Goal: Information Seeking & Learning: Learn about a topic

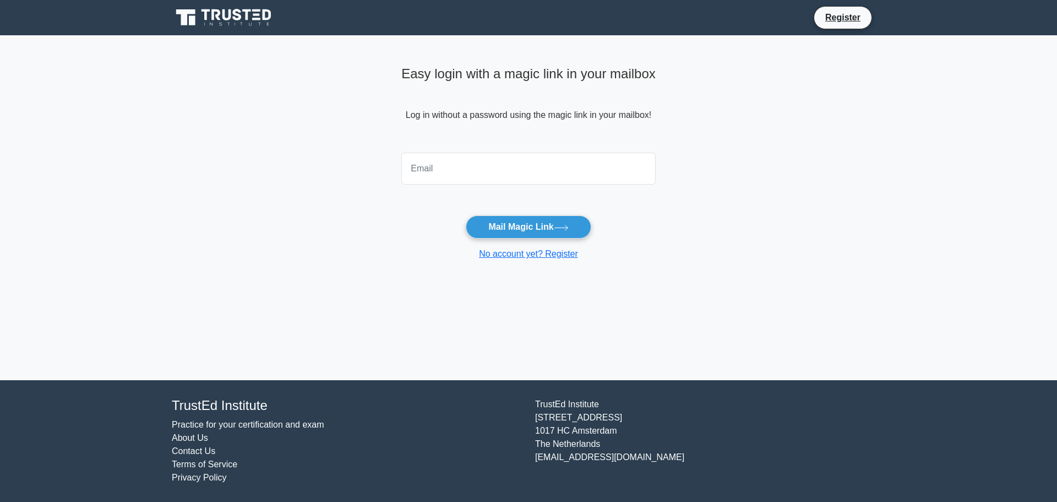
click at [433, 164] on input "email" at bounding box center [528, 169] width 254 height 32
type input "alenmiokovic1975@gmail.com"
click at [526, 225] on button "Mail Magic Link" at bounding box center [528, 226] width 125 height 23
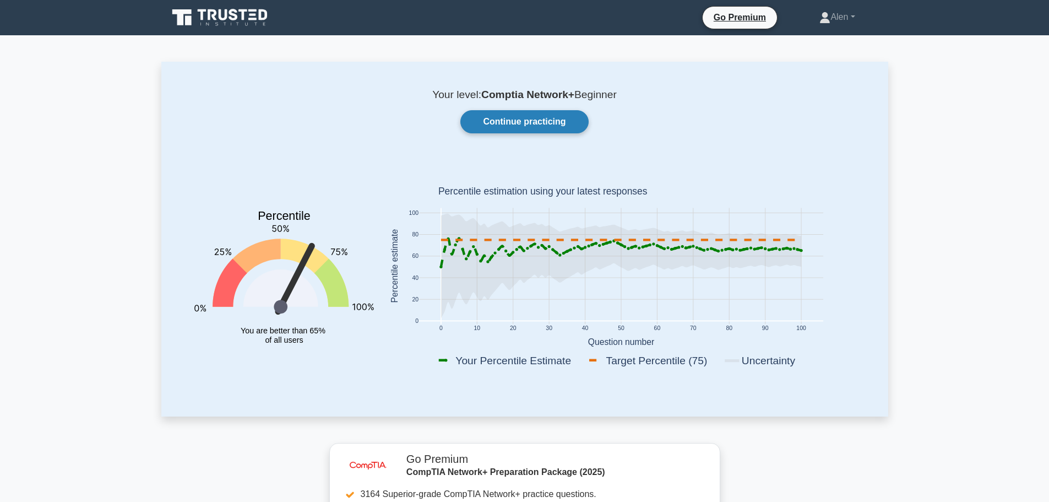
click at [574, 122] on link "Continue practicing" at bounding box center [524, 121] width 128 height 23
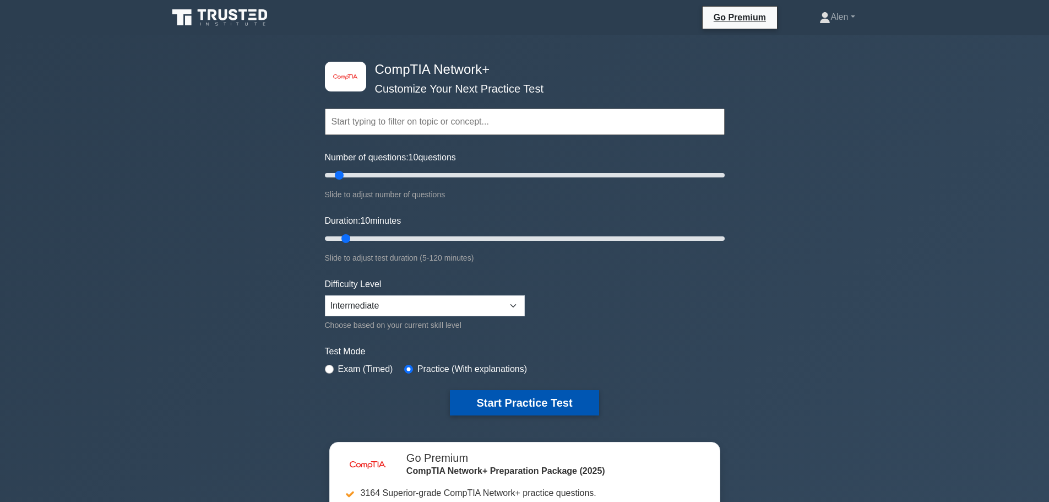
click at [506, 399] on button "Start Practice Test" at bounding box center [524, 402] width 149 height 25
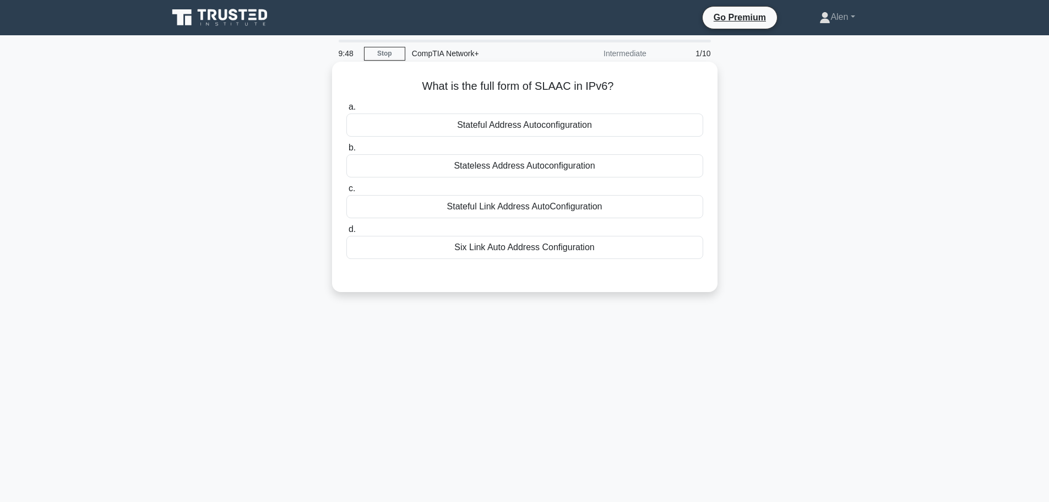
click at [519, 247] on div "Six Link Auto Address Configuration" at bounding box center [524, 247] width 357 height 23
click at [346, 233] on input "d. Six Link Auto Address Configuration" at bounding box center [346, 229] width 0 height 7
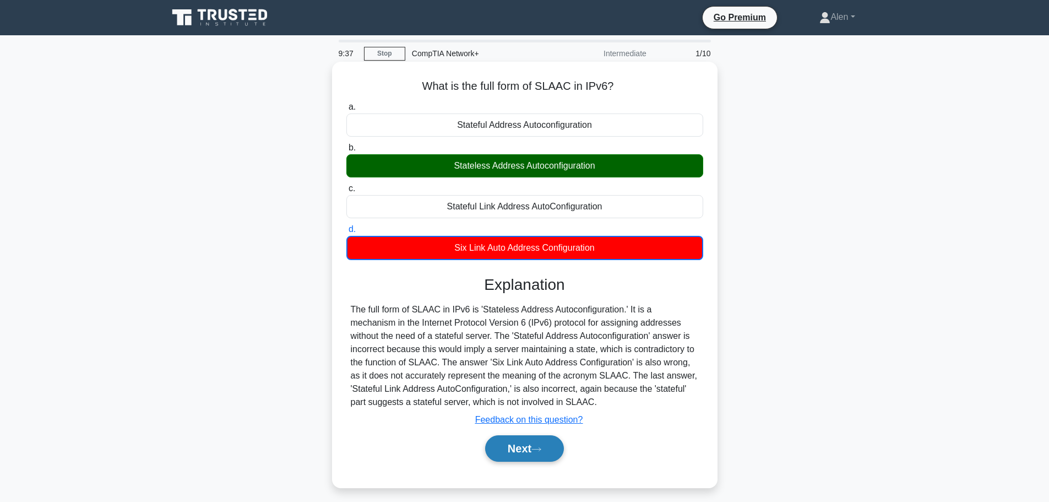
click at [541, 447] on icon at bounding box center [536, 449] width 10 height 6
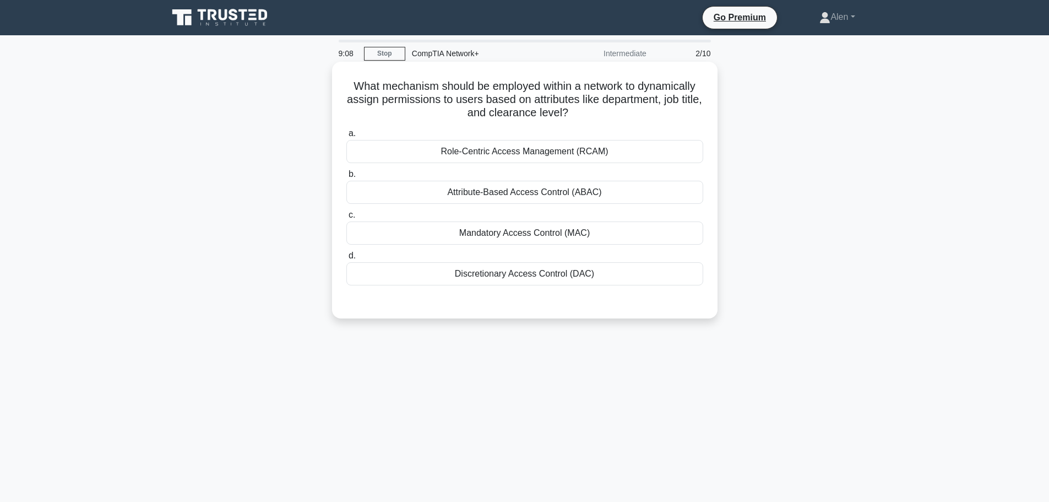
click at [558, 192] on div "Attribute-Based Access Control (ABAC)" at bounding box center [524, 192] width 357 height 23
click at [346, 178] on input "b. Attribute-Based Access Control (ABAC)" at bounding box center [346, 174] width 0 height 7
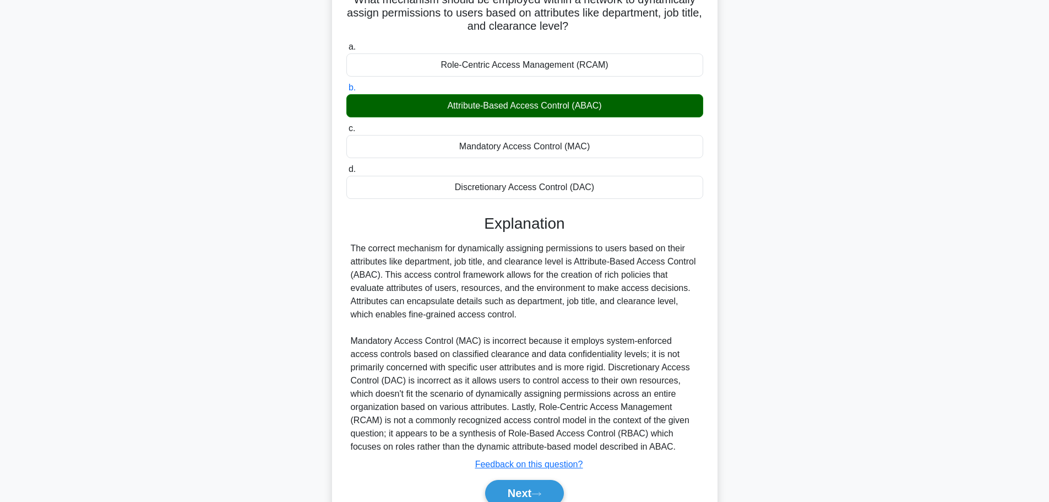
scroll to position [138, 0]
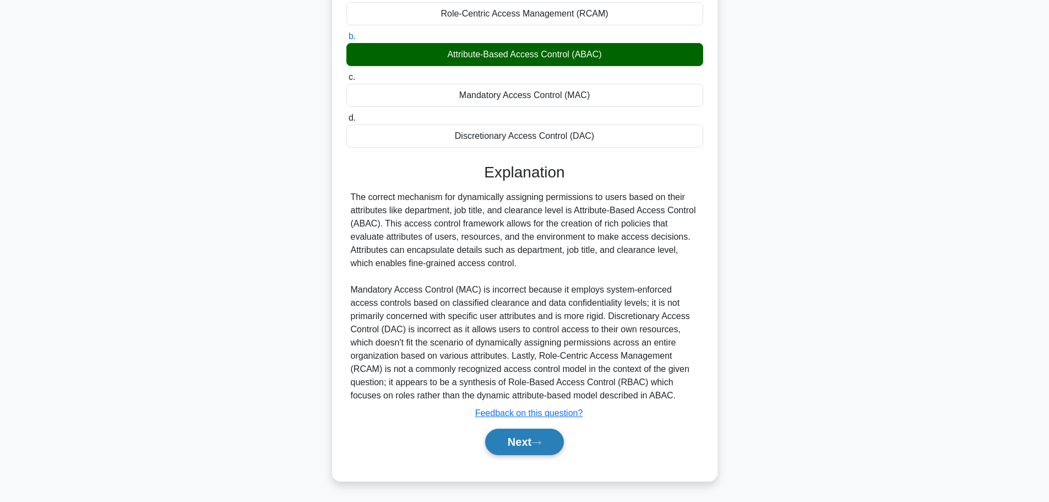
click at [520, 436] on button "Next" at bounding box center [524, 441] width 79 height 26
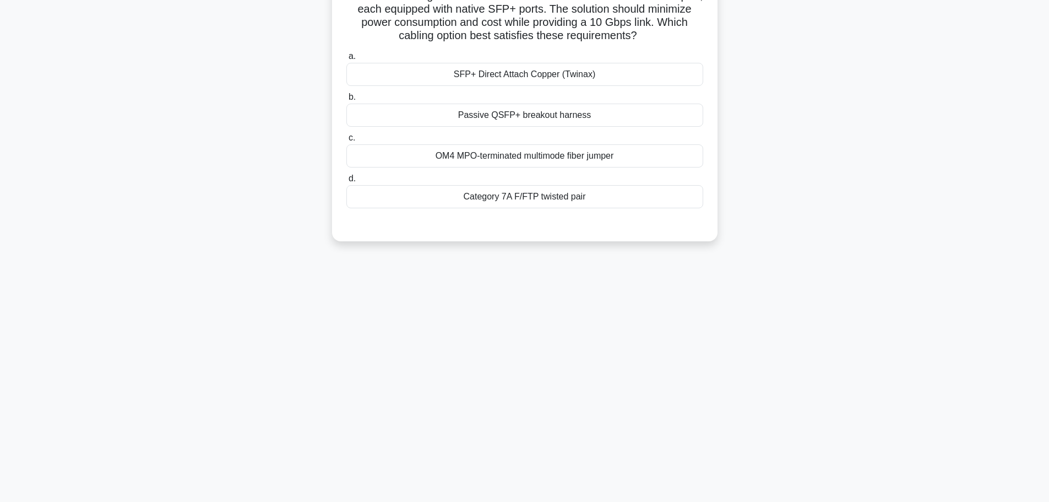
scroll to position [0, 0]
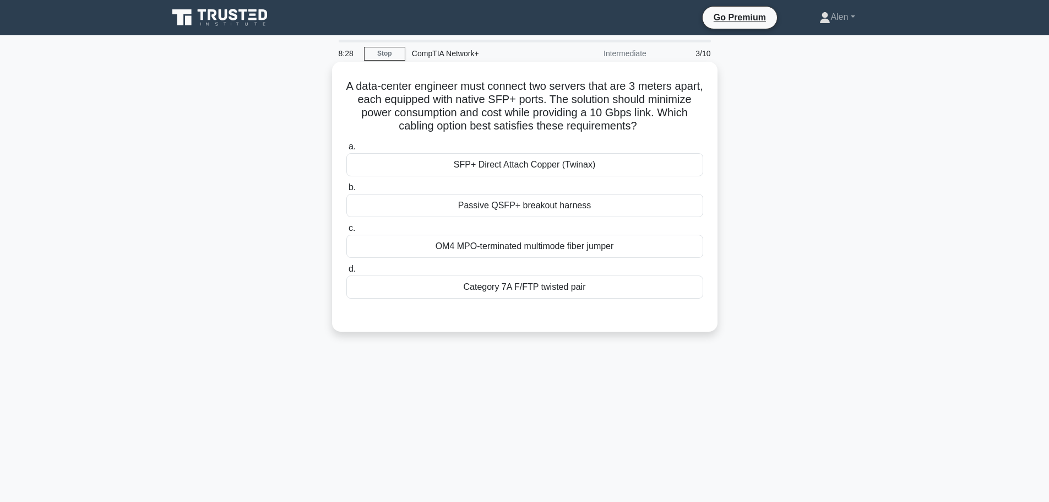
click at [515, 165] on div "SFP+ Direct Attach Copper (Twinax)" at bounding box center [524, 164] width 357 height 23
click at [346, 150] on input "a. SFP+ Direct Attach Copper (Twinax)" at bounding box center [346, 146] width 0 height 7
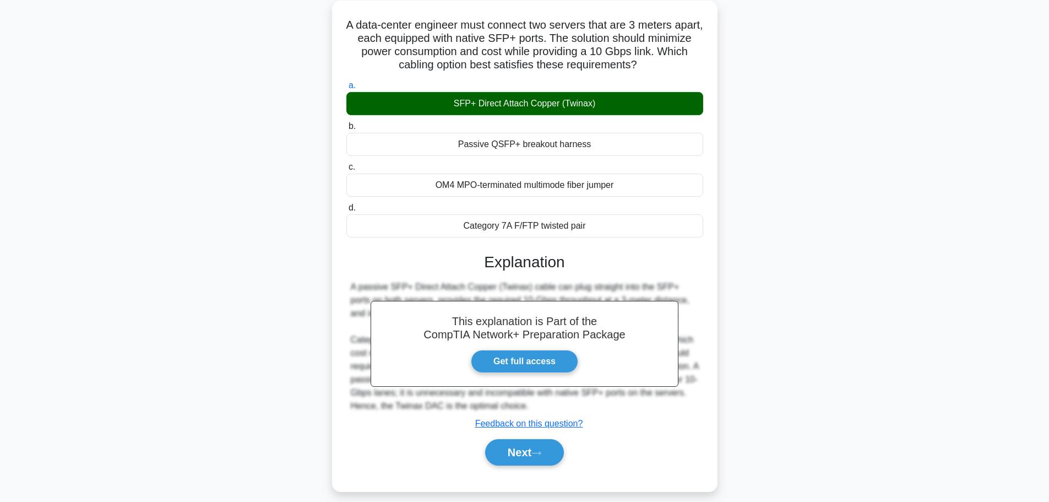
scroll to position [93, 0]
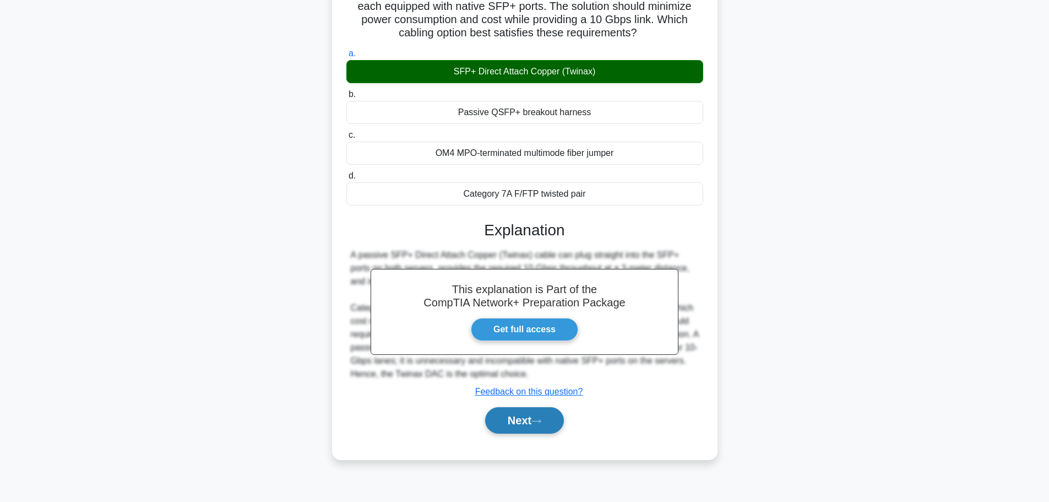
click at [517, 423] on button "Next" at bounding box center [524, 420] width 79 height 26
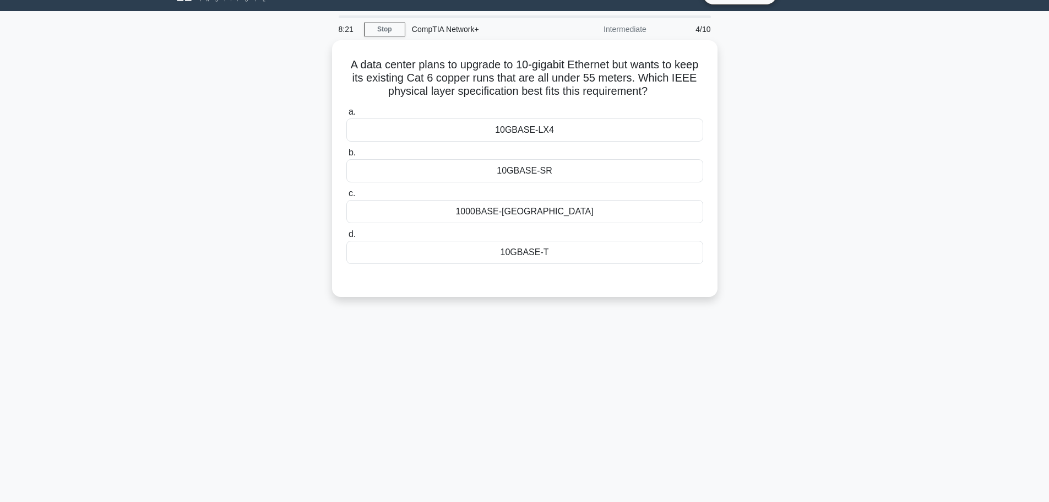
scroll to position [0, 0]
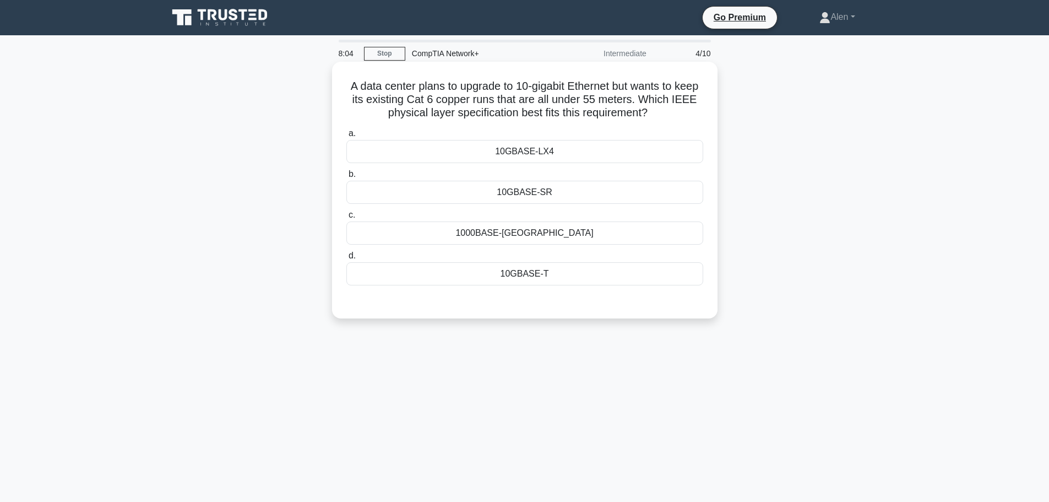
click at [527, 276] on div "10GBASE-T" at bounding box center [524, 273] width 357 height 23
click at [346, 259] on input "d. 10GBASE-T" at bounding box center [346, 255] width 0 height 7
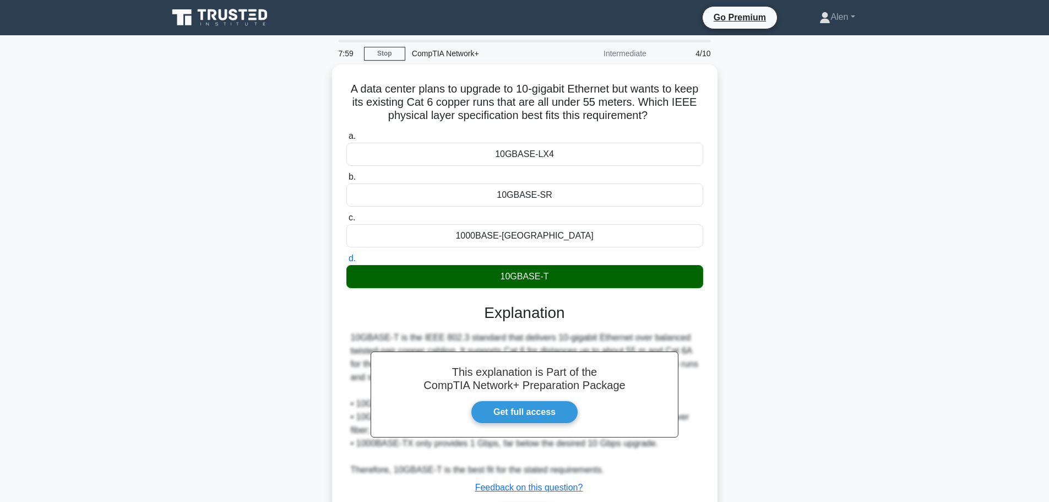
scroll to position [93, 0]
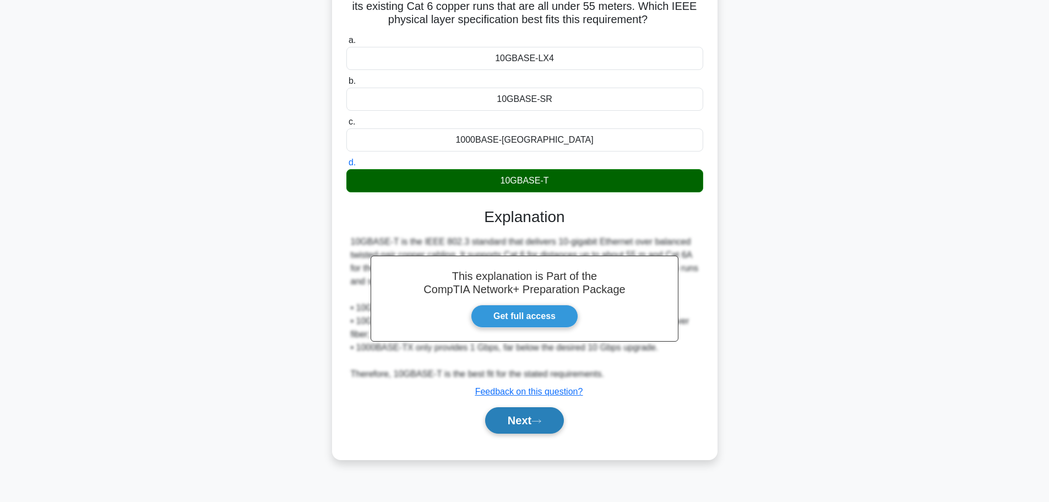
click at [520, 425] on button "Next" at bounding box center [524, 420] width 79 height 26
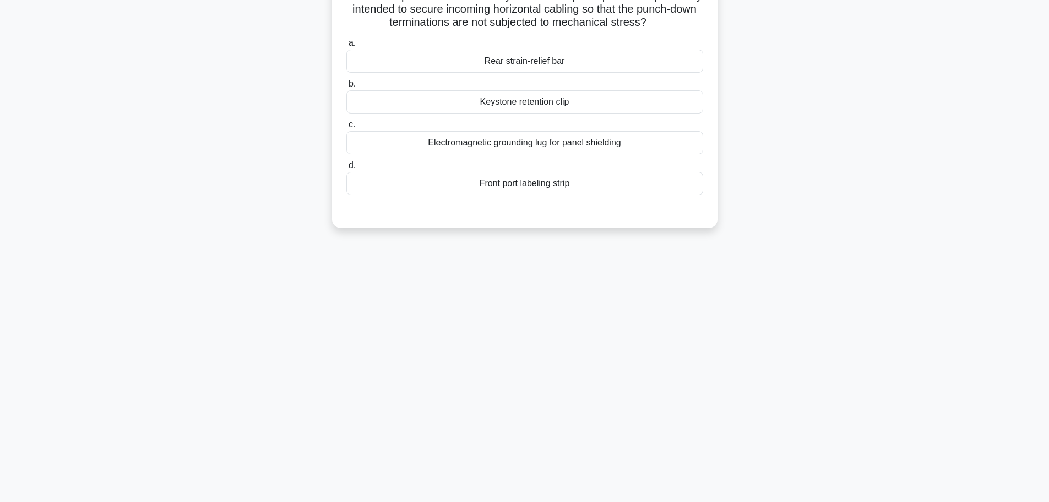
scroll to position [0, 0]
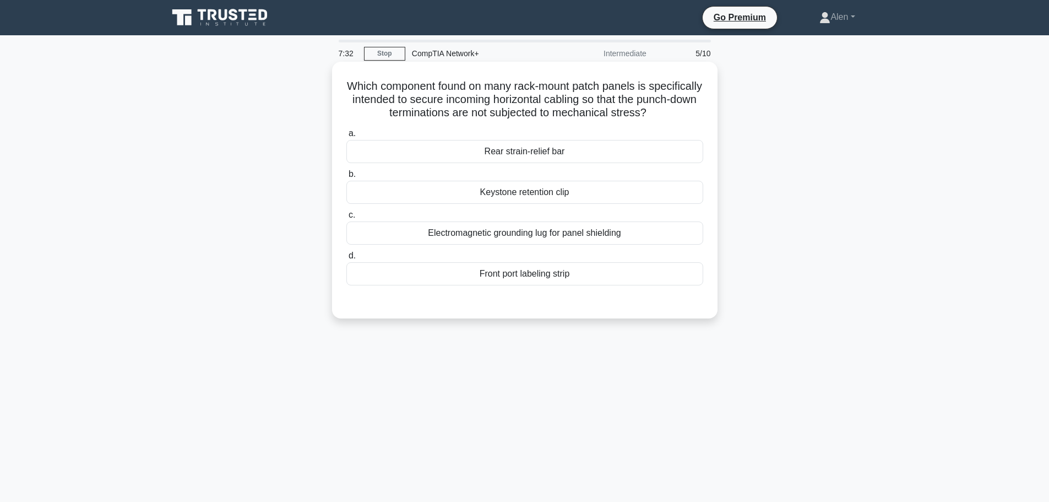
click at [552, 153] on div "Rear strain-relief bar" at bounding box center [524, 151] width 357 height 23
click at [346, 137] on input "a. Rear strain-relief bar" at bounding box center [346, 133] width 0 height 7
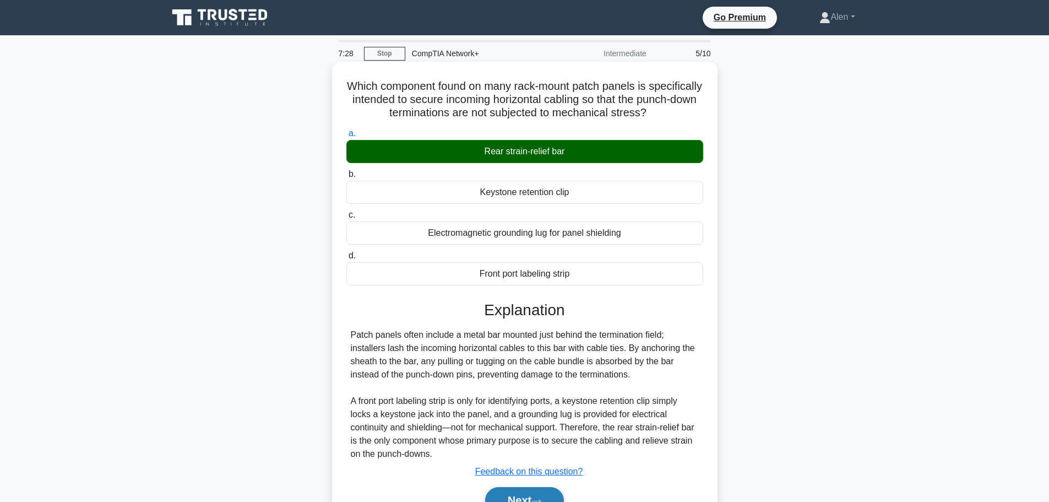
click at [518, 495] on button "Next" at bounding box center [524, 500] width 79 height 26
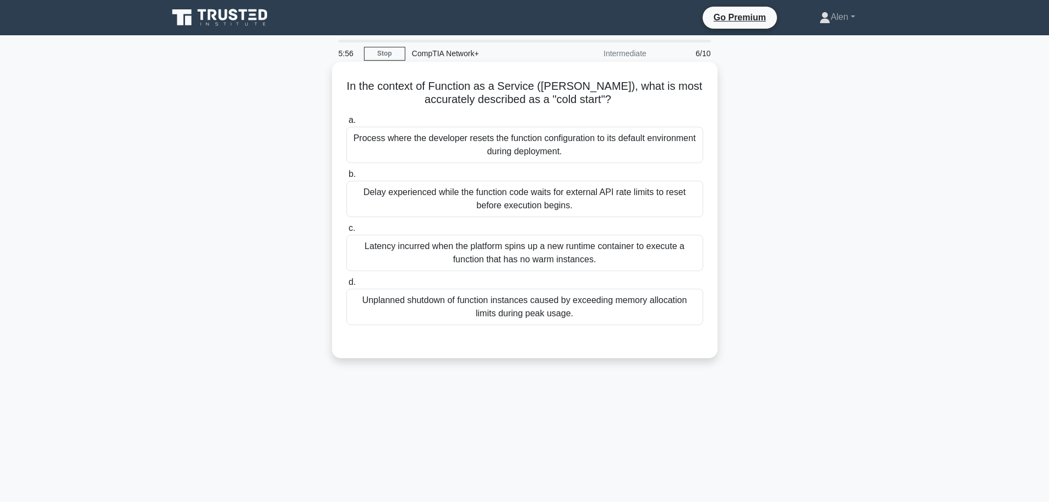
click at [565, 139] on div "Process where the developer resets the function configuration to its default en…" at bounding box center [524, 145] width 357 height 36
click at [346, 124] on input "a. Process where the developer resets the function configuration to its default…" at bounding box center [346, 120] width 0 height 7
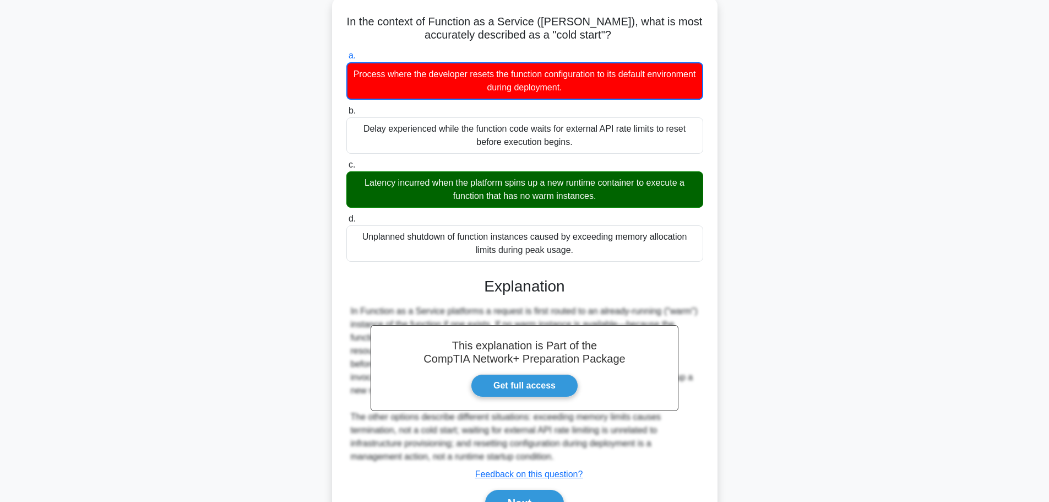
scroll to position [126, 0]
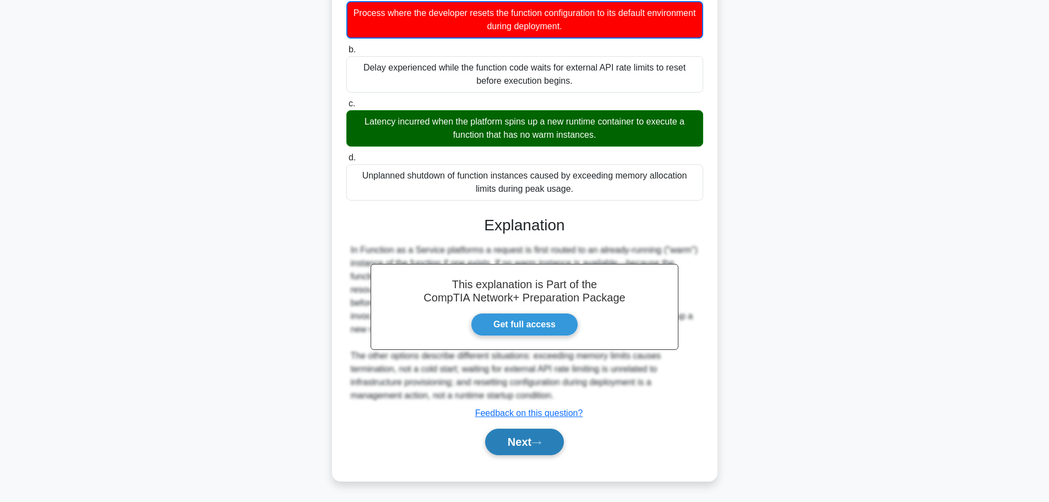
click at [521, 444] on button "Next" at bounding box center [524, 441] width 79 height 26
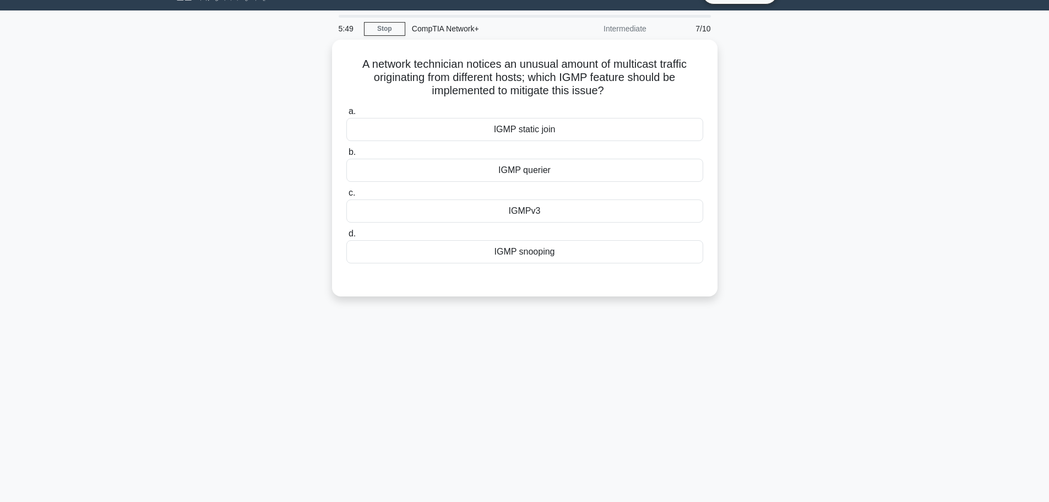
scroll to position [0, 0]
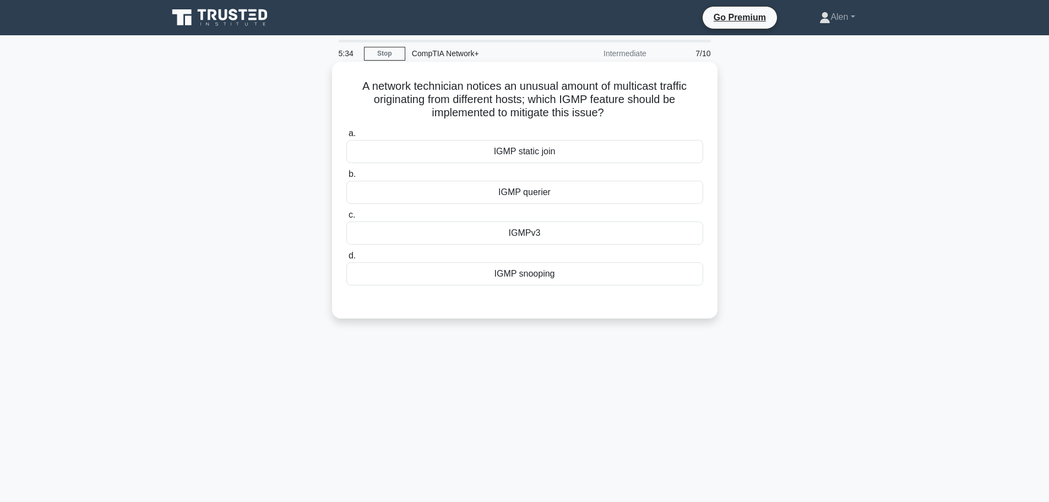
click at [522, 279] on div "IGMP snooping" at bounding box center [524, 273] width 357 height 23
click at [346, 259] on input "d. IGMP snooping" at bounding box center [346, 255] width 0 height 7
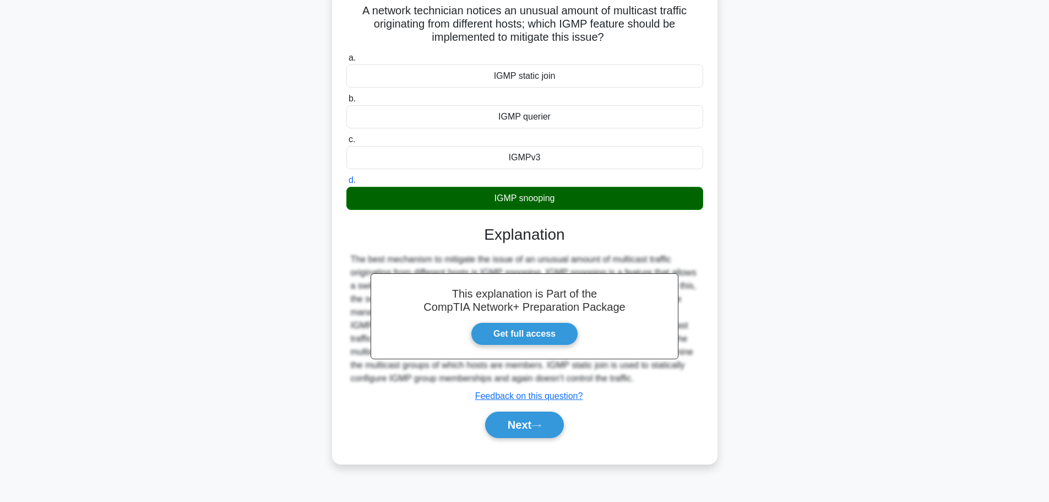
scroll to position [93, 0]
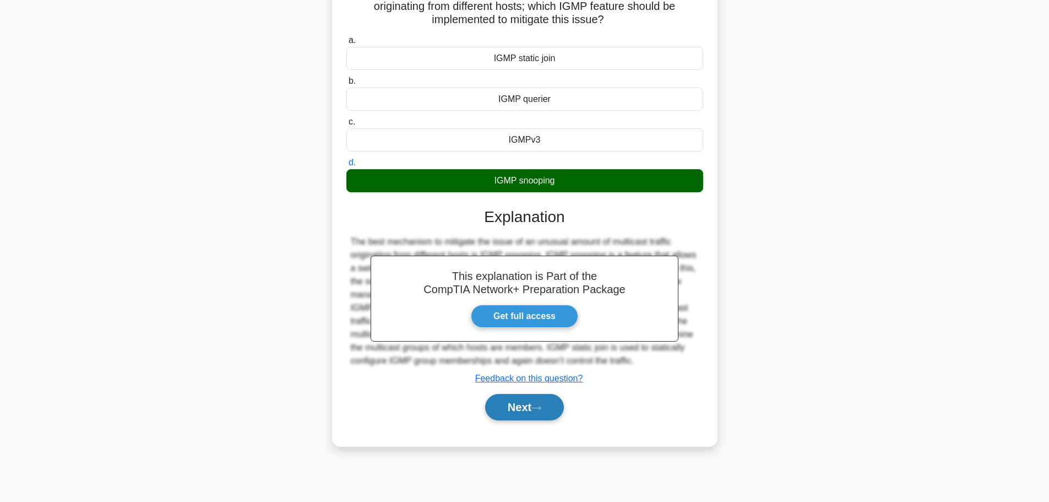
click at [512, 402] on button "Next" at bounding box center [524, 407] width 79 height 26
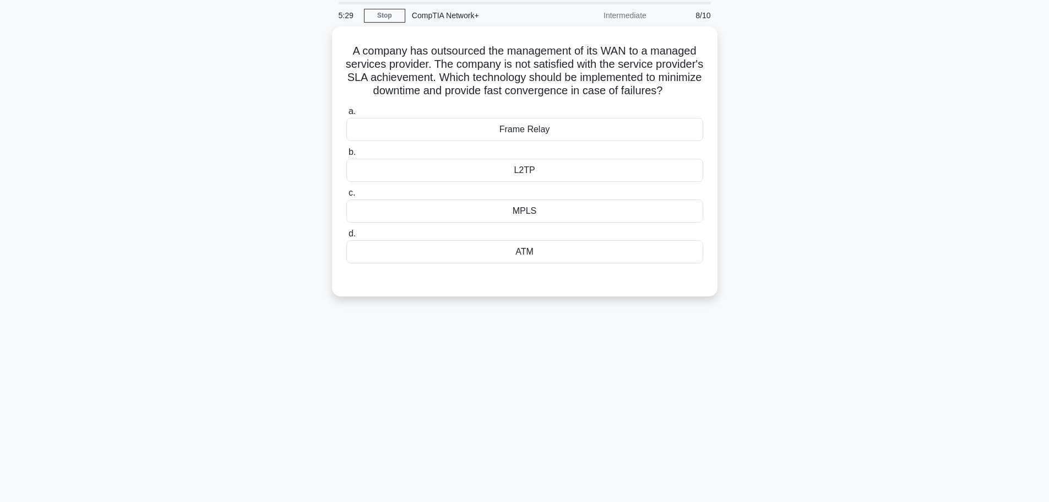
scroll to position [0, 0]
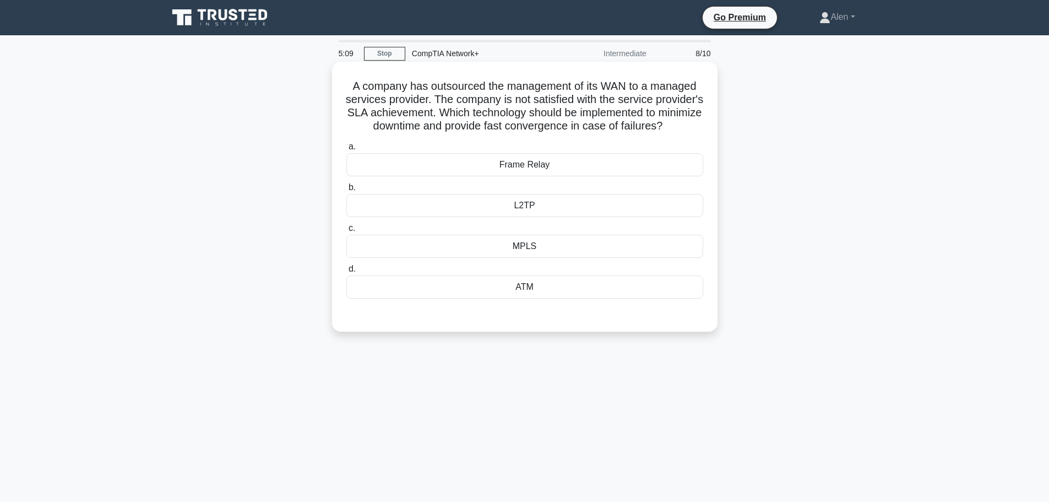
click at [520, 258] on div "MPLS" at bounding box center [524, 246] width 357 height 23
click at [346, 232] on input "c. MPLS" at bounding box center [346, 228] width 0 height 7
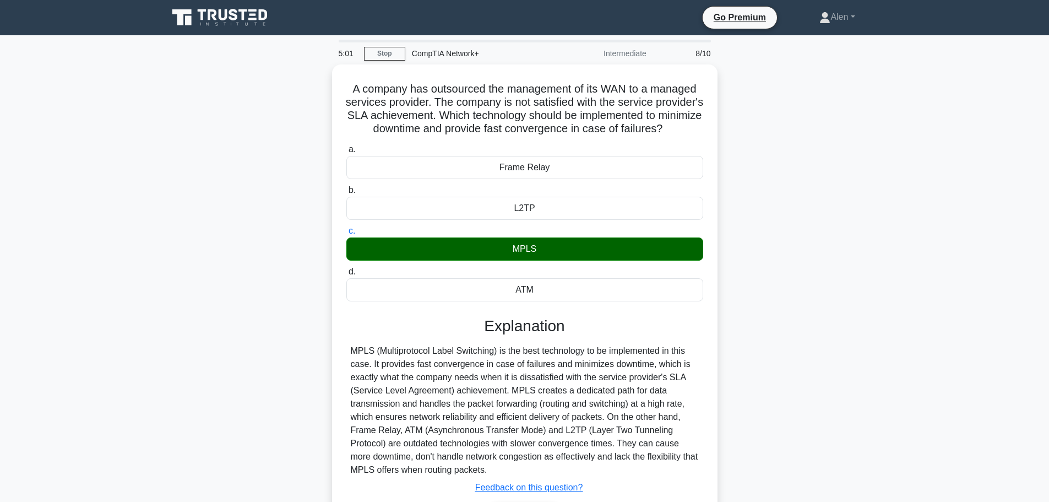
scroll to position [93, 0]
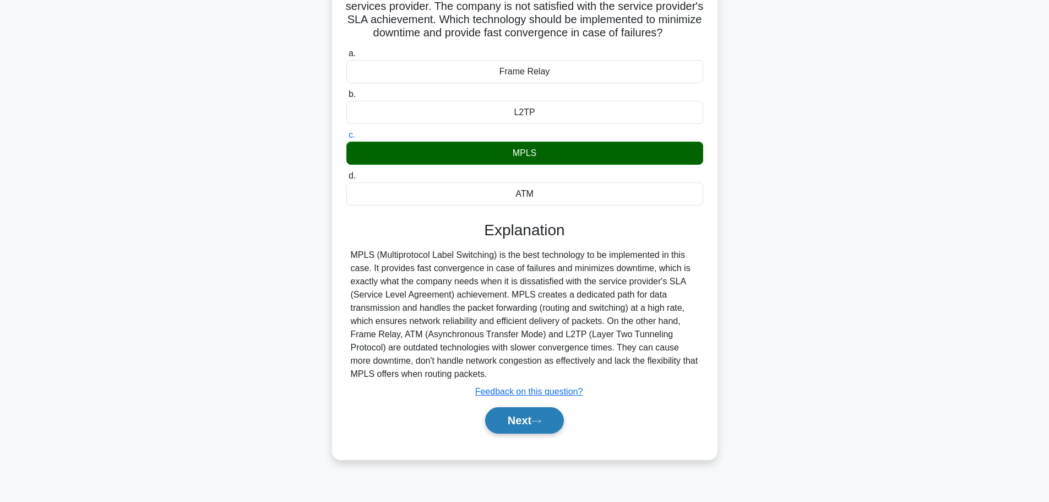
click at [541, 424] on icon at bounding box center [536, 421] width 10 height 6
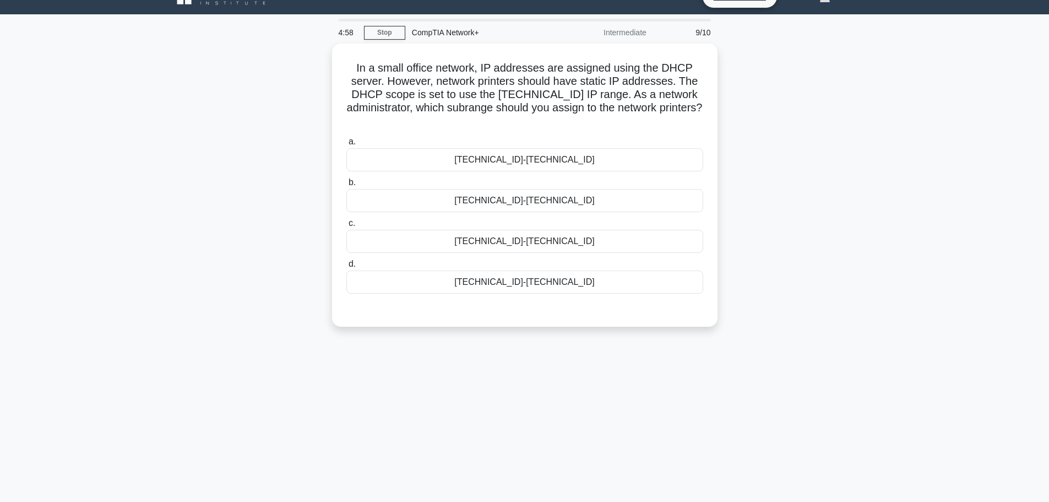
scroll to position [0, 0]
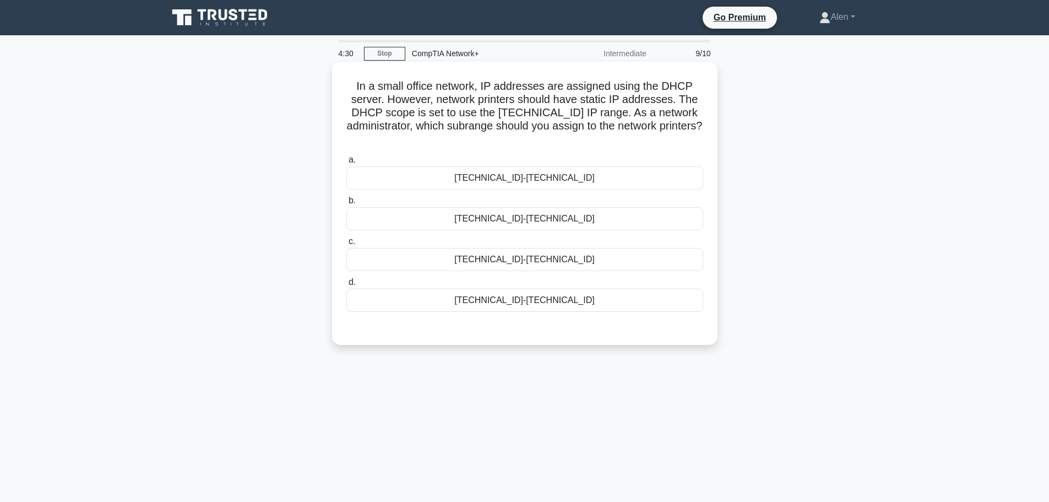
click at [571, 219] on div "192.168.1.50-192.168.1.100" at bounding box center [524, 218] width 357 height 23
click at [346, 204] on input "b. 192.168.1.50-192.168.1.100" at bounding box center [346, 200] width 0 height 7
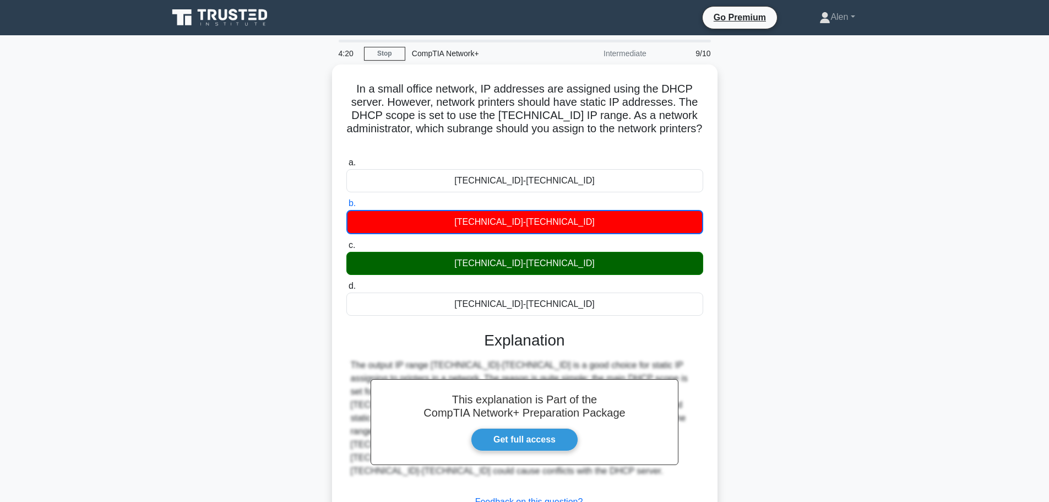
scroll to position [93, 0]
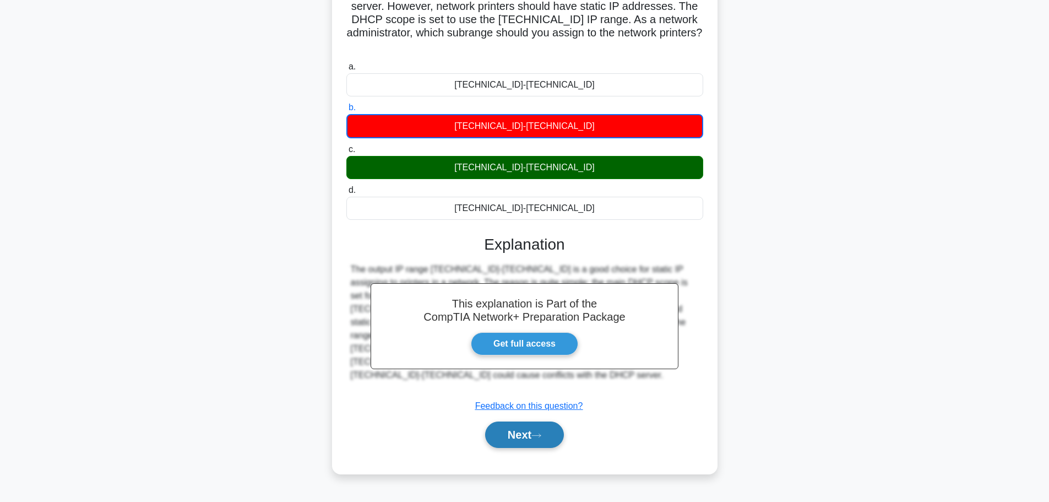
click at [520, 434] on button "Next" at bounding box center [524, 434] width 79 height 26
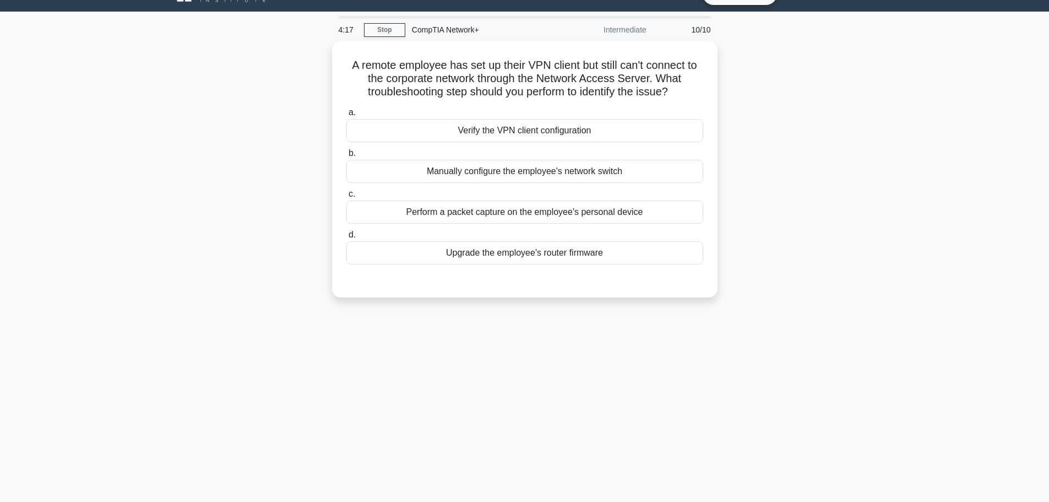
scroll to position [0, 0]
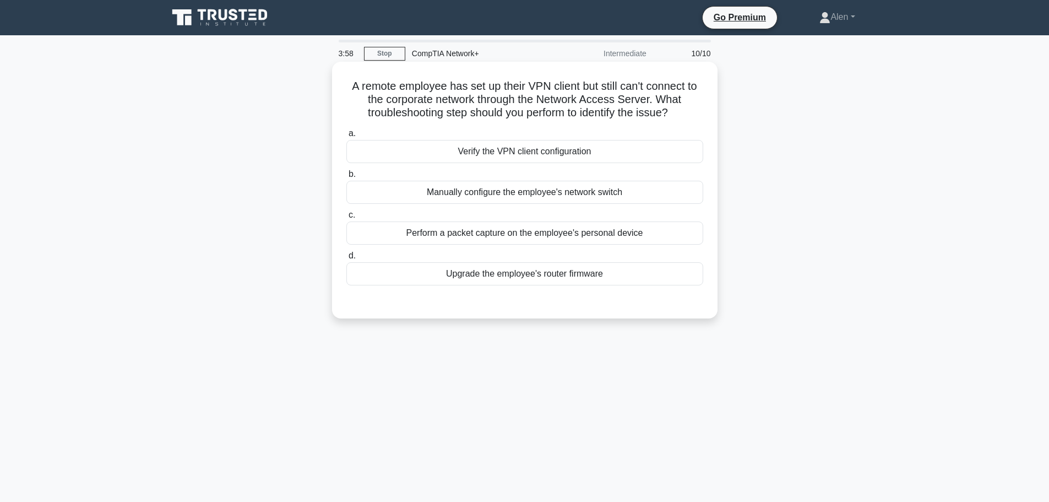
click at [509, 154] on div "Verify the VPN client configuration" at bounding box center [524, 151] width 357 height 23
click at [346, 137] on input "a. Verify the VPN client configuration" at bounding box center [346, 133] width 0 height 7
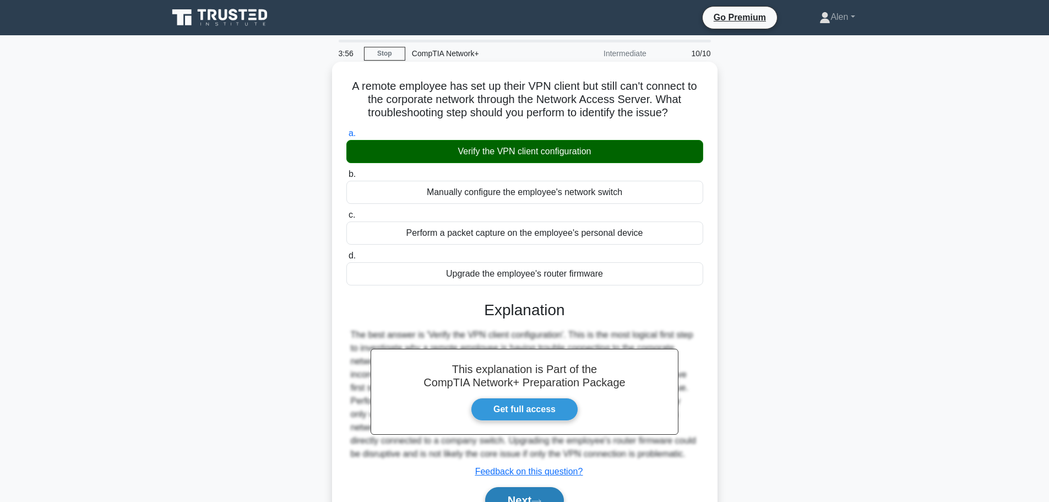
click at [530, 490] on button "Next" at bounding box center [524, 500] width 79 height 26
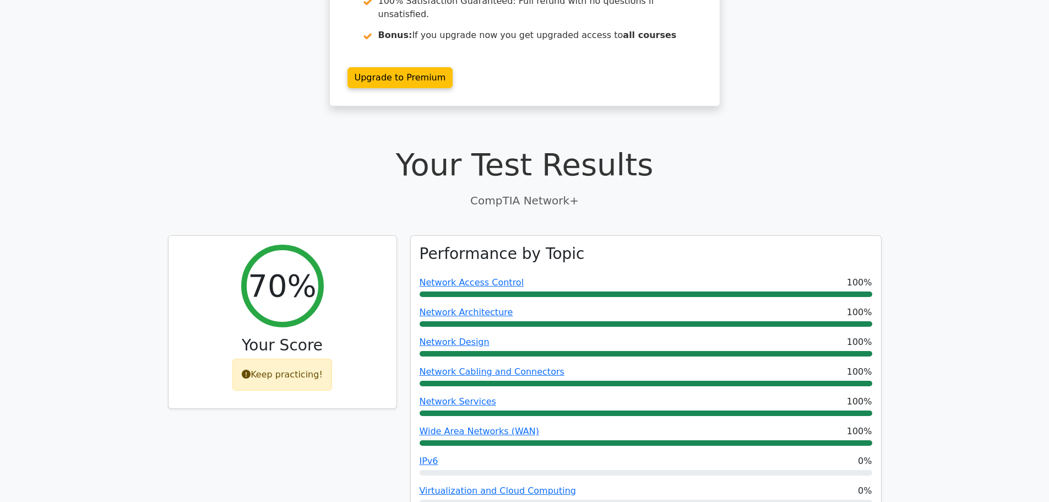
scroll to position [333, 0]
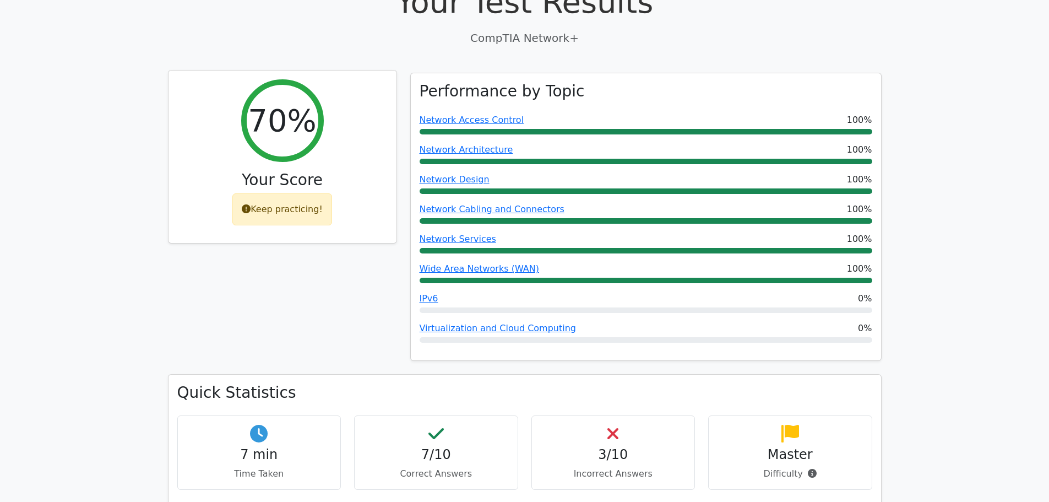
click at [284, 193] on div "Keep practicing!" at bounding box center [282, 209] width 100 height 32
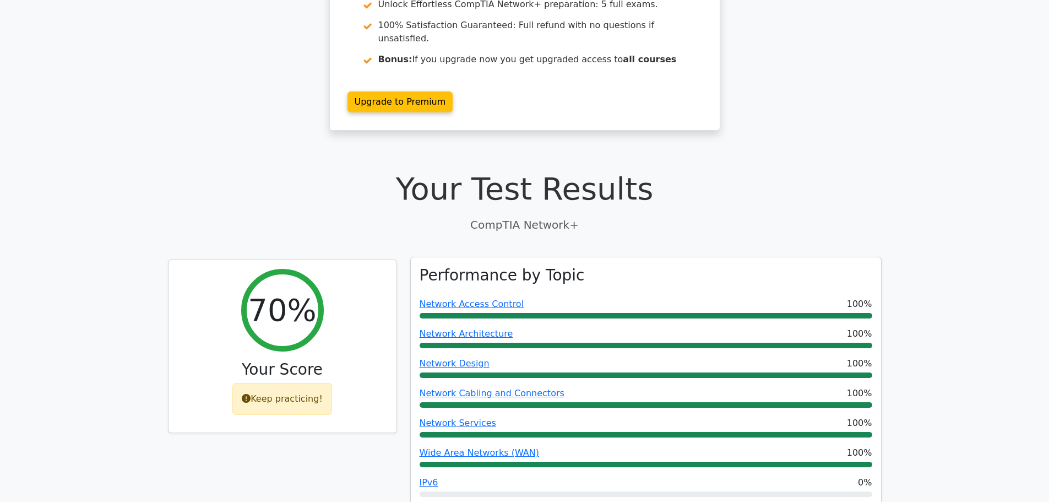
scroll to position [149, 0]
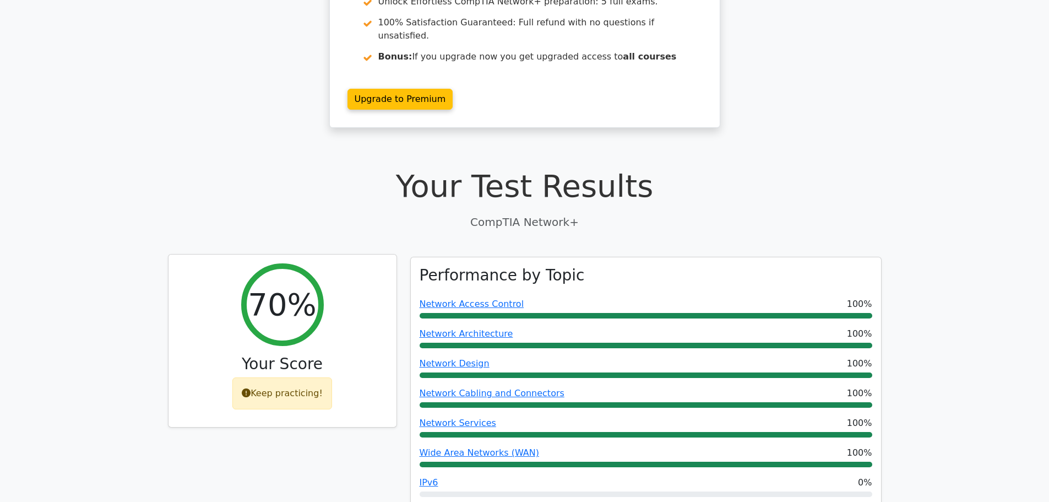
click at [284, 377] on div "Keep practicing!" at bounding box center [282, 393] width 100 height 32
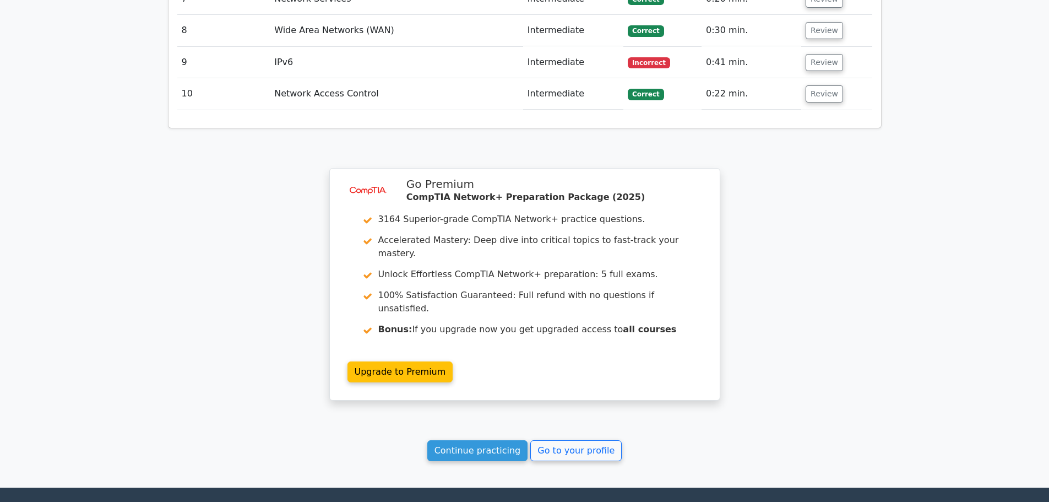
scroll to position [1593, 0]
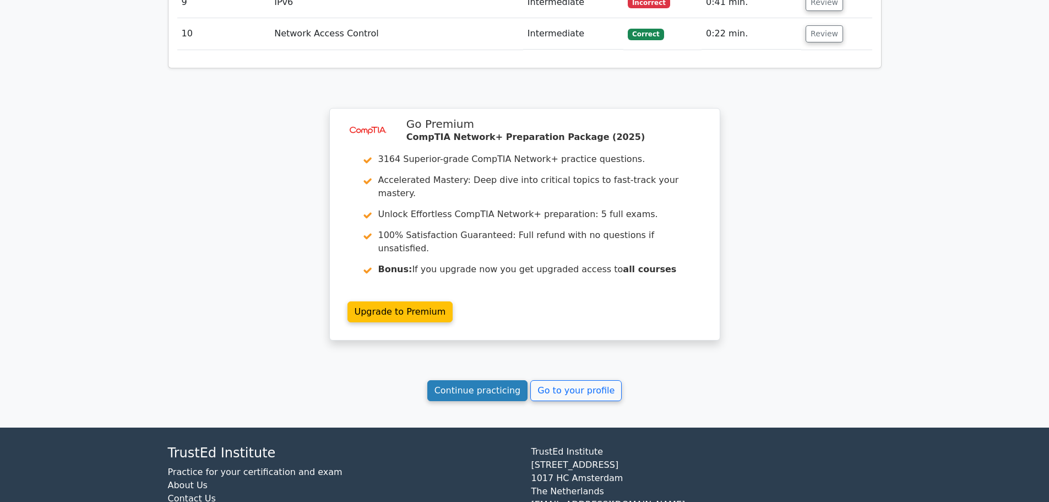
click at [486, 380] on link "Continue practicing" at bounding box center [477, 390] width 101 height 21
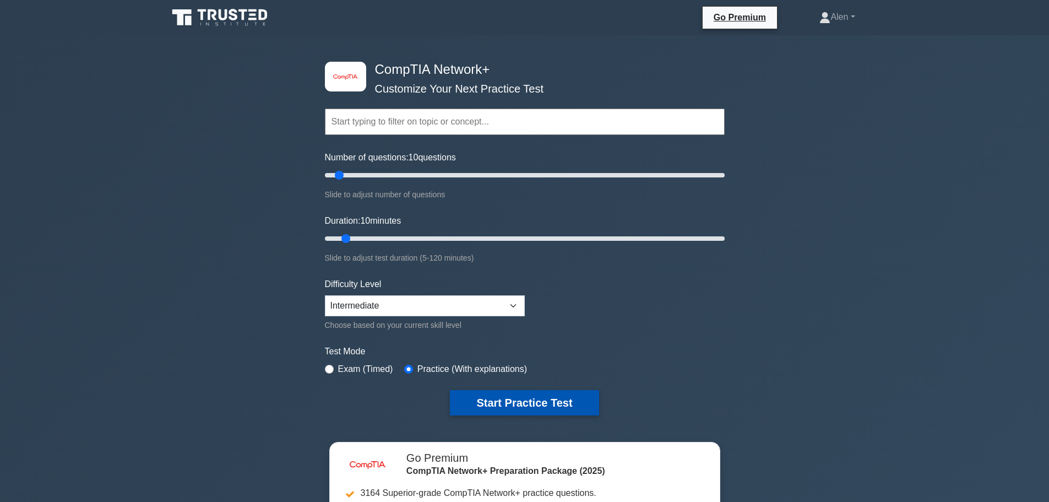
click at [510, 406] on button "Start Practice Test" at bounding box center [524, 402] width 149 height 25
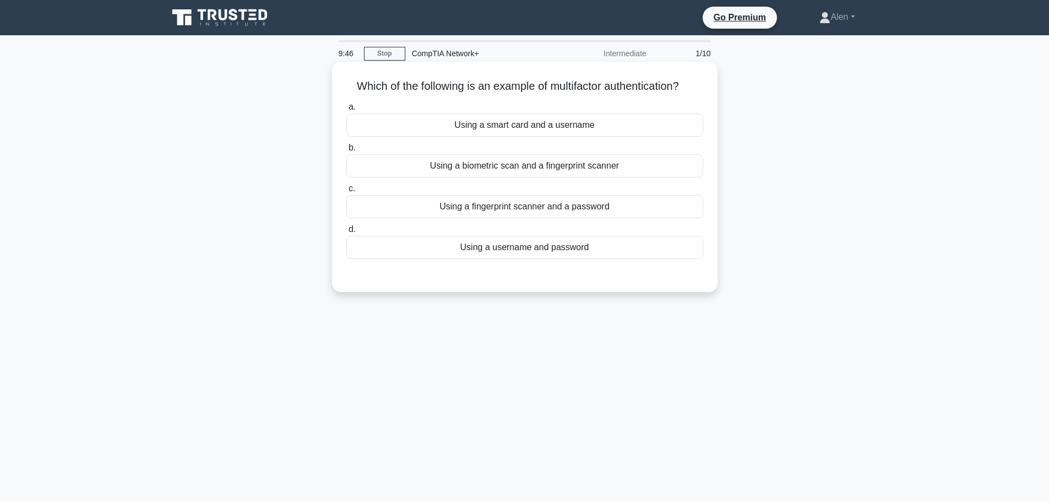
click at [528, 208] on div "Using a fingerprint scanner and a password" at bounding box center [524, 206] width 357 height 23
click at [346, 192] on input "c. Using a fingerprint scanner and a password" at bounding box center [346, 188] width 0 height 7
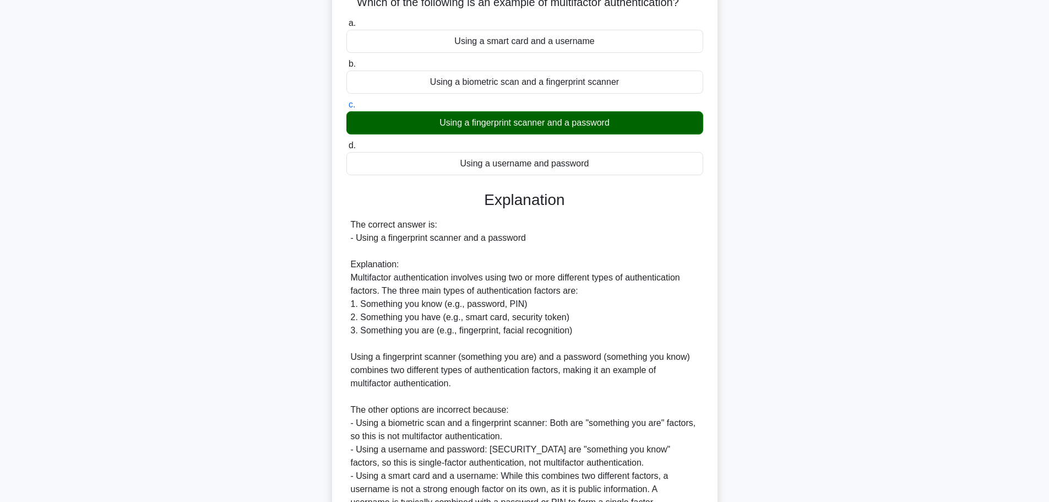
scroll to position [204, 0]
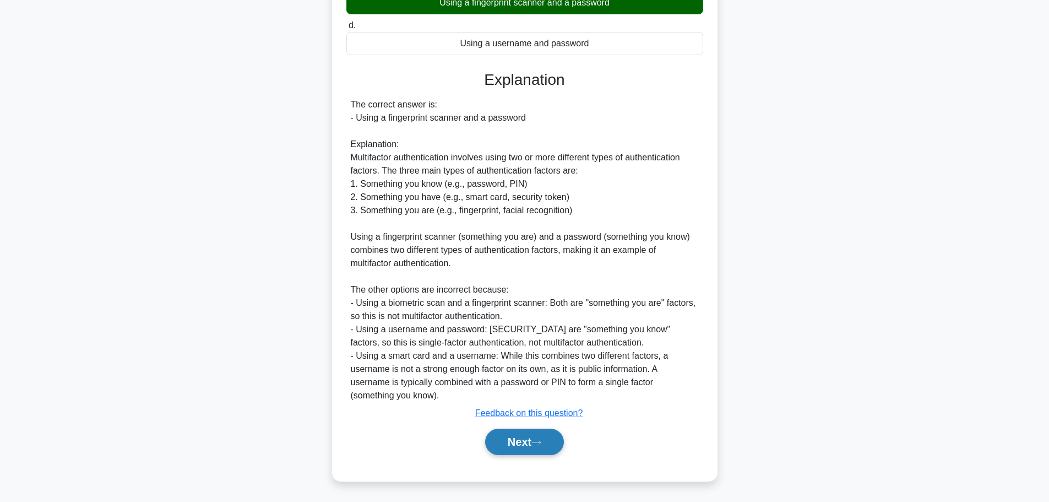
click at [494, 439] on button "Next" at bounding box center [524, 441] width 79 height 26
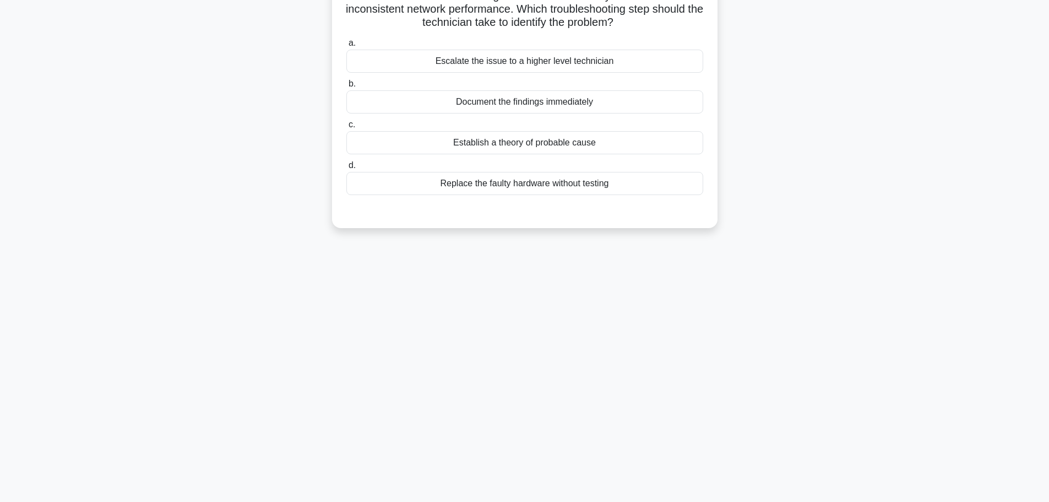
scroll to position [0, 0]
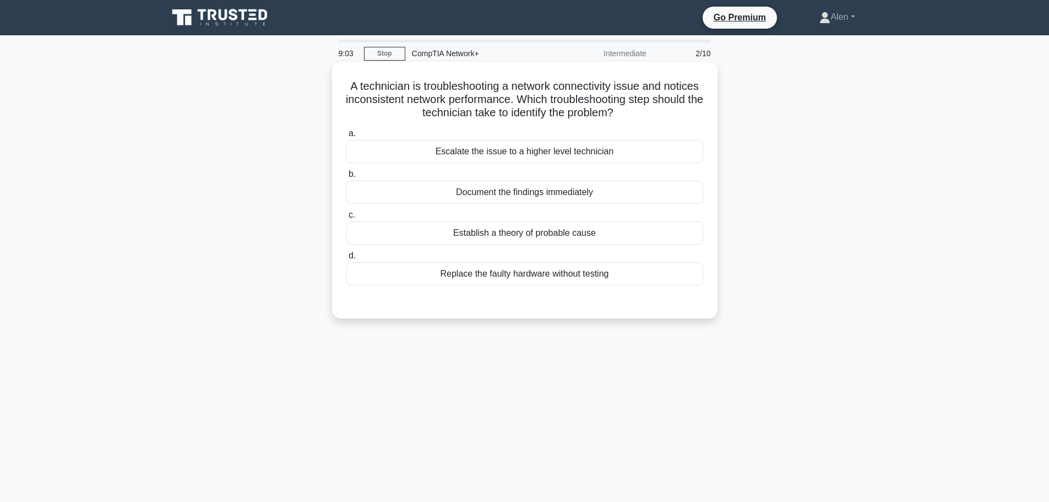
click at [568, 231] on div "Establish a theory of probable cause" at bounding box center [524, 232] width 357 height 23
click at [346, 219] on input "c. Establish a theory of probable cause" at bounding box center [346, 214] width 0 height 7
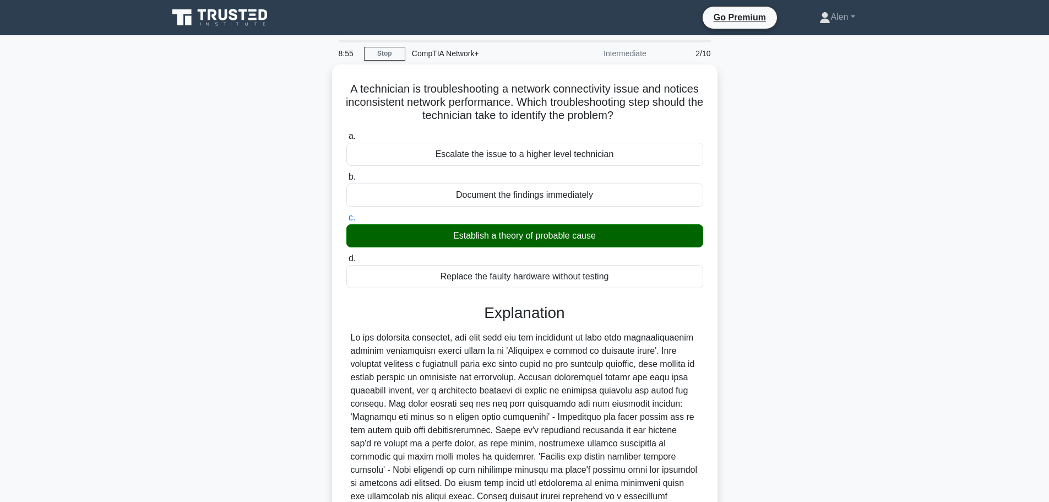
scroll to position [151, 0]
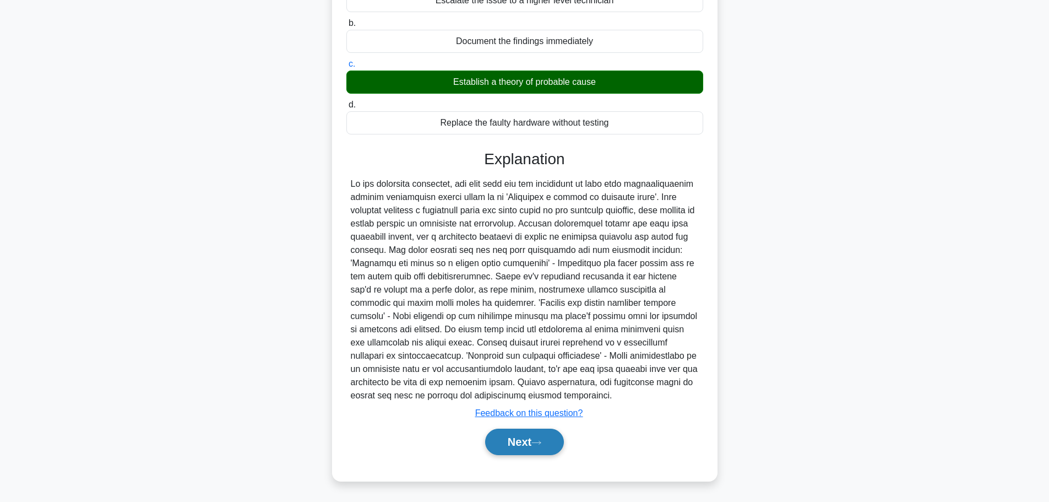
click at [530, 437] on button "Next" at bounding box center [524, 441] width 79 height 26
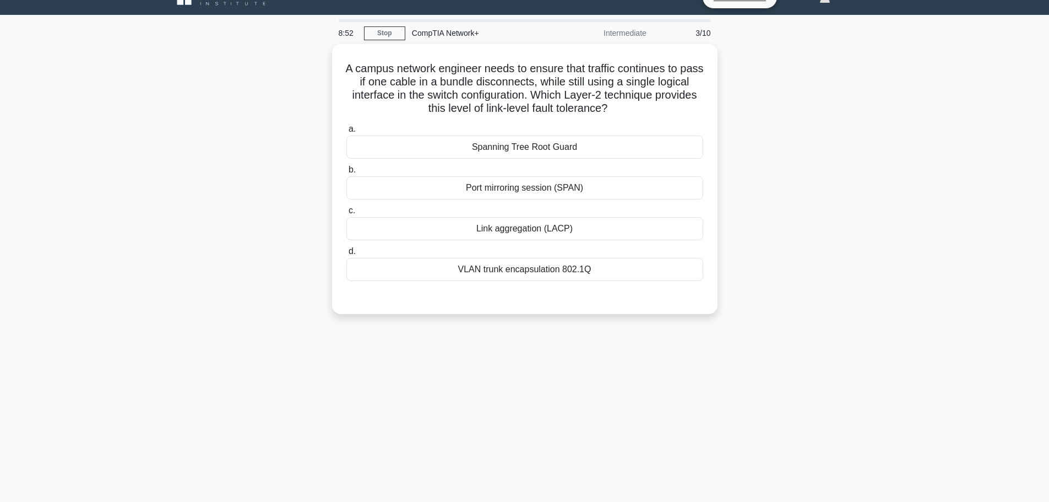
scroll to position [0, 0]
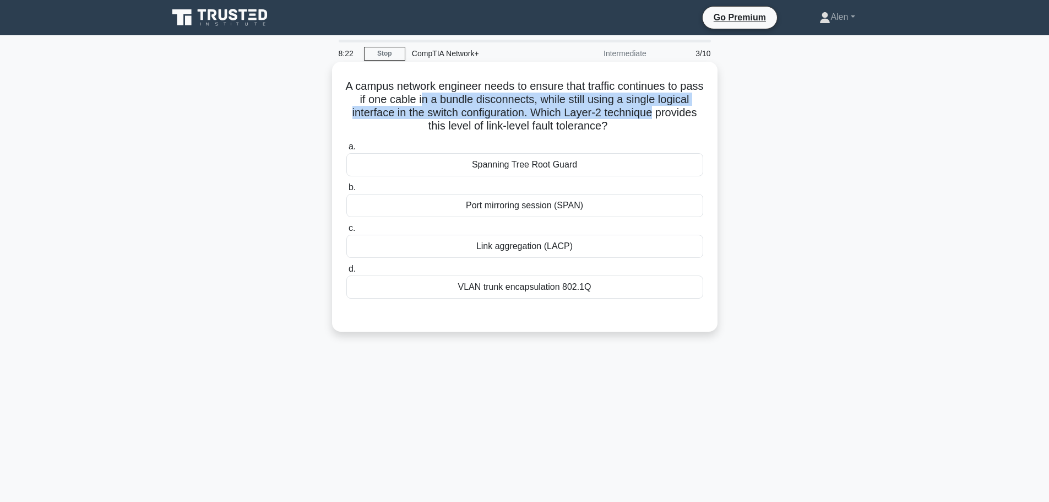
drag, startPoint x: 451, startPoint y: 99, endPoint x: 703, endPoint y: 117, distance: 252.8
click at [703, 117] on h5 "A campus network engineer needs to ensure that traffic continues to pass if one…" at bounding box center [524, 106] width 359 height 54
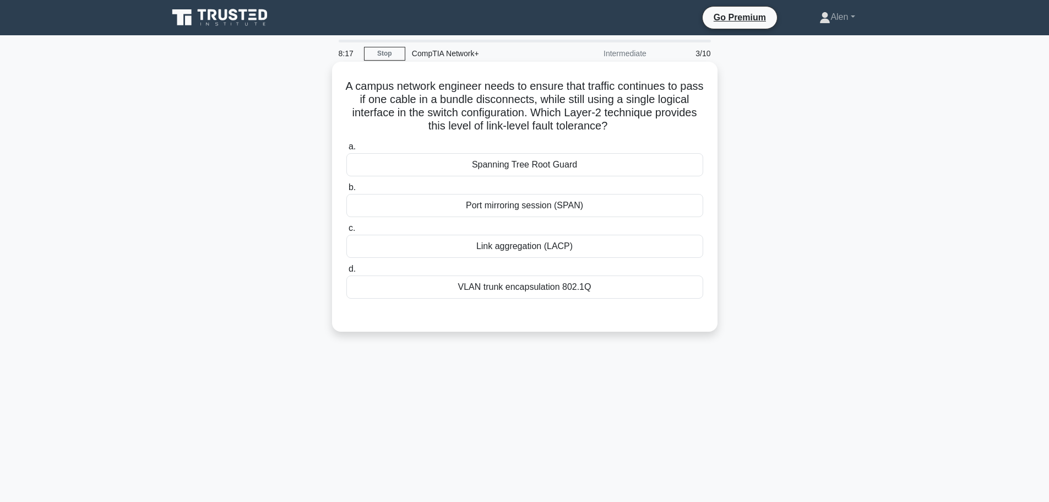
click at [546, 287] on div "VLAN trunk encapsulation 802.1Q" at bounding box center [524, 286] width 357 height 23
click at [346, 273] on input "d. VLAN trunk encapsulation 802.1Q" at bounding box center [346, 268] width 0 height 7
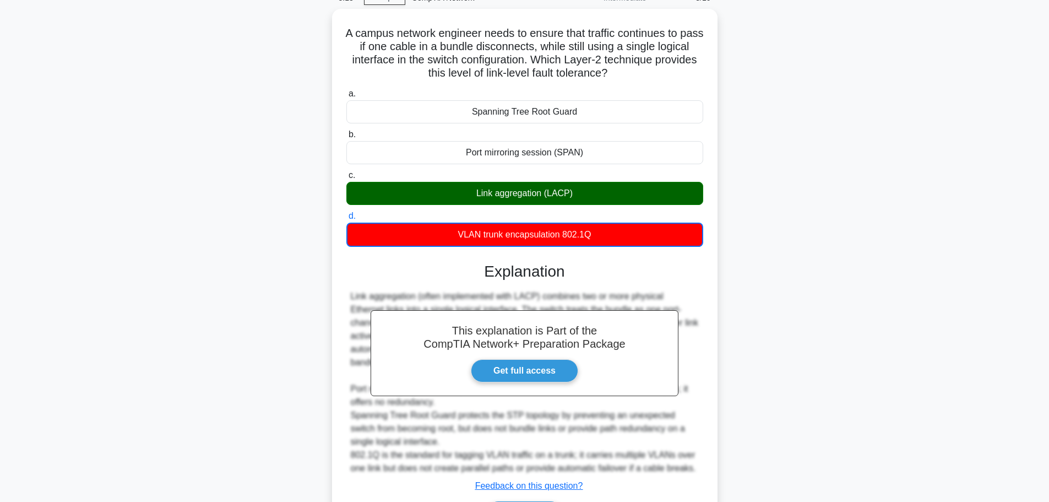
scroll to position [126, 0]
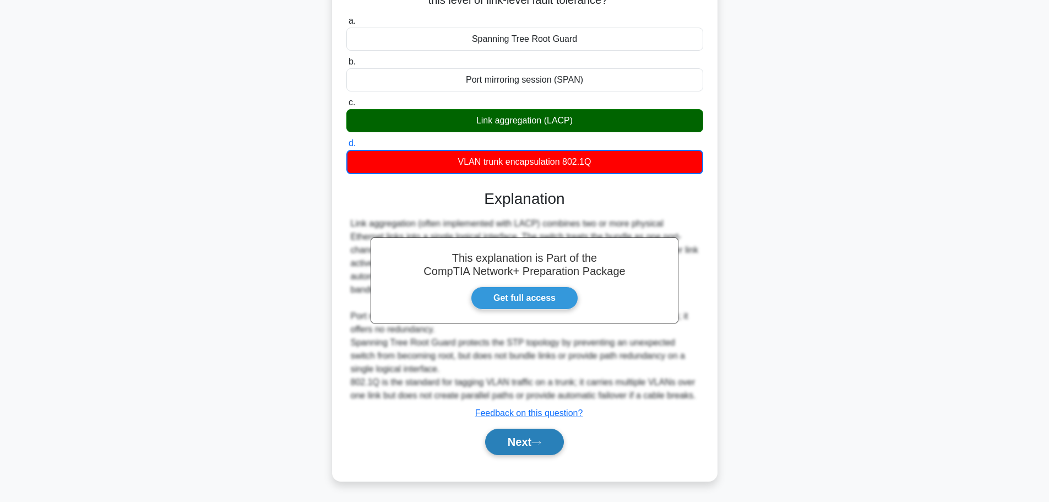
click at [534, 443] on button "Next" at bounding box center [524, 441] width 79 height 26
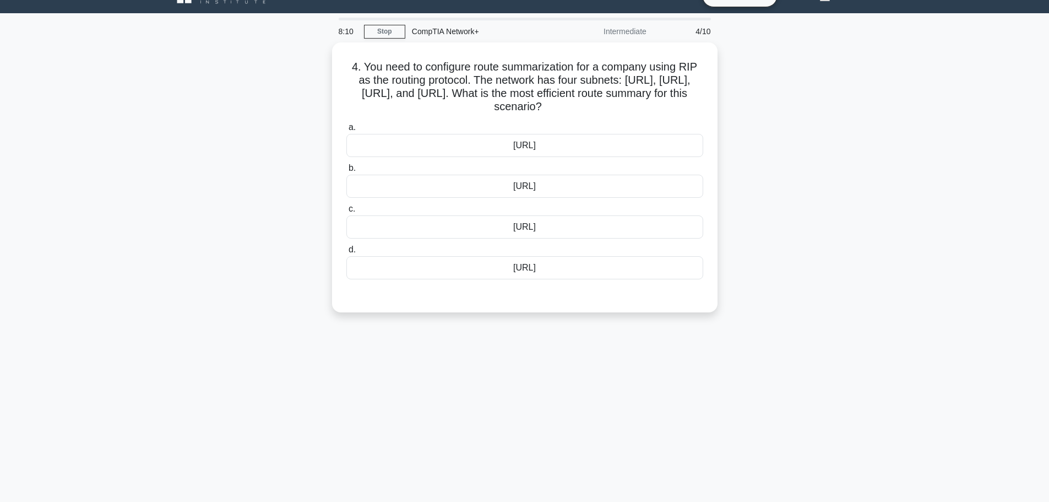
scroll to position [0, 0]
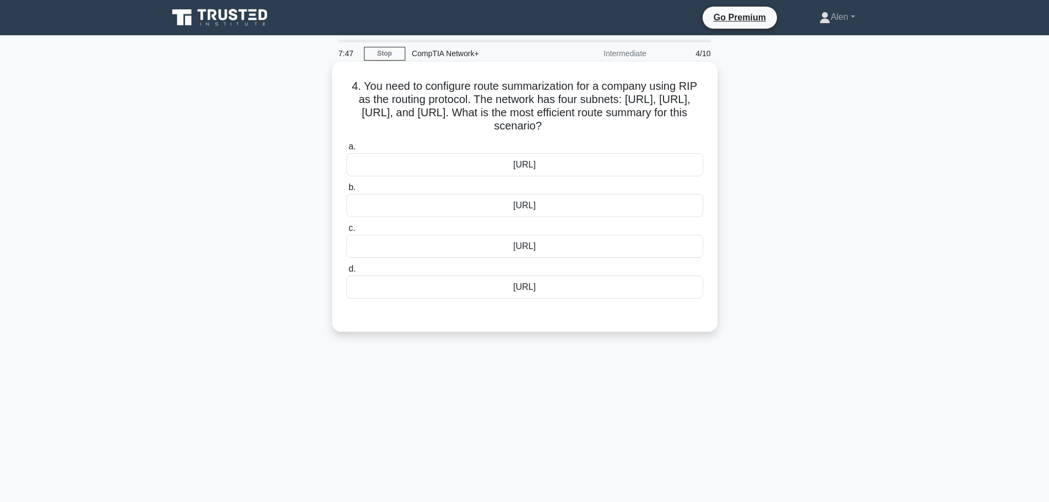
click at [543, 203] on div "10.0.0.0/16" at bounding box center [524, 205] width 357 height 23
click at [346, 191] on input "b. 10.0.0.0/16" at bounding box center [346, 187] width 0 height 7
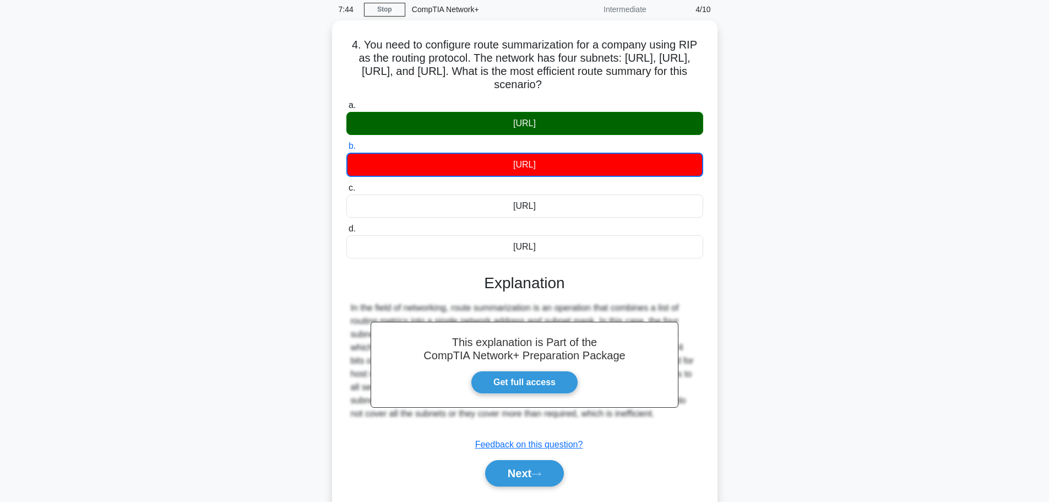
scroll to position [93, 0]
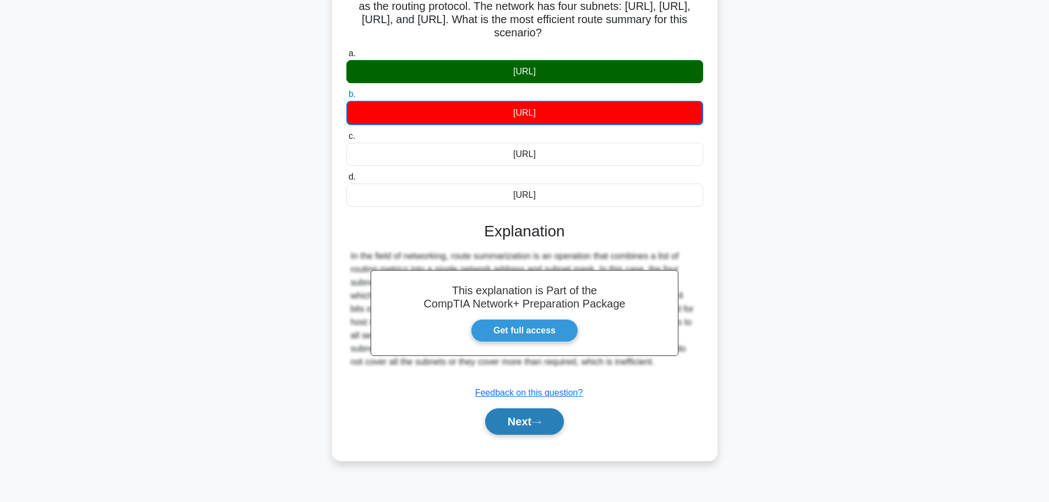
click at [540, 421] on icon at bounding box center [536, 422] width 10 height 6
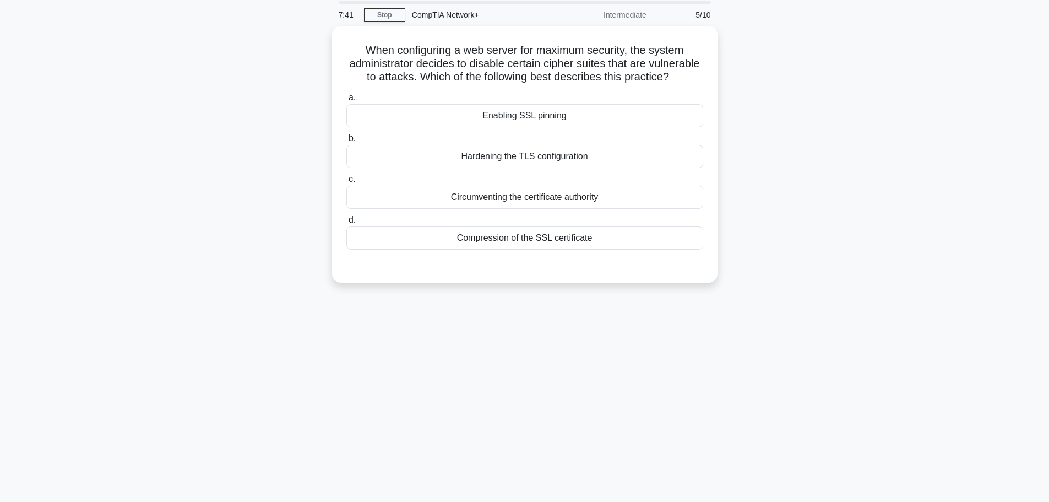
scroll to position [0, 0]
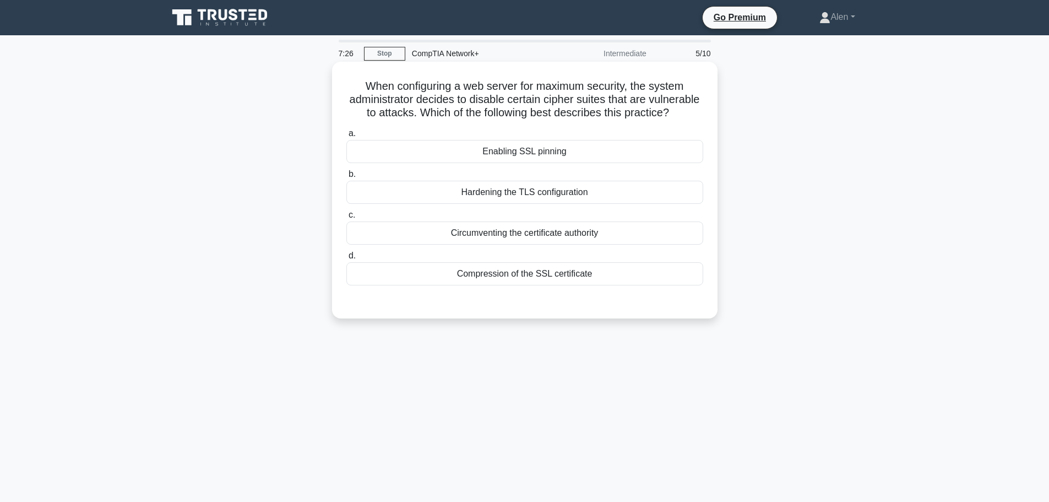
drag, startPoint x: 465, startPoint y: 86, endPoint x: 681, endPoint y: 122, distance: 218.7
click at [681, 120] on h5 "When configuring a web server for maximum security, the system administrator de…" at bounding box center [524, 99] width 359 height 41
click at [791, 129] on div "When configuring a web server for maximum security, the system administrator de…" at bounding box center [524, 199] width 727 height 270
drag, startPoint x: 615, startPoint y: 115, endPoint x: 686, endPoint y: 116, distance: 71.1
click at [686, 116] on h5 "When configuring a web server for maximum security, the system administrator de…" at bounding box center [524, 99] width 359 height 41
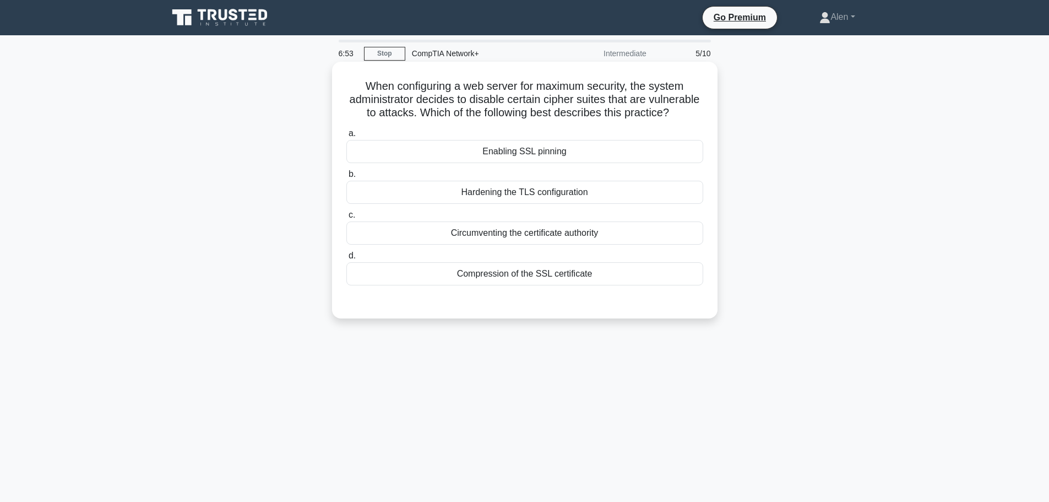
click at [548, 135] on div "When configuring a web server for maximum security, the system administrator de…" at bounding box center [524, 190] width 377 height 248
drag, startPoint x: 542, startPoint y: 127, endPoint x: 478, endPoint y: 114, distance: 65.2
click at [478, 114] on h5 "When configuring a web server for maximum security, the system administrator de…" at bounding box center [524, 99] width 359 height 41
click at [547, 117] on h5 "When configuring a web server for maximum security, the system administrator de…" at bounding box center [524, 99] width 359 height 41
click at [541, 120] on h5 "When configuring a web server for maximum security, the system administrator de…" at bounding box center [524, 99] width 359 height 41
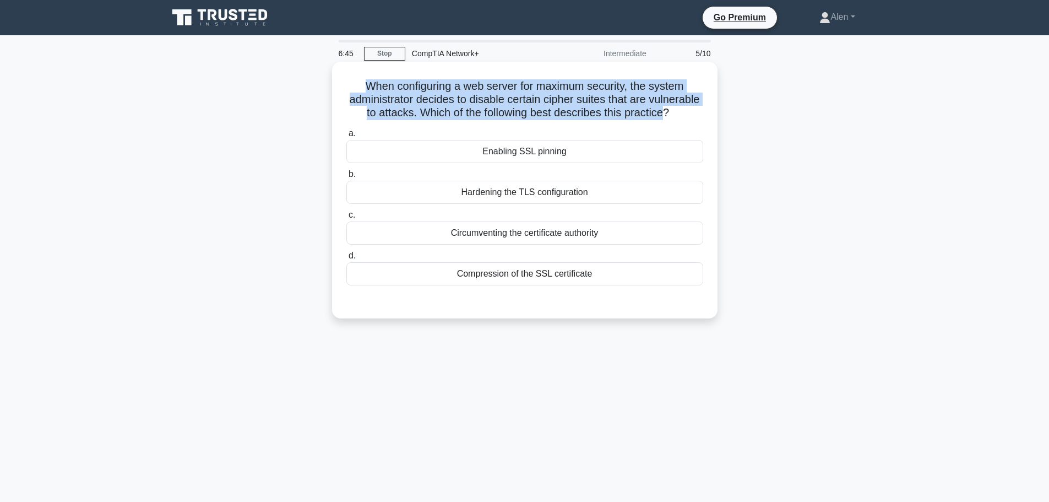
drag, startPoint x: 535, startPoint y: 124, endPoint x: 356, endPoint y: 89, distance: 181.8
click at [356, 89] on h5 "When configuring a web server for maximum security, the system administrator de…" at bounding box center [524, 99] width 359 height 41
click at [509, 106] on h5 "When configuring a web server for maximum security, the system administrator de…" at bounding box center [524, 99] width 359 height 41
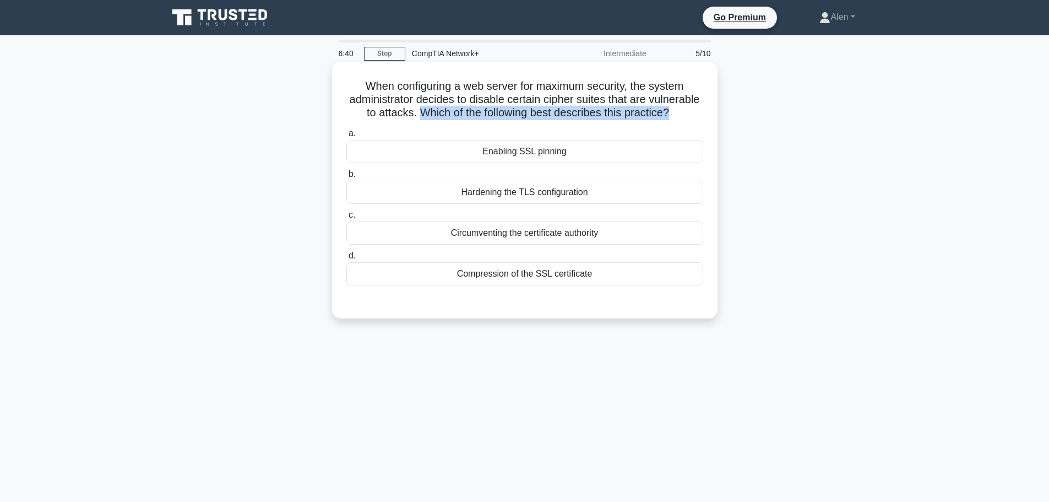
drag, startPoint x: 475, startPoint y: 113, endPoint x: 540, endPoint y: 130, distance: 67.2
click at [540, 120] on h5 "When configuring a web server for maximum security, the system administrator de…" at bounding box center [524, 99] width 359 height 41
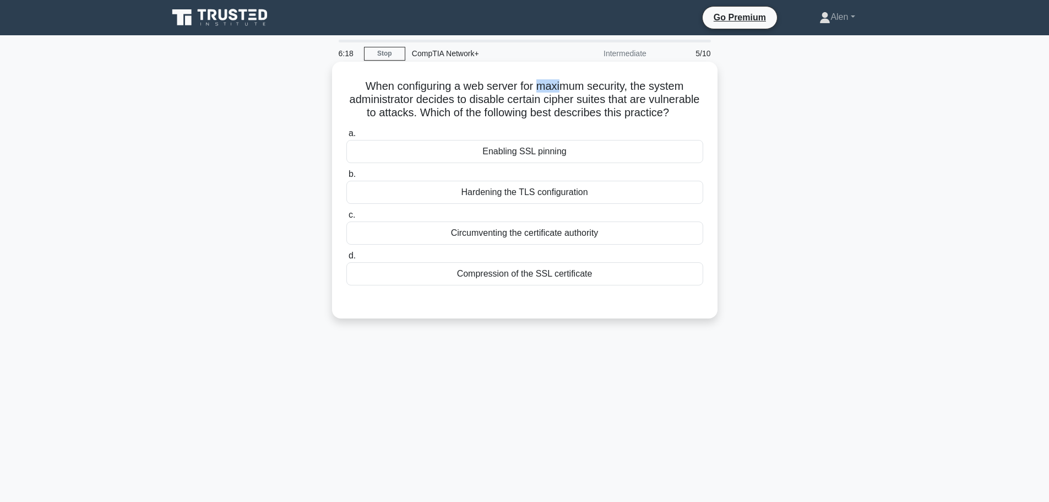
drag, startPoint x: 537, startPoint y: 86, endPoint x: 562, endPoint y: 82, distance: 25.8
click at [562, 82] on h5 "When configuring a web server for maximum security, the system administrator de…" at bounding box center [524, 99] width 359 height 41
click at [495, 86] on h5 "When configuring a web server for maximum security, the system administrator de…" at bounding box center [524, 99] width 359 height 41
click at [493, 284] on div "Compression of the SSL certificate" at bounding box center [524, 273] width 357 height 23
click at [346, 259] on input "d. Compression of the SSL certificate" at bounding box center [346, 255] width 0 height 7
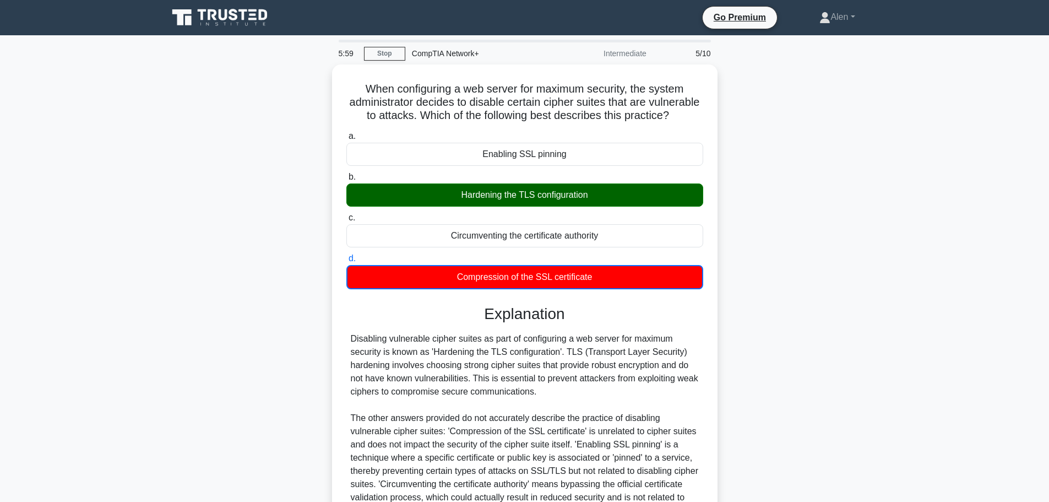
scroll to position [126, 0]
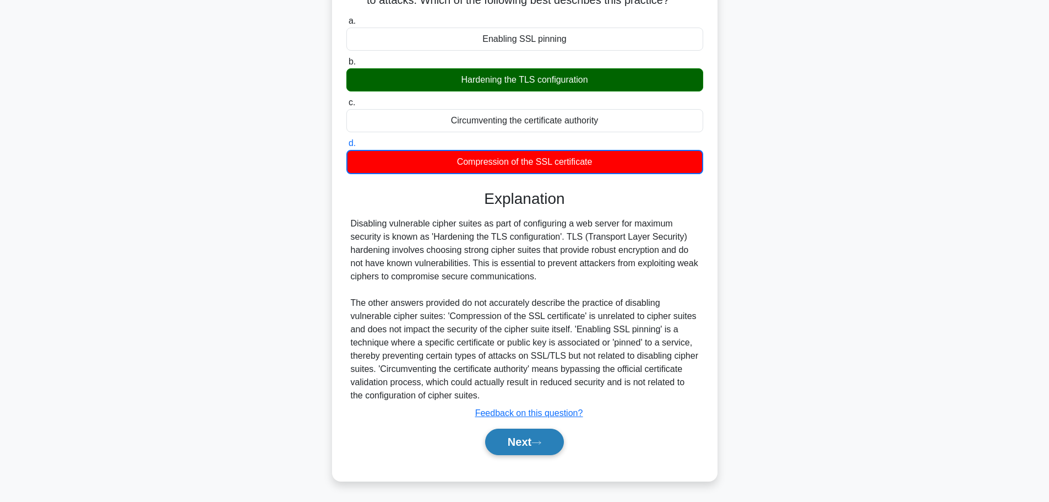
click at [530, 446] on button "Next" at bounding box center [524, 441] width 79 height 26
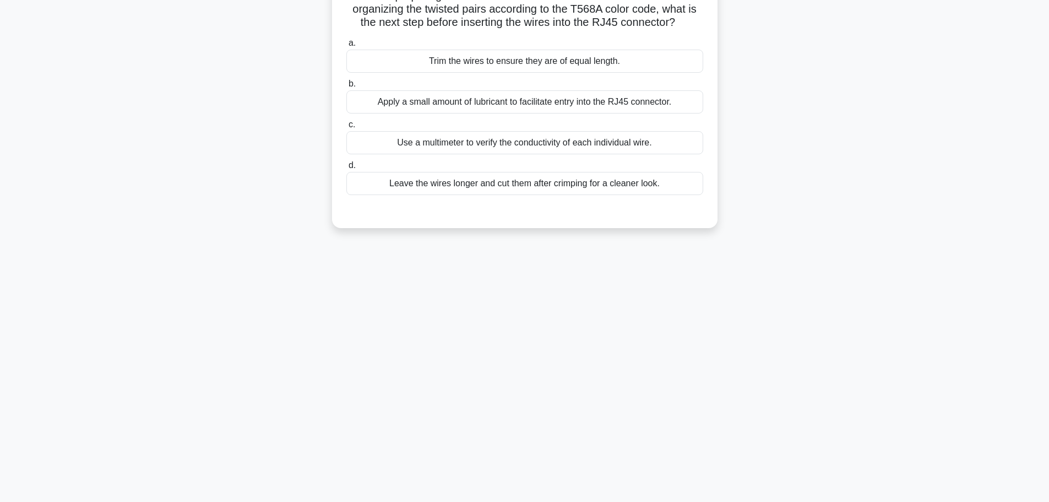
scroll to position [0, 0]
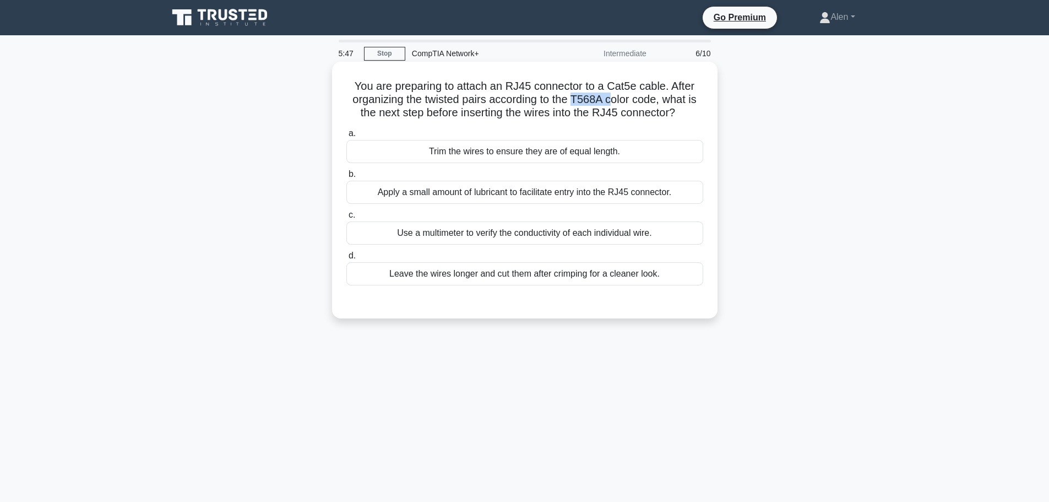
drag, startPoint x: 576, startPoint y: 99, endPoint x: 613, endPoint y: 99, distance: 36.9
click at [613, 99] on h5 "You are preparing to attach an RJ45 connector to a Cat5e cable. After organizin…" at bounding box center [524, 99] width 359 height 41
click at [686, 94] on h5 "You are preparing to attach an RJ45 connector to a Cat5e cable. After organizin…" at bounding box center [524, 99] width 359 height 41
click at [581, 154] on div "Trim the wires to ensure they are of equal length." at bounding box center [524, 151] width 357 height 23
click at [346, 137] on input "a. Trim the wires to ensure they are of equal length." at bounding box center [346, 133] width 0 height 7
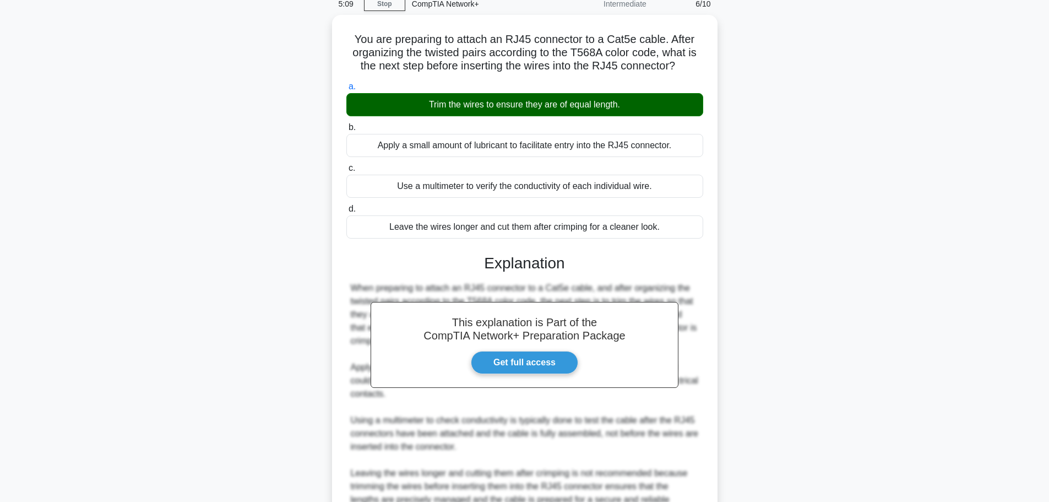
scroll to position [165, 0]
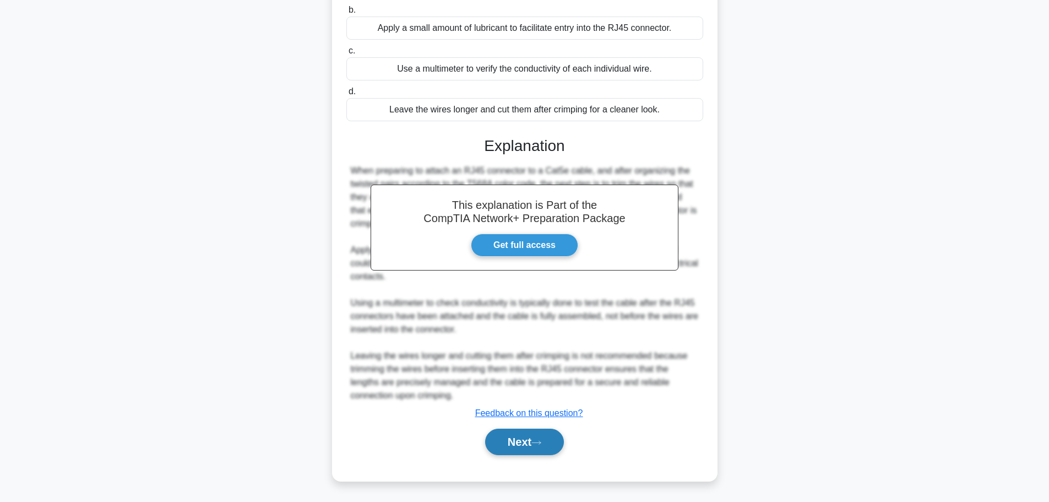
click at [541, 439] on icon at bounding box center [536, 442] width 10 height 6
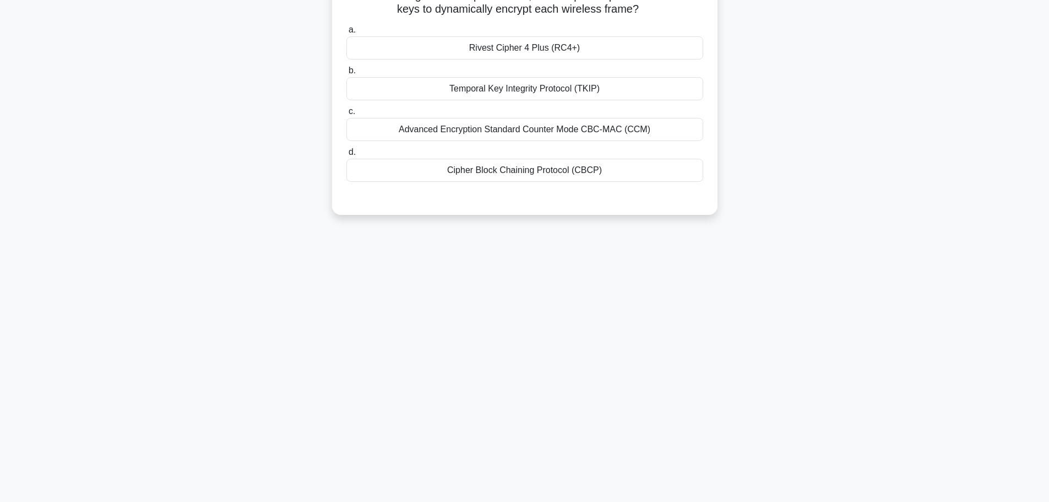
scroll to position [0, 0]
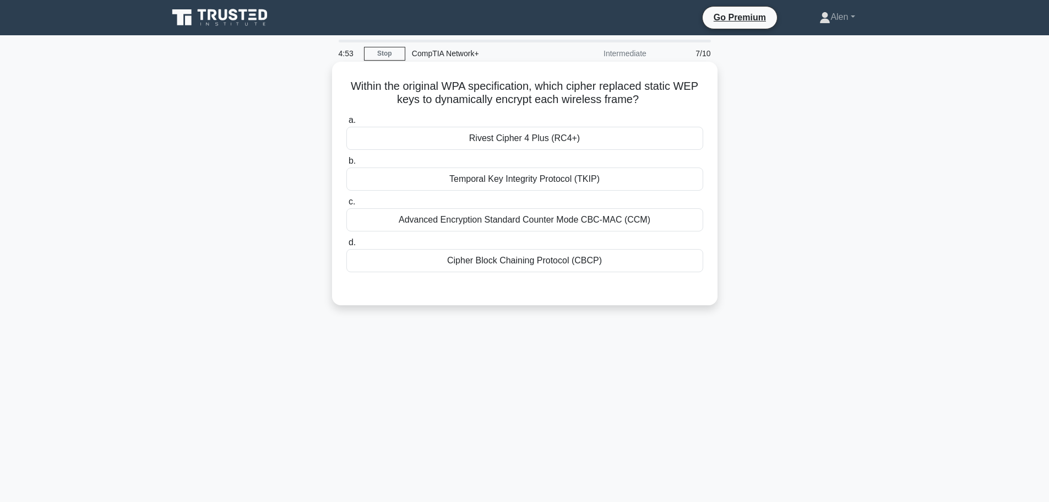
click at [529, 216] on div "Advanced Encryption Standard Counter Mode CBC-MAC (CCM)" at bounding box center [524, 219] width 357 height 23
click at [346, 205] on input "c. Advanced Encryption Standard Counter Mode CBC-MAC (CCM)" at bounding box center [346, 201] width 0 height 7
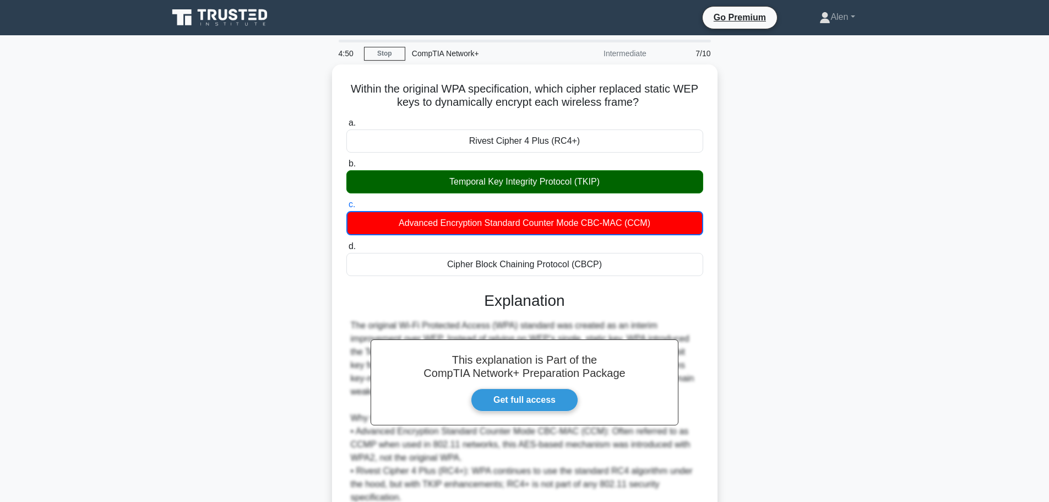
scroll to position [126, 0]
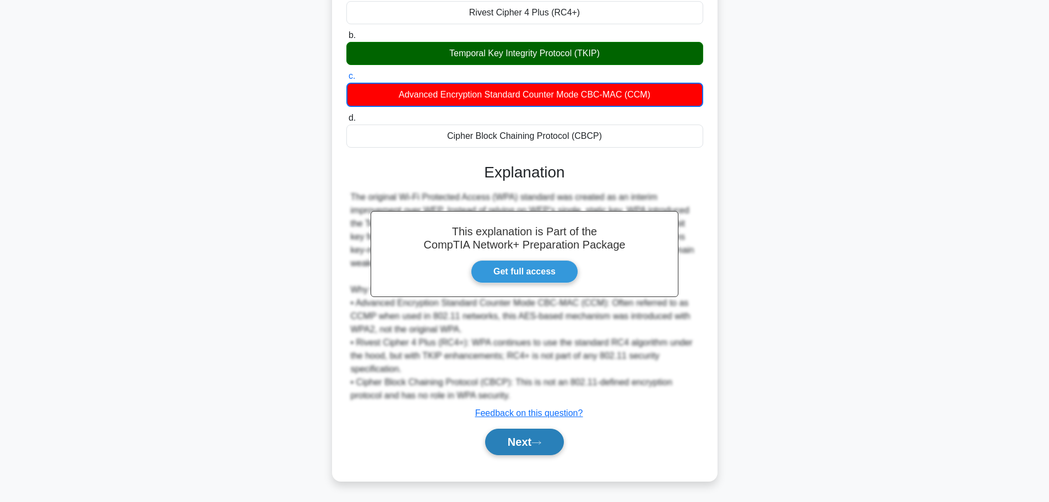
click at [518, 437] on button "Next" at bounding box center [524, 441] width 79 height 26
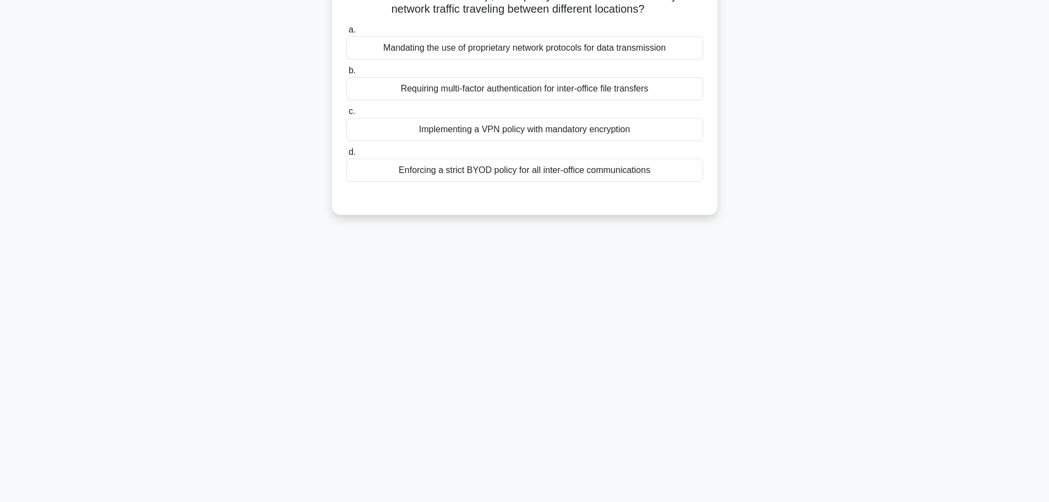
scroll to position [0, 0]
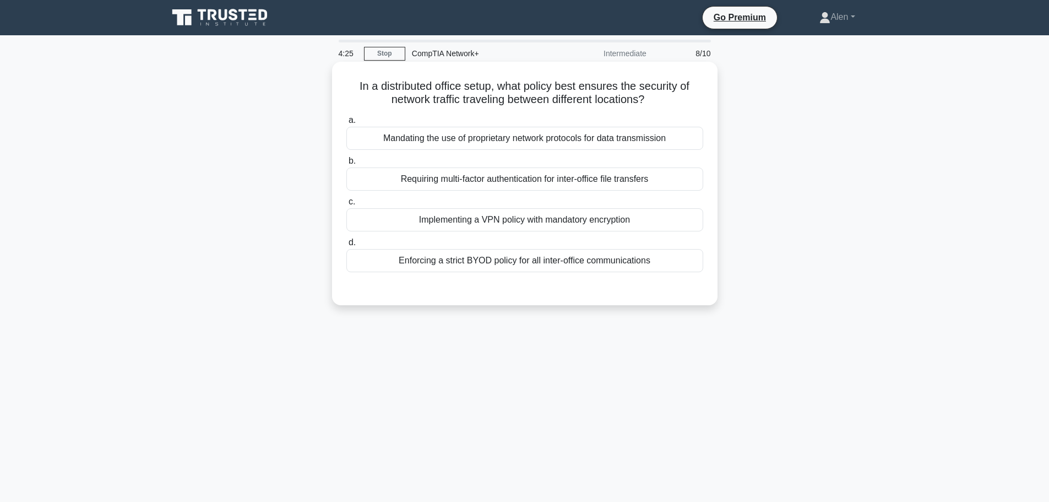
click at [565, 221] on div "Implementing a VPN policy with mandatory encryption" at bounding box center [524, 219] width 357 height 23
click at [346, 205] on input "c. Implementing a VPN policy with mandatory encryption" at bounding box center [346, 201] width 0 height 7
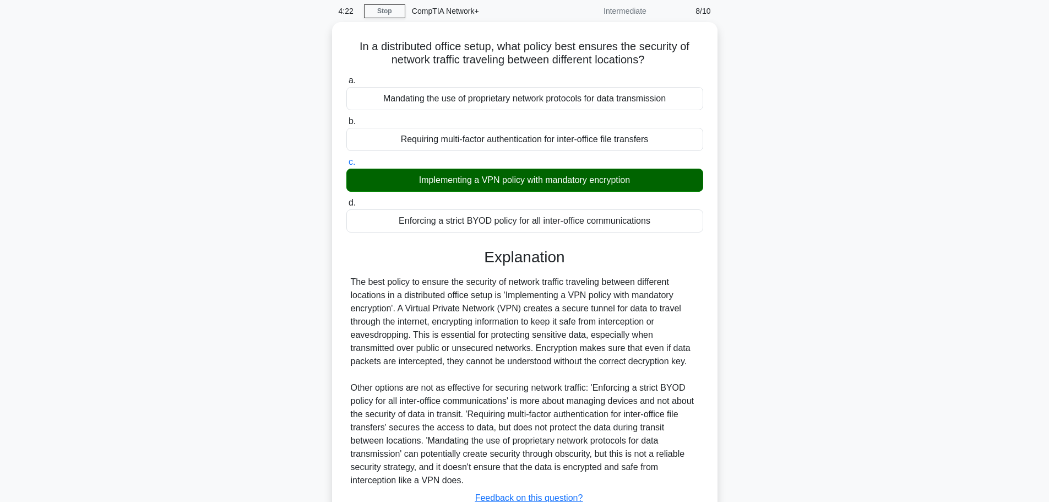
scroll to position [125, 0]
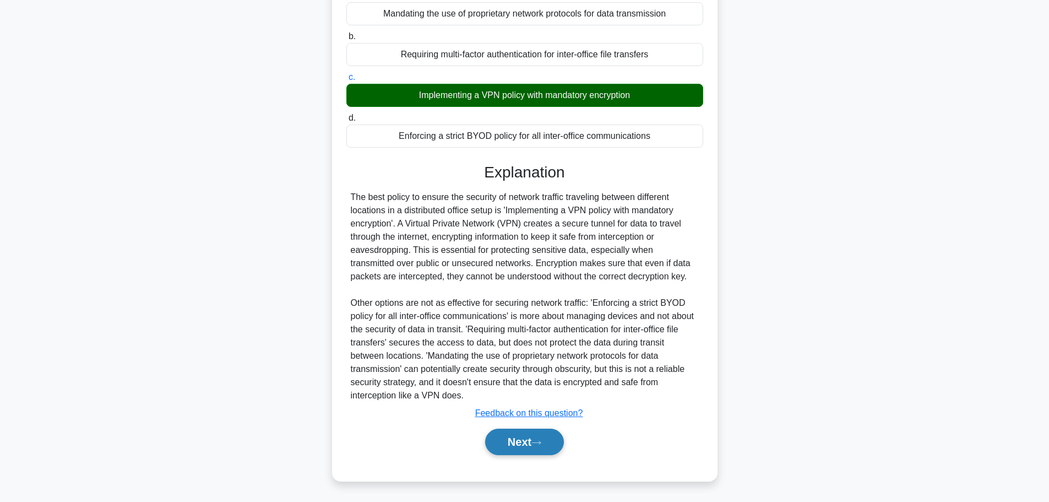
click at [544, 453] on button "Next" at bounding box center [524, 441] width 79 height 26
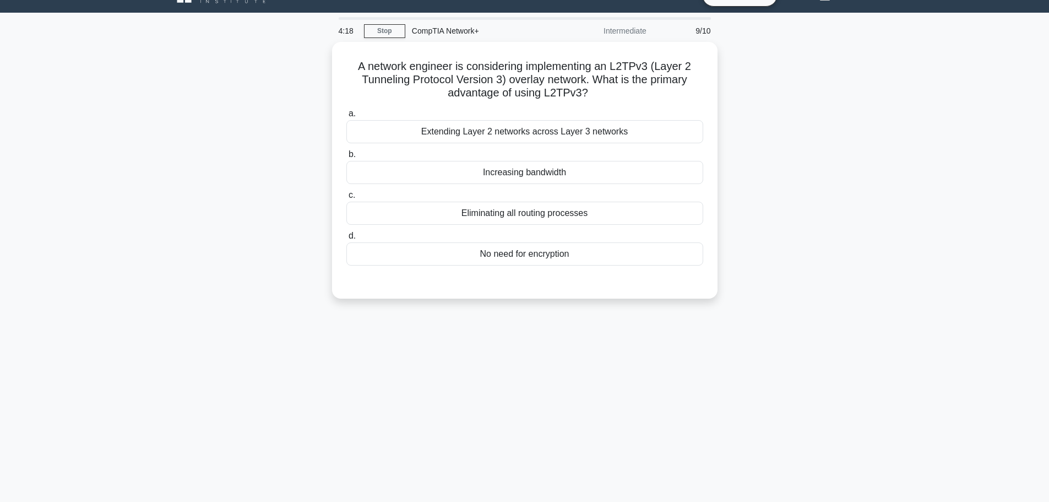
scroll to position [0, 0]
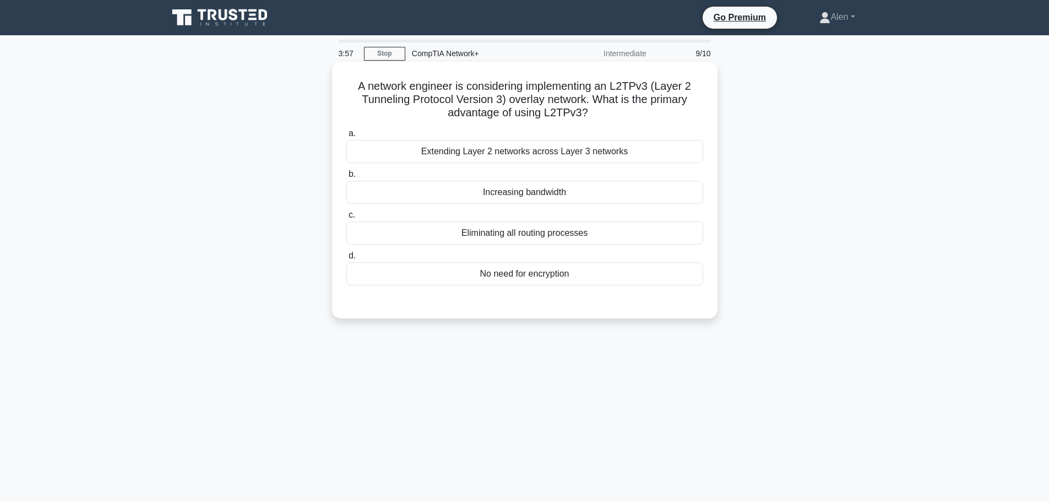
click at [504, 154] on div "Extending Layer 2 networks across Layer 3 networks" at bounding box center [524, 151] width 357 height 23
click at [346, 137] on input "a. Extending Layer 2 networks across Layer 3 networks" at bounding box center [346, 133] width 0 height 7
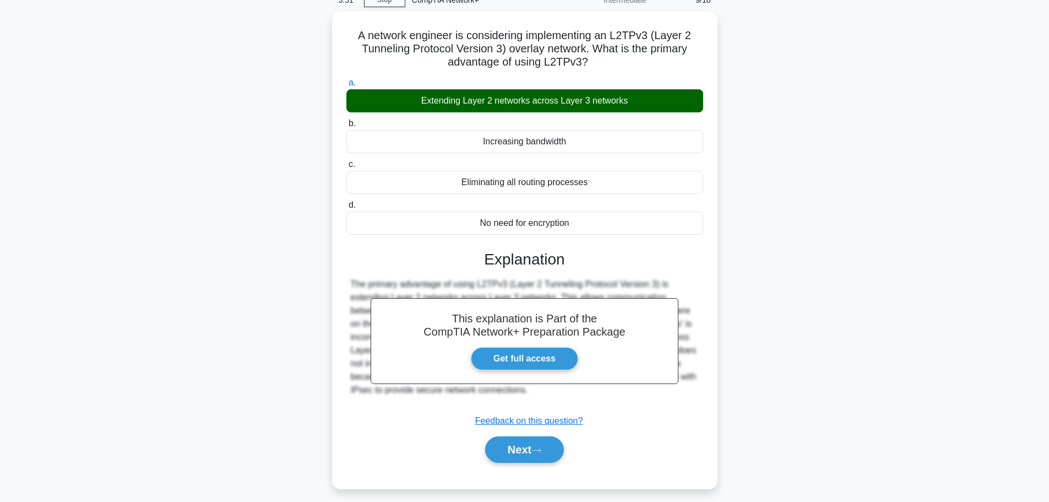
scroll to position [93, 0]
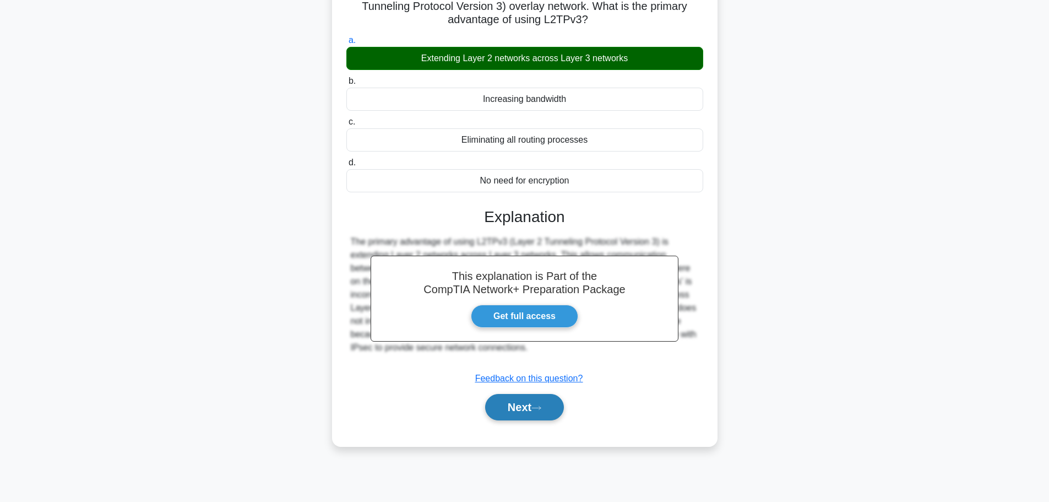
click at [511, 403] on button "Next" at bounding box center [524, 407] width 79 height 26
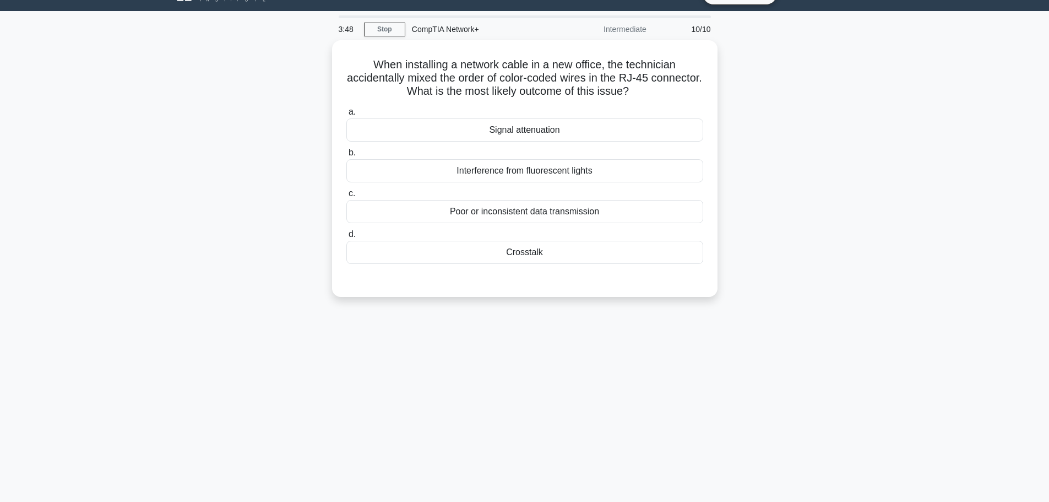
scroll to position [0, 0]
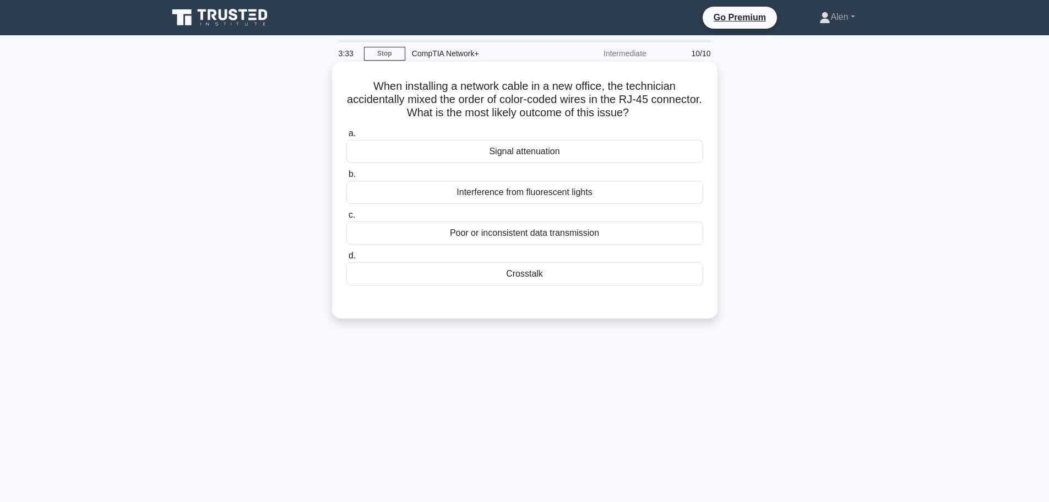
click at [536, 275] on div "Crosstalk" at bounding box center [524, 273] width 357 height 23
click at [346, 259] on input "d. Crosstalk" at bounding box center [346, 255] width 0 height 7
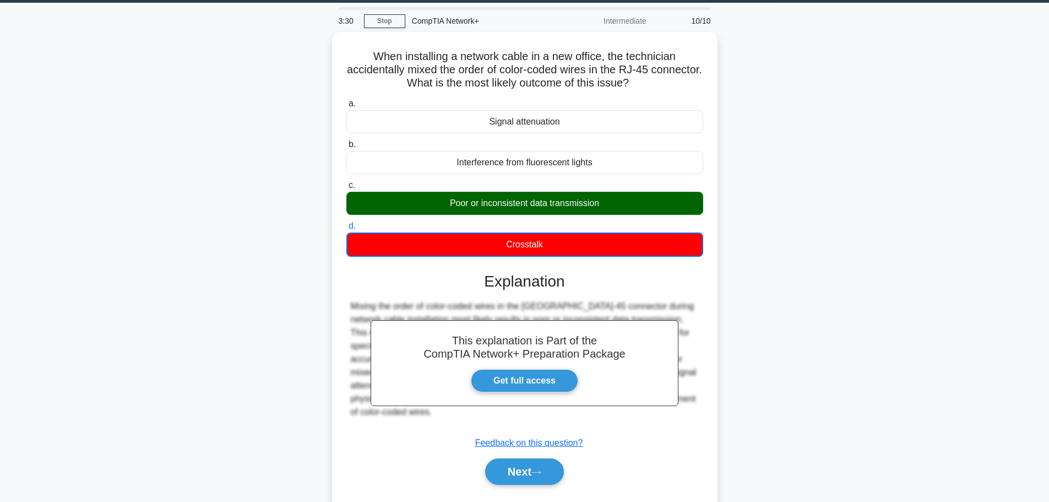
scroll to position [93, 0]
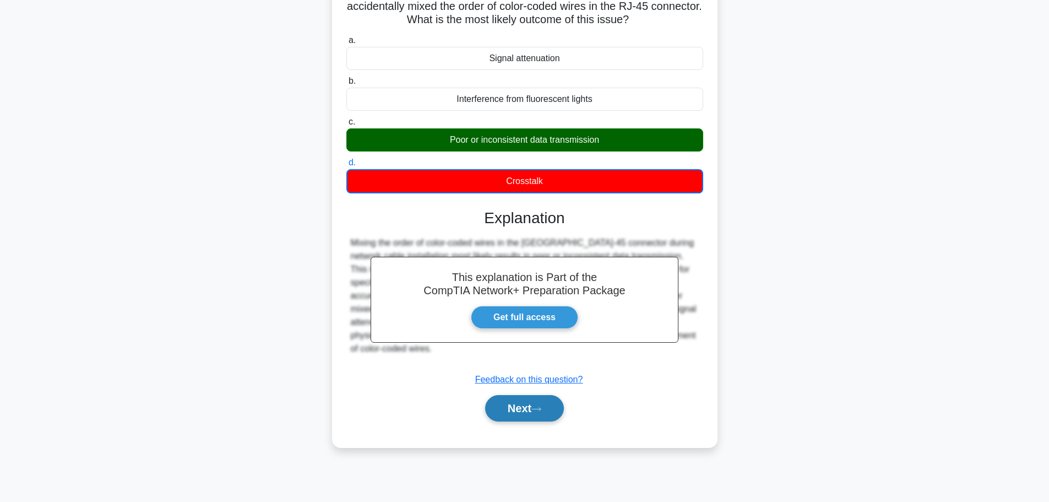
click at [515, 419] on button "Next" at bounding box center [524, 408] width 79 height 26
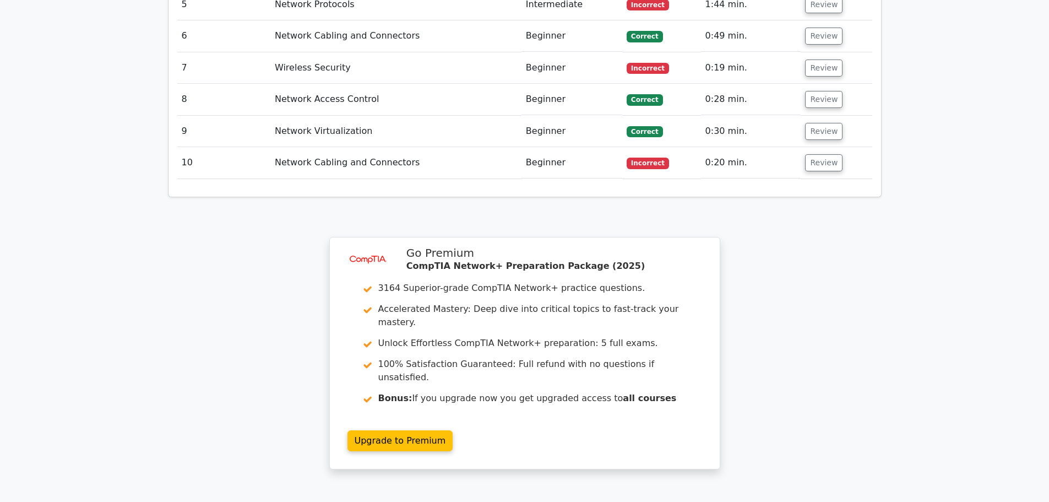
scroll to position [1684, 0]
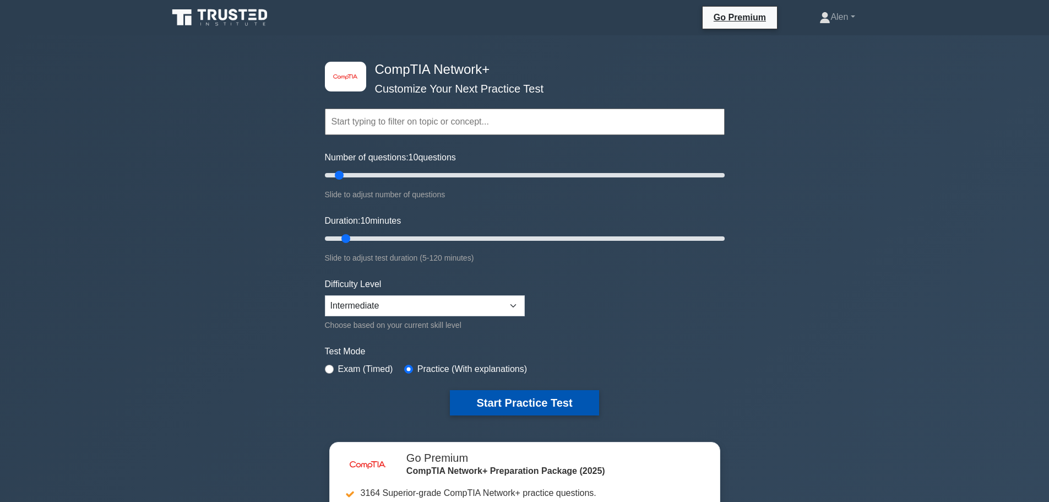
click at [564, 409] on button "Start Practice Test" at bounding box center [524, 402] width 149 height 25
click at [543, 399] on button "Start Practice Test" at bounding box center [524, 402] width 149 height 25
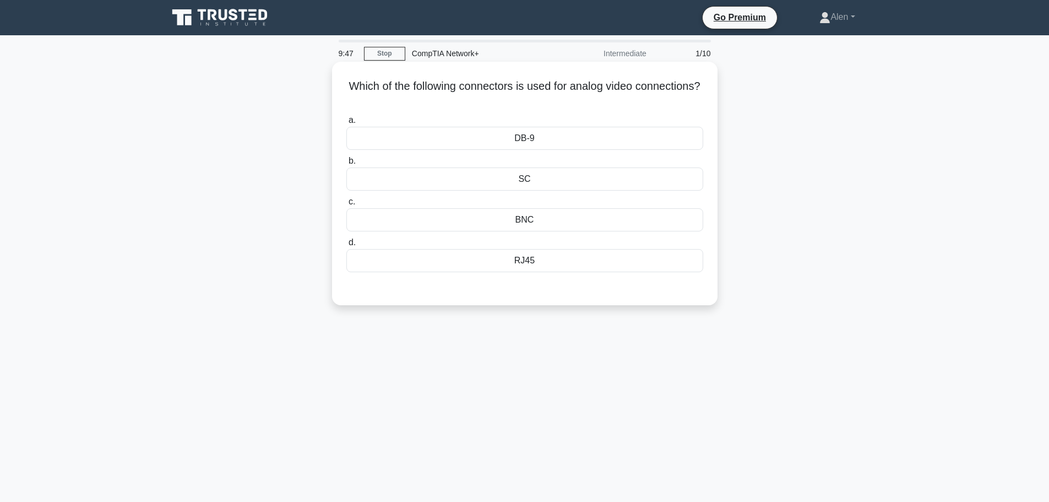
click at [535, 138] on div "DB-9" at bounding box center [524, 138] width 357 height 23
click at [346, 124] on input "a. DB-9" at bounding box center [346, 120] width 0 height 7
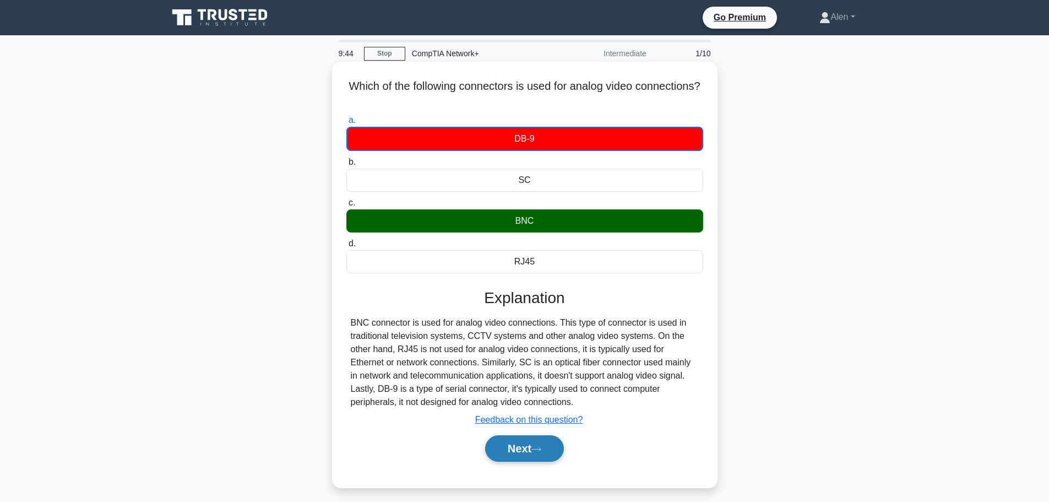
click at [524, 451] on button "Next" at bounding box center [524, 448] width 79 height 26
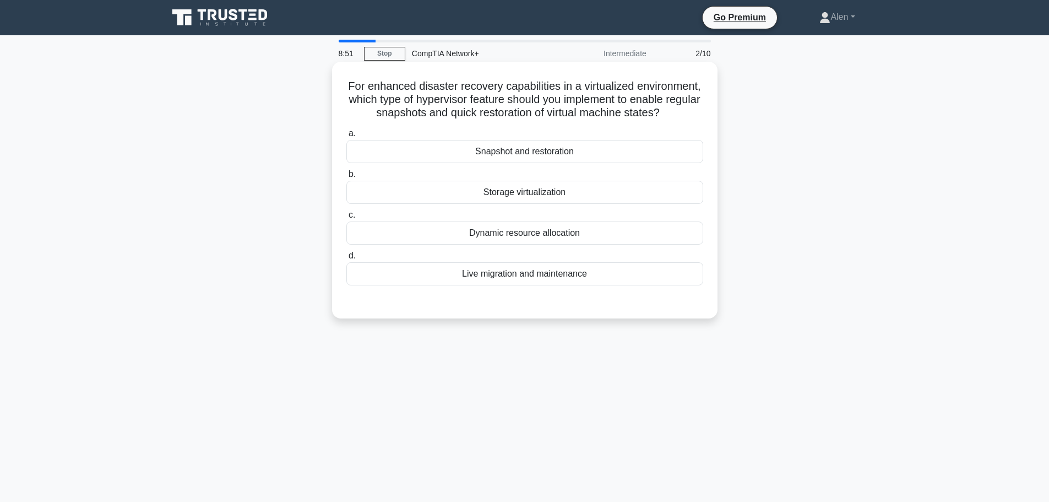
click at [544, 163] on div "Snapshot and restoration" at bounding box center [524, 151] width 357 height 23
click at [346, 137] on input "a. Snapshot and restoration" at bounding box center [346, 133] width 0 height 7
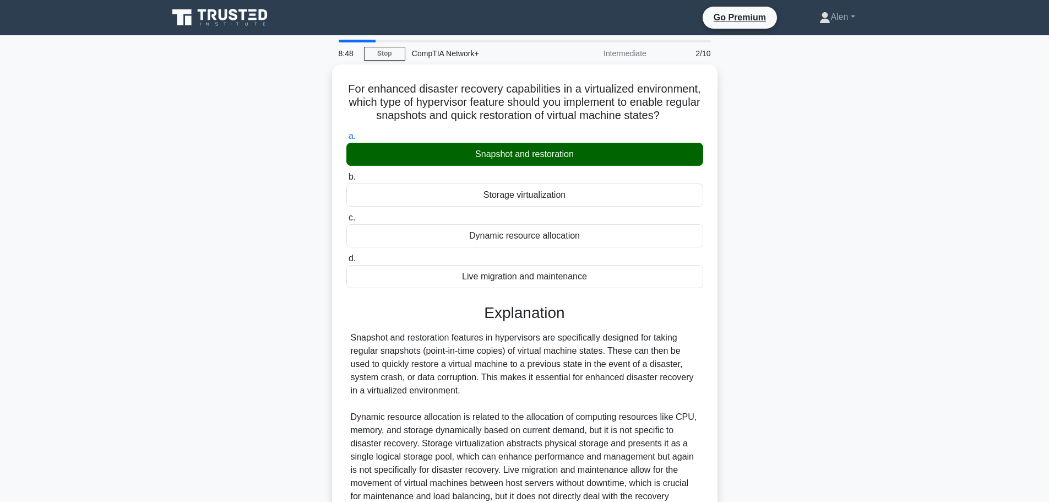
scroll to position [125, 0]
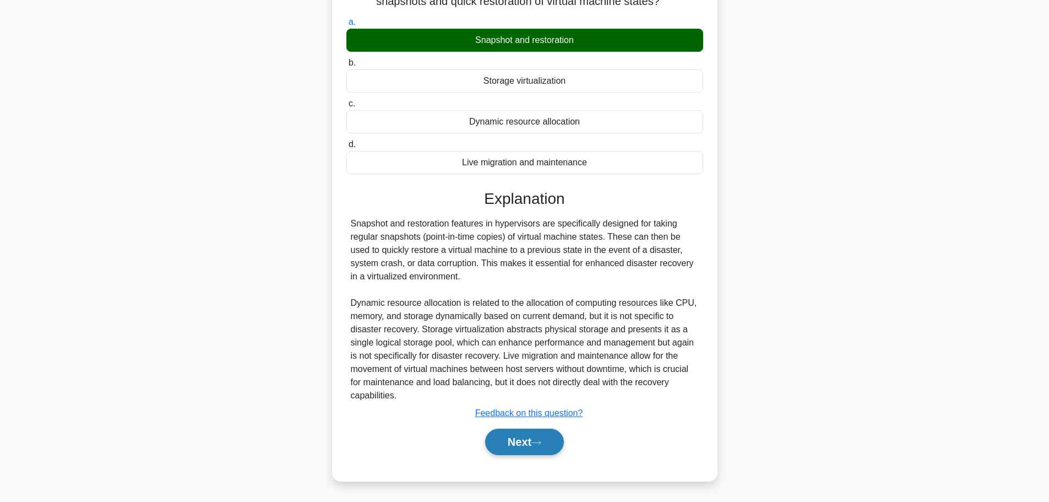
click at [541, 445] on icon at bounding box center [536, 442] width 10 height 6
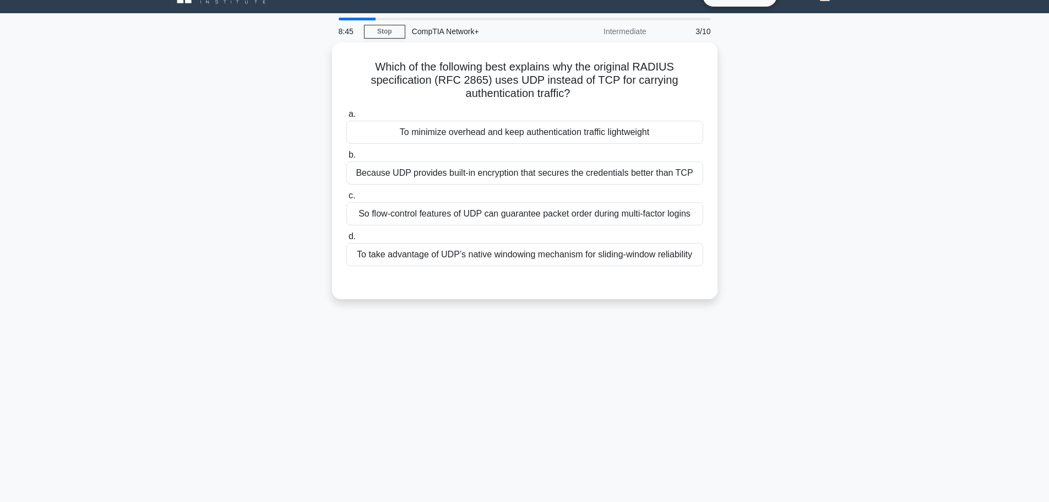
scroll to position [0, 0]
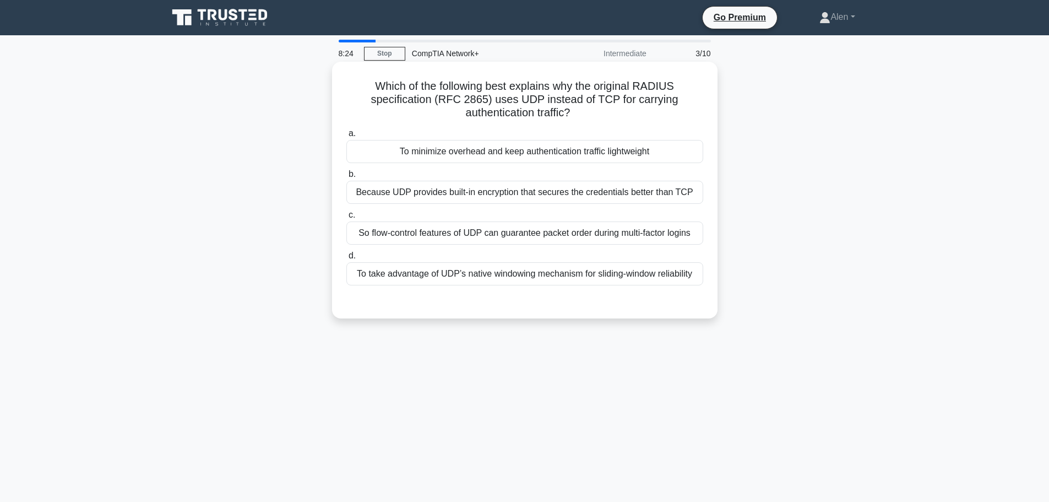
click at [623, 233] on div "So flow-control features of UDP can guarantee packet order during multi-factor …" at bounding box center [524, 232] width 357 height 23
click at [346, 219] on input "c. So flow-control features of UDP can guarantee packet order during multi-fact…" at bounding box center [346, 214] width 0 height 7
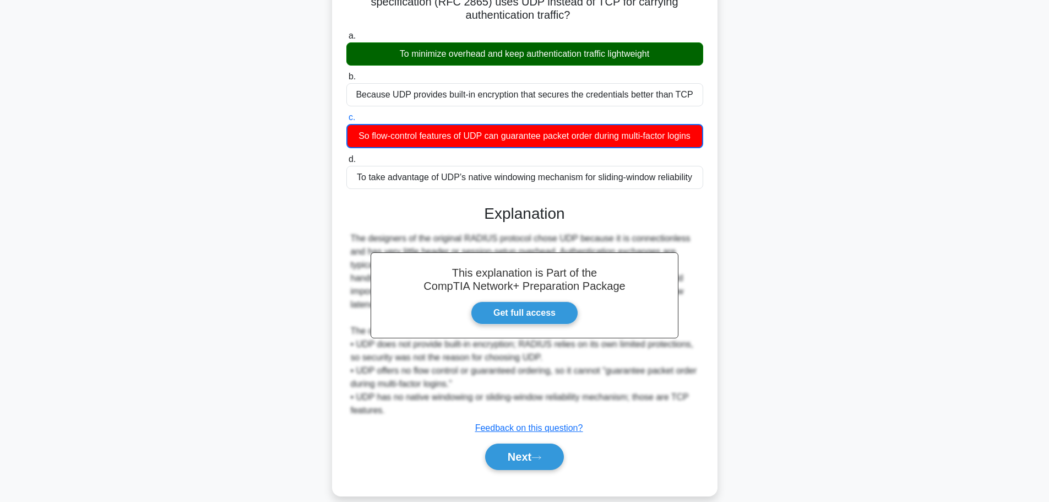
scroll to position [113, 0]
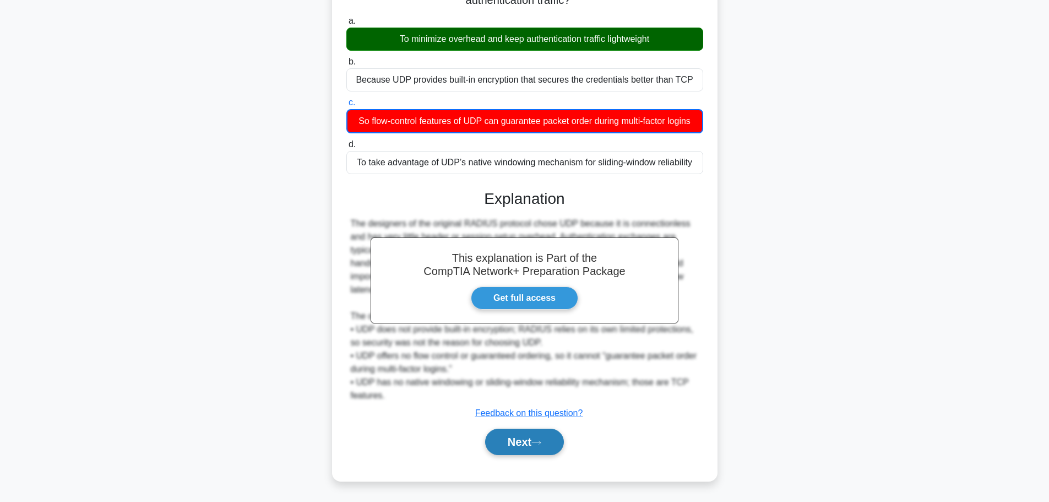
click at [508, 434] on button "Next" at bounding box center [524, 441] width 79 height 26
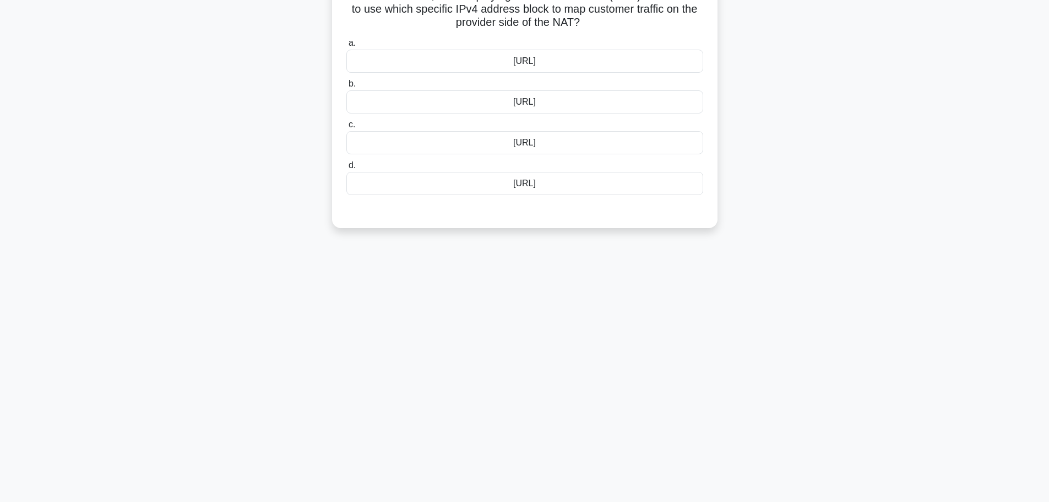
scroll to position [0, 0]
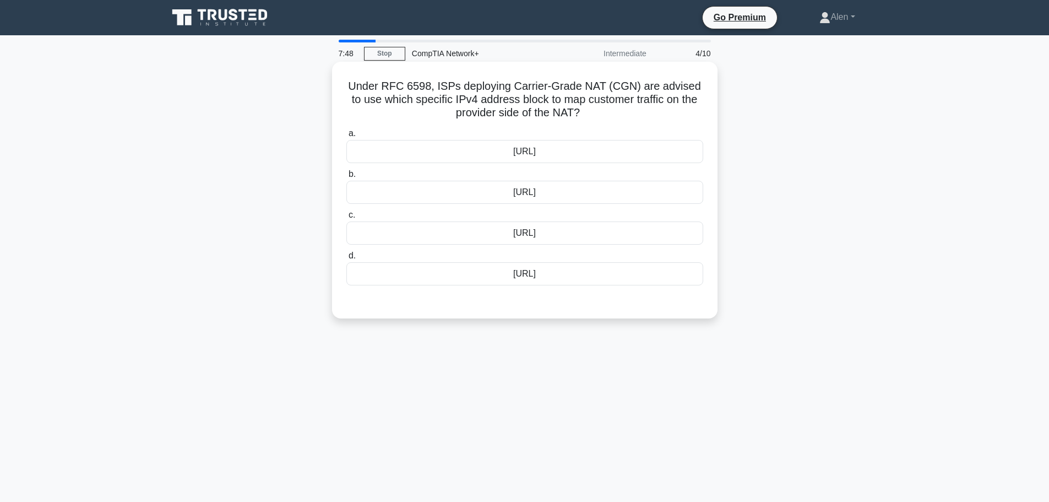
click at [525, 280] on div "172.31.0.0/16" at bounding box center [524, 273] width 357 height 23
click at [346, 259] on input "d. 172.31.0.0/16" at bounding box center [346, 255] width 0 height 7
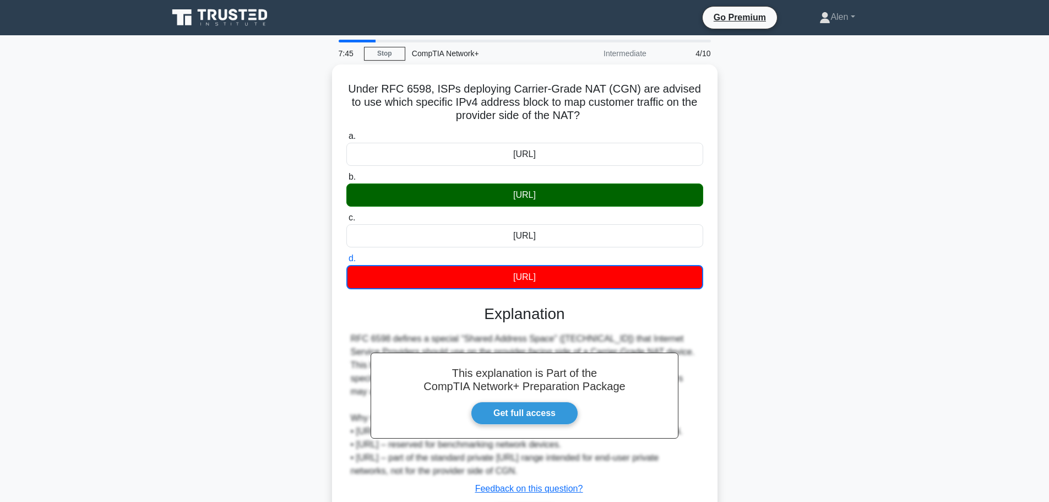
scroll to position [93, 0]
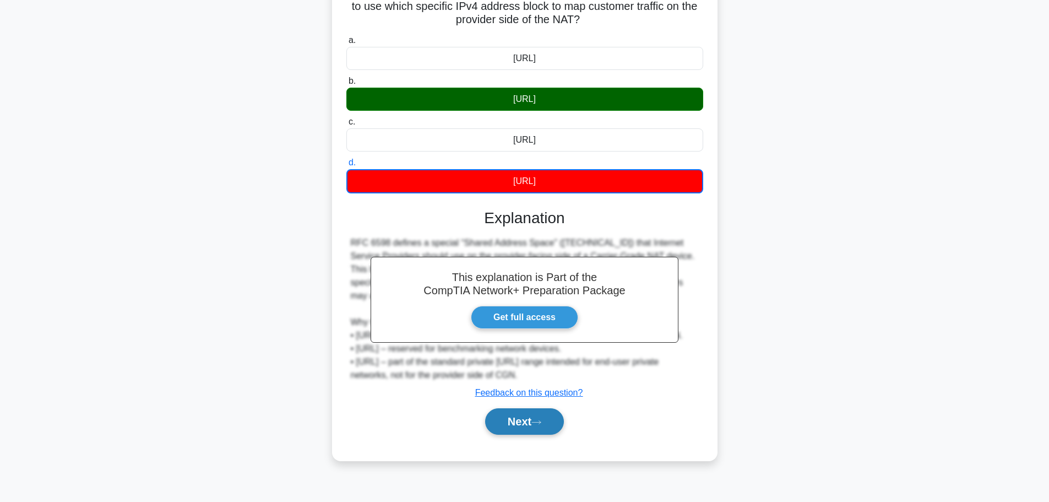
click at [528, 430] on button "Next" at bounding box center [524, 421] width 79 height 26
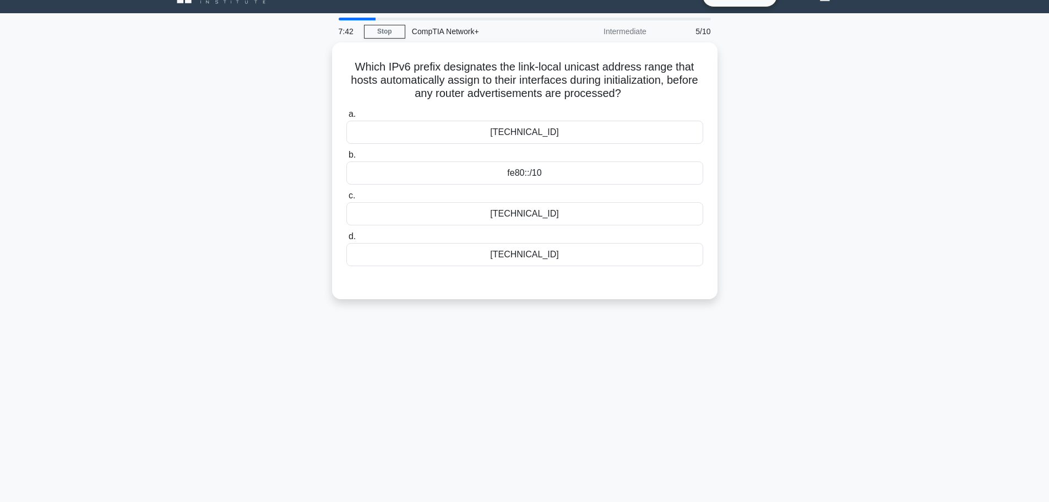
scroll to position [0, 0]
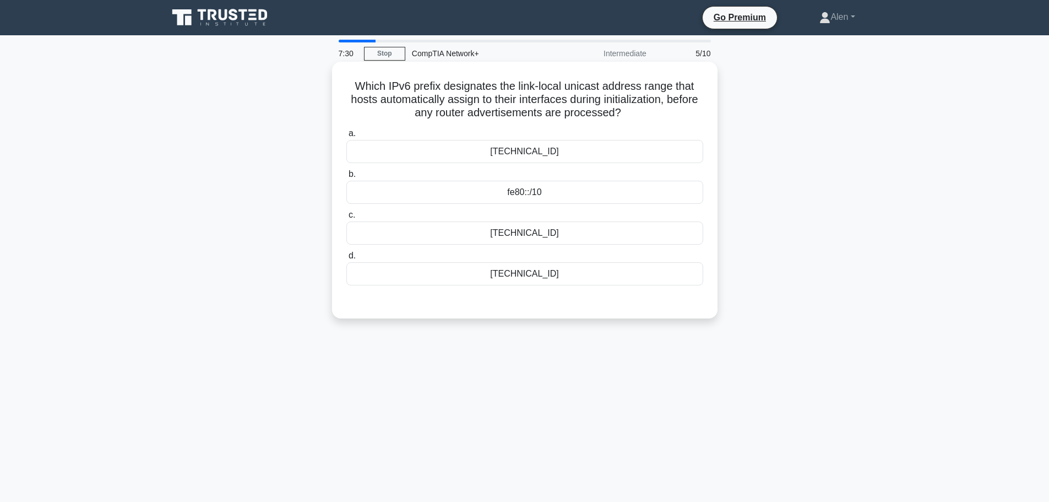
click at [578, 146] on div "fe00::/9" at bounding box center [524, 151] width 357 height 23
click at [346, 137] on input "a. fe00::/9" at bounding box center [346, 133] width 0 height 7
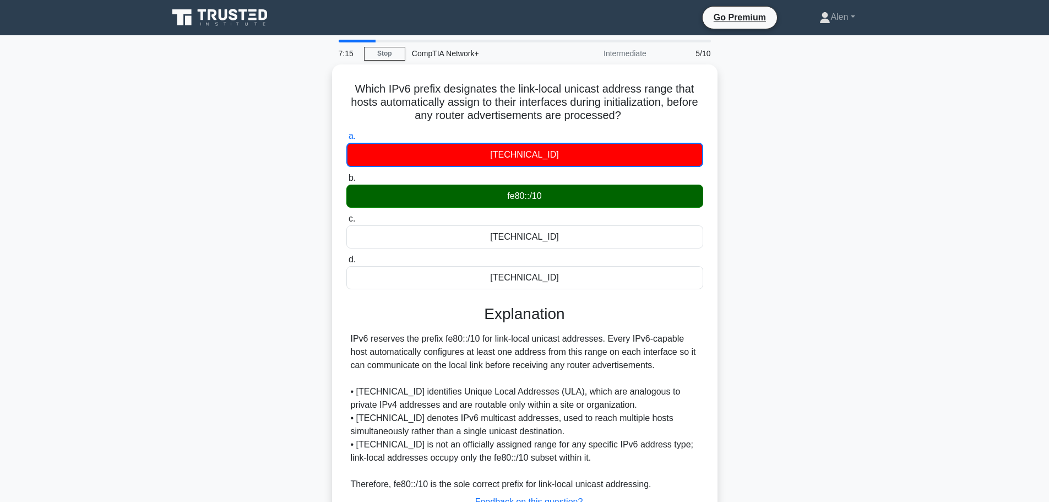
scroll to position [93, 0]
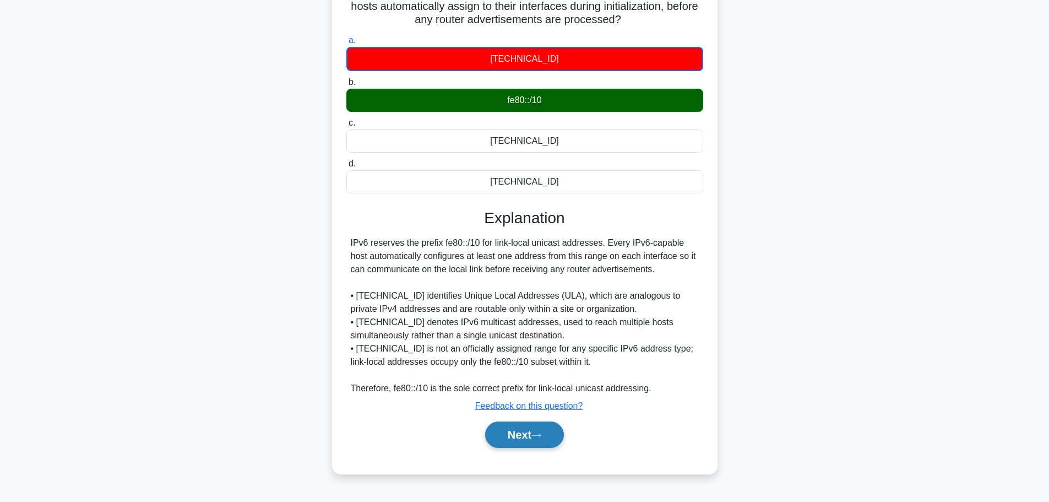
click at [520, 428] on button "Next" at bounding box center [524, 434] width 79 height 26
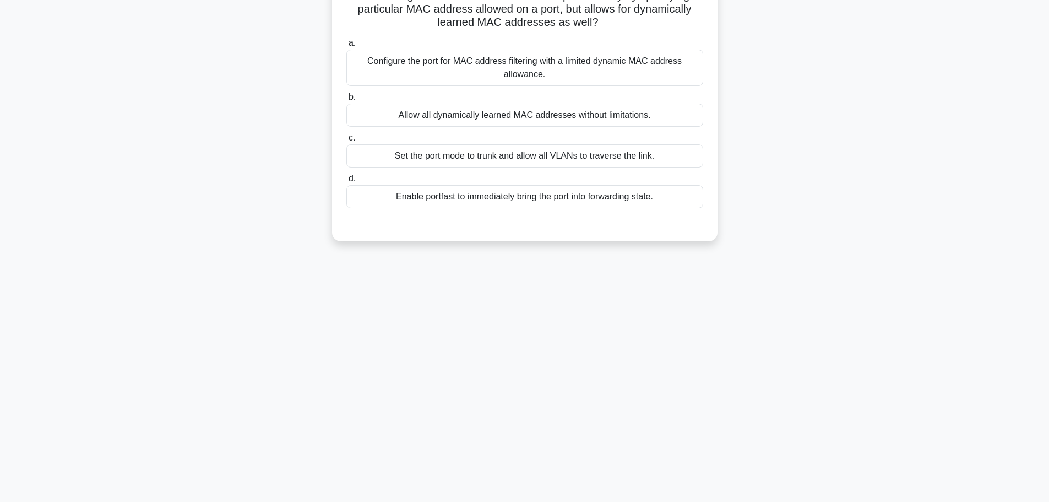
scroll to position [0, 0]
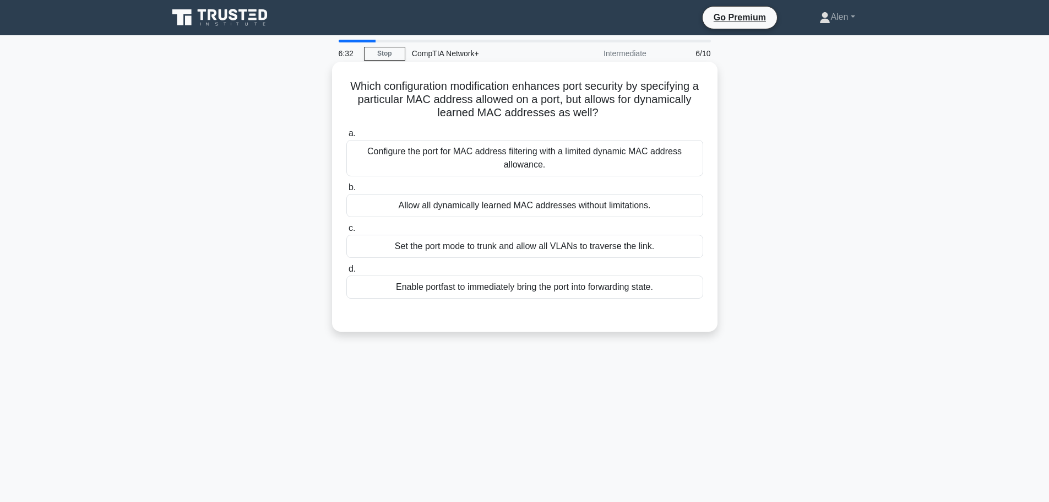
click at [534, 156] on div "Configure the port for MAC address filtering with a limited dynamic MAC address…" at bounding box center [524, 158] width 357 height 36
click at [346, 137] on input "a. Configure the port for MAC address filtering with a limited dynamic MAC addr…" at bounding box center [346, 133] width 0 height 7
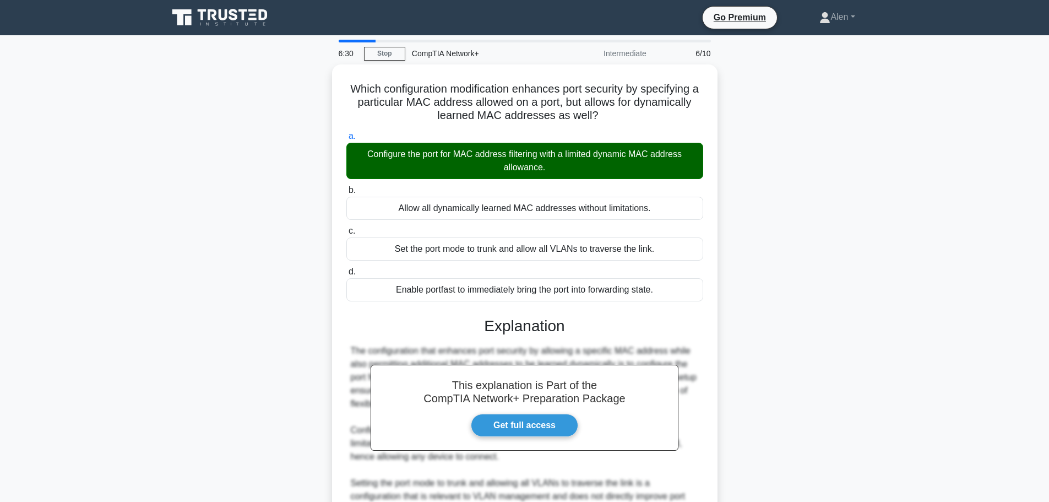
scroll to position [165, 0]
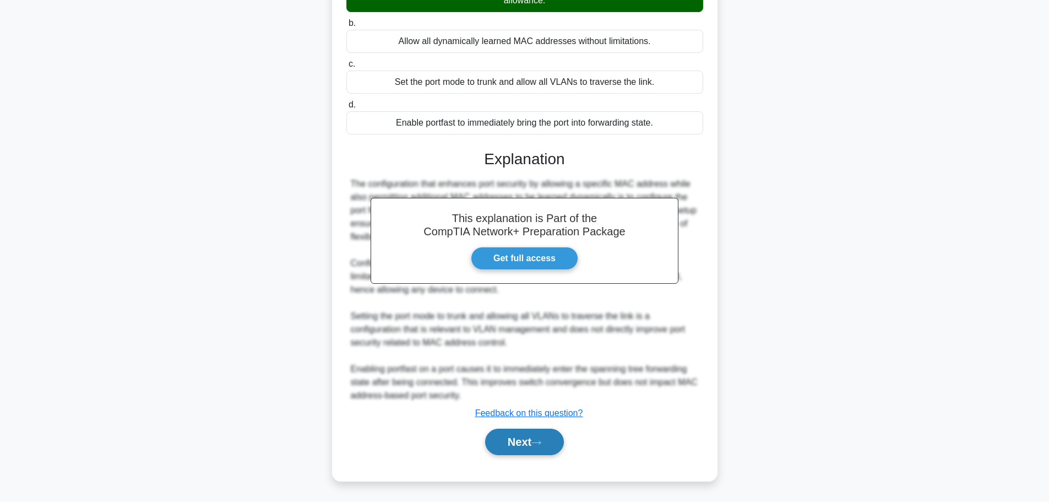
click at [557, 441] on button "Next" at bounding box center [524, 441] width 79 height 26
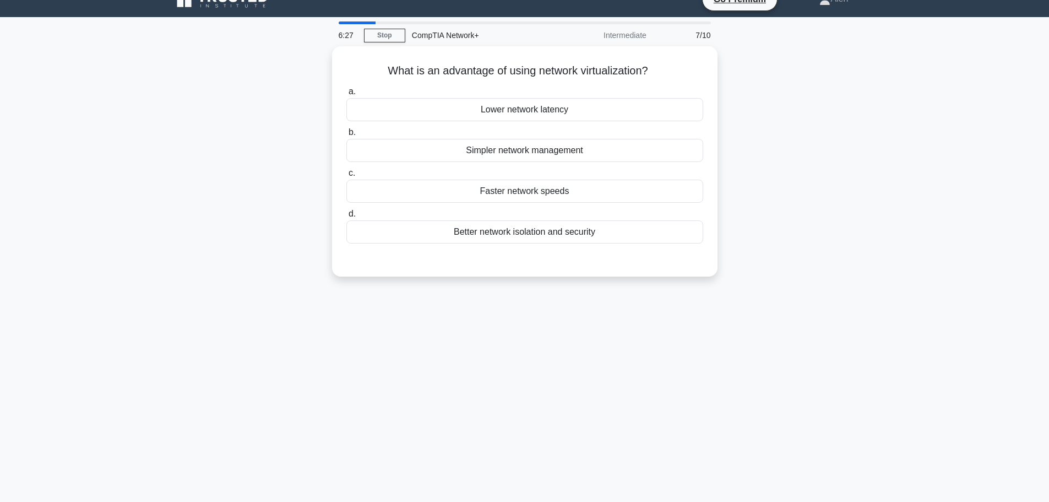
scroll to position [0, 0]
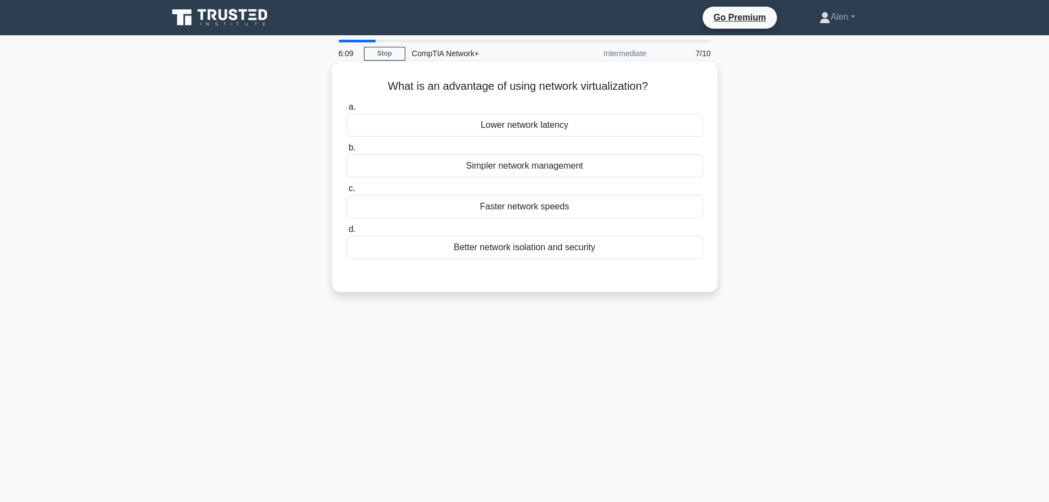
click at [545, 126] on div "Lower network latency" at bounding box center [524, 124] width 357 height 23
click at [346, 111] on input "a. Lower network latency" at bounding box center [346, 107] width 0 height 7
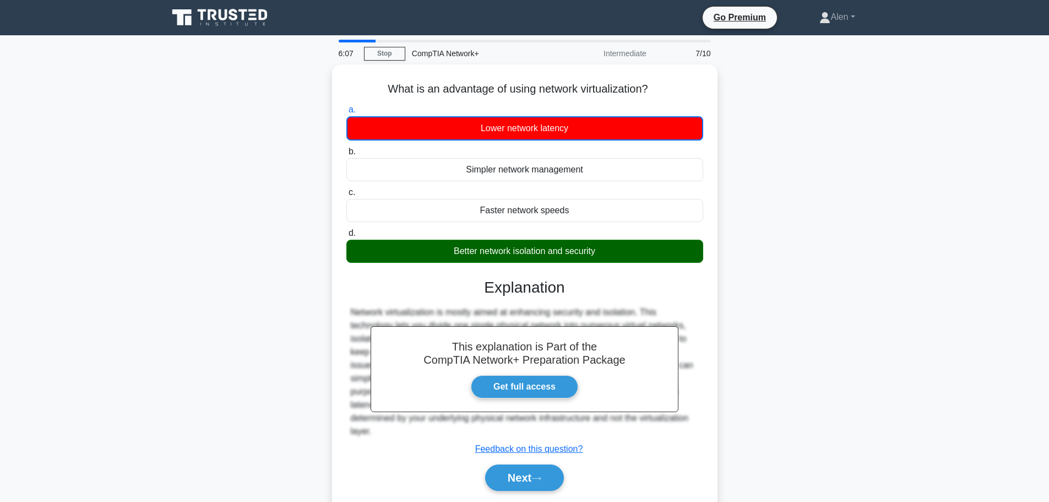
scroll to position [93, 0]
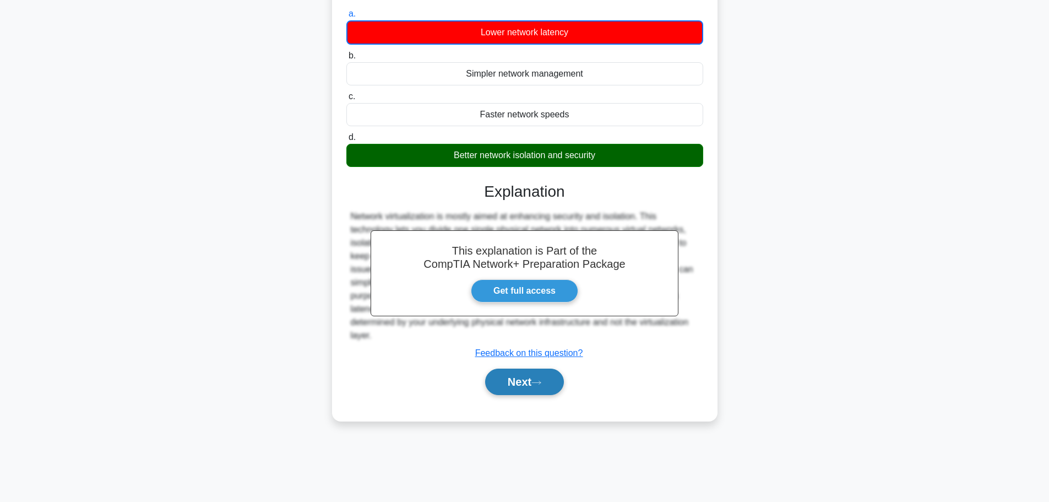
click at [505, 389] on button "Next" at bounding box center [524, 381] width 79 height 26
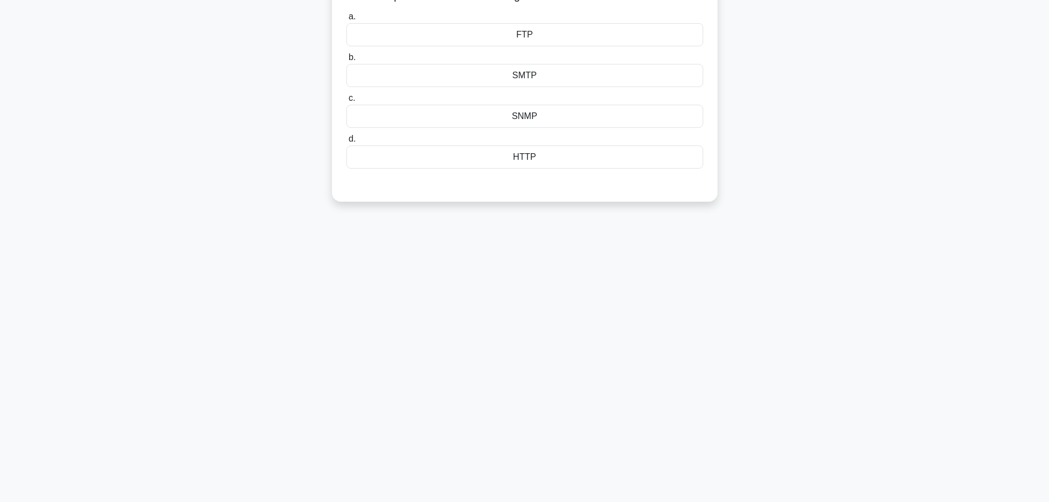
scroll to position [0, 0]
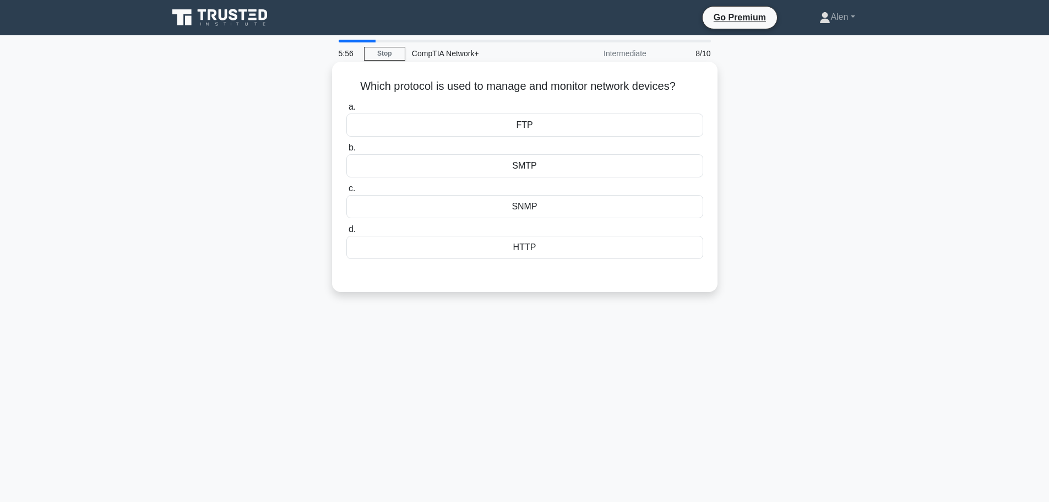
click at [575, 210] on div "SNMP" at bounding box center [524, 206] width 357 height 23
click at [346, 192] on input "c. SNMP" at bounding box center [346, 188] width 0 height 7
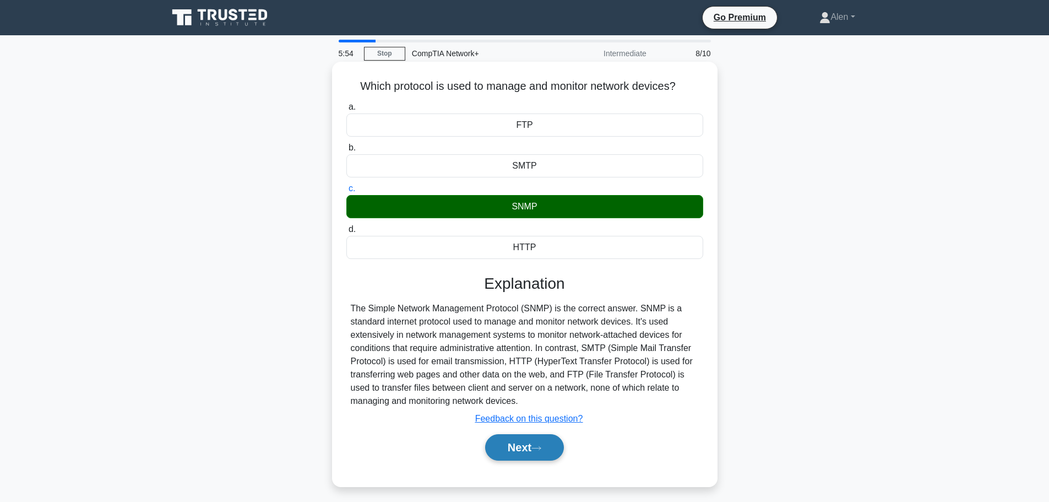
click at [539, 454] on button "Next" at bounding box center [524, 447] width 79 height 26
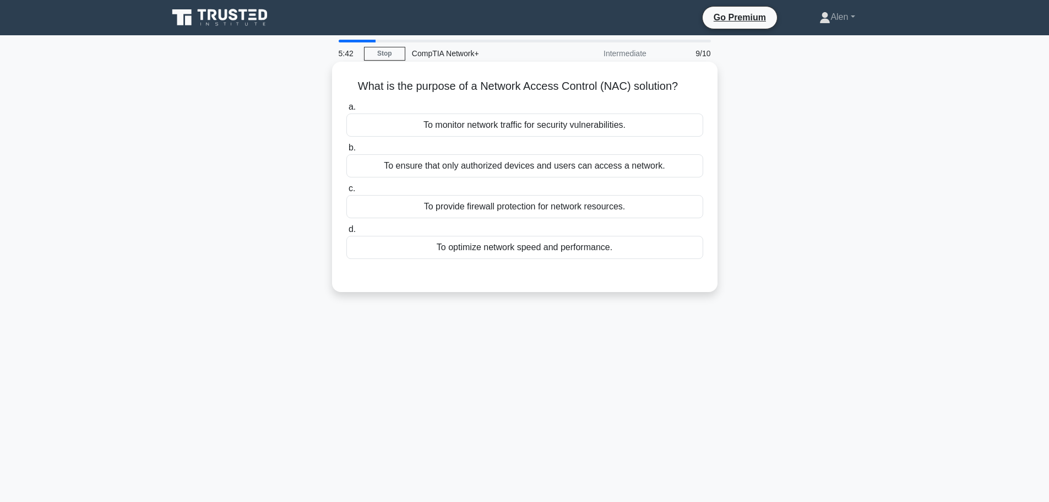
click at [566, 164] on div "To ensure that only authorized devices and users can access a network." at bounding box center [524, 165] width 357 height 23
click at [346, 151] on input "b. To ensure that only authorized devices and users can access a network." at bounding box center [346, 147] width 0 height 7
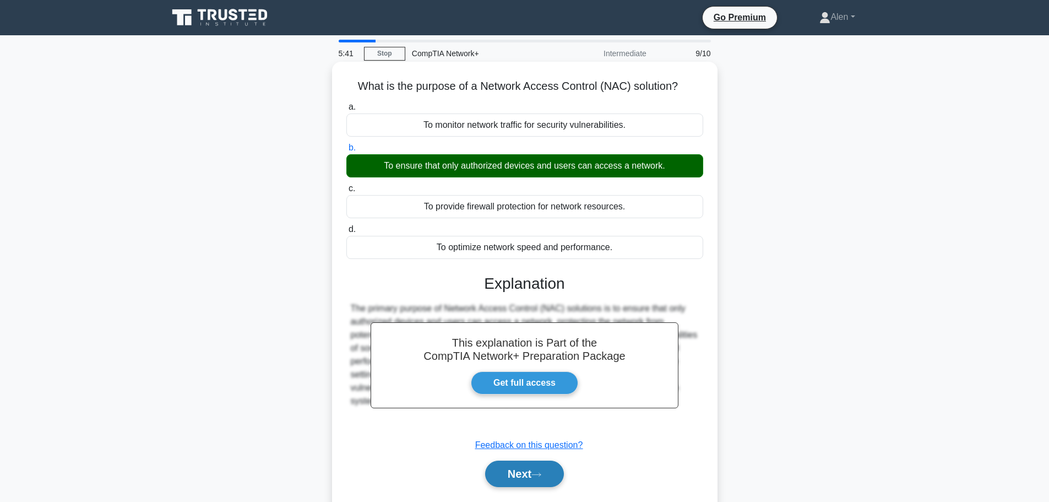
click at [525, 479] on button "Next" at bounding box center [524, 473] width 79 height 26
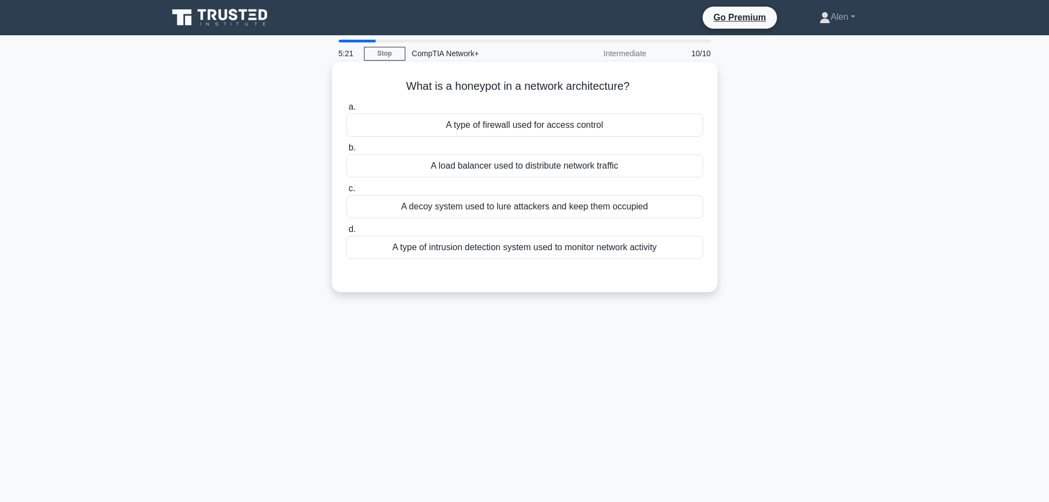
click at [562, 209] on div "A decoy system used to lure attackers and keep them occupied" at bounding box center [524, 206] width 357 height 23
click at [346, 192] on input "c. A decoy system used to lure attackers and keep them occupied" at bounding box center [346, 188] width 0 height 7
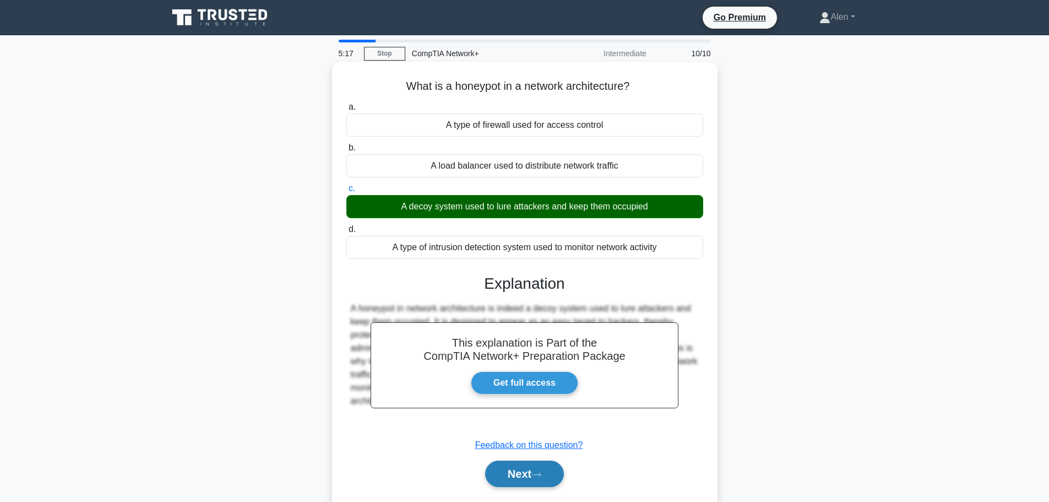
click at [541, 468] on button "Next" at bounding box center [524, 473] width 79 height 26
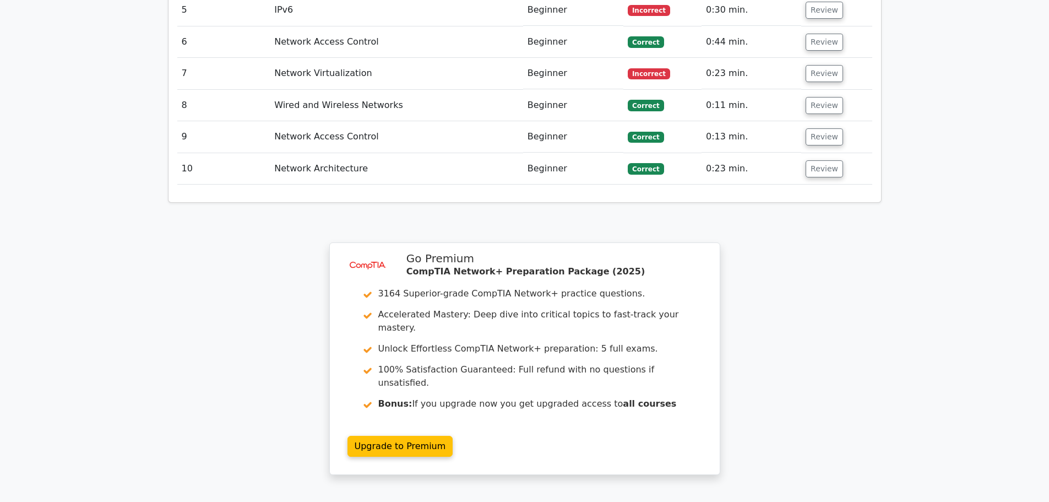
scroll to position [1565, 0]
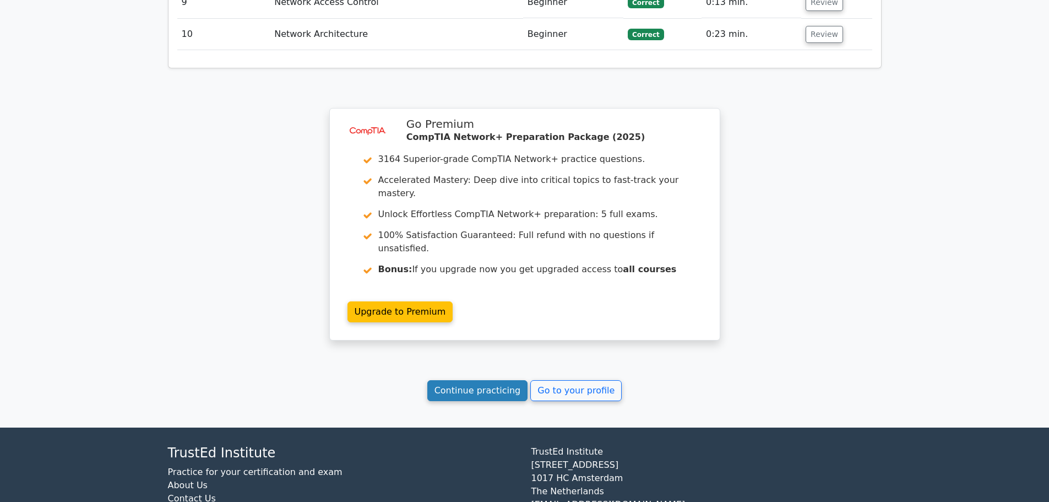
click at [464, 380] on link "Continue practicing" at bounding box center [477, 390] width 101 height 21
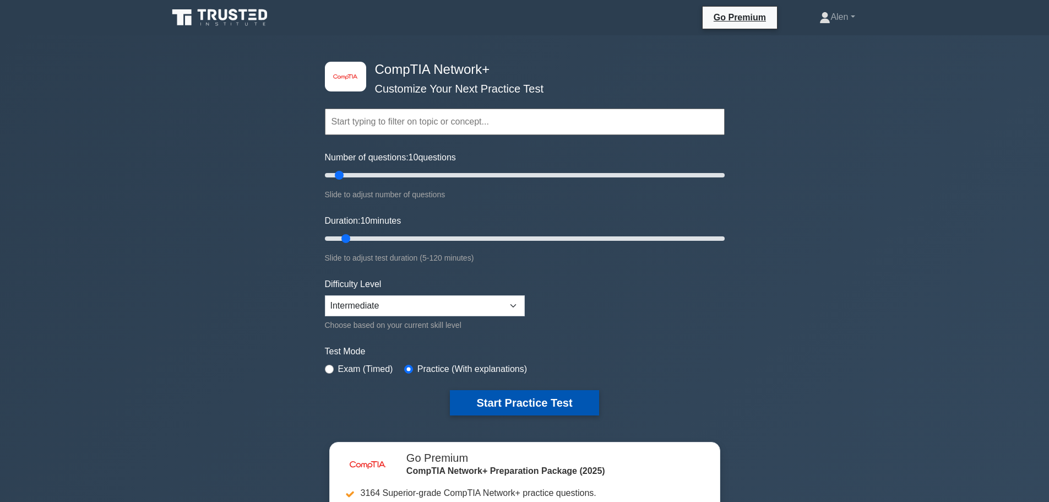
click at [538, 406] on button "Start Practice Test" at bounding box center [524, 402] width 149 height 25
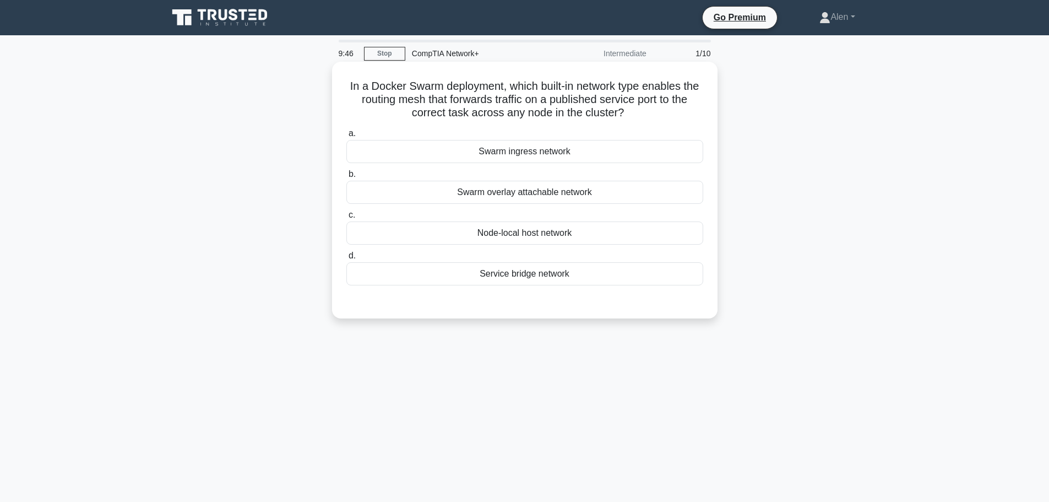
drag, startPoint x: 457, startPoint y: 110, endPoint x: 647, endPoint y: 112, distance: 190.0
click at [647, 112] on h5 "In a Docker Swarm deployment, which built-in network type enables the routing m…" at bounding box center [524, 99] width 359 height 41
click at [655, 116] on h5 "In a Docker Swarm deployment, which built-in network type enables the routing m…" at bounding box center [524, 99] width 359 height 41
drag, startPoint x: 451, startPoint y: 84, endPoint x: 658, endPoint y: 121, distance: 209.8
click at [658, 121] on div "In a Docker Swarm deployment, which built-in network type enables the routing m…" at bounding box center [524, 190] width 377 height 248
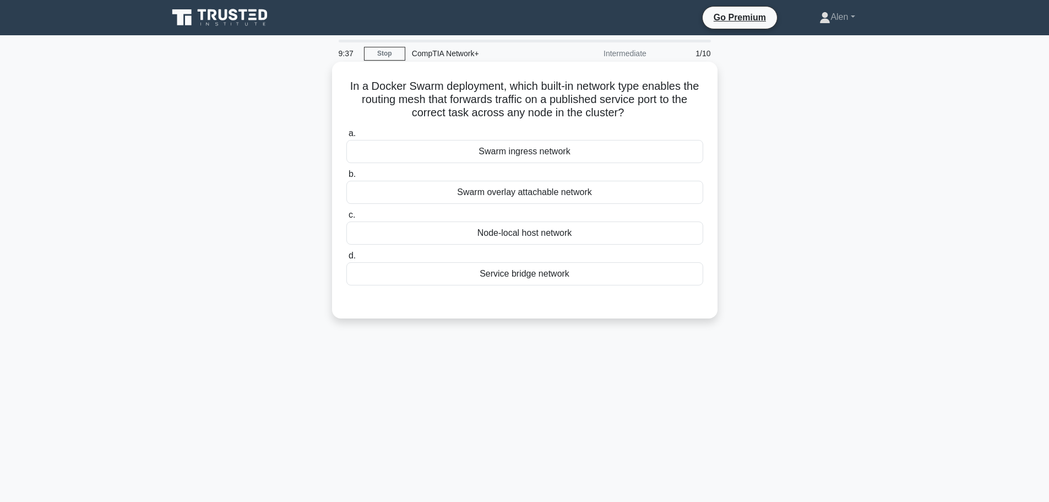
click at [674, 116] on h5 "In a Docker Swarm deployment, which built-in network type enables the routing m…" at bounding box center [524, 99] width 359 height 41
drag, startPoint x: 448, startPoint y: 99, endPoint x: 703, endPoint y: 111, distance: 255.3
click at [703, 111] on h5 "In a Docker Swarm deployment, which built-in network type enables the routing m…" at bounding box center [524, 99] width 359 height 41
drag, startPoint x: 443, startPoint y: 124, endPoint x: 486, endPoint y: 114, distance: 44.7
click at [446, 124] on div "In a Docker Swarm deployment, which built-in network type enables the routing m…" at bounding box center [524, 190] width 377 height 248
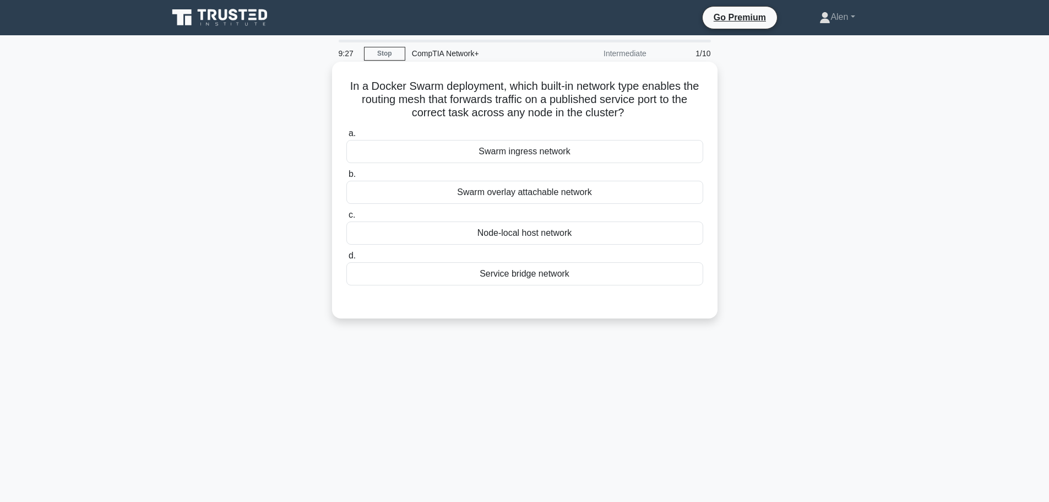
drag, startPoint x: 484, startPoint y: 113, endPoint x: 659, endPoint y: 120, distance: 175.8
click at [659, 120] on h5 "In a Docker Swarm deployment, which built-in network type enables the routing m…" at bounding box center [524, 99] width 359 height 41
click at [528, 279] on div "Service bridge network" at bounding box center [524, 273] width 357 height 23
click at [346, 259] on input "d. Service bridge network" at bounding box center [346, 255] width 0 height 7
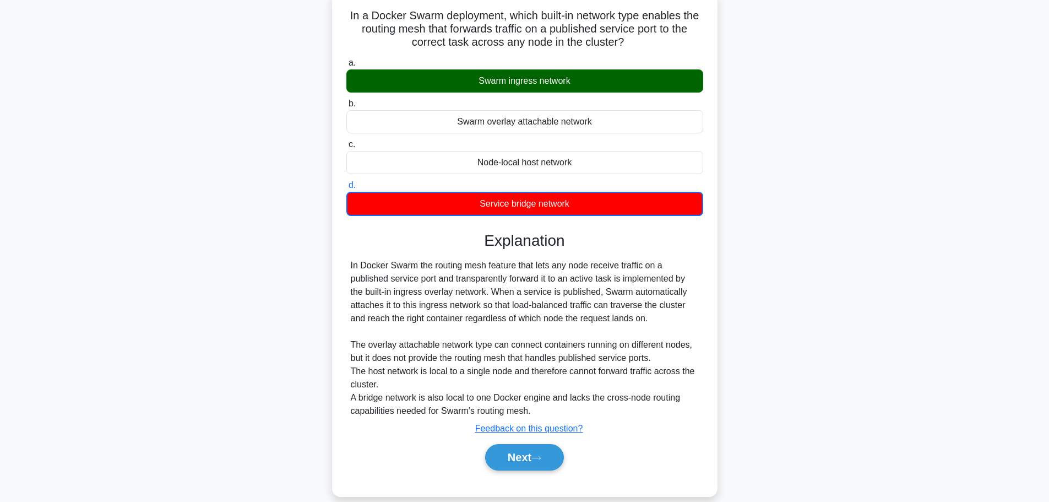
scroll to position [93, 0]
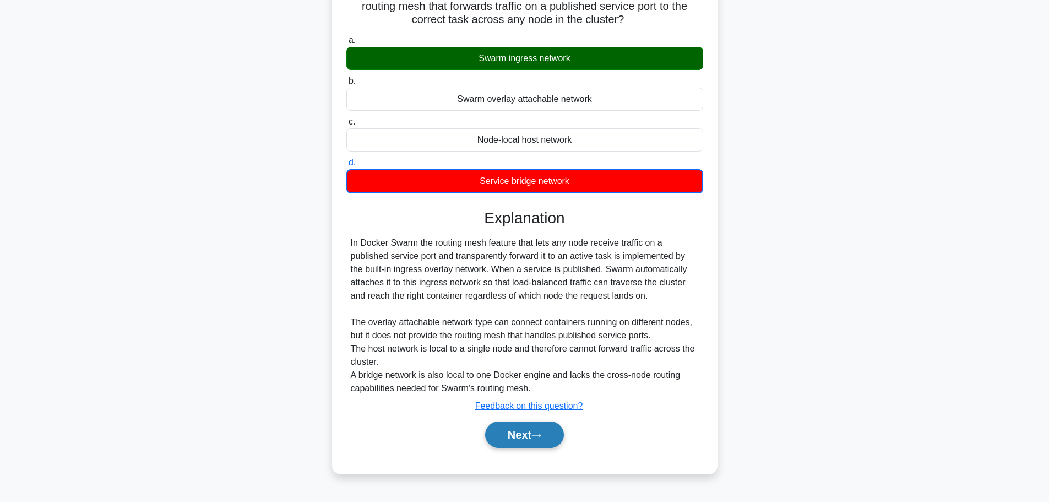
click at [502, 424] on button "Next" at bounding box center [524, 434] width 79 height 26
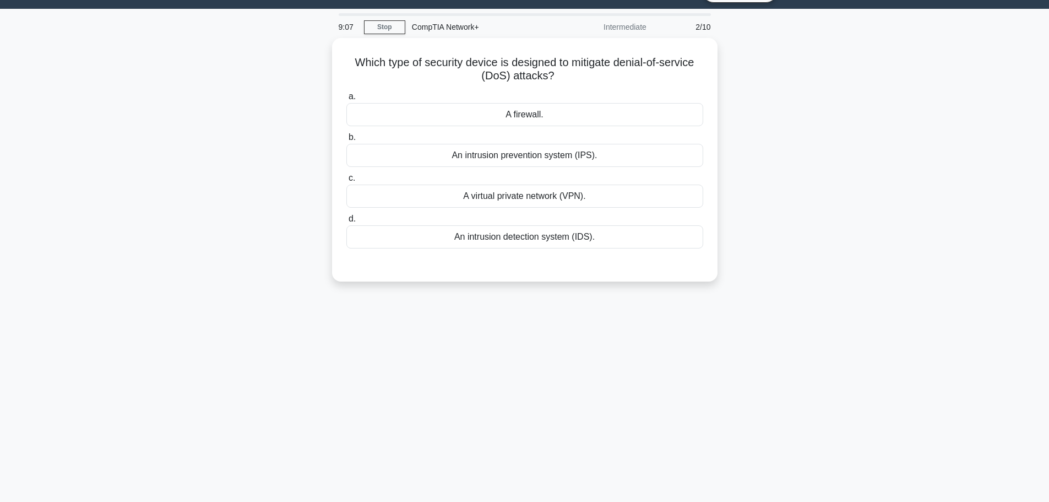
scroll to position [0, 0]
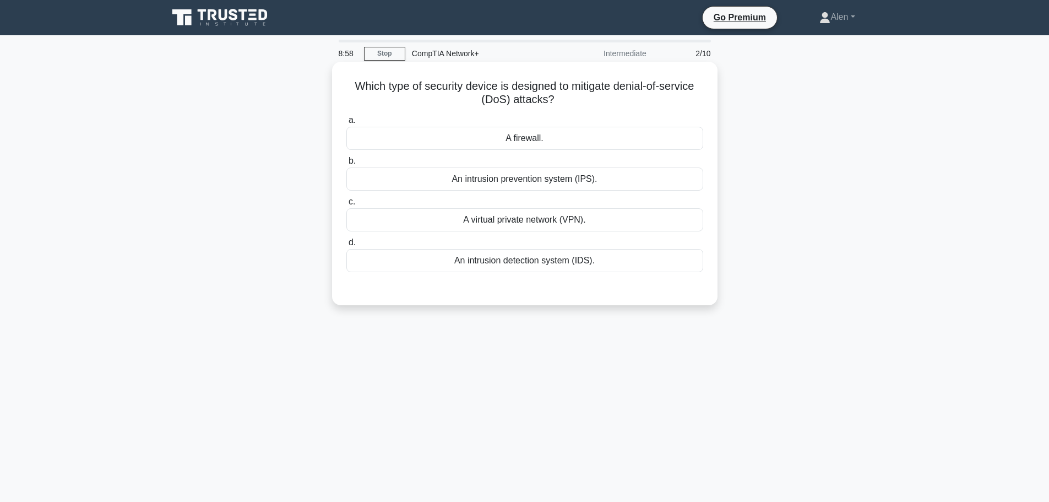
click at [525, 130] on div "A firewall." at bounding box center [524, 138] width 357 height 23
click at [346, 124] on input "a. A firewall." at bounding box center [346, 120] width 0 height 7
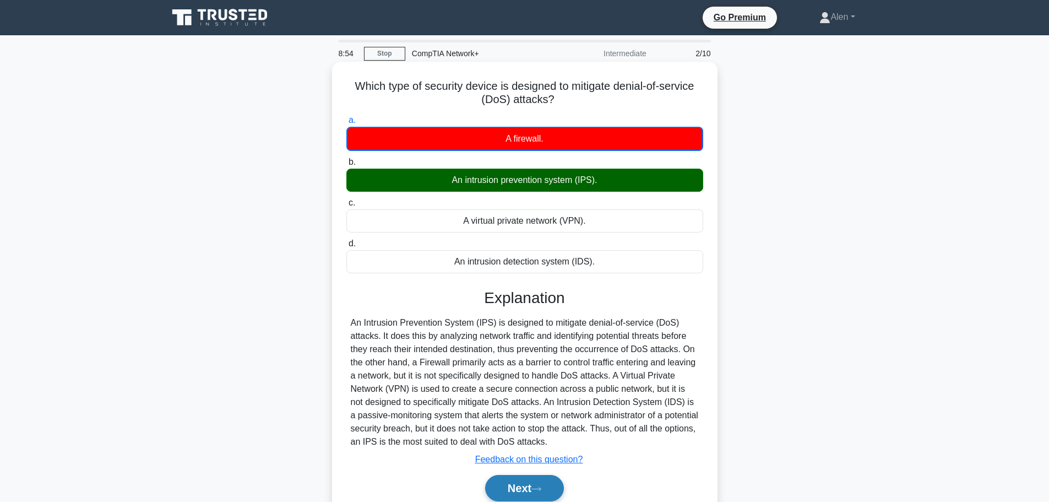
click at [522, 486] on button "Next" at bounding box center [524, 488] width 79 height 26
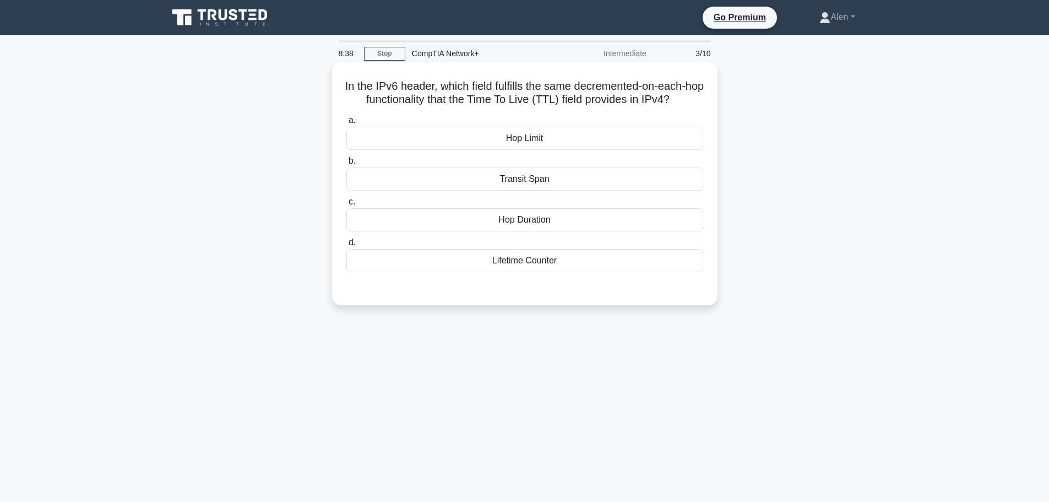
drag, startPoint x: 481, startPoint y: 100, endPoint x: 693, endPoint y: 97, distance: 212.0
click at [693, 97] on h5 "In the IPv6 header, which field fulfills the same decremented-on-each-hop funct…" at bounding box center [524, 93] width 359 height 28
click at [406, 92] on h5 "In the IPv6 header, which field fulfills the same decremented-on-each-hop funct…" at bounding box center [524, 93] width 359 height 28
click at [534, 225] on div "Hop Duration" at bounding box center [524, 219] width 357 height 23
click at [346, 205] on input "c. Hop Duration" at bounding box center [346, 201] width 0 height 7
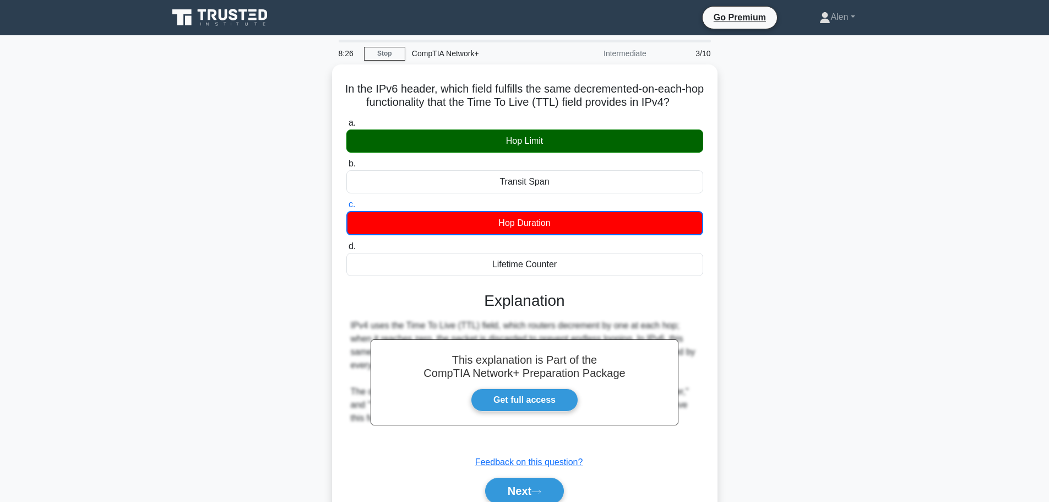
scroll to position [93, 0]
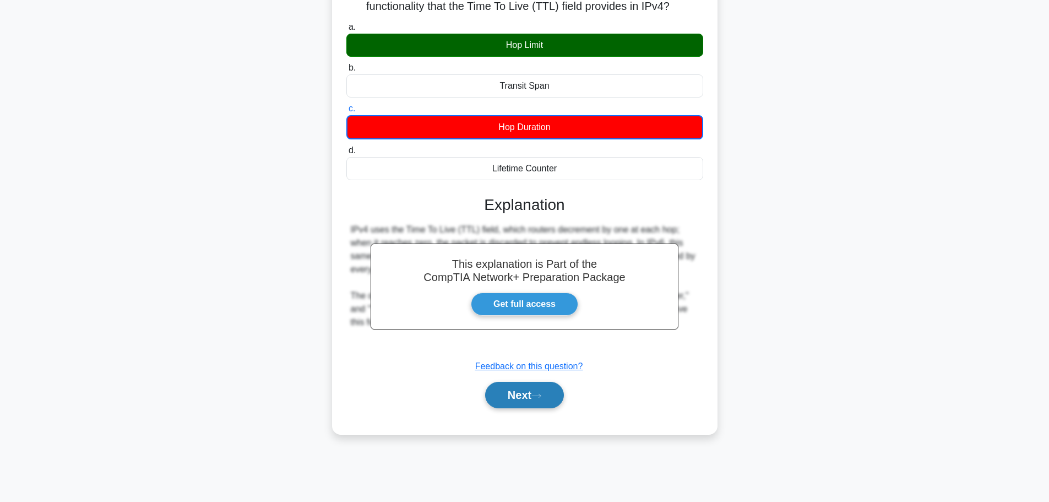
click at [530, 398] on button "Next" at bounding box center [524, 395] width 79 height 26
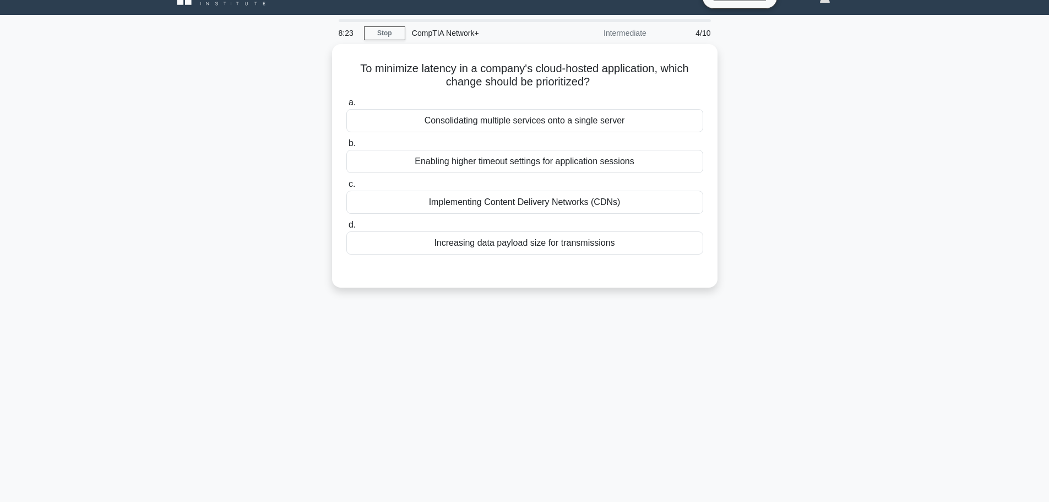
scroll to position [0, 0]
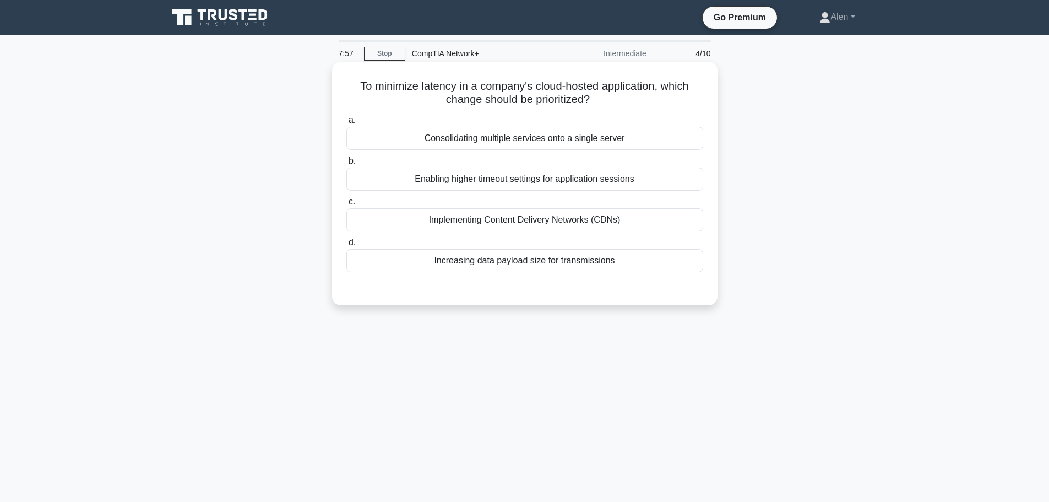
click at [584, 263] on div "Increasing data payload size for transmissions" at bounding box center [524, 260] width 357 height 23
click at [346, 246] on input "d. Increasing data payload size for transmissions" at bounding box center [346, 242] width 0 height 7
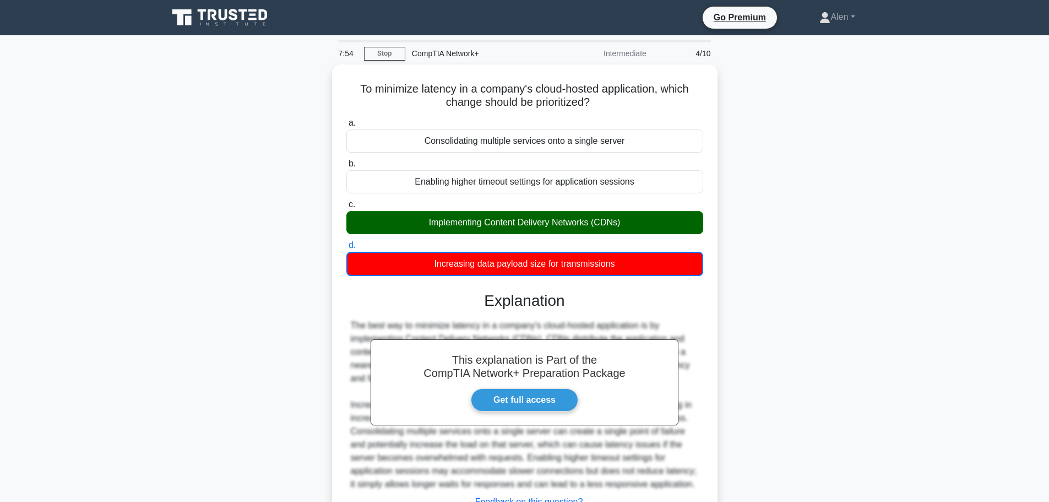
scroll to position [93, 0]
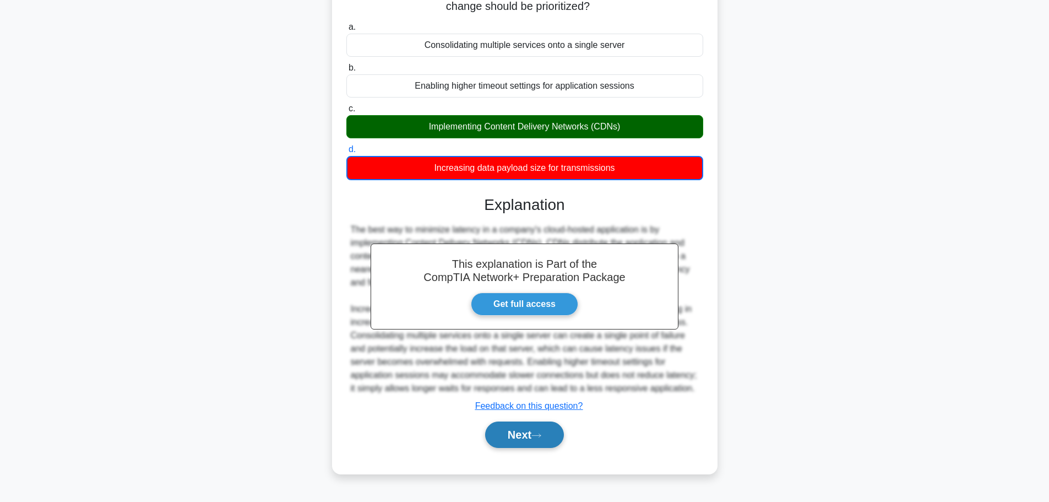
click at [533, 435] on button "Next" at bounding box center [524, 434] width 79 height 26
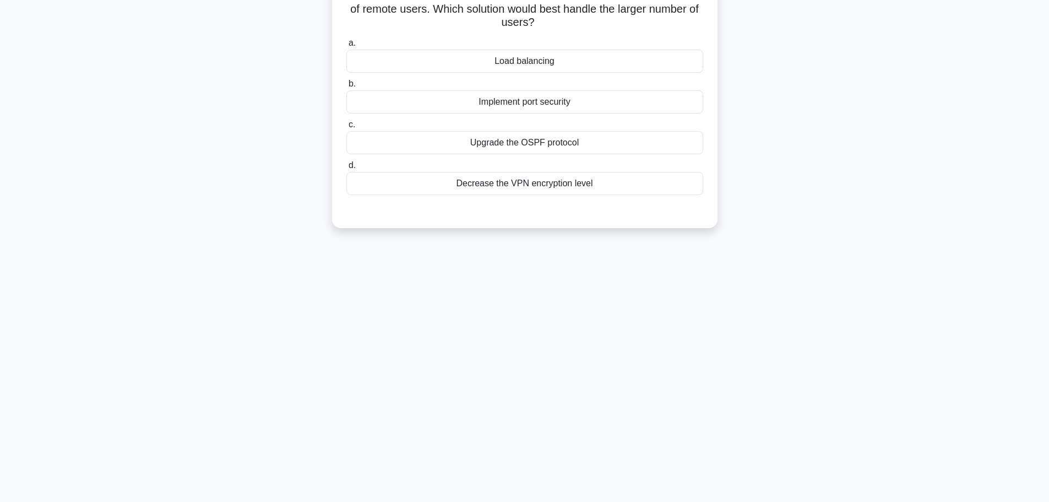
click at [1048, 28] on main "7:51 Stop CompTIA Network+ Intermediate 5/10 The Network Access Server is too s…" at bounding box center [524, 222] width 1049 height 560
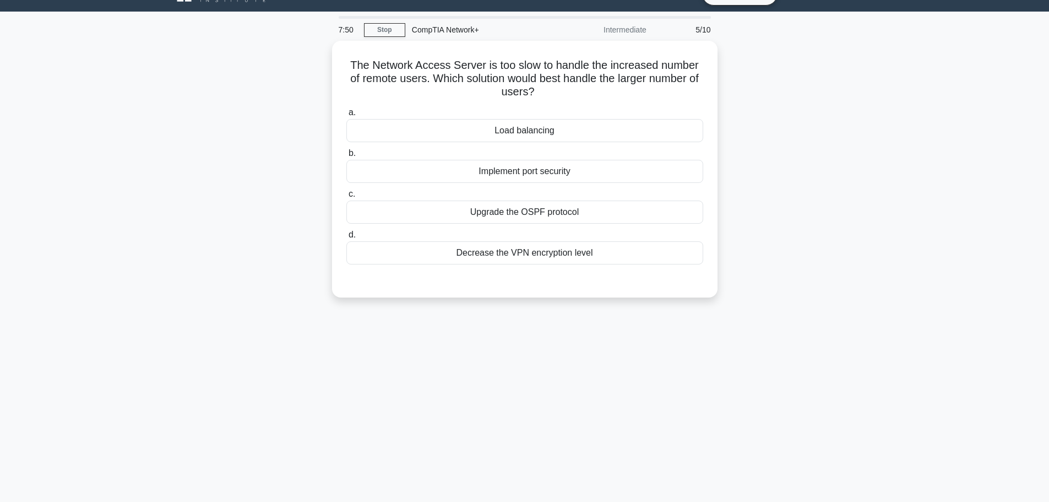
scroll to position [0, 0]
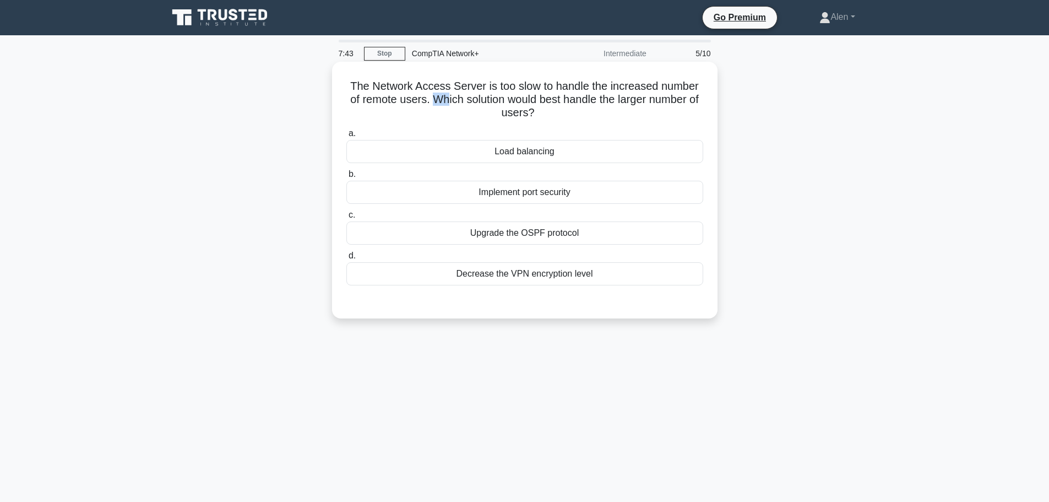
drag, startPoint x: 435, startPoint y: 101, endPoint x: 451, endPoint y: 105, distance: 16.3
click at [451, 105] on h5 "The Network Access Server is too slow to handle the increased number of remote …" at bounding box center [524, 99] width 359 height 41
click at [470, 98] on h5 "The Network Access Server is too slow to handle the increased number of remote …" at bounding box center [524, 99] width 359 height 41
drag, startPoint x: 485, startPoint y: 85, endPoint x: 632, endPoint y: 118, distance: 151.1
click at [632, 118] on h5 "The Network Access Server is too slow to handle the increased number of remote …" at bounding box center [524, 99] width 359 height 41
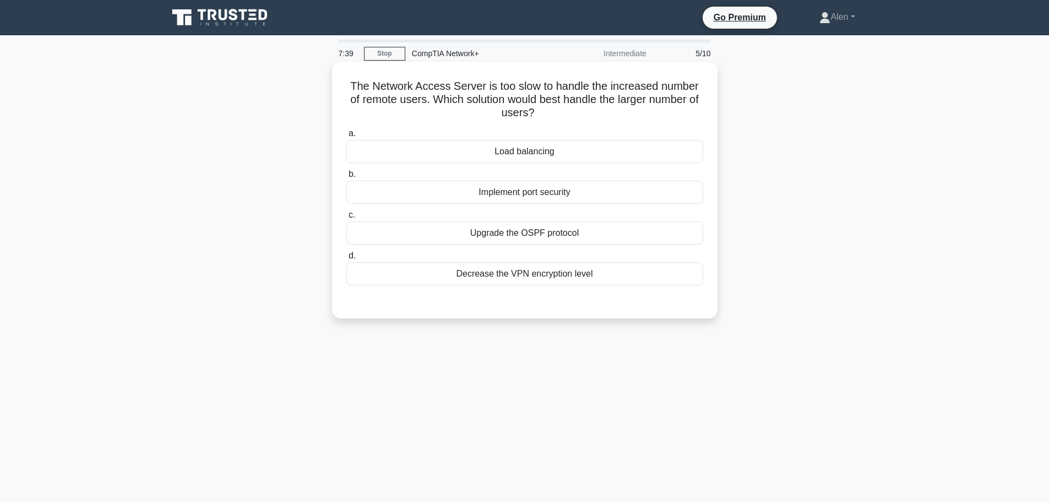
click at [645, 121] on div "The Network Access Server is too slow to handle the increased number of remote …" at bounding box center [524, 190] width 377 height 248
click at [508, 237] on div "Upgrade the OSPF protocol" at bounding box center [524, 232] width 357 height 23
click at [346, 219] on input "c. Upgrade the OSPF protocol" at bounding box center [346, 214] width 0 height 7
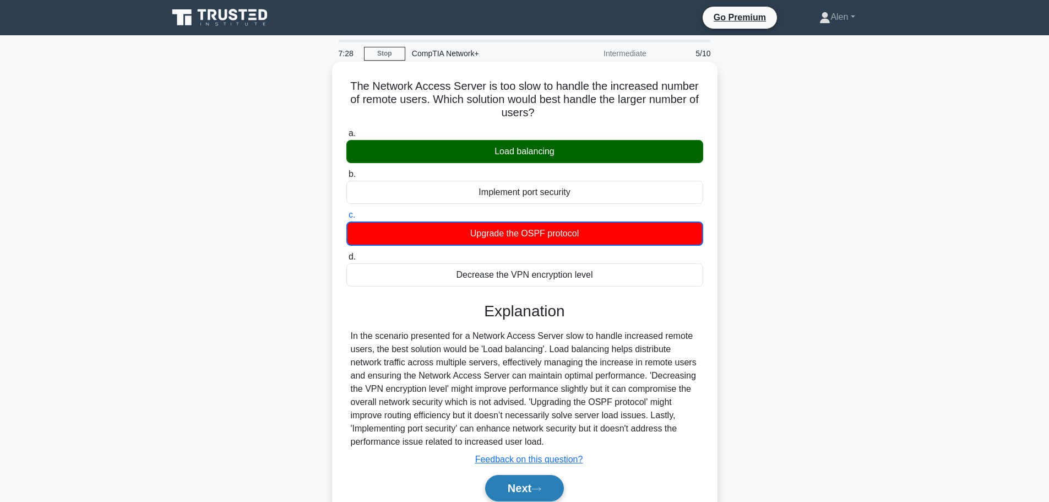
click at [517, 486] on button "Next" at bounding box center [524, 488] width 79 height 26
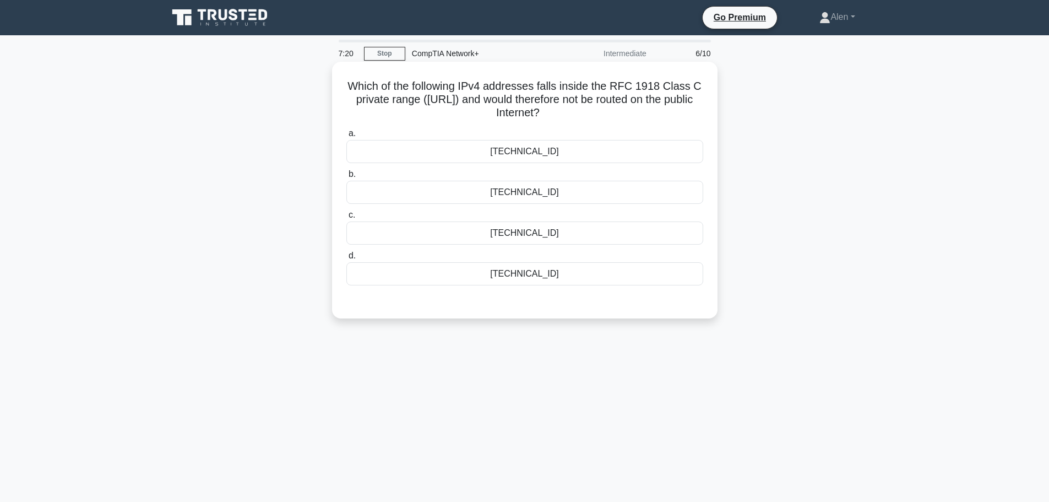
click at [531, 237] on div "192.169.0.25" at bounding box center [524, 232] width 357 height 23
click at [346, 219] on input "c. 192.169.0.25" at bounding box center [346, 214] width 0 height 7
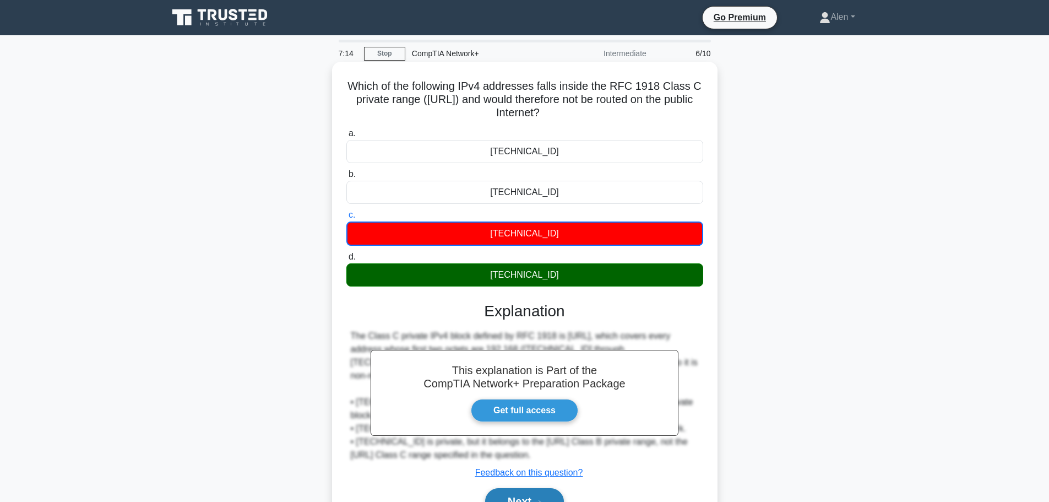
click at [542, 495] on button "Next" at bounding box center [524, 501] width 79 height 26
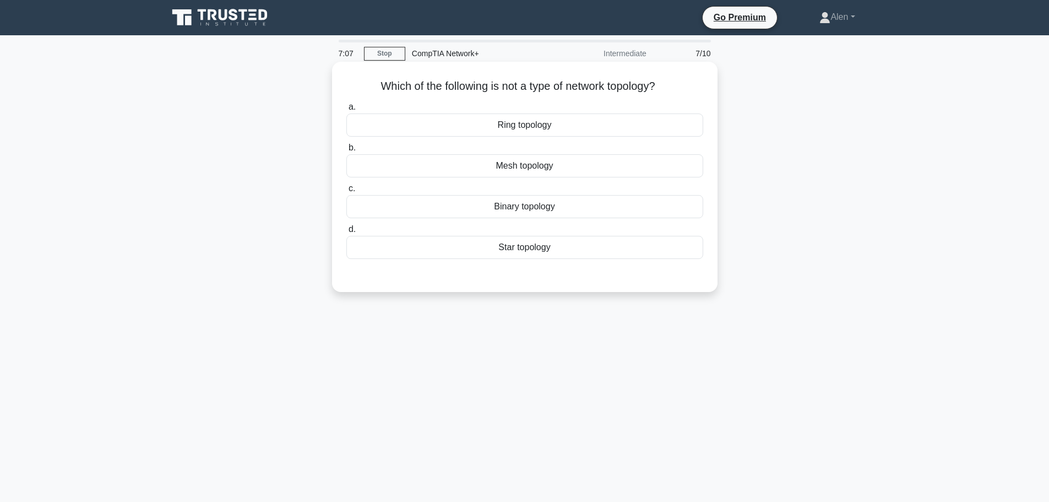
click at [514, 212] on div "Binary topology" at bounding box center [524, 206] width 357 height 23
click at [346, 192] on input "c. Binary topology" at bounding box center [346, 188] width 0 height 7
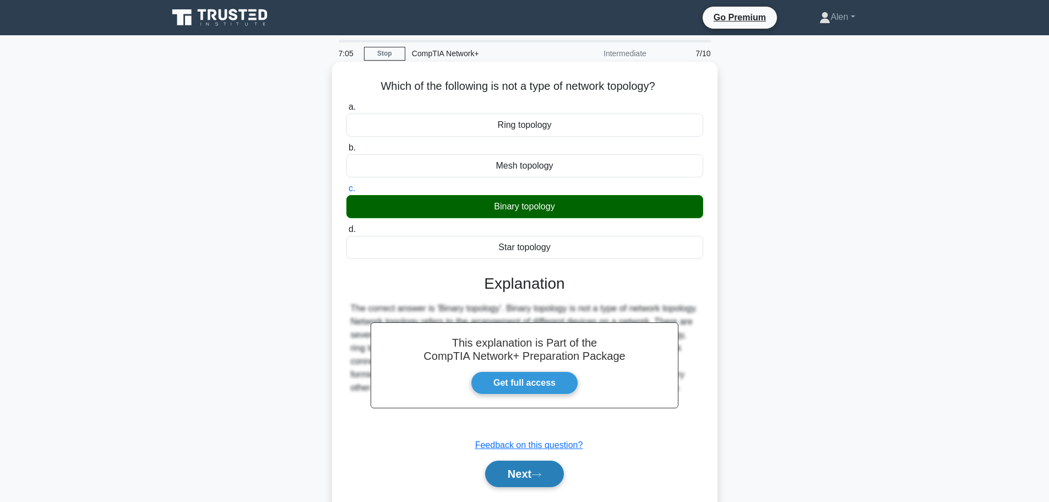
click at [541, 477] on icon at bounding box center [536, 474] width 10 height 6
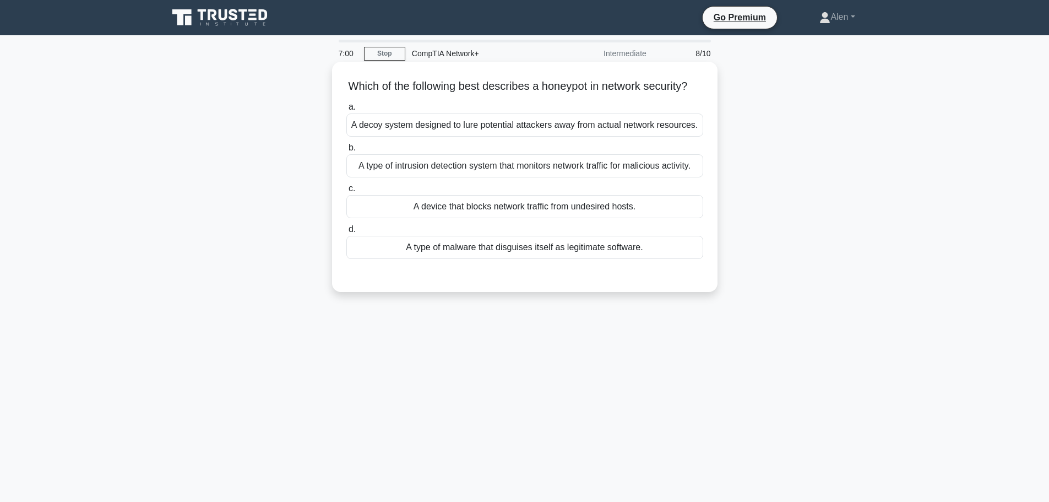
click at [551, 137] on div "A decoy system designed to lure potential attackers away from actual network re…" at bounding box center [524, 124] width 357 height 23
click at [346, 111] on input "a. A decoy system designed to lure potential attackers away from actual network…" at bounding box center [346, 107] width 0 height 7
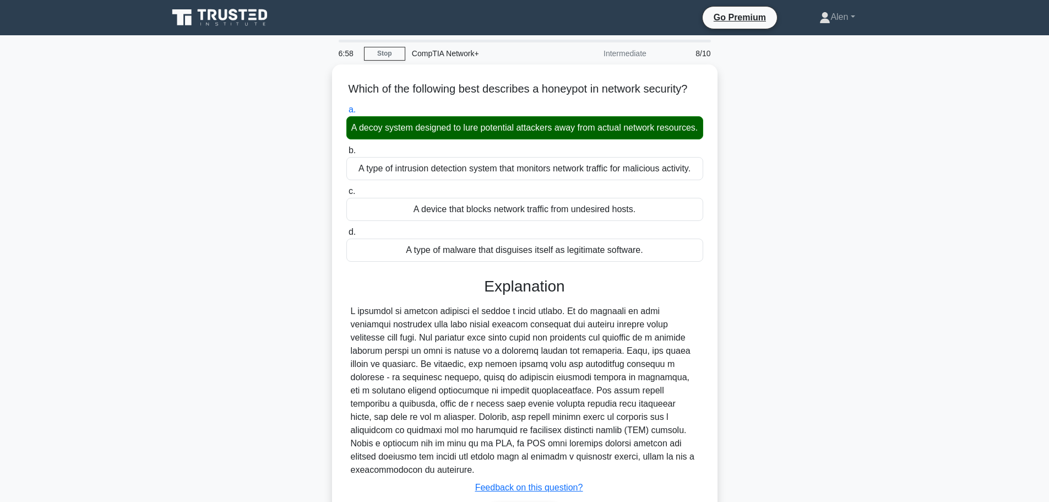
scroll to position [93, 0]
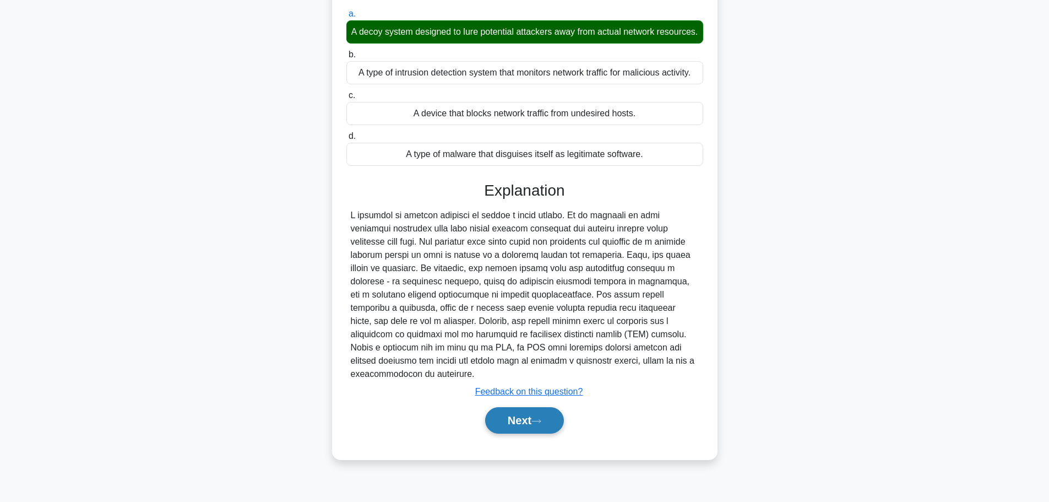
click at [495, 433] on button "Next" at bounding box center [524, 420] width 79 height 26
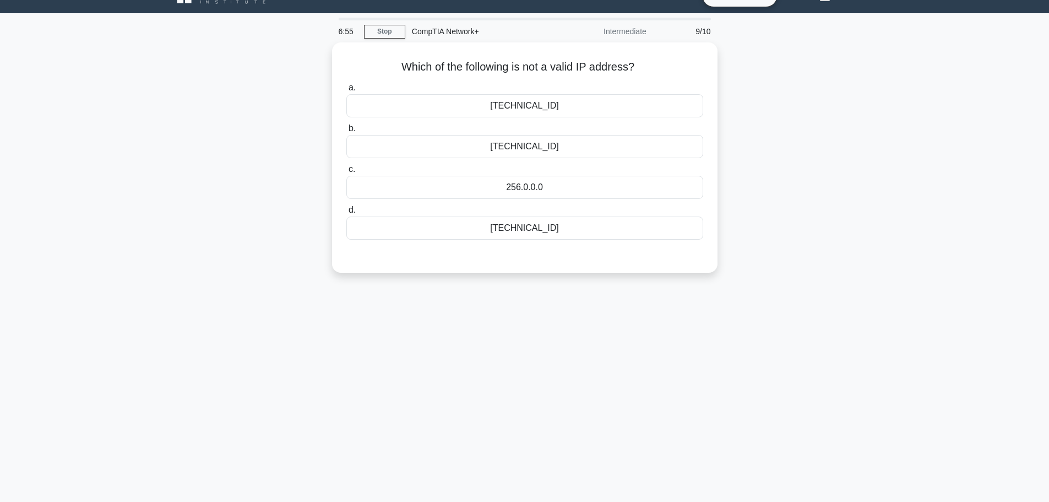
scroll to position [0, 0]
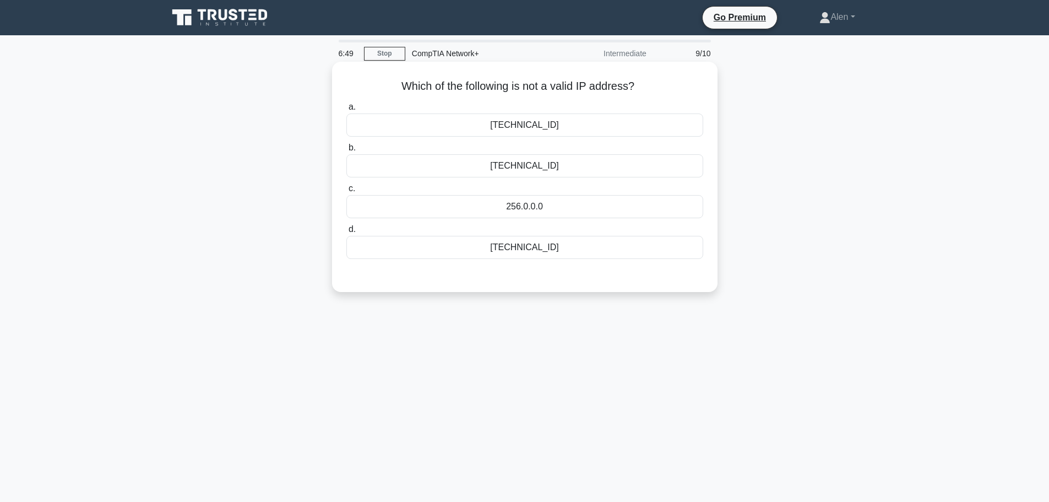
click at [511, 209] on div "256.0.0.0" at bounding box center [524, 206] width 357 height 23
click at [346, 192] on input "c. 256.0.0.0" at bounding box center [346, 188] width 0 height 7
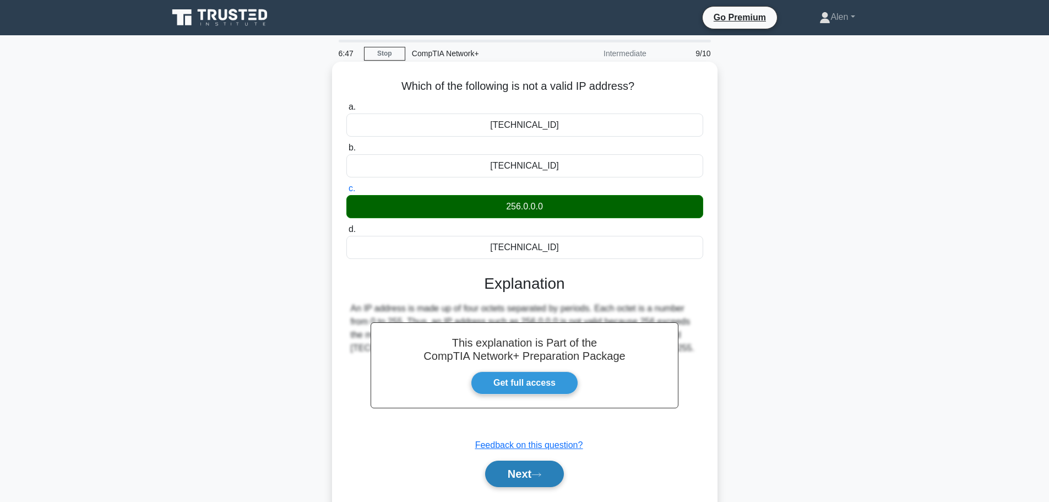
click at [531, 470] on button "Next" at bounding box center [524, 473] width 79 height 26
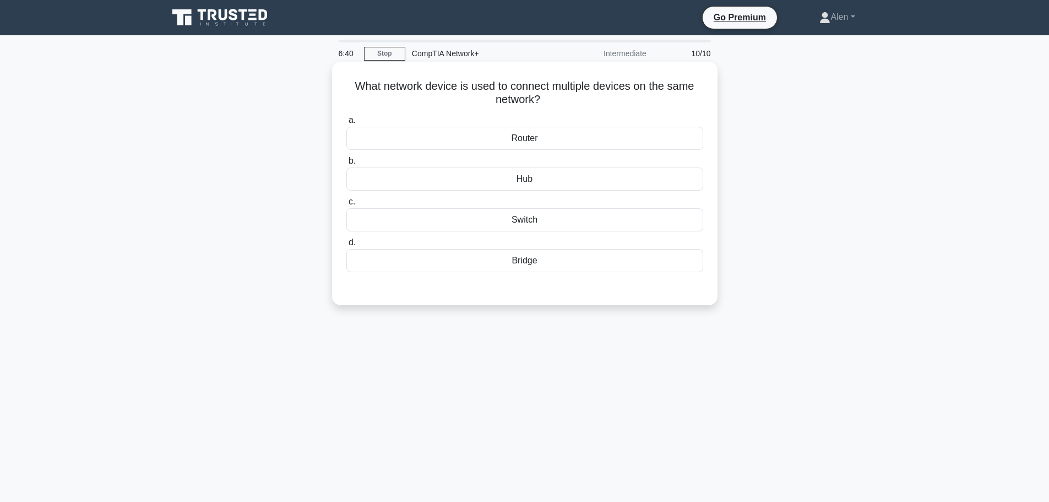
click at [532, 224] on div "Switch" at bounding box center [524, 219] width 357 height 23
click at [346, 205] on input "c. Switch" at bounding box center [346, 201] width 0 height 7
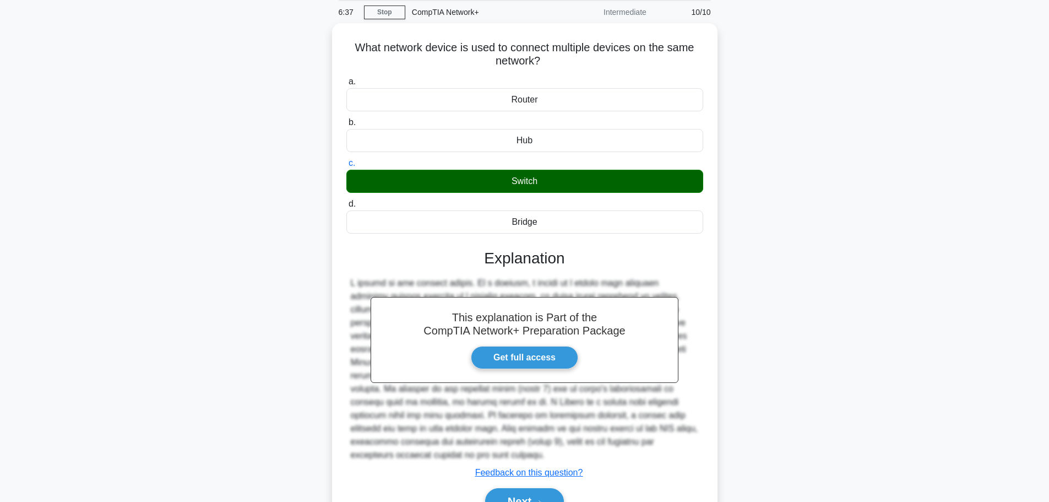
scroll to position [99, 0]
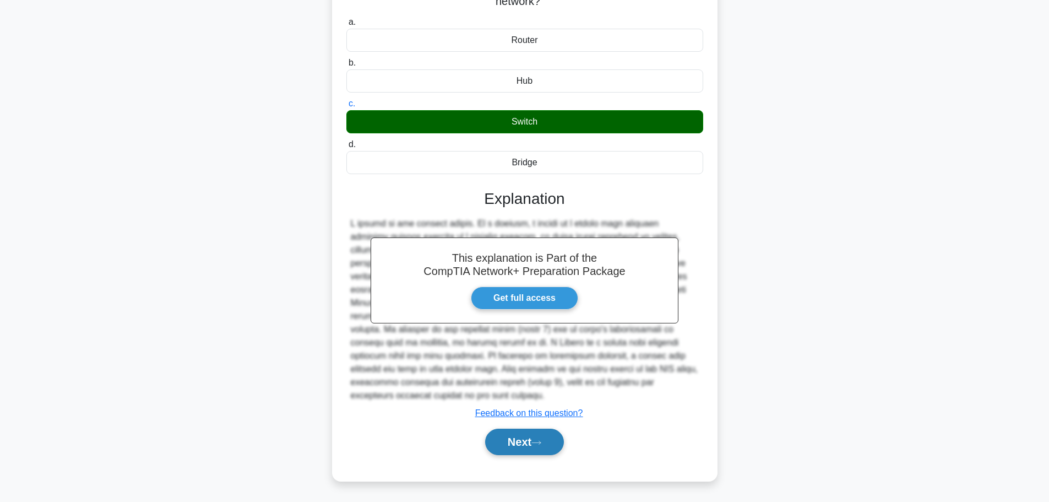
click at [511, 445] on button "Next" at bounding box center [524, 441] width 79 height 26
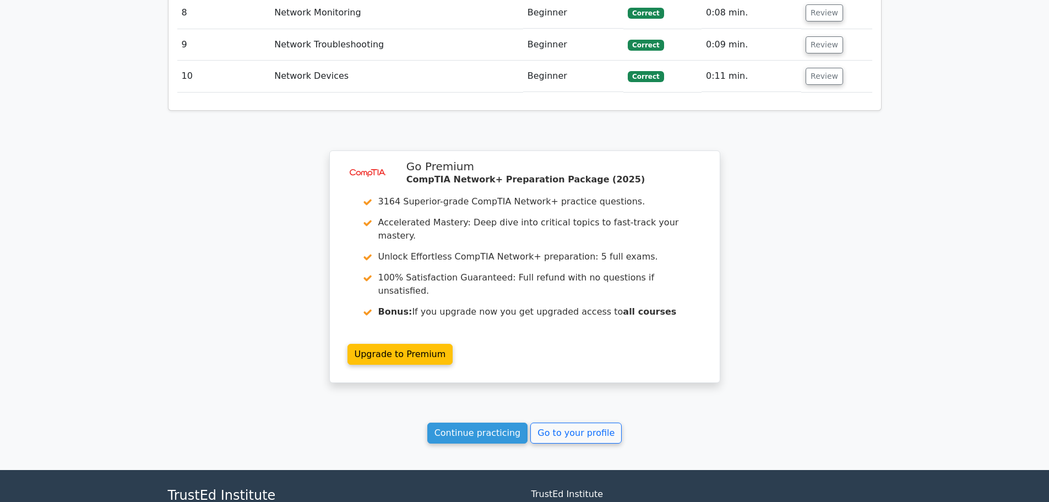
scroll to position [1711, 0]
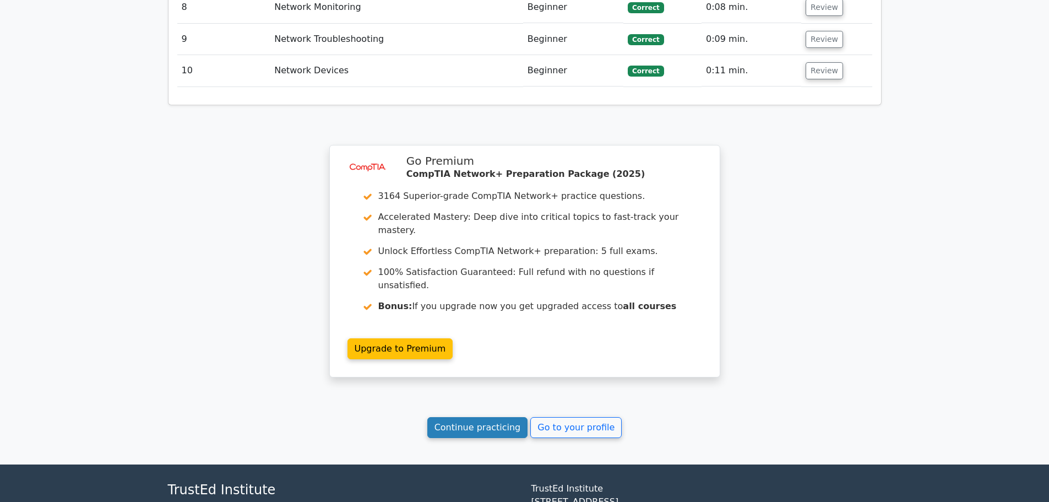
click at [492, 417] on link "Continue practicing" at bounding box center [477, 427] width 101 height 21
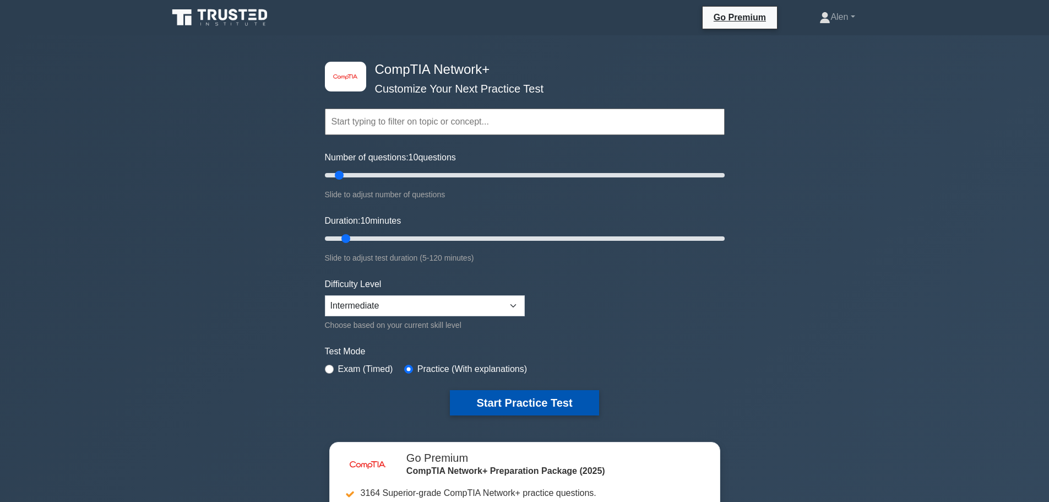
click at [540, 400] on button "Start Practice Test" at bounding box center [524, 402] width 149 height 25
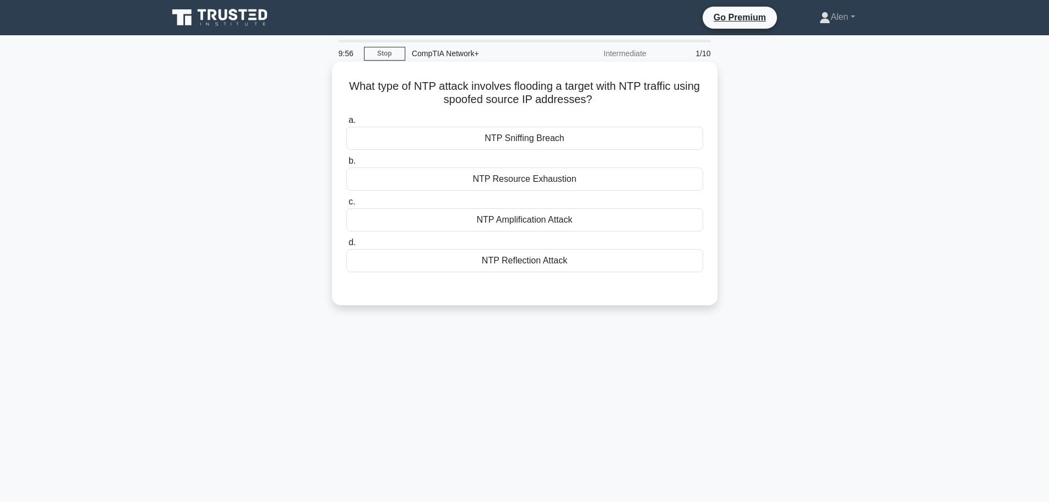
drag, startPoint x: 481, startPoint y: 85, endPoint x: 643, endPoint y: 100, distance: 162.6
click at [643, 100] on h5 "What type of NTP attack involves flooding a target with NTP traffic using spoof…" at bounding box center [524, 93] width 359 height 28
click at [665, 105] on h5 "What type of NTP attack involves flooding a target with NTP traffic using spoof…" at bounding box center [524, 93] width 359 height 28
drag, startPoint x: 468, startPoint y: 99, endPoint x: 639, endPoint y: 95, distance: 170.8
click at [639, 95] on h5 "What type of NTP attack involves flooding a target with NTP traffic using spoof…" at bounding box center [524, 93] width 359 height 28
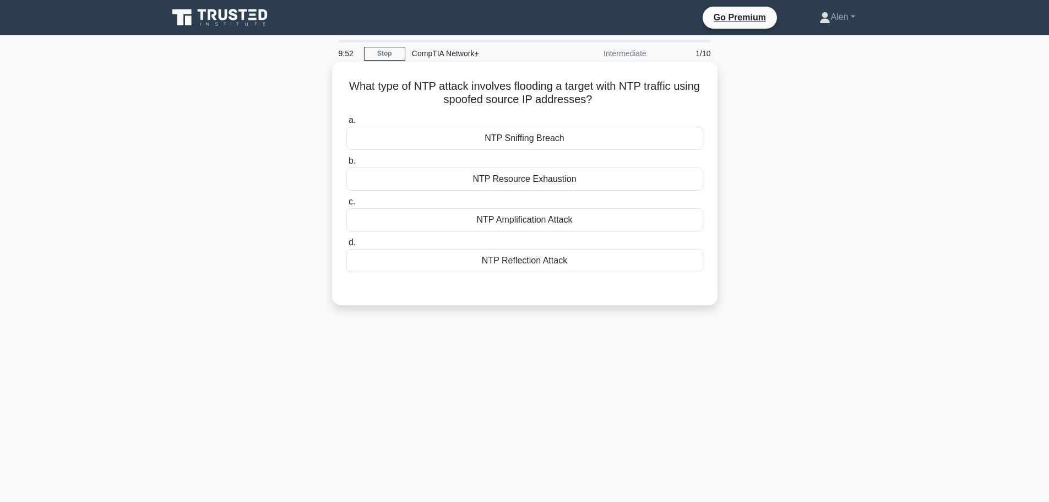
click at [639, 95] on h5 "What type of NTP attack involves flooding a target with NTP traffic using spoof…" at bounding box center [524, 93] width 359 height 28
drag, startPoint x: 425, startPoint y: 88, endPoint x: 648, endPoint y: 102, distance: 224.1
click at [648, 102] on h5 "What type of NTP attack involves flooding a target with NTP traffic using spoof…" at bounding box center [524, 93] width 359 height 28
click at [642, 105] on h5 "What type of NTP attack involves flooding a target with NTP traffic using spoof…" at bounding box center [524, 93] width 359 height 28
drag, startPoint x: 579, startPoint y: 86, endPoint x: 680, endPoint y: 96, distance: 100.7
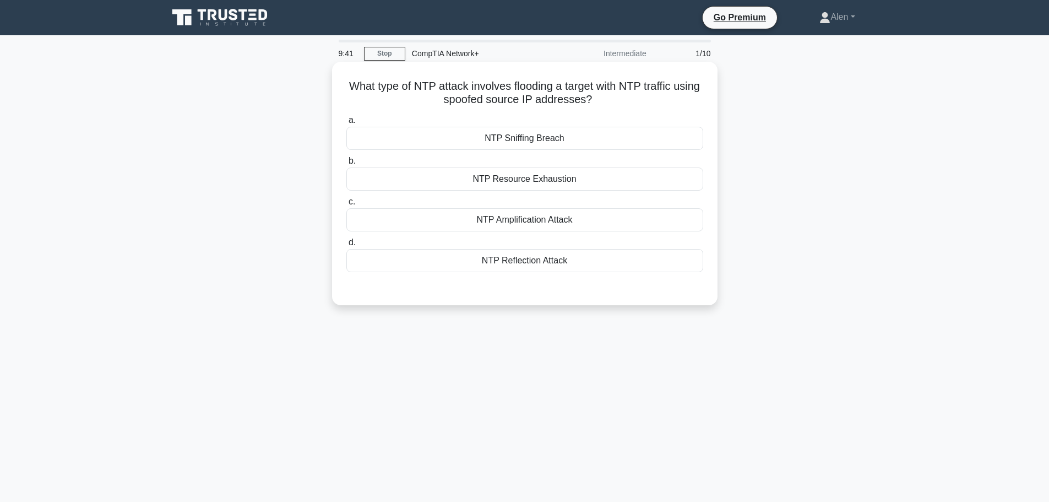
click at [680, 96] on h5 "What type of NTP attack involves flooding a target with NTP traffic using spoof…" at bounding box center [524, 93] width 359 height 28
click at [534, 106] on h5 "What type of NTP attack involves flooding a target with NTP traffic using spoof…" at bounding box center [524, 93] width 359 height 28
click at [513, 139] on div "NTP Sniffing Breach" at bounding box center [524, 138] width 357 height 23
click at [346, 124] on input "a. NTP Sniffing Breach" at bounding box center [346, 120] width 0 height 7
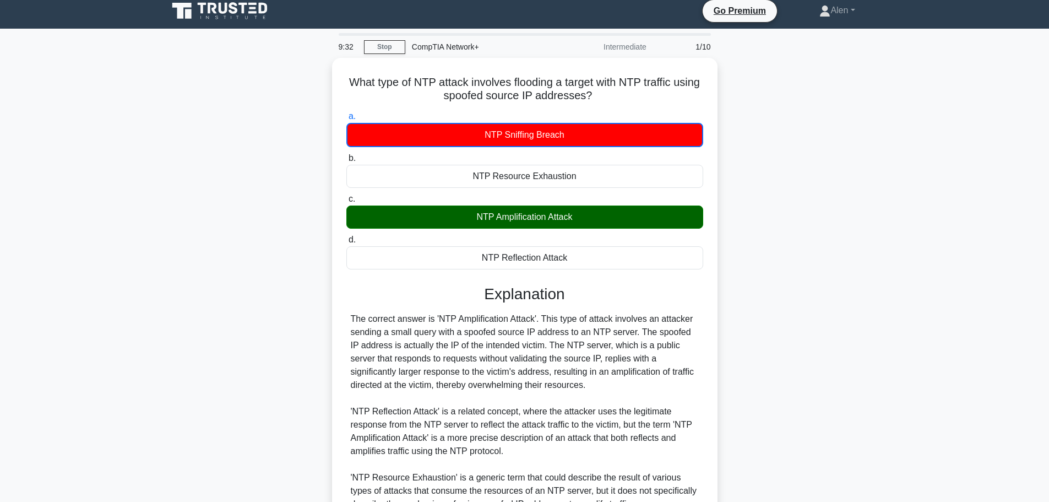
scroll to position [166, 0]
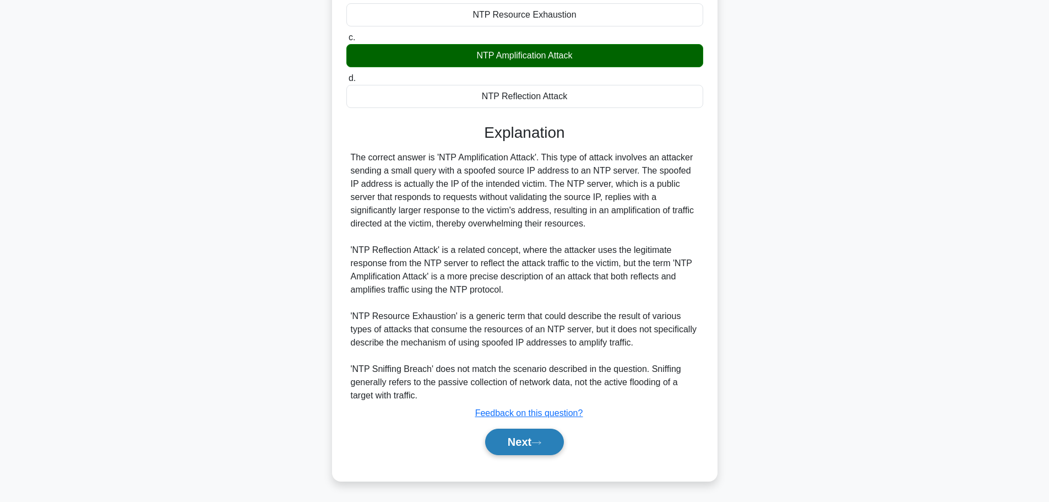
click at [529, 446] on button "Next" at bounding box center [524, 441] width 79 height 26
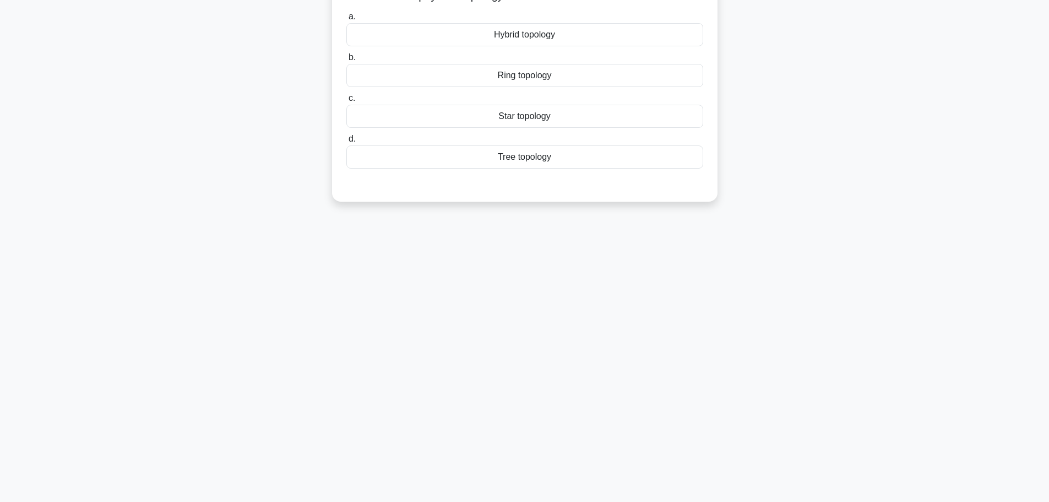
scroll to position [0, 0]
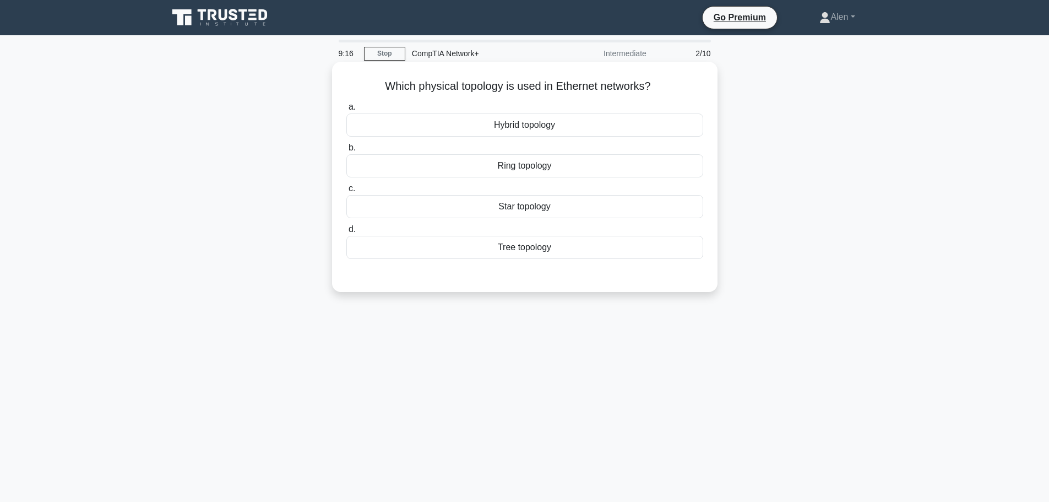
click at [415, 85] on h5 "Which physical topology is used in Ethernet networks? .spinner_0XTQ{transform-o…" at bounding box center [524, 86] width 359 height 14
click at [520, 206] on div "Star topology" at bounding box center [524, 206] width 357 height 23
click at [346, 192] on input "c. Star topology" at bounding box center [346, 188] width 0 height 7
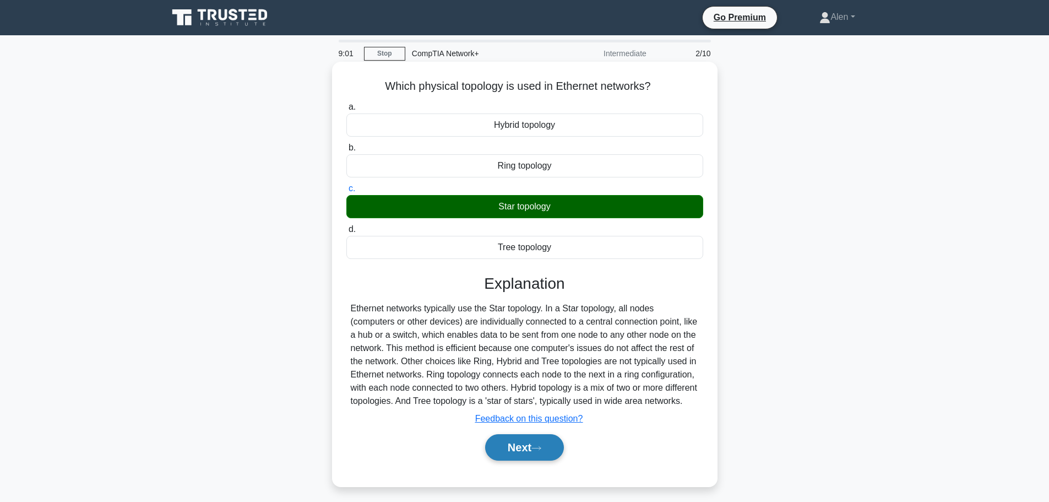
click at [524, 460] on button "Next" at bounding box center [524, 447] width 79 height 26
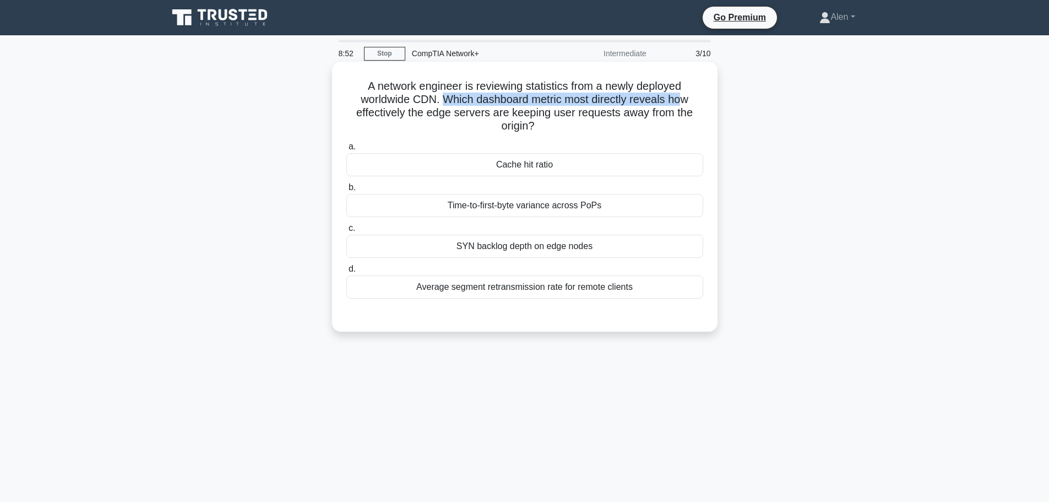
drag, startPoint x: 441, startPoint y: 100, endPoint x: 693, endPoint y: 128, distance: 254.3
click at [686, 101] on h5 "A network engineer is reviewing statistics from a newly deployed worldwide CDN.…" at bounding box center [524, 106] width 359 height 54
click at [694, 130] on h5 "A network engineer is reviewing statistics from a newly deployed worldwide CDN.…" at bounding box center [524, 106] width 359 height 54
drag, startPoint x: 589, startPoint y: 112, endPoint x: 623, endPoint y: 129, distance: 38.9
click at [623, 129] on h5 "A network engineer is reviewing statistics from a newly deployed worldwide CDN.…" at bounding box center [524, 106] width 359 height 54
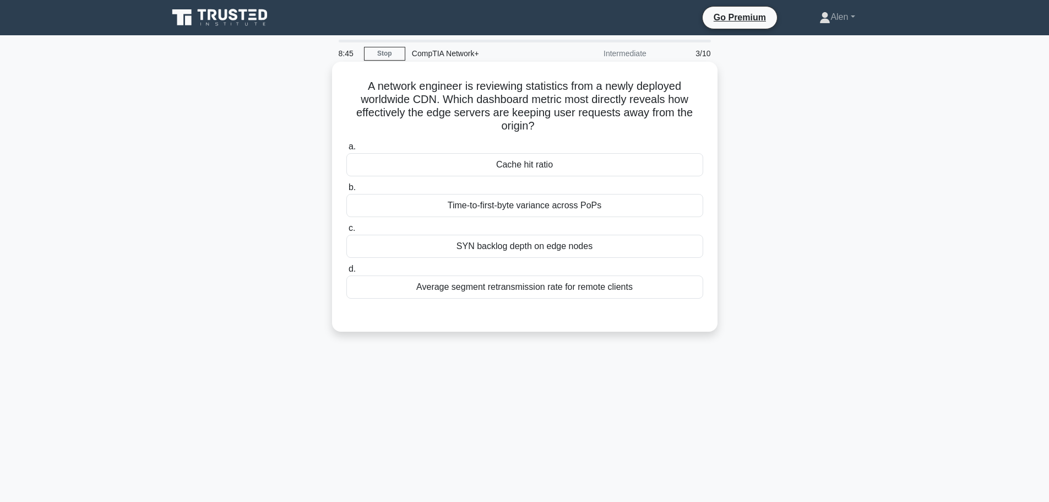
click at [623, 134] on div "A network engineer is reviewing statistics from a newly deployed worldwide CDN.…" at bounding box center [524, 196] width 377 height 261
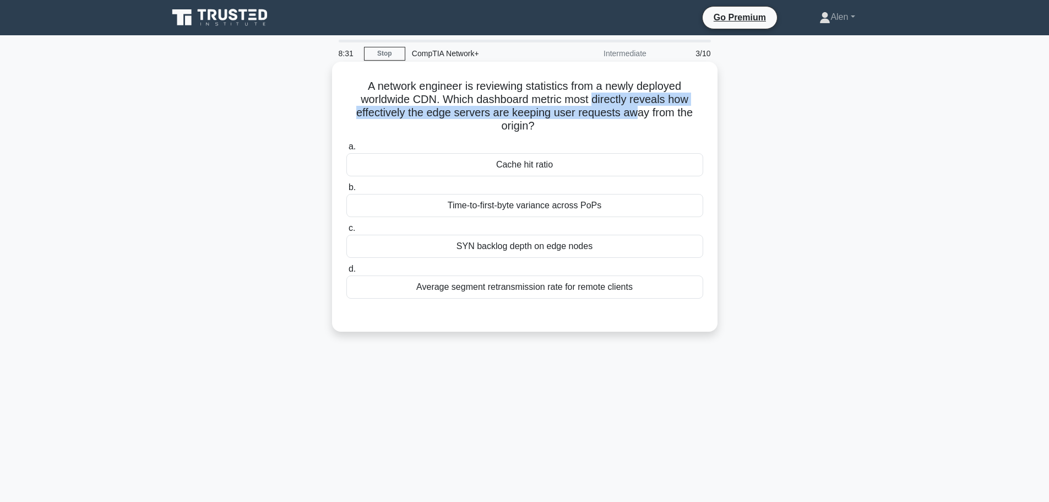
drag, startPoint x: 593, startPoint y: 97, endPoint x: 635, endPoint y: 113, distance: 45.5
click at [635, 113] on h5 "A network engineer is reviewing statistics from a newly deployed worldwide CDN.…" at bounding box center [524, 106] width 359 height 54
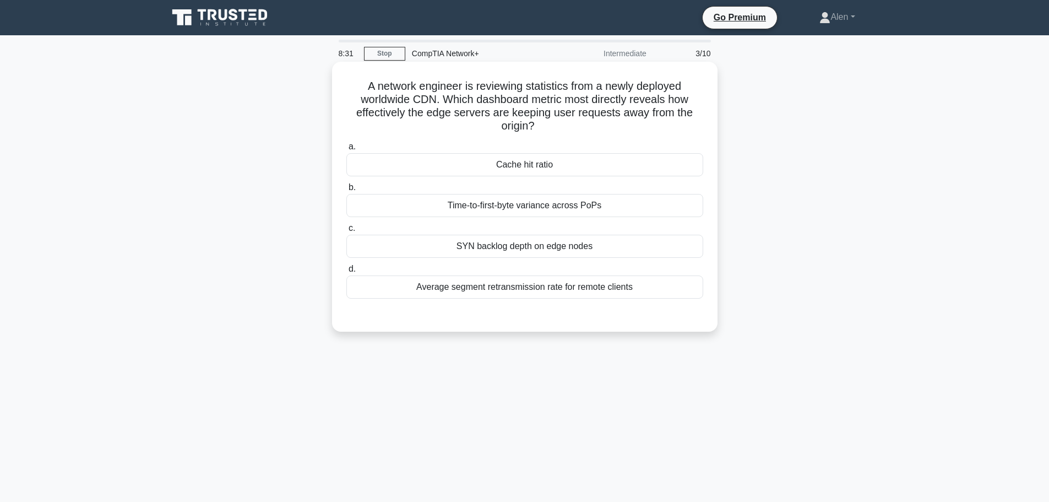
click at [666, 128] on h5 "A network engineer is reviewing statistics from a newly deployed worldwide CDN.…" at bounding box center [524, 106] width 359 height 54
click at [515, 208] on div "Time-to-first-byte variance across PoPs" at bounding box center [524, 205] width 357 height 23
click at [346, 191] on input "b. Time-to-first-byte variance across PoPs" at bounding box center [346, 187] width 0 height 7
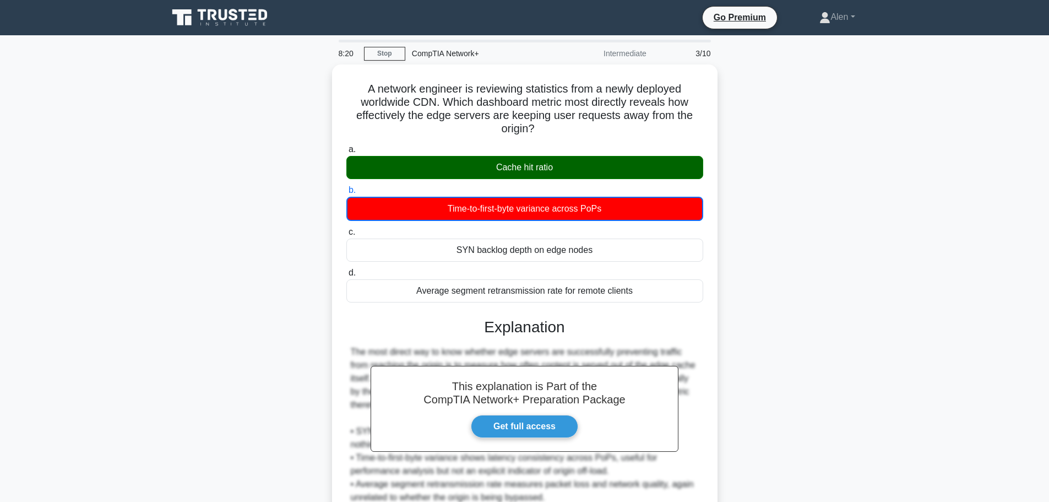
scroll to position [139, 0]
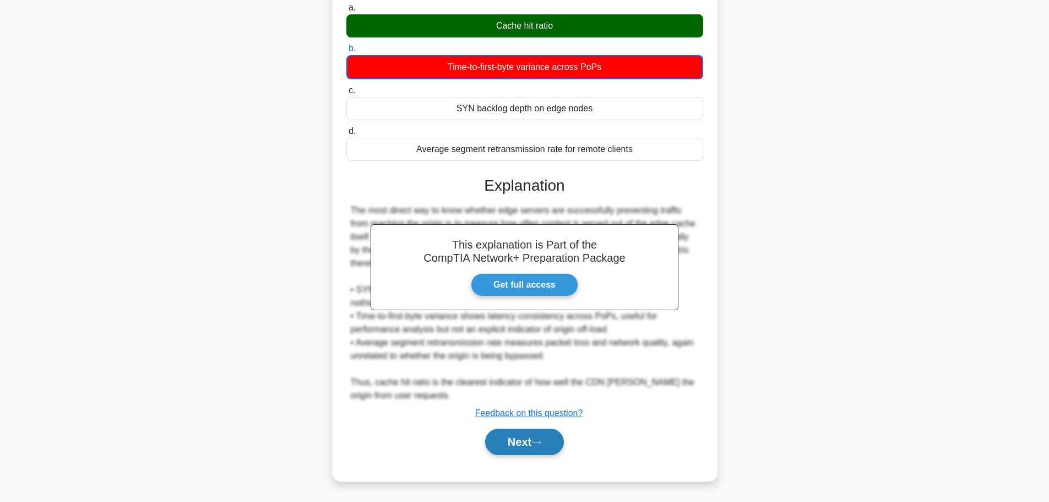
click at [503, 439] on button "Next" at bounding box center [524, 441] width 79 height 26
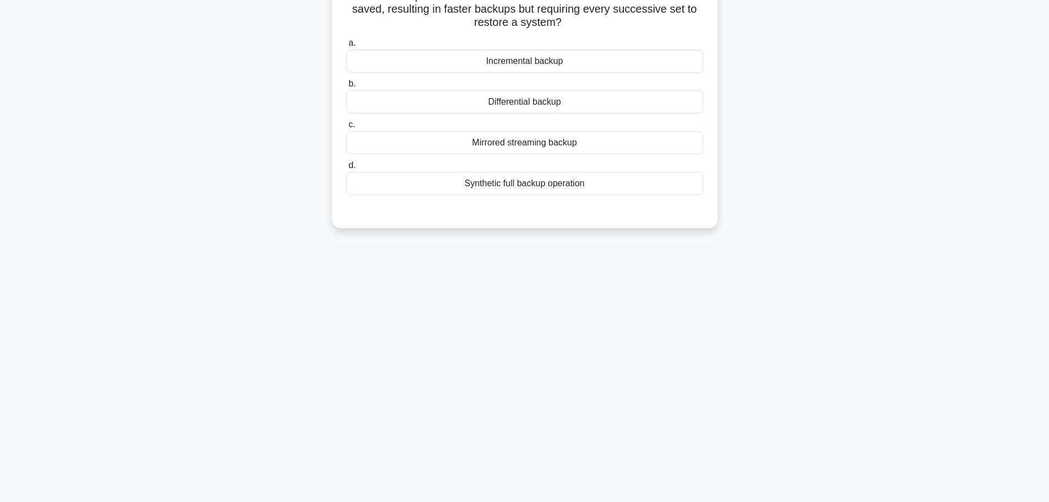
click at [1049, 12] on main "8:17 Stop CompTIA Network+ Intermediate 4/10 Which backup method clears the arc…" at bounding box center [524, 222] width 1049 height 560
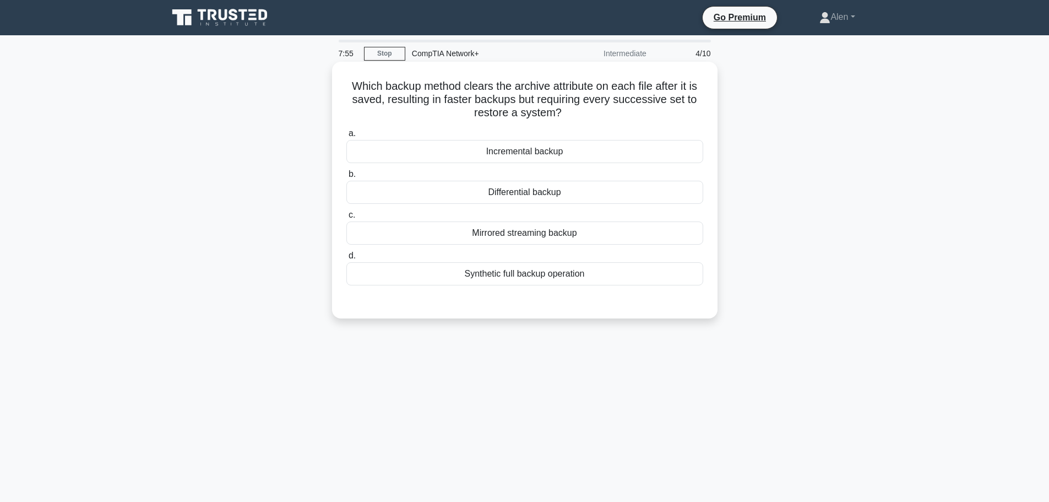
drag, startPoint x: 385, startPoint y: 100, endPoint x: 589, endPoint y: 115, distance: 204.9
click at [589, 115] on h5 "Which backup method clears the archive attribute on each file after it is saved…" at bounding box center [524, 99] width 359 height 41
click at [634, 117] on h5 "Which backup method clears the archive attribute on each file after it is saved…" at bounding box center [524, 99] width 359 height 41
click at [541, 155] on div "Incremental backup" at bounding box center [524, 151] width 357 height 23
click at [346, 137] on input "a. Incremental backup" at bounding box center [346, 133] width 0 height 7
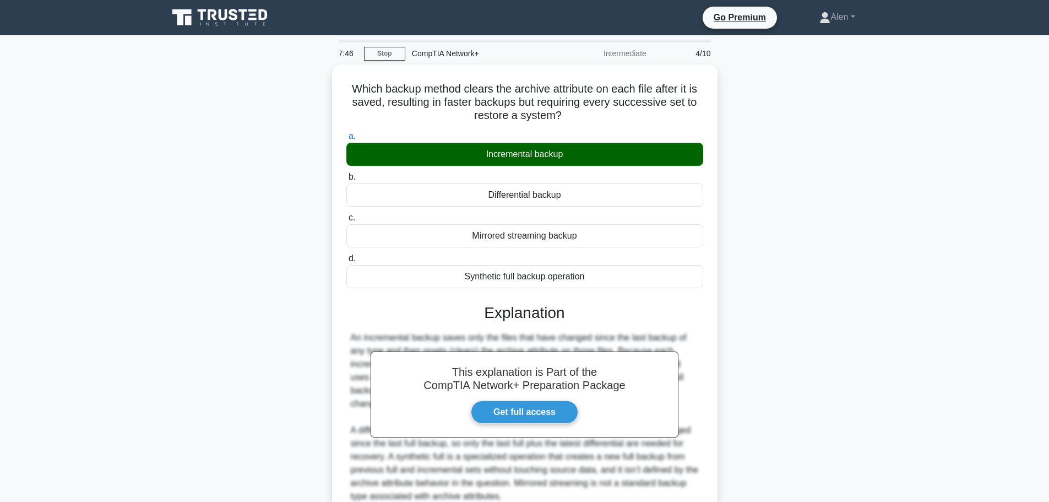
scroll to position [93, 0]
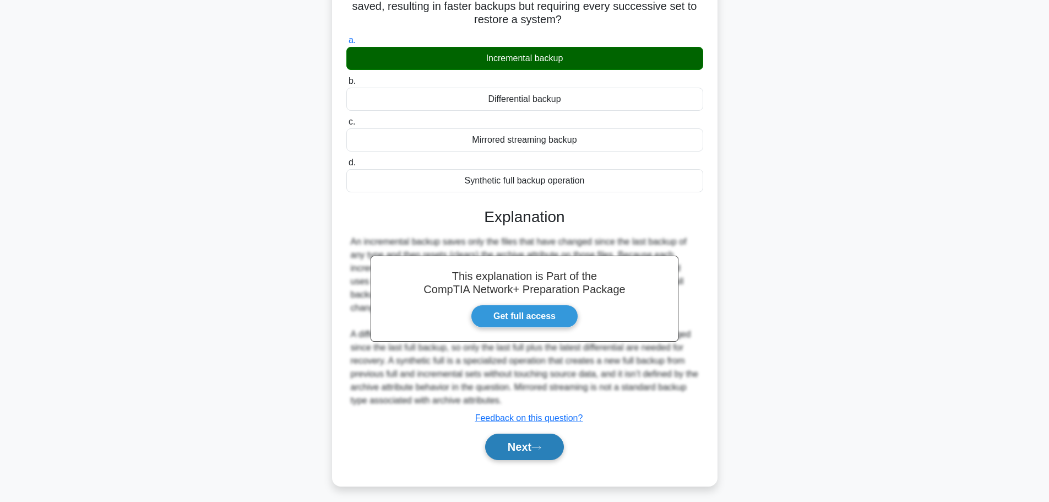
click at [549, 433] on button "Next" at bounding box center [524, 446] width 79 height 26
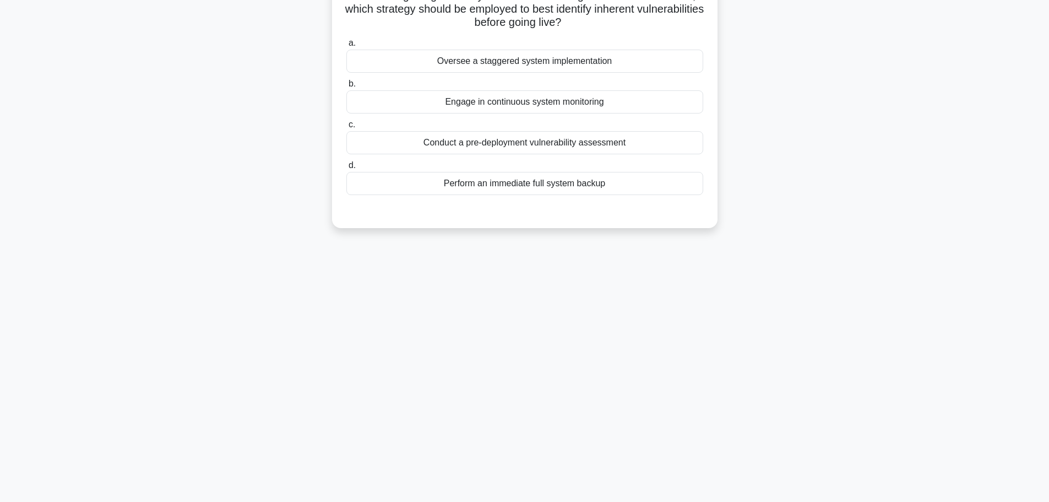
scroll to position [0, 0]
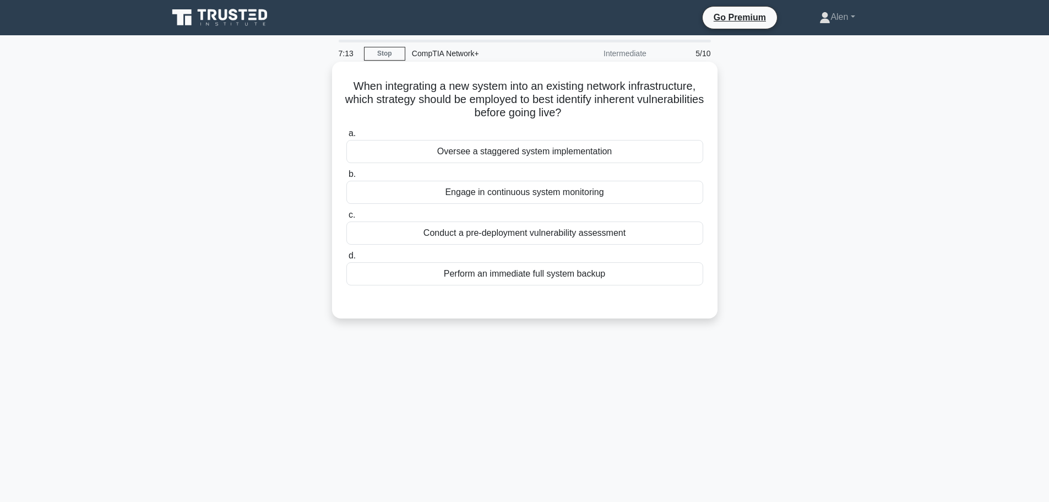
click at [506, 236] on div "Conduct a pre-deployment vulnerability assessment" at bounding box center [524, 232] width 357 height 23
click at [346, 219] on input "c. Conduct a pre-deployment vulnerability assessment" at bounding box center [346, 214] width 0 height 7
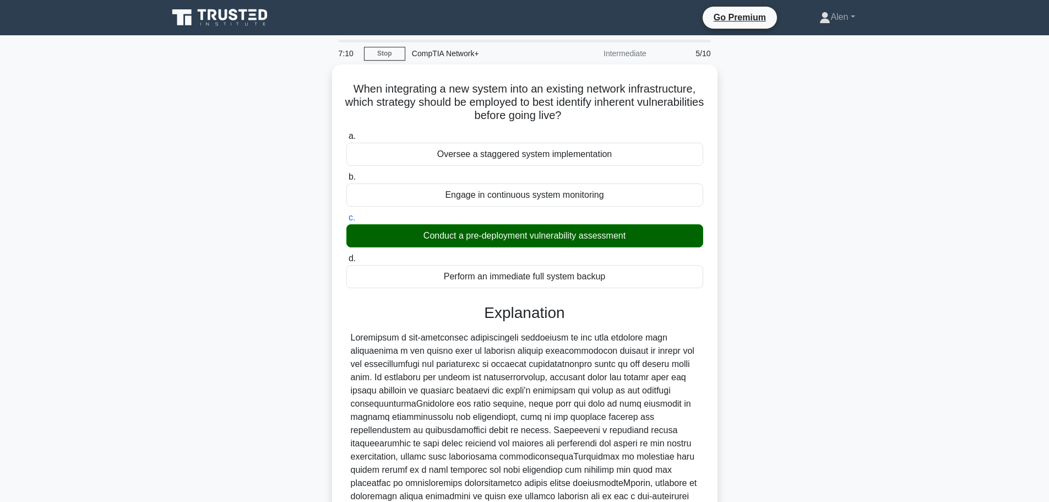
scroll to position [112, 0]
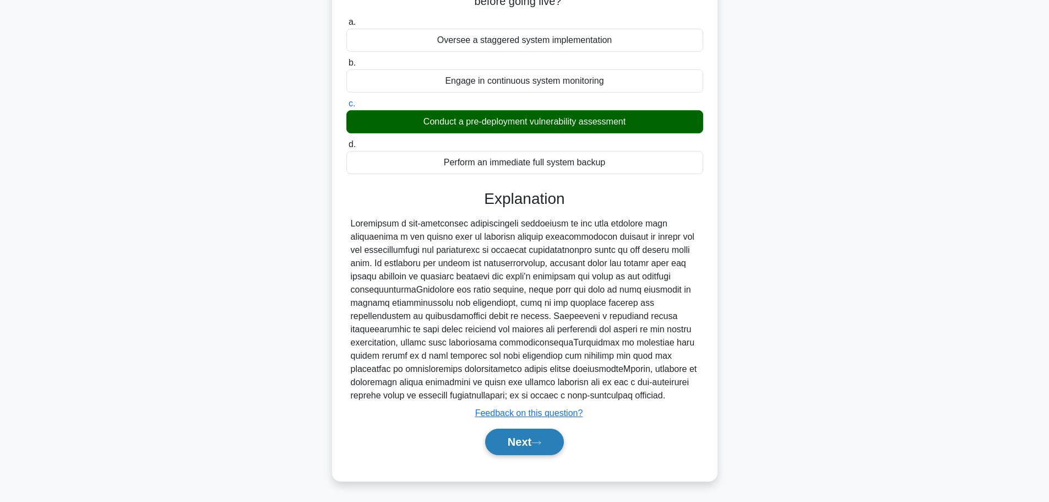
click at [526, 440] on button "Next" at bounding box center [524, 441] width 79 height 26
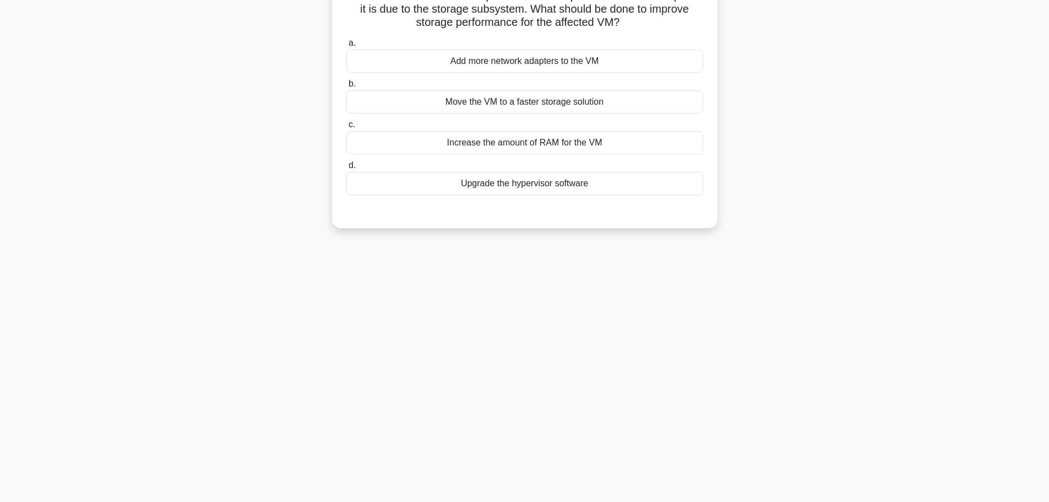
scroll to position [0, 0]
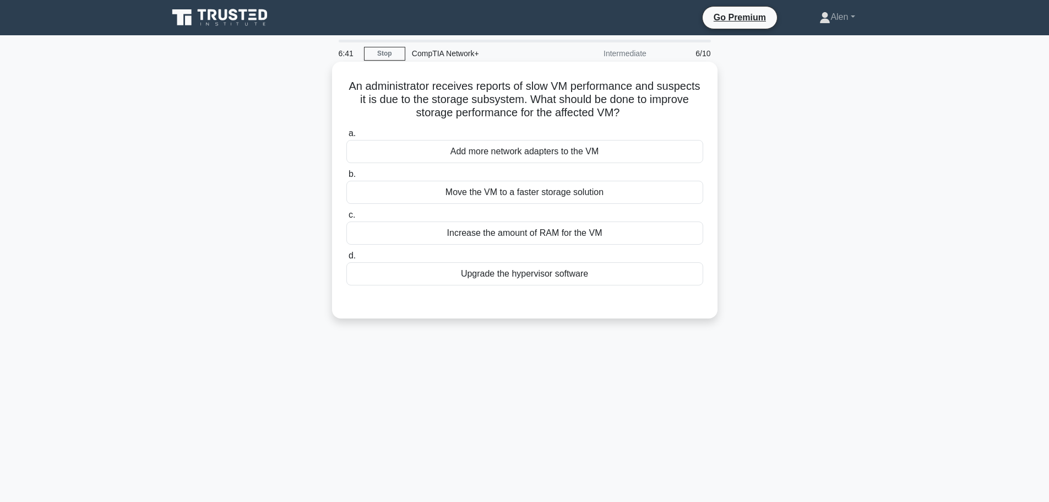
click at [535, 195] on div "Move the VM to a faster storage solution" at bounding box center [524, 192] width 357 height 23
click at [346, 178] on input "b. Move the VM to a faster storage solution" at bounding box center [346, 174] width 0 height 7
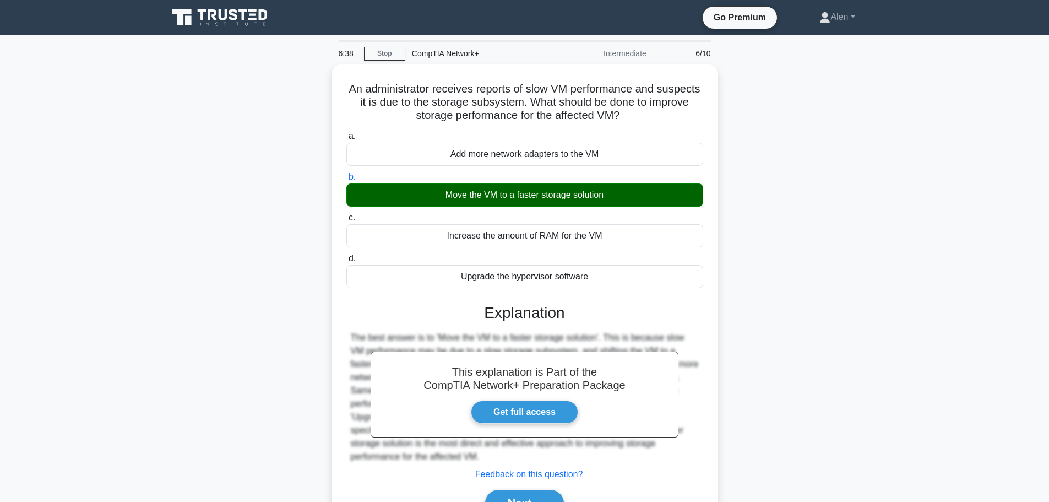
scroll to position [93, 0]
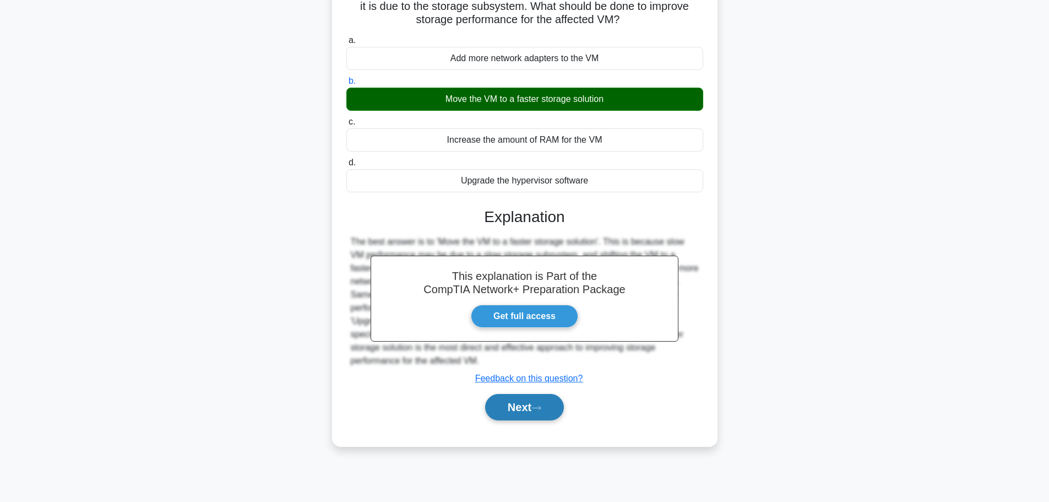
click at [515, 408] on button "Next" at bounding box center [524, 407] width 79 height 26
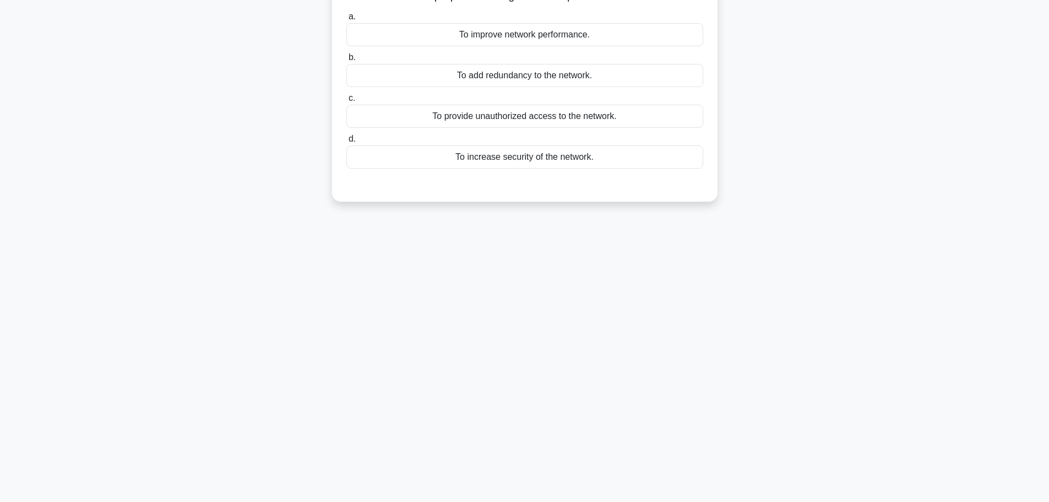
scroll to position [0, 0]
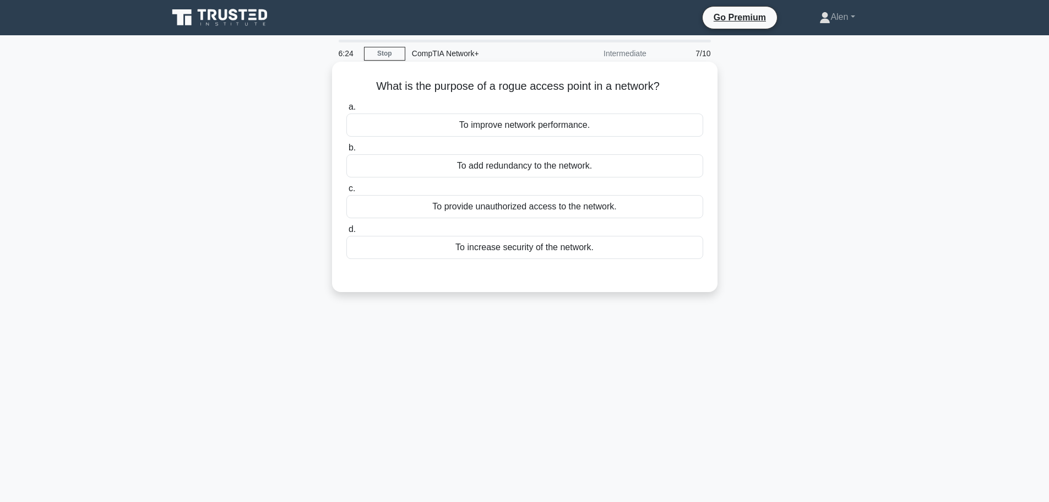
click at [499, 209] on div "To provide unauthorized access to the network." at bounding box center [524, 206] width 357 height 23
click at [346, 192] on input "c. To provide unauthorized access to the network." at bounding box center [346, 188] width 0 height 7
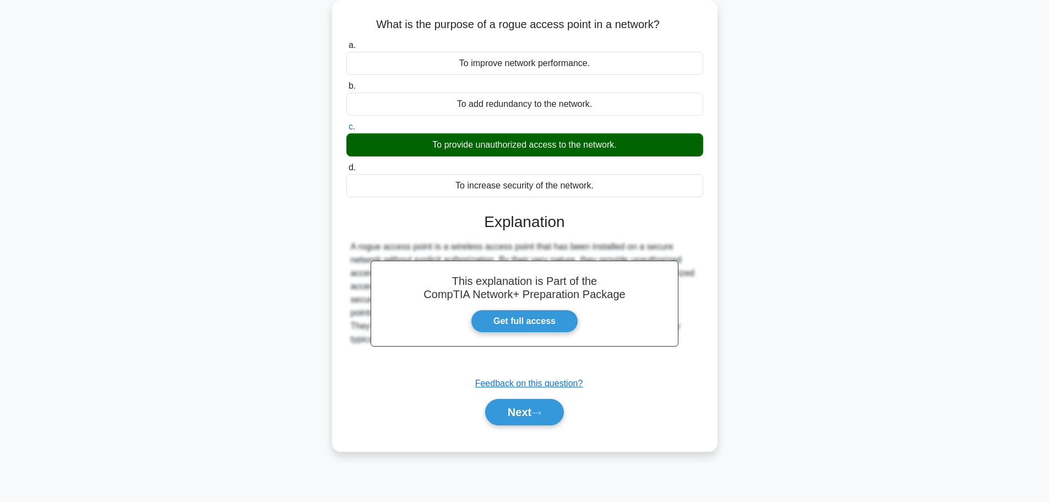
scroll to position [93, 0]
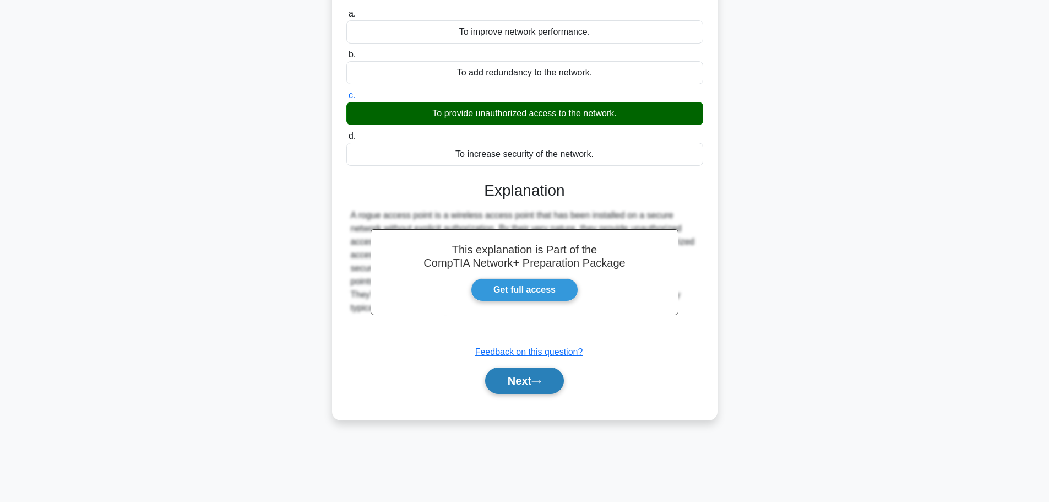
click at [536, 377] on button "Next" at bounding box center [524, 380] width 79 height 26
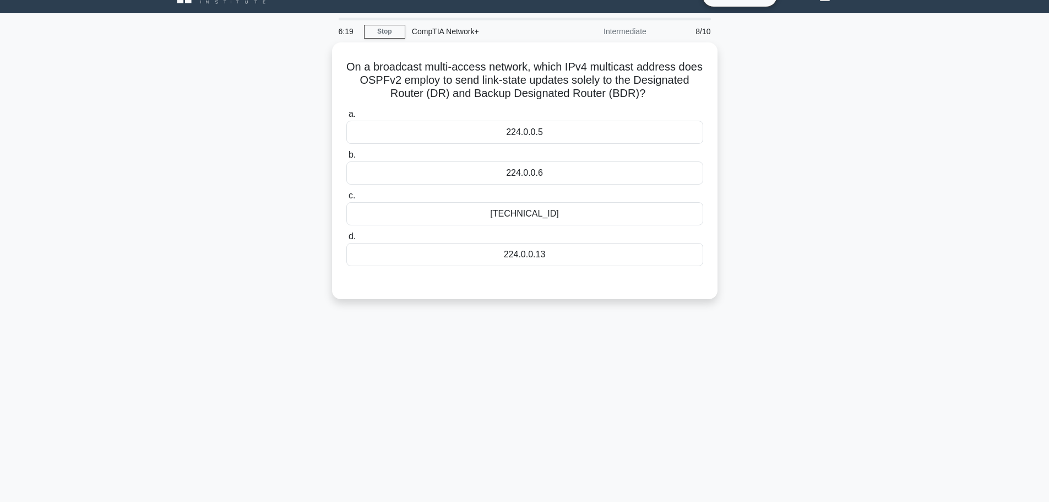
scroll to position [0, 0]
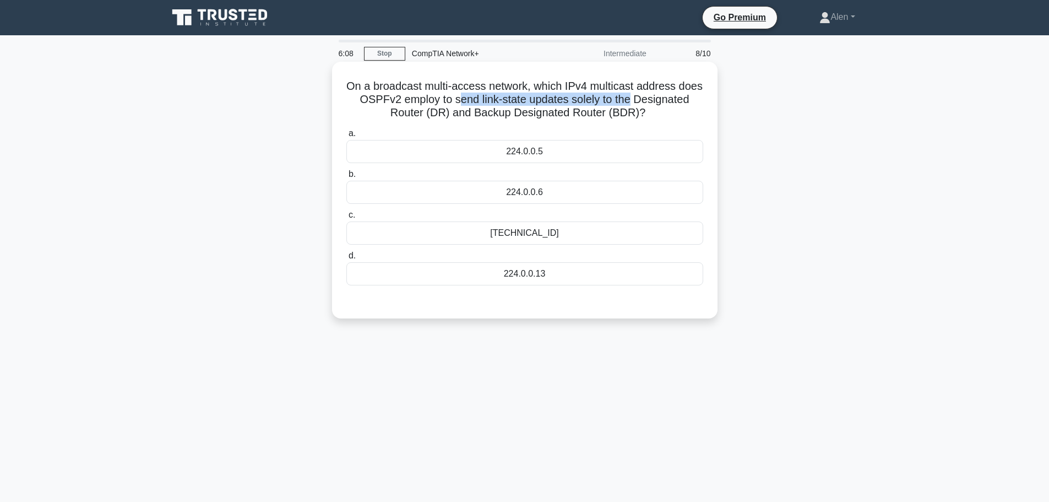
drag, startPoint x: 503, startPoint y: 101, endPoint x: 691, endPoint y: 105, distance: 188.4
click at [691, 105] on h5 "On a broadcast multi-access network, which IPv4 multicast address does OSPFv2 e…" at bounding box center [524, 99] width 359 height 41
drag, startPoint x: 481, startPoint y: 112, endPoint x: 696, endPoint y: 117, distance: 214.8
click at [696, 117] on h5 "On a broadcast multi-access network, which IPv4 multicast address does OSPFv2 e…" at bounding box center [524, 99] width 359 height 41
click at [695, 102] on h5 "On a broadcast multi-access network, which IPv4 multicast address does OSPFv2 e…" at bounding box center [524, 99] width 359 height 41
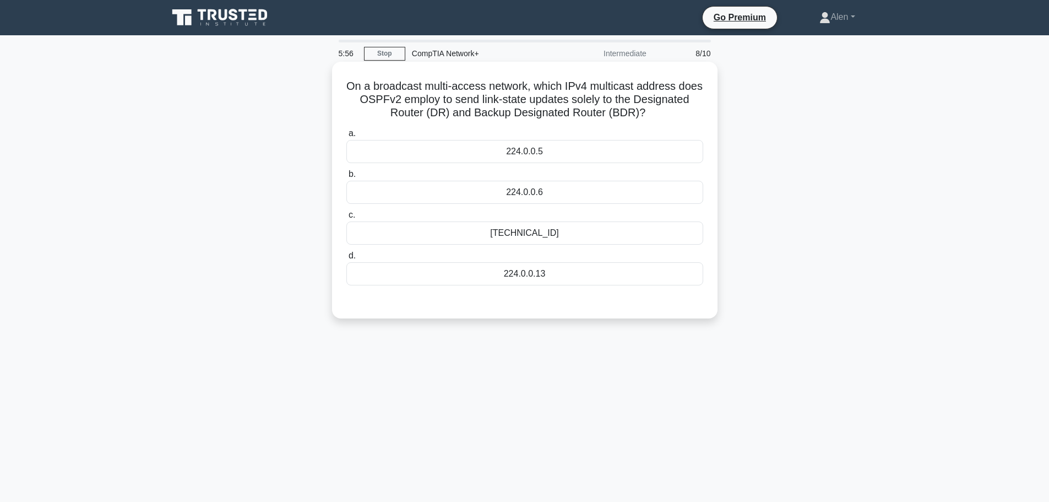
click at [533, 147] on div "224.0.0.5" at bounding box center [524, 151] width 357 height 23
click at [346, 137] on input "a. 224.0.0.5" at bounding box center [346, 133] width 0 height 7
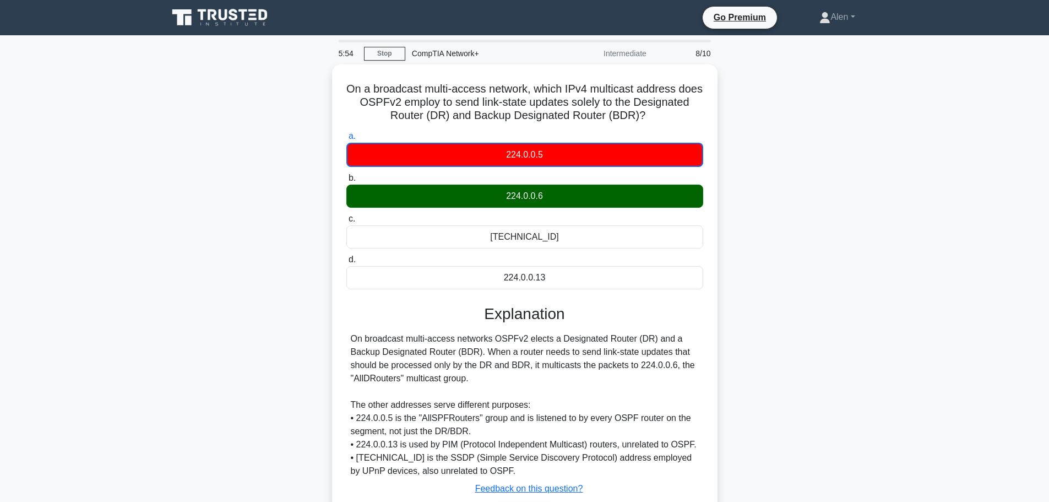
scroll to position [93, 0]
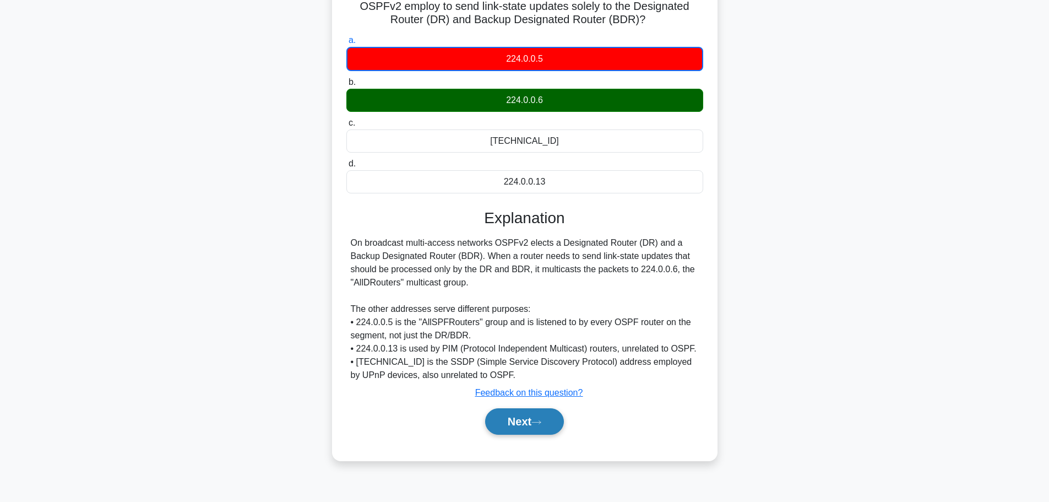
click at [529, 421] on button "Next" at bounding box center [524, 421] width 79 height 26
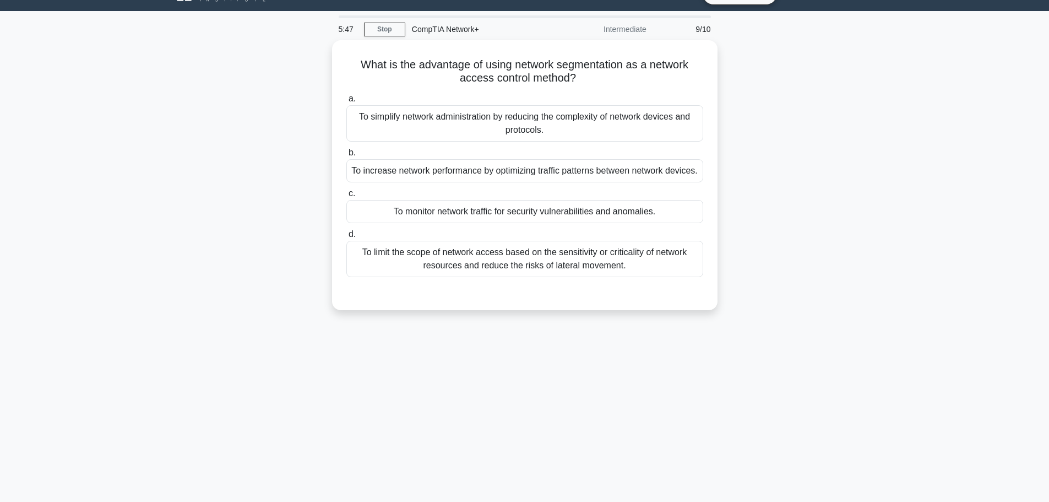
scroll to position [0, 0]
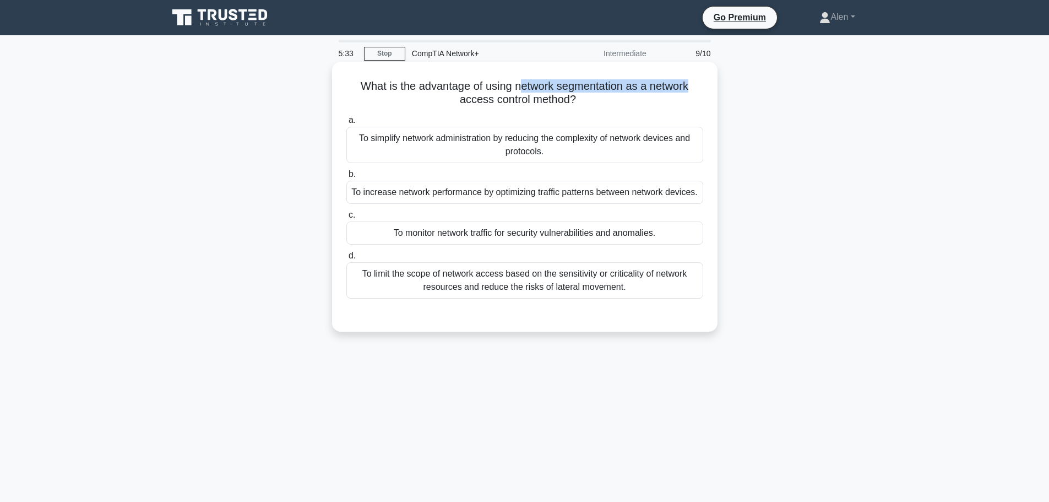
drag, startPoint x: 523, startPoint y: 85, endPoint x: 699, endPoint y: 83, distance: 176.2
click at [701, 83] on h5 "What is the advantage of using network segmentation as a network access control…" at bounding box center [524, 93] width 359 height 28
click at [566, 104] on h5 "What is the advantage of using network segmentation as a network access control…" at bounding box center [524, 93] width 359 height 28
click at [531, 283] on div "To limit the scope of network access based on the sensitivity or criticality of…" at bounding box center [524, 280] width 357 height 36
click at [346, 259] on input "d. To limit the scope of network access based on the sensitivity or criticality…" at bounding box center [346, 255] width 0 height 7
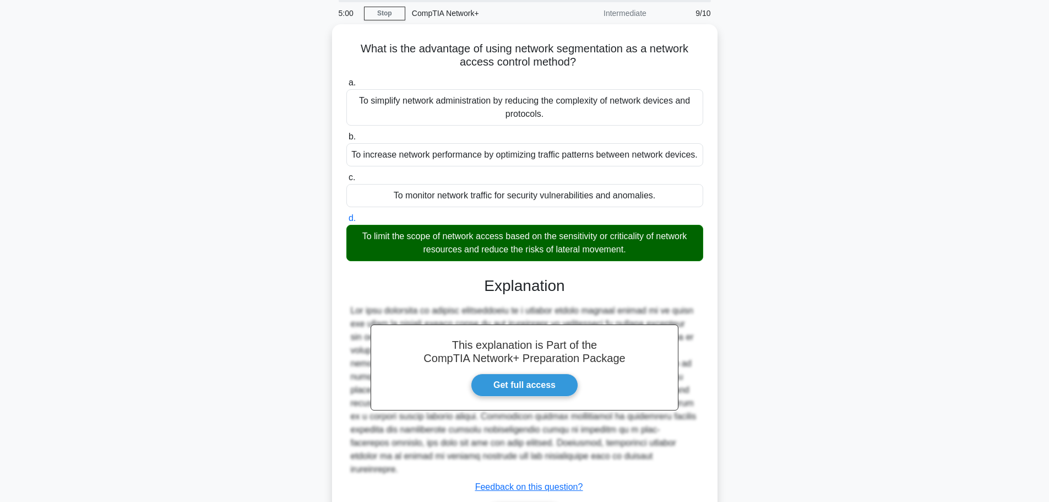
scroll to position [99, 0]
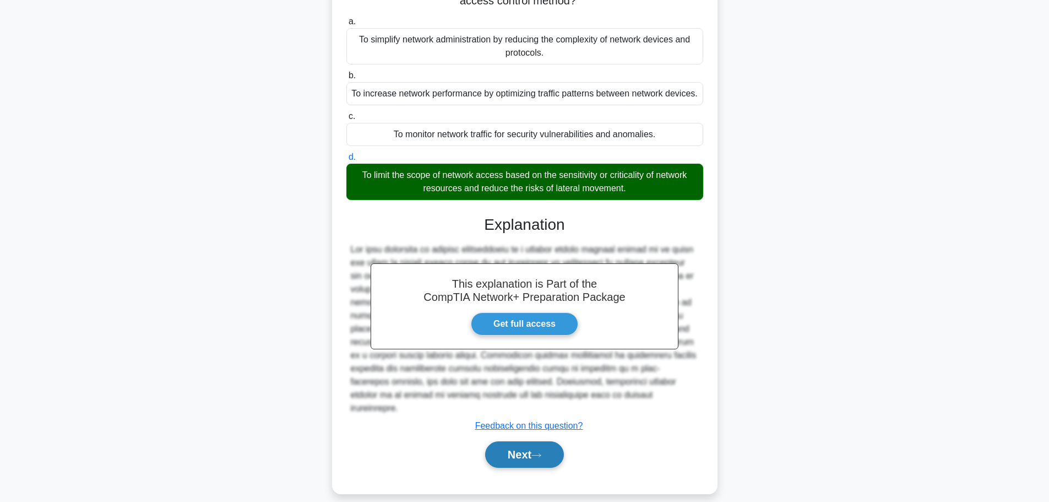
click at [514, 448] on button "Next" at bounding box center [524, 454] width 79 height 26
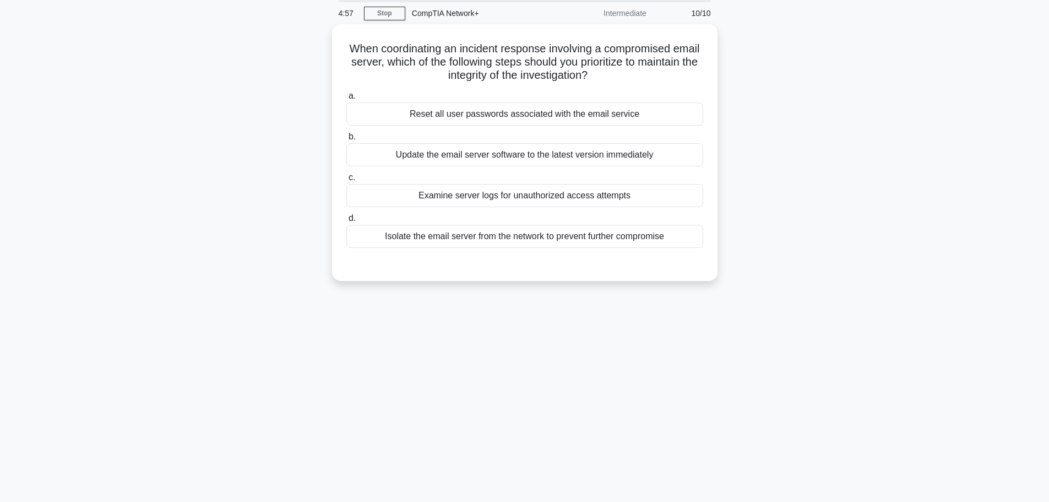
scroll to position [0, 0]
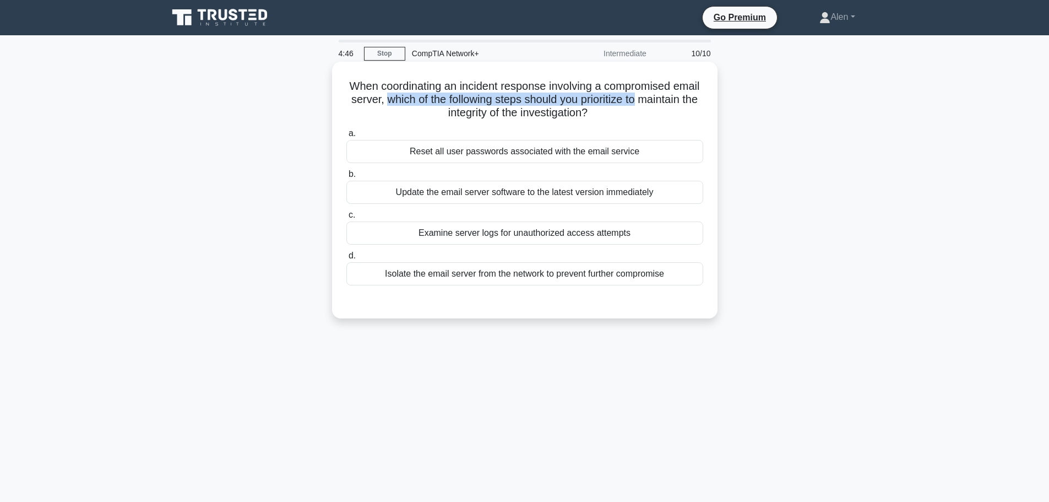
drag, startPoint x: 426, startPoint y: 101, endPoint x: 687, endPoint y: 107, distance: 260.6
click at [688, 105] on h5 "When coordinating an incident response involving a compromised email server, wh…" at bounding box center [524, 99] width 359 height 41
click at [493, 115] on h5 "When coordinating an incident response involving a compromised email server, wh…" at bounding box center [524, 99] width 359 height 41
drag, startPoint x: 541, startPoint y: 110, endPoint x: 625, endPoint y: 115, distance: 84.4
click at [625, 115] on h5 "When coordinating an incident response involving a compromised email server, wh…" at bounding box center [524, 99] width 359 height 41
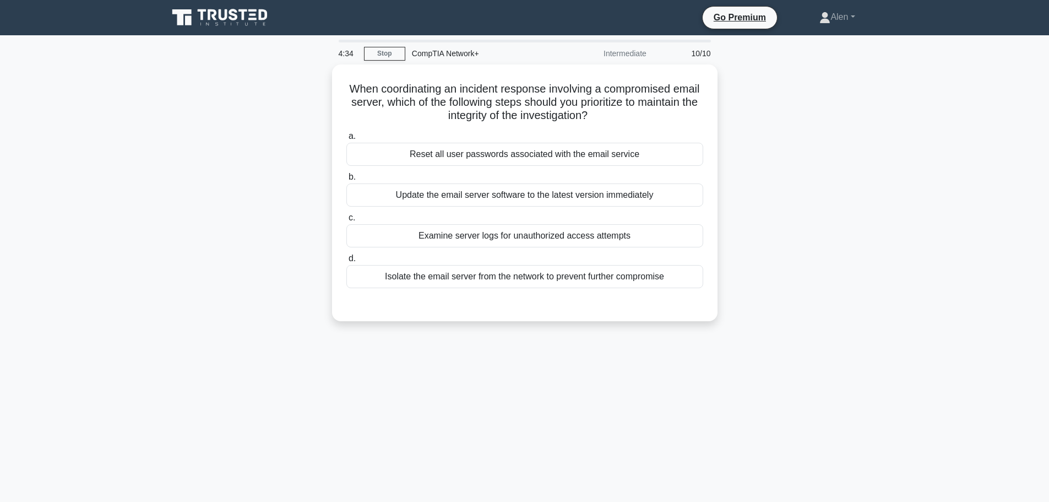
drag, startPoint x: 856, startPoint y: 240, endPoint x: 849, endPoint y: 232, distance: 10.5
click at [849, 232] on div "When coordinating an incident response involving a compromised email server, wh…" at bounding box center [524, 199] width 727 height 270
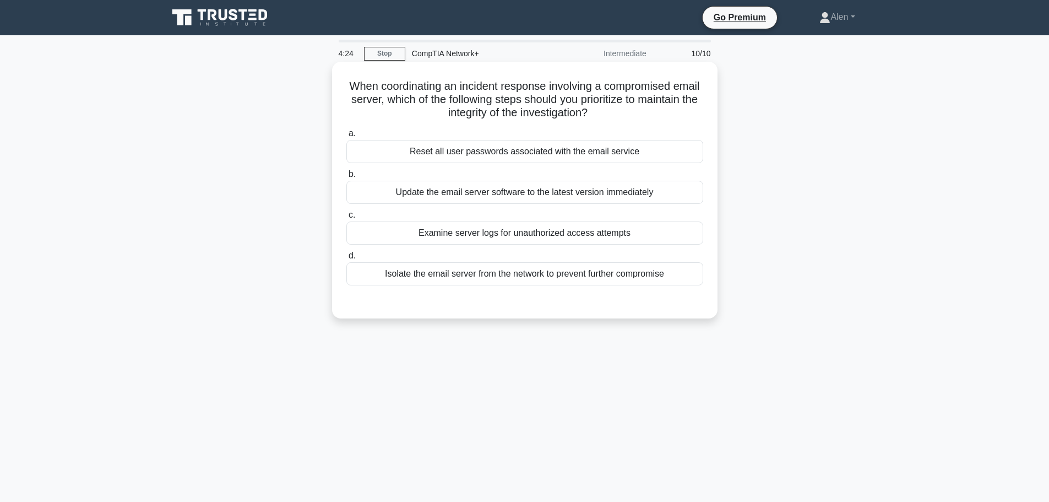
click at [538, 275] on div "Isolate the email server from the network to prevent further compromise" at bounding box center [524, 273] width 357 height 23
click at [346, 259] on input "d. Isolate the email server from the network to prevent further compromise" at bounding box center [346, 255] width 0 height 7
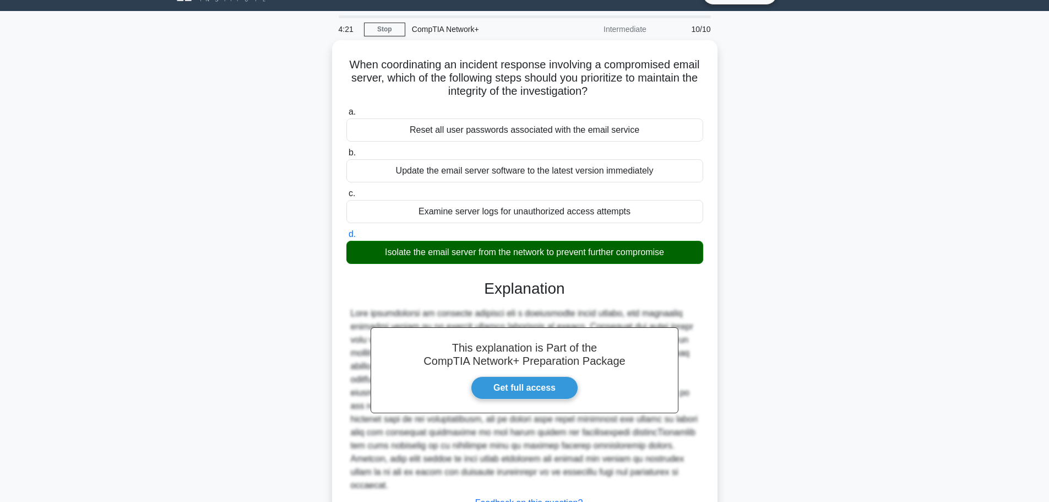
scroll to position [99, 0]
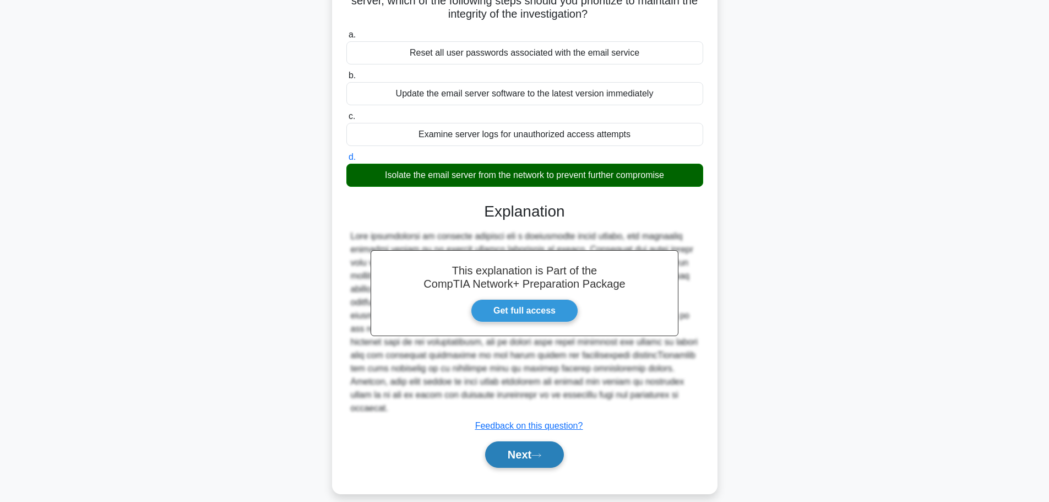
click at [538, 449] on button "Next" at bounding box center [524, 454] width 79 height 26
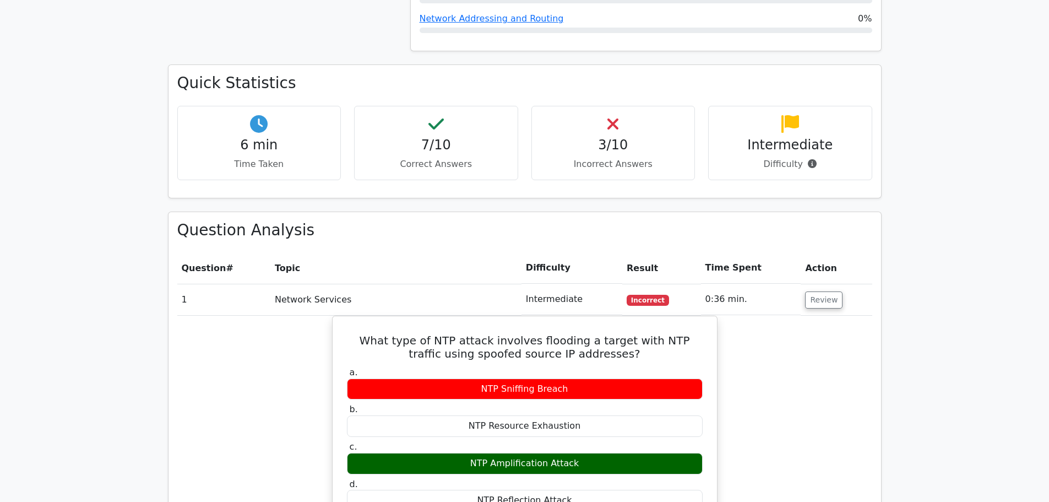
scroll to position [639, 0]
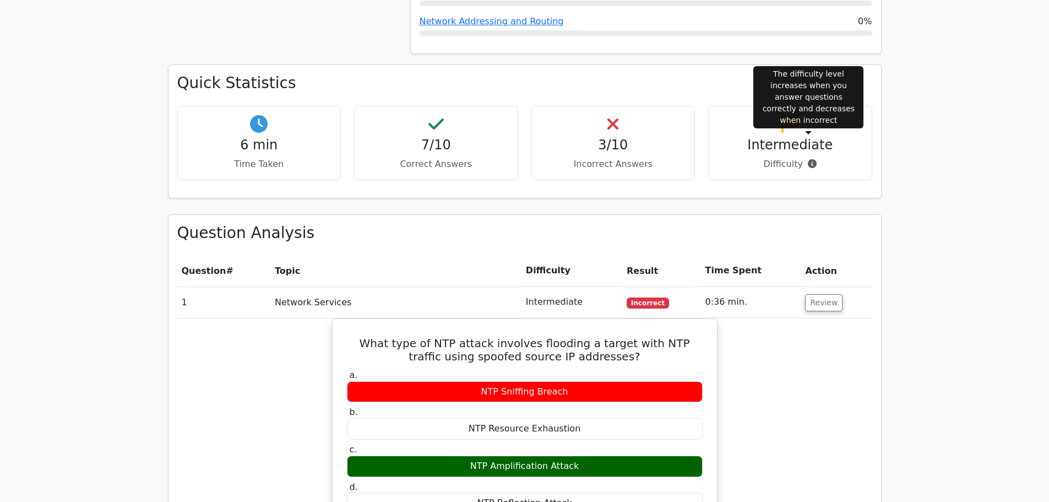
click at [809, 159] on icon at bounding box center [812, 163] width 9 height 9
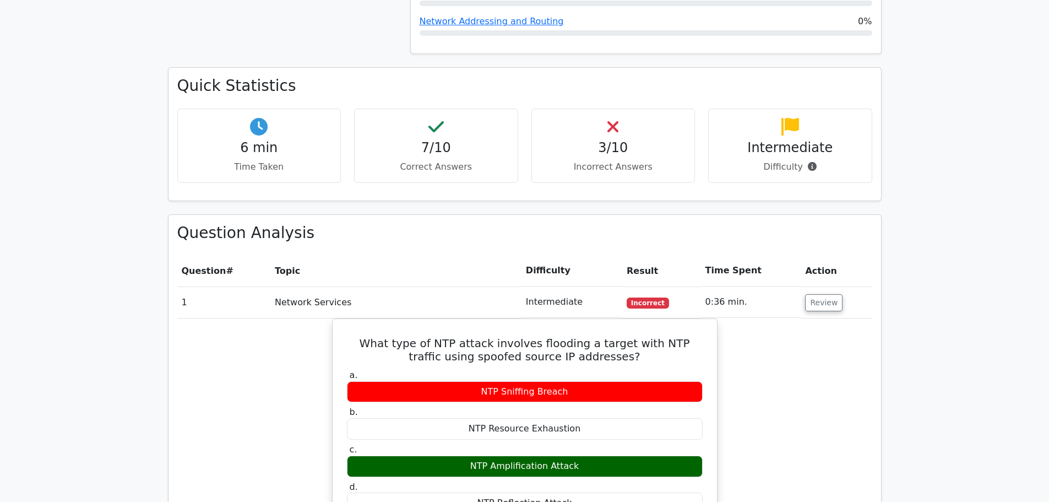
click at [936, 164] on main "image/svg+xml Go Premium CompTIA Network+ Preparation Package (2025) 3164 Super…" at bounding box center [524, 469] width 1049 height 2147
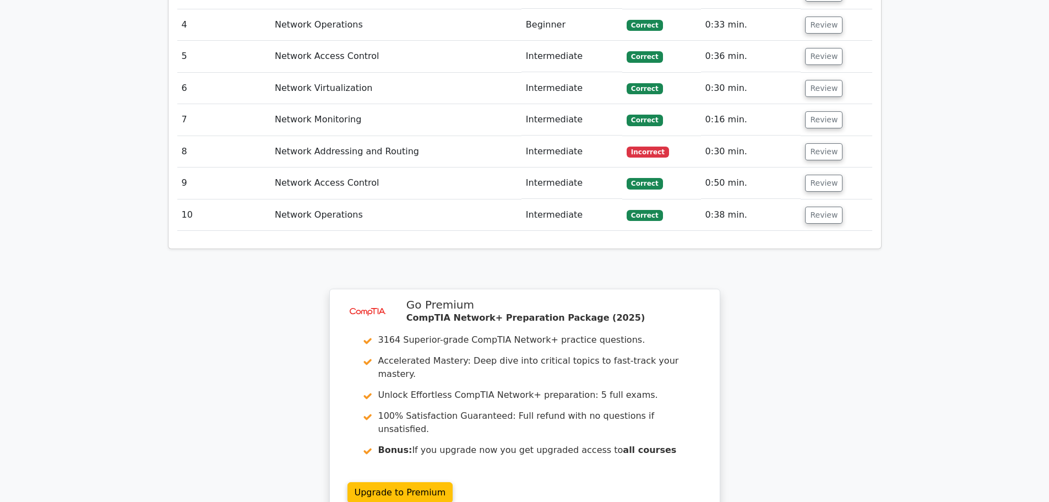
scroll to position [1744, 0]
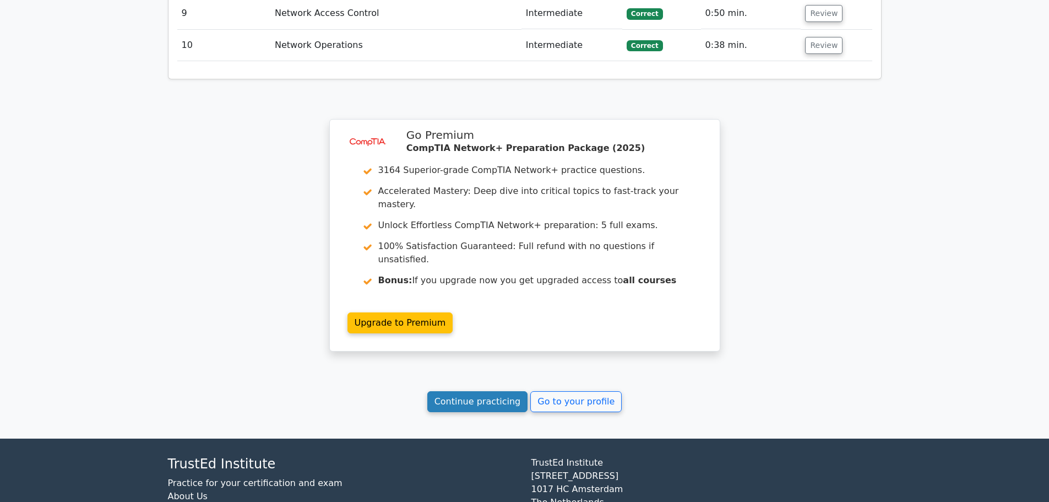
click at [493, 391] on link "Continue practicing" at bounding box center [477, 401] width 101 height 21
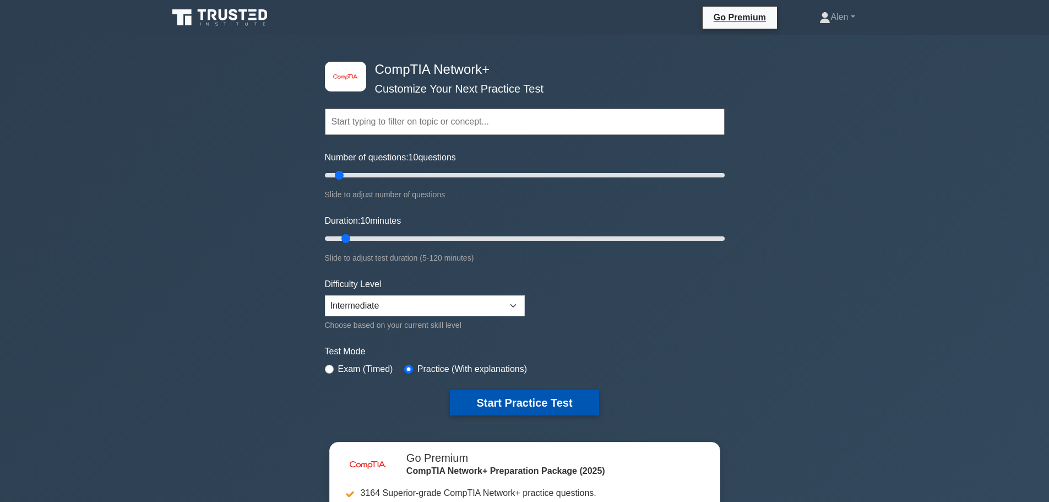
click at [551, 405] on button "Start Practice Test" at bounding box center [524, 402] width 149 height 25
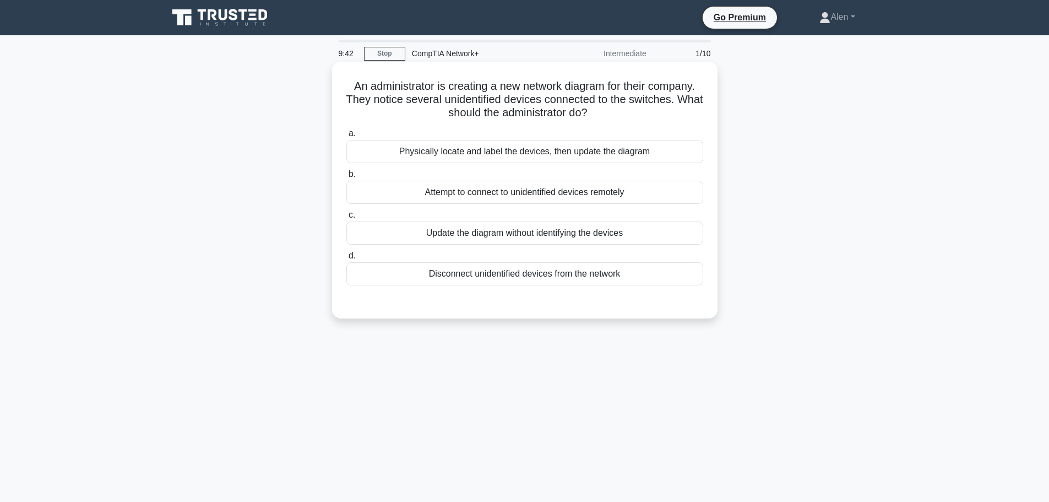
click at [548, 273] on div "Disconnect unidentified devices from the network" at bounding box center [524, 273] width 357 height 23
click at [346, 259] on input "d. Disconnect unidentified devices from the network" at bounding box center [346, 255] width 0 height 7
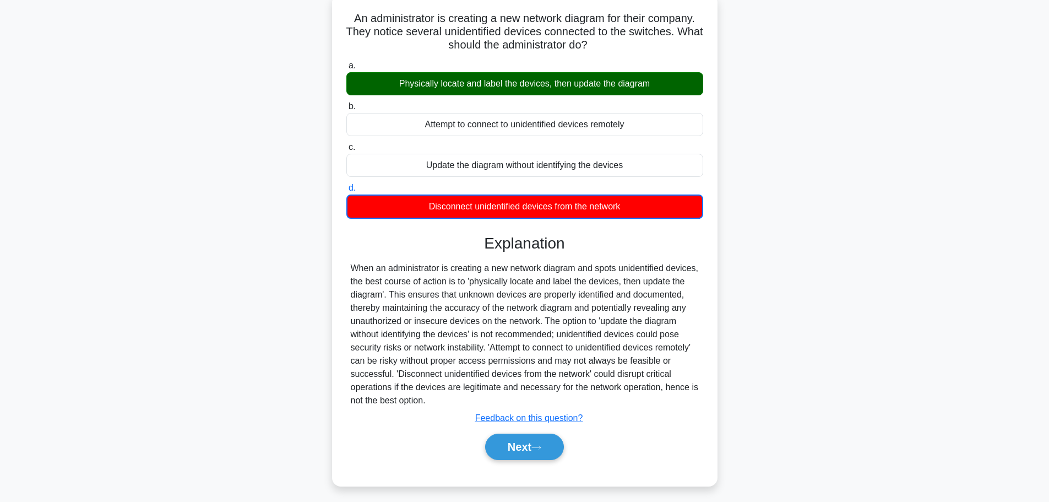
scroll to position [93, 0]
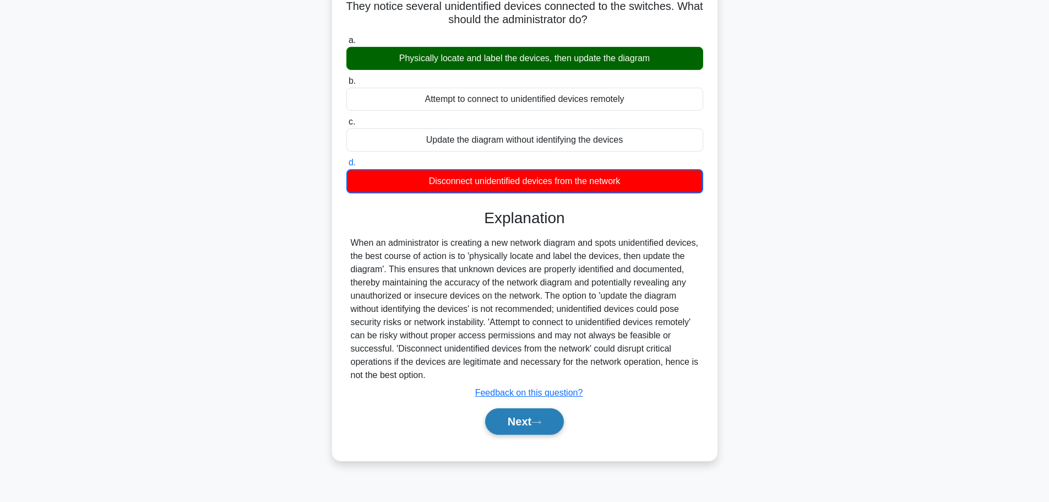
click at [507, 409] on button "Next" at bounding box center [524, 421] width 79 height 26
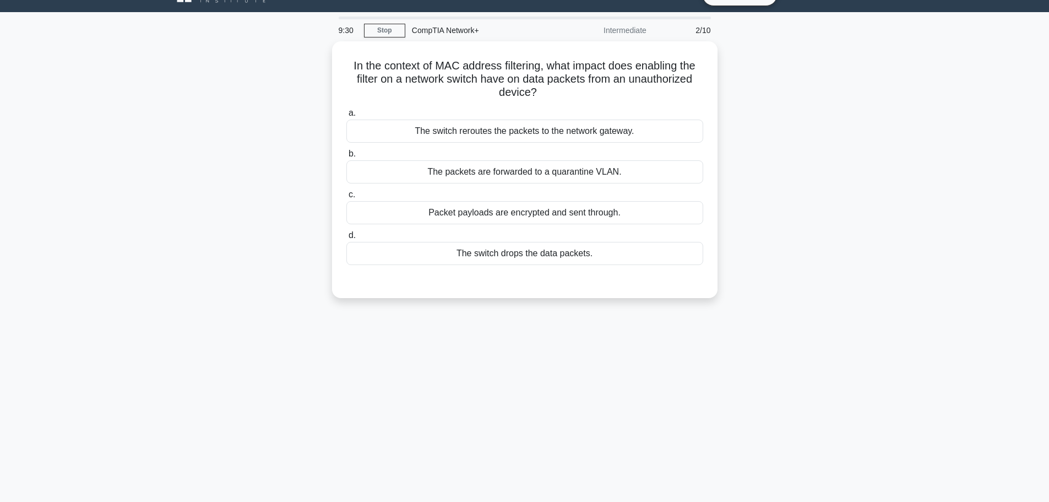
scroll to position [0, 0]
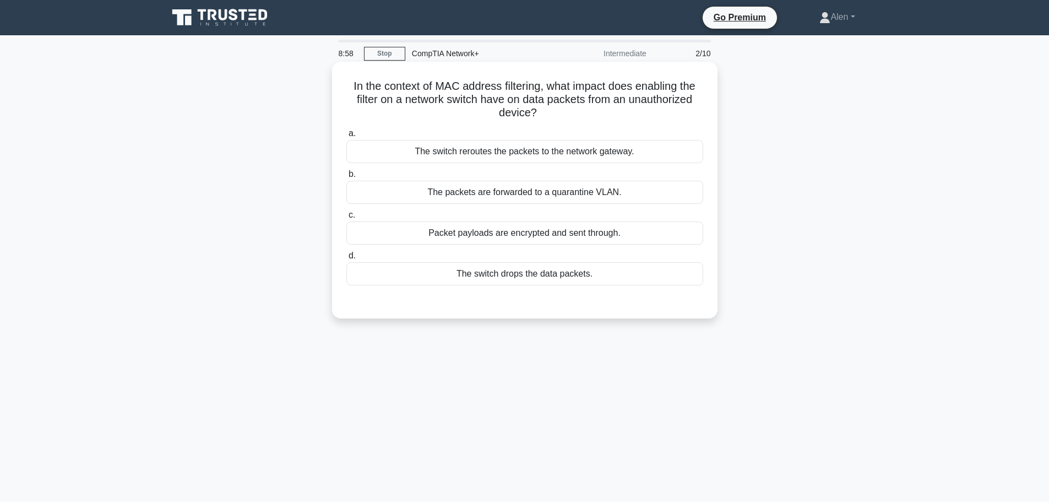
click at [518, 193] on div "The packets are forwarded to a quarantine VLAN." at bounding box center [524, 192] width 357 height 23
click at [346, 178] on input "b. The packets are forwarded to a quarantine VLAN." at bounding box center [346, 174] width 0 height 7
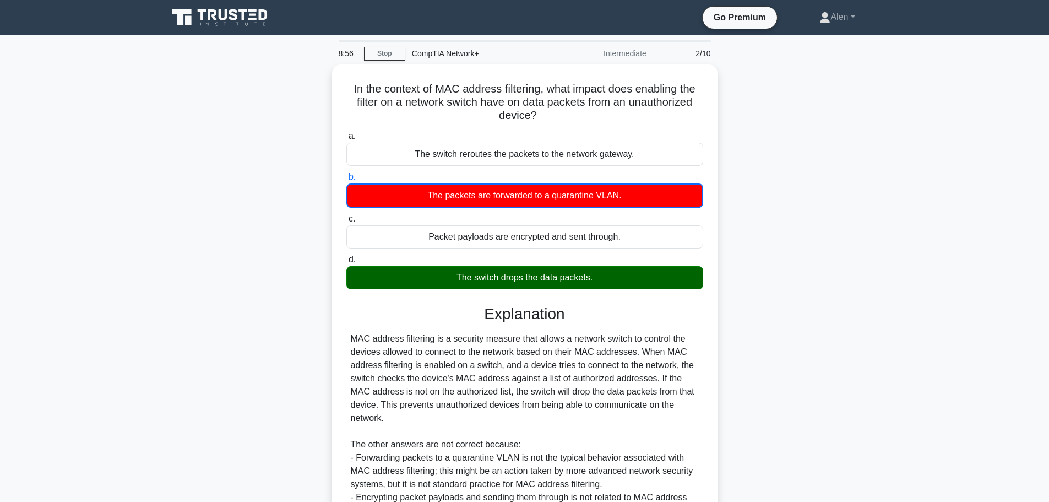
scroll to position [179, 0]
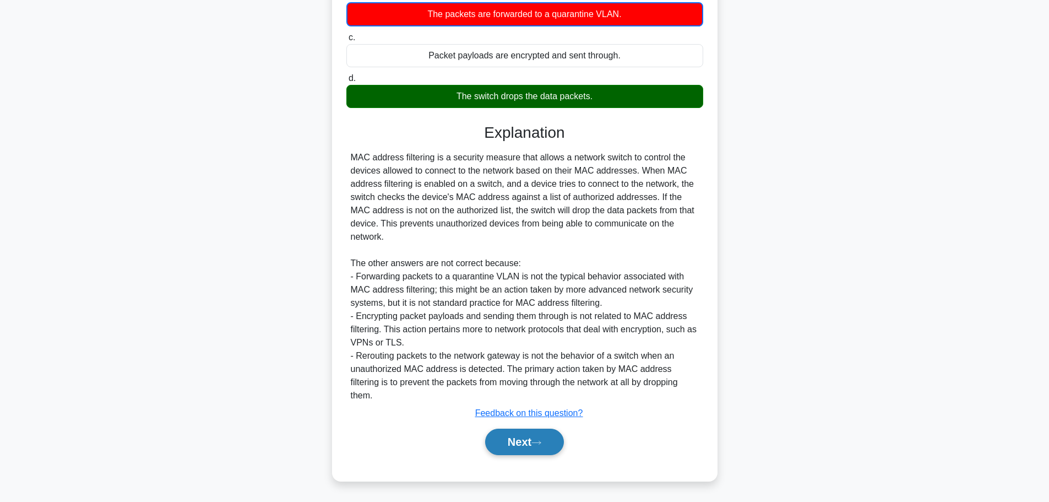
click at [520, 435] on button "Next" at bounding box center [524, 441] width 79 height 26
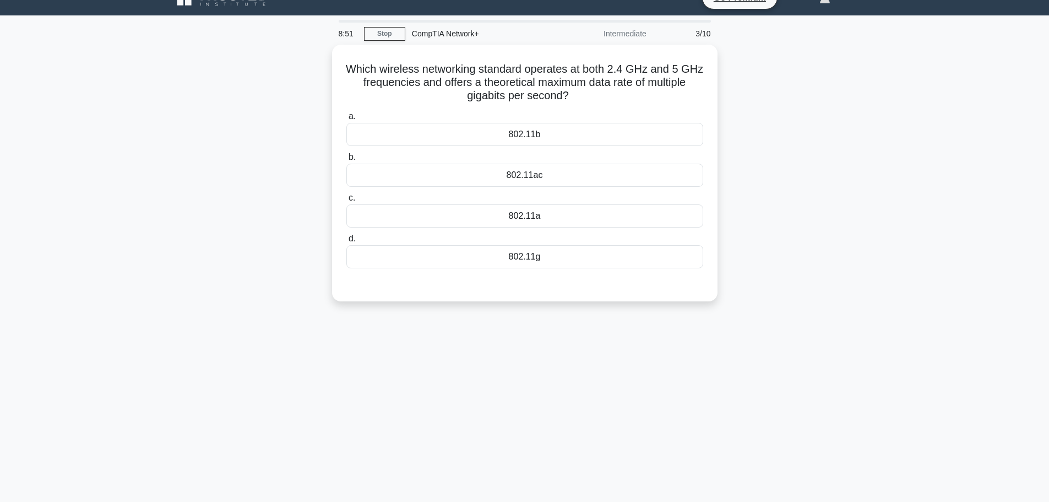
scroll to position [0, 0]
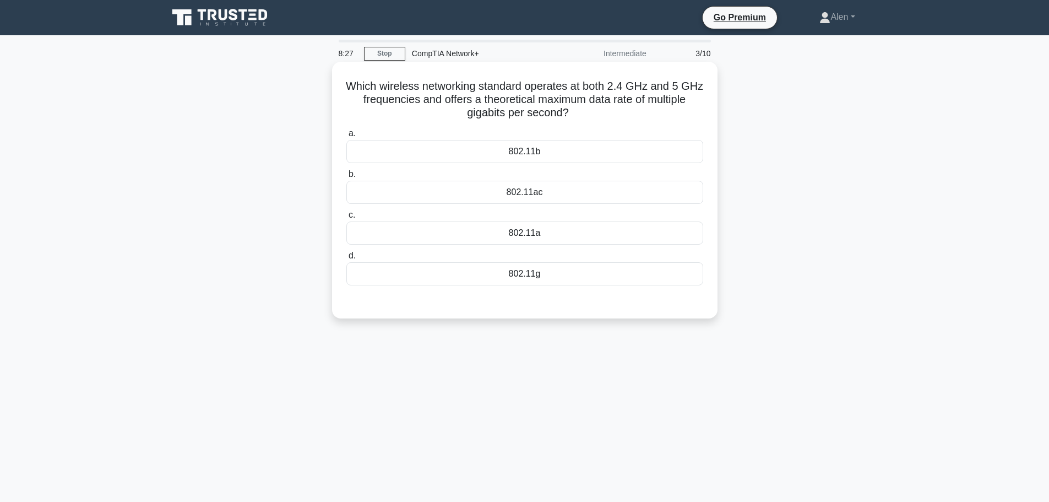
click at [529, 273] on div "802.11g" at bounding box center [524, 273] width 357 height 23
click at [346, 259] on input "d. 802.11g" at bounding box center [346, 255] width 0 height 7
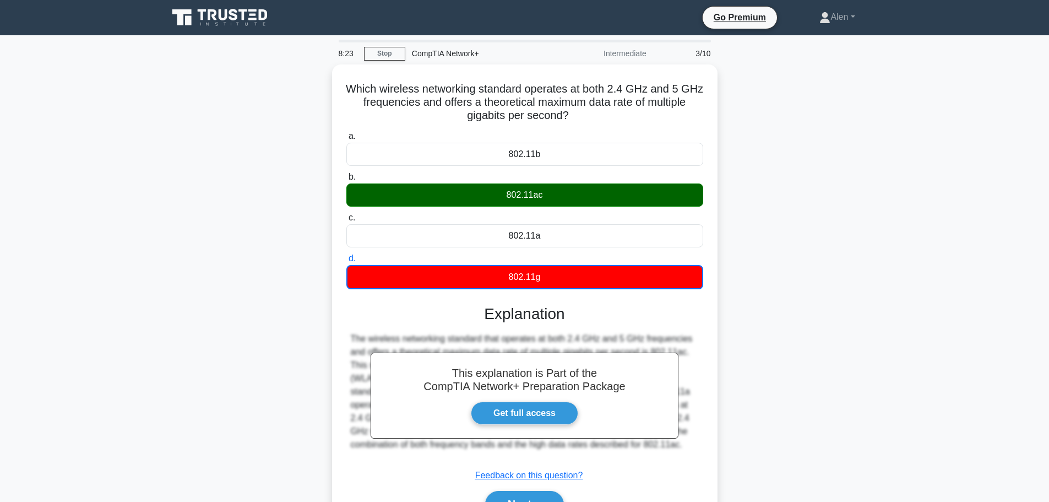
scroll to position [93, 0]
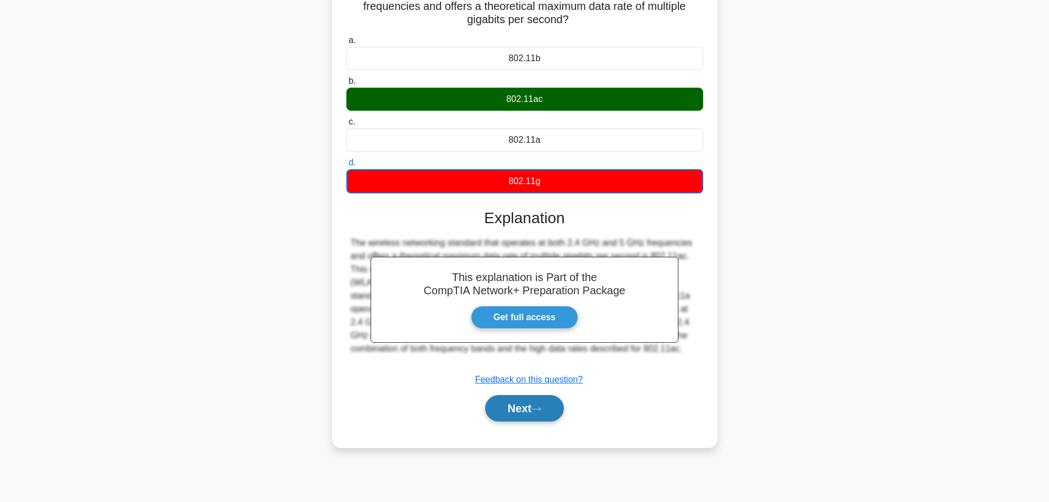
click at [541, 404] on button "Next" at bounding box center [524, 408] width 79 height 26
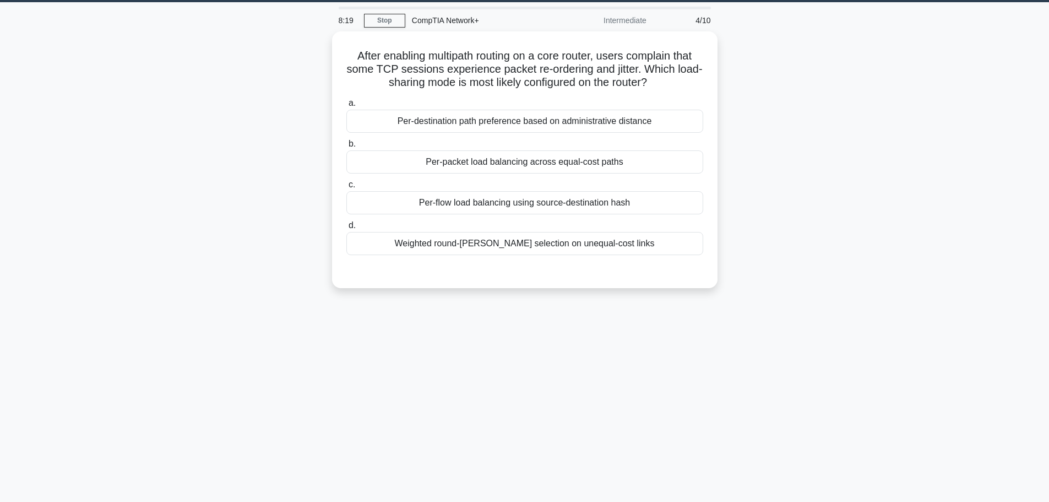
scroll to position [0, 0]
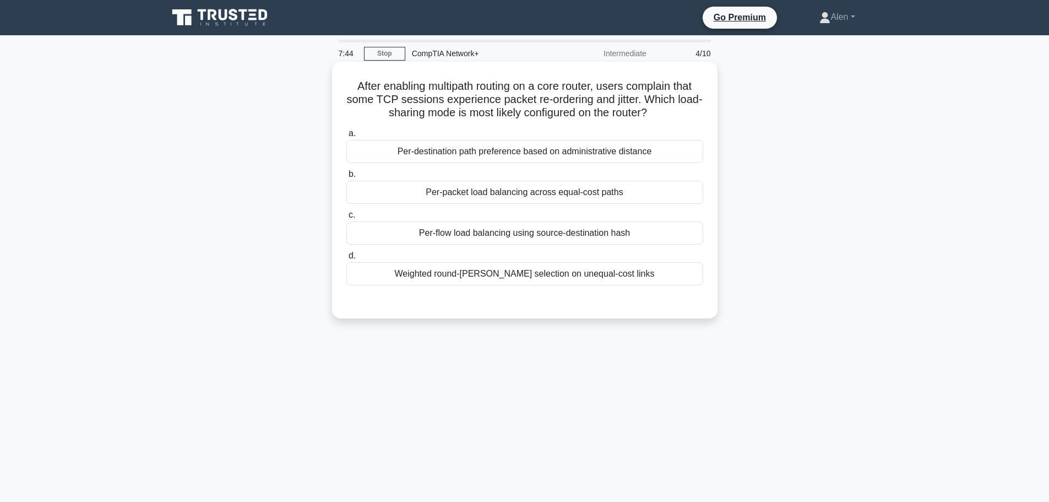
drag, startPoint x: 542, startPoint y: 84, endPoint x: 688, endPoint y: 110, distance: 148.9
click at [688, 110] on h5 "After enabling multipath routing on a core router, users complain that some TCP…" at bounding box center [524, 99] width 359 height 41
click at [444, 107] on h5 "After enabling multipath routing on a core router, users complain that some TCP…" at bounding box center [524, 99] width 359 height 41
drag, startPoint x: 455, startPoint y: 100, endPoint x: 669, endPoint y: 112, distance: 214.6
click at [669, 112] on h5 "After enabling multipath routing on a core router, users complain that some TCP…" at bounding box center [524, 99] width 359 height 41
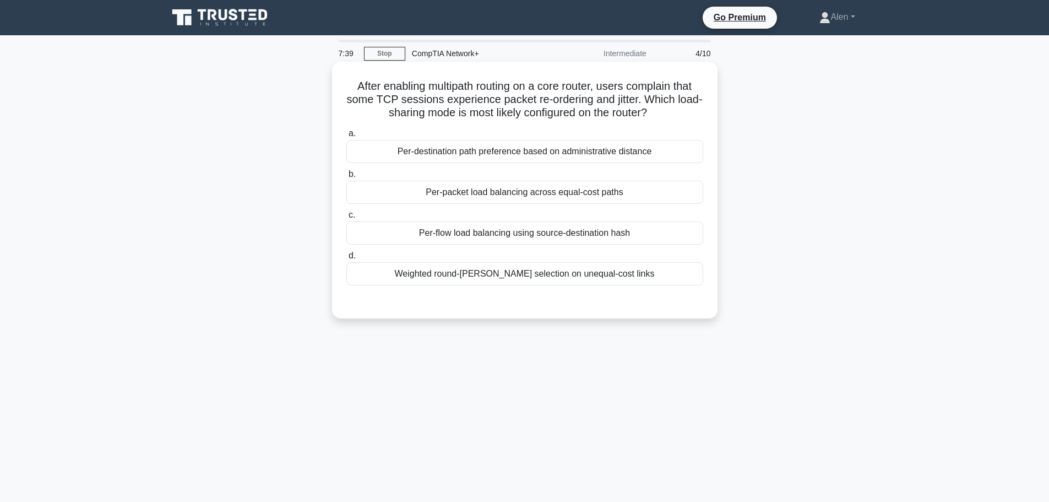
click at [678, 104] on h5 "After enabling multipath routing on a core router, users complain that some TCP…" at bounding box center [524, 99] width 359 height 41
drag, startPoint x: 434, startPoint y: 113, endPoint x: 681, endPoint y: 116, distance: 246.7
click at [681, 116] on h5 "After enabling multipath routing on a core router, users complain that some TCP…" at bounding box center [524, 99] width 359 height 41
click at [595, 235] on div "Per-flow load balancing using source-destination hash" at bounding box center [524, 232] width 357 height 23
click at [346, 219] on input "c. Per-flow load balancing using source-destination hash" at bounding box center [346, 214] width 0 height 7
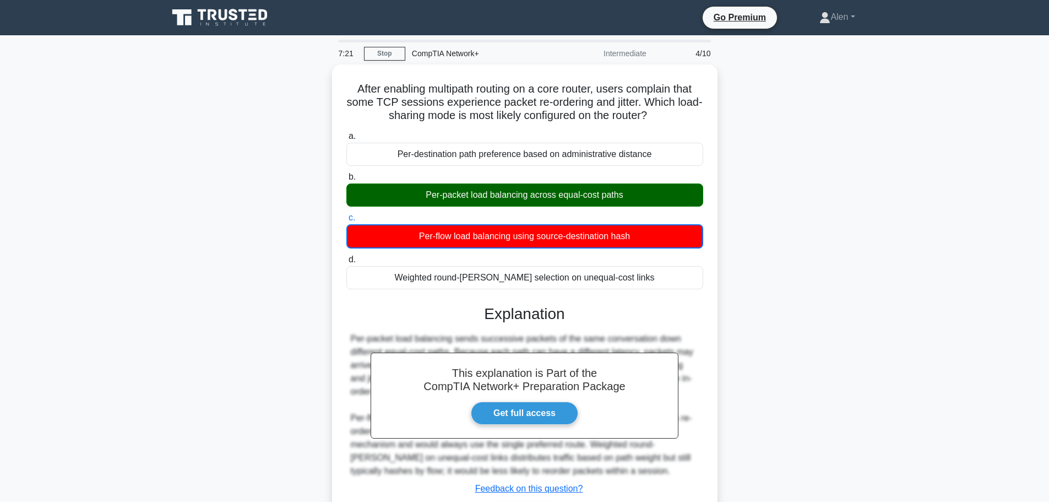
scroll to position [93, 0]
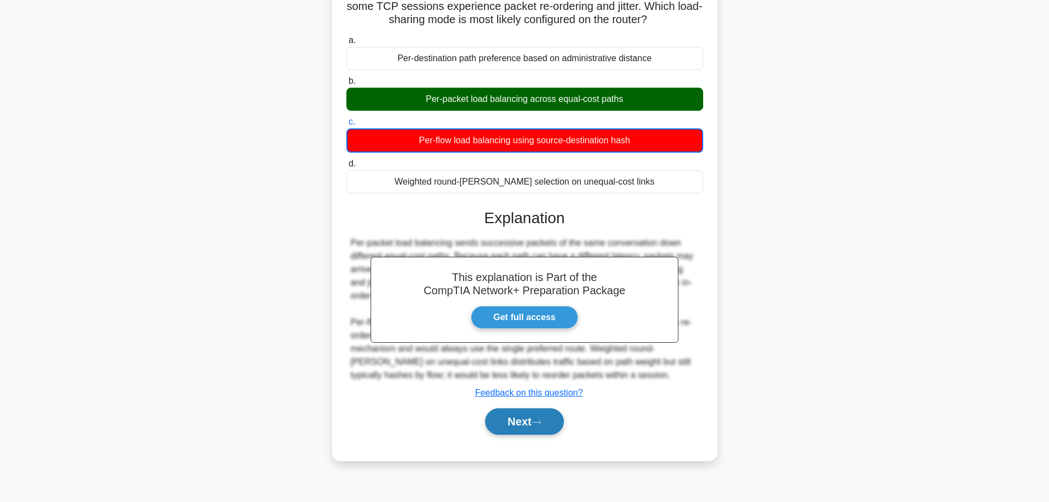
click at [526, 420] on button "Next" at bounding box center [524, 421] width 79 height 26
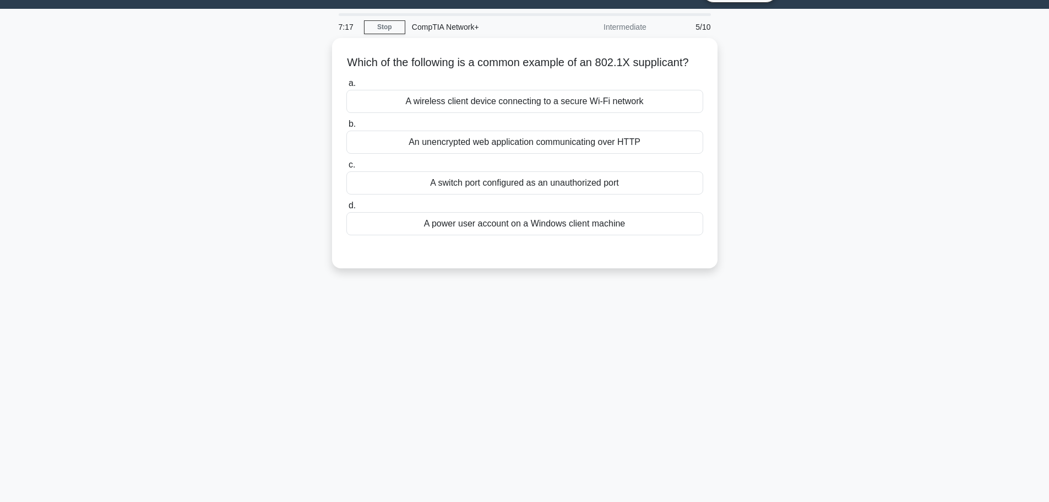
scroll to position [0, 0]
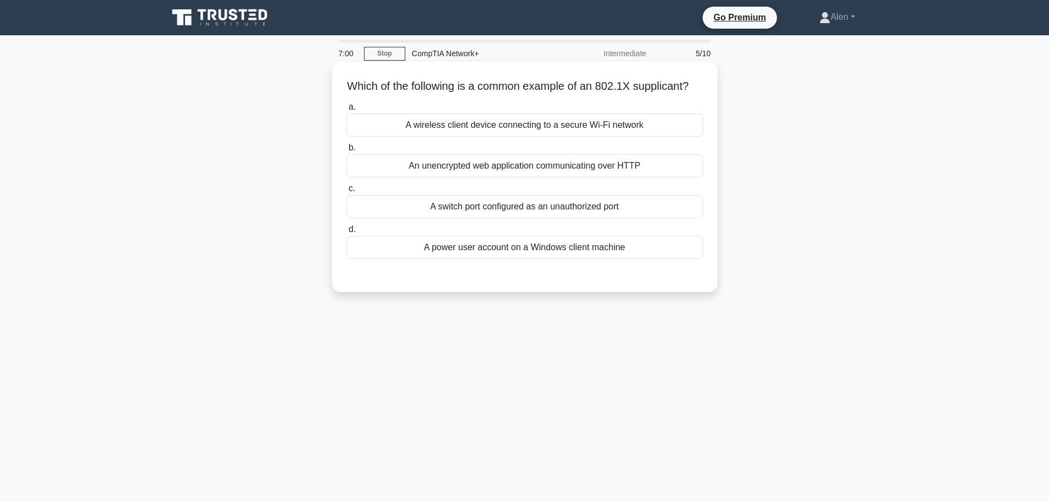
click at [535, 137] on div "A wireless client device connecting to a secure Wi-Fi network" at bounding box center [524, 124] width 357 height 23
click at [346, 111] on input "a. A wireless client device connecting to a secure Wi-Fi network" at bounding box center [346, 107] width 0 height 7
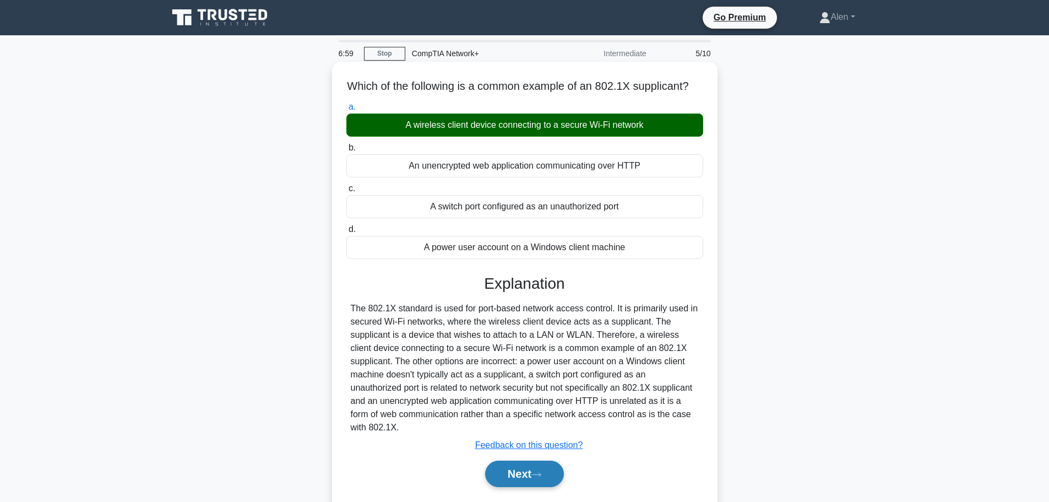
click at [541, 482] on button "Next" at bounding box center [524, 473] width 79 height 26
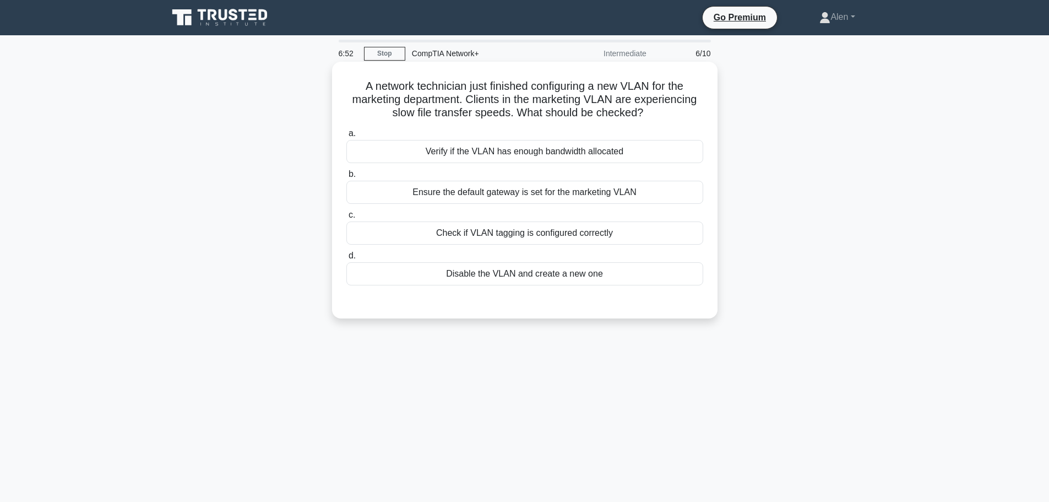
drag, startPoint x: 404, startPoint y: 100, endPoint x: 663, endPoint y: 112, distance: 259.1
click at [663, 112] on h5 "A network technician just finished configuring a new VLAN for the marketing dep…" at bounding box center [524, 99] width 359 height 41
click at [671, 115] on h5 "A network technician just finished configuring a new VLAN for the marketing dep…" at bounding box center [524, 99] width 359 height 41
drag, startPoint x: 438, startPoint y: 111, endPoint x: 656, endPoint y: 115, distance: 218.1
click at [656, 115] on h5 "A network technician just finished configuring a new VLAN for the marketing dep…" at bounding box center [524, 99] width 359 height 41
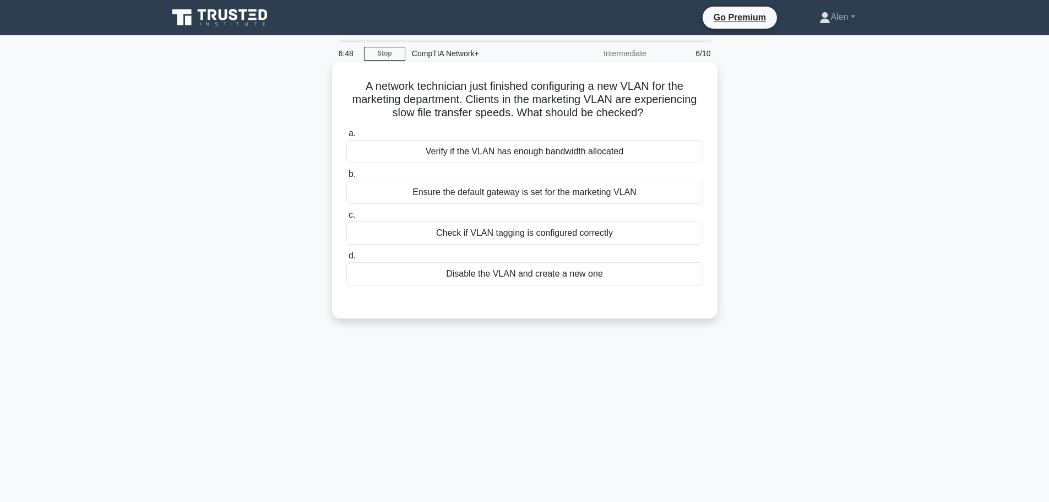
click at [656, 116] on icon ".spinner_0XTQ{transform-origin:center;animation:spinner_y6GP .75s linear infini…" at bounding box center [649, 113] width 13 height 13
click at [495, 152] on div "Verify if the VLAN has enough bandwidth allocated" at bounding box center [524, 151] width 357 height 23
click at [346, 137] on input "a. Verify if the VLAN has enough bandwidth allocated" at bounding box center [346, 133] width 0 height 7
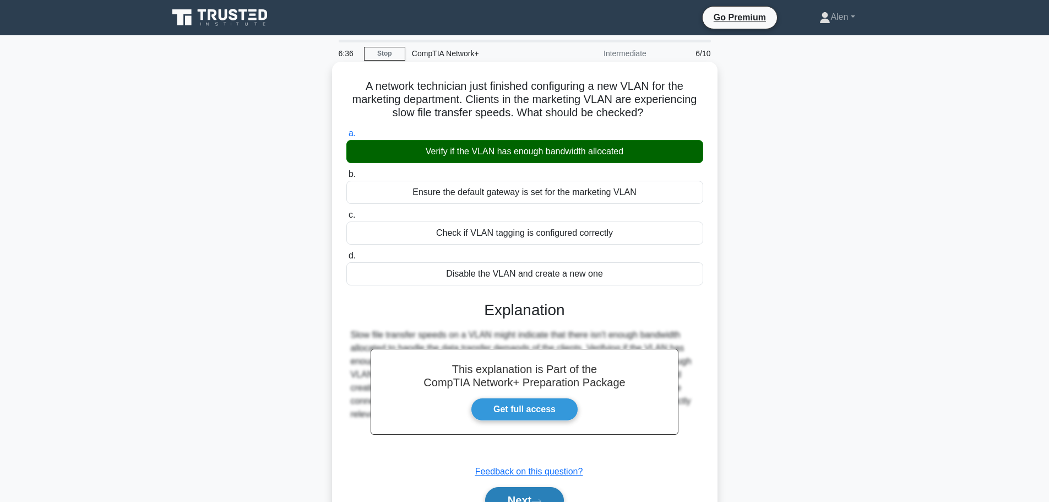
click at [536, 495] on button "Next" at bounding box center [524, 500] width 79 height 26
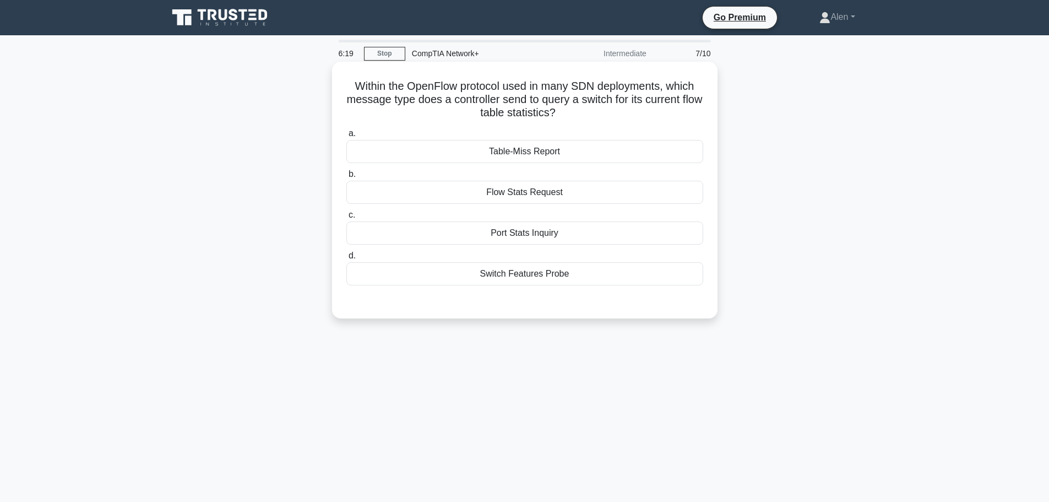
click at [522, 194] on div "Flow Stats Request" at bounding box center [524, 192] width 357 height 23
click at [346, 178] on input "b. Flow Stats Request" at bounding box center [346, 174] width 0 height 7
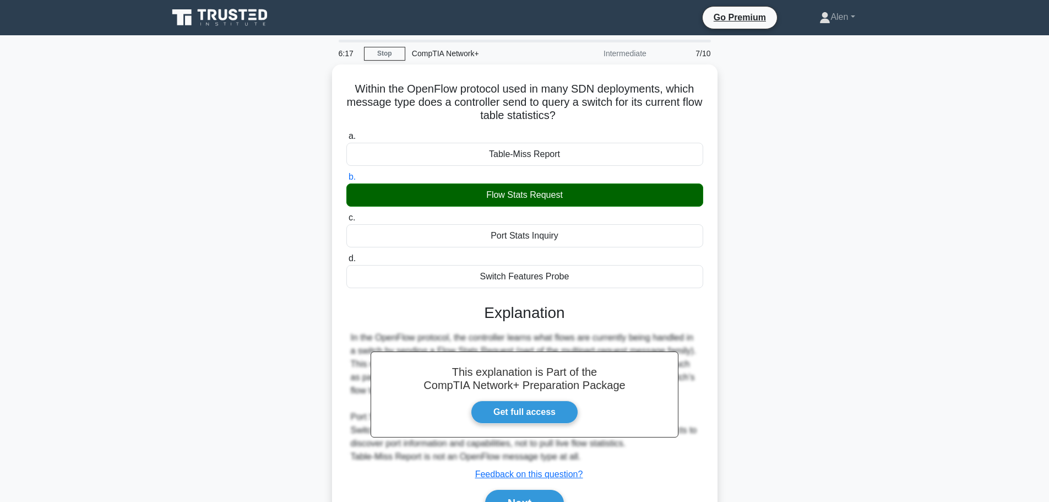
scroll to position [93, 0]
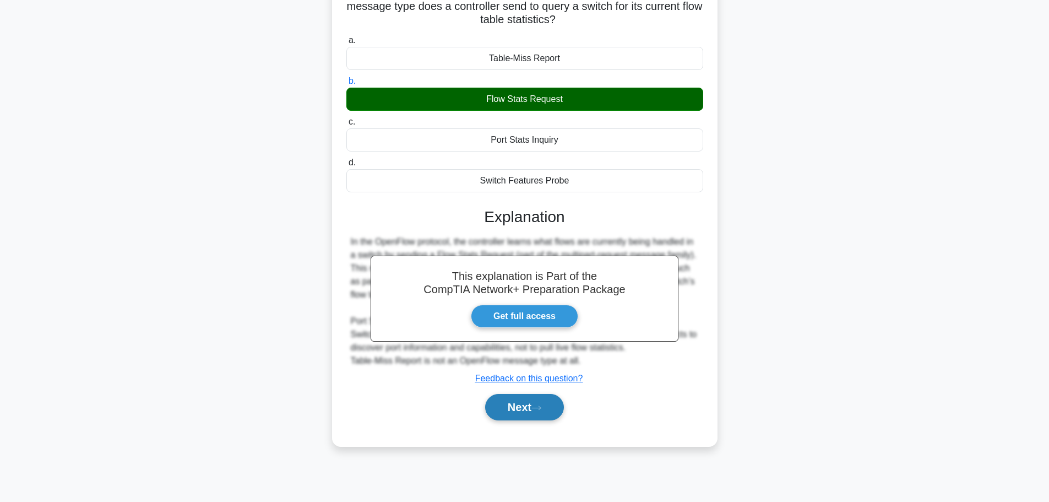
click at [524, 405] on button "Next" at bounding box center [524, 407] width 79 height 26
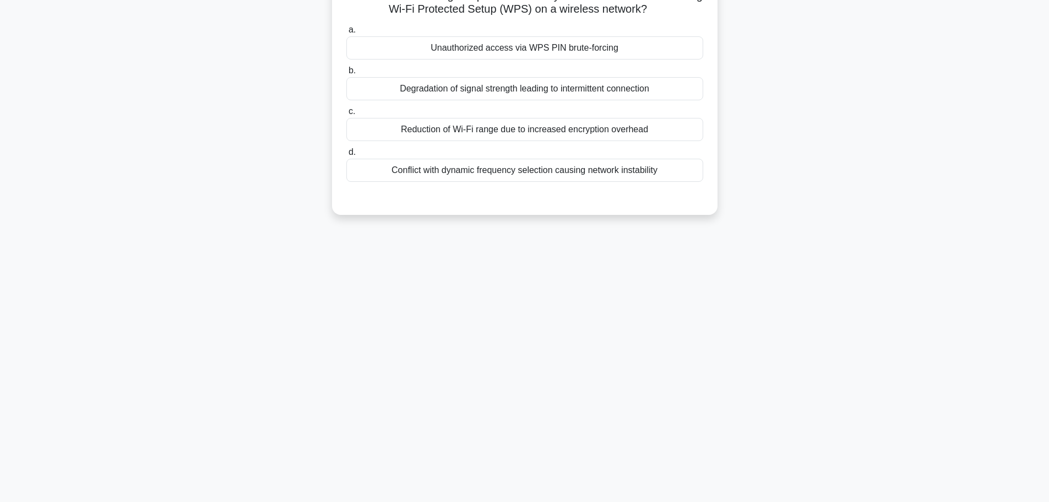
scroll to position [0, 0]
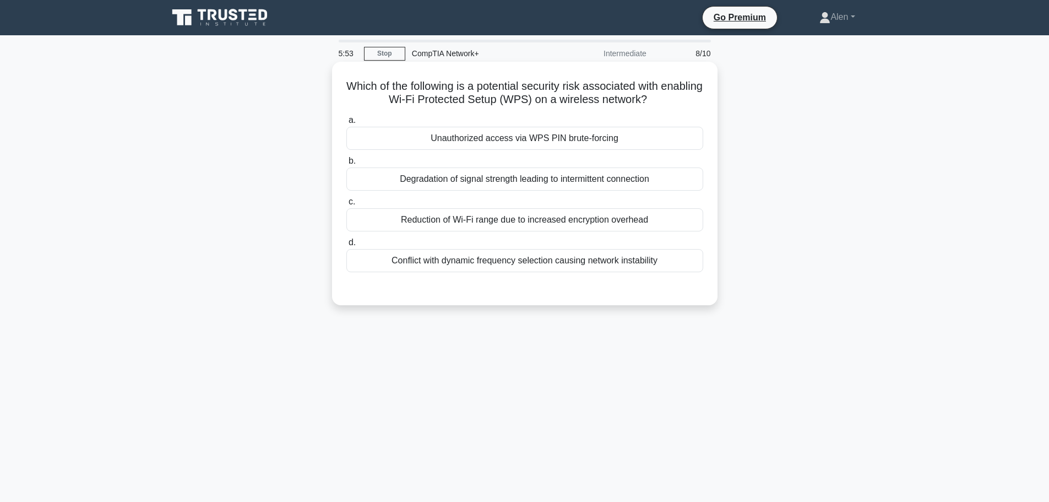
click at [528, 131] on div "Unauthorized access via WPS PIN brute-forcing" at bounding box center [524, 138] width 357 height 23
click at [346, 124] on input "a. Unauthorized access via WPS PIN brute-forcing" at bounding box center [346, 120] width 0 height 7
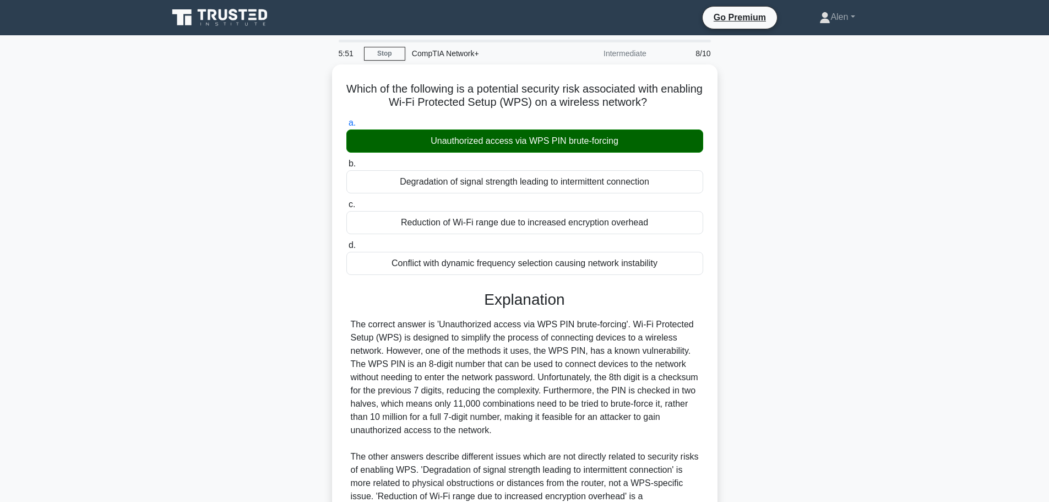
scroll to position [151, 0]
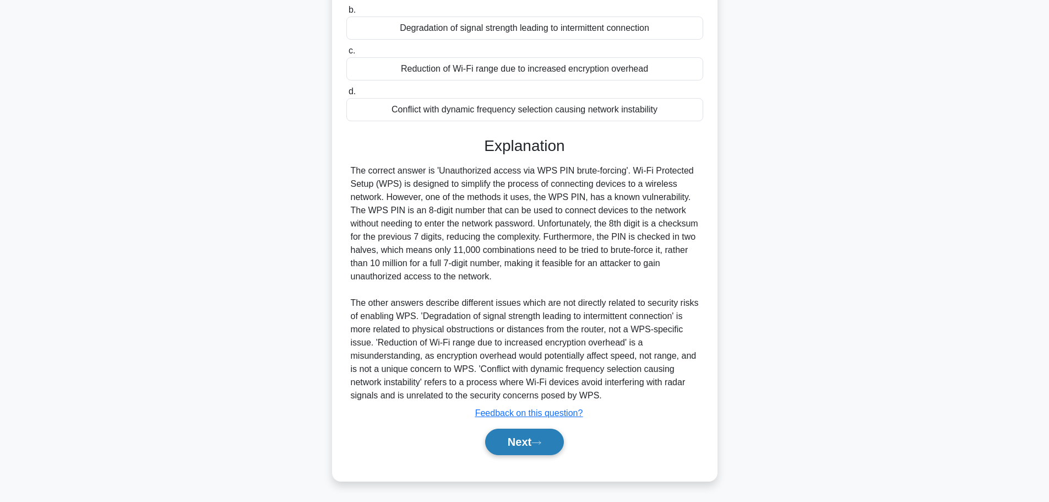
click at [530, 438] on button "Next" at bounding box center [524, 441] width 79 height 26
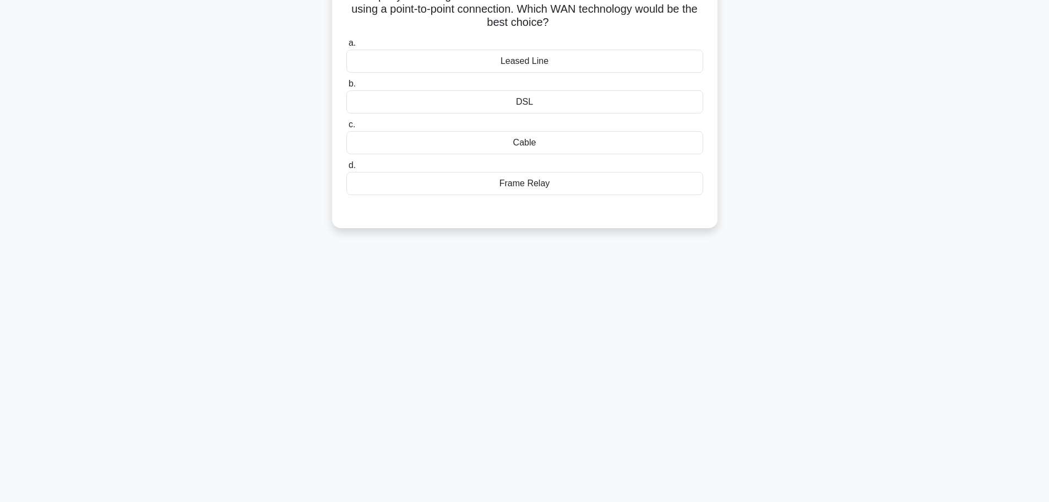
scroll to position [0, 0]
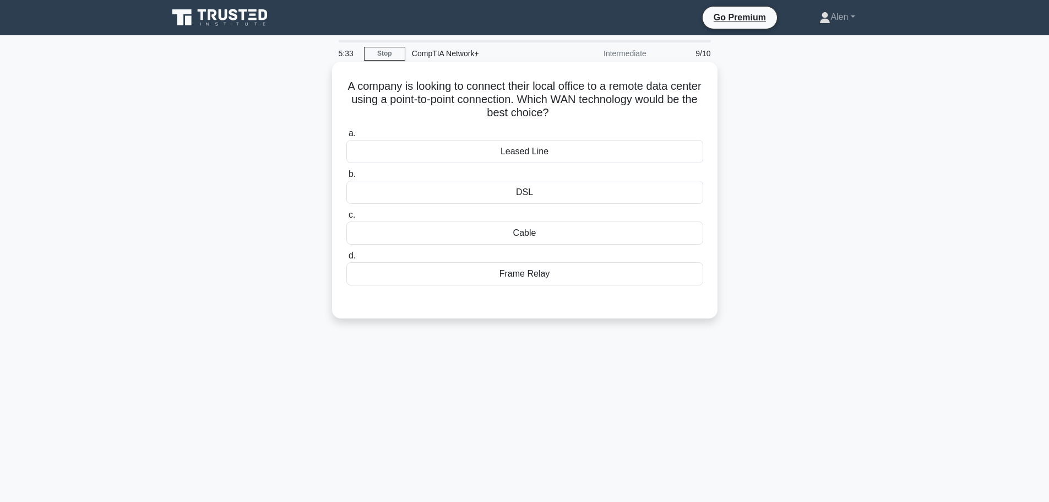
click at [544, 151] on div "Leased Line" at bounding box center [524, 151] width 357 height 23
click at [346, 137] on input "a. Leased Line" at bounding box center [346, 133] width 0 height 7
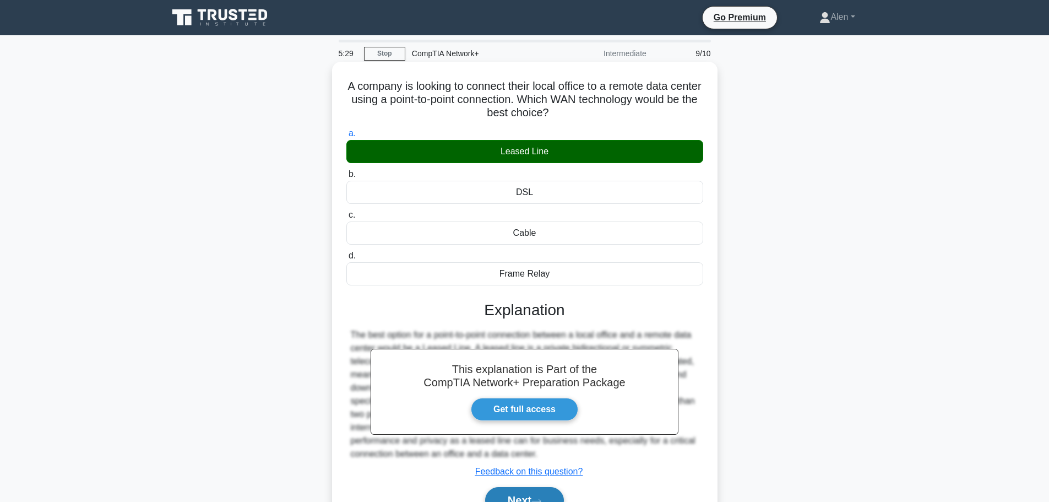
click at [538, 494] on button "Next" at bounding box center [524, 500] width 79 height 26
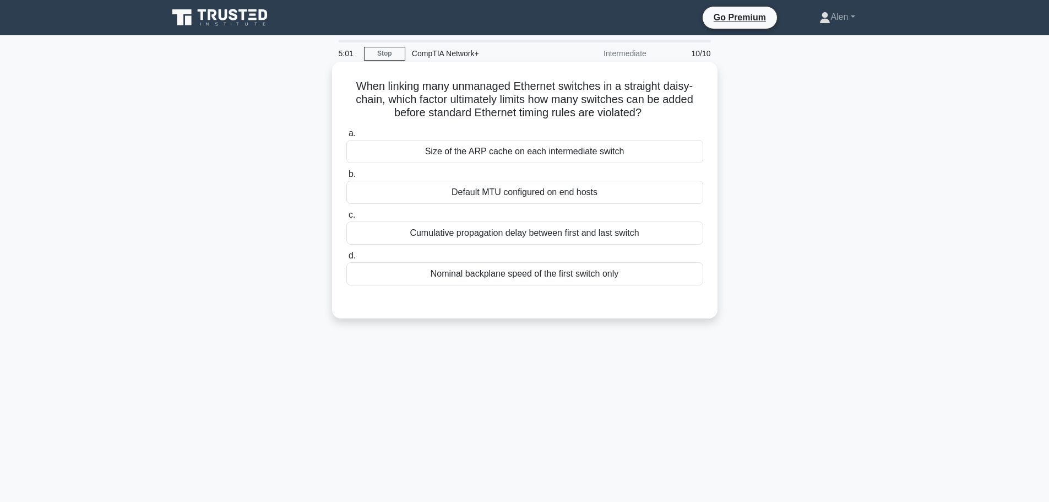
click at [550, 241] on div "Cumulative propagation delay between first and last switch" at bounding box center [524, 232] width 357 height 23
click at [346, 219] on input "c. Cumulative propagation delay between first and last switch" at bounding box center [346, 214] width 0 height 7
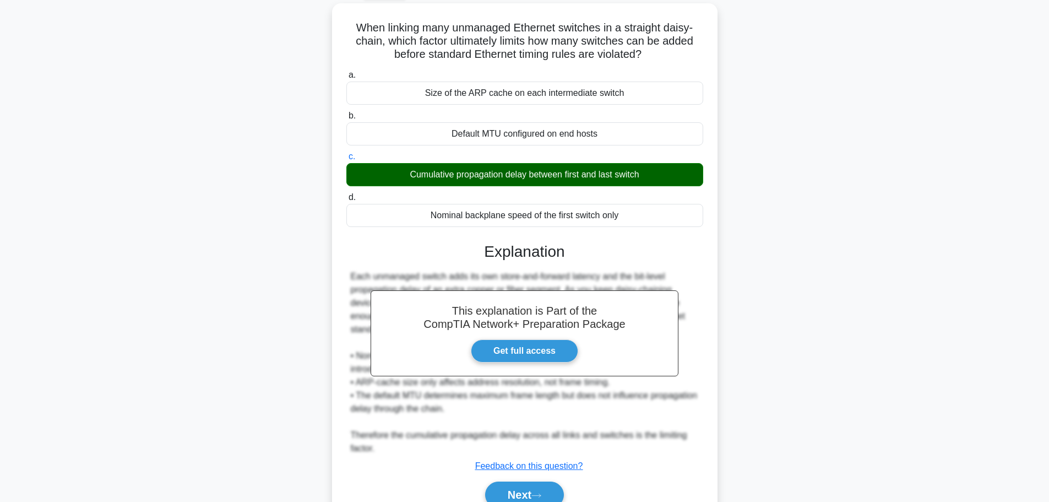
scroll to position [112, 0]
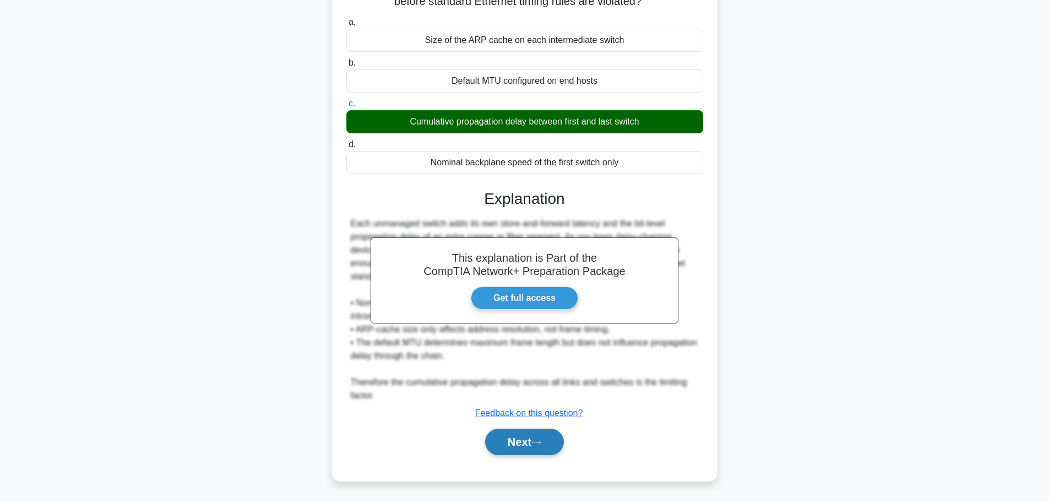
click at [530, 442] on button "Next" at bounding box center [524, 441] width 79 height 26
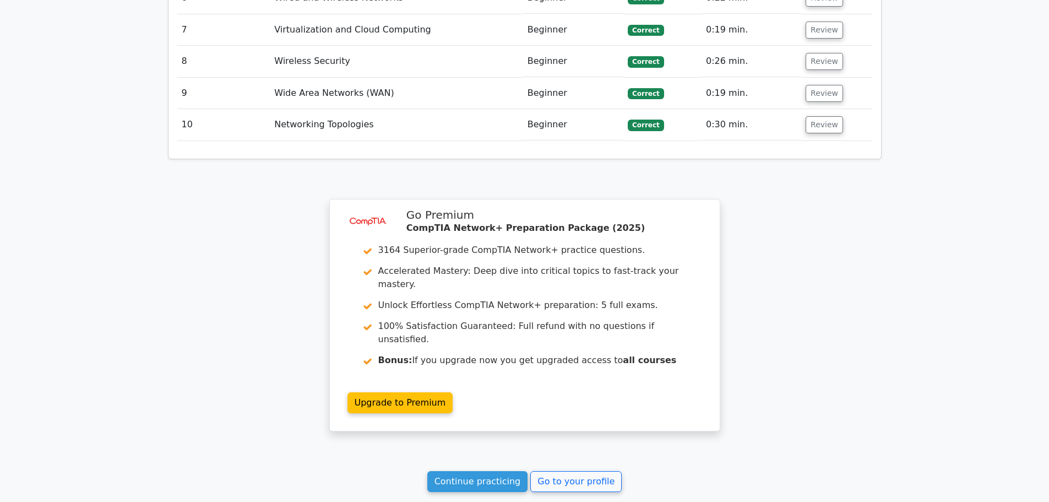
scroll to position [1595, 0]
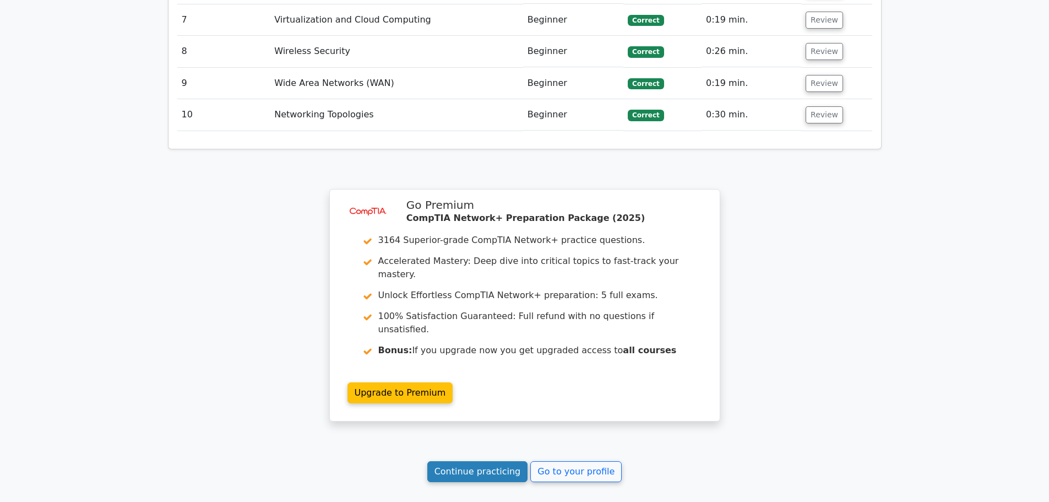
click at [469, 461] on link "Continue practicing" at bounding box center [477, 471] width 101 height 21
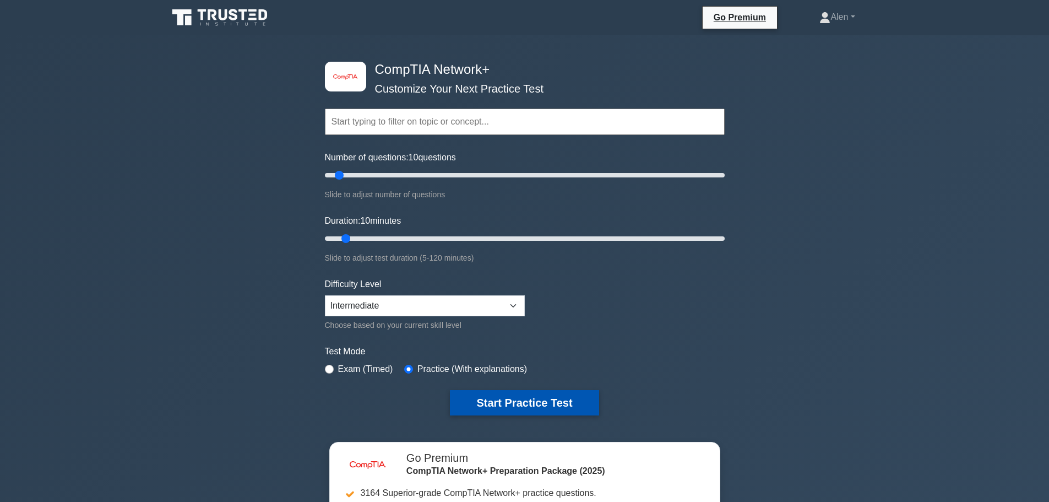
click at [502, 402] on button "Start Practice Test" at bounding box center [524, 402] width 149 height 25
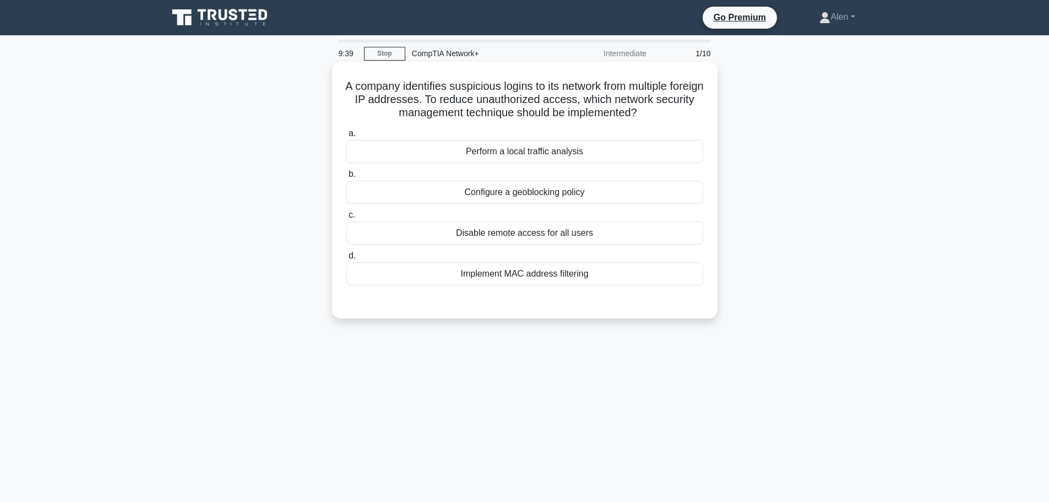
click at [545, 273] on div "Implement MAC address filtering" at bounding box center [524, 273] width 357 height 23
click at [346, 259] on input "d. Implement MAC address filtering" at bounding box center [346, 255] width 0 height 7
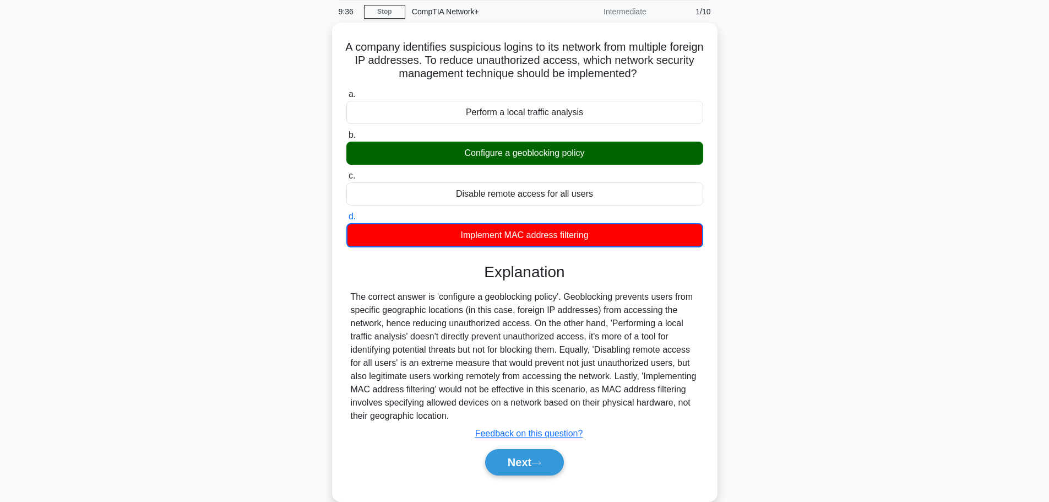
scroll to position [52, 0]
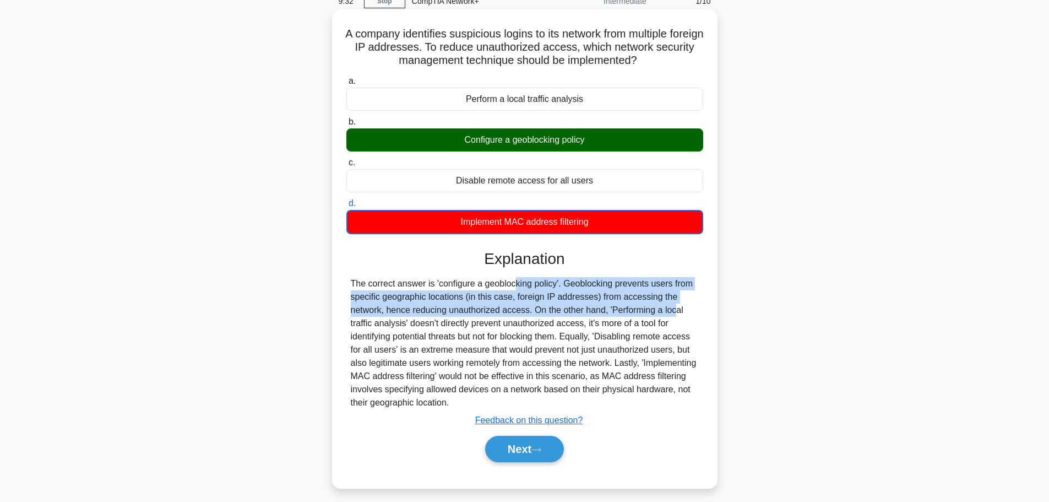
drag, startPoint x: 450, startPoint y: 287, endPoint x: 607, endPoint y: 306, distance: 158.6
click at [607, 306] on div "The correct answer is 'configure a geoblocking policy'. Geoblocking prevents us…" at bounding box center [525, 343] width 348 height 132
click at [634, 292] on div "The correct answer is 'configure a geoblocking policy'. Geoblocking prevents us…" at bounding box center [525, 343] width 348 height 132
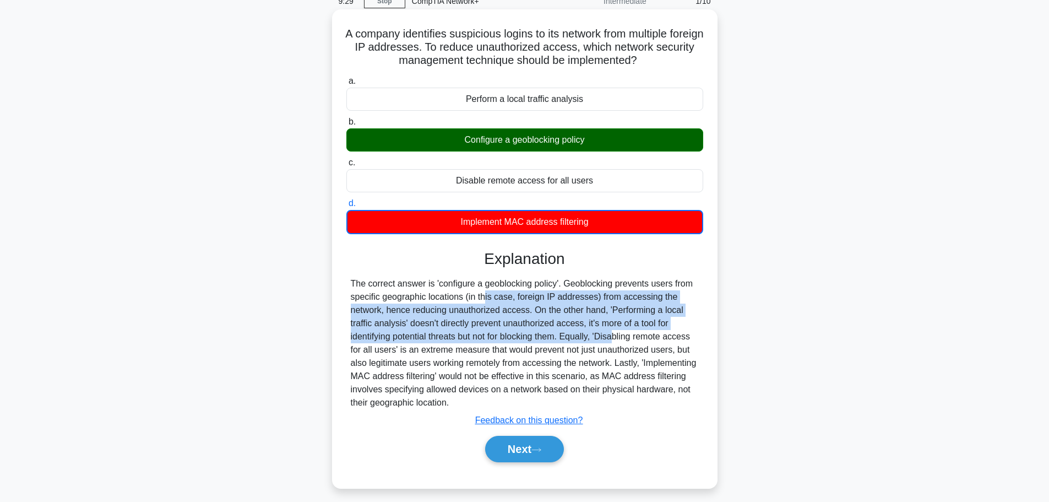
drag, startPoint x: 426, startPoint y: 300, endPoint x: 556, endPoint y: 342, distance: 136.5
click at [556, 342] on div "The correct answer is 'configure a geoblocking policy'. Geoblocking prevents us…" at bounding box center [525, 343] width 348 height 132
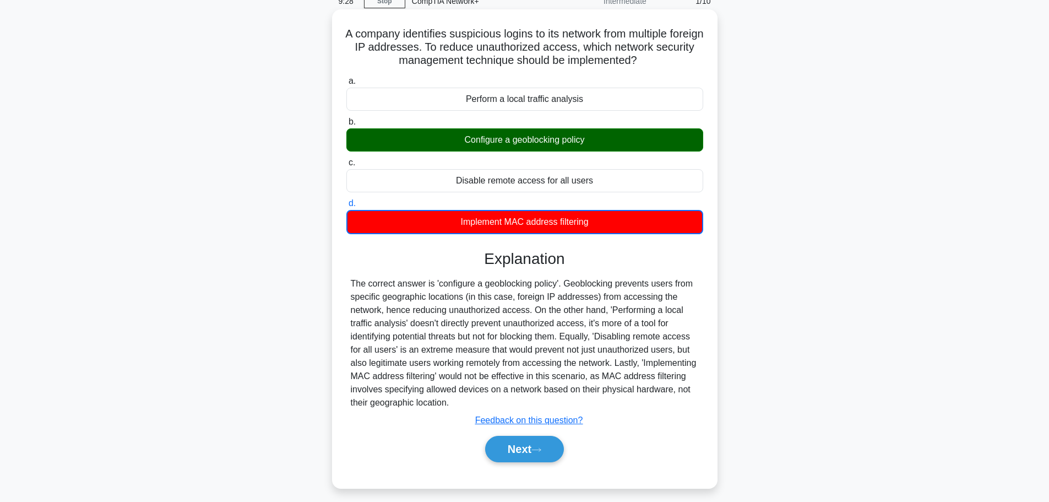
click at [596, 346] on div "The correct answer is 'configure a geoblocking policy'. Geoblocking prevents us…" at bounding box center [525, 343] width 348 height 132
click at [522, 451] on button "Next" at bounding box center [524, 449] width 79 height 26
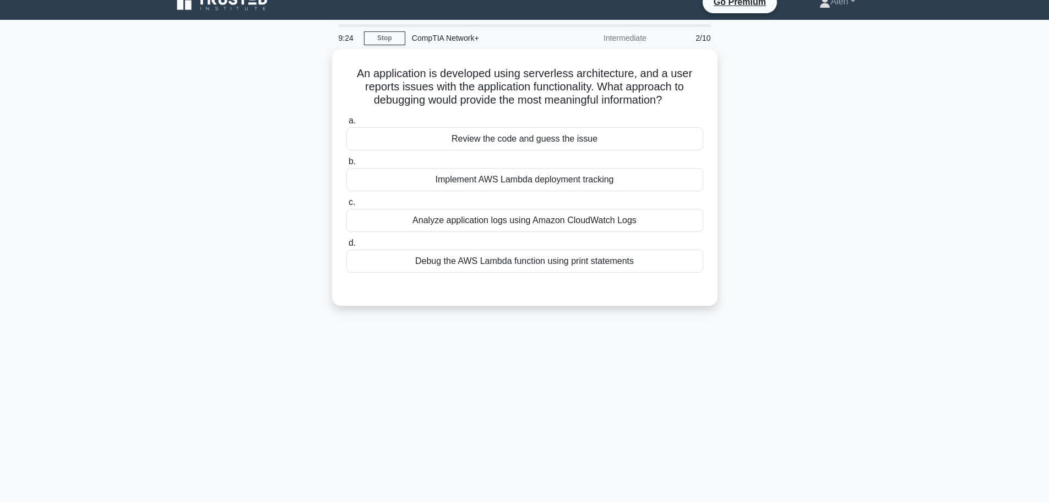
scroll to position [0, 0]
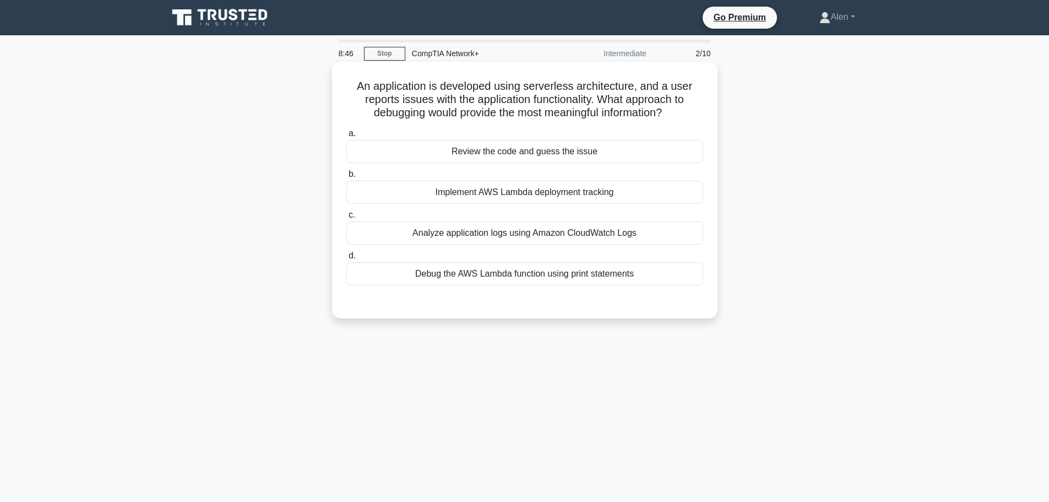
click at [542, 236] on div "Analyze application logs using Amazon CloudWatch Logs" at bounding box center [524, 232] width 357 height 23
click at [346, 219] on input "c. Analyze application logs using Amazon CloudWatch Logs" at bounding box center [346, 214] width 0 height 7
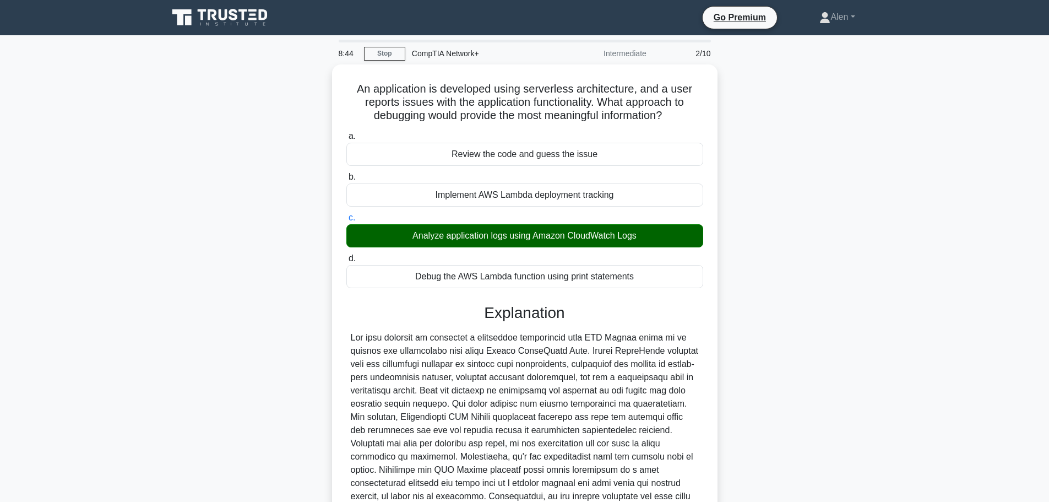
scroll to position [125, 0]
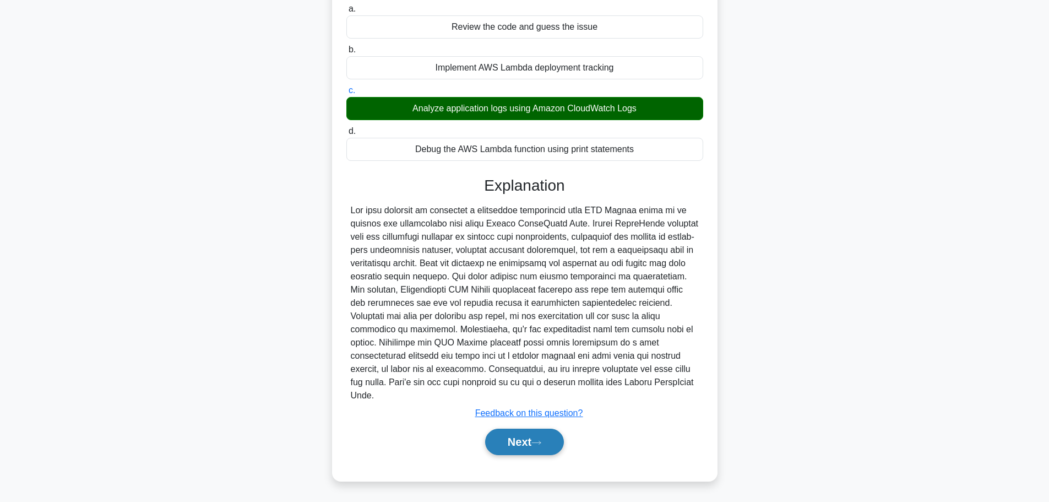
click at [539, 444] on icon at bounding box center [536, 442] width 10 height 6
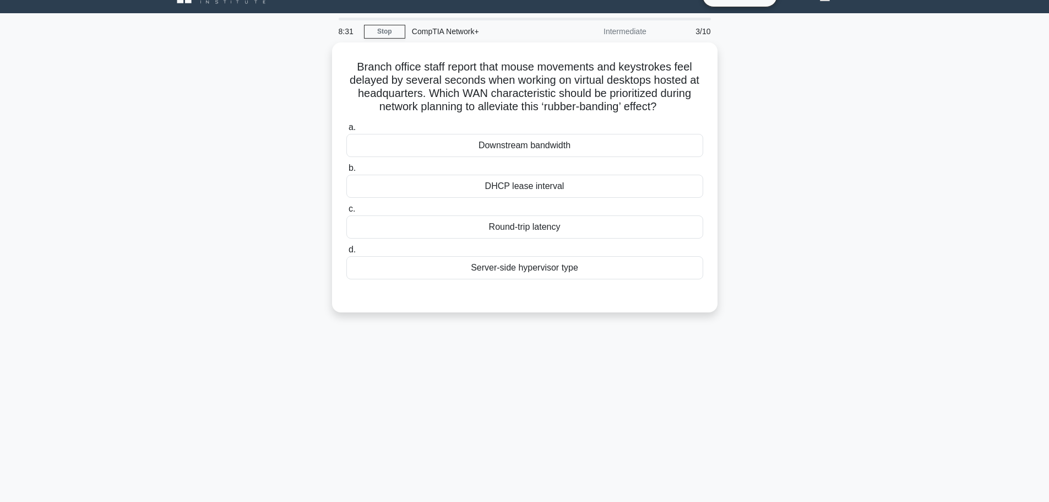
scroll to position [0, 0]
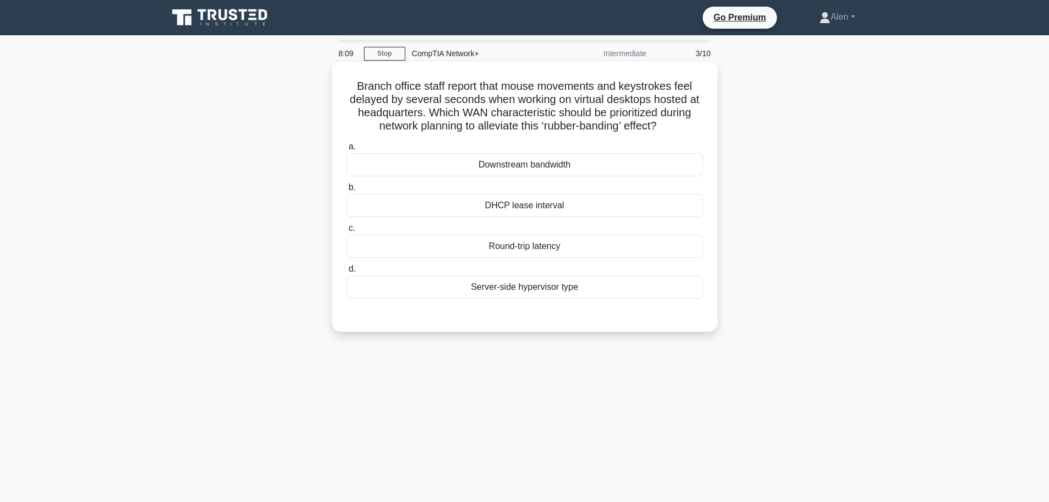
click at [521, 164] on div "Downstream bandwidth" at bounding box center [524, 164] width 357 height 23
click at [346, 150] on input "a. Downstream bandwidth" at bounding box center [346, 146] width 0 height 7
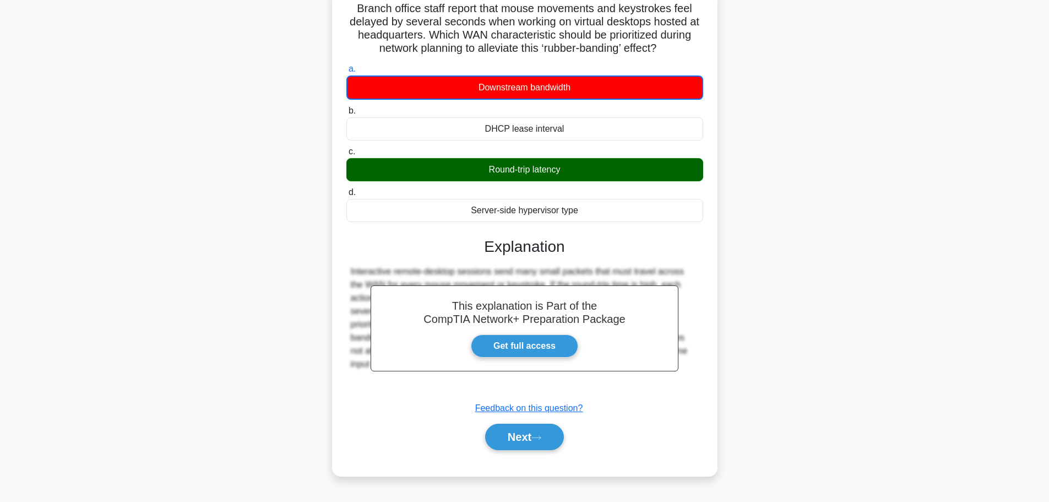
scroll to position [93, 0]
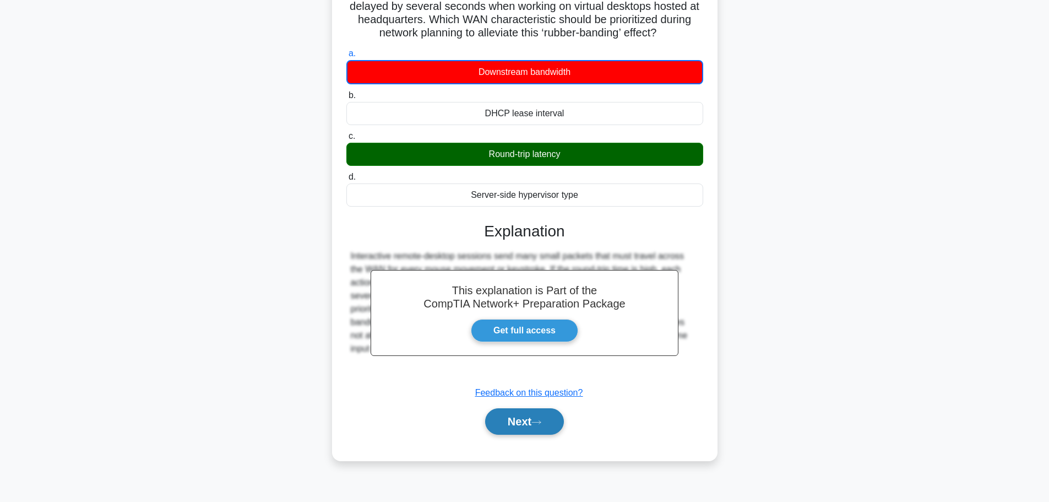
click at [502, 417] on button "Next" at bounding box center [524, 421] width 79 height 26
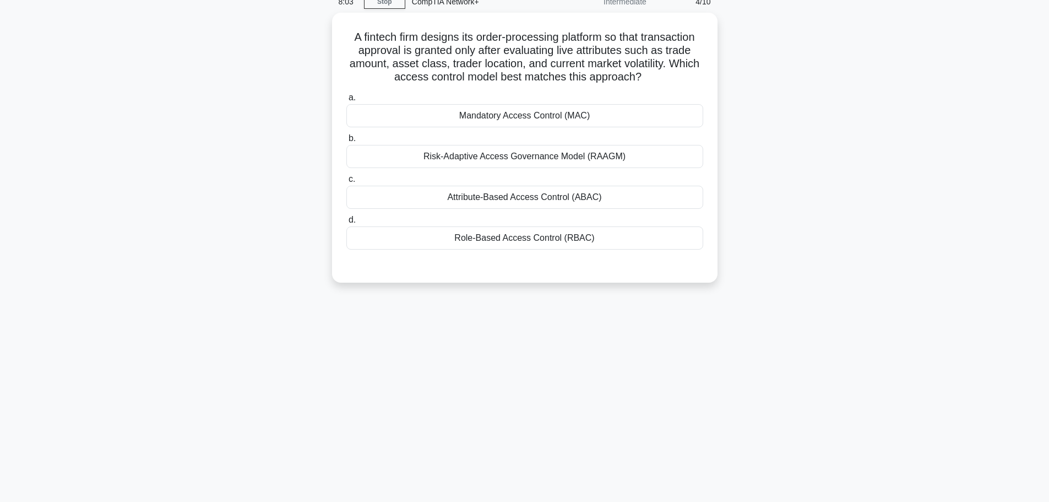
scroll to position [0, 0]
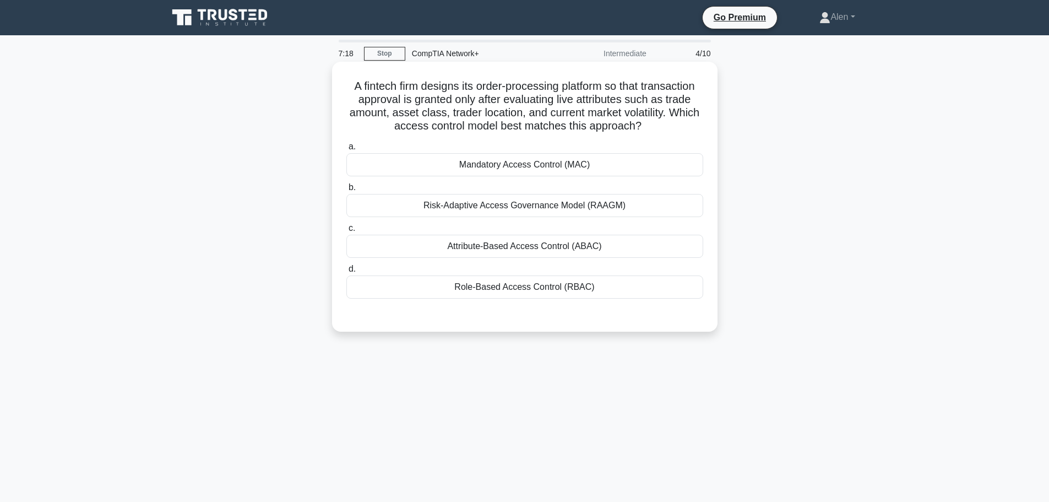
click at [475, 169] on div "Mandatory Access Control (MAC)" at bounding box center [524, 164] width 357 height 23
click at [346, 150] on input "a. Mandatory Access Control (MAC)" at bounding box center [346, 146] width 0 height 7
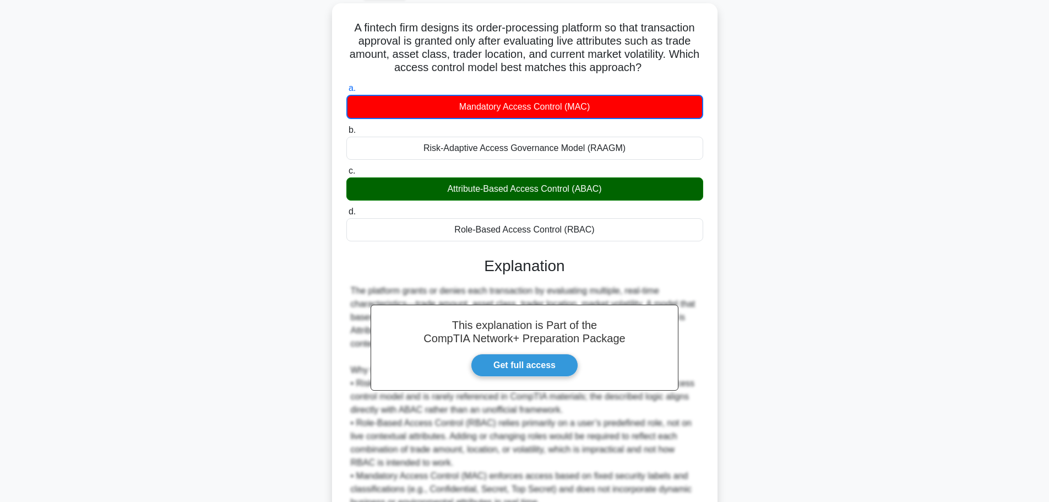
scroll to position [166, 0]
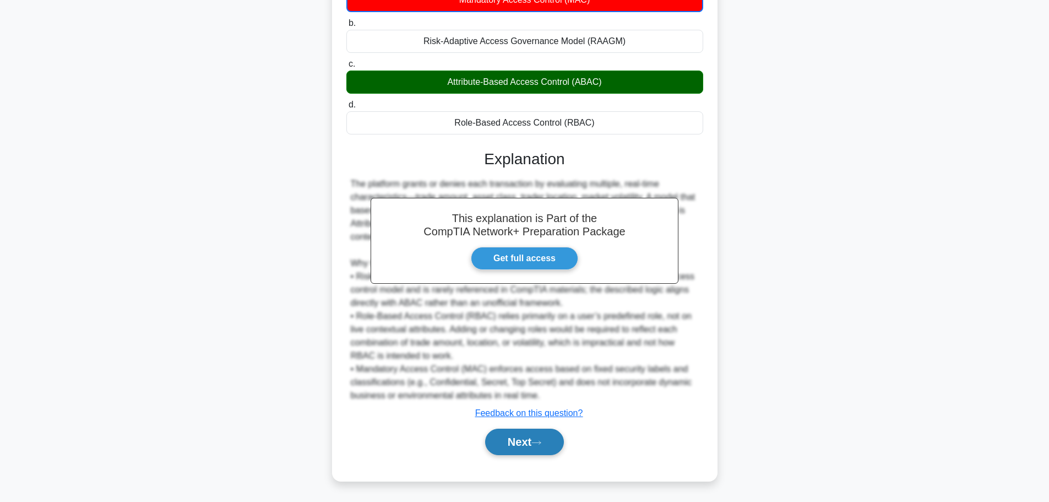
click at [511, 443] on button "Next" at bounding box center [524, 441] width 79 height 26
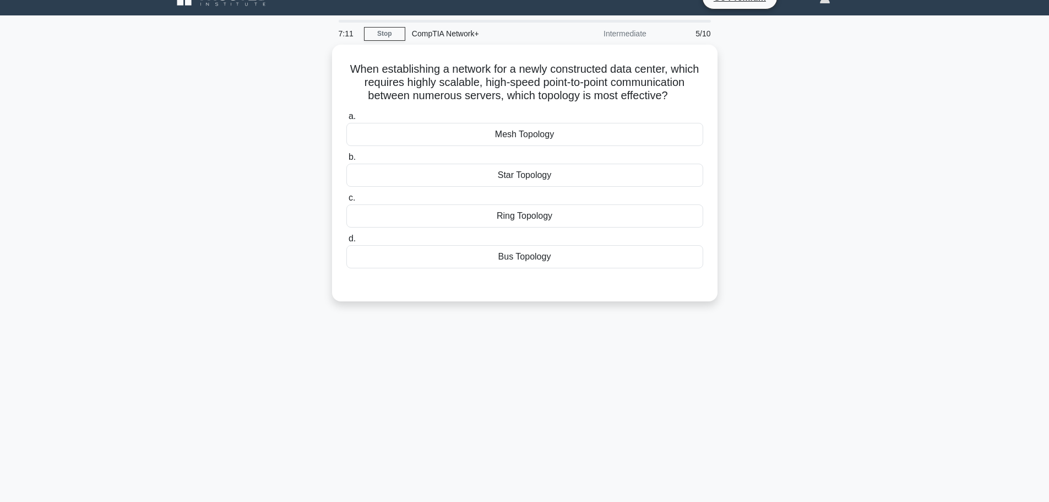
scroll to position [0, 0]
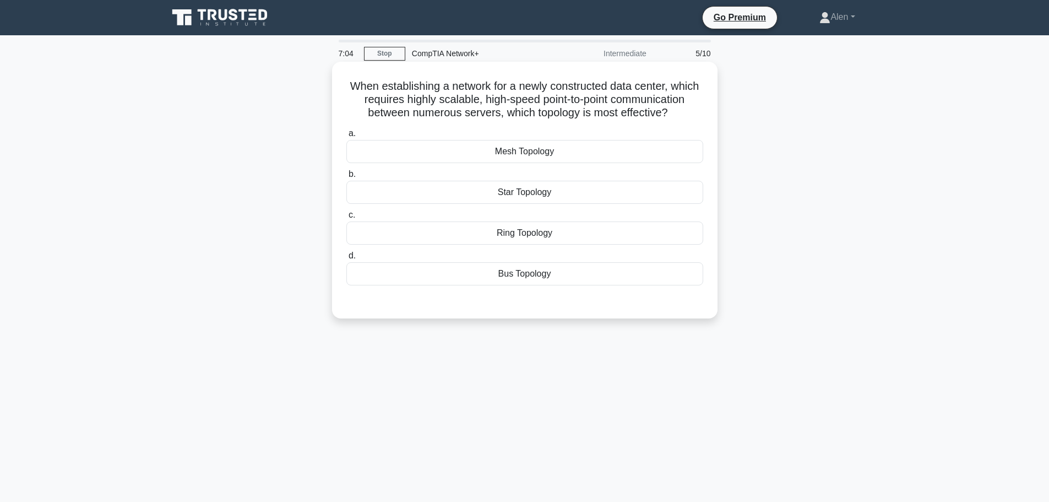
drag, startPoint x: 435, startPoint y: 99, endPoint x: 691, endPoint y: 118, distance: 256.8
click at [691, 118] on h5 "When establishing a network for a newly constructed data center, which requires…" at bounding box center [524, 99] width 359 height 41
click at [693, 118] on h5 "When establishing a network for a newly constructed data center, which requires…" at bounding box center [524, 99] width 359 height 41
click at [525, 158] on div "Mesh Topology" at bounding box center [524, 151] width 357 height 23
click at [346, 137] on input "a. Mesh Topology" at bounding box center [346, 133] width 0 height 7
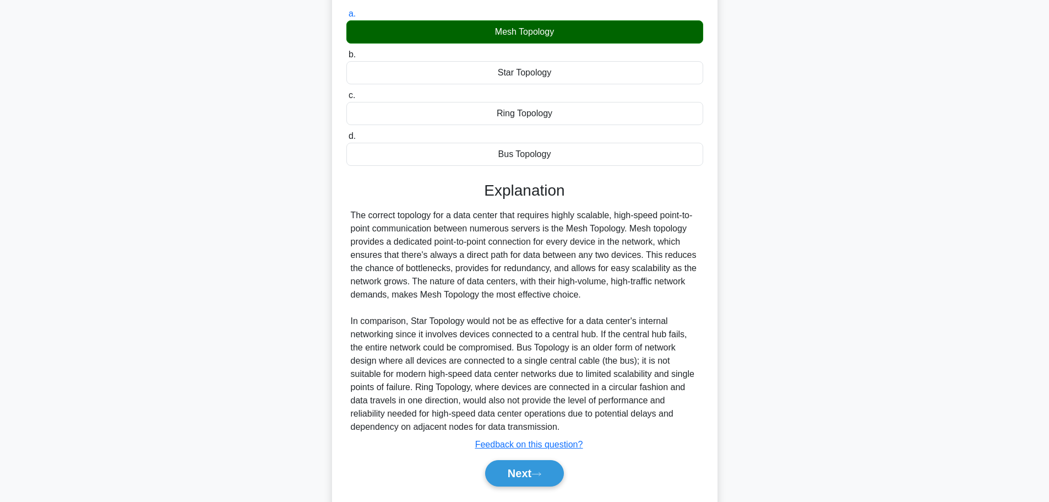
scroll to position [151, 0]
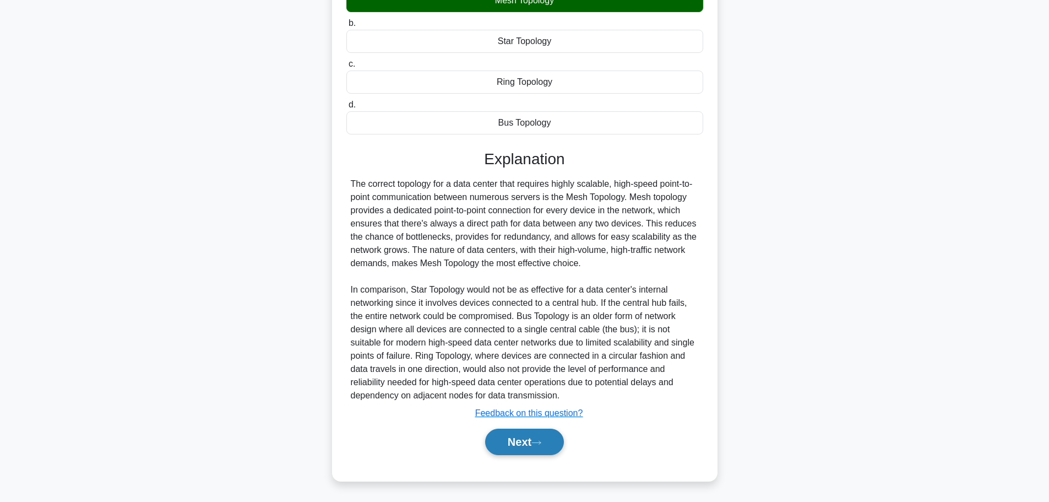
click at [534, 452] on button "Next" at bounding box center [524, 441] width 79 height 26
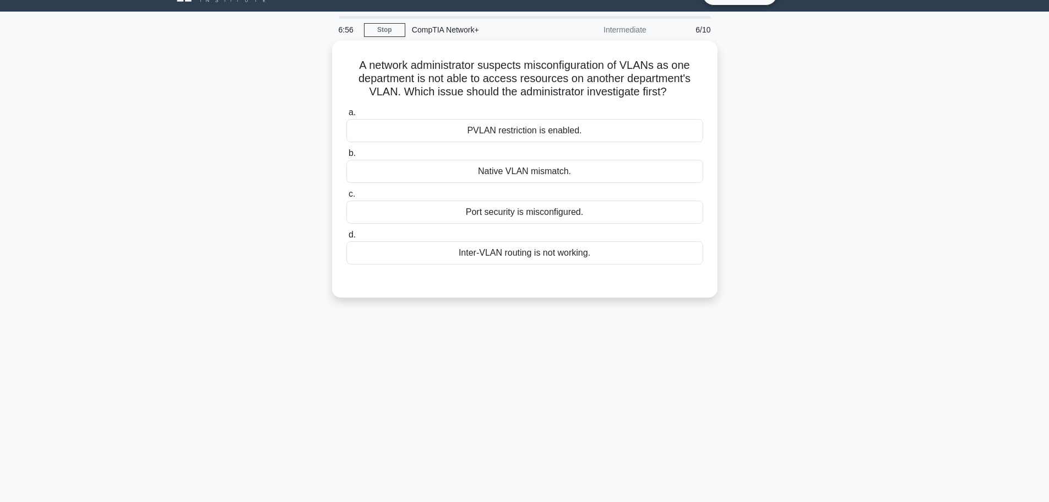
scroll to position [0, 0]
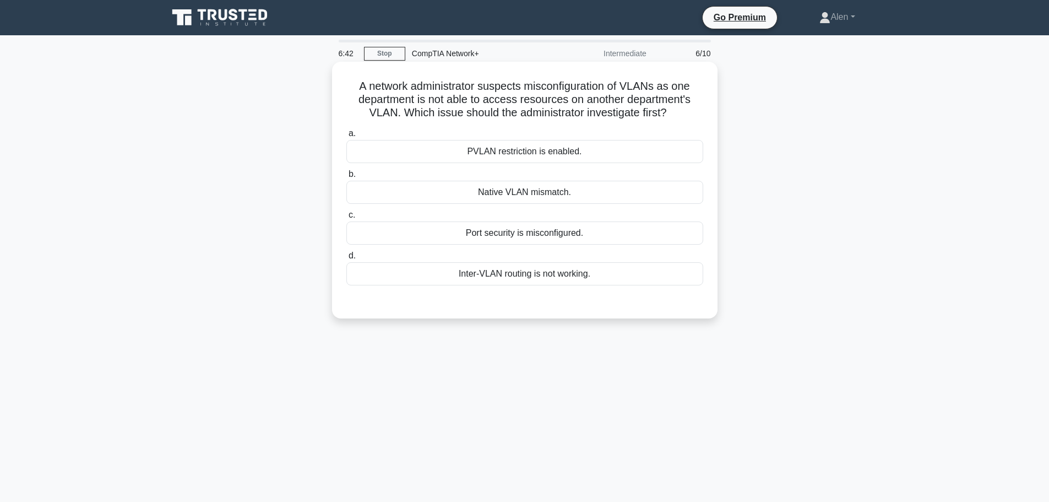
click at [519, 272] on div "Inter-VLAN routing is not working." at bounding box center [524, 273] width 357 height 23
click at [346, 259] on input "d. Inter-VLAN routing is not working." at bounding box center [346, 255] width 0 height 7
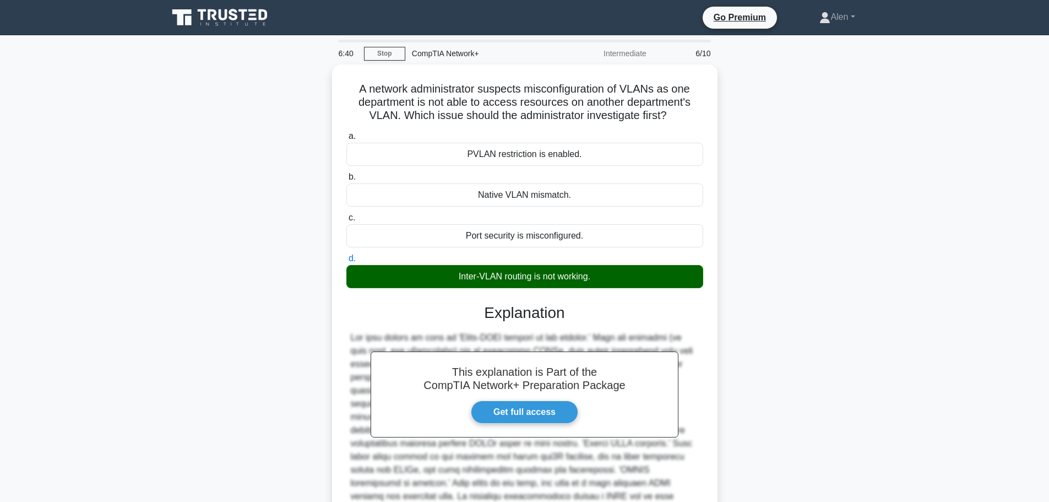
scroll to position [99, 0]
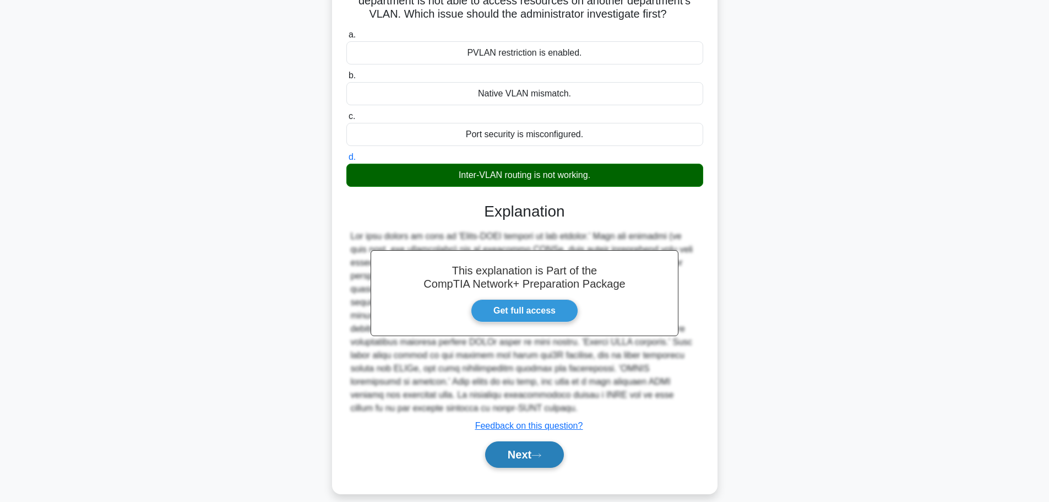
click at [550, 441] on button "Next" at bounding box center [524, 454] width 79 height 26
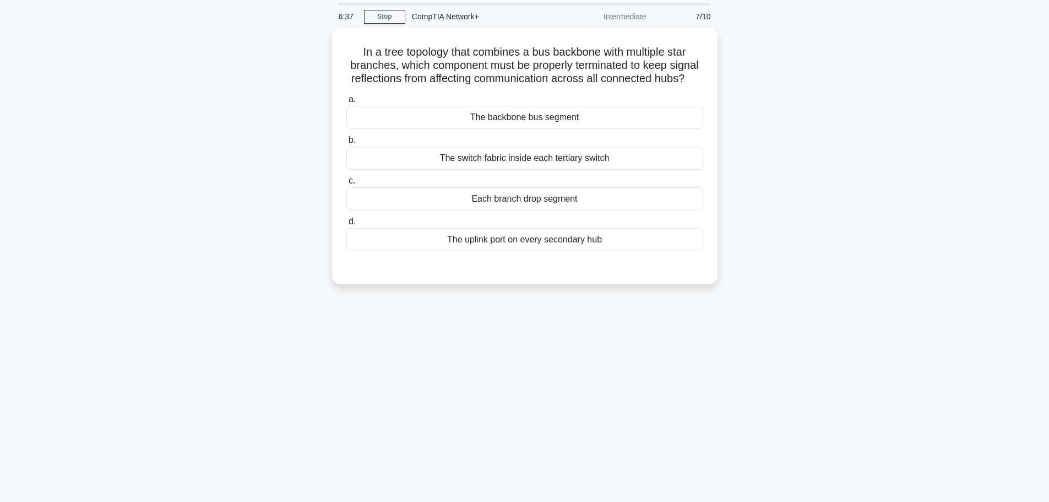
scroll to position [0, 0]
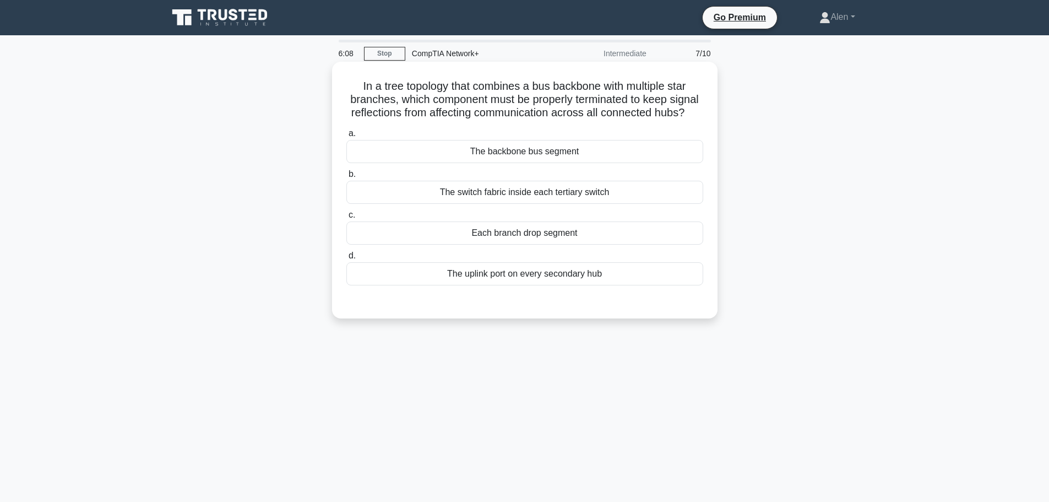
click at [568, 163] on div "The backbone bus segment" at bounding box center [524, 151] width 357 height 23
click at [346, 137] on input "a. The backbone bus segment" at bounding box center [346, 133] width 0 height 7
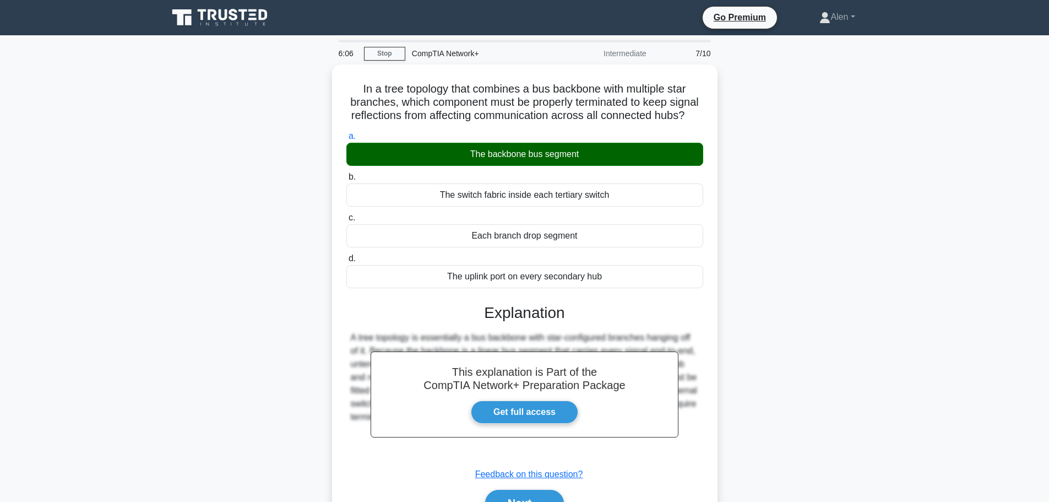
scroll to position [93, 0]
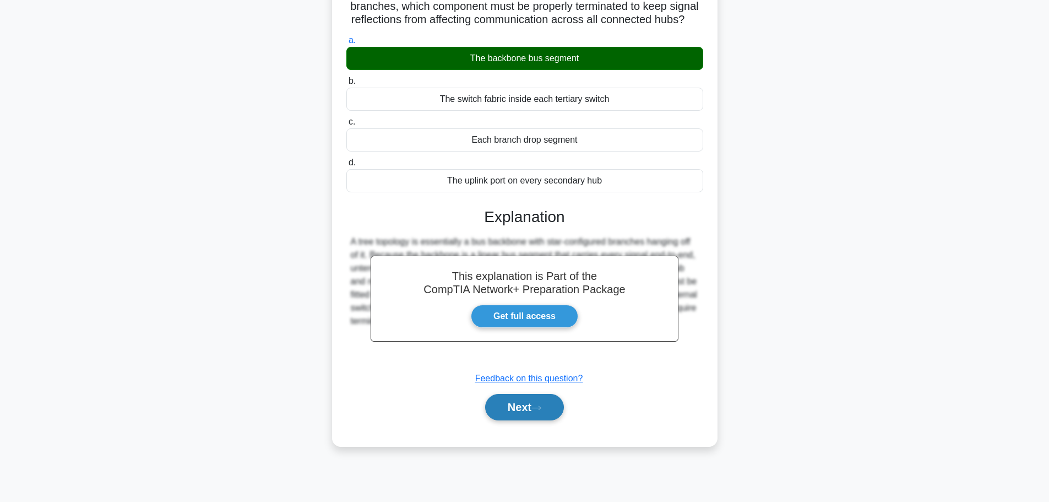
click at [533, 420] on button "Next" at bounding box center [524, 407] width 79 height 26
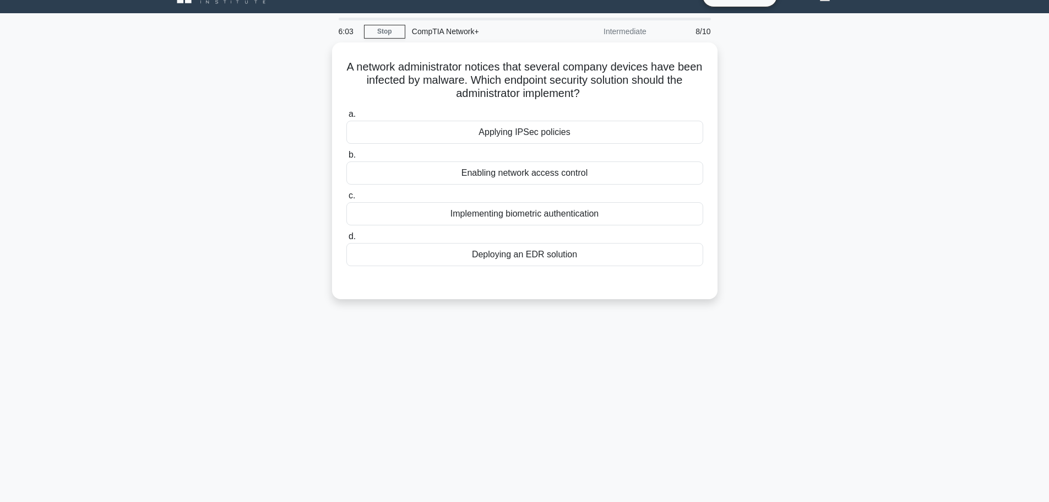
scroll to position [0, 0]
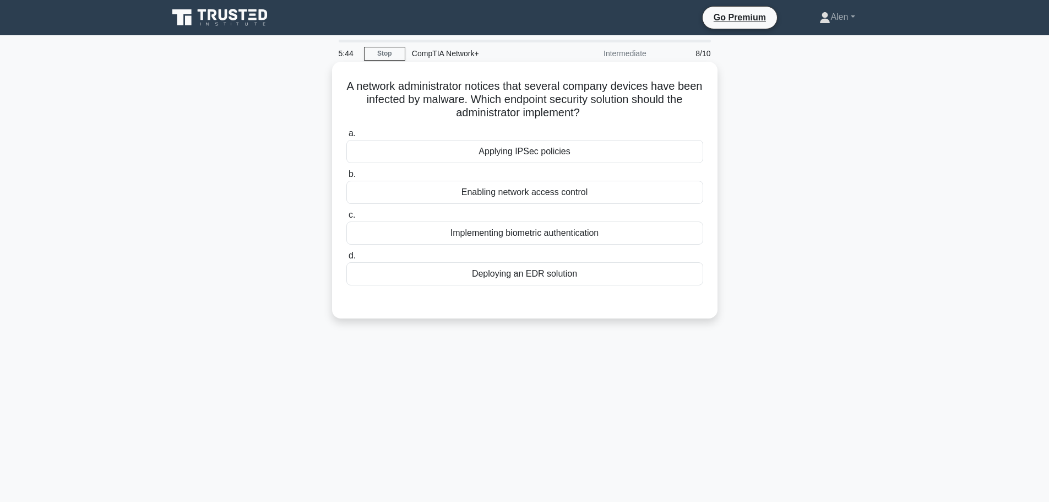
drag, startPoint x: 487, startPoint y: 100, endPoint x: 629, endPoint y: 115, distance: 142.3
click at [613, 115] on h5 "A network administrator notices that several company devices have been infected…" at bounding box center [524, 99] width 359 height 41
click at [643, 113] on h5 "A network administrator notices that several company devices have been infected…" at bounding box center [524, 99] width 359 height 41
click at [562, 275] on div "Deploying an EDR solution" at bounding box center [524, 273] width 357 height 23
click at [346, 259] on input "d. Deploying an EDR solution" at bounding box center [346, 255] width 0 height 7
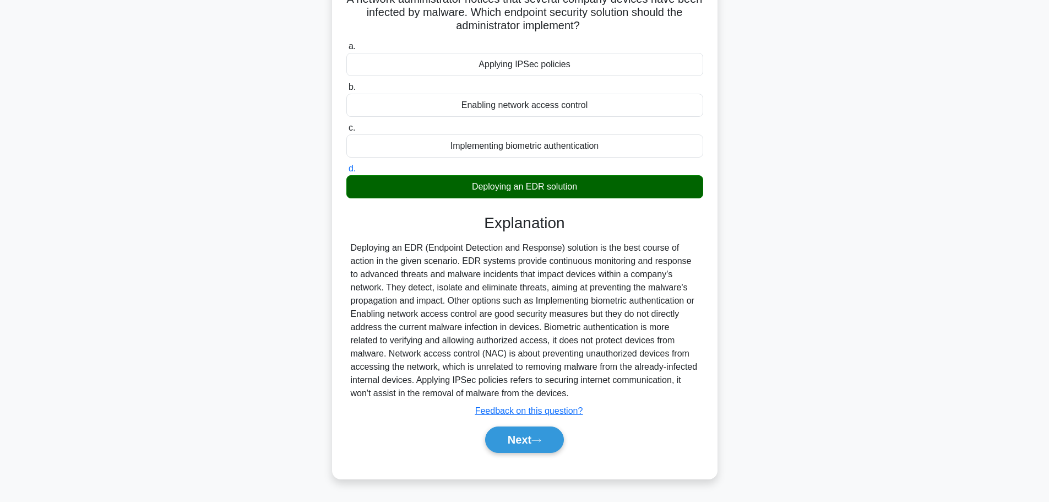
scroll to position [93, 0]
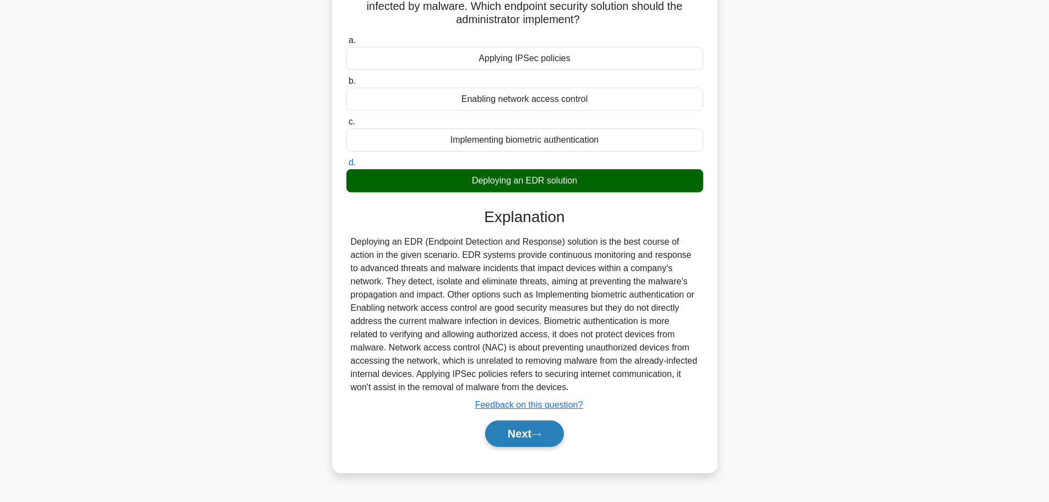
click at [532, 432] on button "Next" at bounding box center [524, 433] width 79 height 26
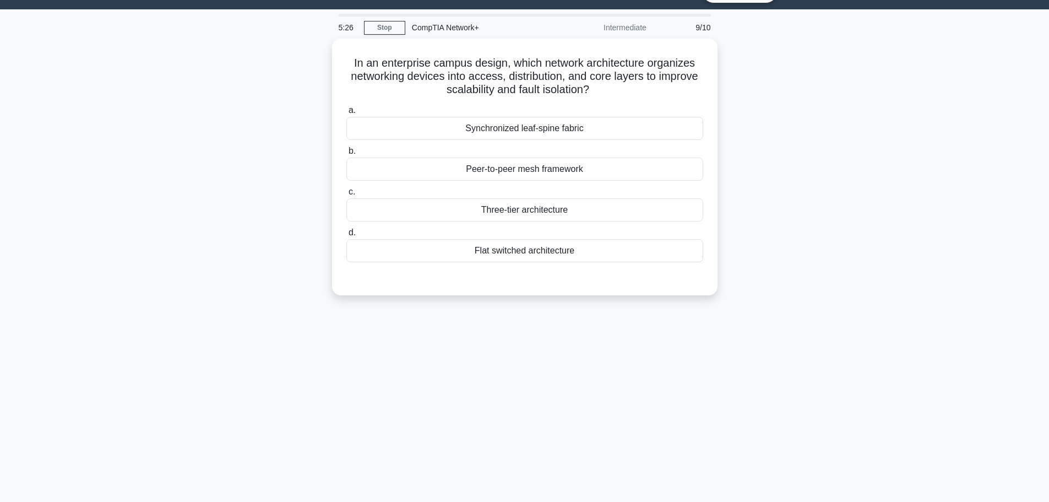
scroll to position [0, 0]
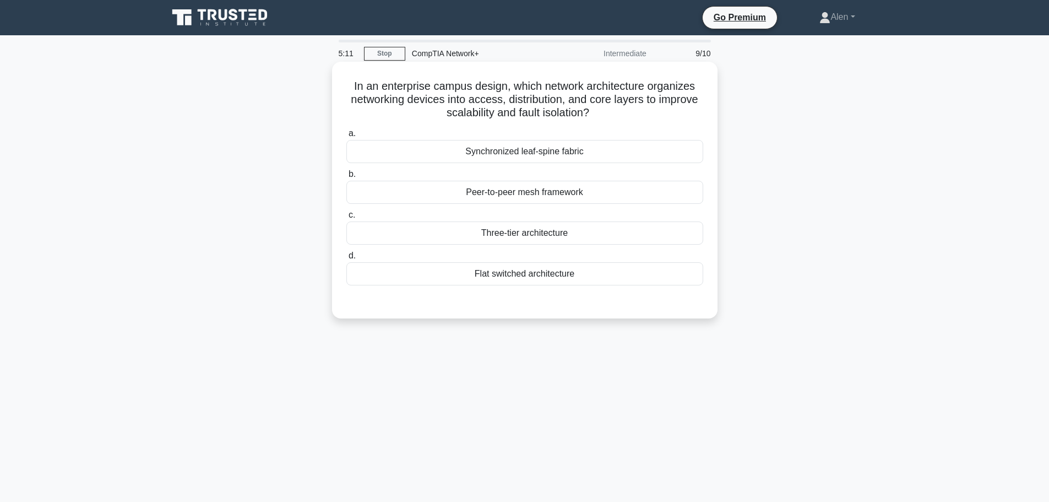
drag, startPoint x: 419, startPoint y: 101, endPoint x: 705, endPoint y: 113, distance: 286.7
click at [705, 113] on div "In an enterprise campus design, which network architecture organizes networking…" at bounding box center [524, 190] width 377 height 248
click at [632, 113] on h5 "In an enterprise campus design, which network architecture organizes networking…" at bounding box center [524, 99] width 359 height 41
drag, startPoint x: 409, startPoint y: 100, endPoint x: 648, endPoint y: 108, distance: 238.6
click at [648, 108] on h5 "In an enterprise campus design, which network architecture organizes networking…" at bounding box center [524, 99] width 359 height 41
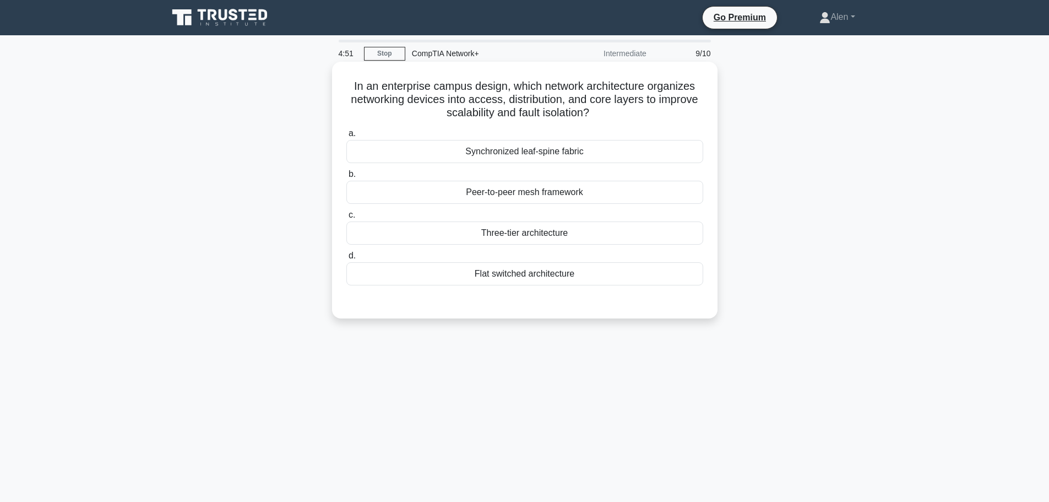
click at [539, 195] on div "Peer-to-peer mesh framework" at bounding box center [524, 192] width 357 height 23
click at [346, 178] on input "b. Peer-to-peer mesh framework" at bounding box center [346, 174] width 0 height 7
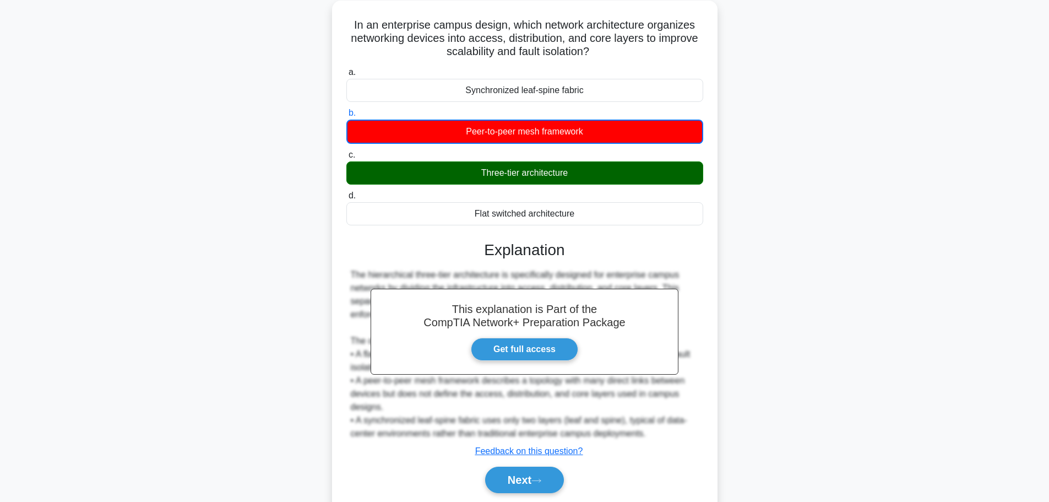
scroll to position [100, 0]
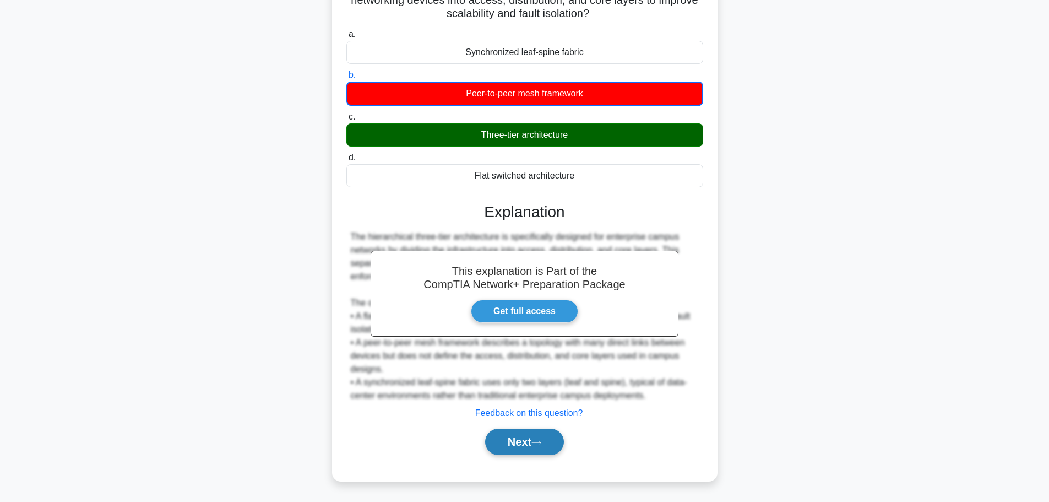
click at [506, 439] on button "Next" at bounding box center [524, 441] width 79 height 26
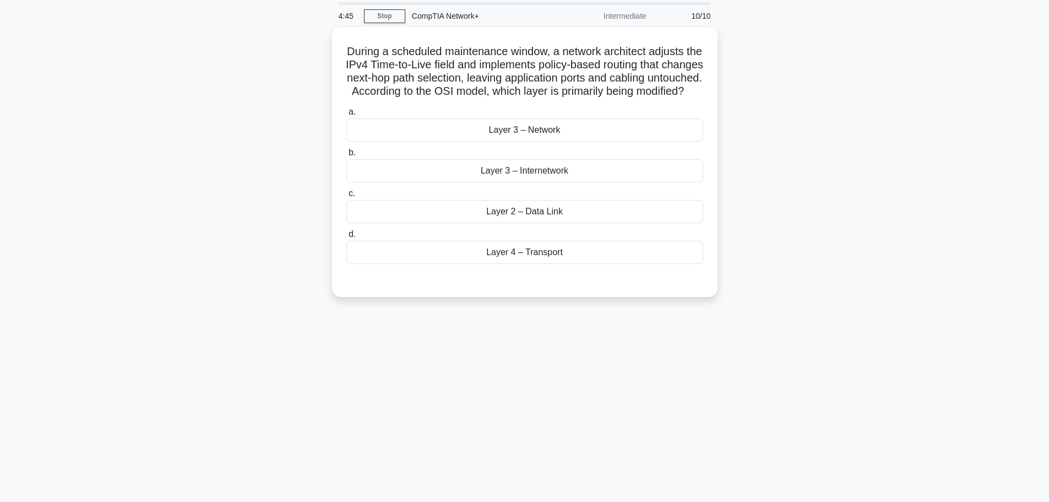
scroll to position [0, 0]
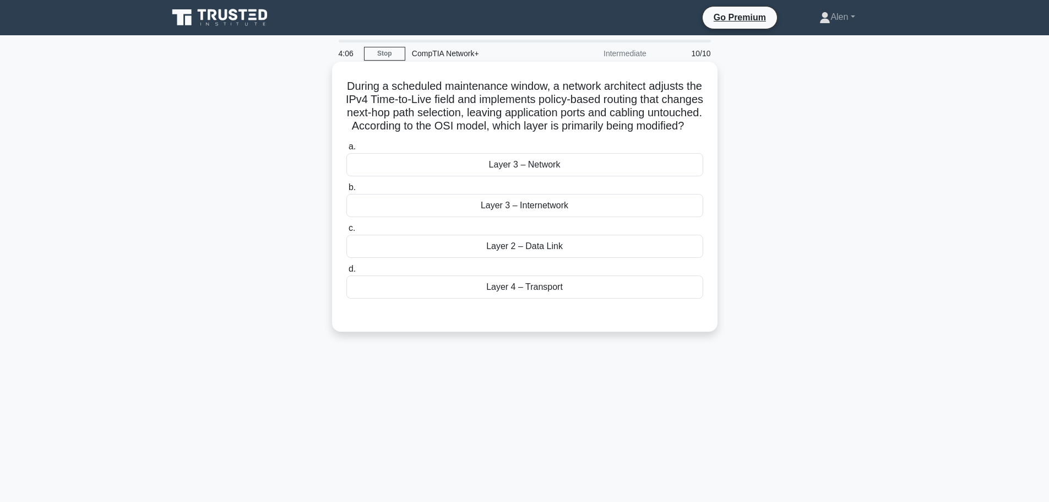
click at [551, 176] on div "Layer 3 – Network" at bounding box center [524, 164] width 357 height 23
click at [346, 150] on input "a. Layer 3 – Network" at bounding box center [346, 146] width 0 height 7
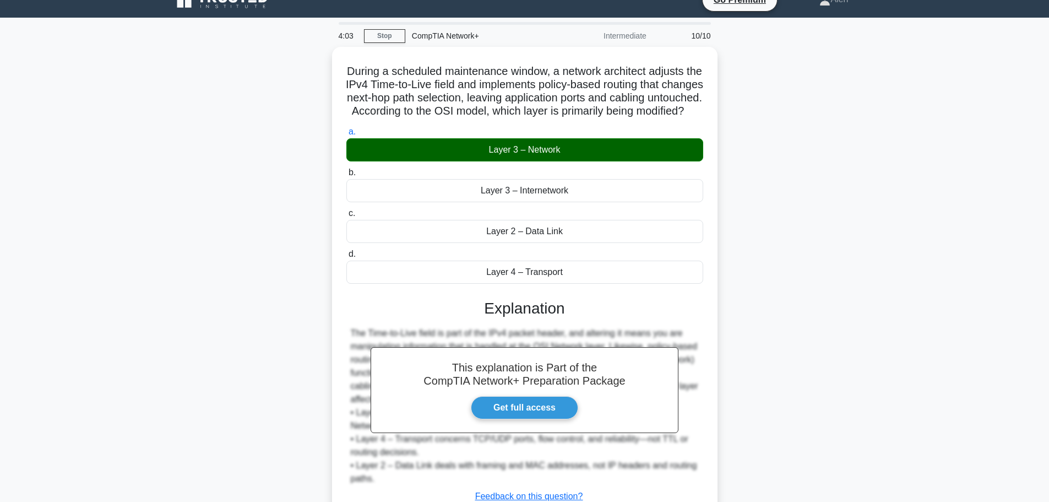
scroll to position [112, 0]
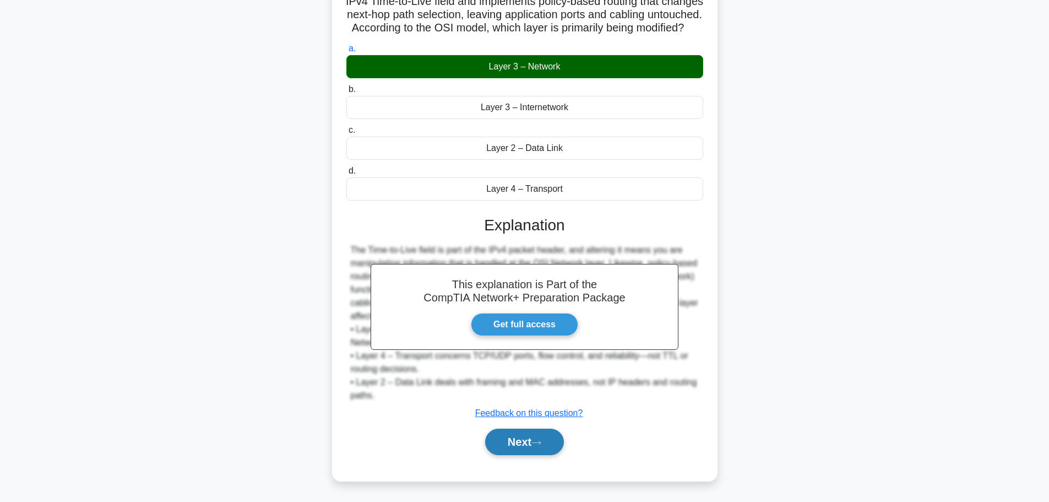
click at [520, 442] on button "Next" at bounding box center [524, 441] width 79 height 26
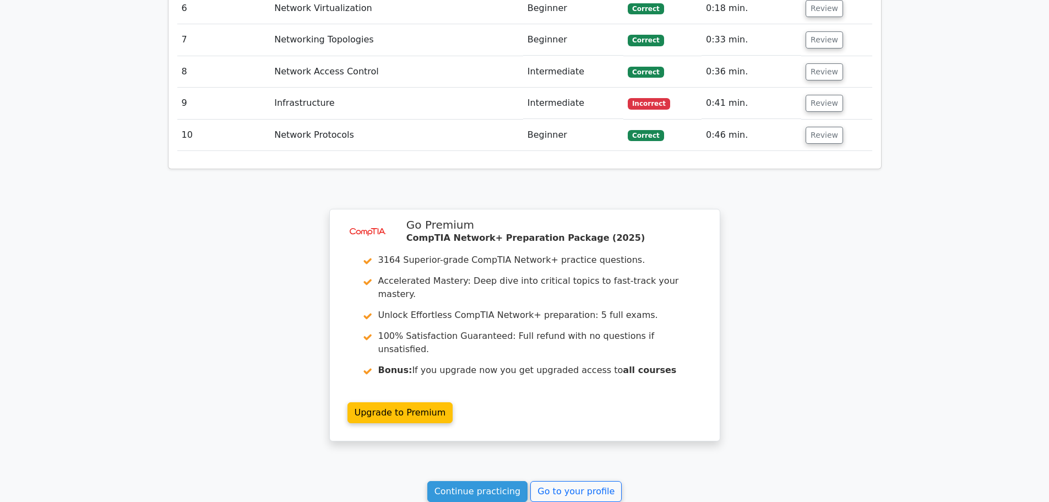
scroll to position [1624, 0]
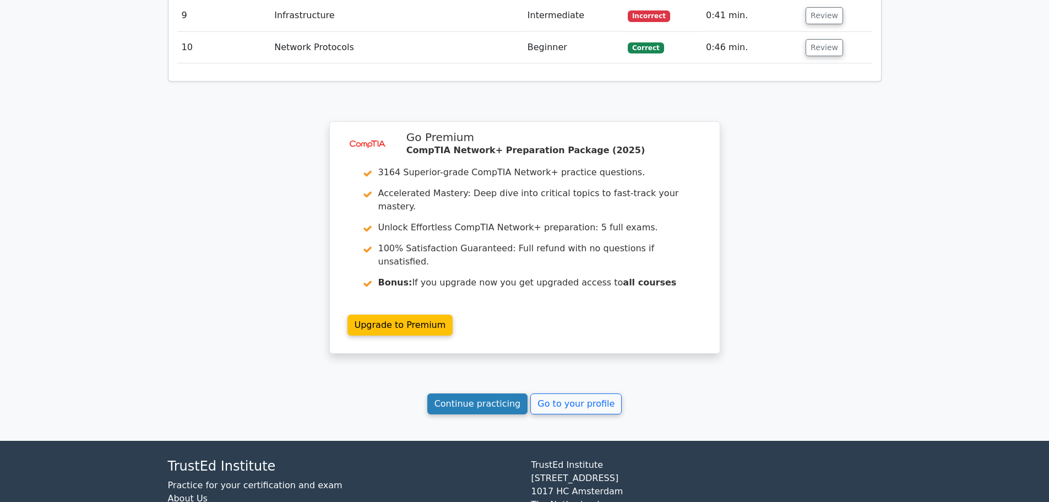
click at [497, 393] on link "Continue practicing" at bounding box center [477, 403] width 101 height 21
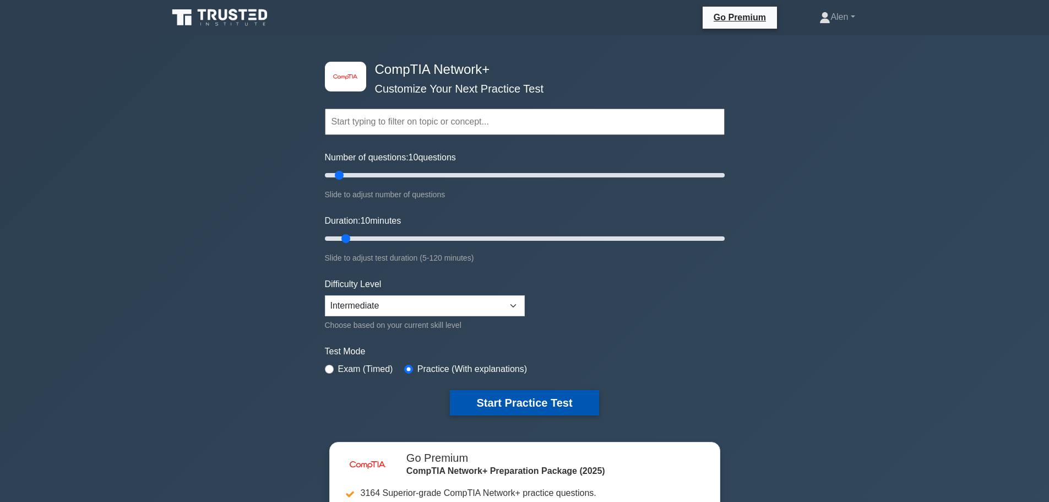
click at [518, 397] on button "Start Practice Test" at bounding box center [524, 402] width 149 height 25
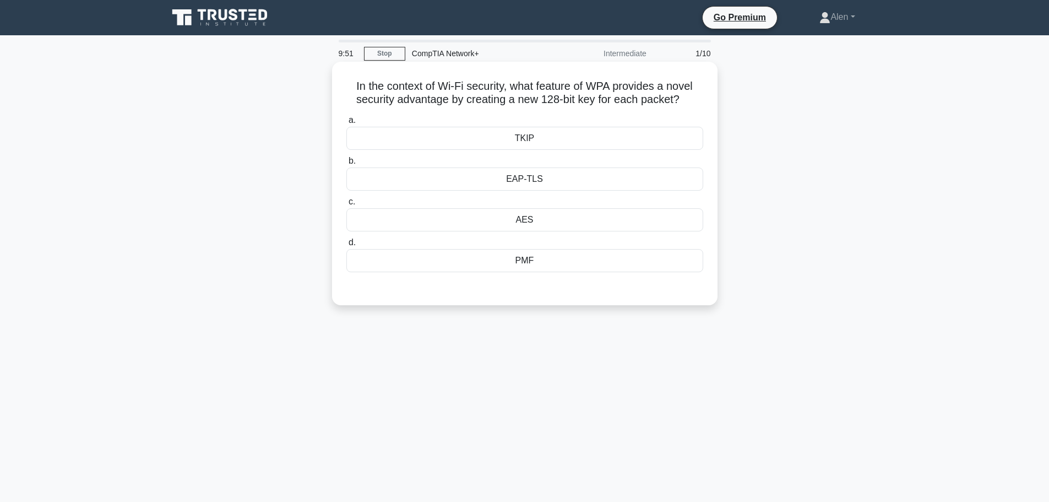
drag, startPoint x: 543, startPoint y: 99, endPoint x: 693, endPoint y: 94, distance: 150.4
click at [693, 94] on h5 "In the context of Wi-Fi security, what feature of WPA provides a novel security…" at bounding box center [524, 93] width 359 height 28
click at [677, 102] on h5 "In the context of Wi-Fi security, what feature of WPA provides a novel security…" at bounding box center [524, 93] width 359 height 28
click at [534, 225] on div "AES" at bounding box center [524, 219] width 357 height 23
click at [346, 205] on input "c. AES" at bounding box center [346, 201] width 0 height 7
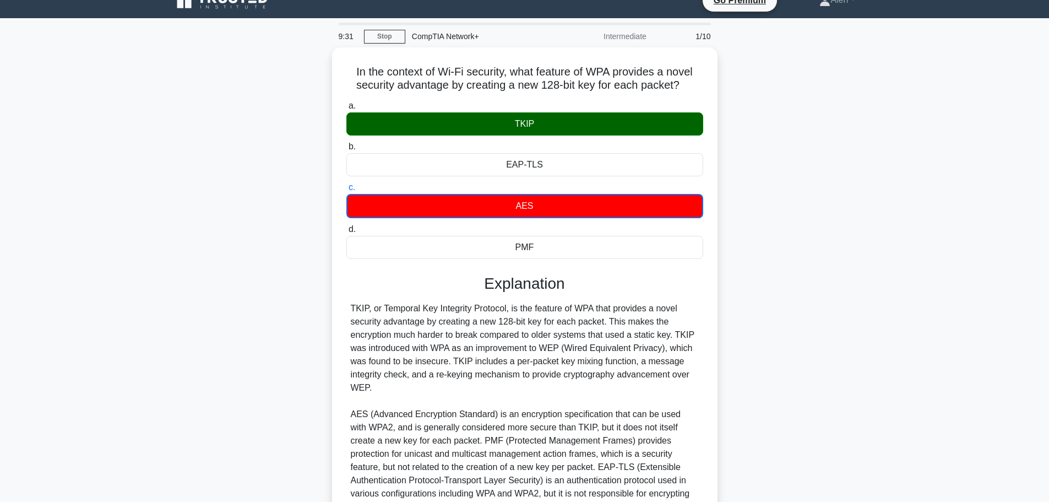
scroll to position [139, 0]
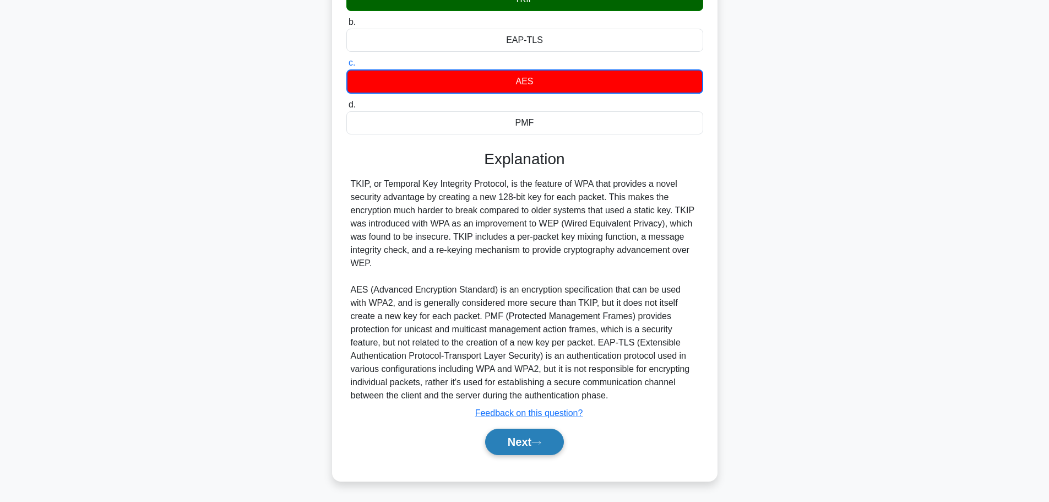
click at [541, 448] on button "Next" at bounding box center [524, 441] width 79 height 26
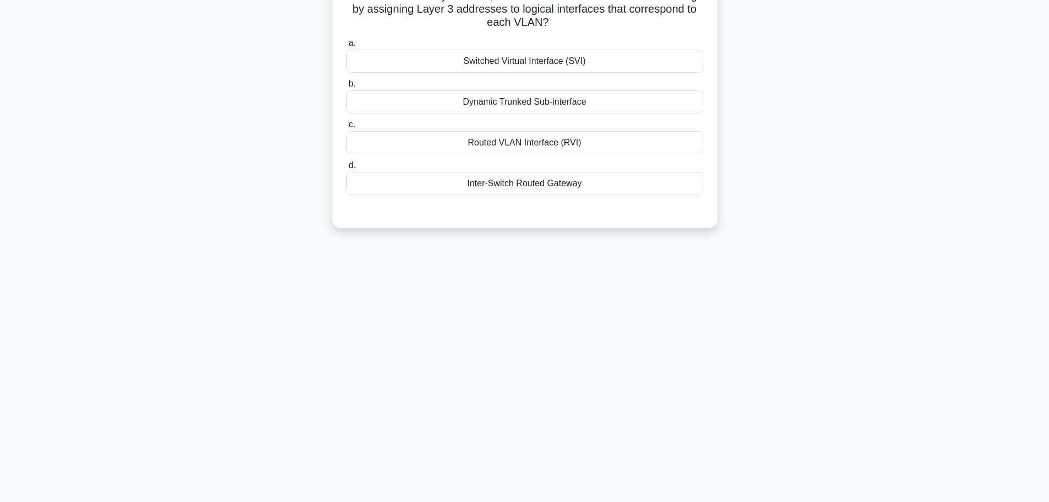
scroll to position [0, 0]
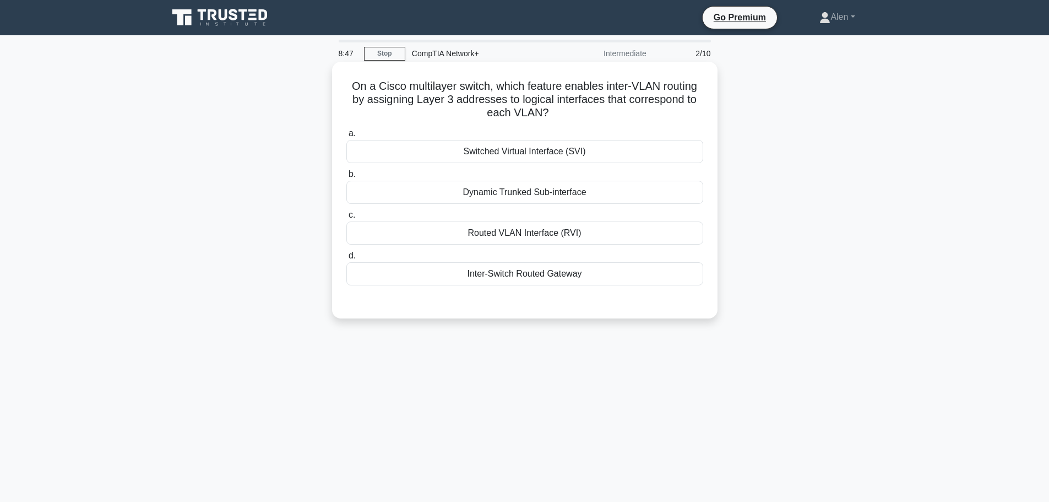
click at [503, 196] on div "Dynamic Trunked Sub-interface" at bounding box center [524, 192] width 357 height 23
click at [346, 178] on input "b. Dynamic Trunked Sub-interface" at bounding box center [346, 174] width 0 height 7
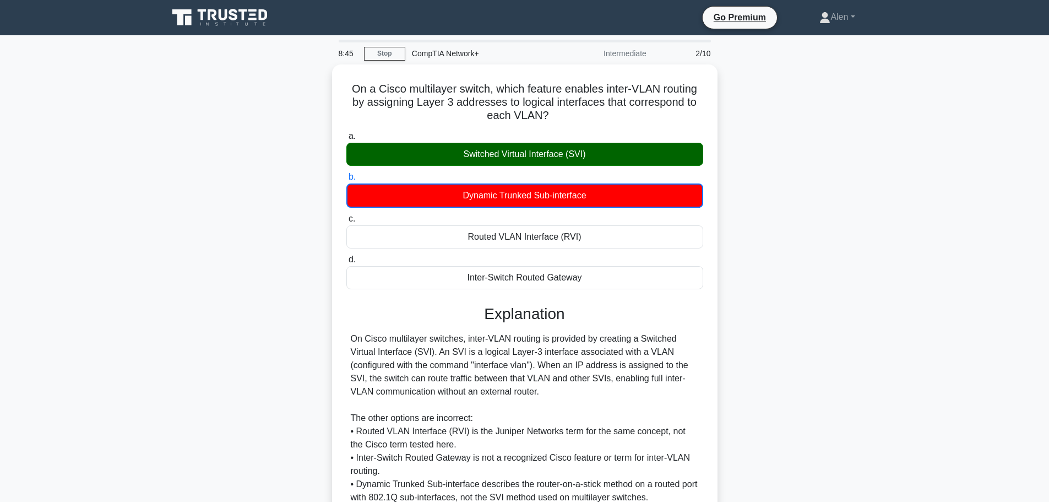
scroll to position [100, 0]
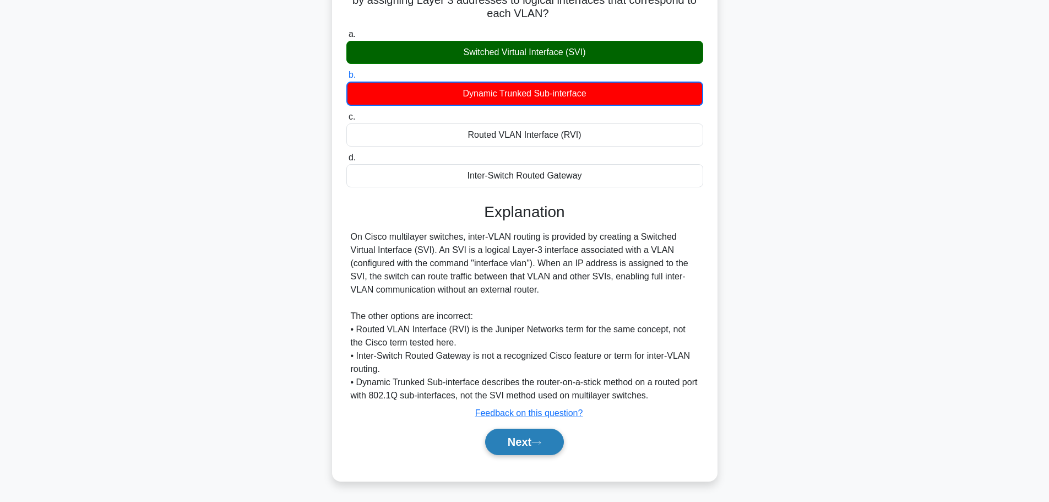
click at [531, 443] on button "Next" at bounding box center [524, 441] width 79 height 26
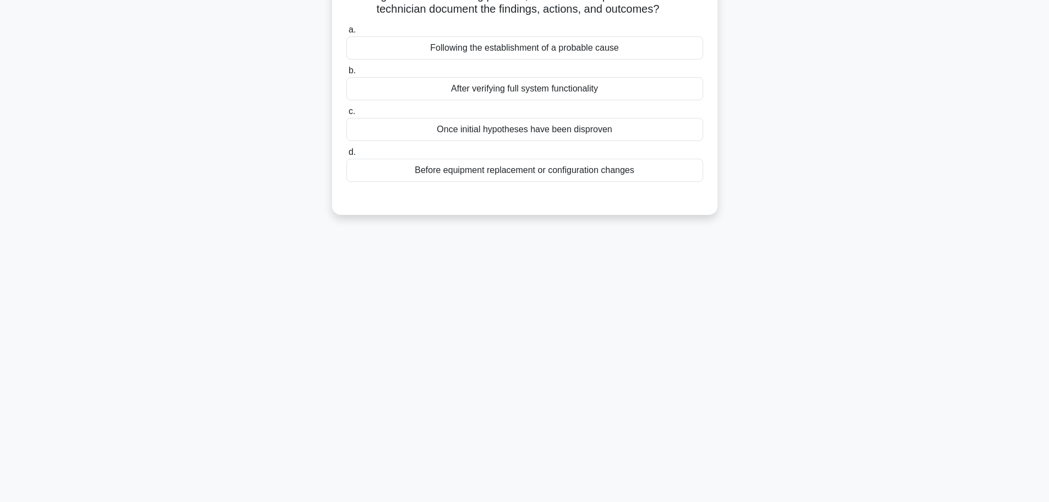
scroll to position [0, 0]
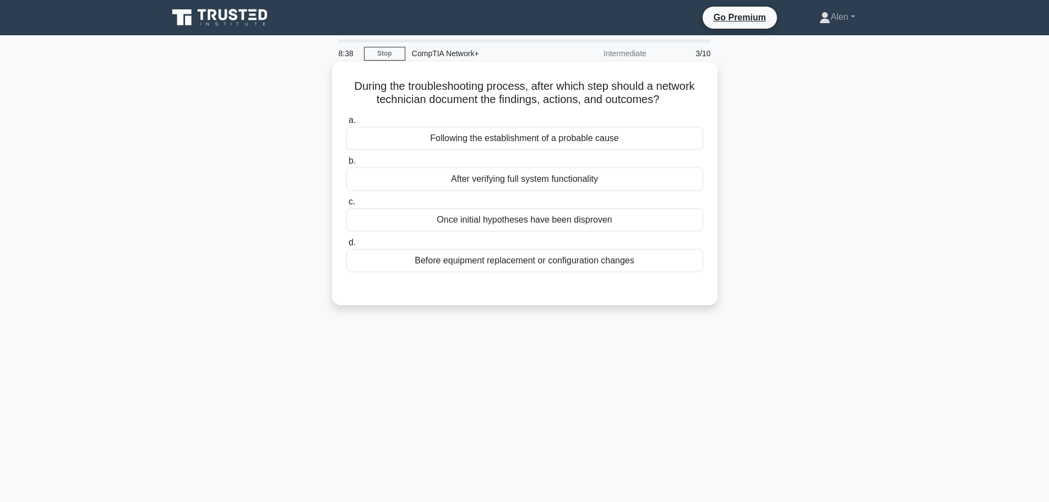
drag, startPoint x: 532, startPoint y: 87, endPoint x: 694, endPoint y: 100, distance: 162.4
click at [694, 100] on h5 "During the troubleshooting process, after which step should a network technicia…" at bounding box center [524, 93] width 359 height 28
click at [468, 96] on h5 "During the troubleshooting process, after which step should a network technicia…" at bounding box center [524, 93] width 359 height 28
drag, startPoint x: 547, startPoint y: 100, endPoint x: 687, endPoint y: 99, distance: 139.3
click at [687, 99] on h5 "During the troubleshooting process, after which step should a network technicia…" at bounding box center [524, 93] width 359 height 28
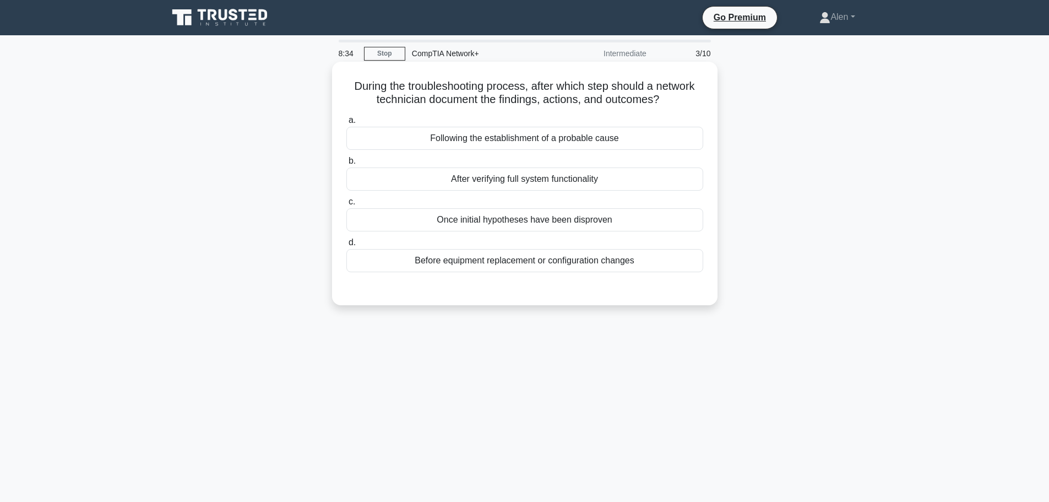
click at [686, 100] on h5 "During the troubleshooting process, after which step should a network technicia…" at bounding box center [524, 93] width 359 height 28
click at [481, 181] on div "After verifying full system functionality" at bounding box center [524, 178] width 357 height 23
click at [346, 165] on input "b. After verifying full system functionality" at bounding box center [346, 161] width 0 height 7
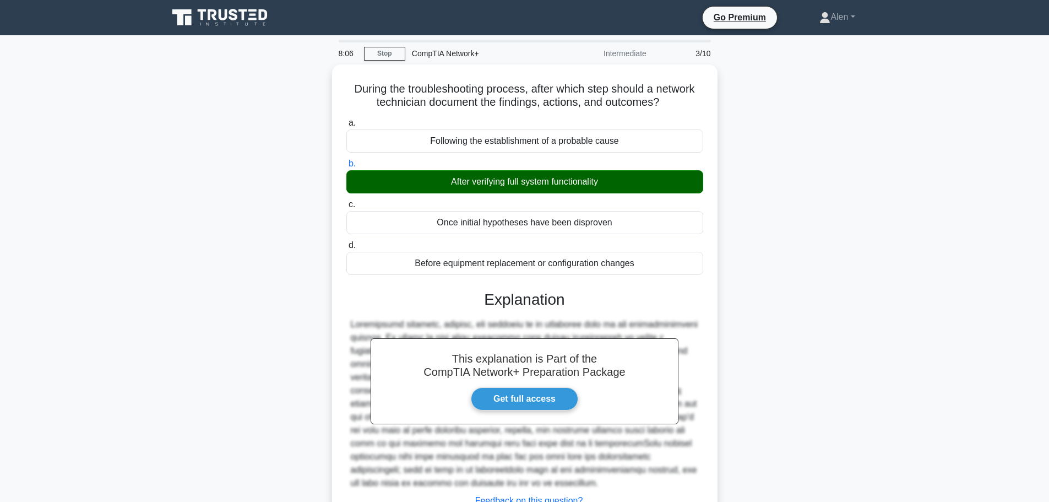
scroll to position [93, 0]
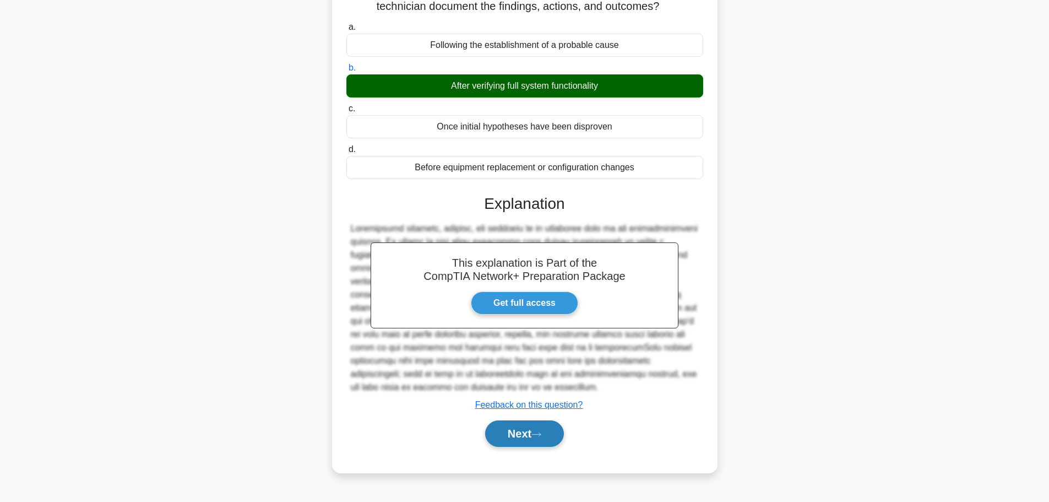
click at [535, 430] on button "Next" at bounding box center [524, 433] width 79 height 26
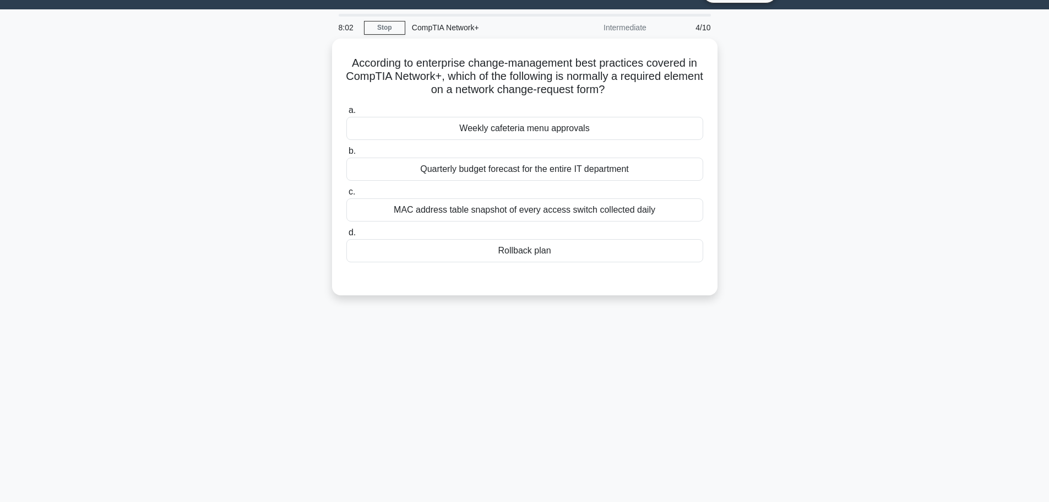
scroll to position [0, 0]
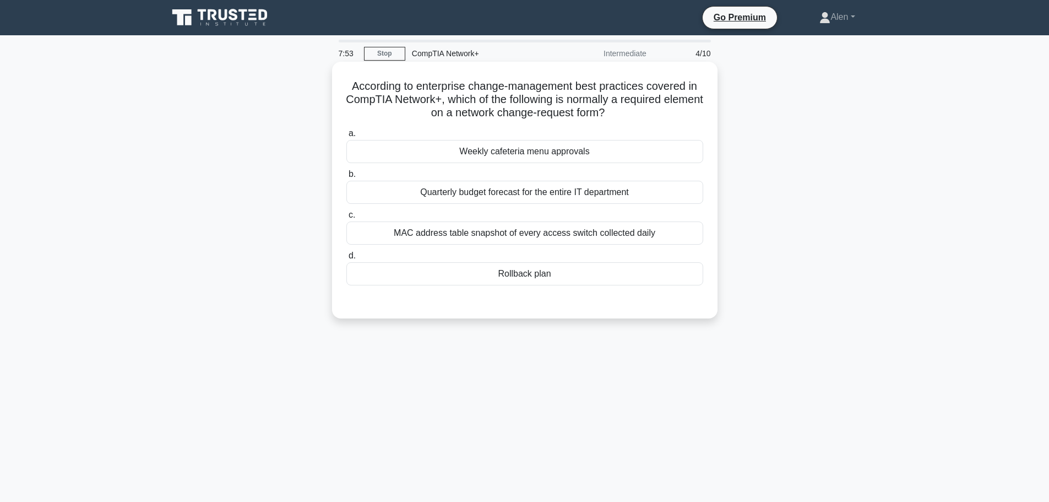
drag, startPoint x: 522, startPoint y: 114, endPoint x: 647, endPoint y: 111, distance: 125.1
click at [647, 111] on h5 "According to enterprise change-management best practices covered in CompTIA Net…" at bounding box center [524, 99] width 359 height 41
click at [664, 112] on h5 "According to enterprise change-management best practices covered in CompTIA Net…" at bounding box center [524, 99] width 359 height 41
click at [543, 274] on div "Rollback plan" at bounding box center [524, 273] width 357 height 23
click at [346, 259] on input "d. Rollback plan" at bounding box center [346, 255] width 0 height 7
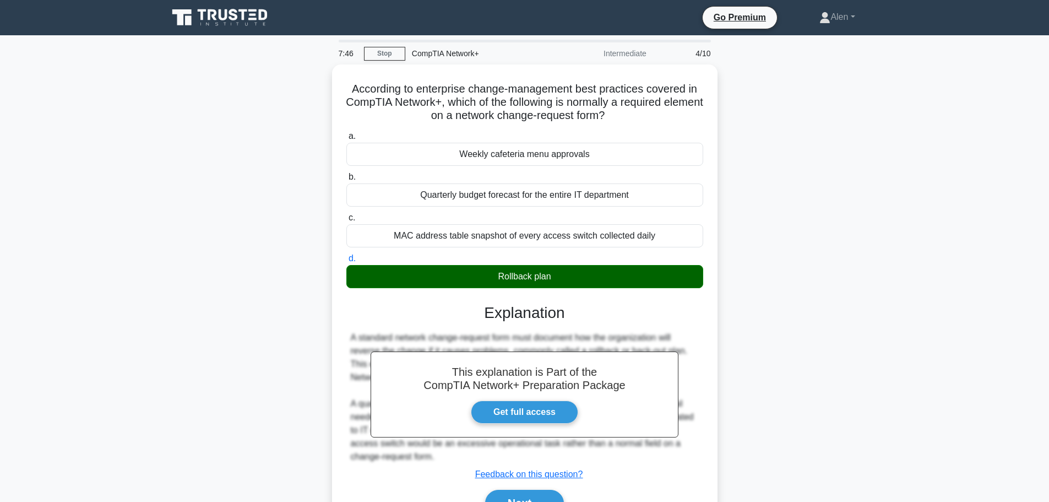
scroll to position [93, 0]
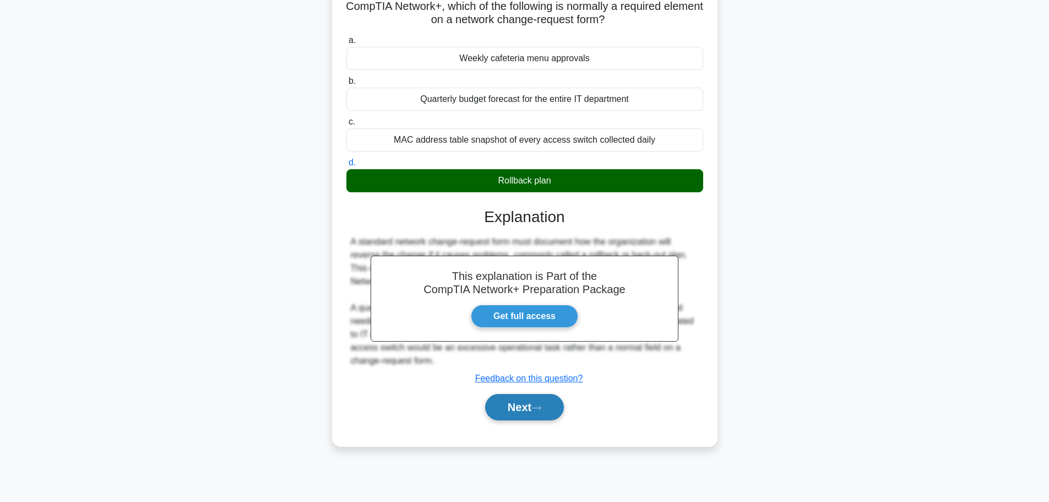
click at [509, 409] on button "Next" at bounding box center [524, 407] width 79 height 26
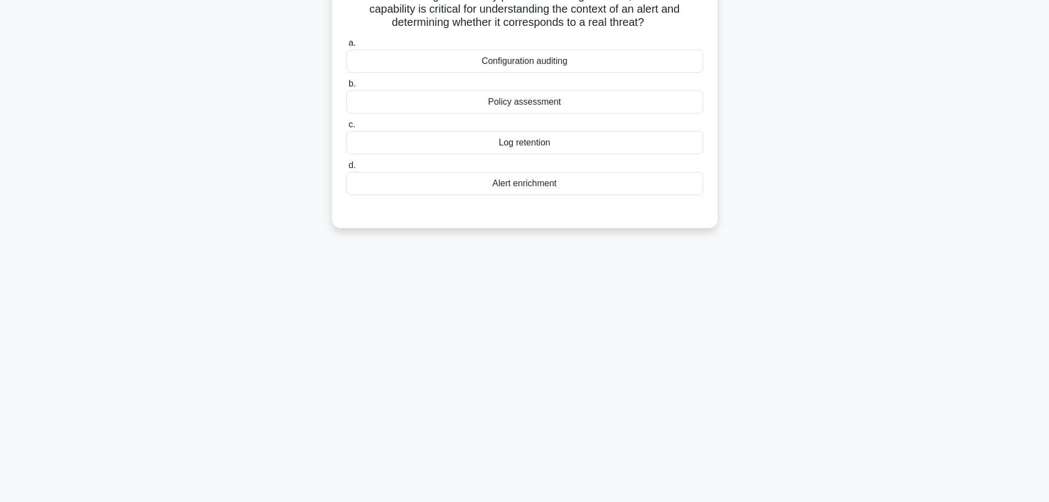
scroll to position [0, 0]
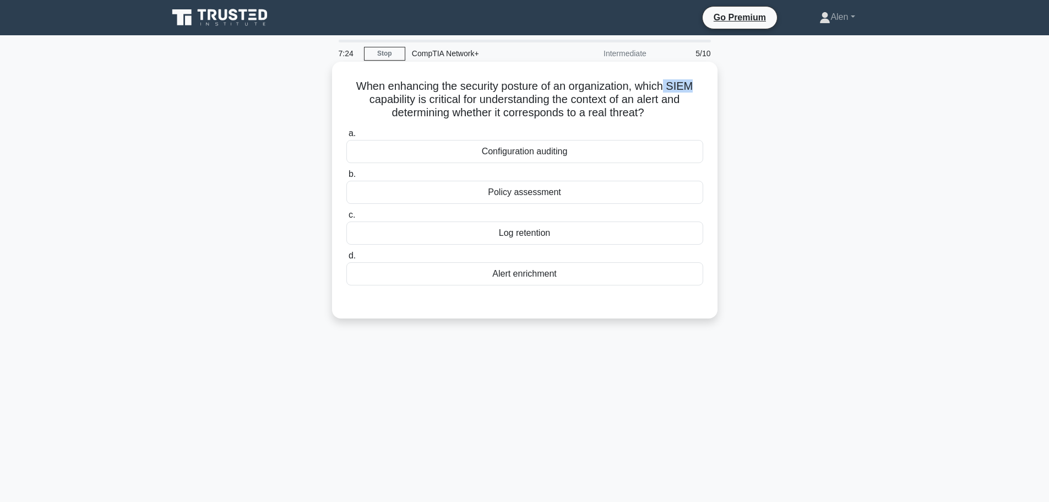
drag, startPoint x: 695, startPoint y: 88, endPoint x: 669, endPoint y: 83, distance: 26.4
click at [669, 83] on h5 "When enhancing the security posture of an organization, which SIEM capability i…" at bounding box center [524, 99] width 359 height 41
copy h5 "SIEM"
click at [437, 97] on h5 "When enhancing the security posture of an organization, which SIEM capability i…" at bounding box center [524, 99] width 359 height 41
click at [533, 275] on div "Alert enrichment" at bounding box center [524, 273] width 357 height 23
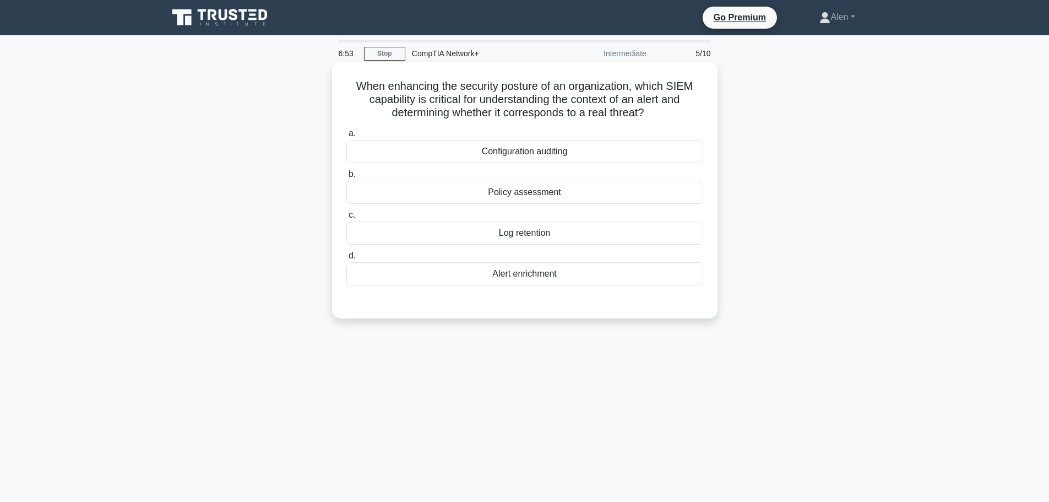
click at [346, 259] on input "d. Alert enrichment" at bounding box center [346, 255] width 0 height 7
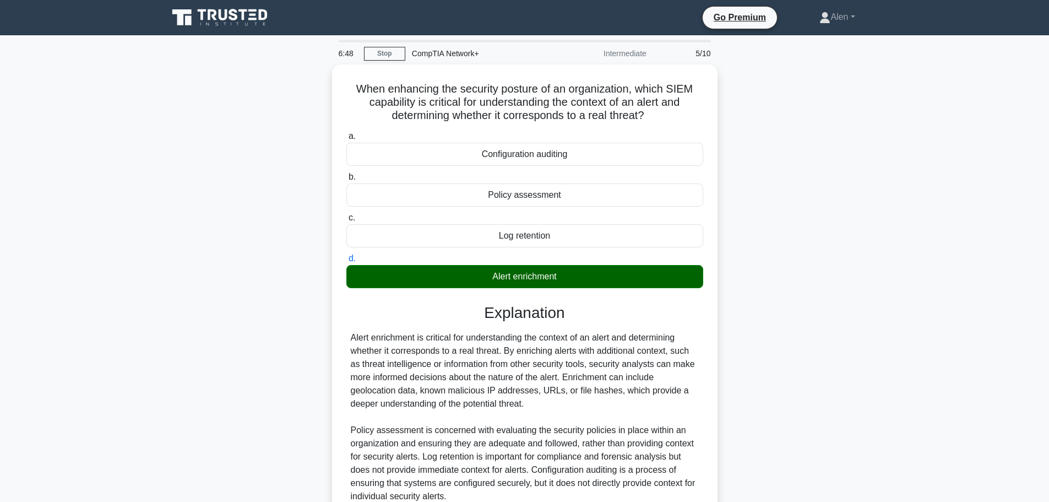
scroll to position [99, 0]
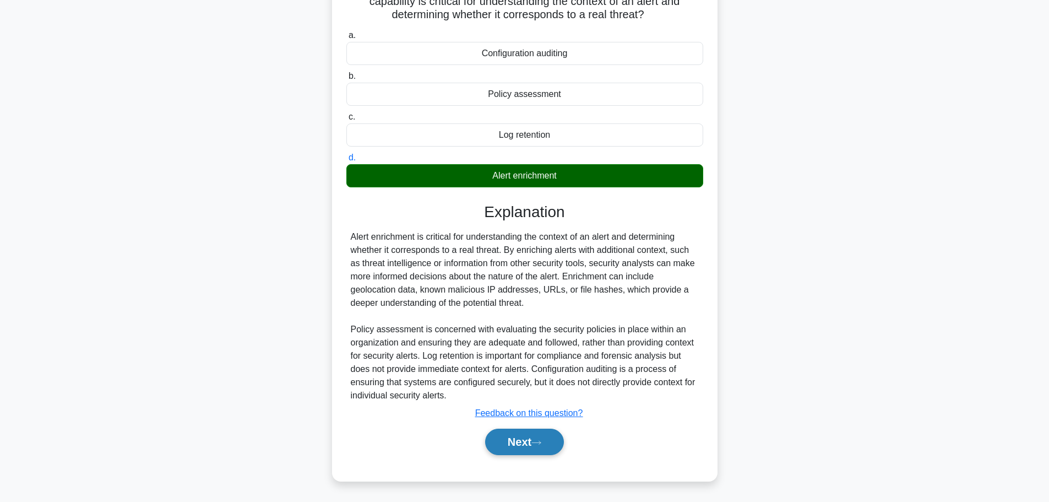
click at [531, 444] on button "Next" at bounding box center [524, 441] width 79 height 26
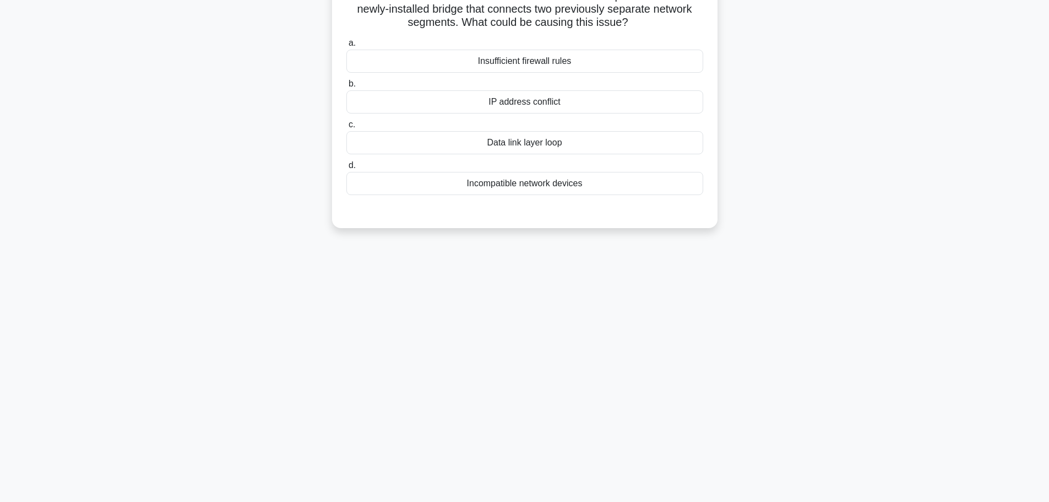
scroll to position [0, 0]
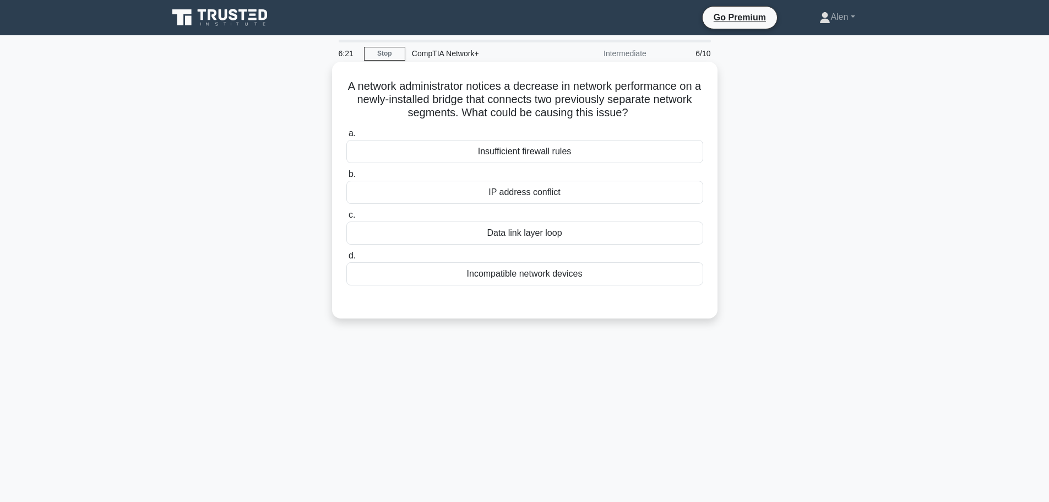
drag, startPoint x: 470, startPoint y: 97, endPoint x: 669, endPoint y: 118, distance: 200.5
click at [669, 118] on h5 "A network administrator notices a decrease in network performance on a newly-in…" at bounding box center [524, 99] width 359 height 41
click at [792, 284] on div "A network administrator notices a decrease in network performance on a newly-in…" at bounding box center [524, 199] width 727 height 270
click at [536, 267] on div "Incompatible network devices" at bounding box center [524, 273] width 357 height 23
click at [346, 259] on input "d. Incompatible network devices" at bounding box center [346, 255] width 0 height 7
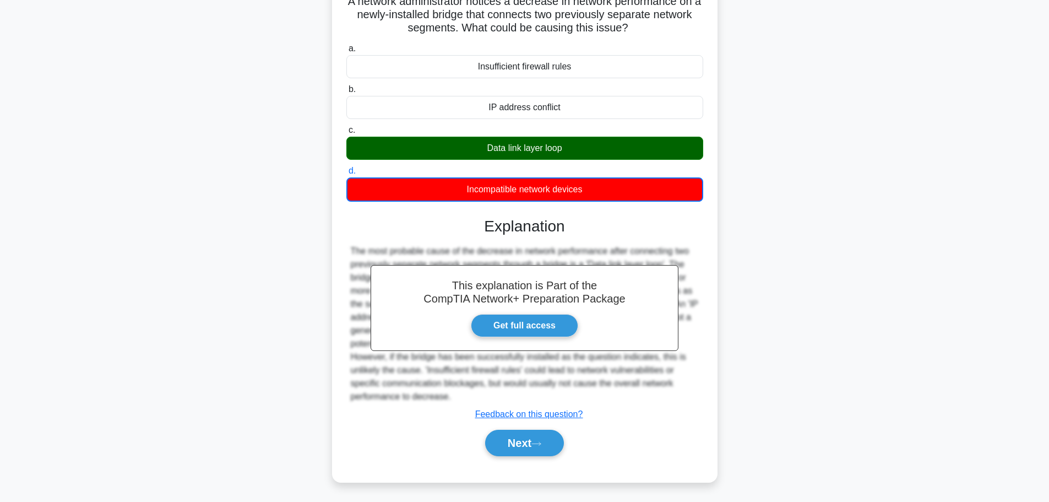
scroll to position [93, 0]
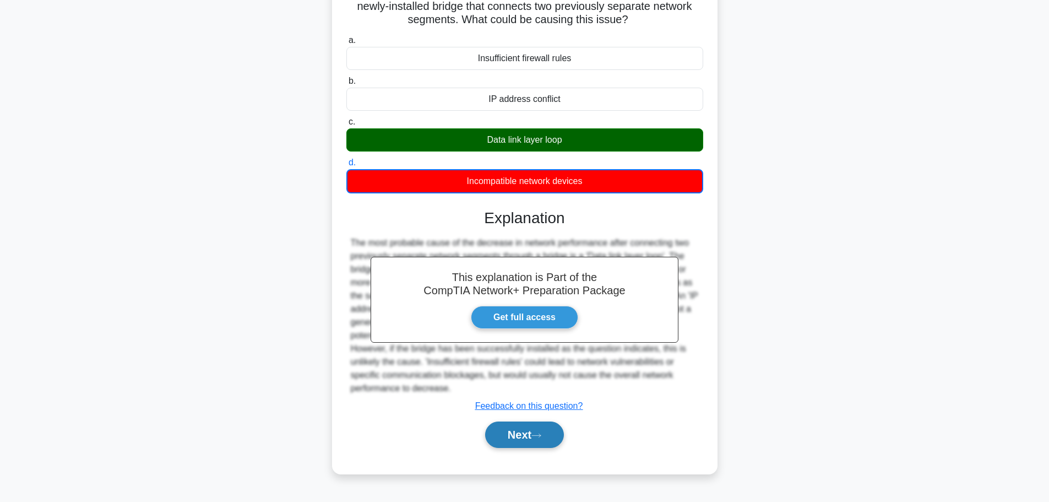
click at [540, 437] on icon at bounding box center [536, 435] width 10 height 6
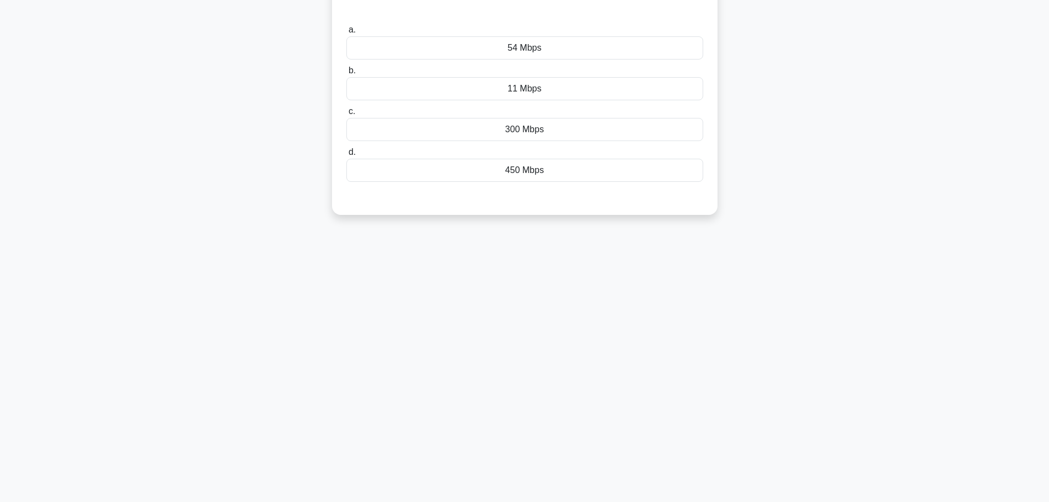
scroll to position [0, 0]
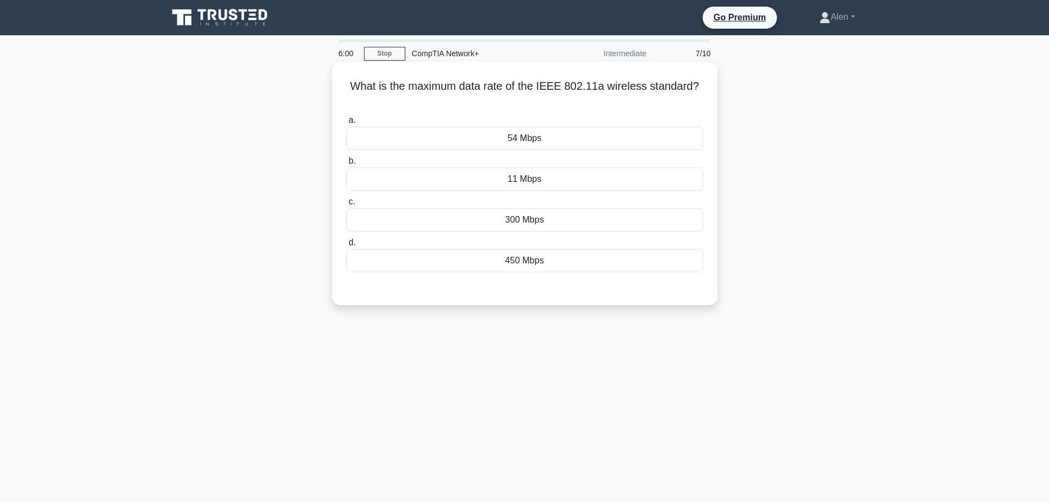
click at [555, 226] on div "300 Mbps" at bounding box center [524, 219] width 357 height 23
click at [346, 205] on input "c. 300 Mbps" at bounding box center [346, 201] width 0 height 7
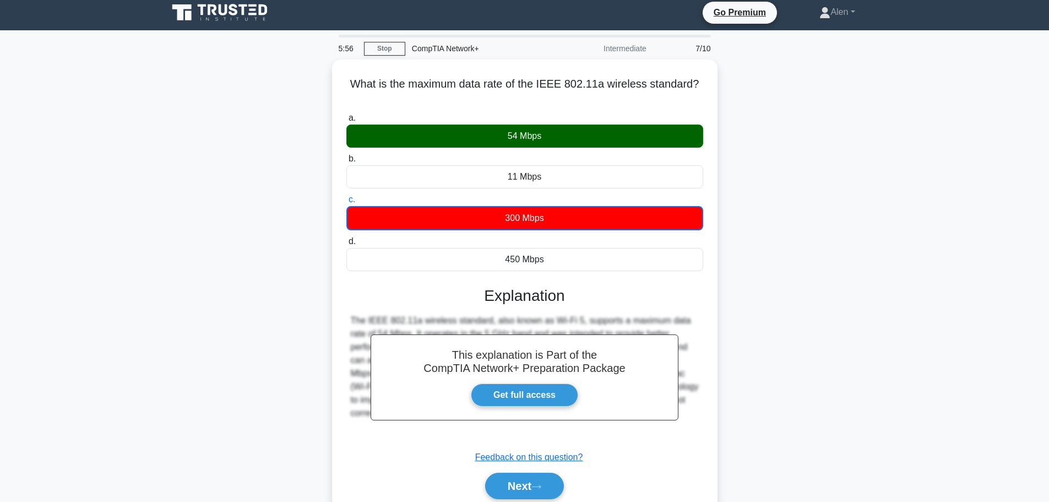
scroll to position [93, 0]
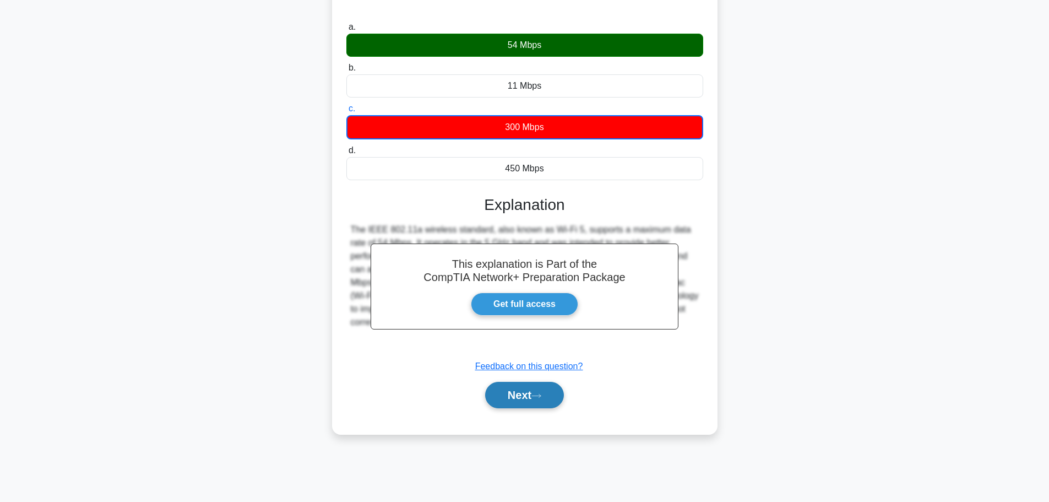
click at [520, 395] on button "Next" at bounding box center [524, 395] width 79 height 26
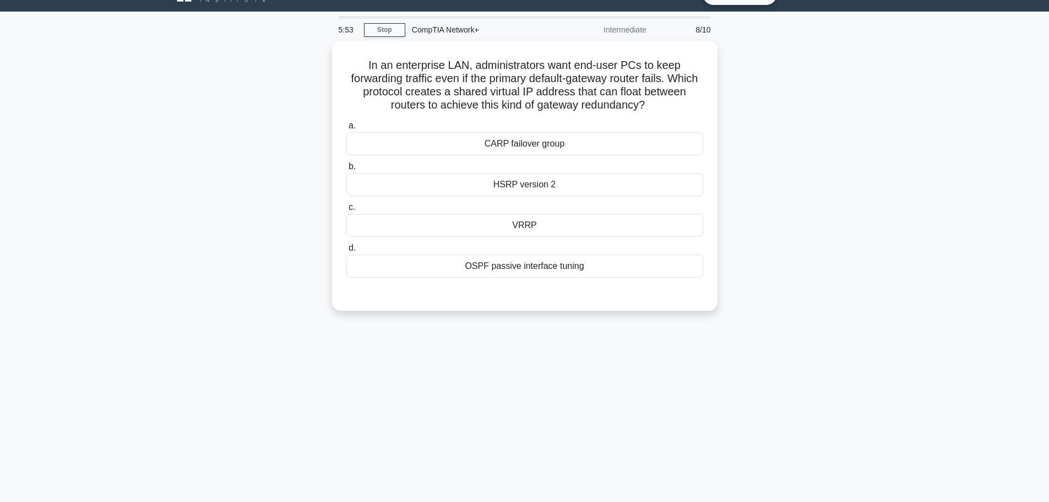
scroll to position [0, 0]
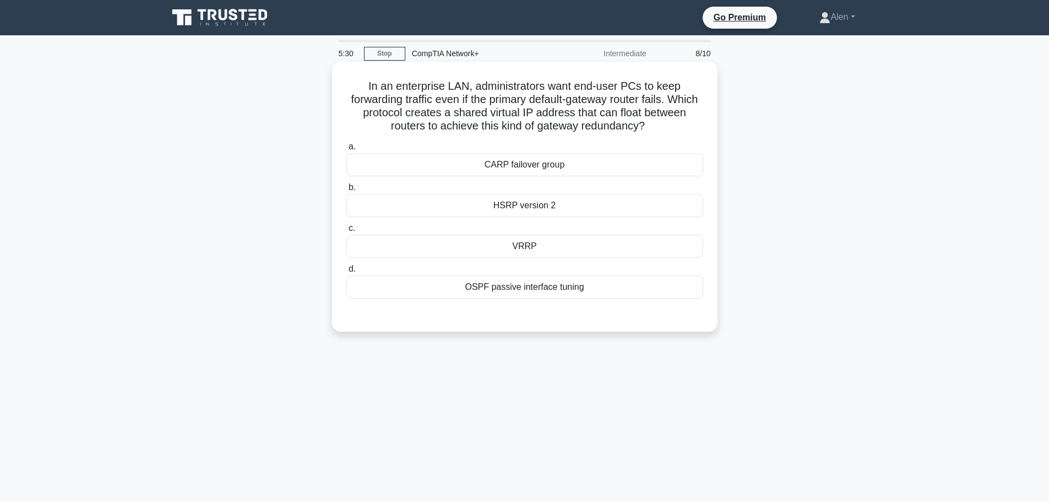
click at [525, 241] on div "VRRP" at bounding box center [524, 246] width 357 height 23
click at [346, 232] on input "c. VRRP" at bounding box center [346, 228] width 0 height 7
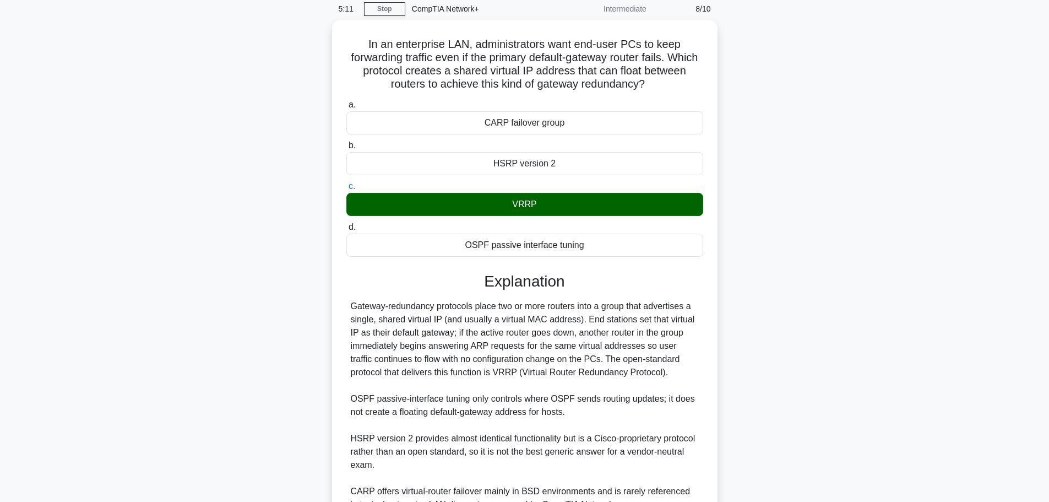
scroll to position [151, 0]
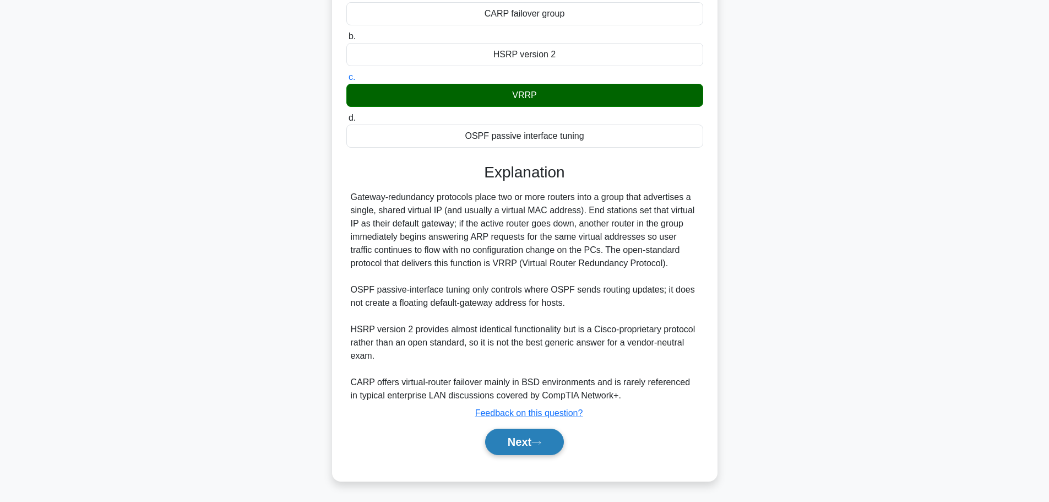
click at [545, 434] on button "Next" at bounding box center [524, 441] width 79 height 26
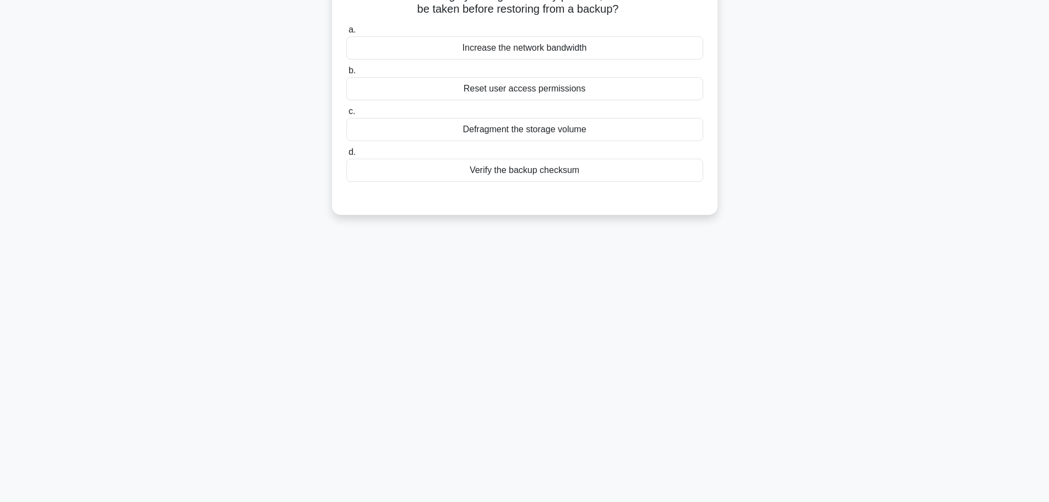
scroll to position [0, 0]
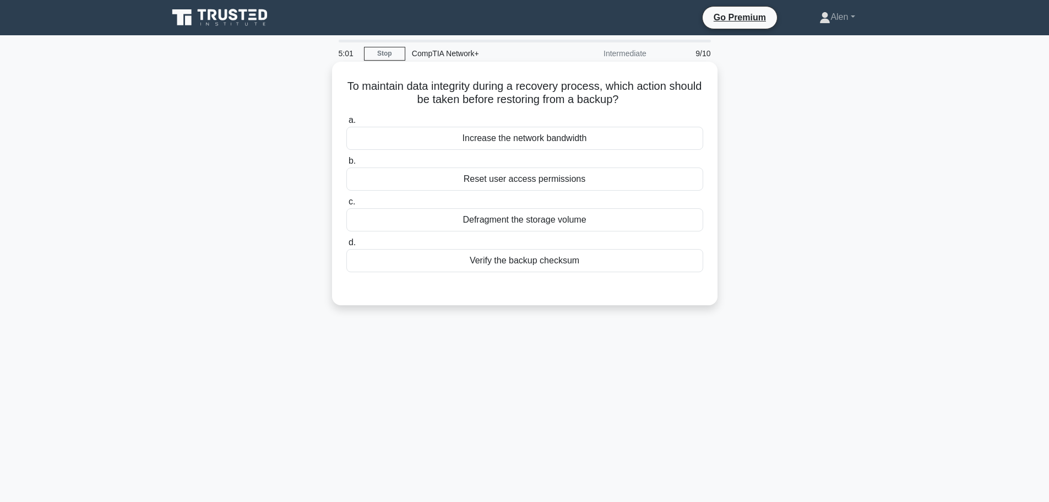
drag, startPoint x: 536, startPoint y: 101, endPoint x: 659, endPoint y: 101, distance: 123.4
click at [659, 101] on h5 "To maintain data integrity during a recovery process, which action should be ta…" at bounding box center [524, 93] width 359 height 28
drag, startPoint x: 539, startPoint y: 85, endPoint x: 664, endPoint y: 109, distance: 127.9
click at [664, 109] on div "To maintain data integrity during a recovery process, which action should be ta…" at bounding box center [524, 183] width 377 height 235
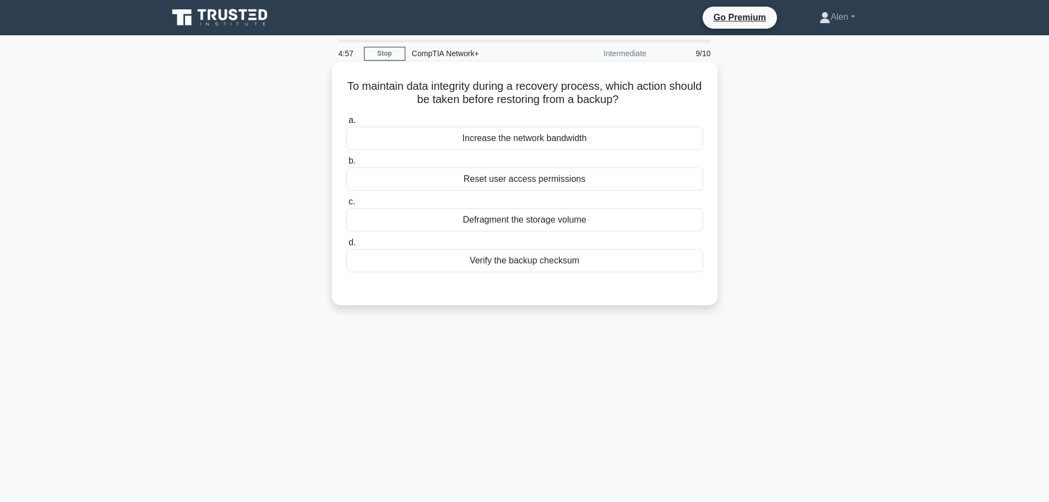
click at [675, 109] on div "To maintain data integrity during a recovery process, which action should be ta…" at bounding box center [524, 183] width 377 height 235
click at [531, 261] on div "Verify the backup checksum" at bounding box center [524, 260] width 357 height 23
click at [346, 246] on input "d. Verify the backup checksum" at bounding box center [346, 242] width 0 height 7
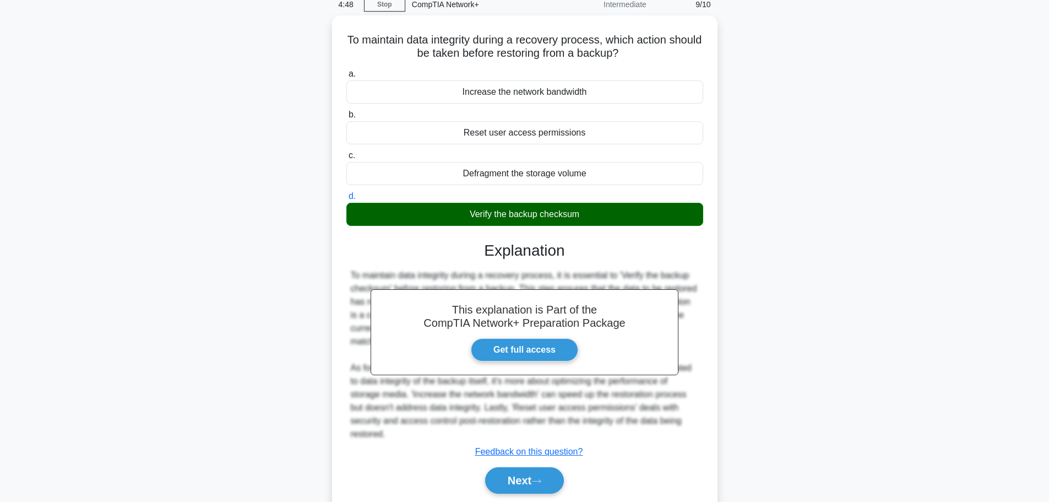
scroll to position [93, 0]
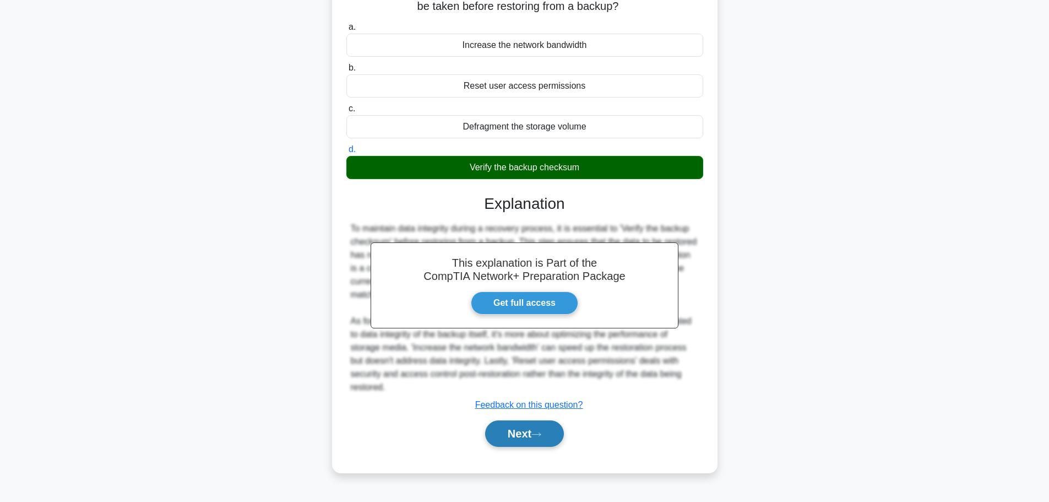
click at [540, 433] on icon at bounding box center [536, 434] width 10 height 6
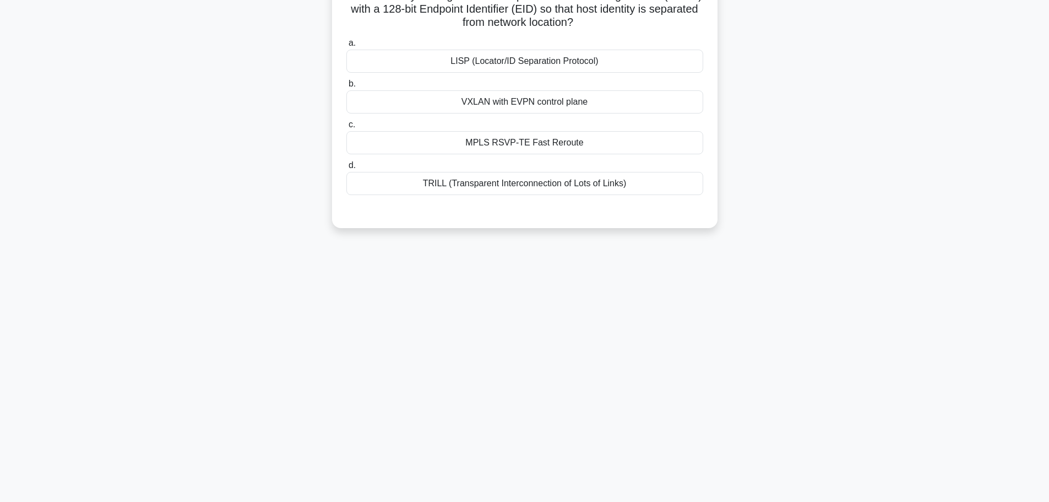
scroll to position [0, 0]
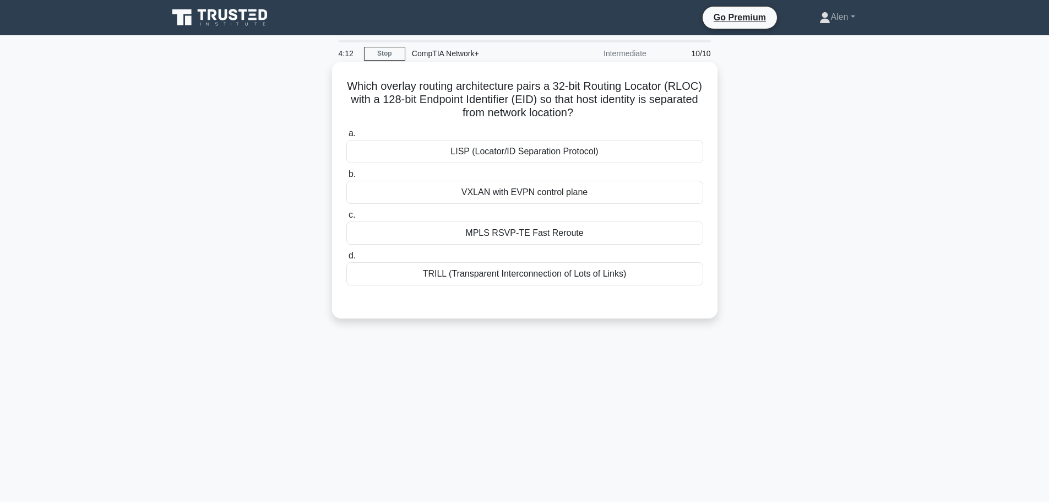
click at [524, 152] on div "LISP (Locator/ID Separation Protocol)" at bounding box center [524, 151] width 357 height 23
click at [346, 137] on input "a. LISP (Locator/ID Separation Protocol)" at bounding box center [346, 133] width 0 height 7
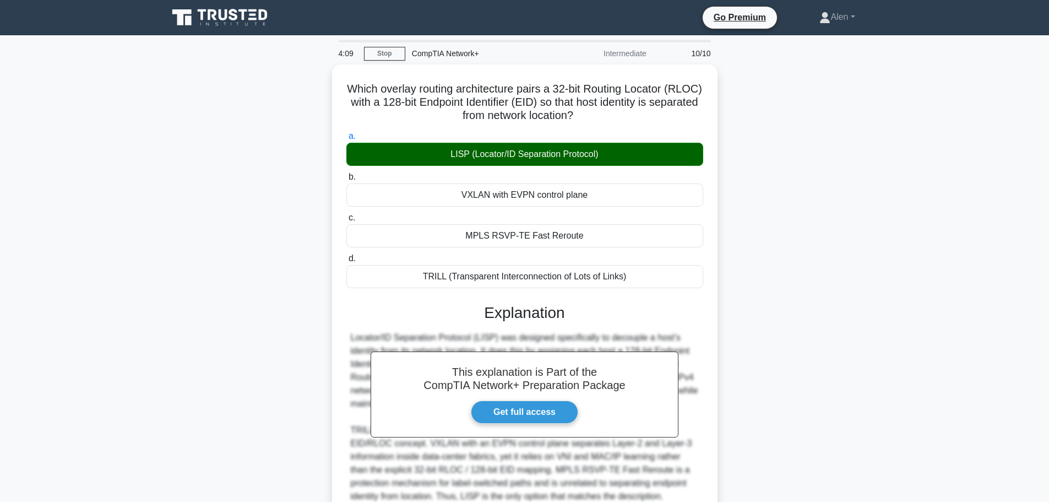
scroll to position [99, 0]
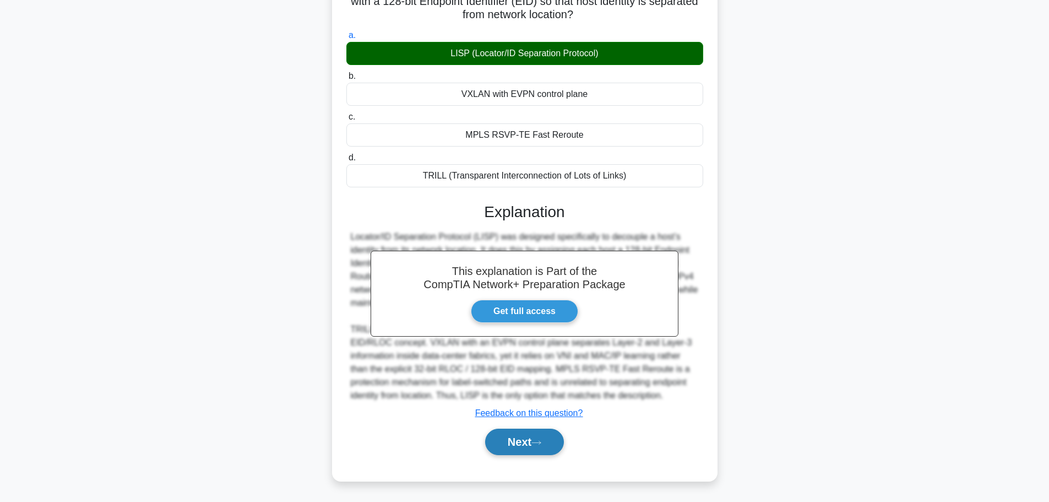
click at [535, 436] on button "Next" at bounding box center [524, 441] width 79 height 26
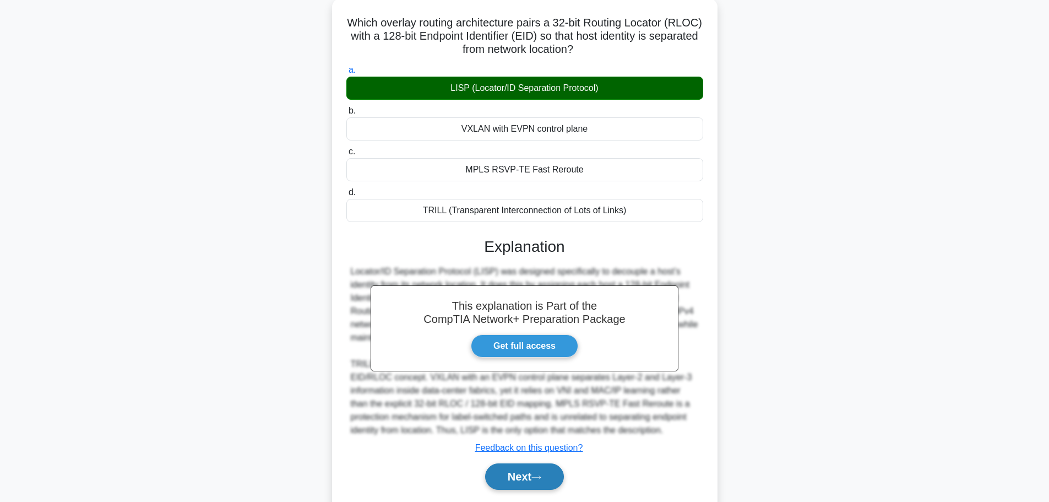
scroll to position [44, 0]
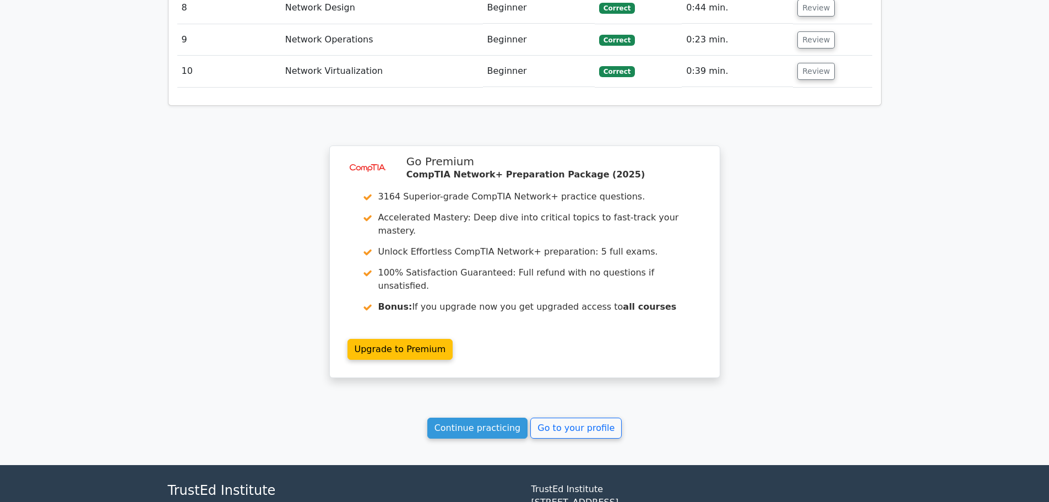
scroll to position [1750, 0]
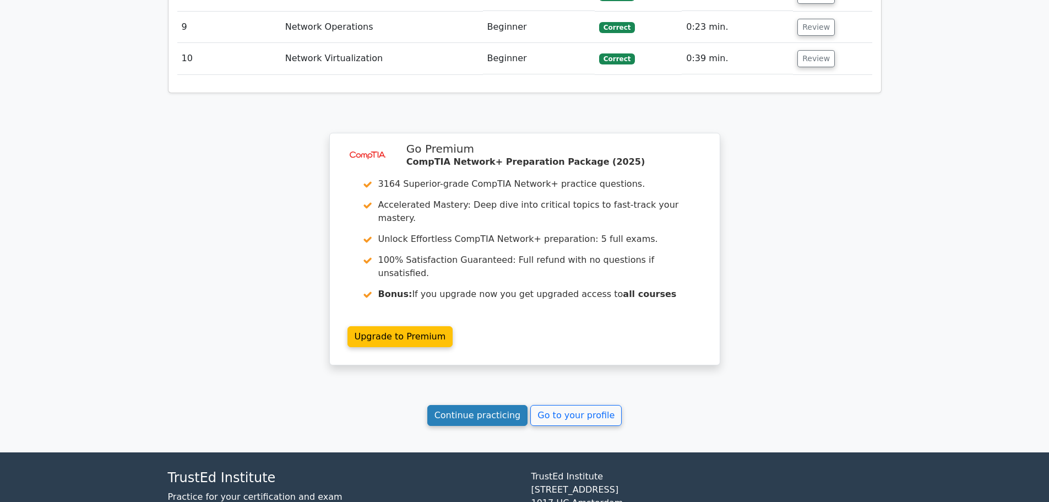
click at [488, 405] on link "Continue practicing" at bounding box center [477, 415] width 101 height 21
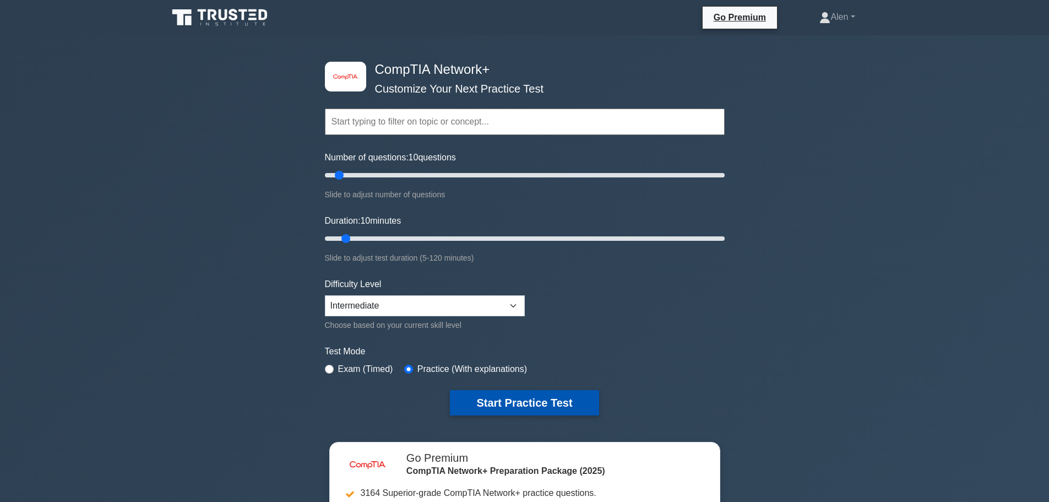
click at [511, 404] on button "Start Practice Test" at bounding box center [524, 402] width 149 height 25
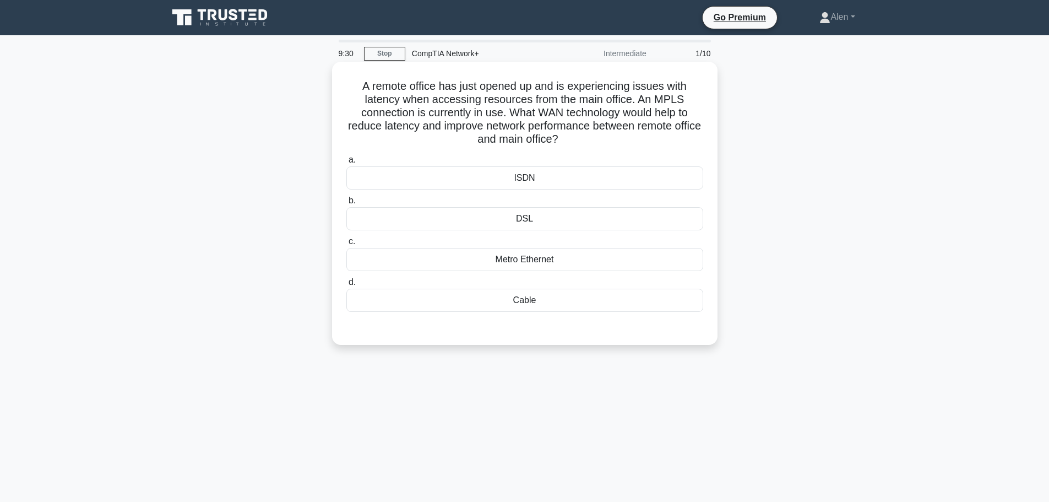
click at [530, 265] on div "Metro Ethernet" at bounding box center [524, 259] width 357 height 23
click at [346, 245] on input "c. Metro Ethernet" at bounding box center [346, 241] width 0 height 7
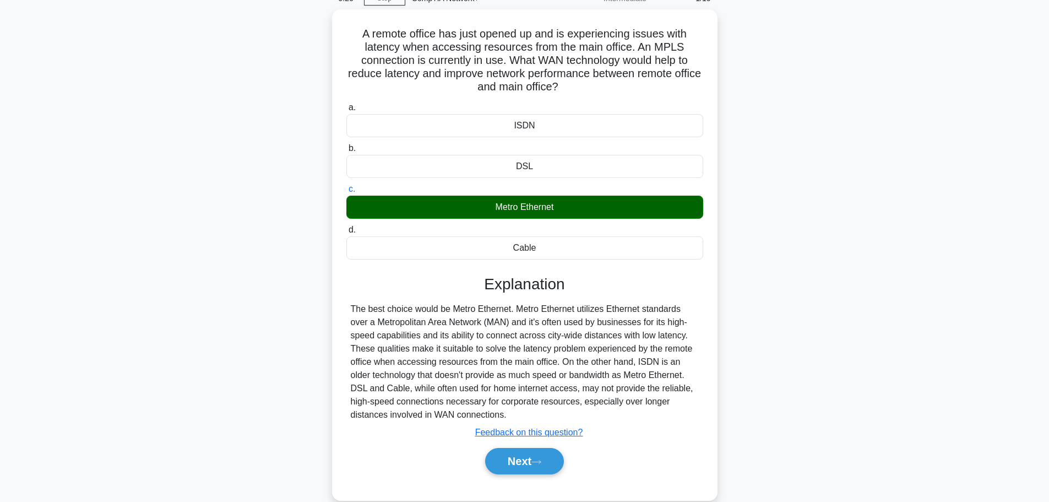
scroll to position [67, 0]
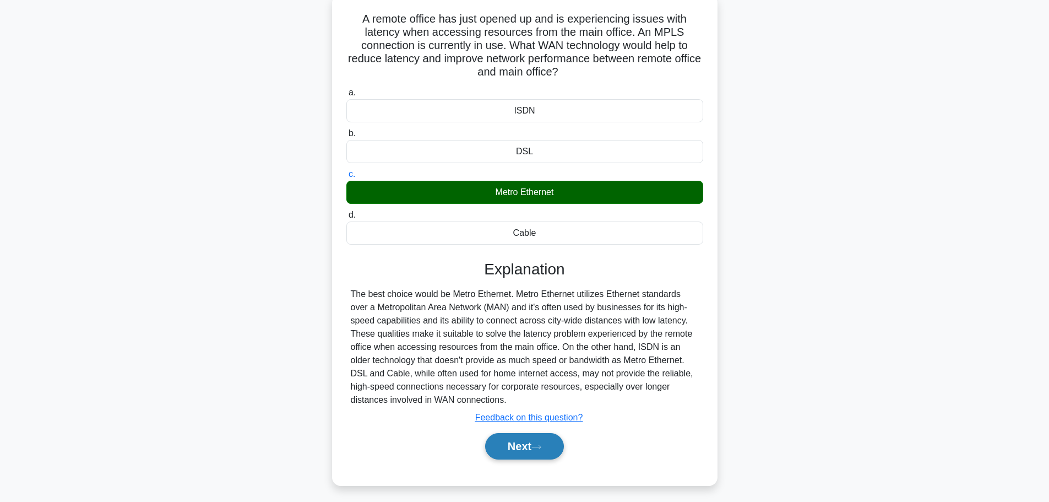
click at [542, 443] on button "Next" at bounding box center [524, 446] width 79 height 26
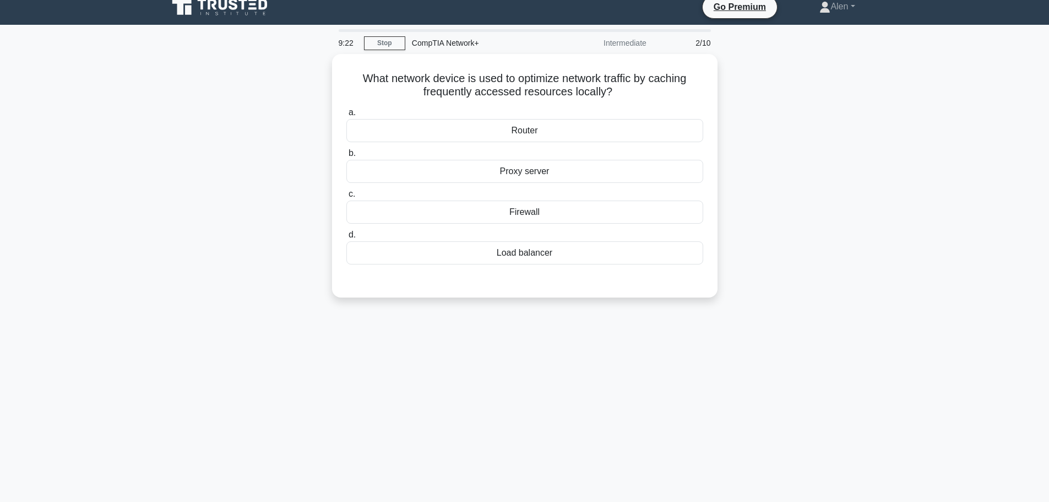
scroll to position [0, 0]
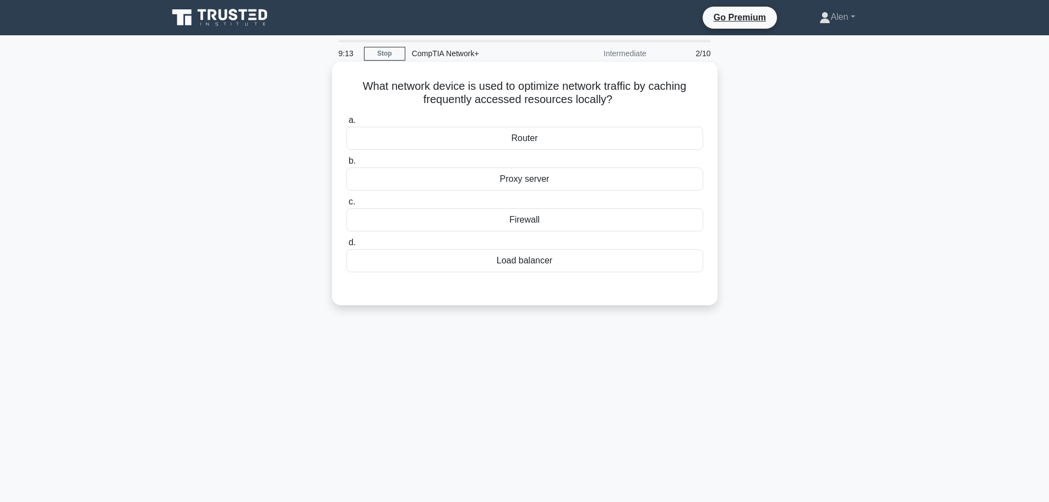
click at [541, 180] on div "Proxy server" at bounding box center [524, 178] width 357 height 23
click at [346, 165] on input "b. Proxy server" at bounding box center [346, 161] width 0 height 7
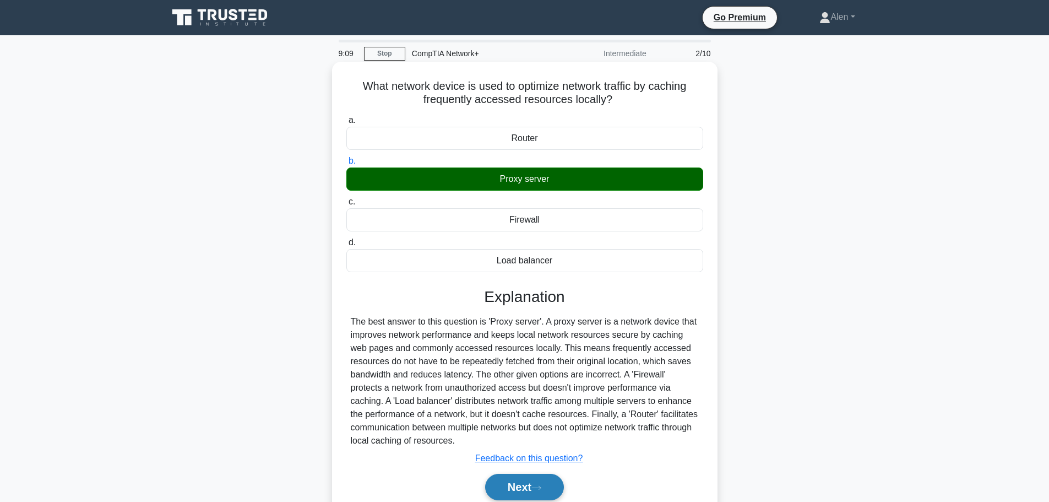
click at [554, 482] on button "Next" at bounding box center [524, 487] width 79 height 26
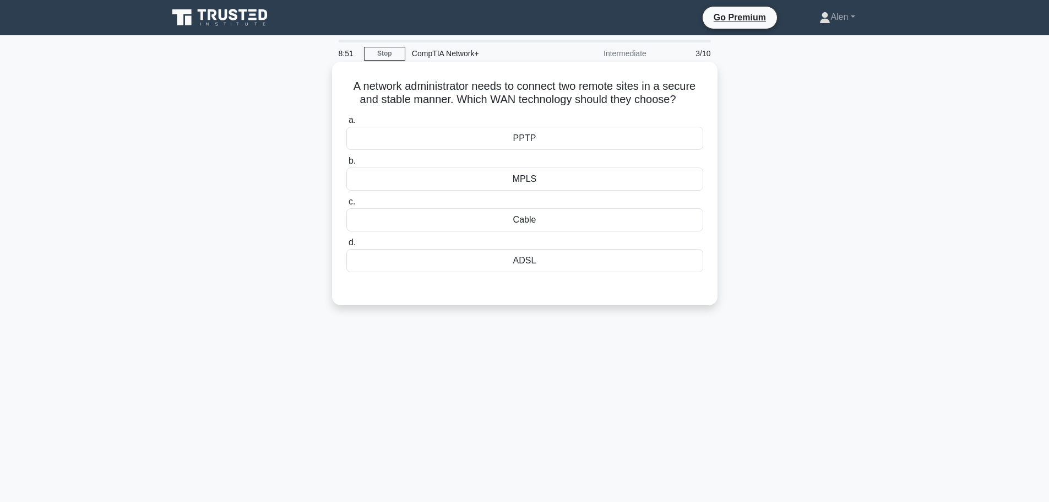
click at [519, 181] on div "MPLS" at bounding box center [524, 178] width 357 height 23
click at [346, 165] on input "b. MPLS" at bounding box center [346, 161] width 0 height 7
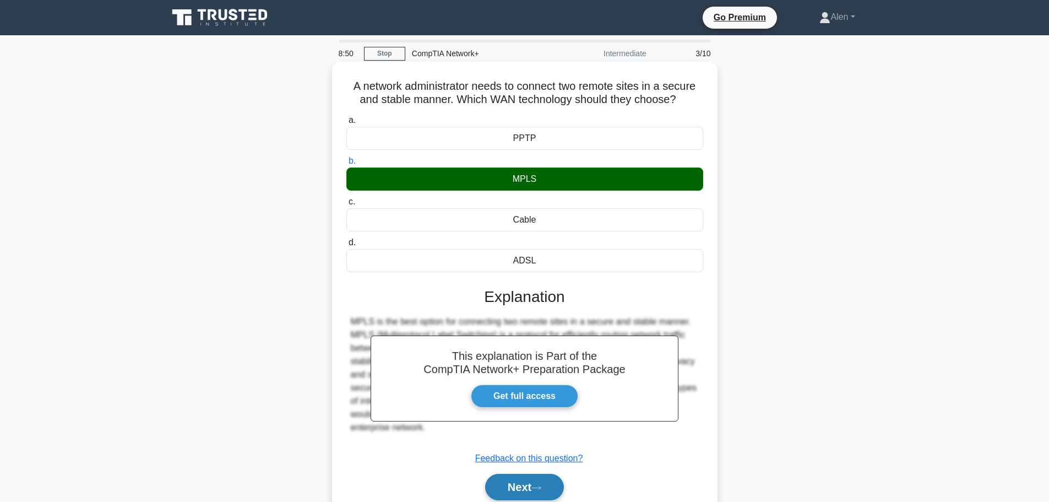
click at [525, 481] on button "Next" at bounding box center [524, 487] width 79 height 26
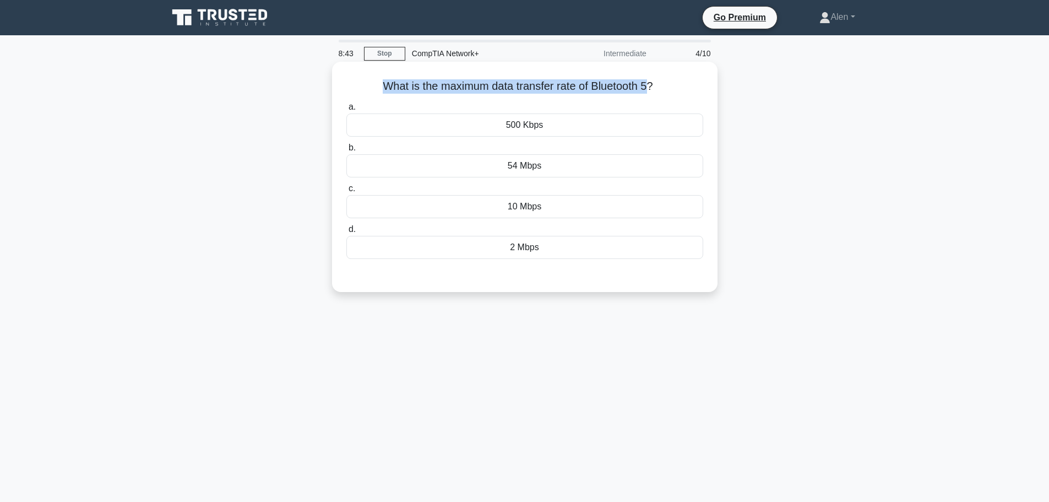
drag, startPoint x: 650, startPoint y: 89, endPoint x: 375, endPoint y: 86, distance: 275.4
click at [375, 86] on h5 "What is the maximum data transfer rate of Bluetooth 5? .spinner_0XTQ{transform-…" at bounding box center [524, 86] width 359 height 14
copy h5 "What is the maximum data transfer rate of Bluetooth 5"
click at [522, 245] on div "2 Mbps" at bounding box center [524, 247] width 357 height 23
click at [346, 233] on input "d. 2 Mbps" at bounding box center [346, 229] width 0 height 7
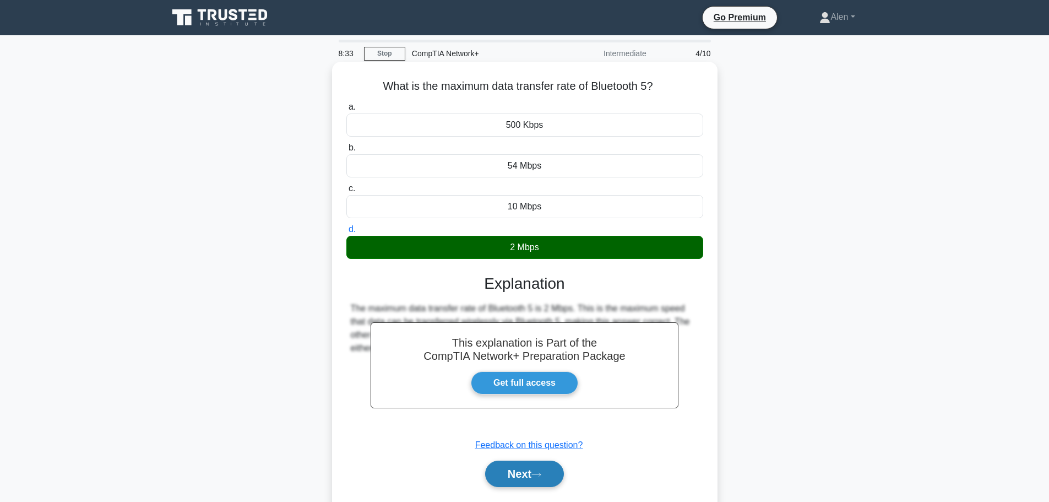
click at [515, 476] on button "Next" at bounding box center [524, 473] width 79 height 26
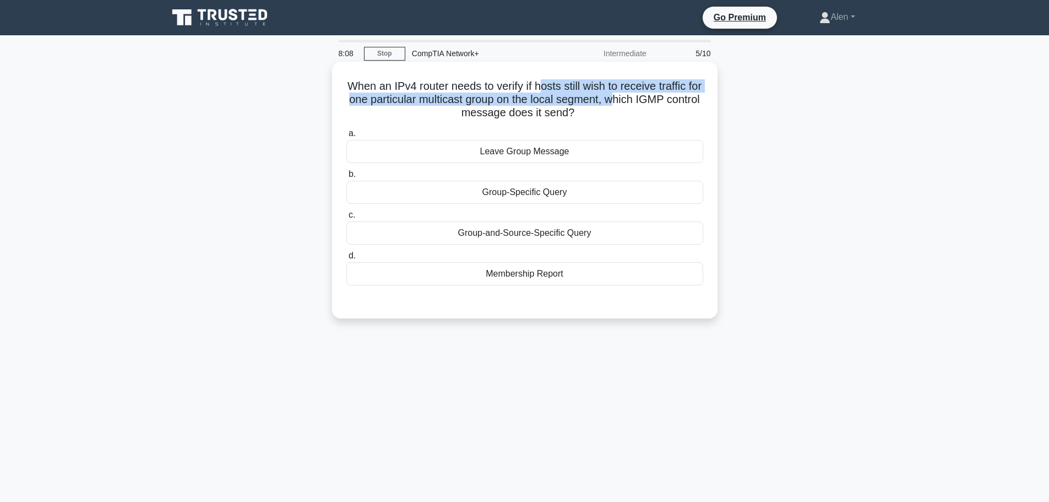
drag, startPoint x: 546, startPoint y: 87, endPoint x: 641, endPoint y: 102, distance: 96.0
click at [641, 102] on h5 "When an IPv4 router needs to verify if hosts still wish to receive traffic for …" at bounding box center [524, 99] width 359 height 41
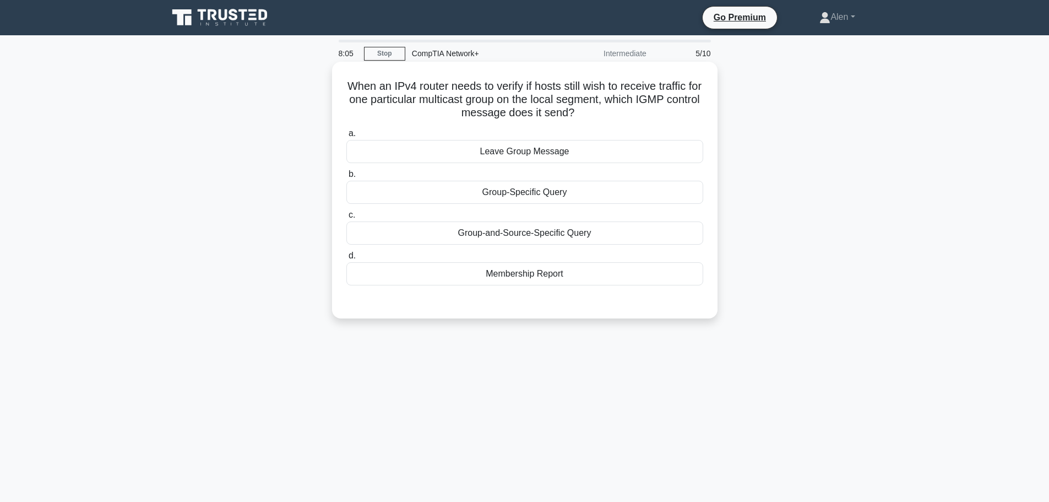
click at [631, 110] on h5 "When an IPv4 router needs to verify if hosts still wish to receive traffic for …" at bounding box center [524, 99] width 359 height 41
click at [585, 236] on div "Group-and-Source-Specific Query" at bounding box center [524, 232] width 357 height 23
click at [346, 219] on input "c. Group-and-Source-Specific Query" at bounding box center [346, 214] width 0 height 7
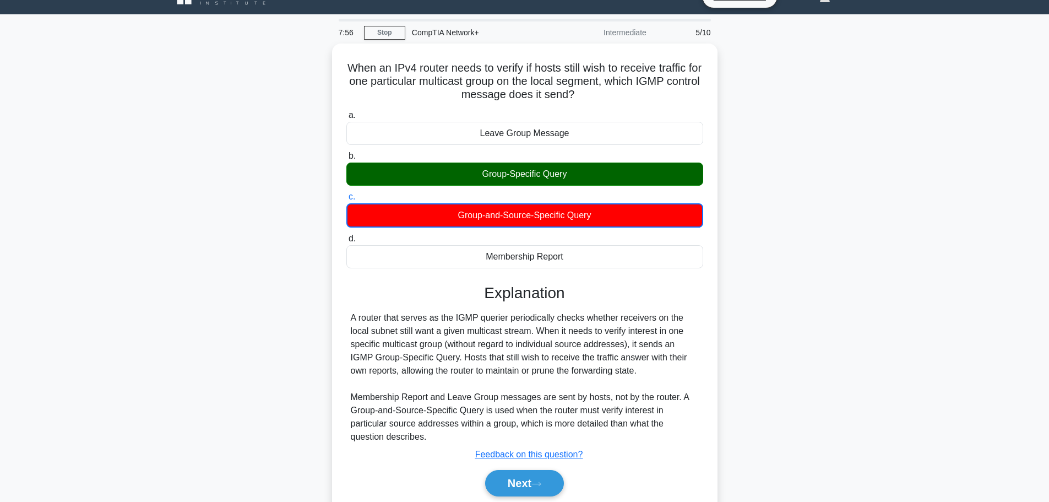
scroll to position [93, 0]
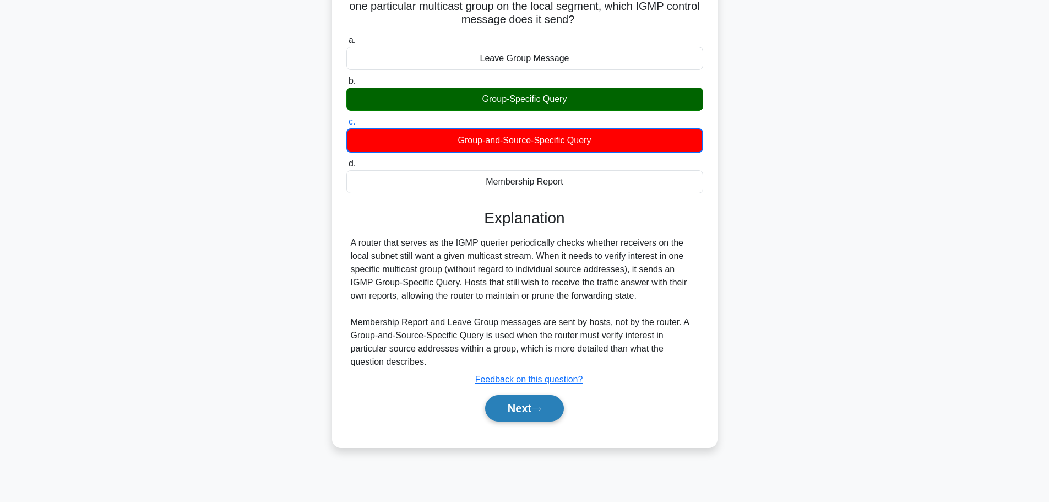
click at [548, 415] on button "Next" at bounding box center [524, 408] width 79 height 26
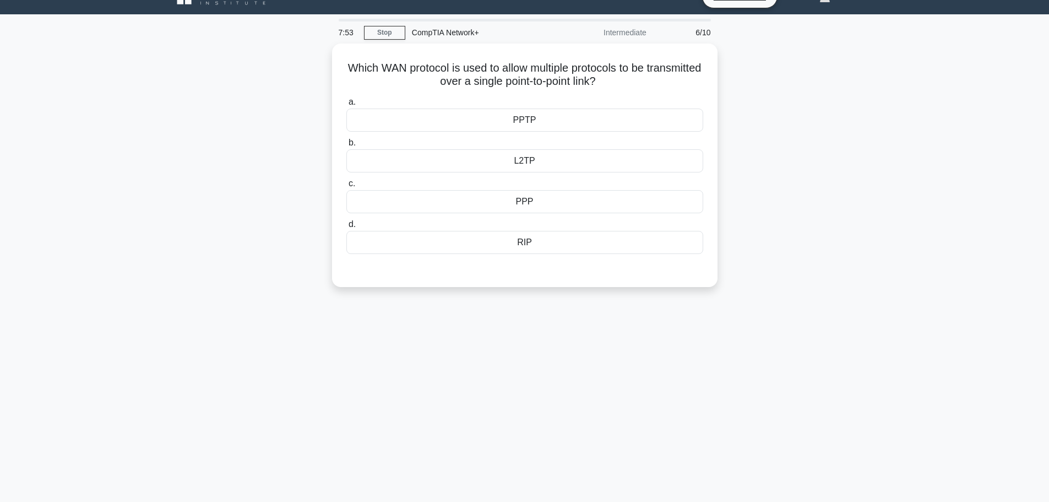
scroll to position [0, 0]
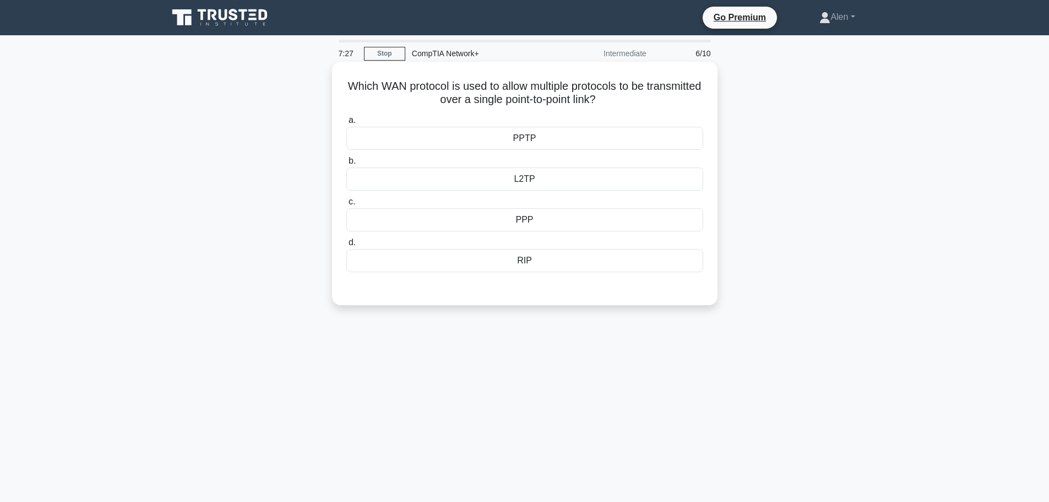
click at [533, 146] on div "PPTP" at bounding box center [524, 138] width 357 height 23
click at [346, 124] on input "a. PPTP" at bounding box center [346, 120] width 0 height 7
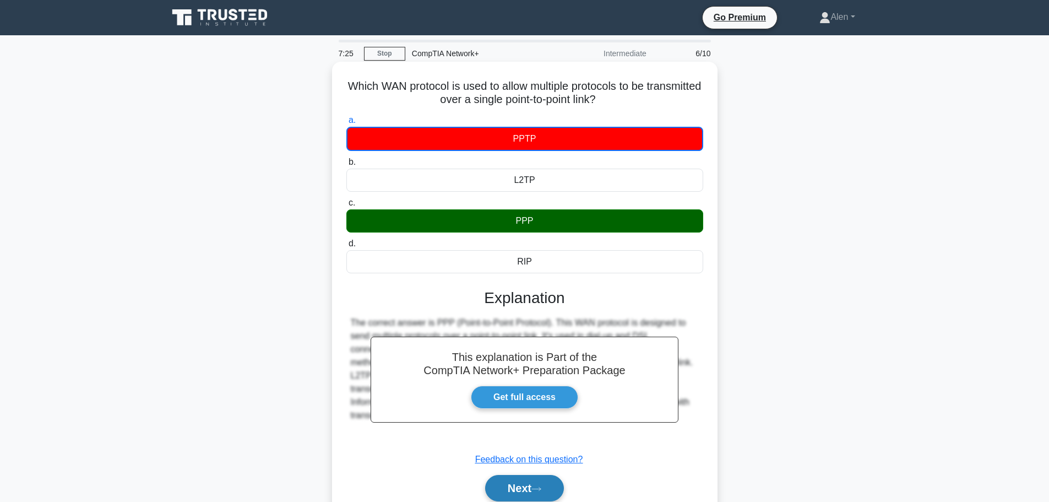
click at [534, 486] on button "Next" at bounding box center [524, 488] width 79 height 26
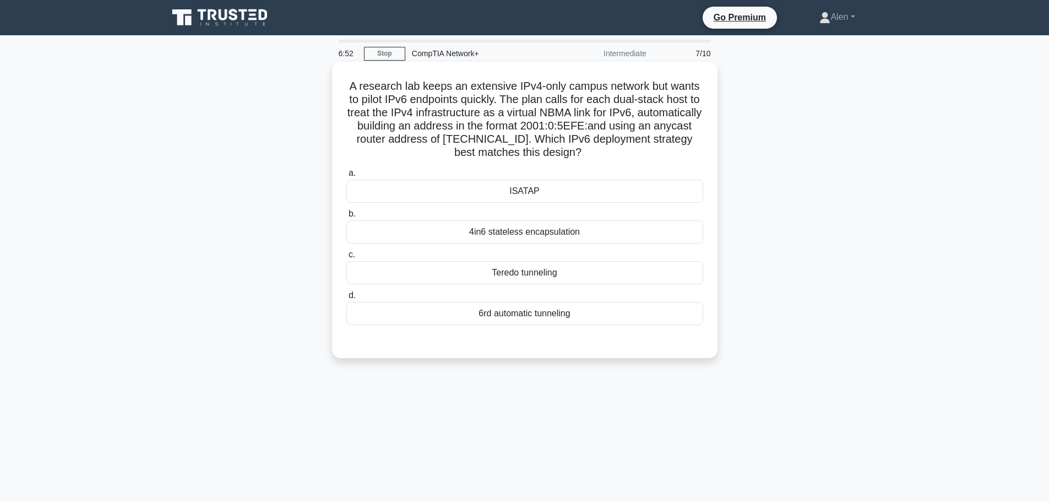
click at [514, 232] on div "4in6 stateless encapsulation" at bounding box center [524, 231] width 357 height 23
click at [346, 218] on input "b. 4in6 stateless encapsulation" at bounding box center [346, 213] width 0 height 7
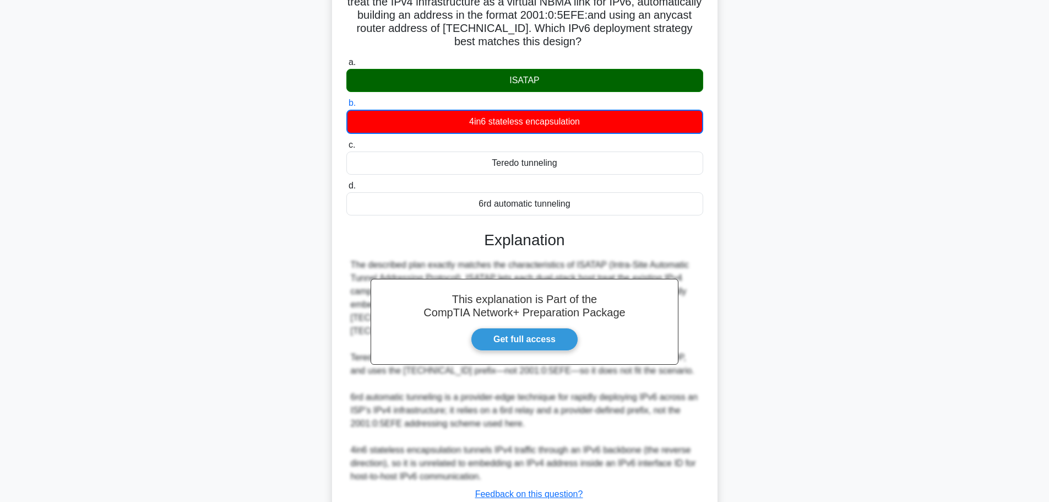
scroll to position [186, 0]
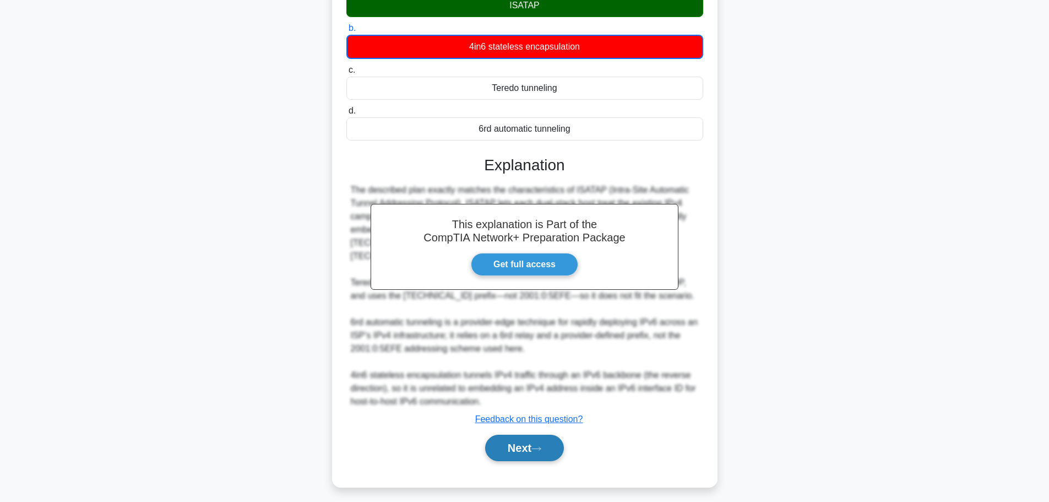
click at [530, 451] on button "Next" at bounding box center [524, 448] width 79 height 26
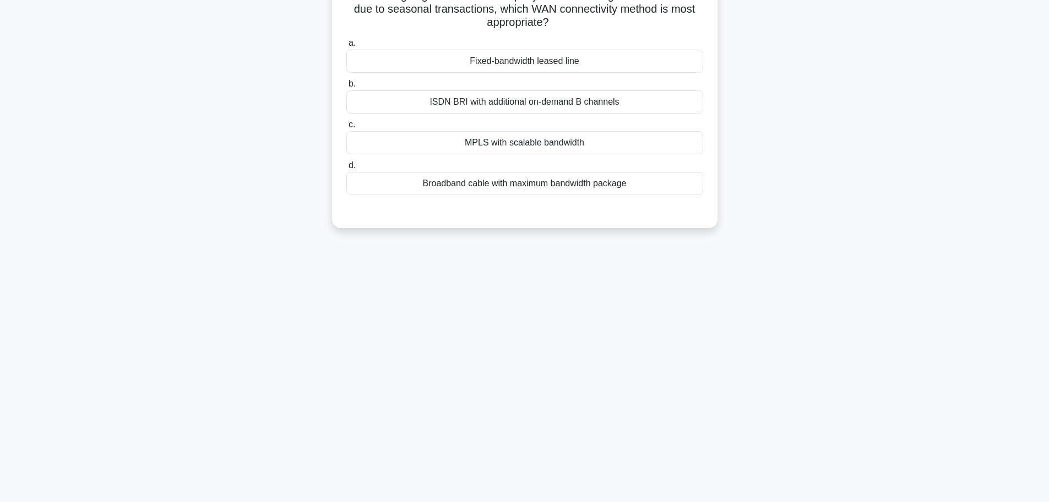
scroll to position [0, 0]
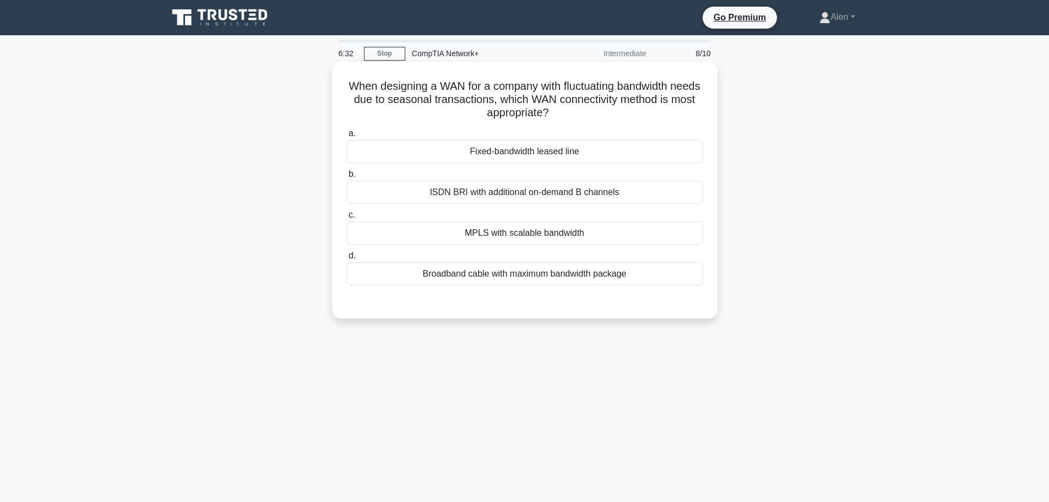
drag, startPoint x: 455, startPoint y: 85, endPoint x: 607, endPoint y: 117, distance: 155.9
click at [607, 117] on h5 "When designing a WAN for a company with fluctuating bandwidth needs due to seas…" at bounding box center [524, 99] width 359 height 41
click at [617, 120] on h5 "When designing a WAN for a company with fluctuating bandwidth needs due to seas…" at bounding box center [524, 99] width 359 height 41
click at [531, 235] on div "MPLS with scalable bandwidth" at bounding box center [524, 232] width 357 height 23
click at [346, 219] on input "c. MPLS with scalable bandwidth" at bounding box center [346, 214] width 0 height 7
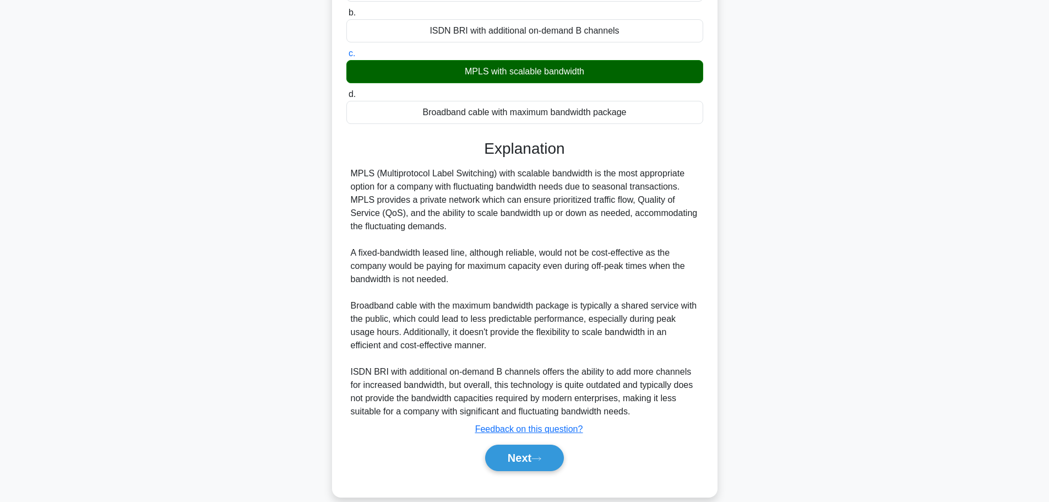
scroll to position [165, 0]
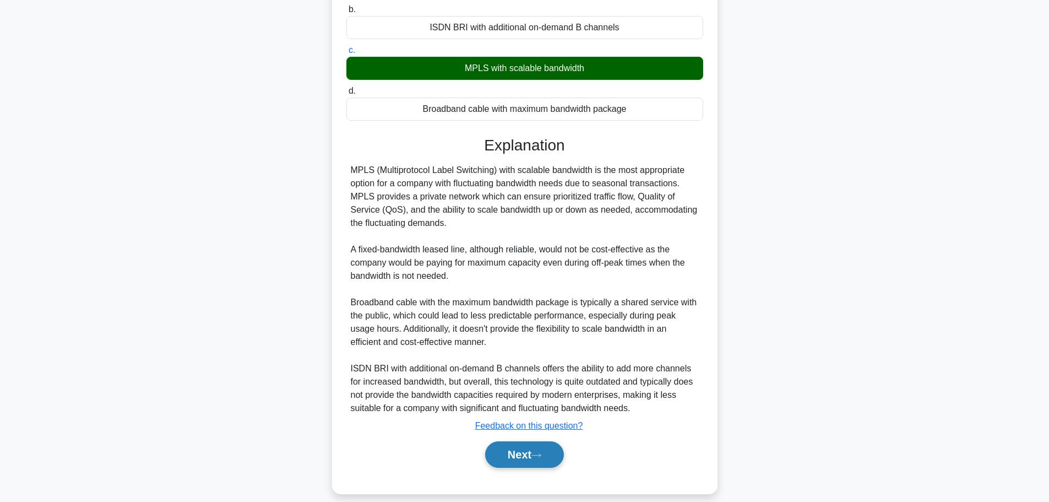
click at [520, 454] on button "Next" at bounding box center [524, 454] width 79 height 26
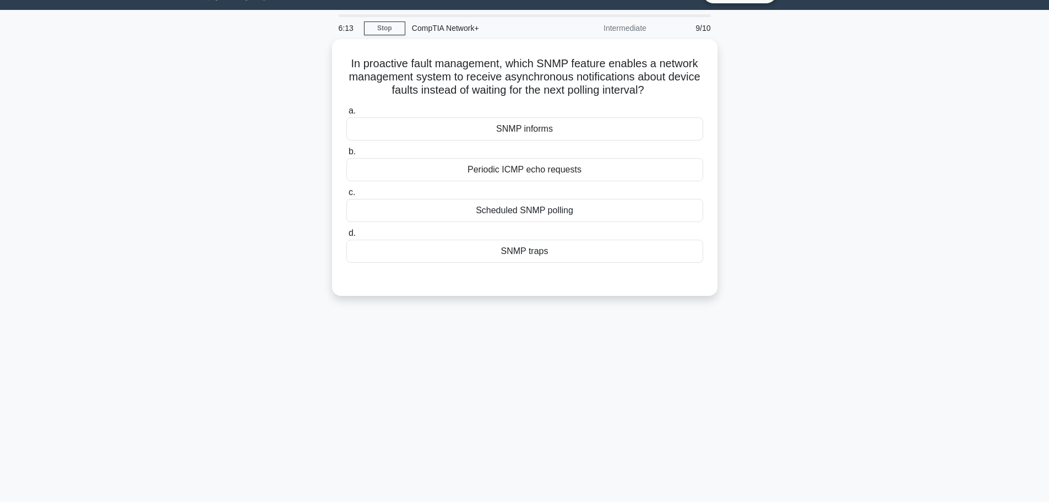
scroll to position [0, 0]
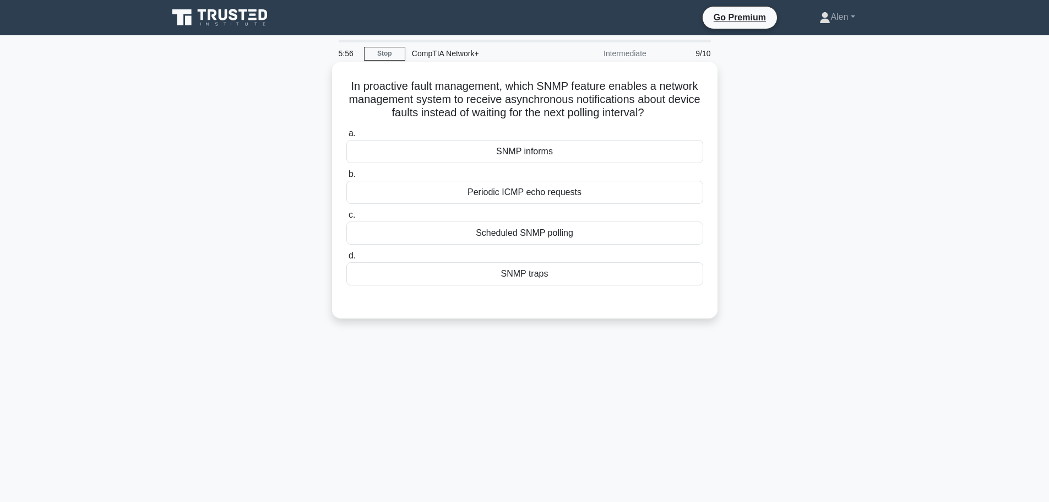
drag, startPoint x: 432, startPoint y: 113, endPoint x: 681, endPoint y: 108, distance: 249.0
click at [681, 108] on h5 "In proactive fault management, which SNMP feature enables a network management …" at bounding box center [524, 99] width 359 height 41
click at [675, 128] on label "a. SNMP informs" at bounding box center [524, 145] width 357 height 36
click at [346, 130] on input "a. SNMP informs" at bounding box center [346, 133] width 0 height 7
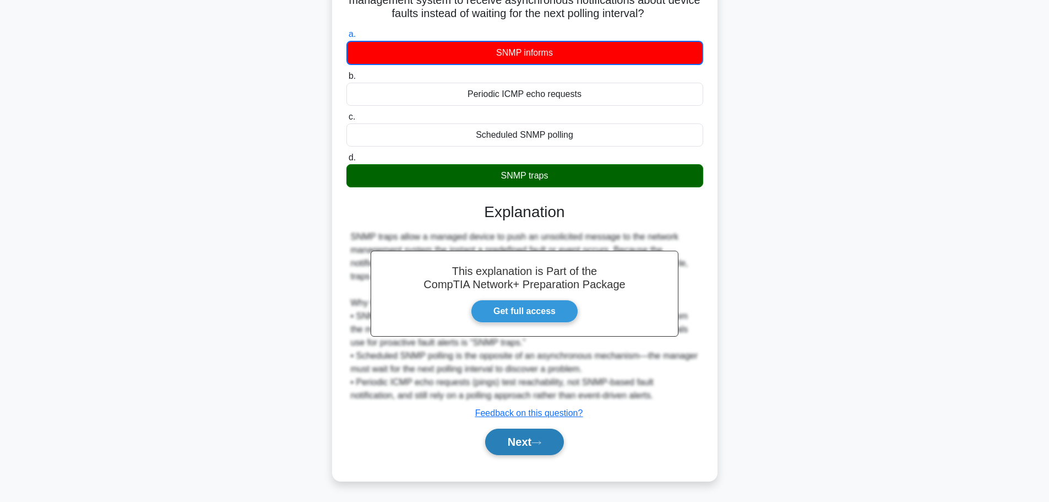
click at [541, 439] on icon at bounding box center [536, 442] width 10 height 6
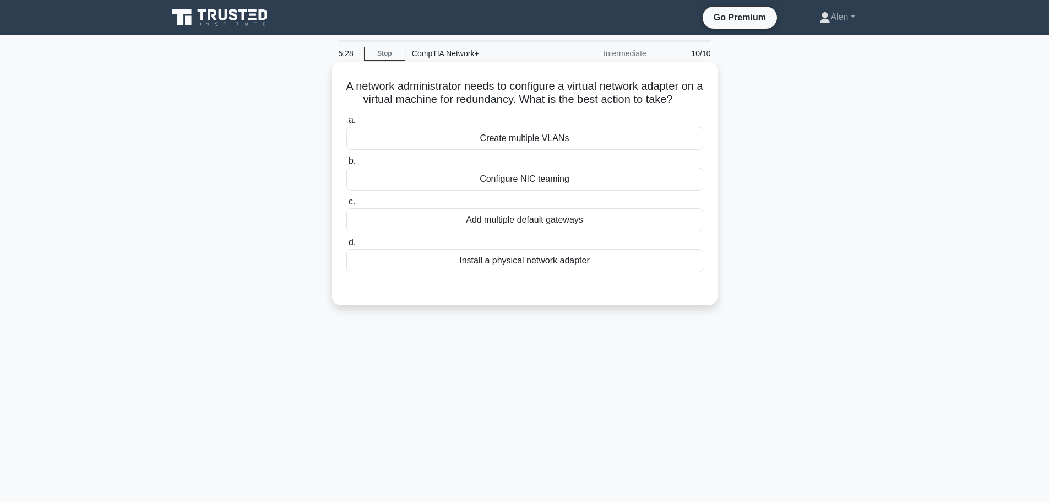
click at [530, 150] on div "Create multiple VLANs" at bounding box center [524, 138] width 357 height 23
click at [346, 124] on input "a. Create multiple VLANs" at bounding box center [346, 120] width 0 height 7
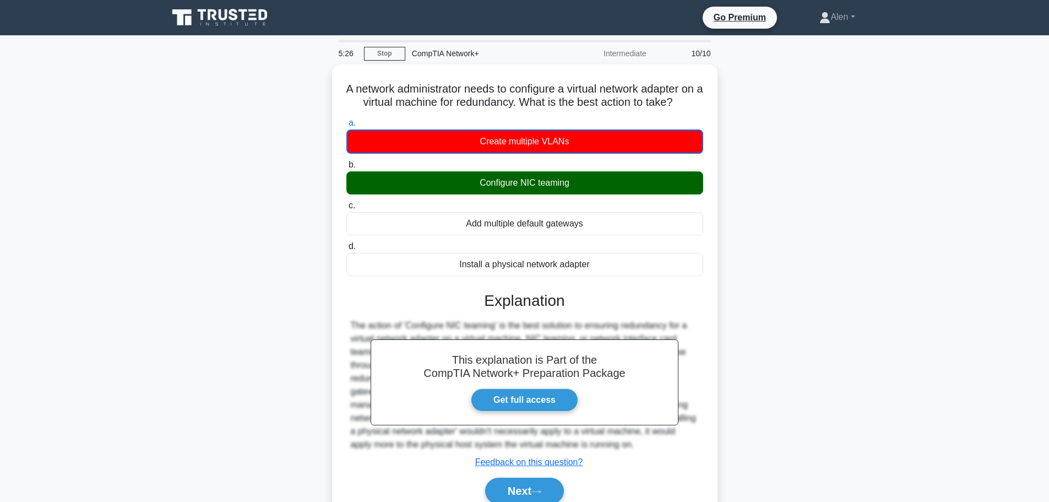
scroll to position [93, 0]
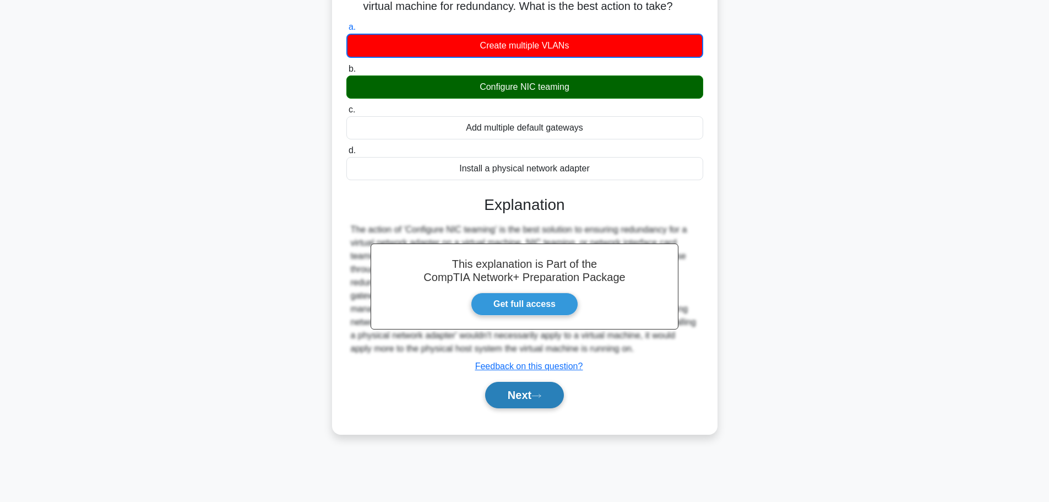
click at [539, 403] on button "Next" at bounding box center [524, 395] width 79 height 26
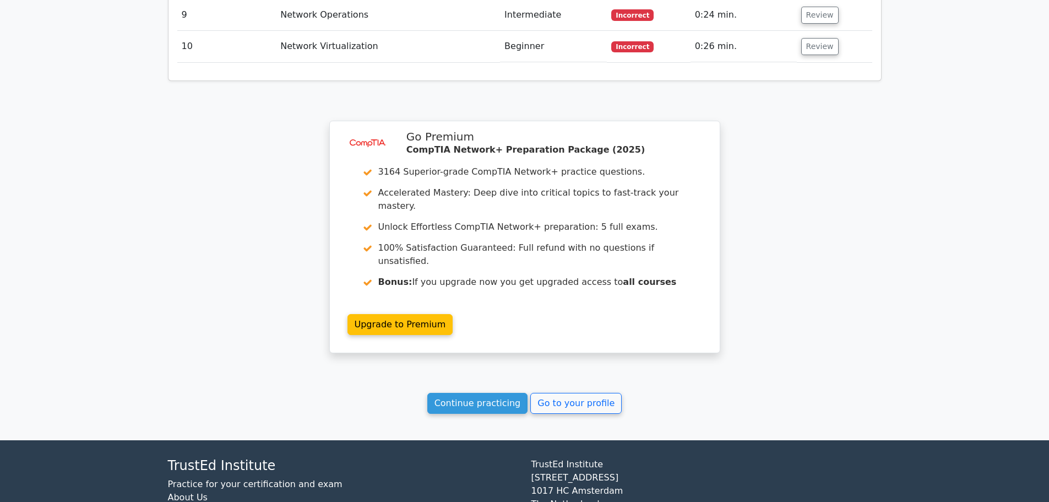
scroll to position [1654, 0]
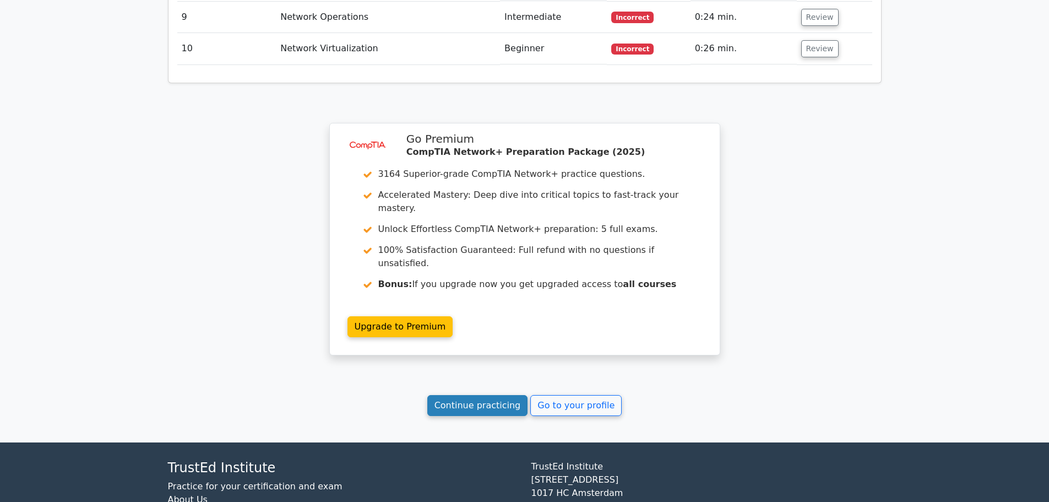
click at [501, 395] on link "Continue practicing" at bounding box center [477, 405] width 101 height 21
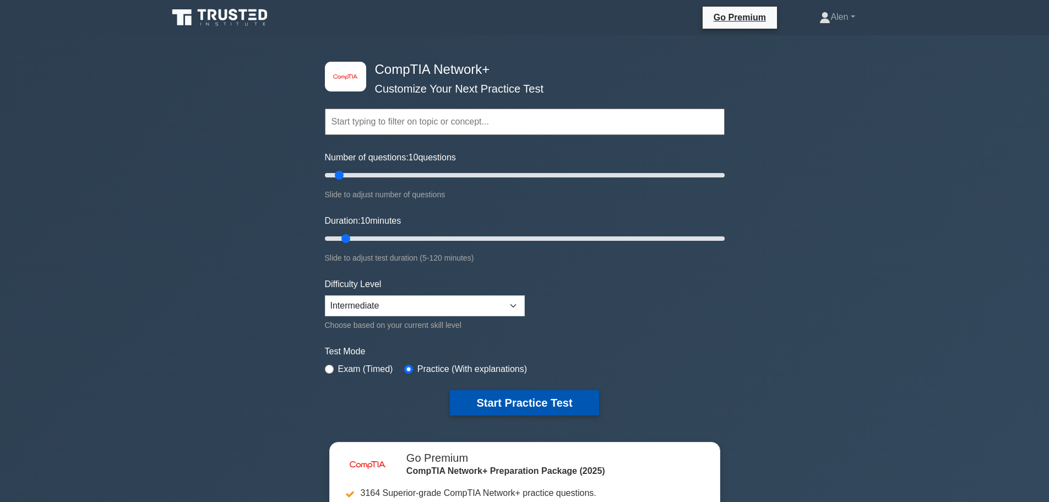
click at [516, 399] on button "Start Practice Test" at bounding box center [524, 402] width 149 height 25
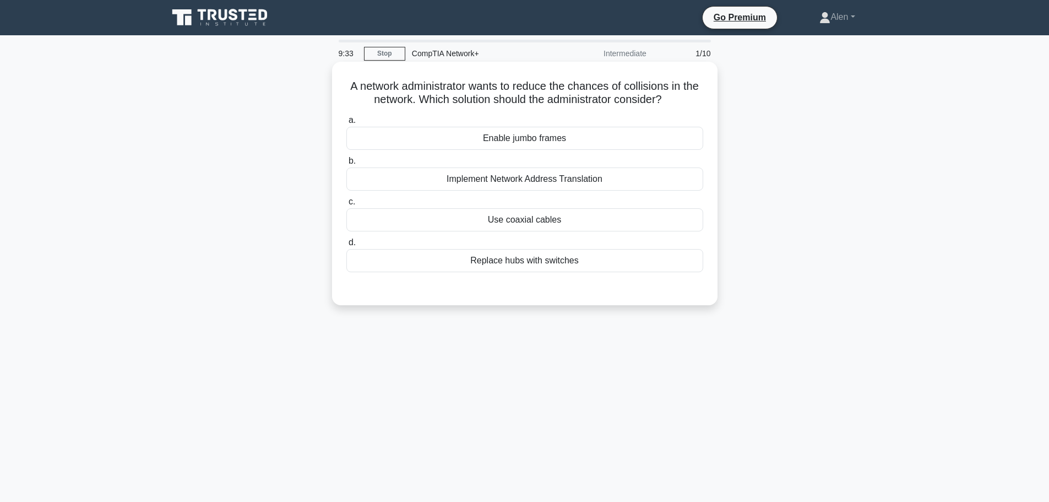
click at [539, 183] on div "Implement Network Address Translation" at bounding box center [524, 178] width 357 height 23
click at [346, 165] on input "b. Implement Network Address Translation" at bounding box center [346, 161] width 0 height 7
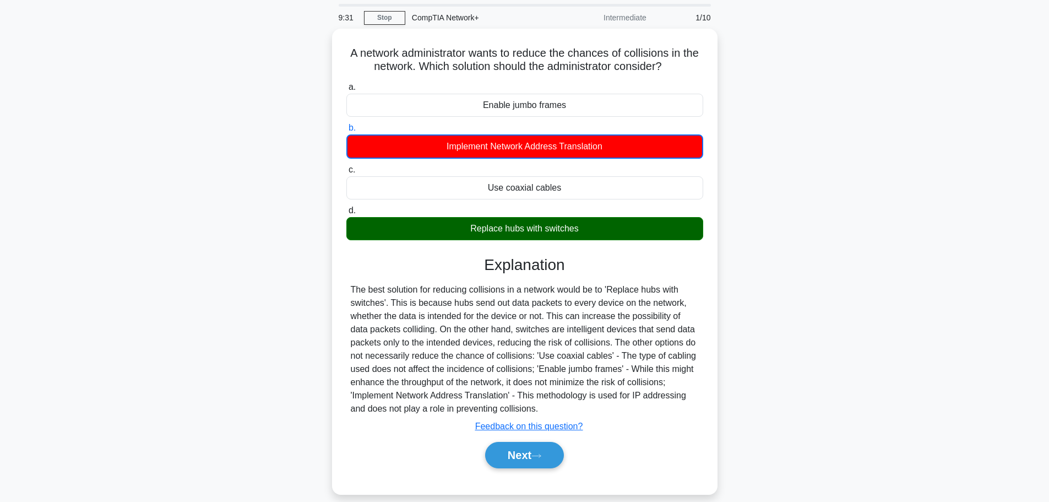
scroll to position [55, 0]
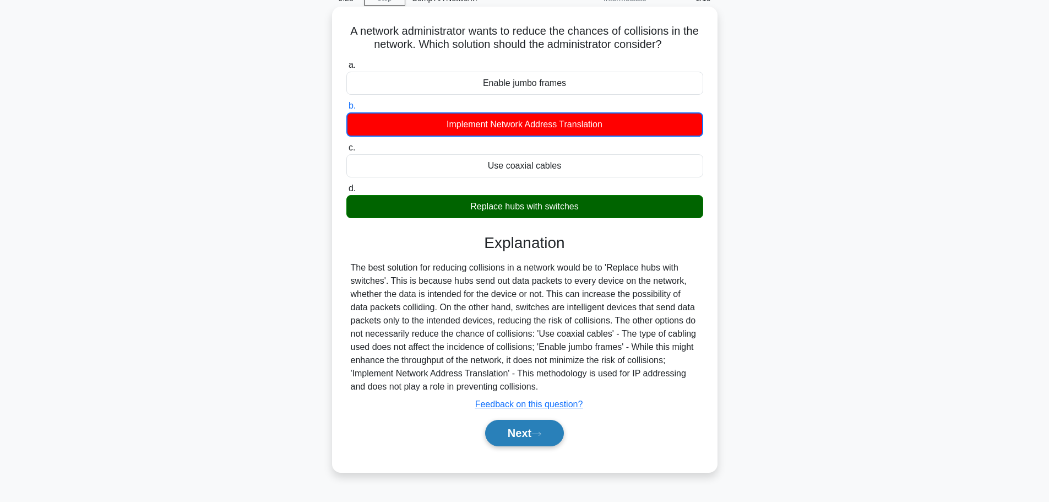
click at [525, 435] on button "Next" at bounding box center [524, 433] width 79 height 26
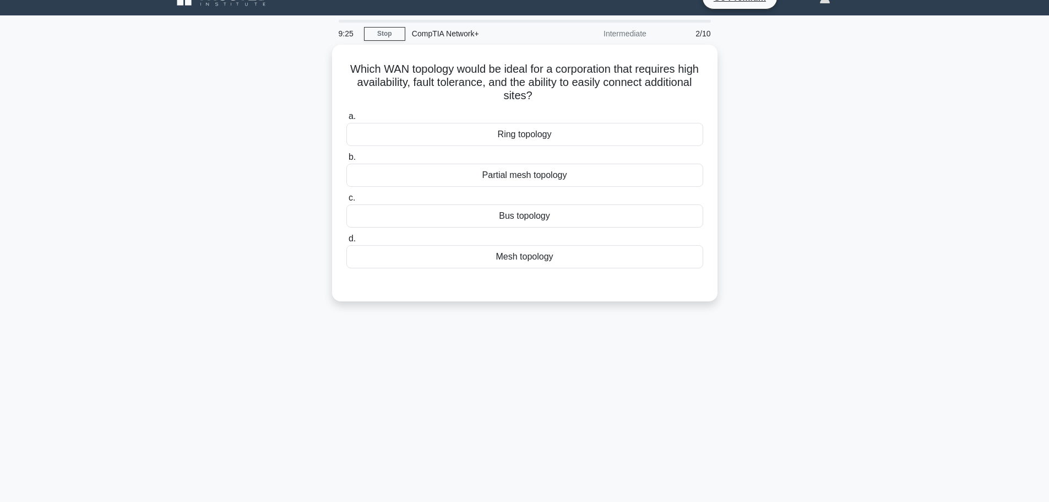
scroll to position [0, 0]
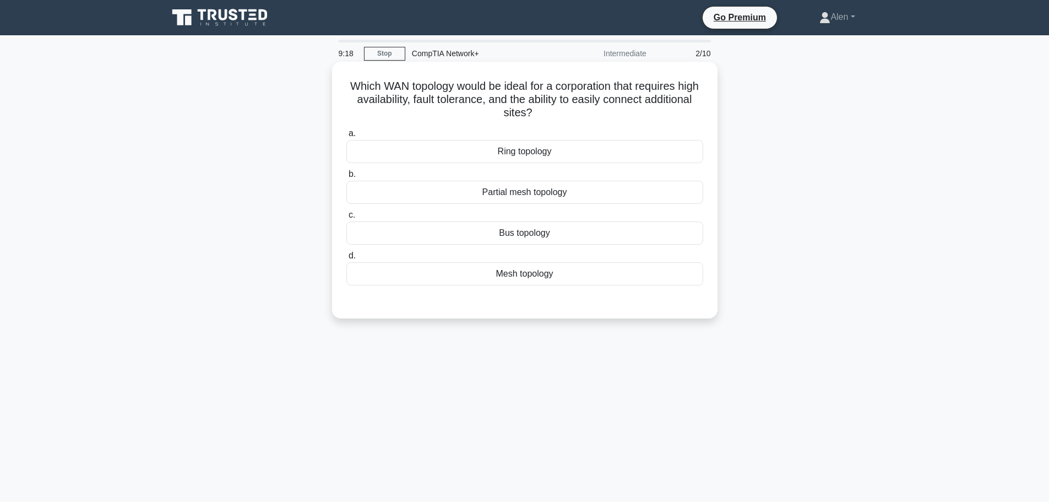
click at [522, 274] on div "Mesh topology" at bounding box center [524, 273] width 357 height 23
click at [346, 259] on input "d. Mesh topology" at bounding box center [346, 255] width 0 height 7
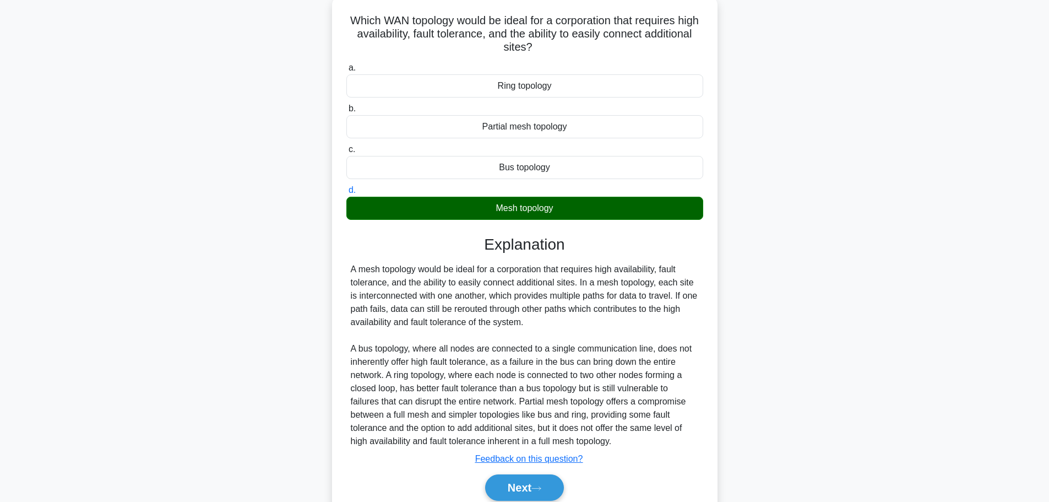
scroll to position [112, 0]
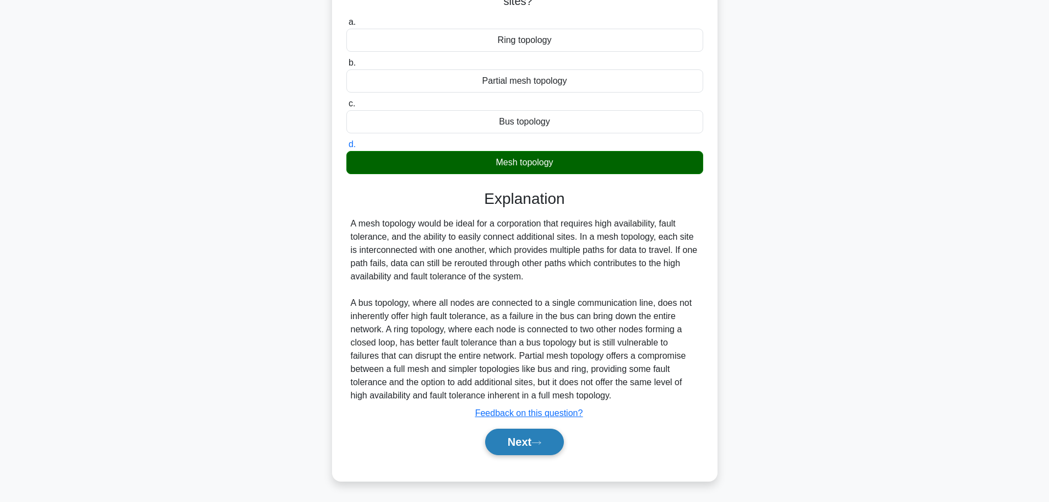
click at [511, 446] on button "Next" at bounding box center [524, 441] width 79 height 26
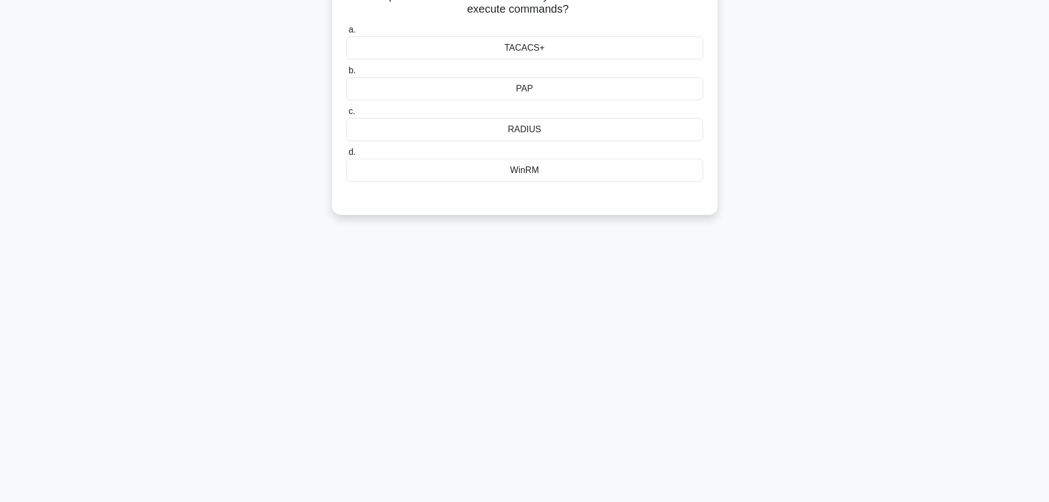
scroll to position [0, 0]
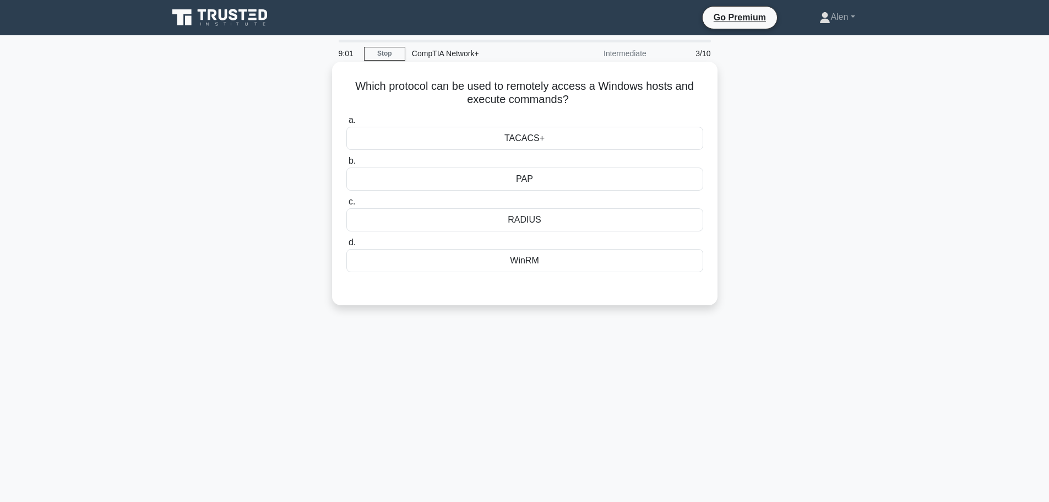
click at [533, 264] on div "WinRM" at bounding box center [524, 260] width 357 height 23
click at [346, 246] on input "d. WinRM" at bounding box center [346, 242] width 0 height 7
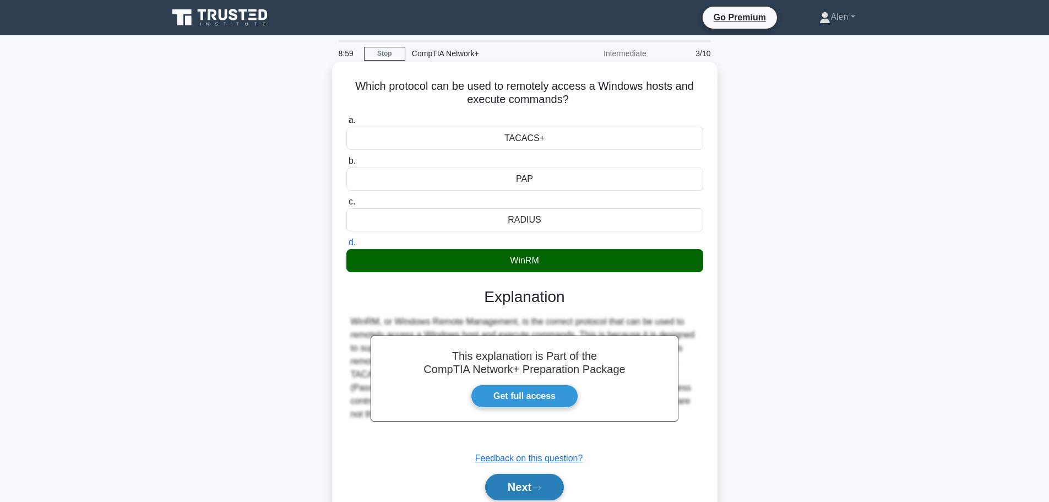
click at [528, 490] on button "Next" at bounding box center [524, 487] width 79 height 26
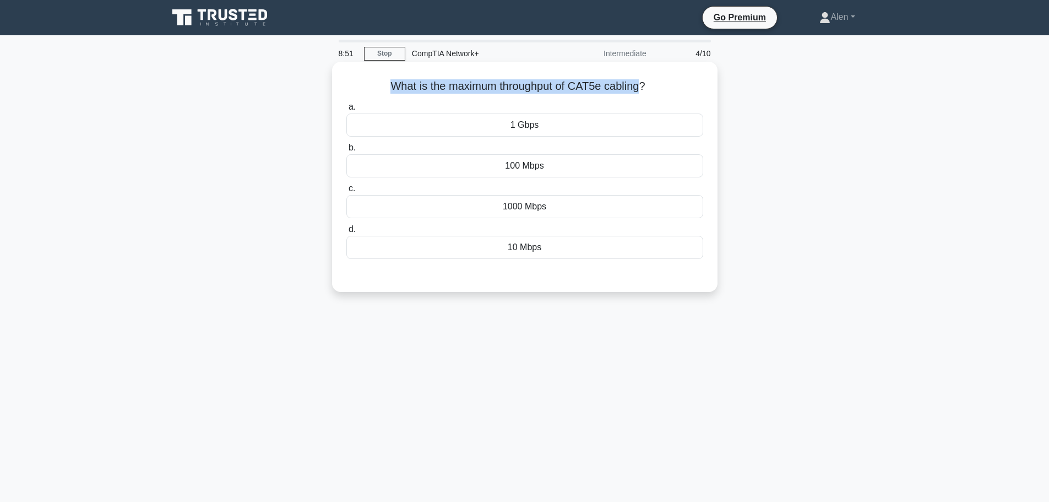
drag, startPoint x: 643, startPoint y: 90, endPoint x: 377, endPoint y: 88, distance: 266.0
click at [377, 88] on h5 "What is the maximum throughput of CAT5e cabling? .spinner_0XTQ{transform-origin…" at bounding box center [524, 86] width 359 height 14
copy h5 "What is the maximum throughput of CAT5e cabling"
click at [489, 209] on div "1000 Mbps" at bounding box center [524, 206] width 357 height 23
click at [346, 192] on input "c. 1000 Mbps" at bounding box center [346, 188] width 0 height 7
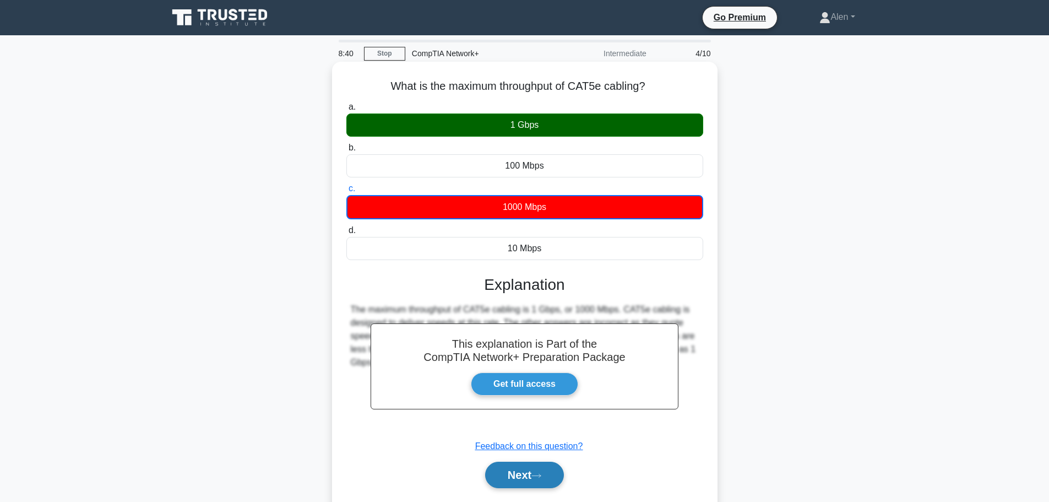
click at [540, 476] on icon at bounding box center [536, 475] width 9 height 3
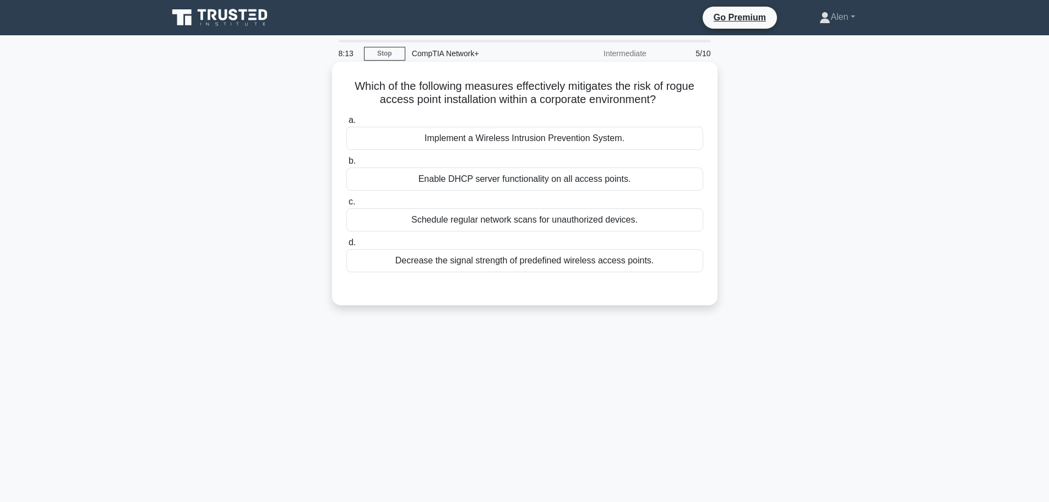
click at [523, 220] on div "Schedule regular network scans for unauthorized devices." at bounding box center [524, 219] width 357 height 23
click at [346, 205] on input "c. Schedule regular network scans for unauthorized devices." at bounding box center [346, 201] width 0 height 7
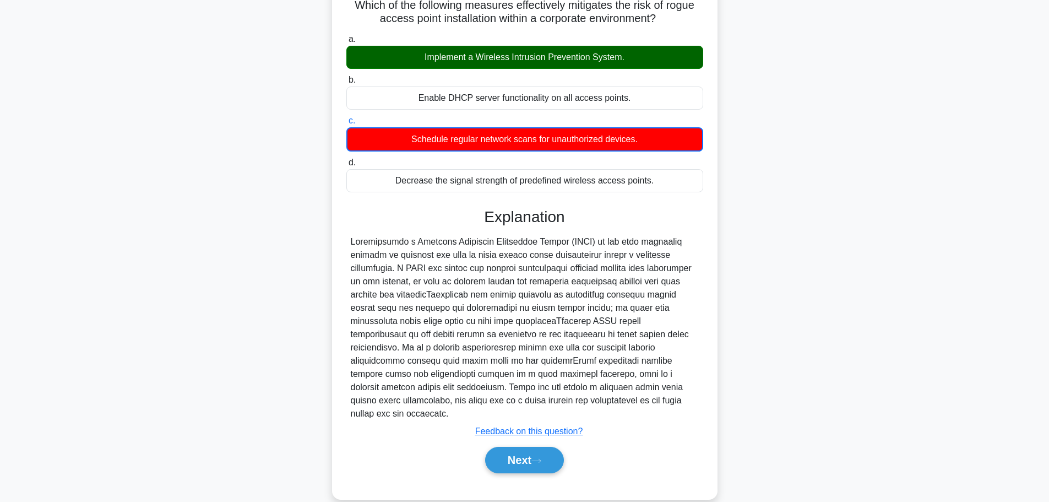
scroll to position [93, 0]
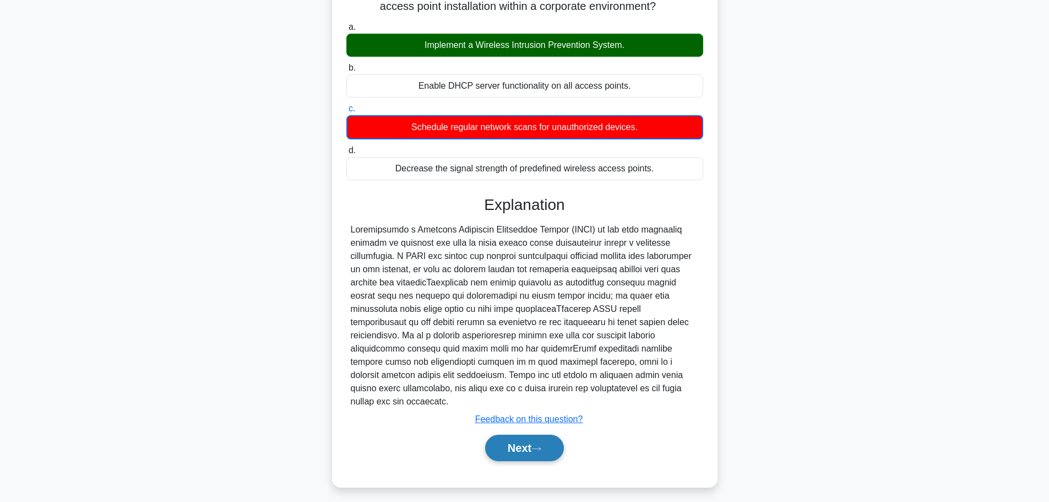
click at [511, 435] on button "Next" at bounding box center [524, 448] width 79 height 26
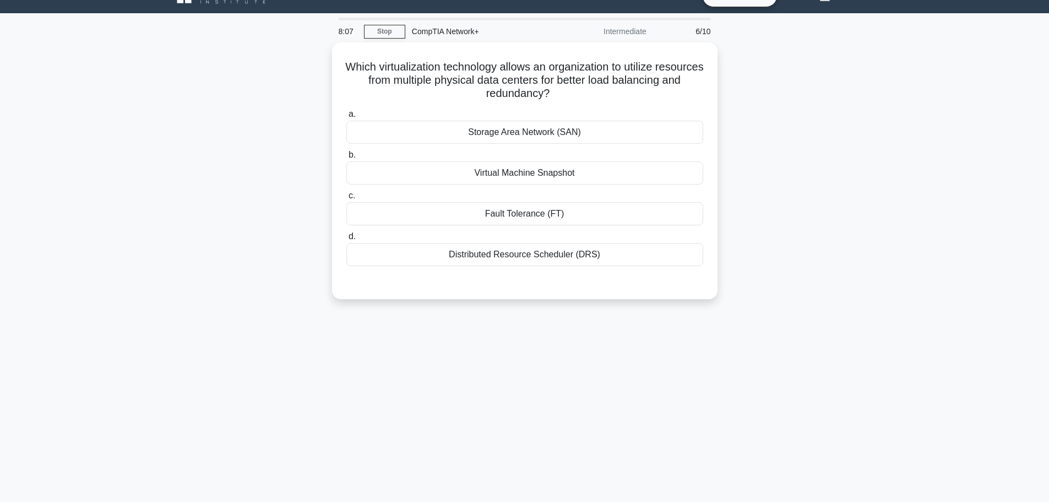
scroll to position [0, 0]
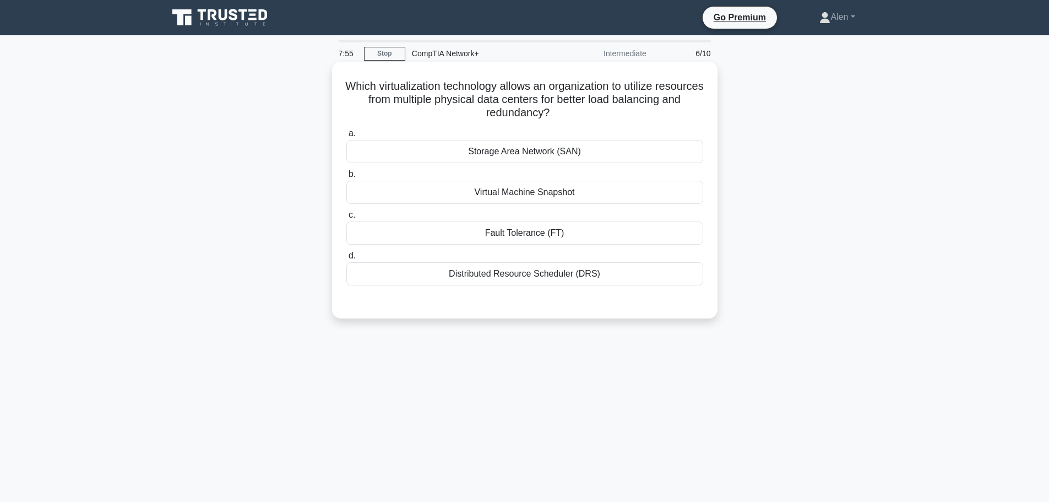
click at [525, 156] on div "Storage Area Network (SAN)" at bounding box center [524, 151] width 357 height 23
click at [346, 137] on input "a. Storage Area Network (SAN)" at bounding box center [346, 133] width 0 height 7
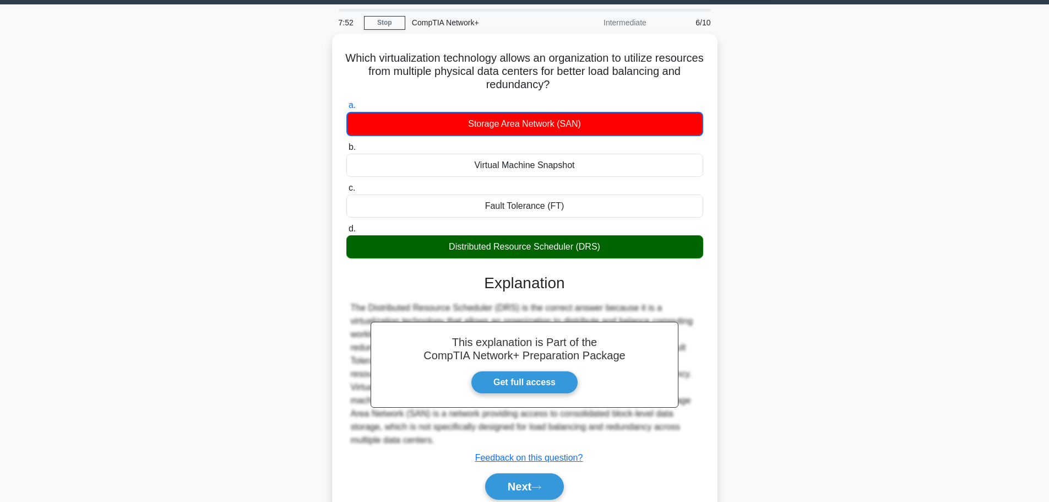
scroll to position [93, 0]
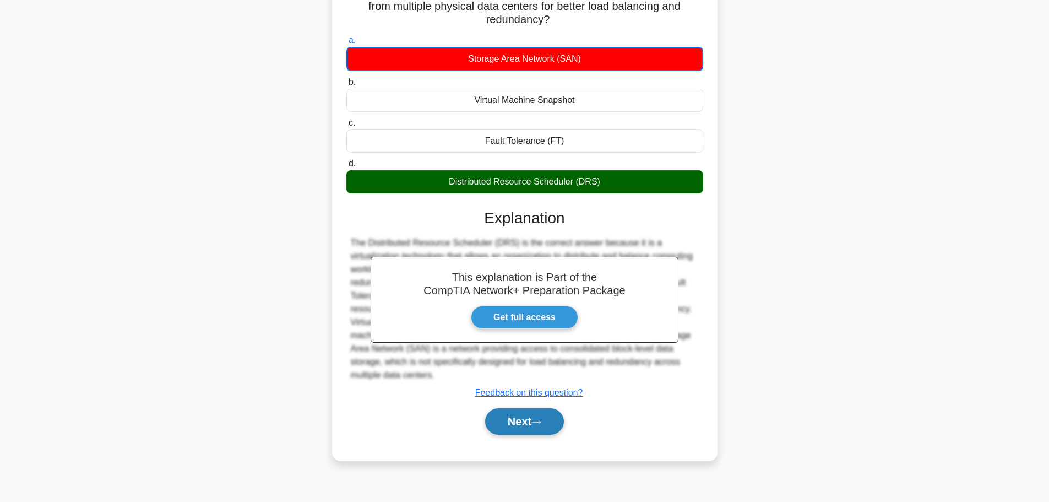
click at [523, 417] on button "Next" at bounding box center [524, 421] width 79 height 26
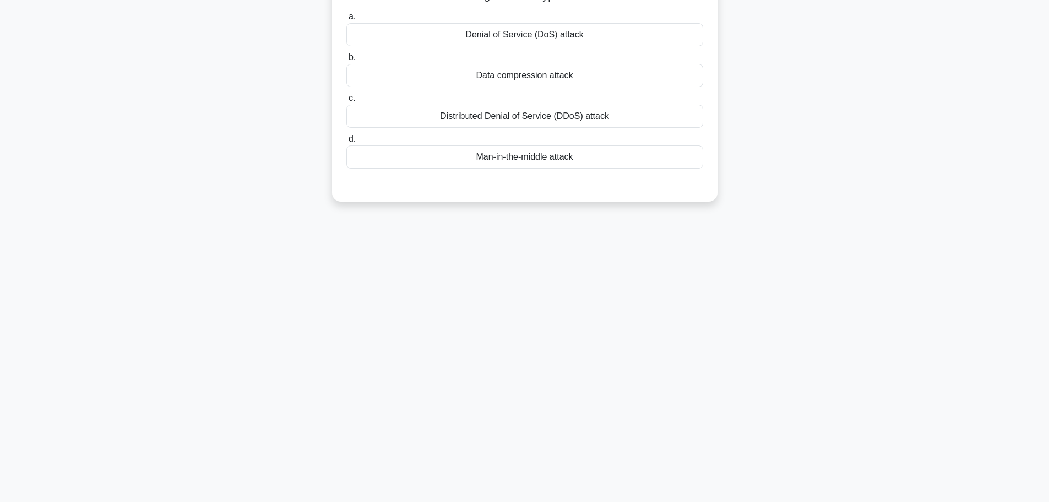
click at [1048, 17] on main "7:49 Stop CompTIA Network+ Intermediate 7/10 Which of the following is NOT a ty…" at bounding box center [524, 222] width 1049 height 560
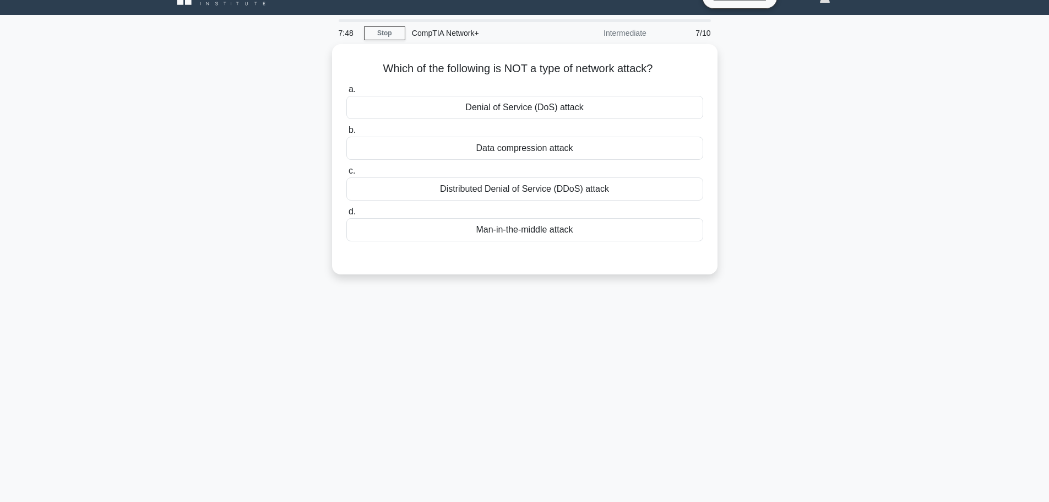
scroll to position [0, 0]
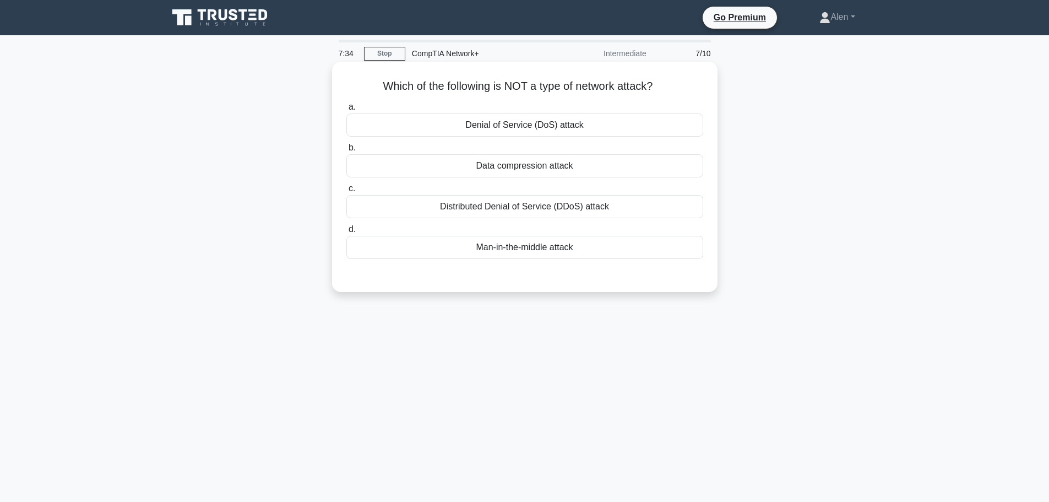
click at [556, 169] on div "Data compression attack" at bounding box center [524, 165] width 357 height 23
click at [346, 151] on input "b. Data compression attack" at bounding box center [346, 147] width 0 height 7
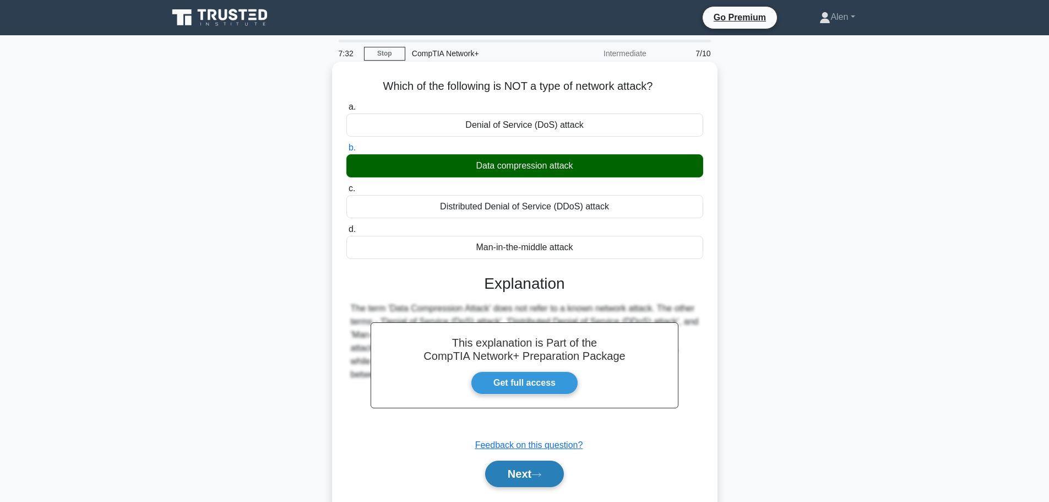
click at [533, 472] on button "Next" at bounding box center [524, 473] width 79 height 26
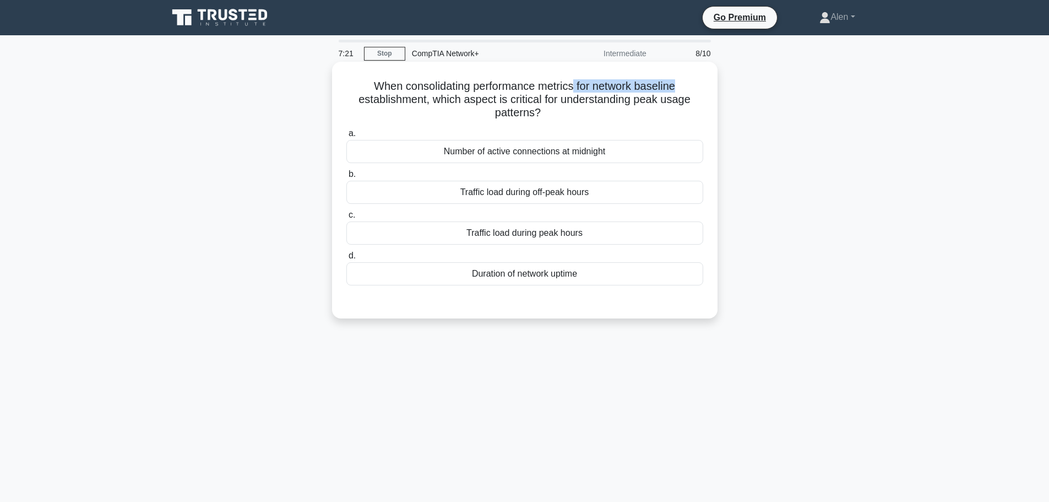
drag, startPoint x: 577, startPoint y: 85, endPoint x: 678, endPoint y: 79, distance: 102.1
click at [678, 79] on h5 "When consolidating performance metrics for network baseline establishment, whic…" at bounding box center [524, 99] width 359 height 41
click at [536, 81] on h5 "When consolidating performance metrics for network baseline establishment, whic…" at bounding box center [524, 99] width 359 height 41
click at [531, 238] on div "Traffic load during peak hours" at bounding box center [524, 232] width 357 height 23
click at [346, 219] on input "c. Traffic load during peak hours" at bounding box center [346, 214] width 0 height 7
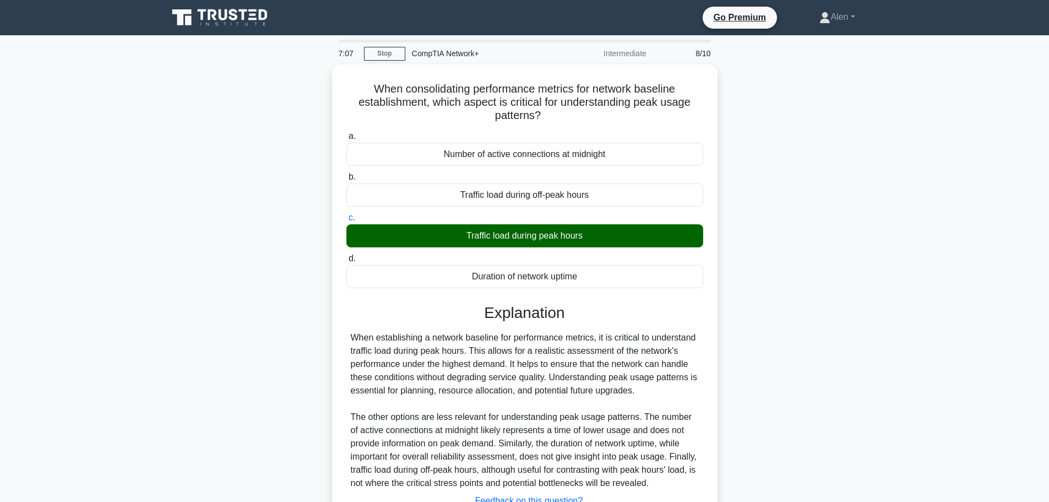
scroll to position [93, 0]
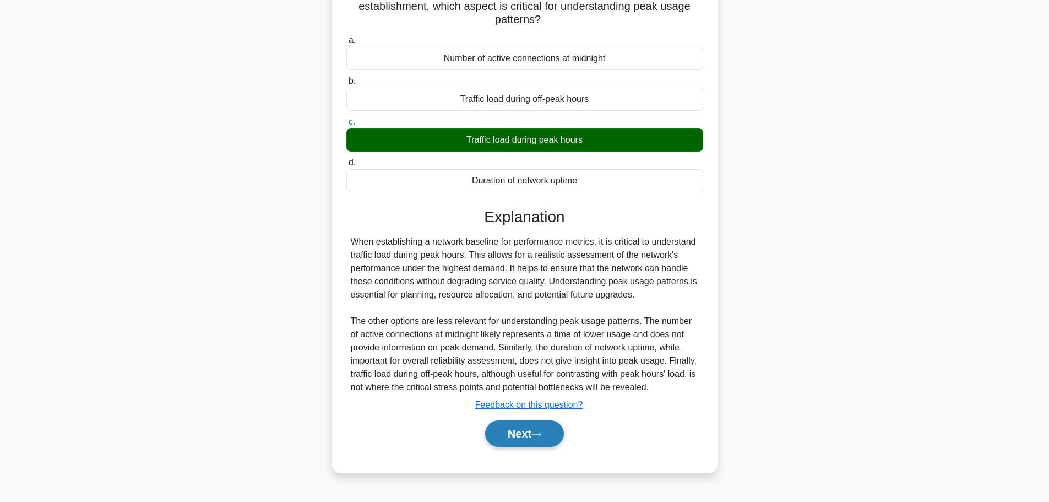
click at [524, 432] on button "Next" at bounding box center [524, 433] width 79 height 26
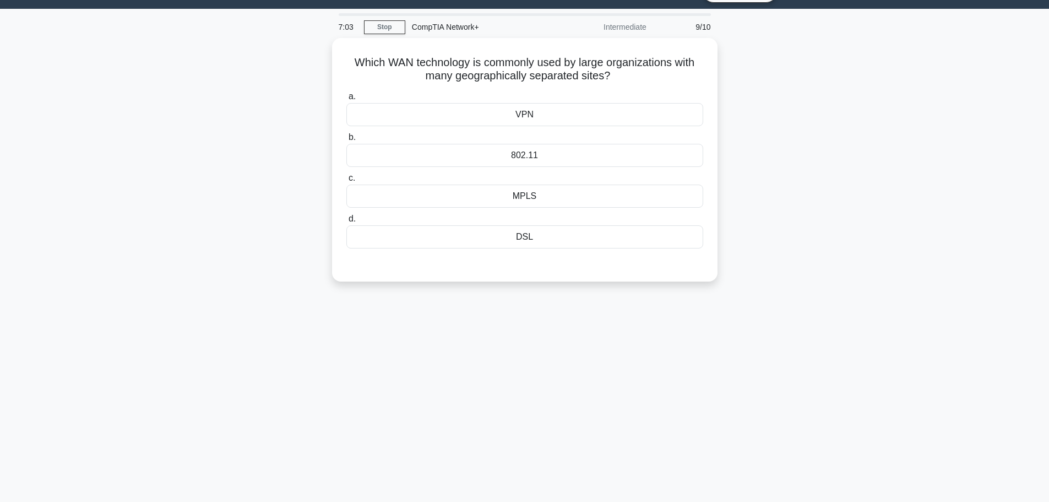
scroll to position [0, 0]
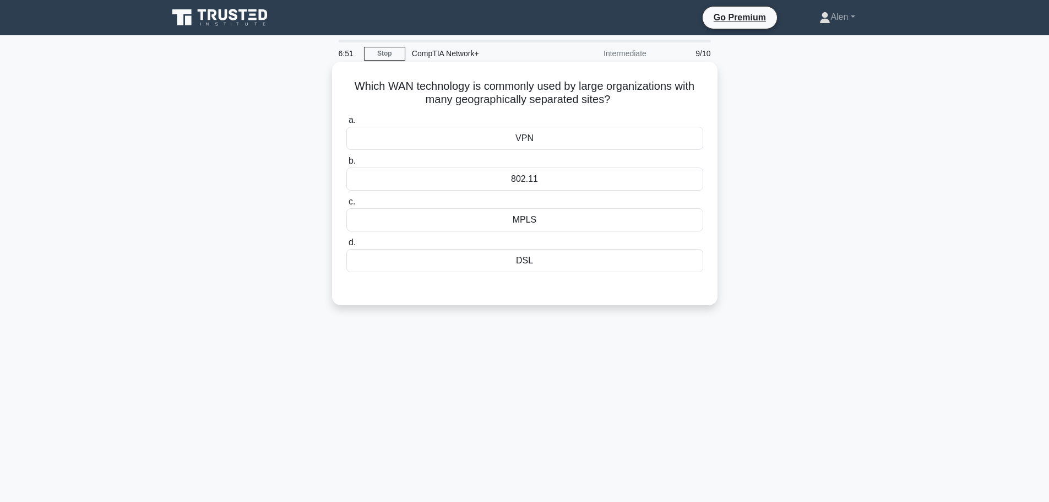
click at [528, 222] on div "MPLS" at bounding box center [524, 219] width 357 height 23
click at [346, 205] on input "c. MPLS" at bounding box center [346, 201] width 0 height 7
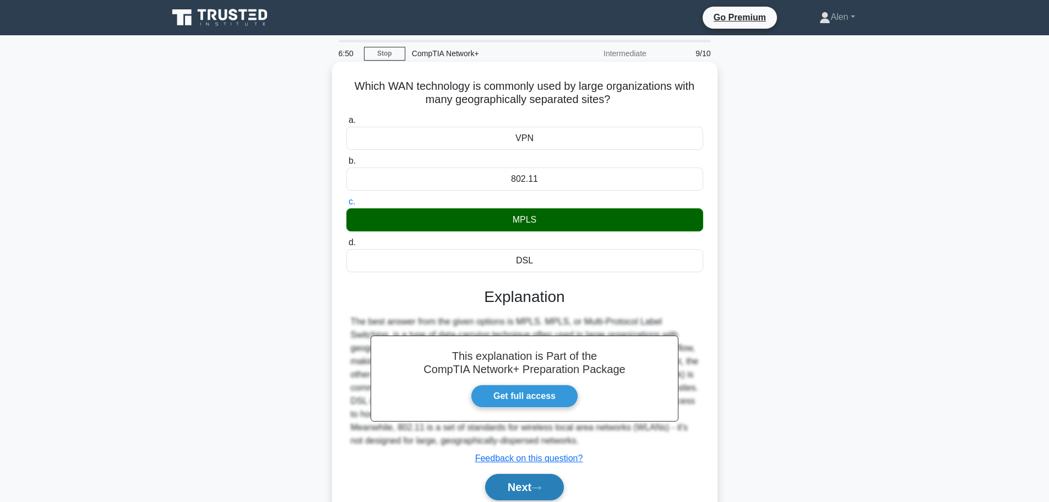
click at [519, 493] on button "Next" at bounding box center [524, 487] width 79 height 26
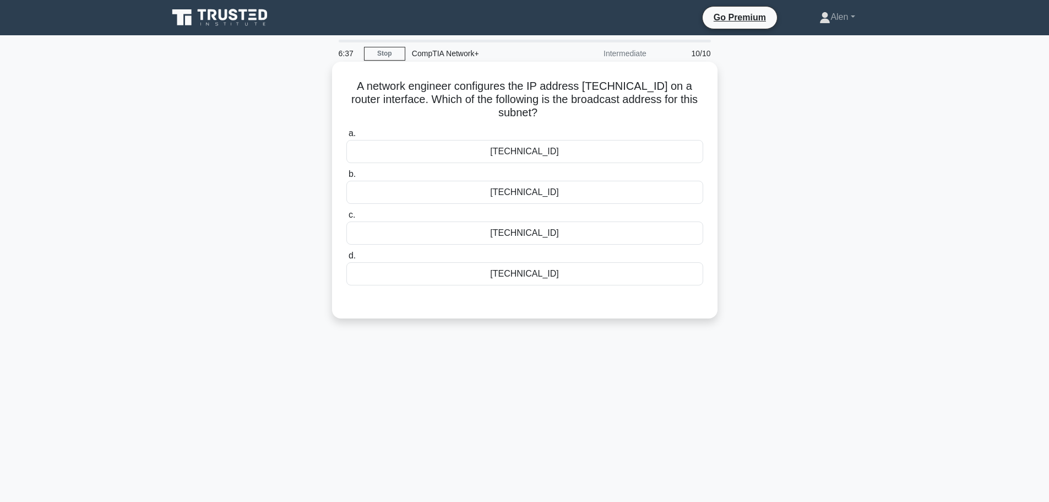
click at [590, 85] on h5 "A network engineer configures the IP address 172.19.108.67/26 on a router inter…" at bounding box center [524, 99] width 359 height 41
click at [563, 270] on div "172.19.108.126" at bounding box center [524, 273] width 357 height 23
click at [346, 259] on input "d. 172.19.108.126" at bounding box center [346, 255] width 0 height 7
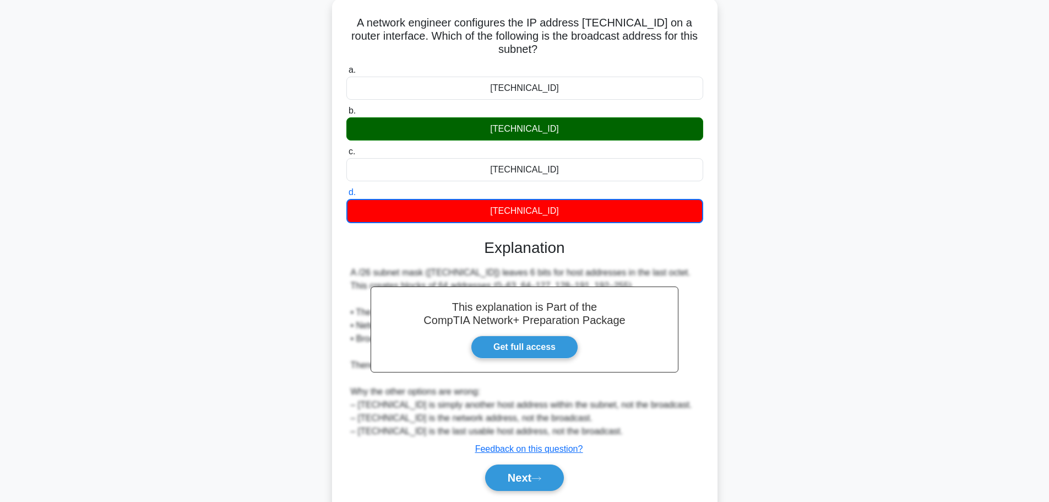
scroll to position [100, 0]
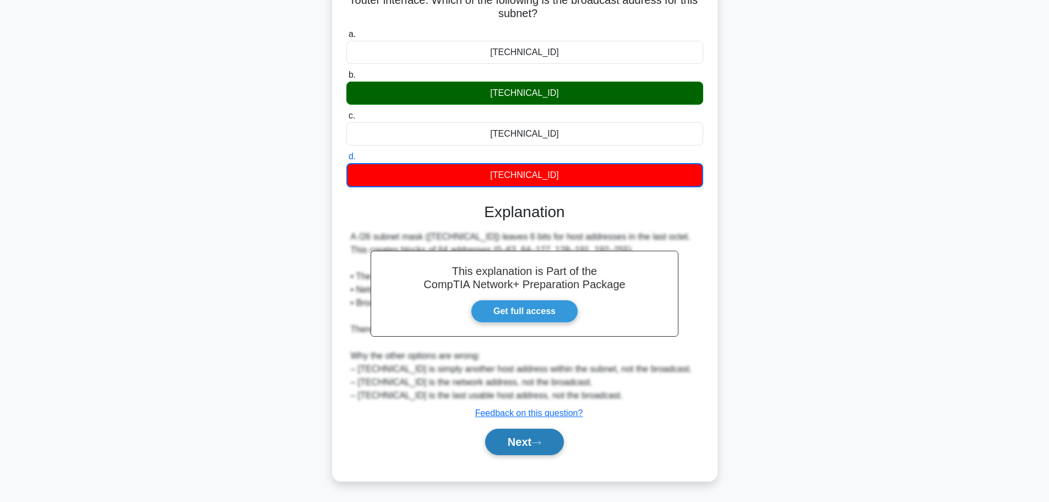
click at [500, 443] on button "Next" at bounding box center [524, 441] width 79 height 26
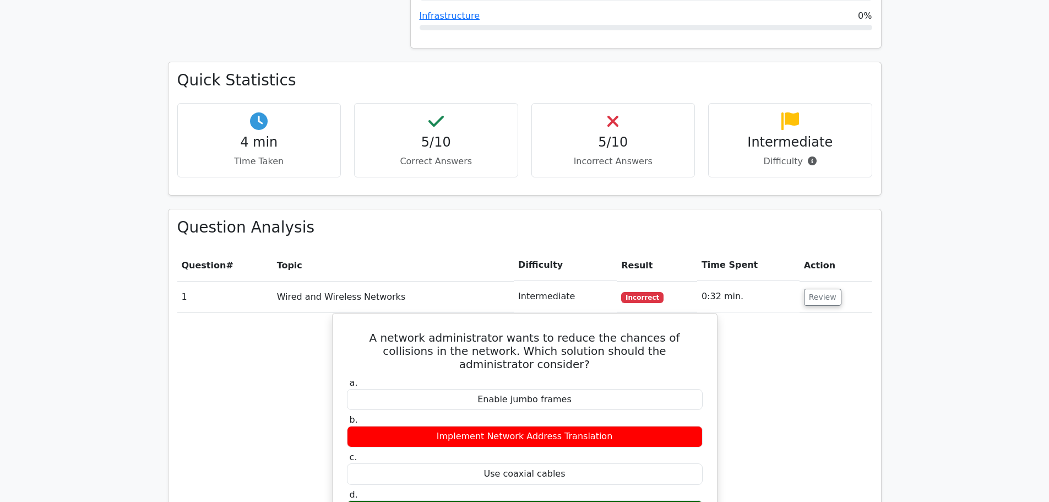
scroll to position [663, 0]
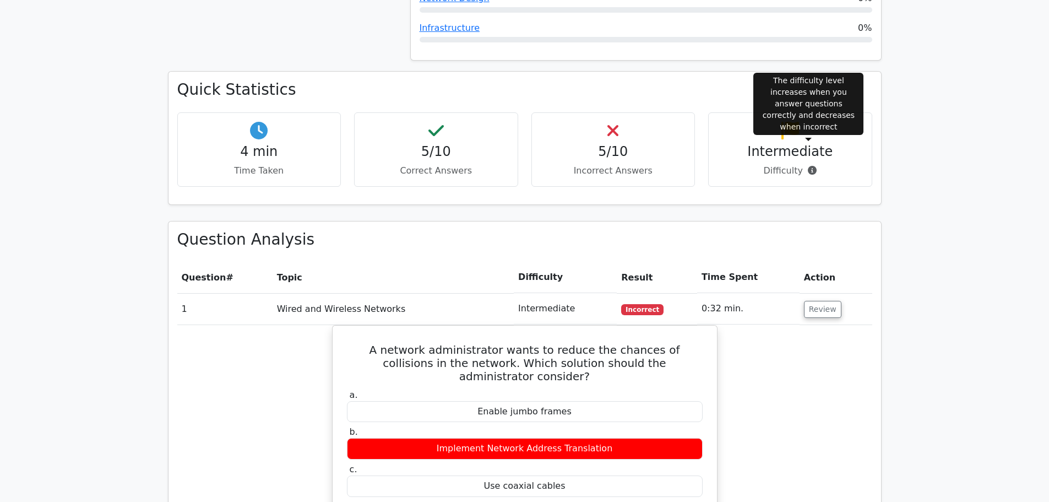
click at [808, 166] on icon at bounding box center [812, 170] width 9 height 9
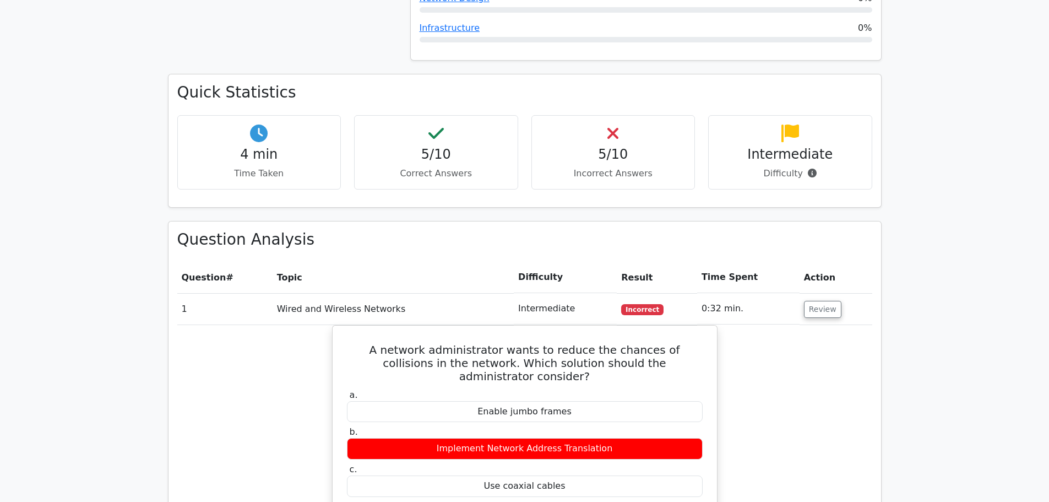
click at [930, 129] on main "image/svg+xml Go Premium CompTIA Network+ Preparation Package (2025) 3164 Super…" at bounding box center [524, 416] width 1049 height 2087
click at [791, 122] on icon at bounding box center [790, 131] width 18 height 18
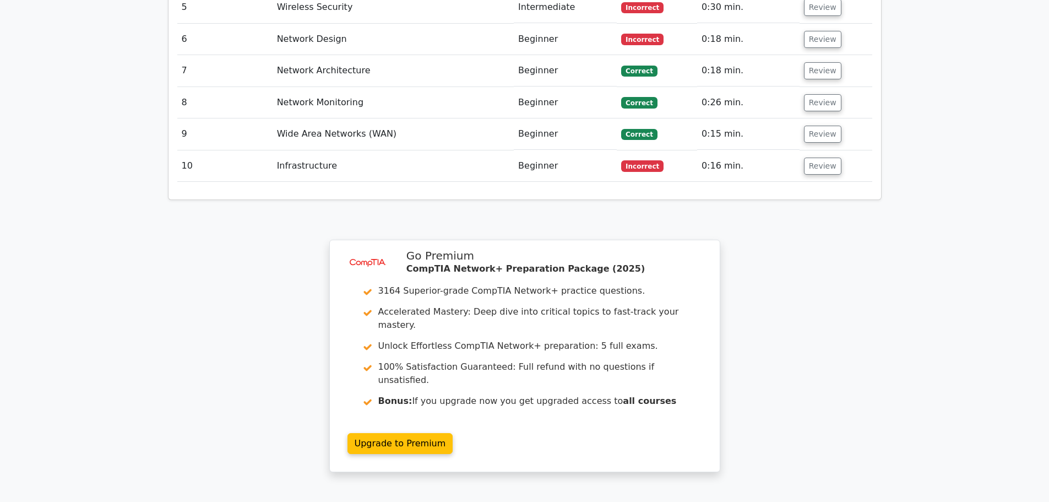
scroll to position [1670, 0]
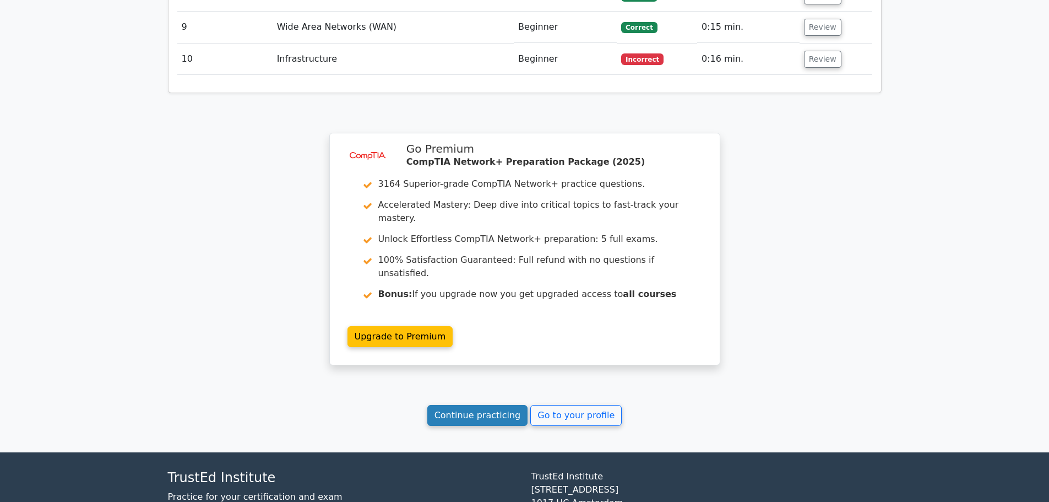
click at [510, 405] on link "Continue practicing" at bounding box center [477, 415] width 101 height 21
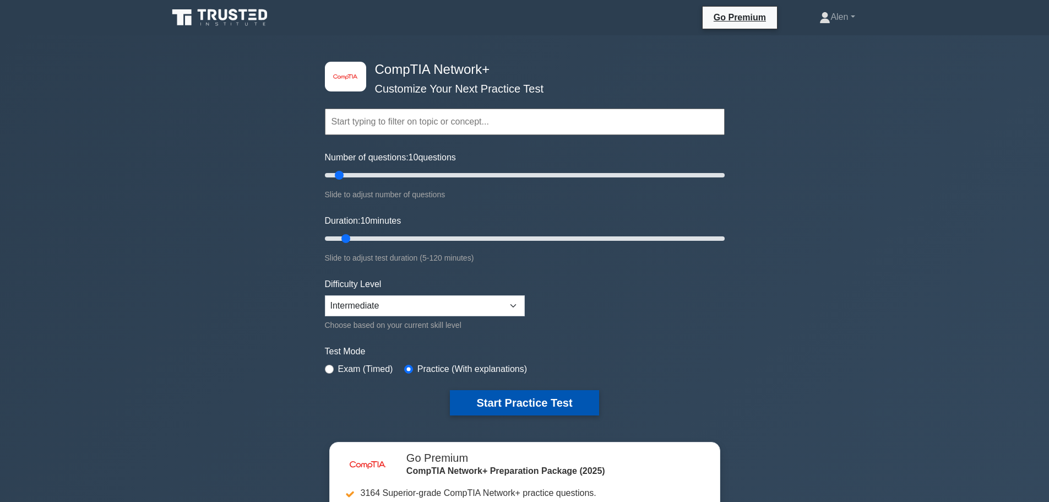
click at [560, 397] on button "Start Practice Test" at bounding box center [524, 402] width 149 height 25
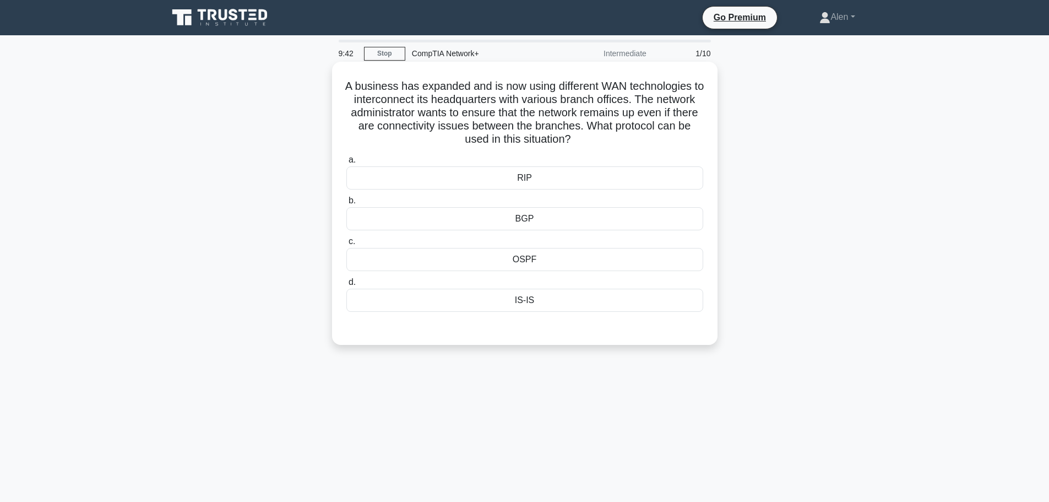
click at [514, 249] on div "OSPF" at bounding box center [524, 259] width 357 height 23
click at [346, 245] on input "c. OSPF" at bounding box center [346, 241] width 0 height 7
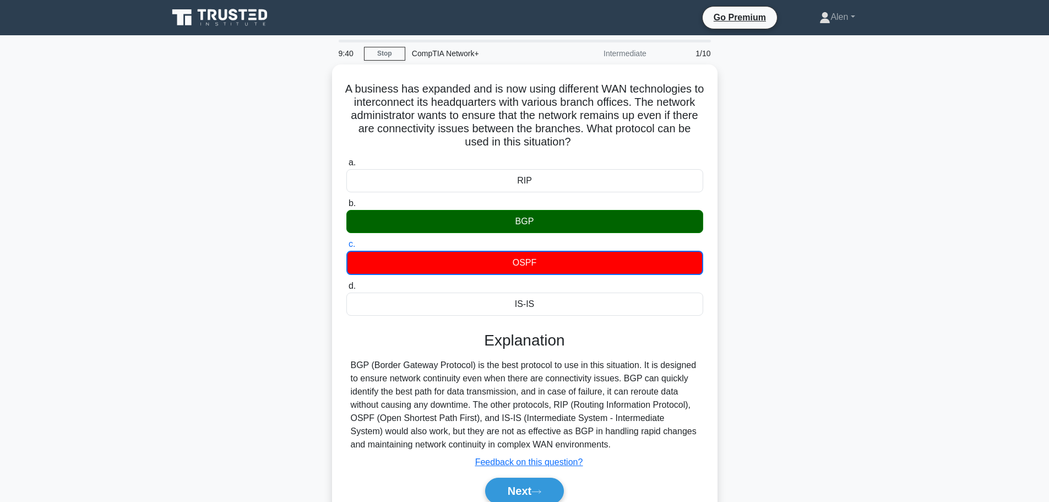
drag, startPoint x: 514, startPoint y: 249, endPoint x: 840, endPoint y: 291, distance: 329.3
click at [844, 285] on div "A business has expanded and is now using different WAN technologies to intercon…" at bounding box center [524, 303] width 727 height 479
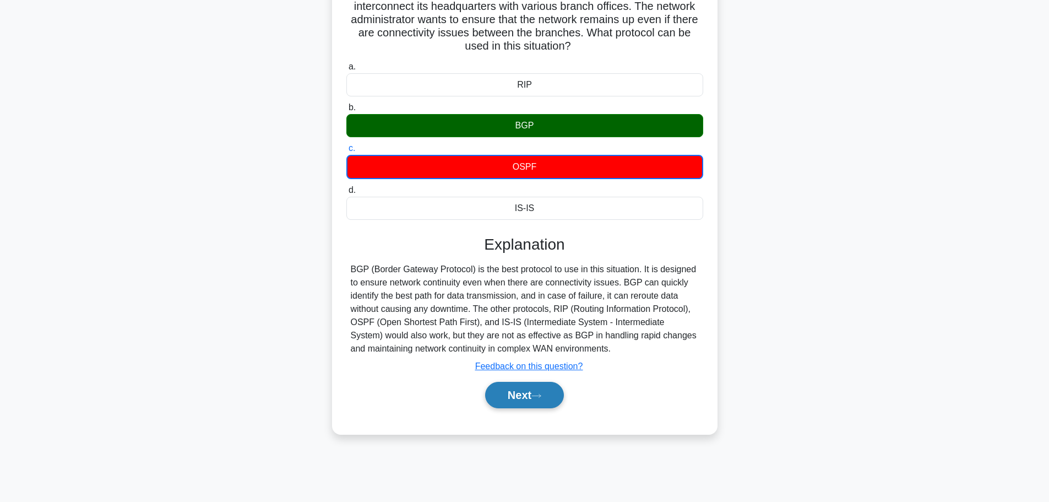
click at [517, 390] on button "Next" at bounding box center [524, 395] width 79 height 26
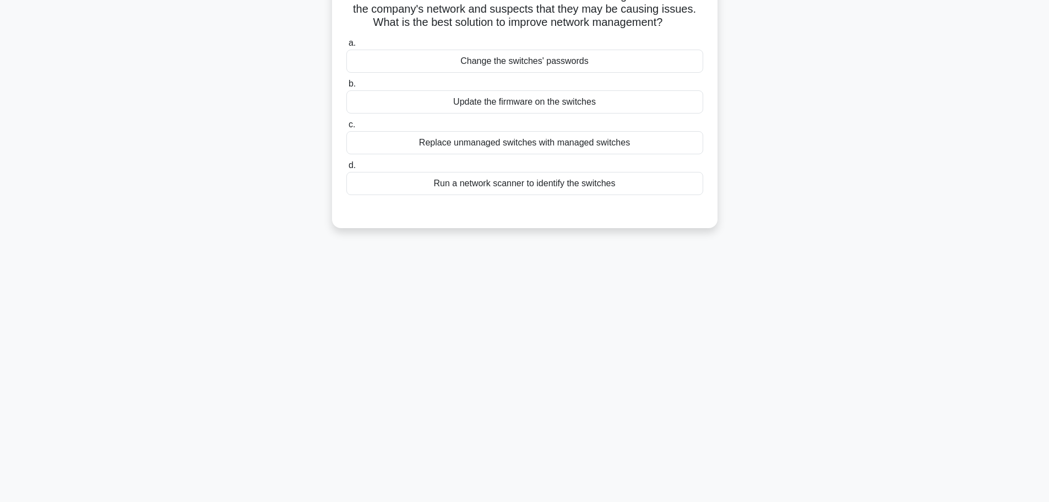
scroll to position [0, 0]
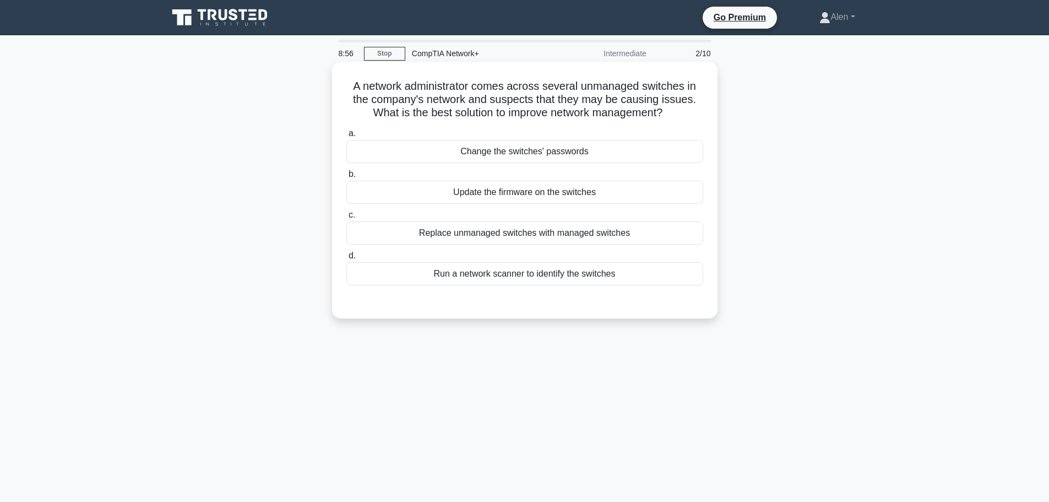
click at [521, 233] on div "Replace unmanaged switches with managed switches" at bounding box center [524, 232] width 357 height 23
click at [346, 219] on input "c. Replace unmanaged switches with managed switches" at bounding box center [346, 214] width 0 height 7
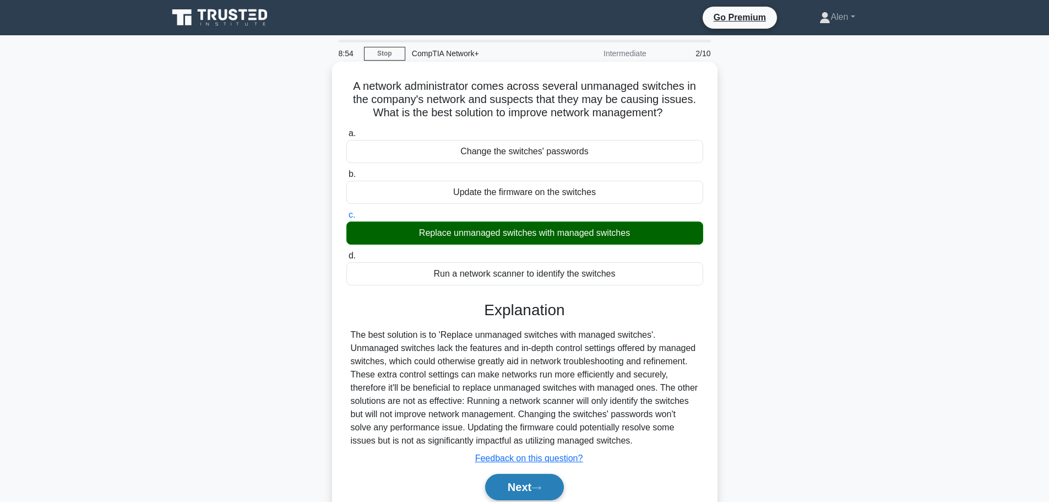
click at [507, 486] on button "Next" at bounding box center [524, 487] width 79 height 26
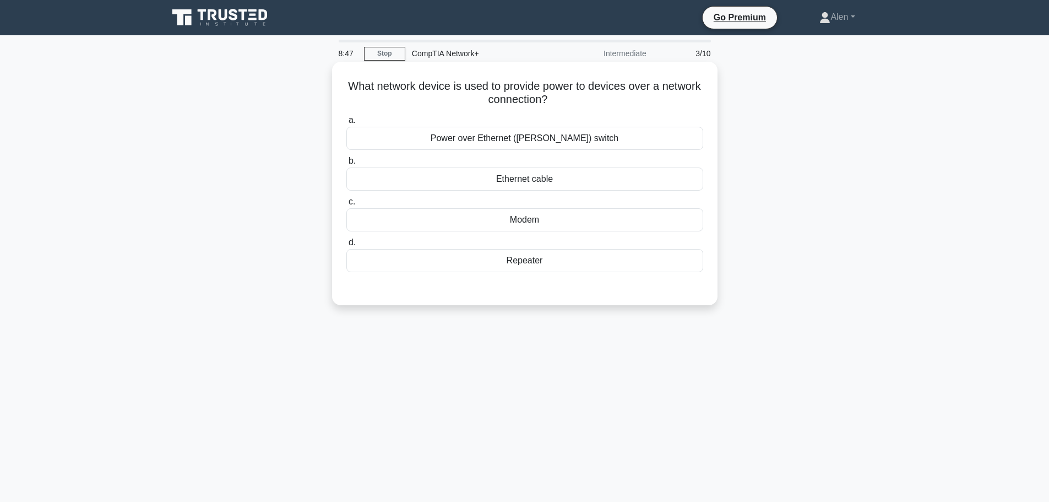
click at [529, 138] on div "Power over Ethernet ([PERSON_NAME]) switch" at bounding box center [524, 138] width 357 height 23
click at [346, 124] on input "a. Power over Ethernet ([PERSON_NAME]) switch" at bounding box center [346, 120] width 0 height 7
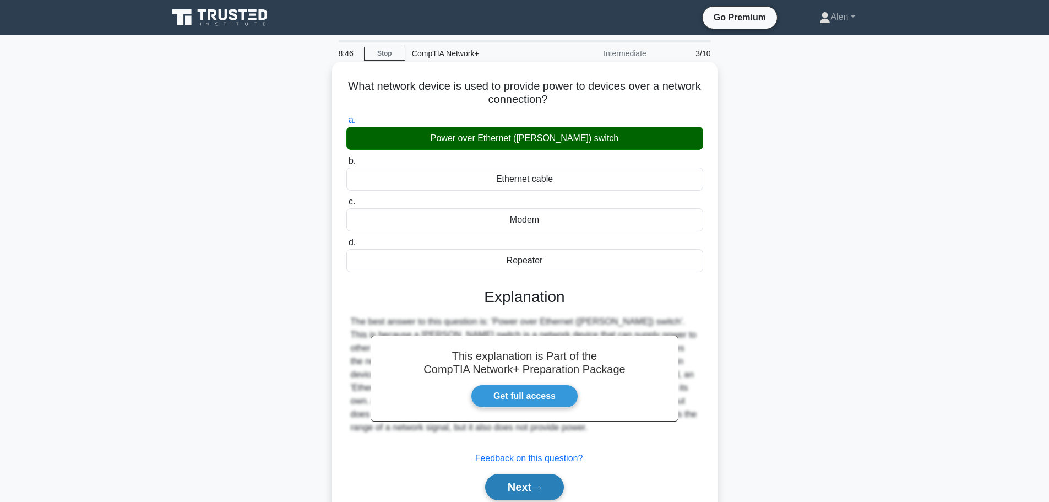
click at [514, 485] on button "Next" at bounding box center [524, 487] width 79 height 26
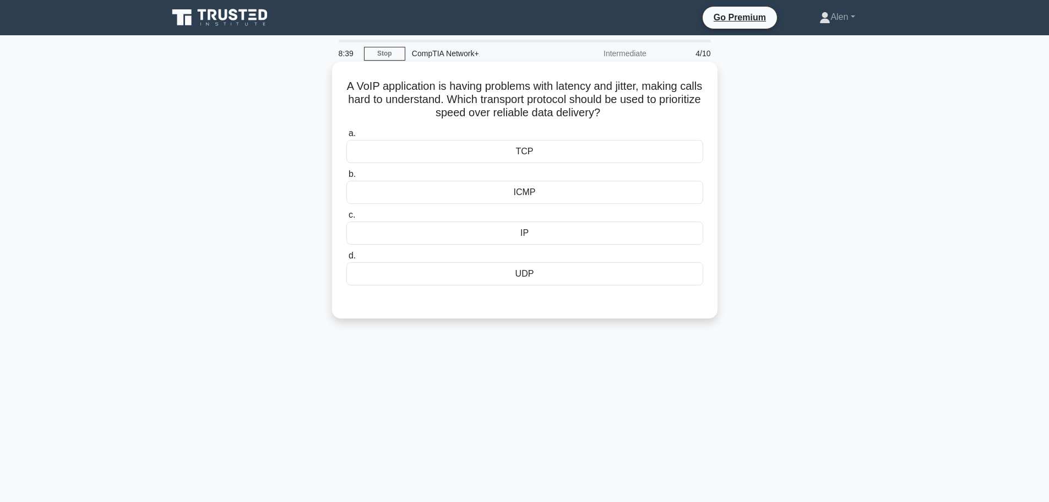
drag, startPoint x: 482, startPoint y: 98, endPoint x: 644, endPoint y: 114, distance: 162.7
click at [644, 114] on h5 "A VoIP application is having problems with latency and jitter, making calls har…" at bounding box center [524, 99] width 359 height 41
click at [654, 116] on h5 "A VoIP application is having problems with latency and jitter, making calls har…" at bounding box center [524, 99] width 359 height 41
click at [563, 268] on div "UDP" at bounding box center [524, 273] width 357 height 23
click at [346, 259] on input "d. UDP" at bounding box center [346, 255] width 0 height 7
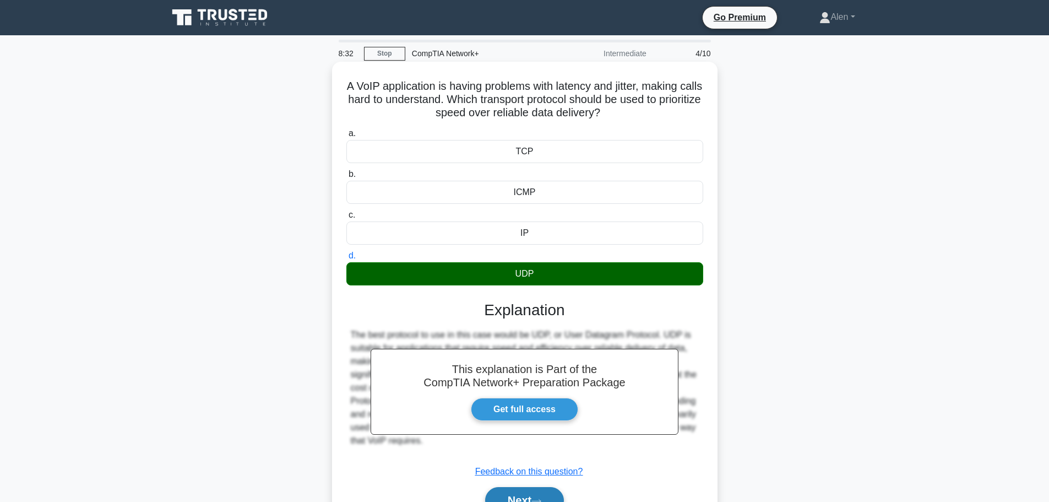
click at [533, 494] on button "Next" at bounding box center [524, 500] width 79 height 26
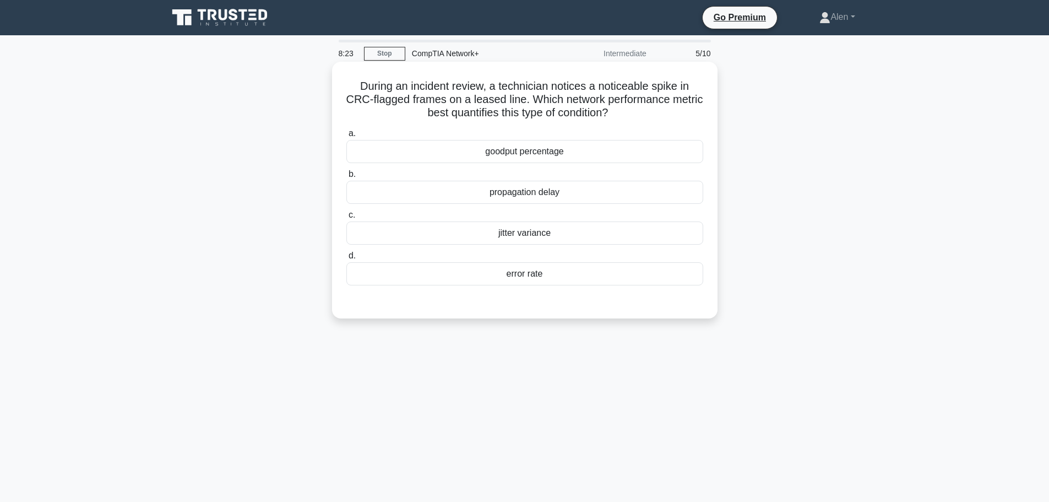
drag, startPoint x: 553, startPoint y: 95, endPoint x: 658, endPoint y: 117, distance: 106.9
click at [658, 117] on h5 "During an incident review, a technician notices a noticeable spike in CRC-flagg…" at bounding box center [524, 99] width 359 height 41
click at [507, 193] on div "propagation delay" at bounding box center [524, 192] width 357 height 23
click at [346, 178] on input "b. propagation delay" at bounding box center [346, 174] width 0 height 7
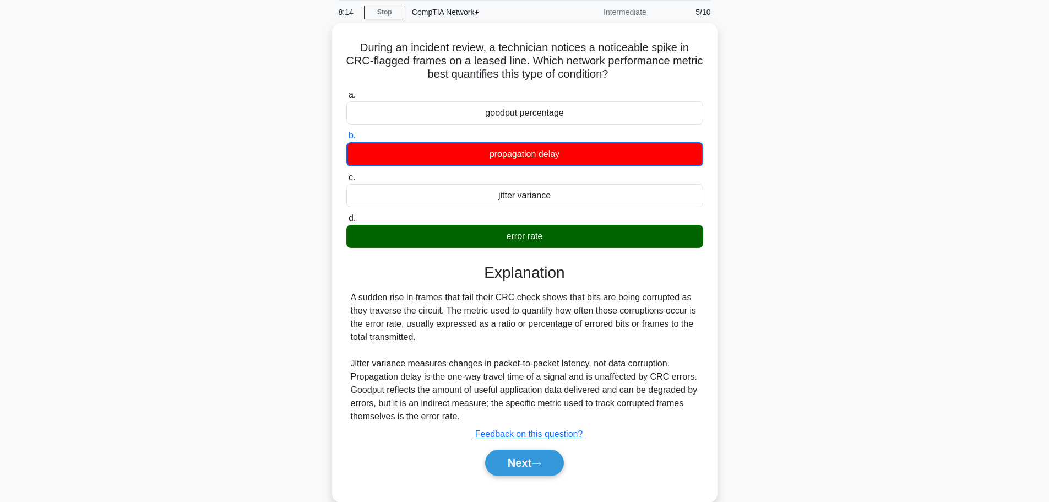
scroll to position [93, 0]
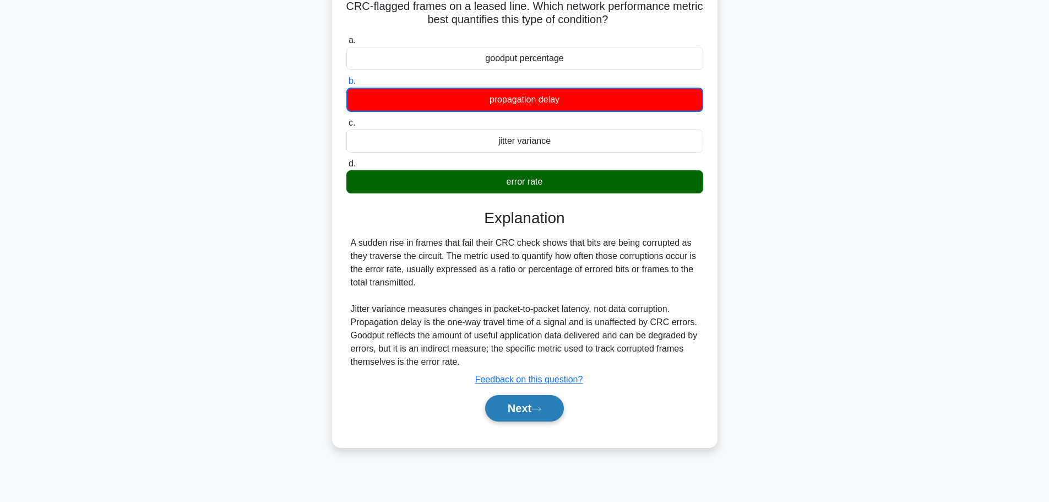
click at [526, 402] on button "Next" at bounding box center [524, 408] width 79 height 26
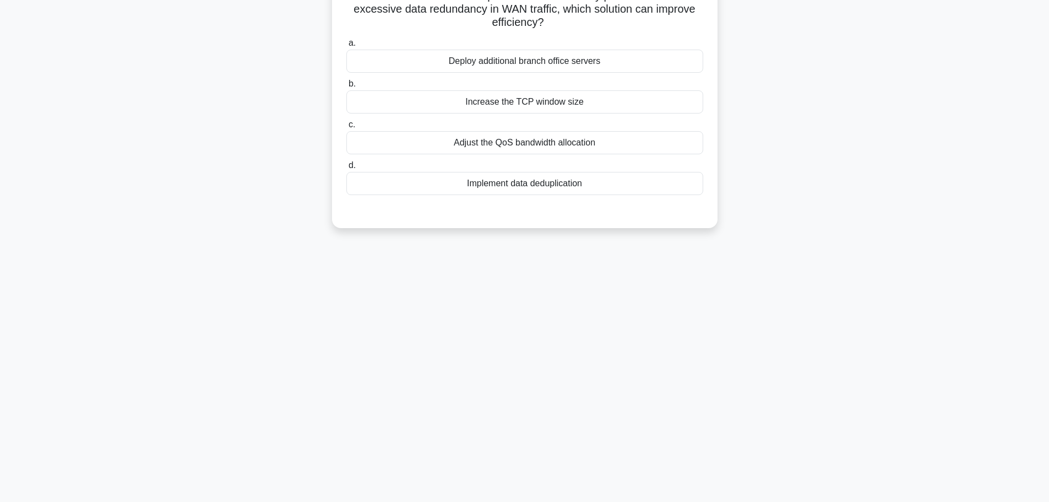
scroll to position [0, 0]
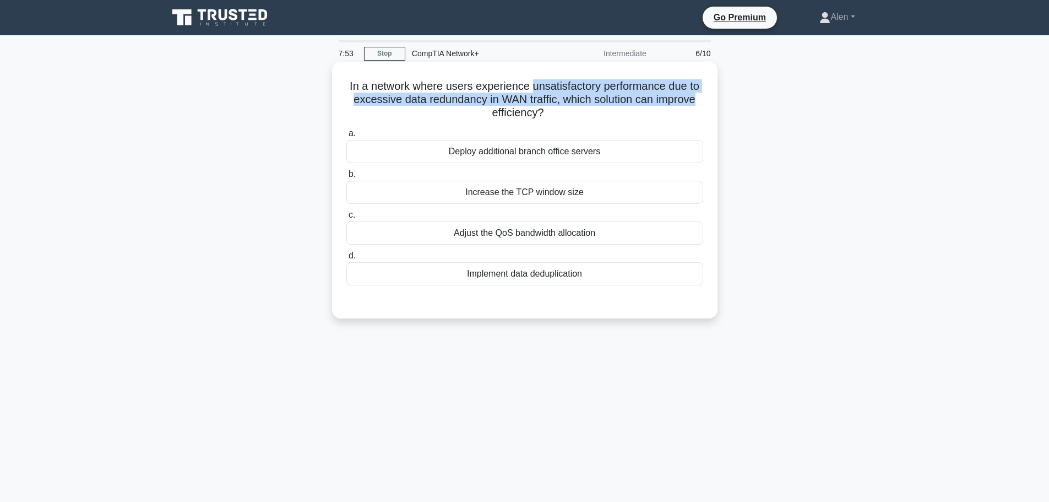
drag, startPoint x: 533, startPoint y: 84, endPoint x: 702, endPoint y: 105, distance: 170.3
click at [702, 105] on h5 "In a network where users experience unsatisfactory performance due to excessive…" at bounding box center [524, 99] width 359 height 41
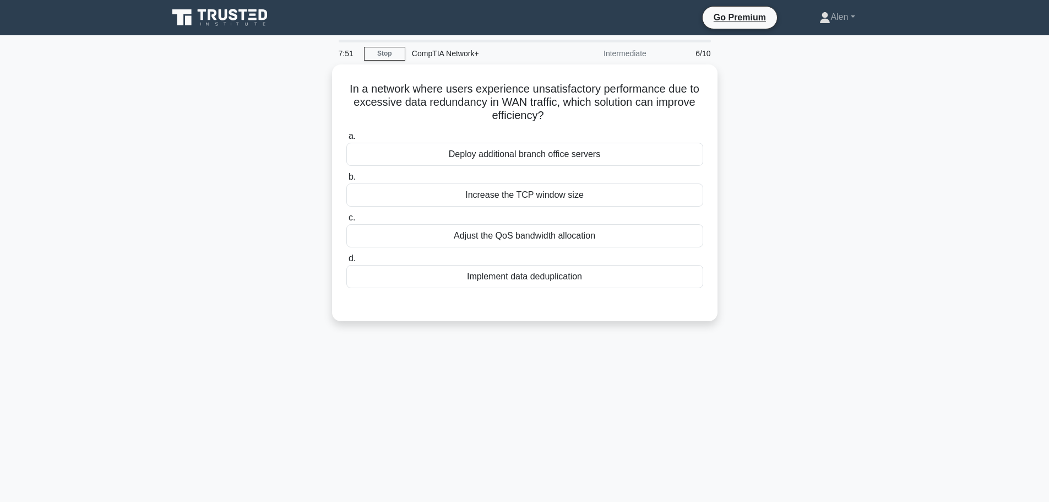
click at [774, 121] on div "In a network where users experience unsatisfactory performance due to excessive…" at bounding box center [524, 199] width 727 height 270
click at [515, 234] on div "Adjust the QoS bandwidth allocation" at bounding box center [524, 232] width 357 height 23
click at [346, 219] on input "c. Adjust the QoS bandwidth allocation" at bounding box center [346, 214] width 0 height 7
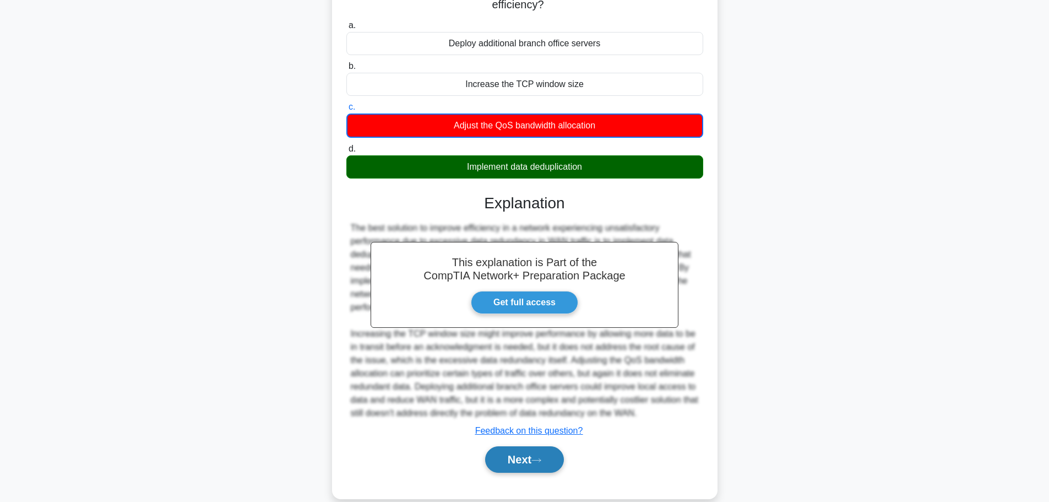
click at [525, 455] on button "Next" at bounding box center [524, 459] width 79 height 26
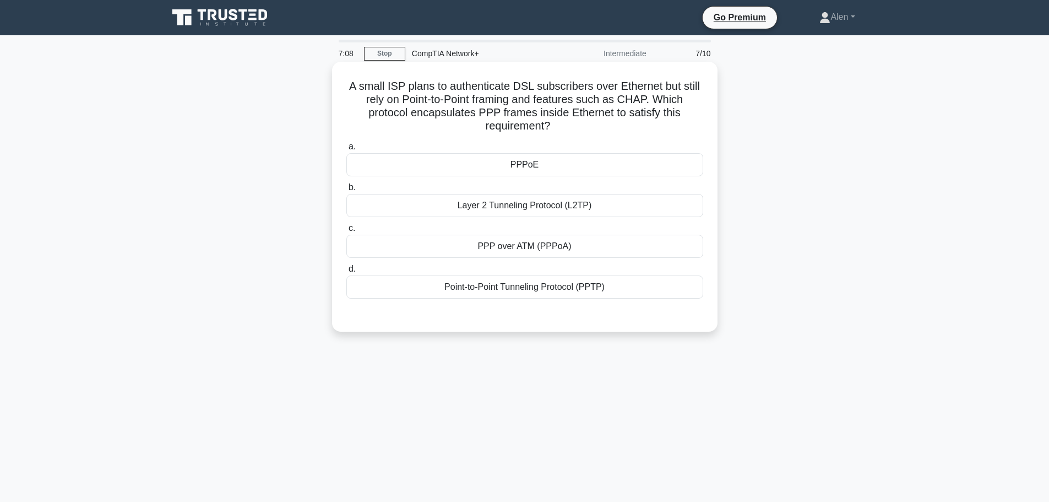
click at [552, 287] on div "Point-to-Point Tunneling Protocol (PPTP)" at bounding box center [524, 286] width 357 height 23
click at [346, 273] on input "d. Point-to-Point Tunneling Protocol (PPTP)" at bounding box center [346, 268] width 0 height 7
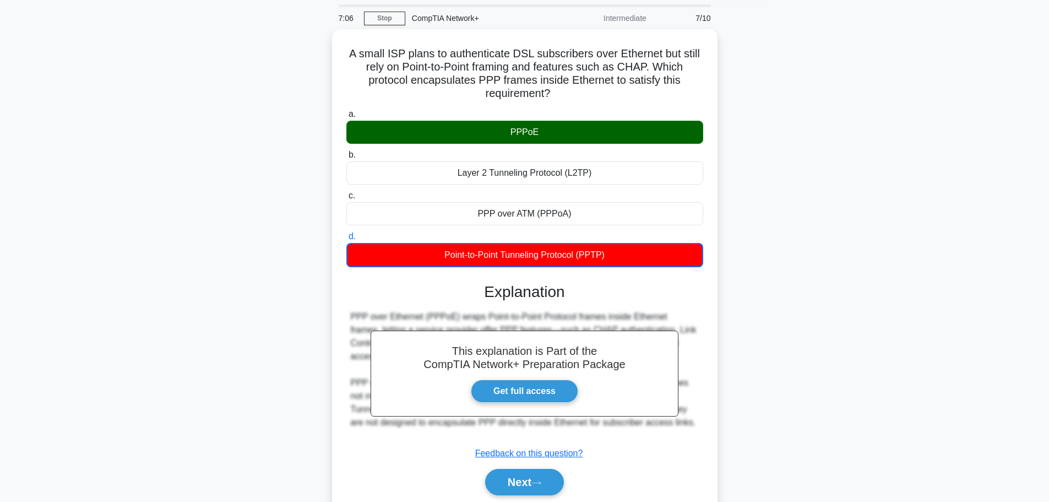
scroll to position [55, 0]
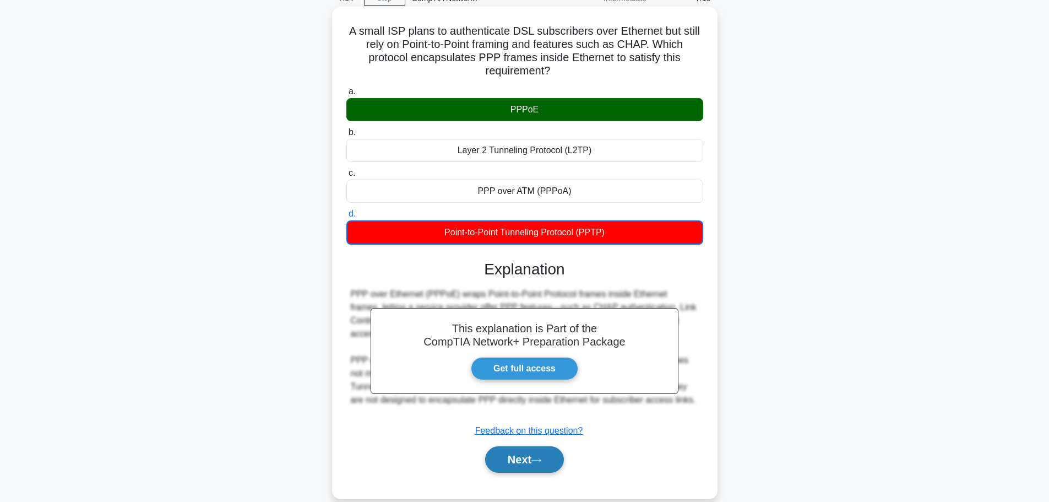
click at [534, 470] on button "Next" at bounding box center [524, 459] width 79 height 26
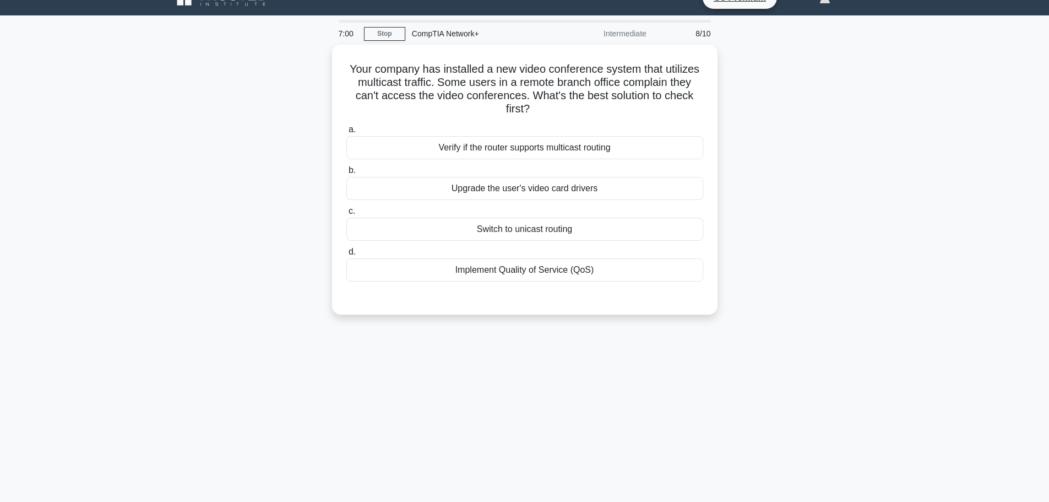
scroll to position [0, 0]
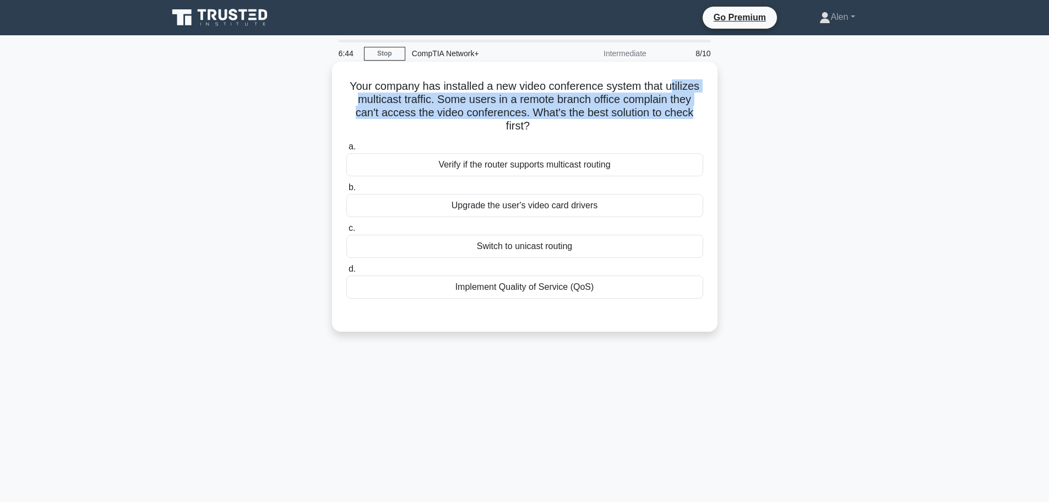
drag, startPoint x: 671, startPoint y: 87, endPoint x: 703, endPoint y: 118, distance: 44.0
click at [703, 118] on h5 "Your company has installed a new video conference system that utilizes multicas…" at bounding box center [524, 106] width 359 height 54
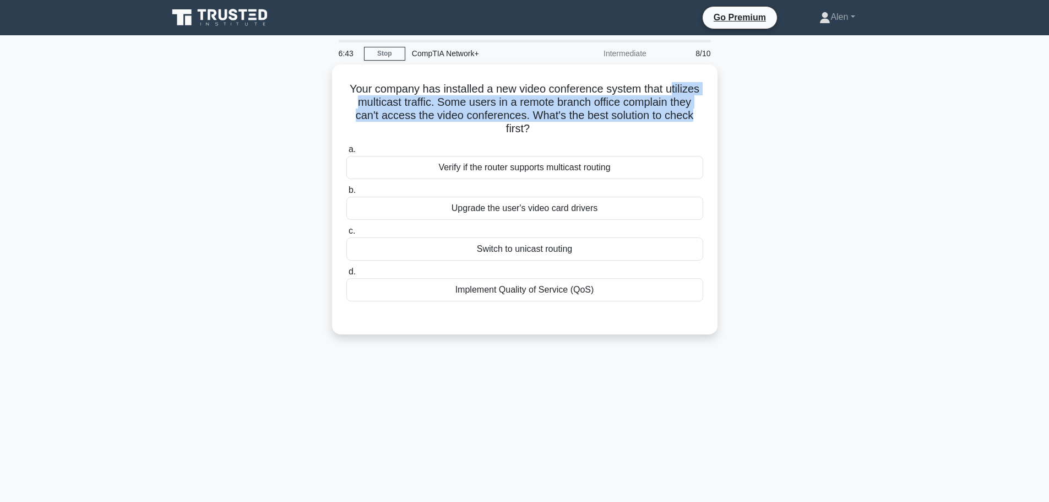
click at [760, 119] on div "Your company has installed a new video conference system that utilizes multicas…" at bounding box center [524, 205] width 727 height 283
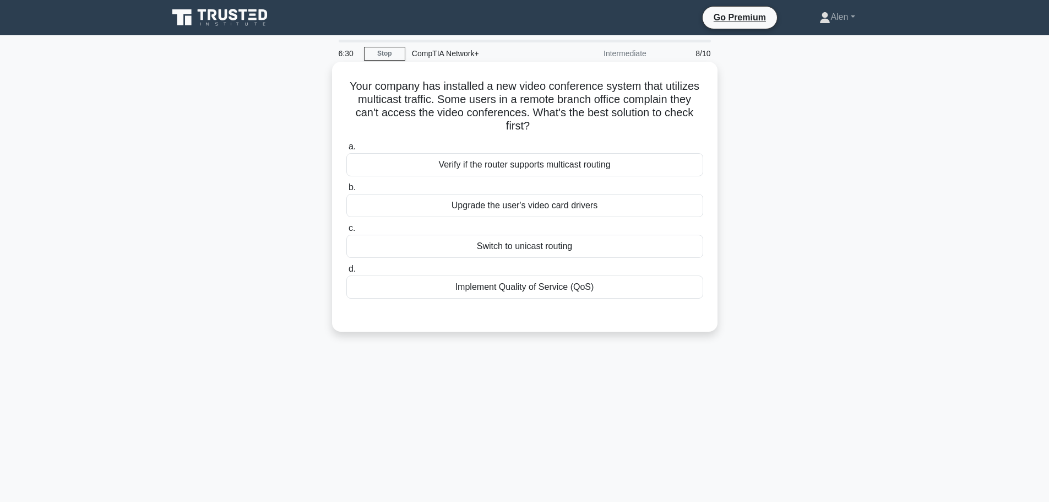
drag, startPoint x: 436, startPoint y: 99, endPoint x: 688, endPoint y: 124, distance: 253.6
click at [688, 124] on h5 "Your company has installed a new video conference system that utilizes multicas…" at bounding box center [524, 106] width 359 height 54
click at [763, 129] on div "Your company has installed a new video conference system that utilizes multicas…" at bounding box center [524, 205] width 727 height 283
click at [521, 286] on div "Implement Quality of Service (QoS)" at bounding box center [524, 286] width 357 height 23
click at [346, 273] on input "d. Implement Quality of Service (QoS)" at bounding box center [346, 268] width 0 height 7
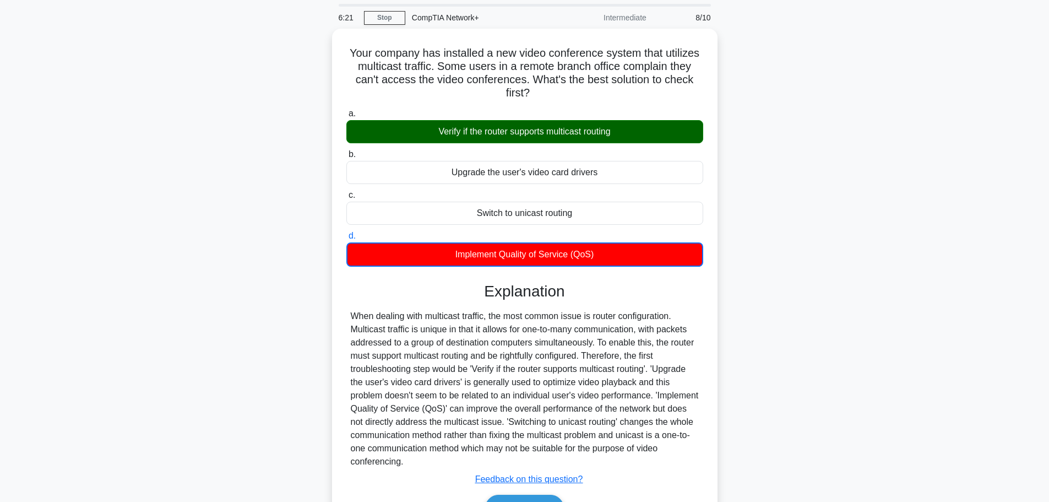
scroll to position [55, 0]
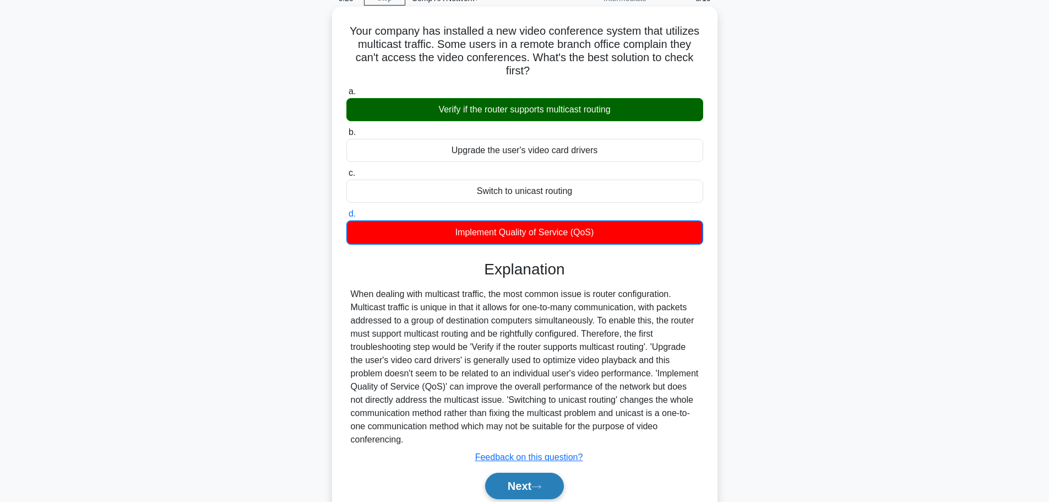
click at [540, 485] on icon at bounding box center [536, 487] width 10 height 6
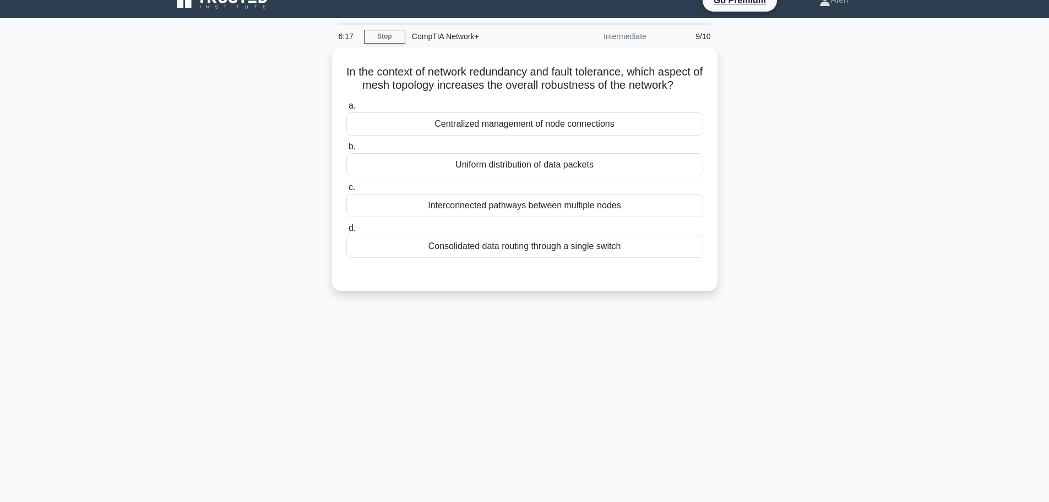
scroll to position [0, 0]
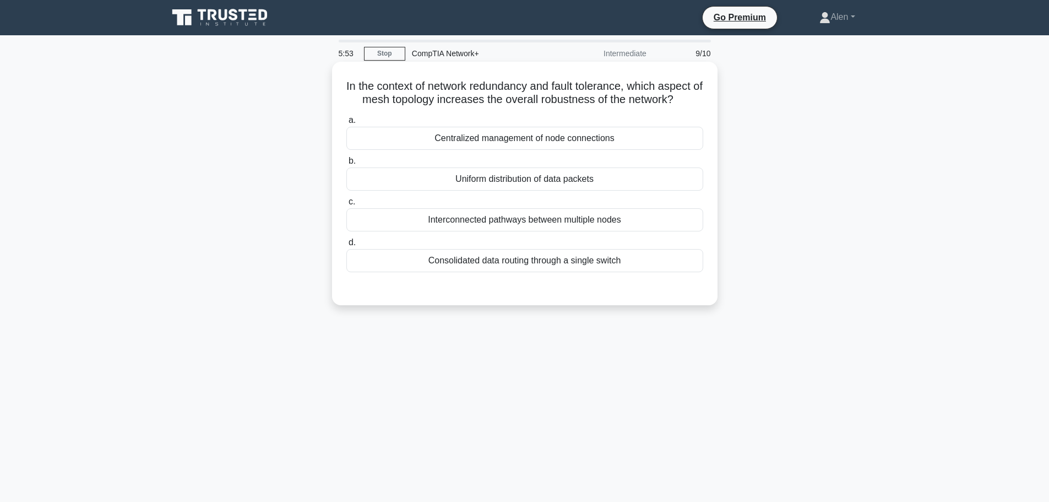
click at [514, 221] on div "Interconnected pathways between multiple nodes" at bounding box center [524, 219] width 357 height 23
click at [346, 205] on input "c. Interconnected pathways between multiple nodes" at bounding box center [346, 201] width 0 height 7
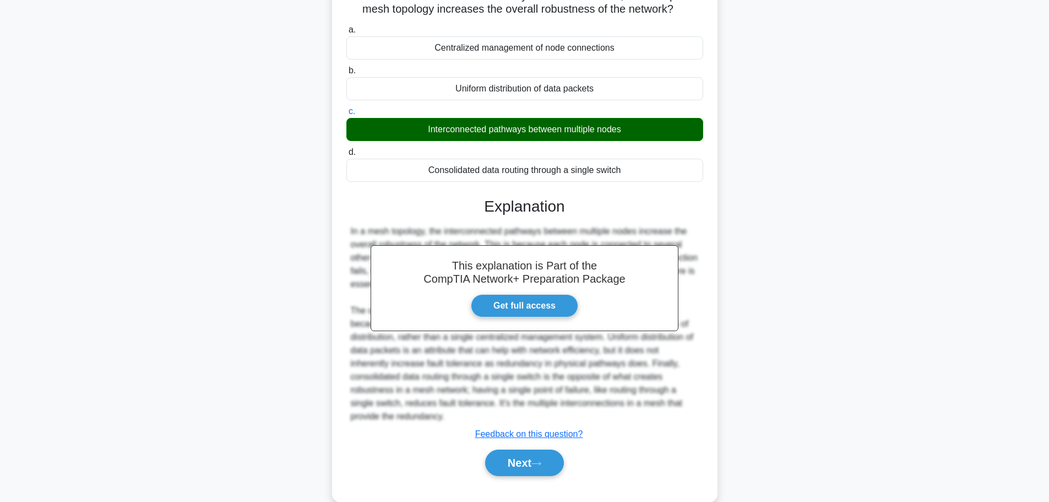
scroll to position [112, 0]
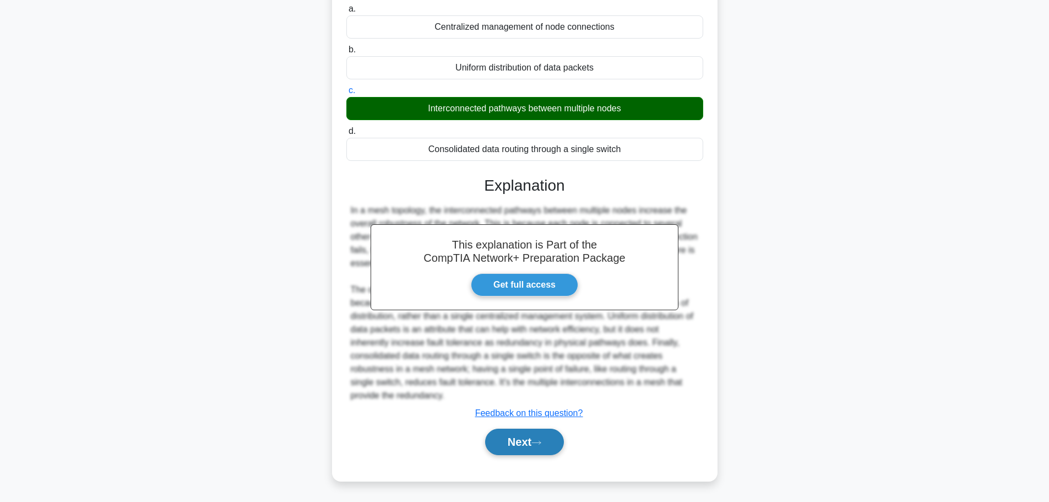
click at [538, 444] on icon at bounding box center [536, 442] width 10 height 6
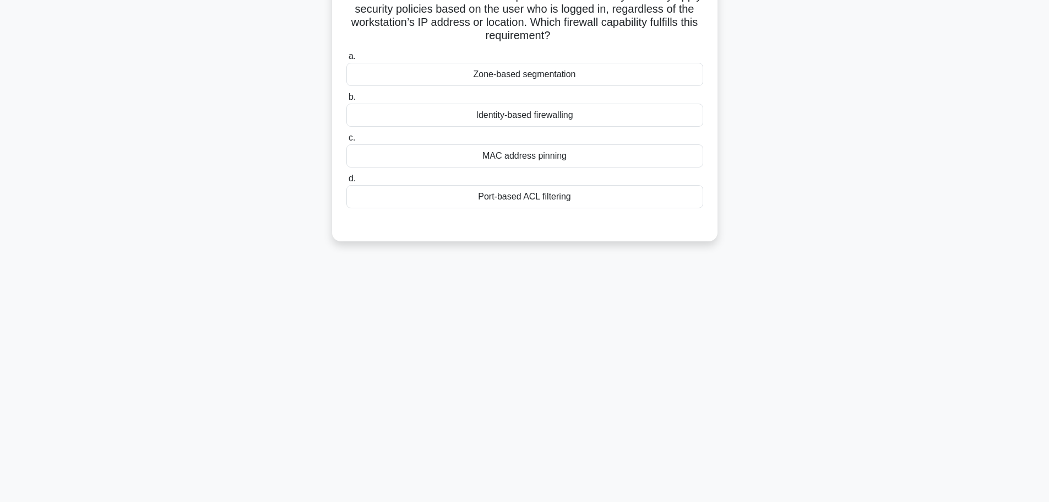
scroll to position [0, 0]
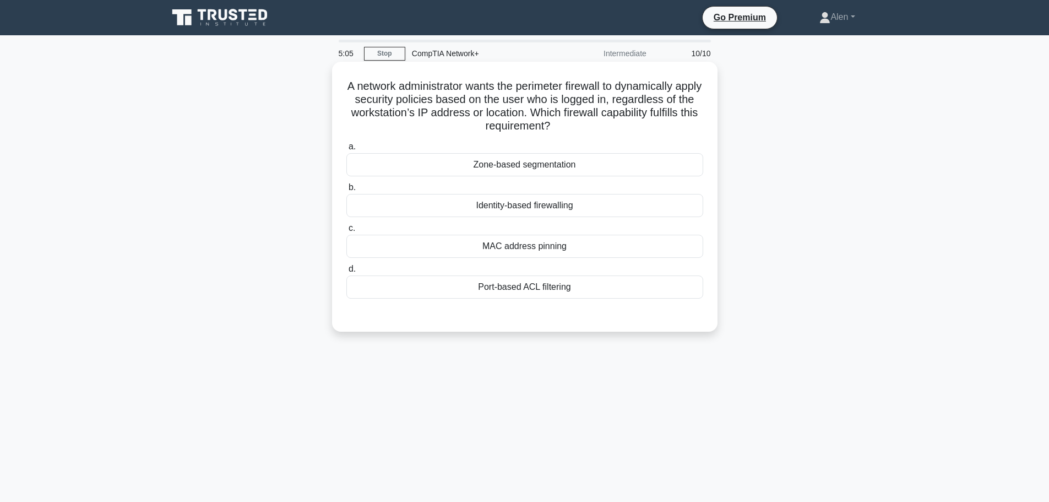
click at [546, 207] on div "Identity-based firewalling" at bounding box center [524, 205] width 357 height 23
click at [346, 191] on input "b. Identity-based firewalling" at bounding box center [346, 187] width 0 height 7
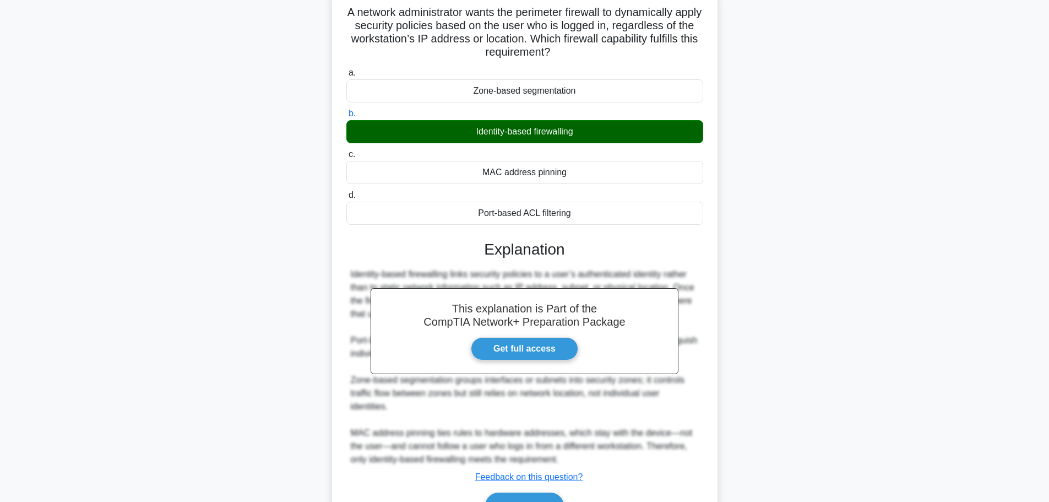
scroll to position [132, 0]
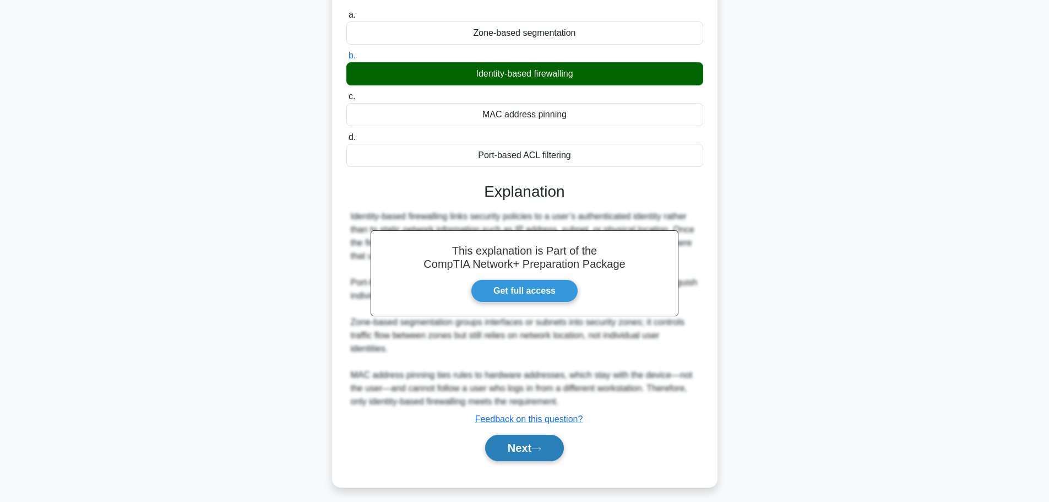
click at [533, 442] on button "Next" at bounding box center [524, 448] width 79 height 26
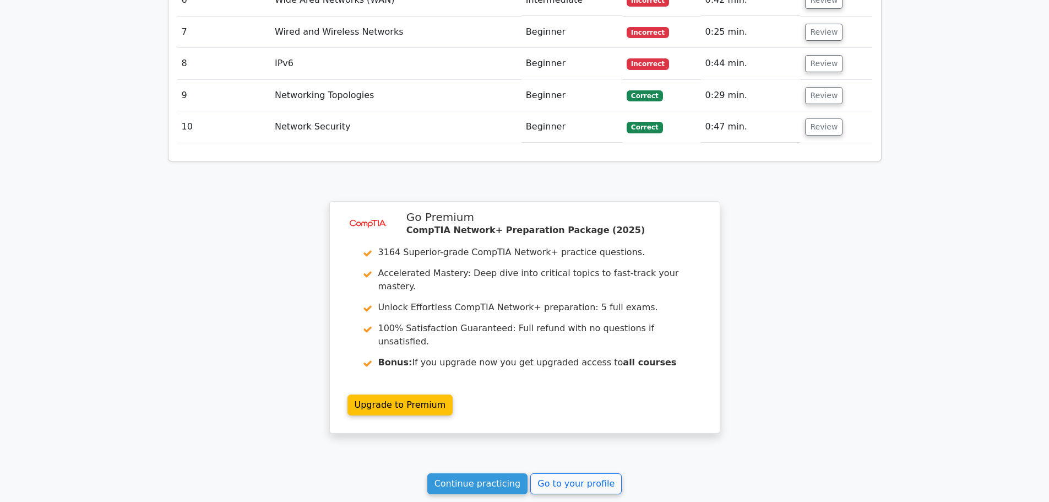
scroll to position [1603, 0]
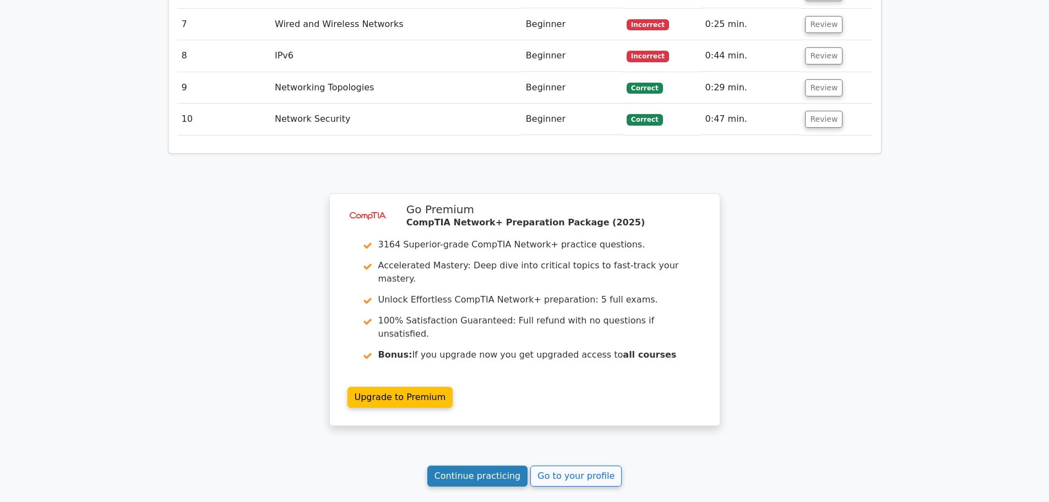
click at [477, 465] on link "Continue practicing" at bounding box center [477, 475] width 101 height 21
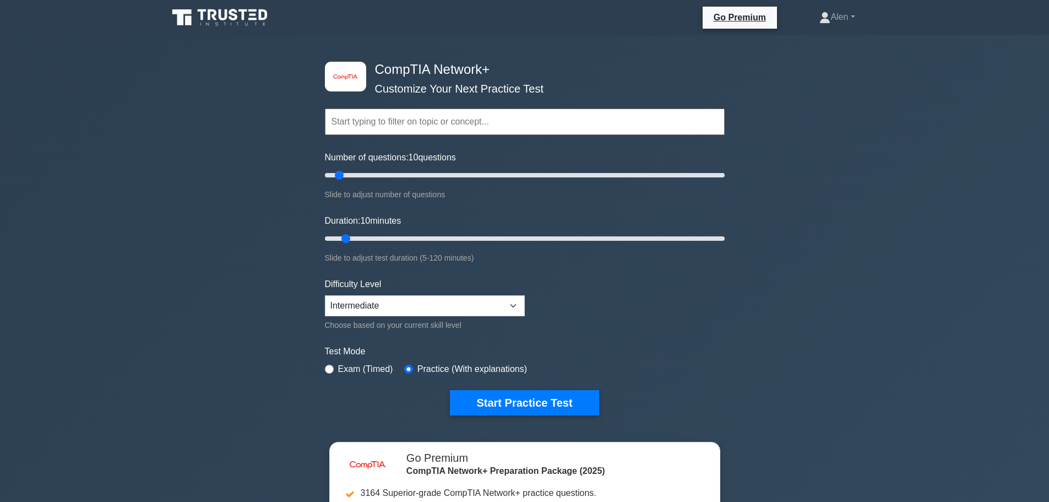
scroll to position [63, 0]
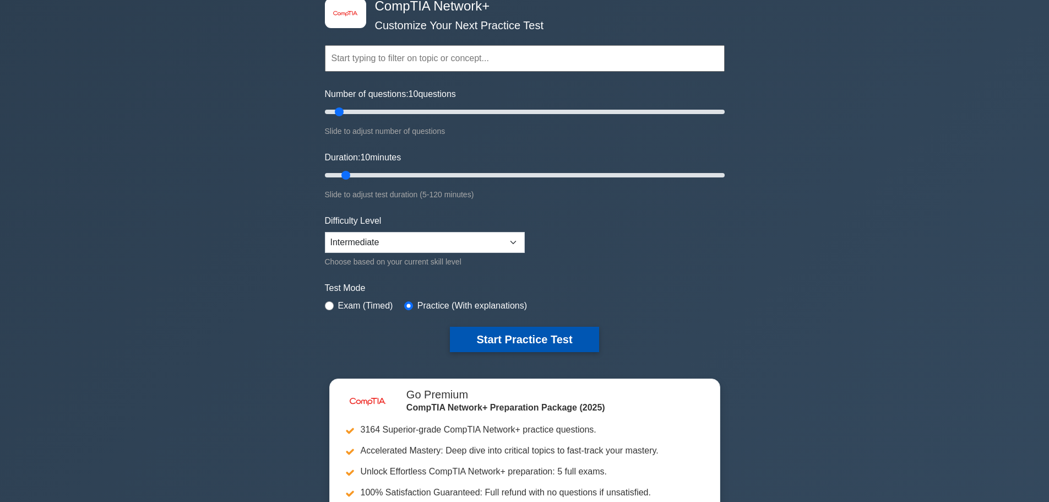
click at [508, 334] on button "Start Practice Test" at bounding box center [524, 339] width 149 height 25
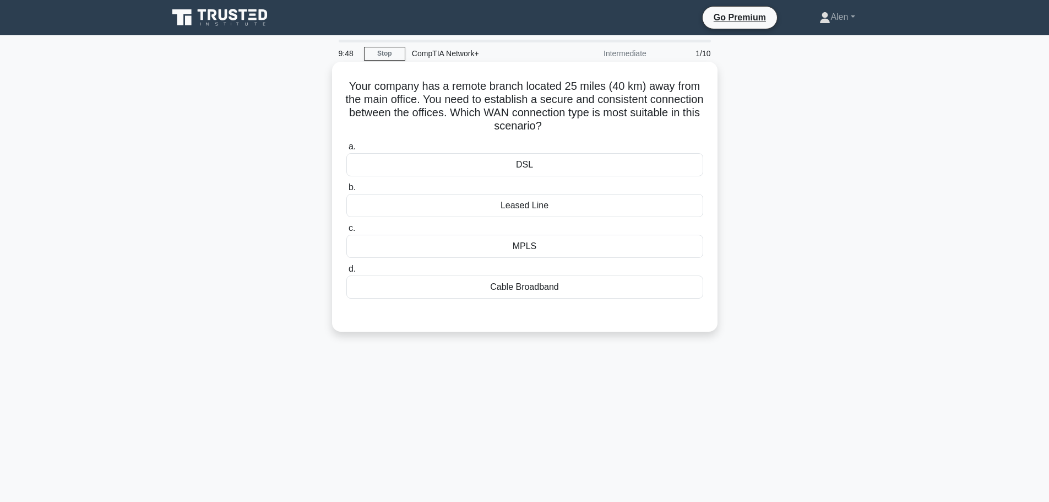
click at [534, 249] on div "MPLS" at bounding box center [524, 246] width 357 height 23
click at [346, 232] on input "c. MPLS" at bounding box center [346, 228] width 0 height 7
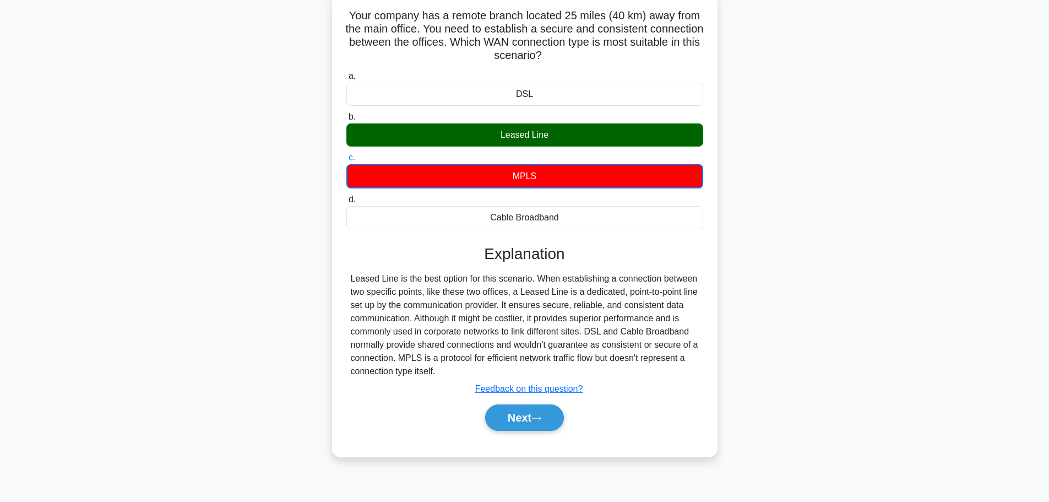
scroll to position [93, 0]
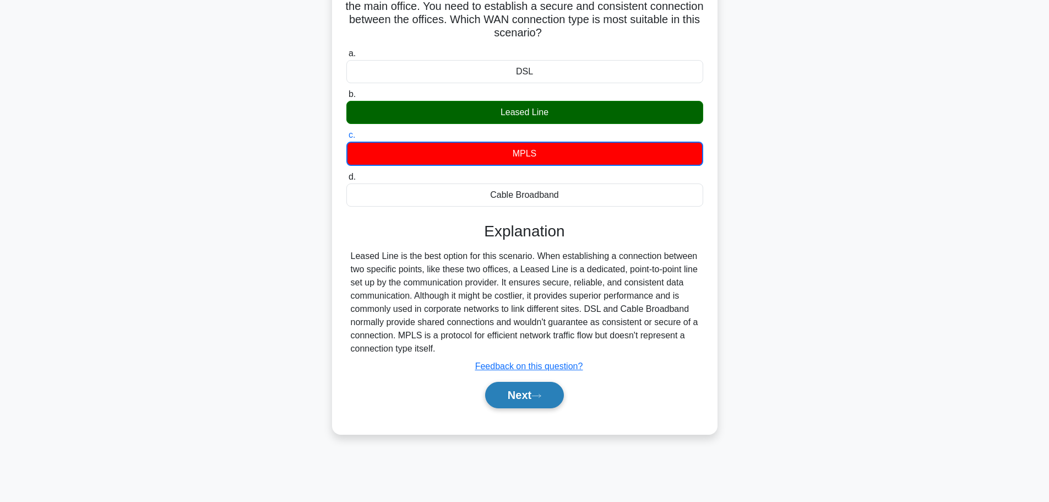
click at [528, 388] on button "Next" at bounding box center [524, 395] width 79 height 26
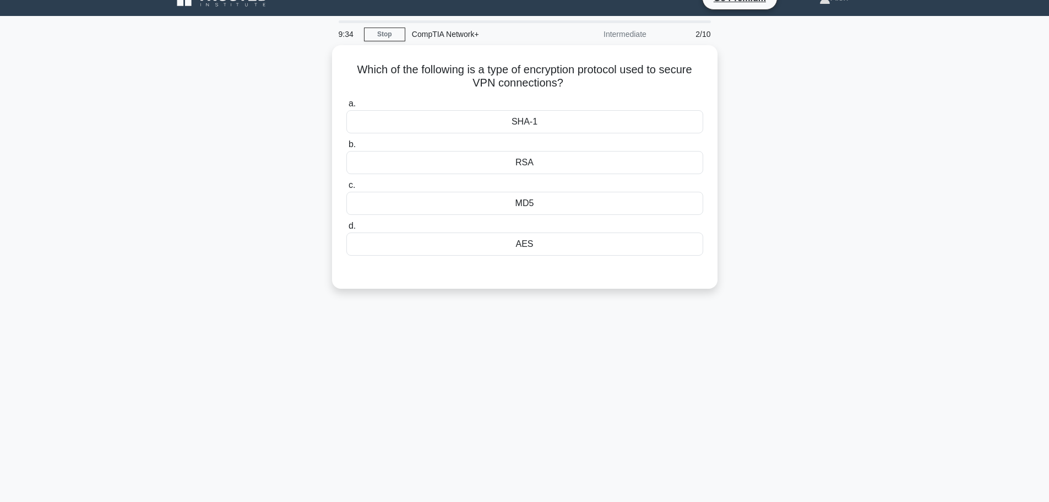
scroll to position [0, 0]
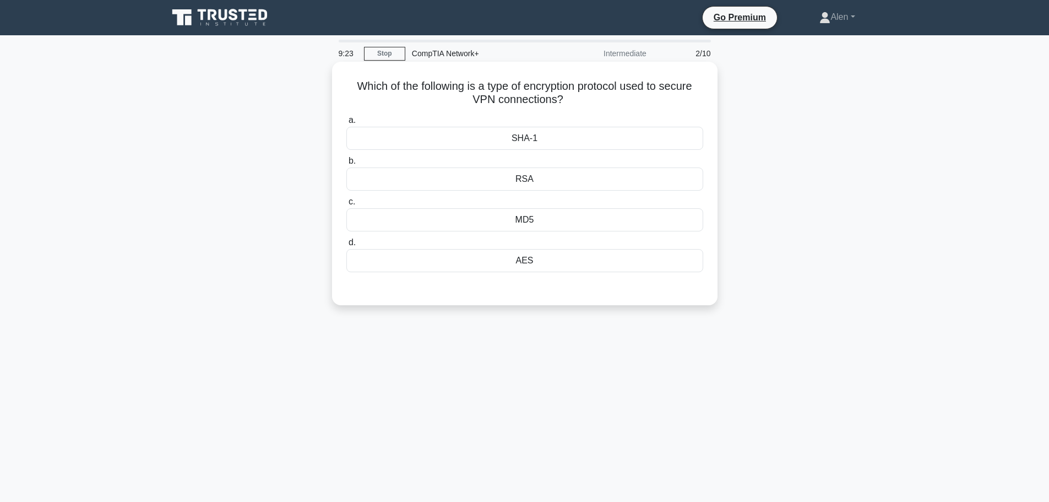
click at [633, 128] on div "SHA-1" at bounding box center [524, 138] width 357 height 23
click at [346, 124] on input "a. SHA-1" at bounding box center [346, 120] width 0 height 7
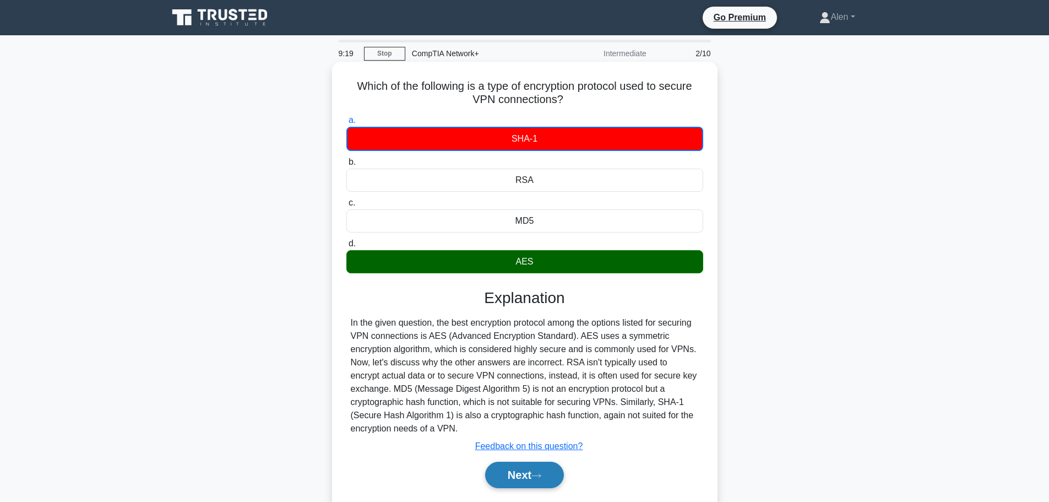
click at [534, 480] on button "Next" at bounding box center [524, 475] width 79 height 26
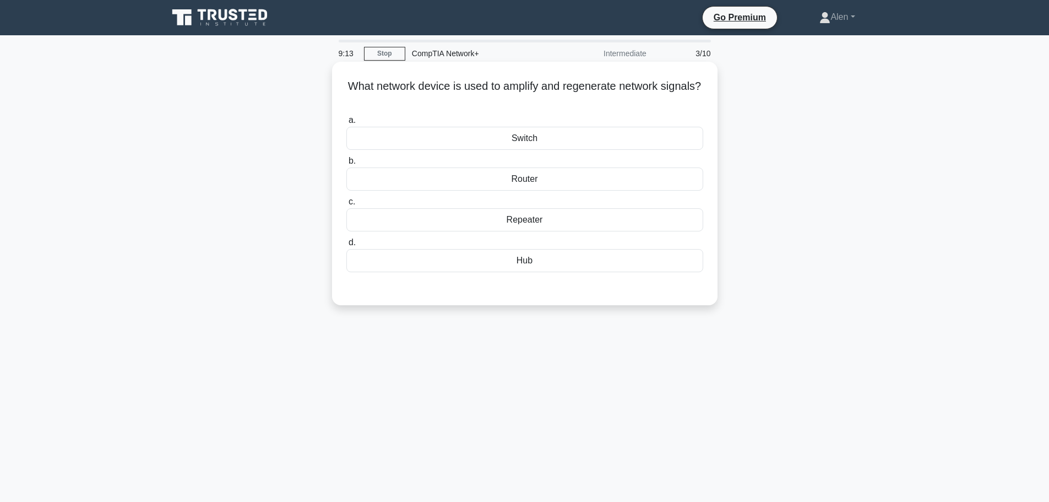
click at [545, 224] on div "Repeater" at bounding box center [524, 219] width 357 height 23
click at [346, 205] on input "c. Repeater" at bounding box center [346, 201] width 0 height 7
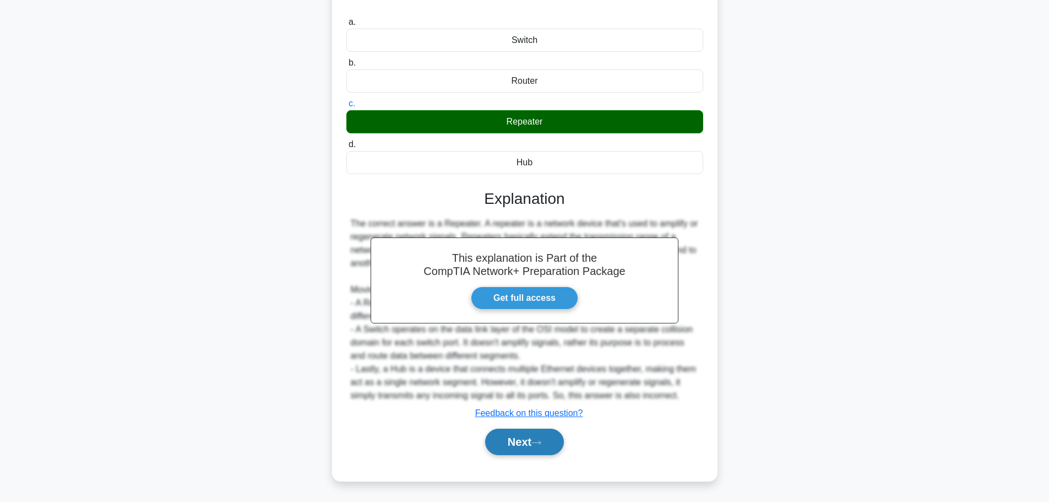
click at [518, 442] on button "Next" at bounding box center [524, 441] width 79 height 26
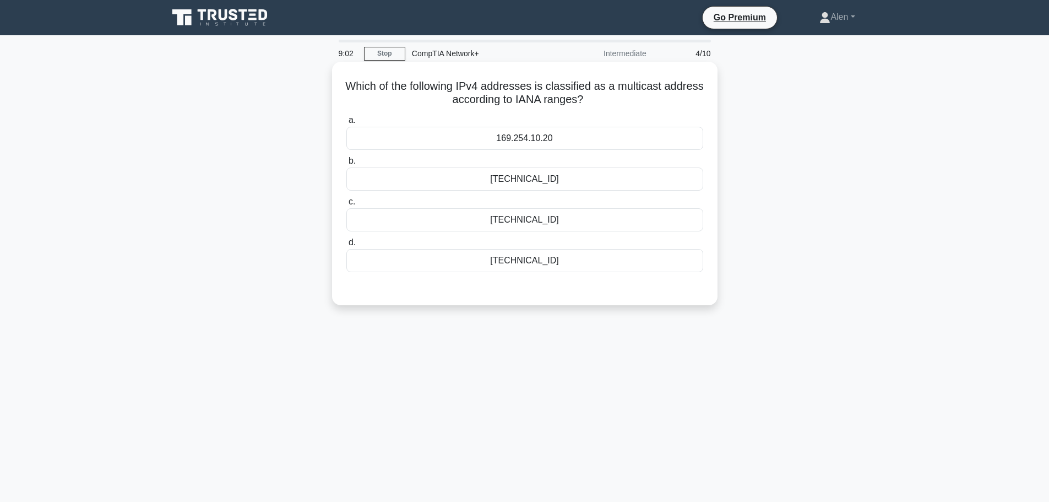
click at [567, 256] on div "[TECHNICAL_ID]" at bounding box center [524, 260] width 357 height 23
click at [346, 246] on input "d. [TECHNICAL_ID]" at bounding box center [346, 242] width 0 height 7
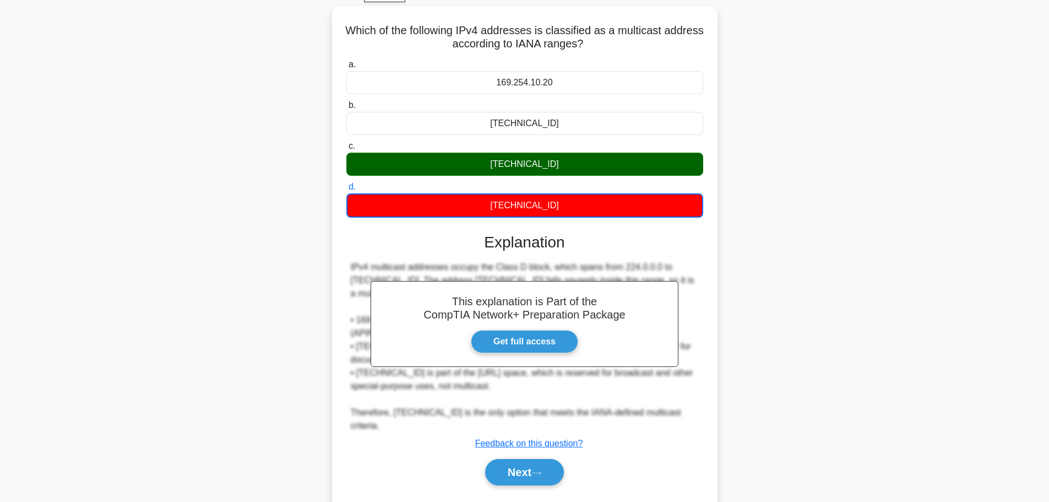
scroll to position [93, 0]
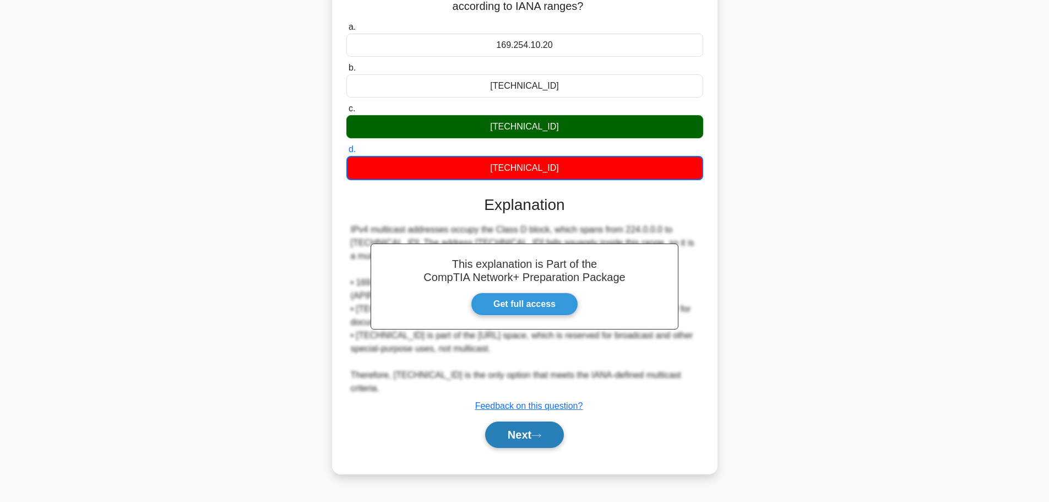
click at [522, 426] on button "Next" at bounding box center [524, 434] width 79 height 26
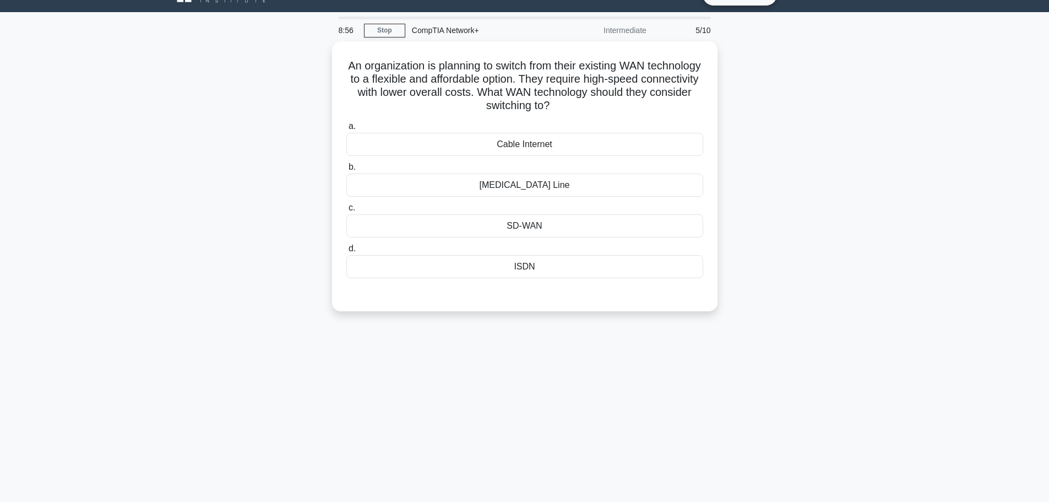
scroll to position [0, 0]
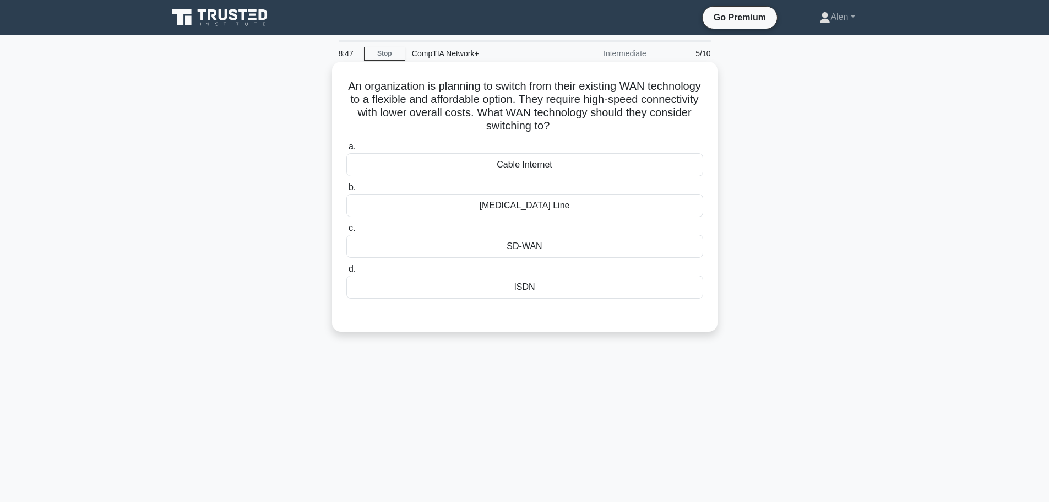
drag, startPoint x: 545, startPoint y: 114, endPoint x: 658, endPoint y: 125, distance: 114.0
click at [658, 125] on h5 "An organization is planning to switch from their existing WAN technology to a f…" at bounding box center [524, 106] width 359 height 54
click at [656, 125] on h5 "An organization is planning to switch from their existing WAN technology to a f…" at bounding box center [524, 106] width 359 height 54
click at [561, 285] on div "ISDN" at bounding box center [524, 286] width 357 height 23
click at [346, 273] on input "d. ISDN" at bounding box center [346, 268] width 0 height 7
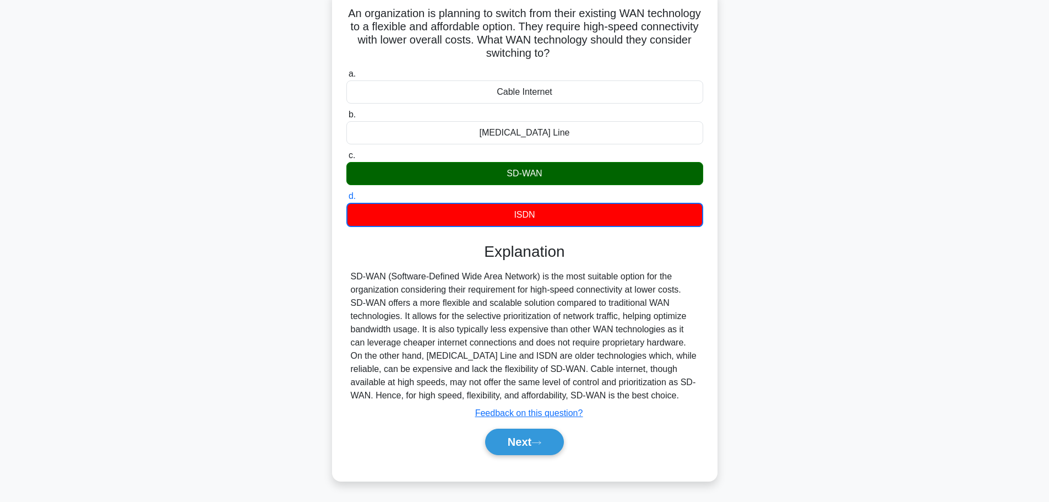
scroll to position [81, 0]
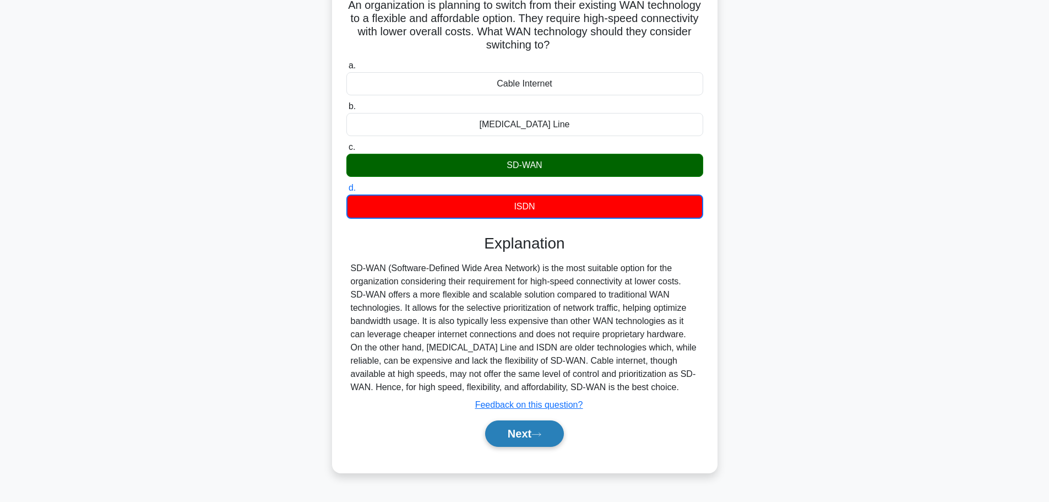
click at [539, 427] on button "Next" at bounding box center [524, 433] width 79 height 26
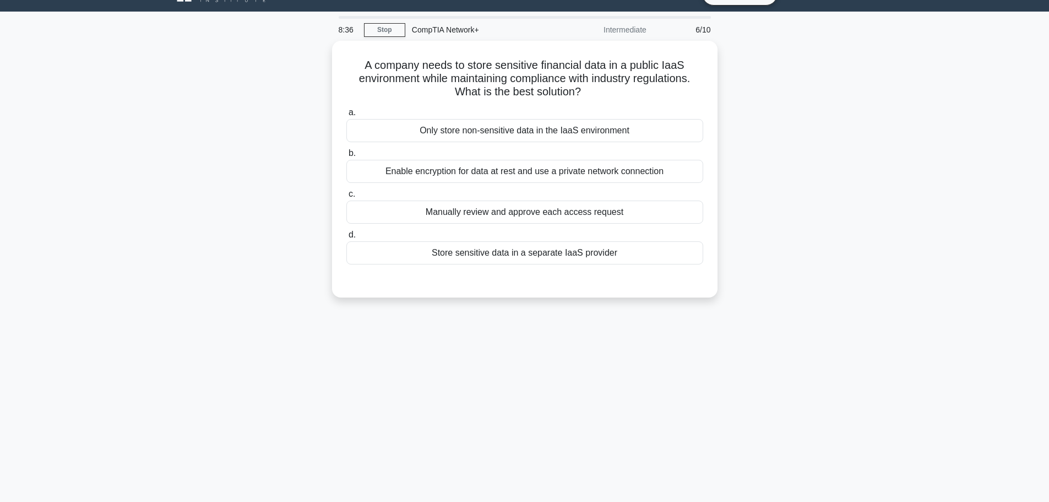
scroll to position [0, 0]
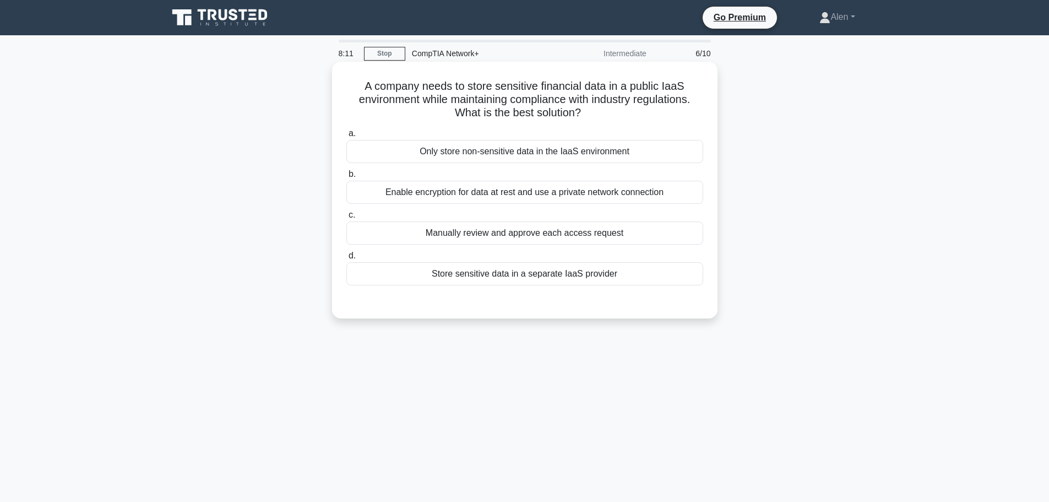
click at [575, 275] on div "Store sensitive data in a separate IaaS provider" at bounding box center [524, 273] width 357 height 23
click at [346, 259] on input "d. Store sensitive data in a separate IaaS provider" at bounding box center [346, 255] width 0 height 7
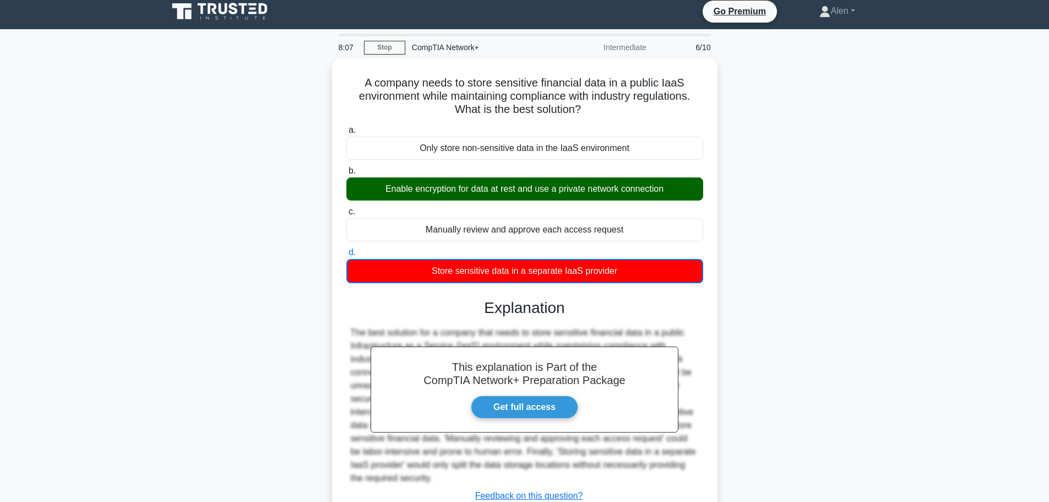
scroll to position [93, 0]
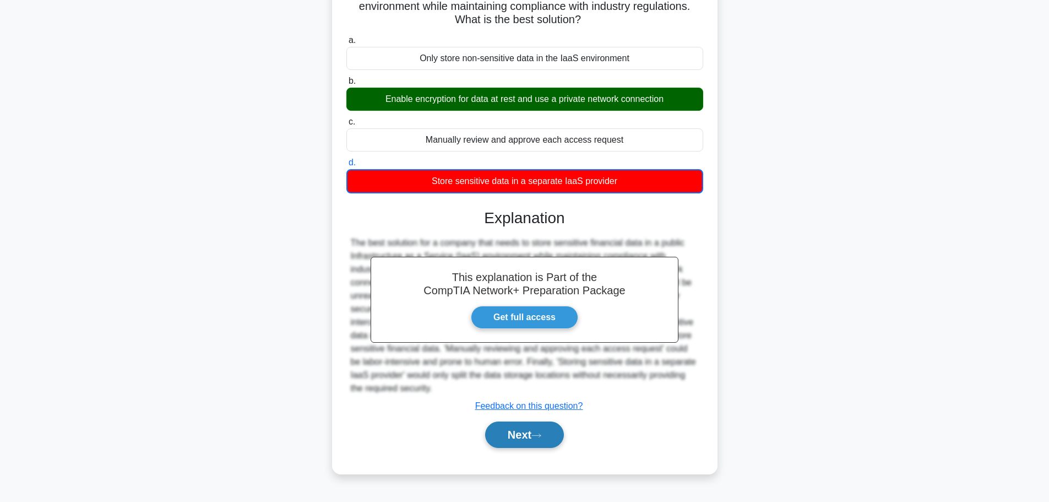
click at [521, 436] on button "Next" at bounding box center [524, 434] width 79 height 26
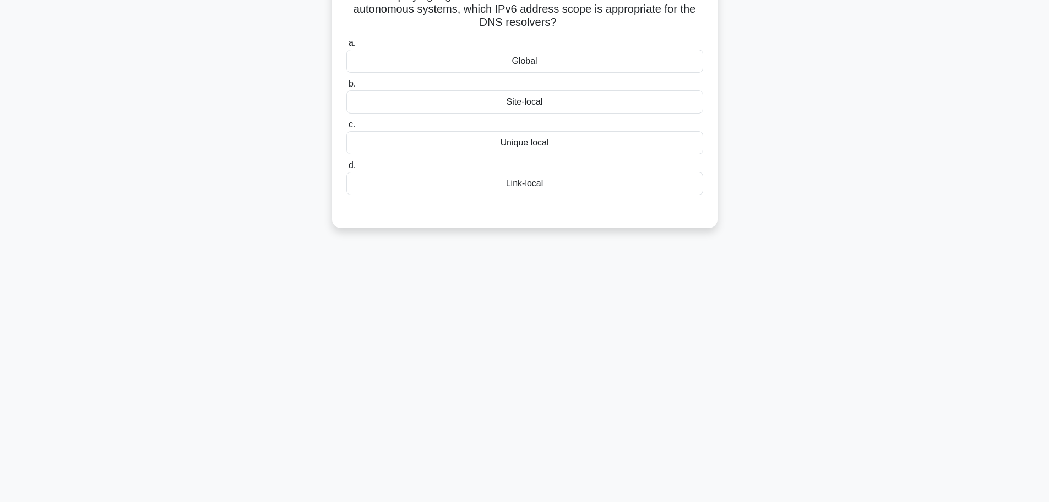
scroll to position [0, 0]
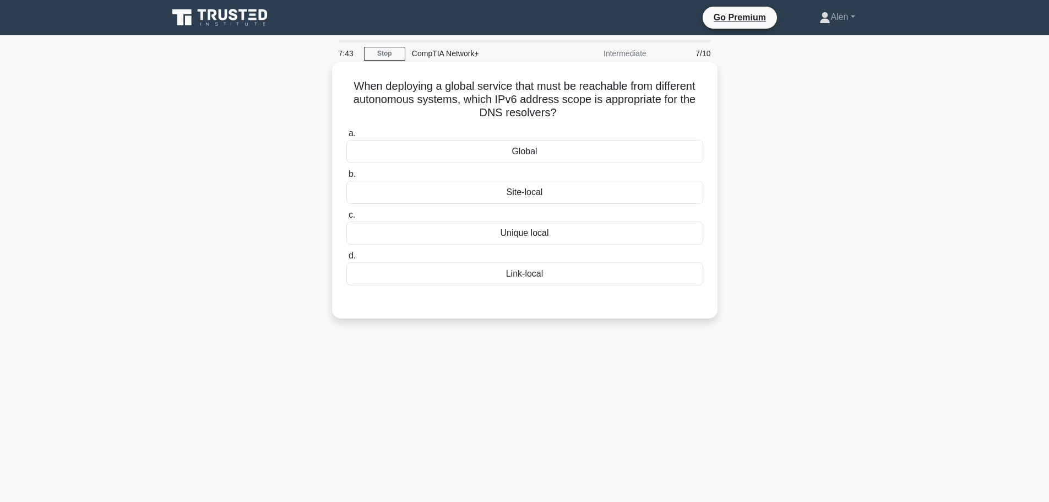
click at [545, 151] on div "Global" at bounding box center [524, 151] width 357 height 23
click at [346, 137] on input "a. Global" at bounding box center [346, 133] width 0 height 7
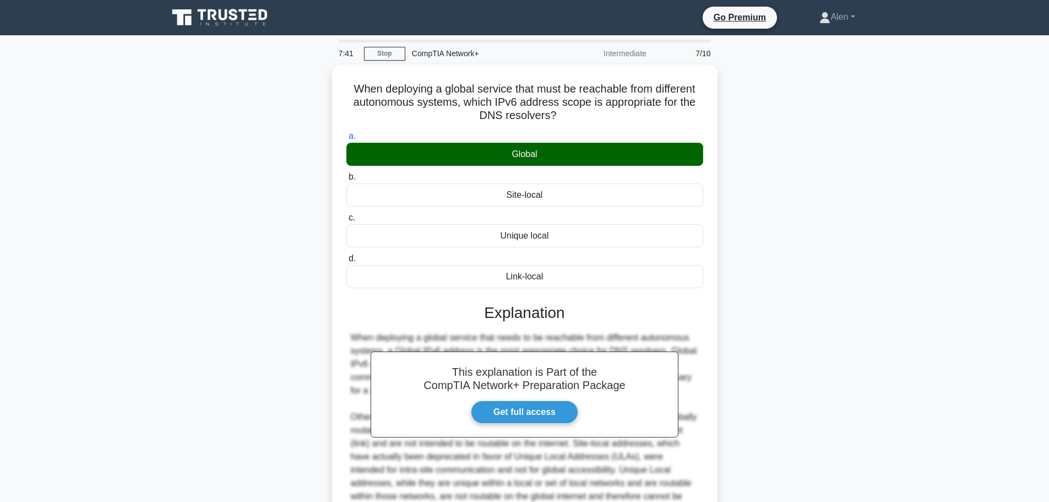
scroll to position [112, 0]
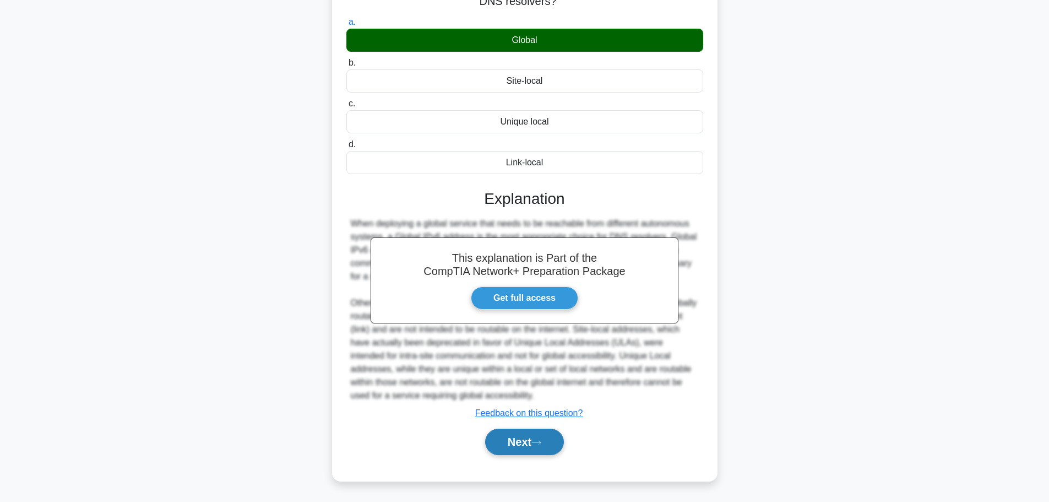
click at [536, 447] on button "Next" at bounding box center [524, 441] width 79 height 26
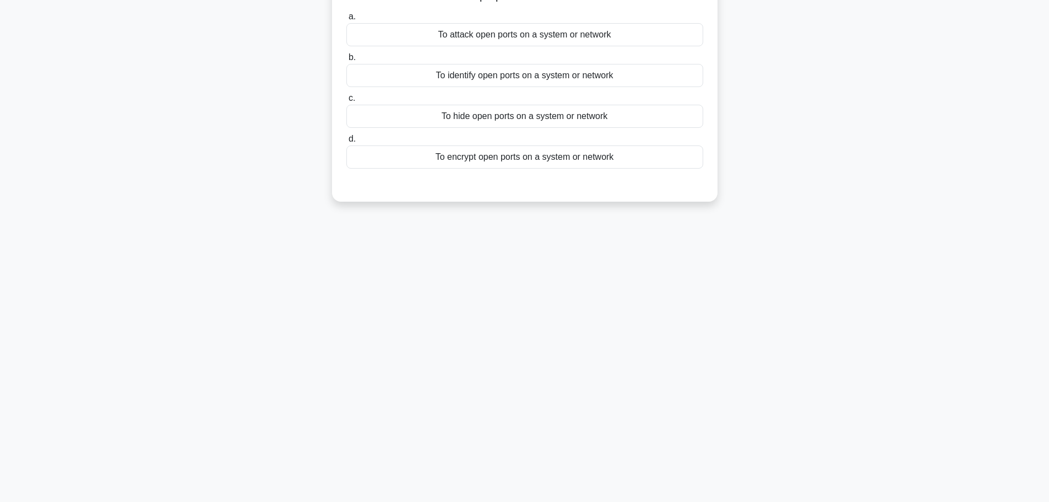
scroll to position [0, 0]
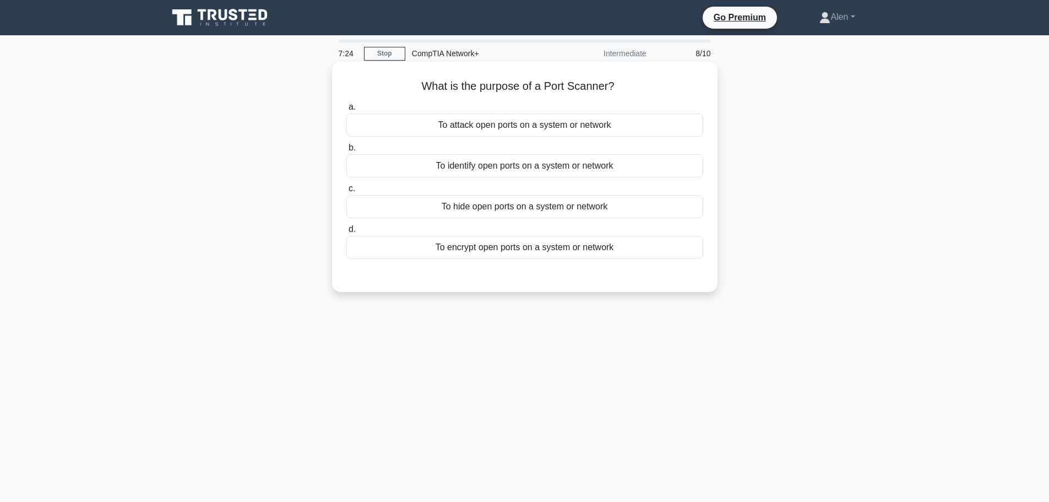
click at [535, 173] on div "To identify open ports on a system or network" at bounding box center [524, 165] width 357 height 23
click at [346, 151] on input "b. To identify open ports on a system or network" at bounding box center [346, 147] width 0 height 7
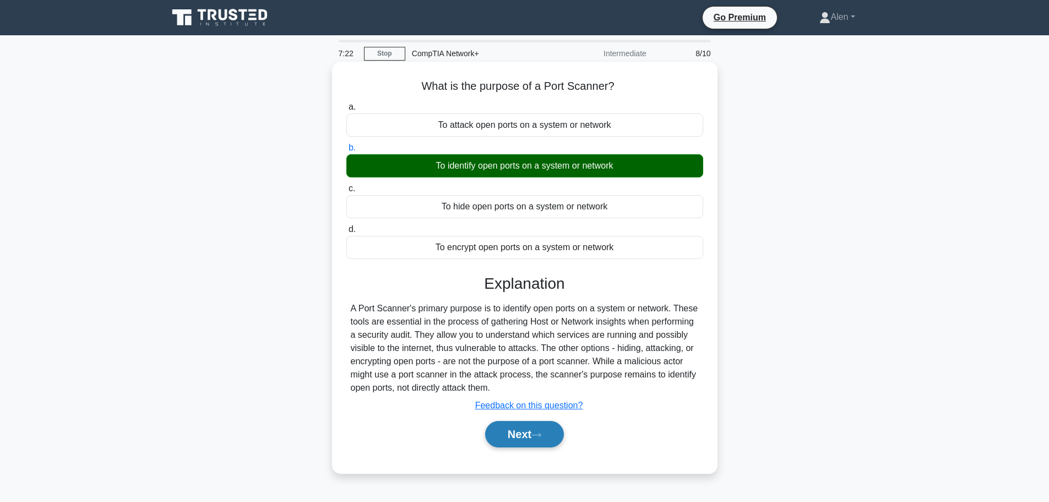
click at [540, 433] on icon at bounding box center [536, 435] width 10 height 6
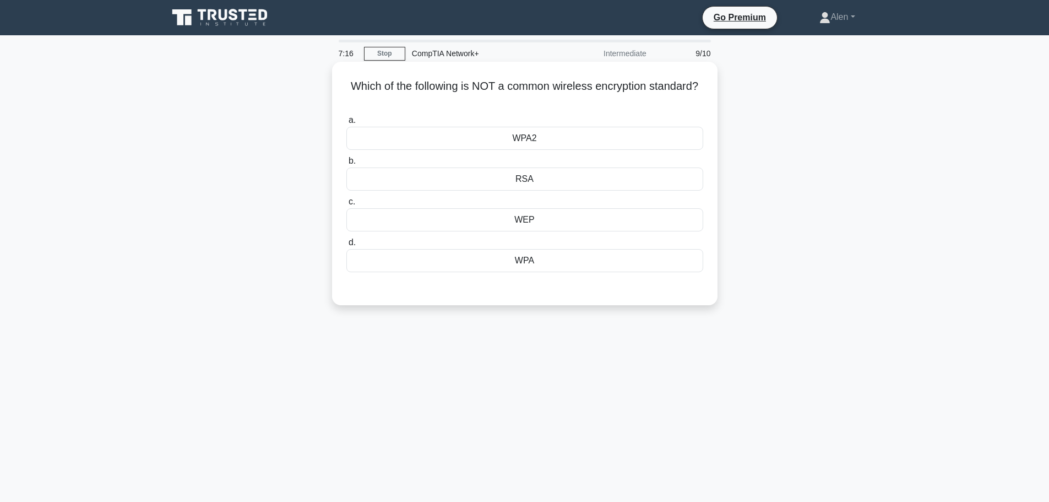
click at [569, 176] on div "RSA" at bounding box center [524, 178] width 357 height 23
click at [346, 165] on input "b. RSA" at bounding box center [346, 161] width 0 height 7
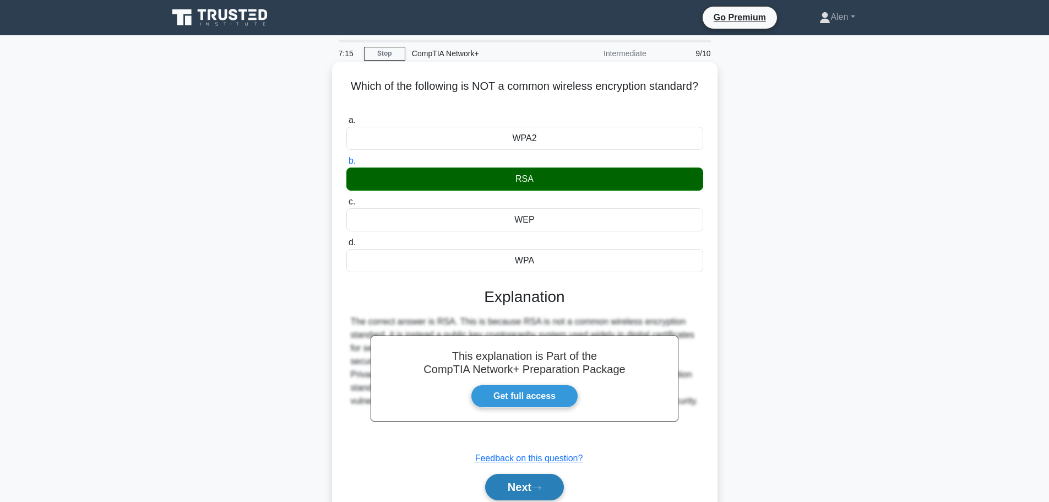
click at [541, 486] on icon at bounding box center [536, 488] width 10 height 6
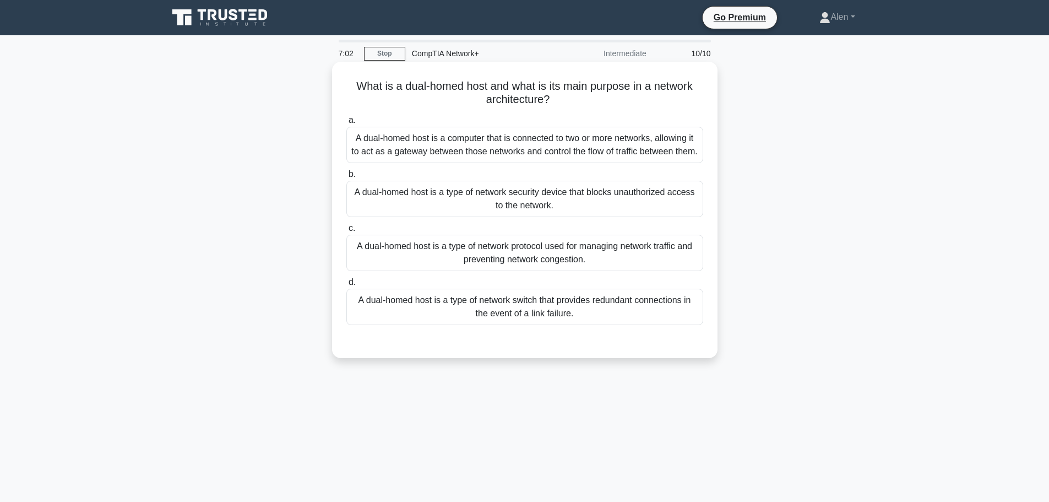
drag, startPoint x: 350, startPoint y: 84, endPoint x: 577, endPoint y: 101, distance: 227.5
click at [577, 101] on h5 "What is a dual-homed host and what is its main purpose in a network architectur…" at bounding box center [524, 93] width 359 height 28
click at [599, 107] on h5 "What is a dual-homed host and what is its main purpose in a network architectur…" at bounding box center [524, 93] width 359 height 28
drag, startPoint x: 404, startPoint y: 86, endPoint x: 567, endPoint y: 100, distance: 163.6
click at [567, 100] on h5 "What is a dual-homed host and what is its main purpose in a network architectur…" at bounding box center [524, 93] width 359 height 28
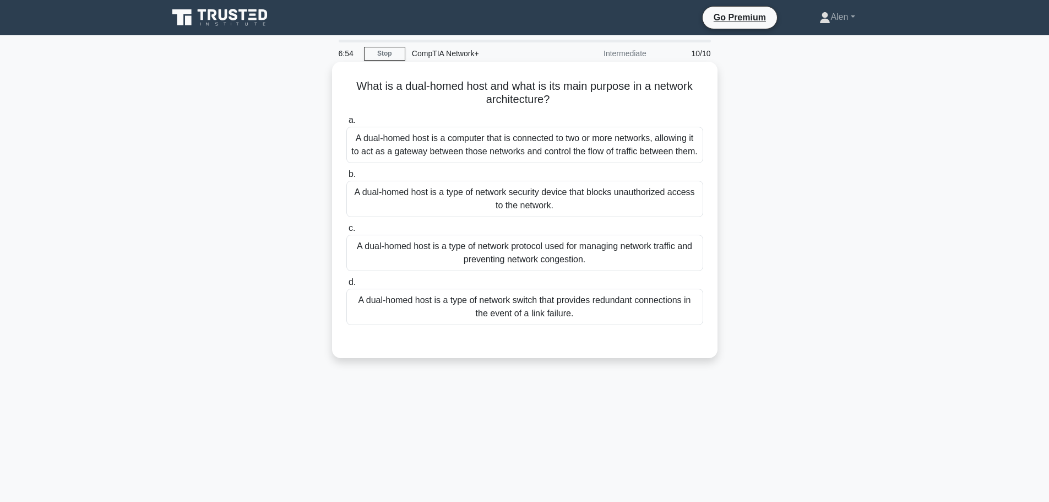
click at [587, 104] on h5 "What is a dual-homed host and what is its main purpose in a network architectur…" at bounding box center [524, 93] width 359 height 28
click at [484, 155] on div "A dual-homed host is a computer that is connected to two or more networks, allo…" at bounding box center [524, 145] width 357 height 36
click at [346, 124] on input "a. A dual-homed host is a computer that is connected to two or more networks, a…" at bounding box center [346, 120] width 0 height 7
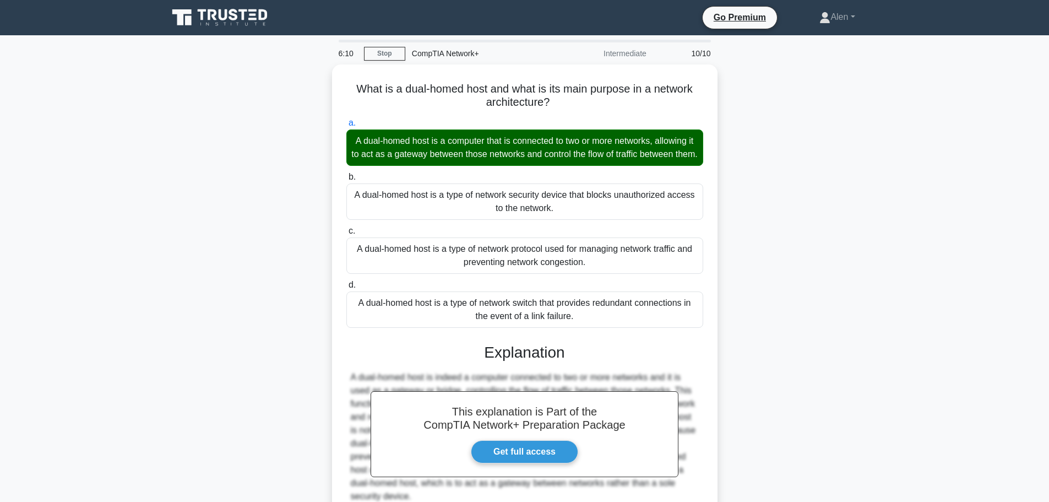
scroll to position [61, 0]
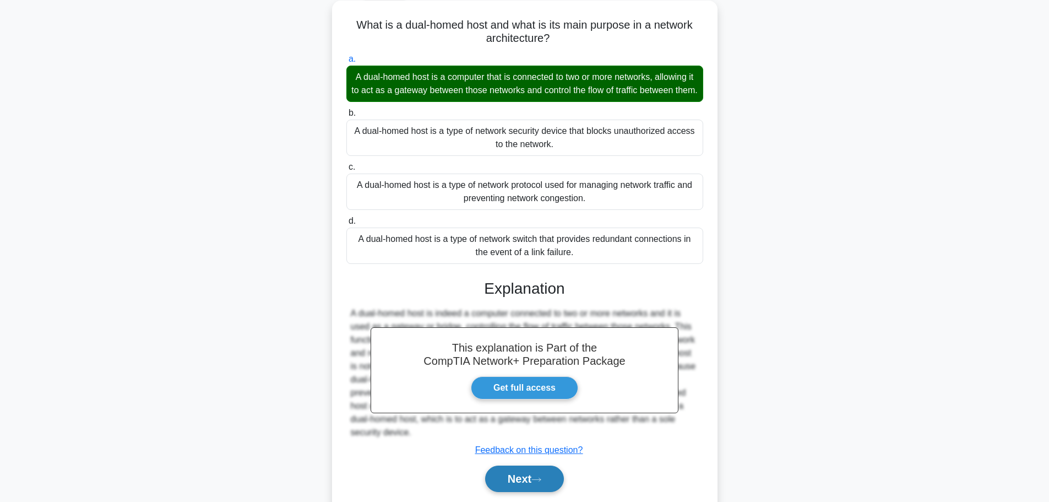
click at [549, 488] on button "Next" at bounding box center [524, 478] width 79 height 26
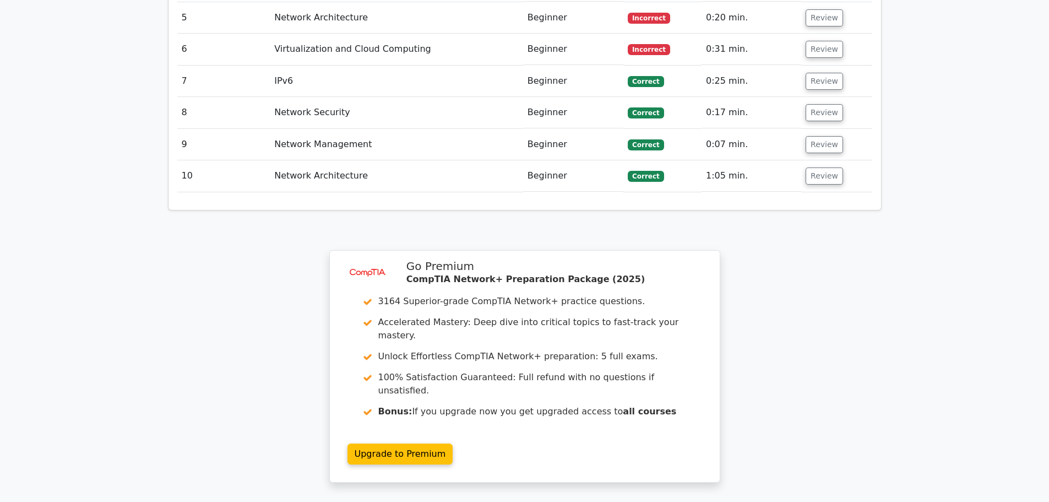
scroll to position [1504, 0]
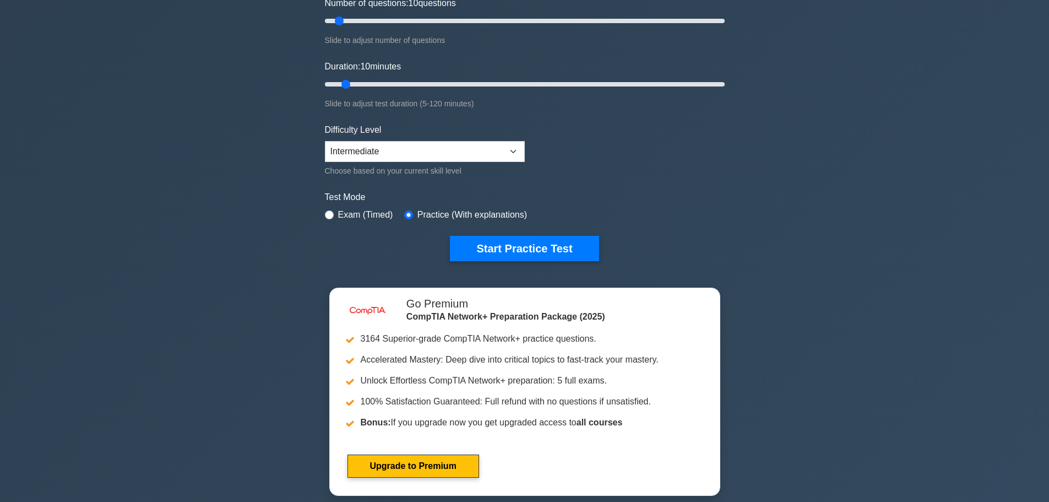
scroll to position [186, 0]
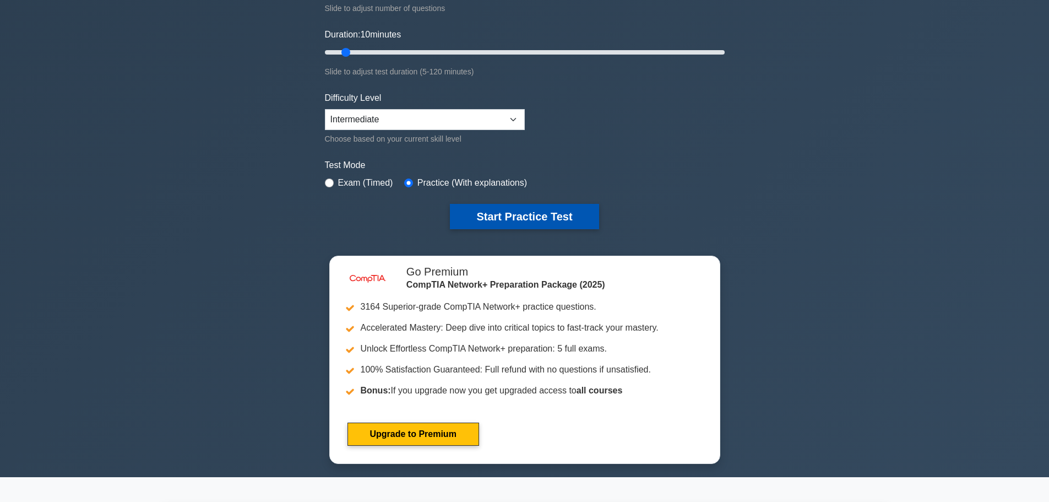
click at [528, 215] on button "Start Practice Test" at bounding box center [524, 216] width 149 height 25
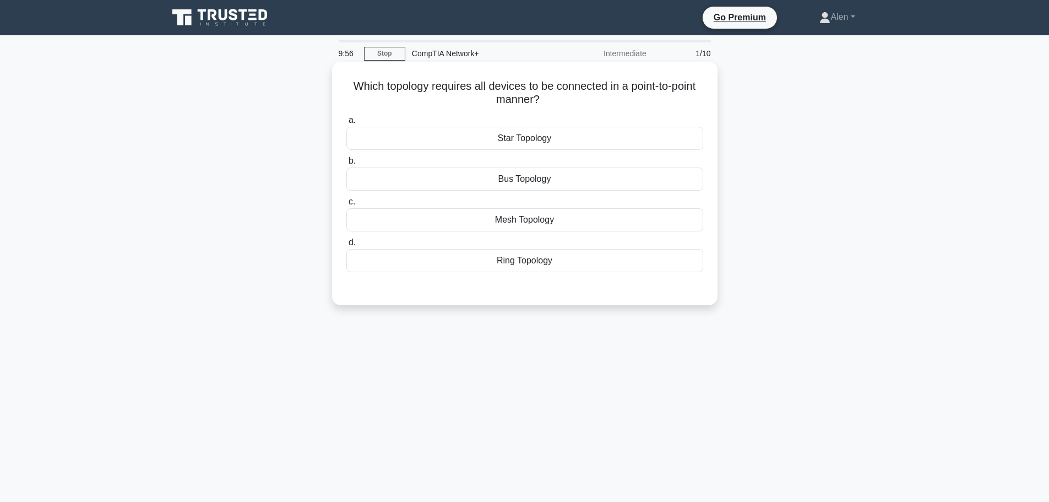
drag, startPoint x: 427, startPoint y: 85, endPoint x: 614, endPoint y: 104, distance: 187.6
click at [614, 104] on h5 "Which topology requires all devices to be connected in a point-to-point manner?…" at bounding box center [524, 93] width 359 height 28
click at [624, 104] on h5 "Which topology requires all devices to be connected in a point-to-point manner?…" at bounding box center [524, 93] width 359 height 28
click at [531, 139] on div "Star Topology" at bounding box center [524, 138] width 357 height 23
click at [346, 124] on input "a. Star Topology" at bounding box center [346, 120] width 0 height 7
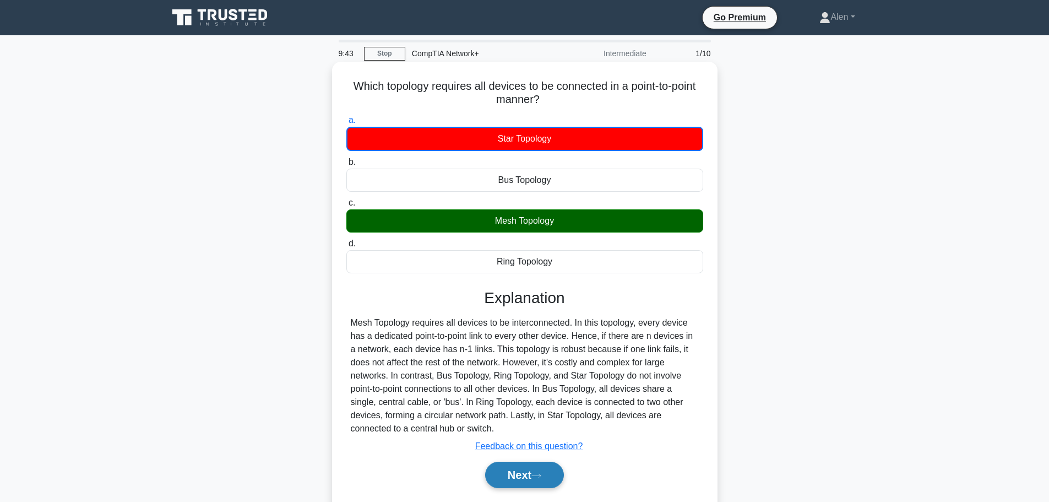
click at [528, 477] on button "Next" at bounding box center [524, 475] width 79 height 26
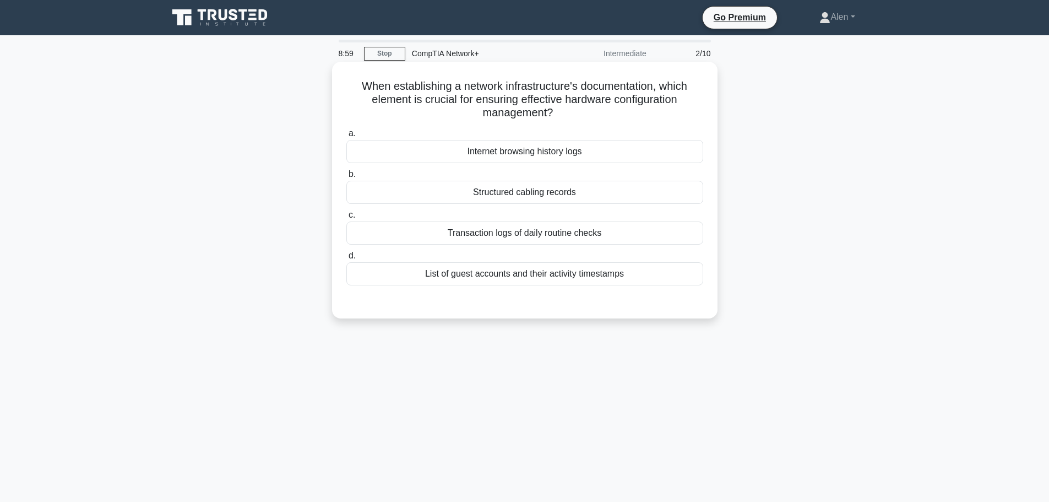
click at [538, 192] on div "Structured cabling records" at bounding box center [524, 192] width 357 height 23
click at [346, 178] on input "b. Structured cabling records" at bounding box center [346, 174] width 0 height 7
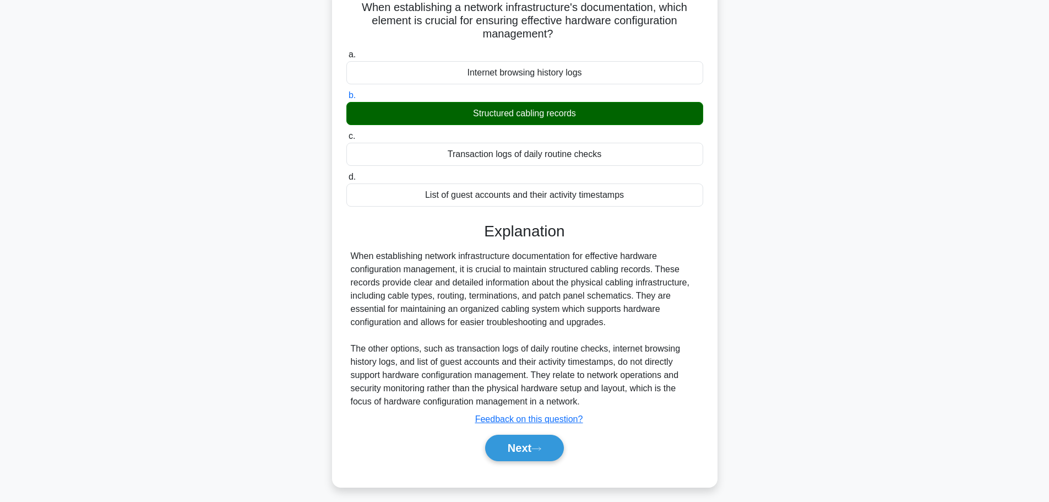
scroll to position [93, 0]
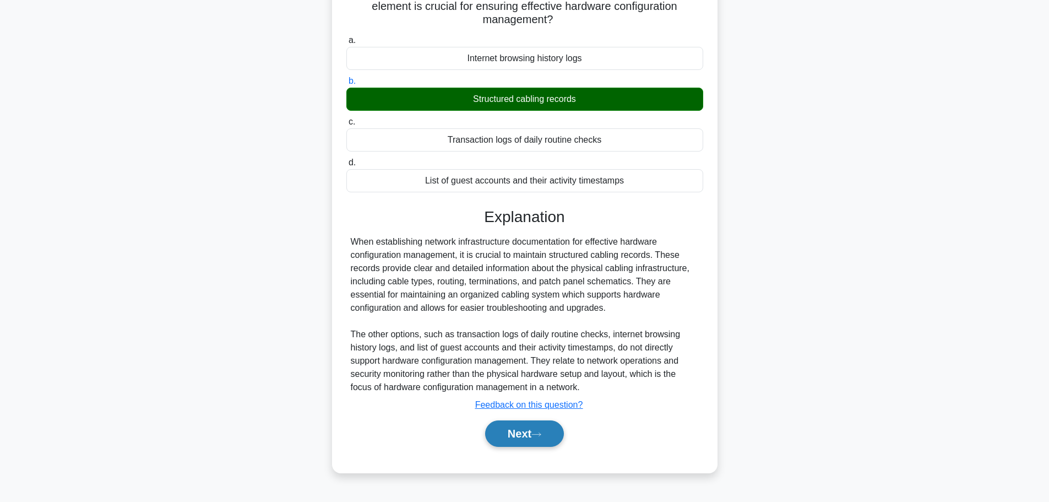
click at [524, 426] on button "Next" at bounding box center [524, 433] width 79 height 26
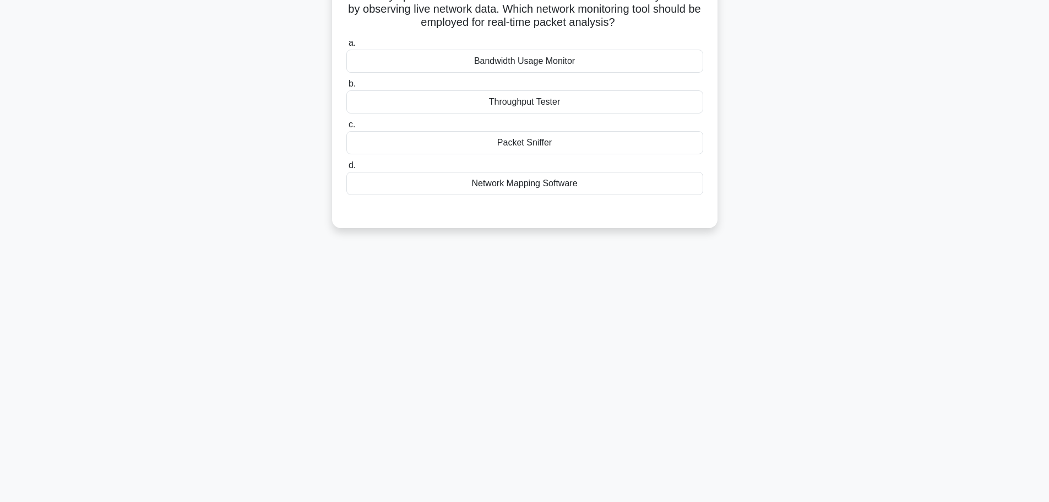
scroll to position [0, 0]
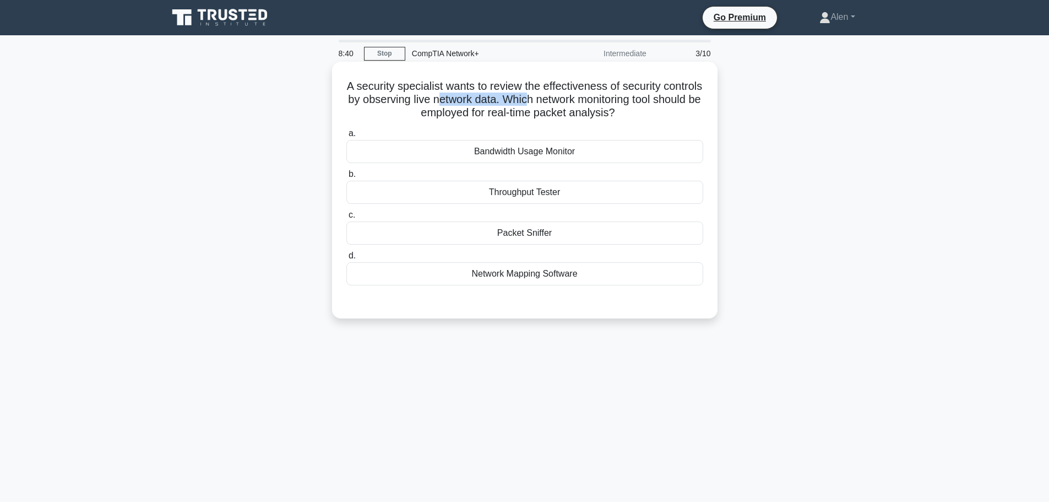
drag, startPoint x: 491, startPoint y: 100, endPoint x: 585, endPoint y: 101, distance: 93.6
click at [585, 101] on h5 "A security specialist wants to review the effectiveness of security controls by…" at bounding box center [524, 99] width 359 height 41
click at [636, 112] on h5 "A security specialist wants to review the effectiveness of security controls by…" at bounding box center [524, 99] width 359 height 41
drag, startPoint x: 409, startPoint y: 112, endPoint x: 666, endPoint y: 110, distance: 257.2
click at [666, 110] on h5 "A security specialist wants to review the effectiveness of security controls by…" at bounding box center [524, 99] width 359 height 41
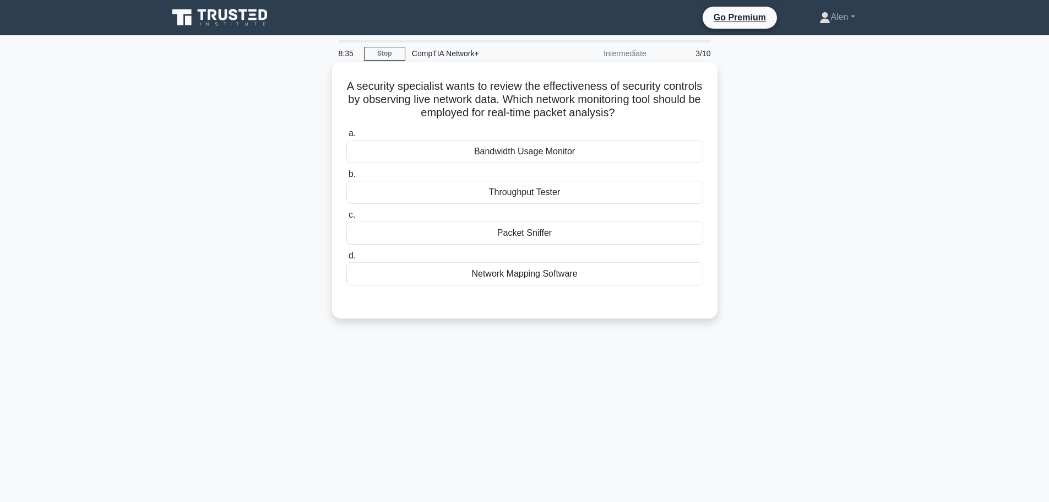
click at [628, 110] on icon ".spinner_0XTQ{transform-origin:center;animation:spinner_y6GP .75s linear infini…" at bounding box center [621, 113] width 13 height 13
click at [401, 95] on h5 "A security specialist wants to review the effectiveness of security controls by…" at bounding box center [524, 99] width 359 height 41
click at [448, 89] on h5 "A security specialist wants to review the effectiveness of security controls by…" at bounding box center [524, 99] width 359 height 41
drag, startPoint x: 420, startPoint y: 86, endPoint x: 675, endPoint y: 112, distance: 255.7
click at [675, 112] on h5 "A security specialist wants to review the effectiveness of security controls by…" at bounding box center [524, 99] width 359 height 41
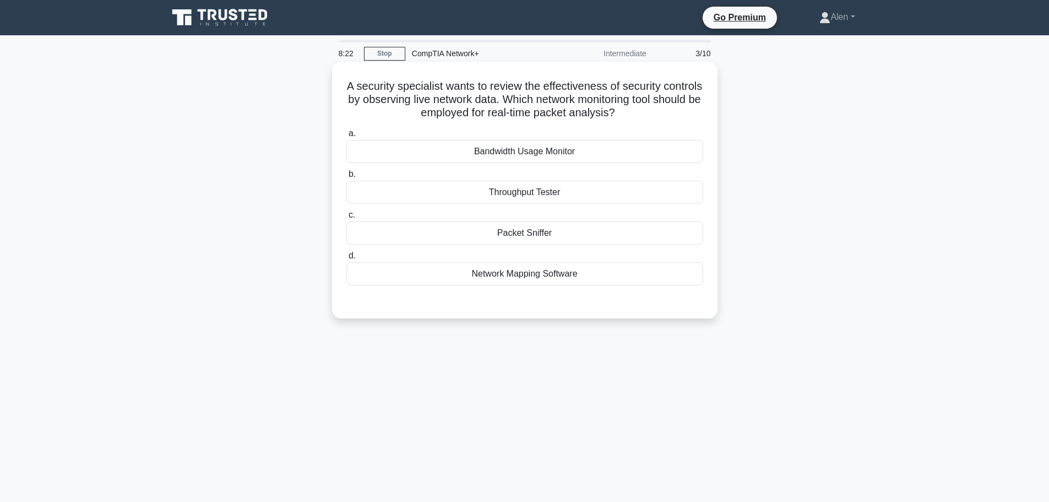
click at [393, 81] on h5 "A security specialist wants to review the effectiveness of security controls by…" at bounding box center [524, 99] width 359 height 41
drag, startPoint x: 366, startPoint y: 84, endPoint x: 667, endPoint y: 117, distance: 303.7
click at [667, 117] on h5 "A security specialist wants to review the effectiveness of security controls by…" at bounding box center [524, 99] width 359 height 41
click at [669, 122] on div "A security specialist wants to review the effectiveness of security controls by…" at bounding box center [524, 190] width 377 height 248
click at [559, 153] on div "Bandwidth Usage Monitor" at bounding box center [524, 151] width 357 height 23
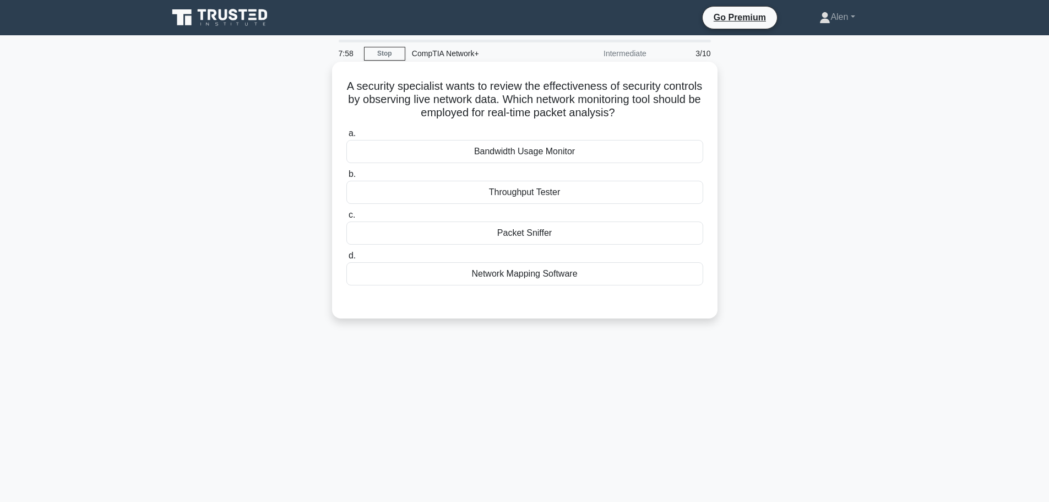
click at [346, 137] on input "a. Bandwidth Usage Monitor" at bounding box center [346, 133] width 0 height 7
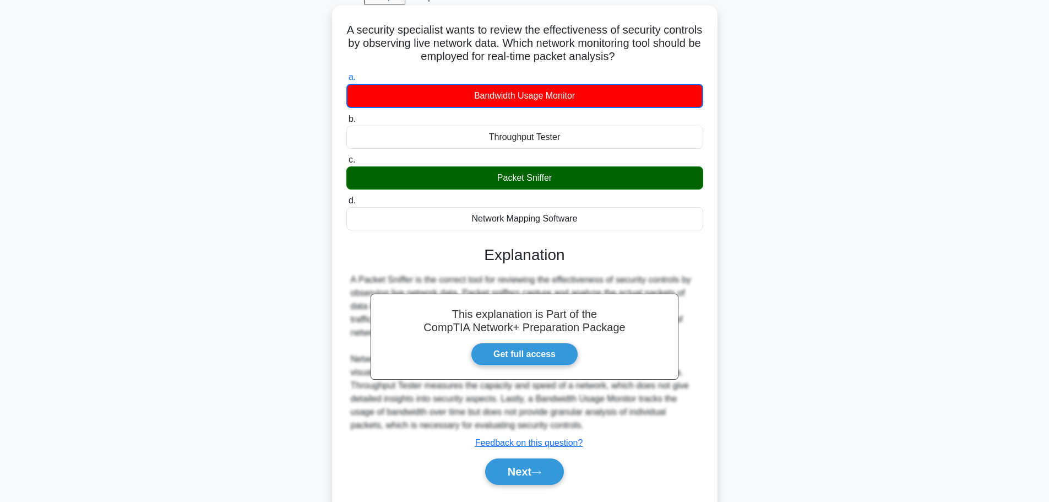
scroll to position [62, 0]
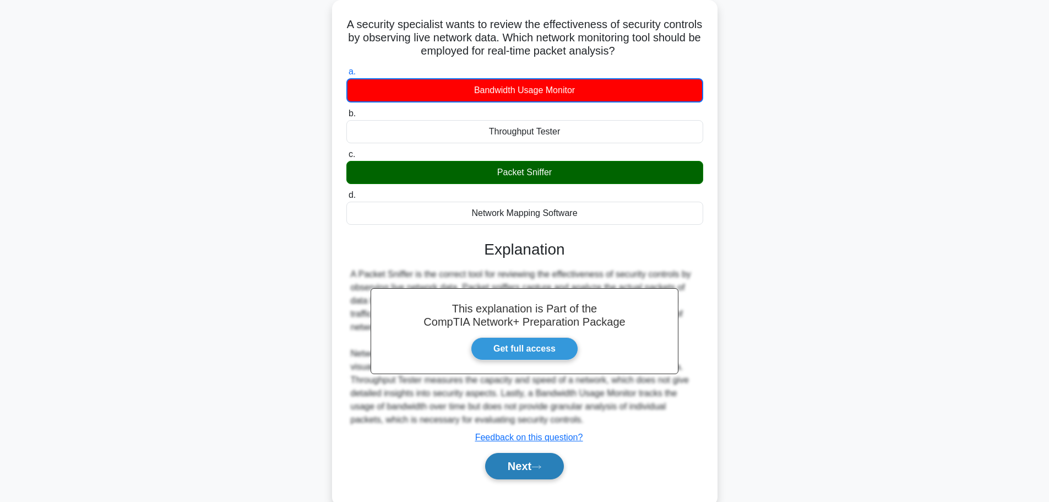
click at [520, 466] on button "Next" at bounding box center [524, 466] width 79 height 26
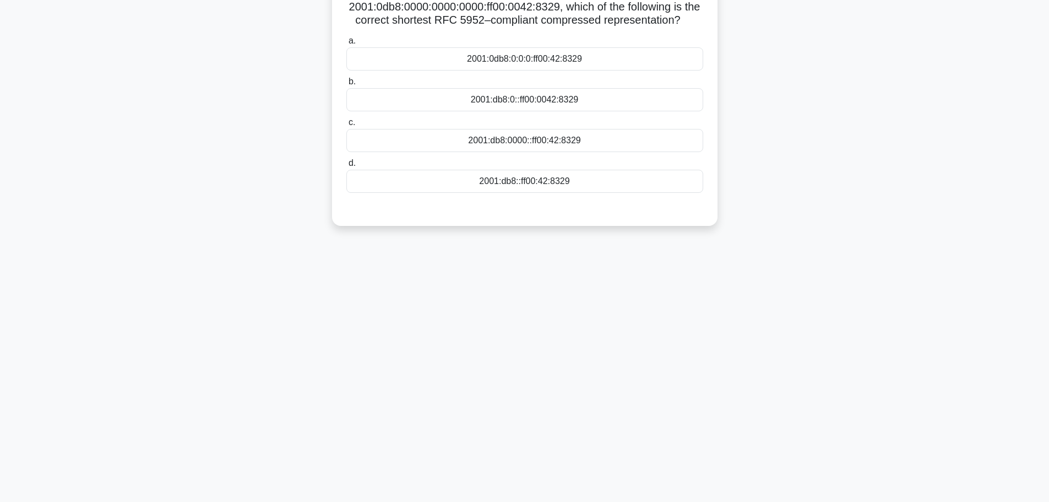
scroll to position [93, 0]
click at [517, 177] on div "2001:db8::ff00:42:8329" at bounding box center [524, 180] width 357 height 23
click at [346, 166] on input "d. 2001:db8::ff00:42:8329" at bounding box center [346, 162] width 0 height 7
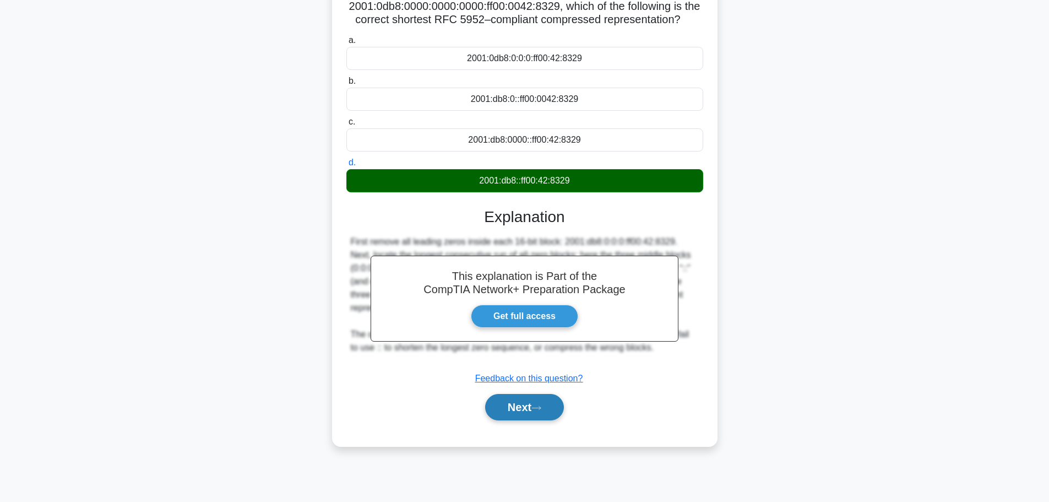
click at [533, 405] on button "Next" at bounding box center [524, 407] width 79 height 26
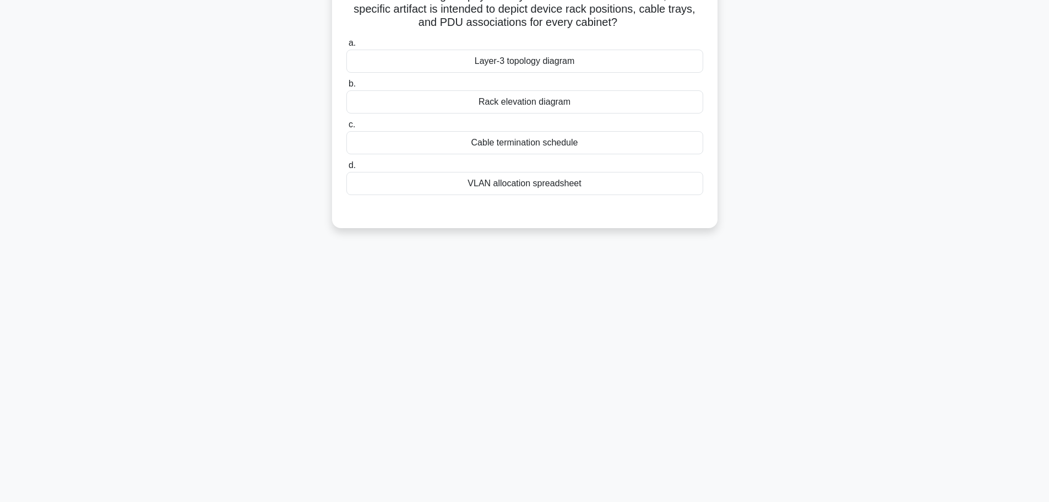
scroll to position [0, 0]
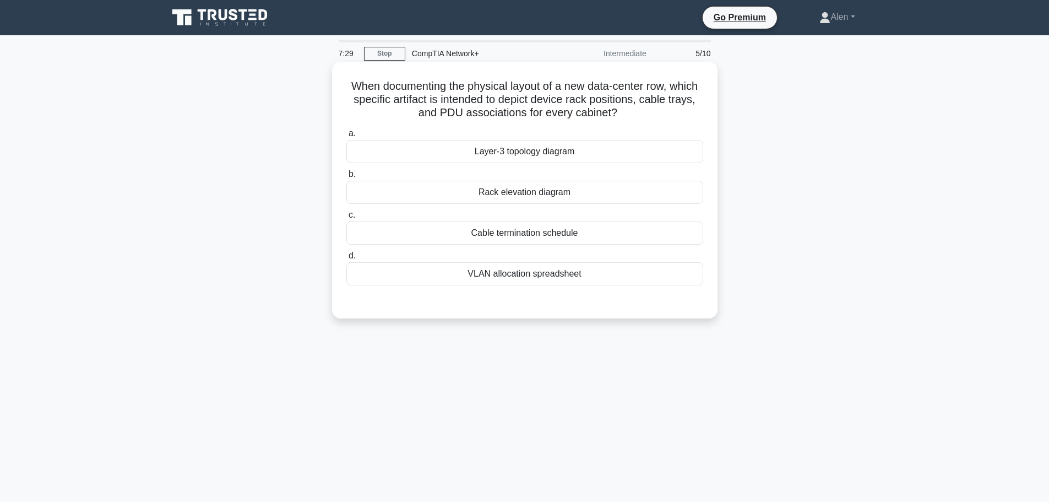
drag, startPoint x: 451, startPoint y: 88, endPoint x: 660, endPoint y: 108, distance: 210.3
click at [660, 108] on h5 "When documenting the physical layout of a new data-center row, which specific a…" at bounding box center [524, 99] width 359 height 41
click at [750, 105] on div "When documenting the physical layout of a new data-center row, which specific a…" at bounding box center [524, 199] width 727 height 270
drag, startPoint x: 513, startPoint y: 101, endPoint x: 638, endPoint y: 119, distance: 126.3
click at [638, 119] on h5 "When documenting the physical layout of a new data-center row, which specific a…" at bounding box center [524, 99] width 359 height 41
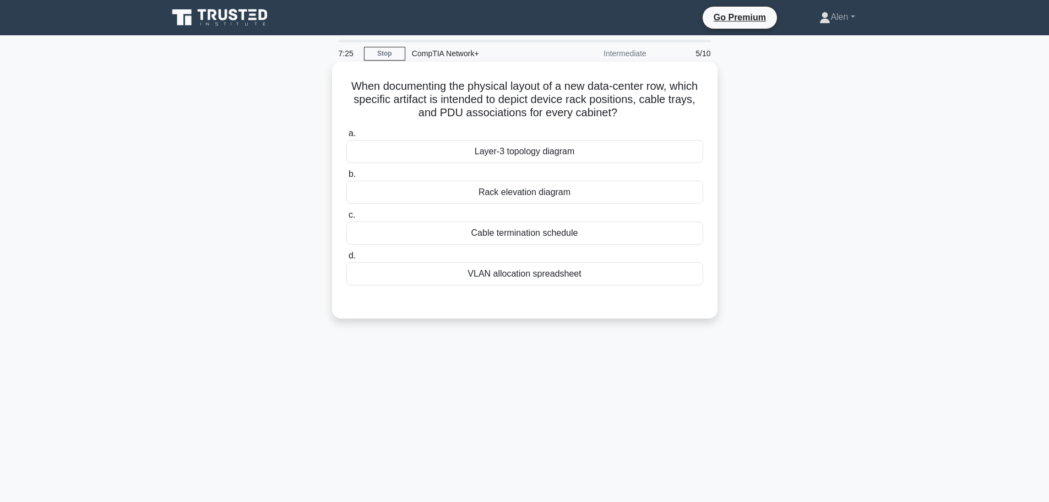
click at [643, 116] on h5 "When documenting the physical layout of a new data-center row, which specific a…" at bounding box center [524, 99] width 359 height 41
drag, startPoint x: 644, startPoint y: 100, endPoint x: 654, endPoint y: 117, distance: 19.7
click at [654, 117] on h5 "When documenting the physical layout of a new data-center row, which specific a…" at bounding box center [524, 99] width 359 height 41
click at [644, 112] on h5 "When documenting the physical layout of a new data-center row, which specific a…" at bounding box center [524, 99] width 359 height 41
drag, startPoint x: 510, startPoint y: 84, endPoint x: 669, endPoint y: 112, distance: 161.0
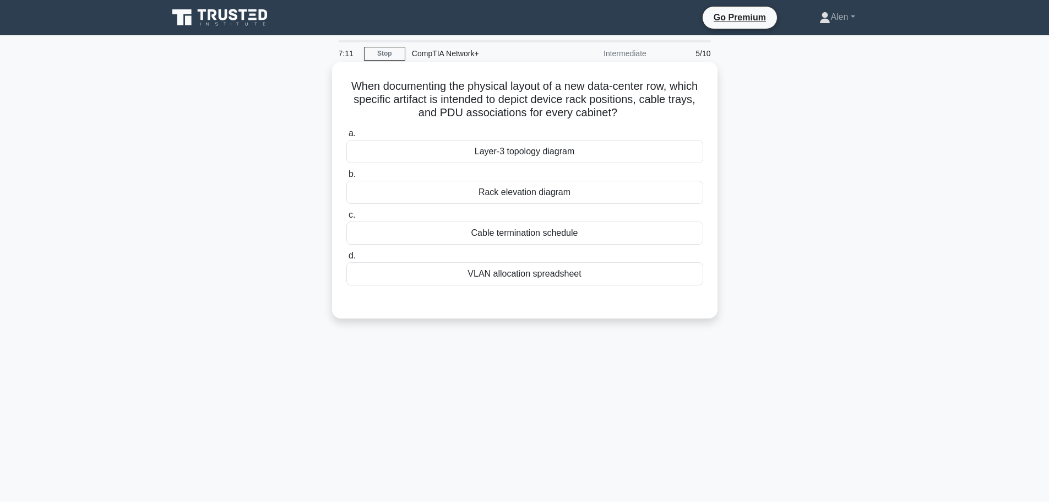
click at [669, 112] on h5 "When documenting the physical layout of a new data-center row, which specific a…" at bounding box center [524, 99] width 359 height 41
click at [420, 94] on h5 "When documenting the physical layout of a new data-center row, which specific a…" at bounding box center [524, 99] width 359 height 41
click at [551, 195] on div "Rack elevation diagram" at bounding box center [524, 192] width 357 height 23
click at [346, 178] on input "b. Rack elevation diagram" at bounding box center [346, 174] width 0 height 7
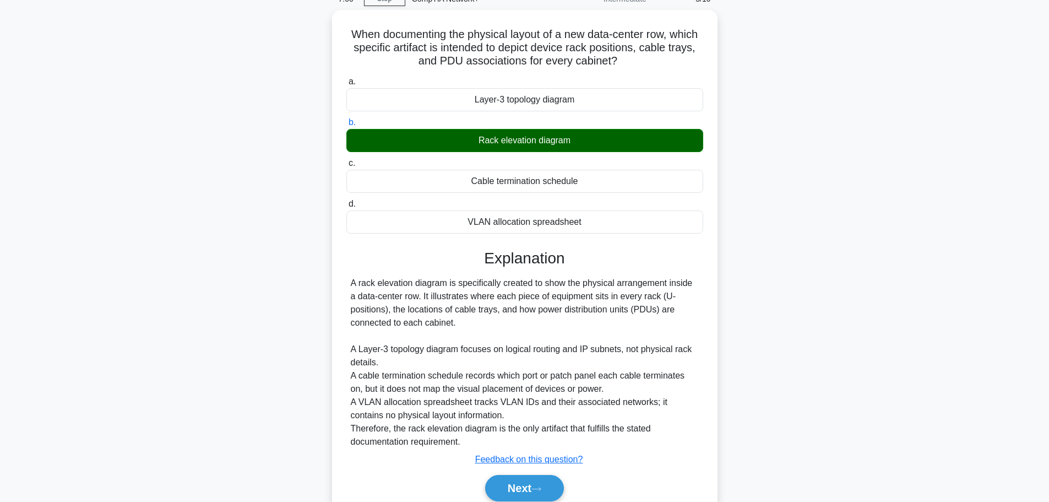
scroll to position [99, 0]
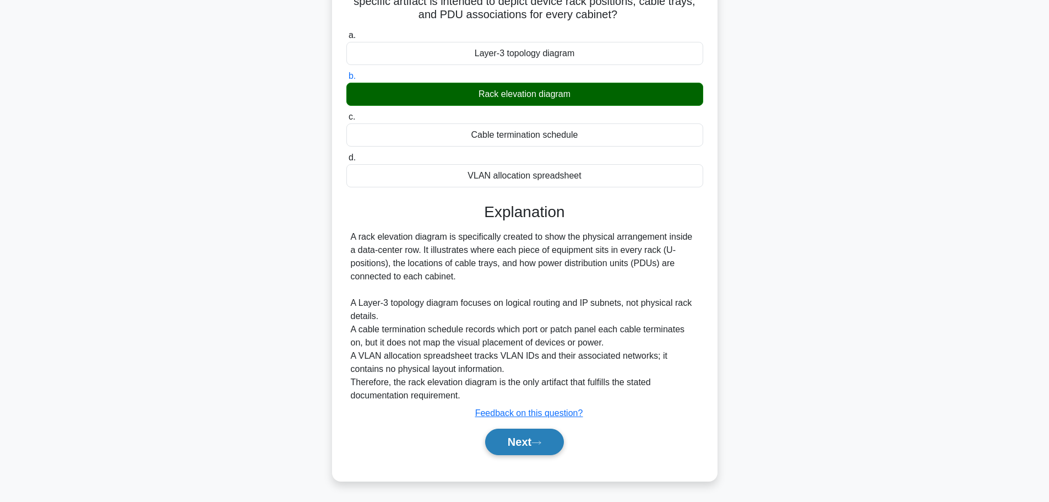
click at [531, 444] on button "Next" at bounding box center [524, 441] width 79 height 26
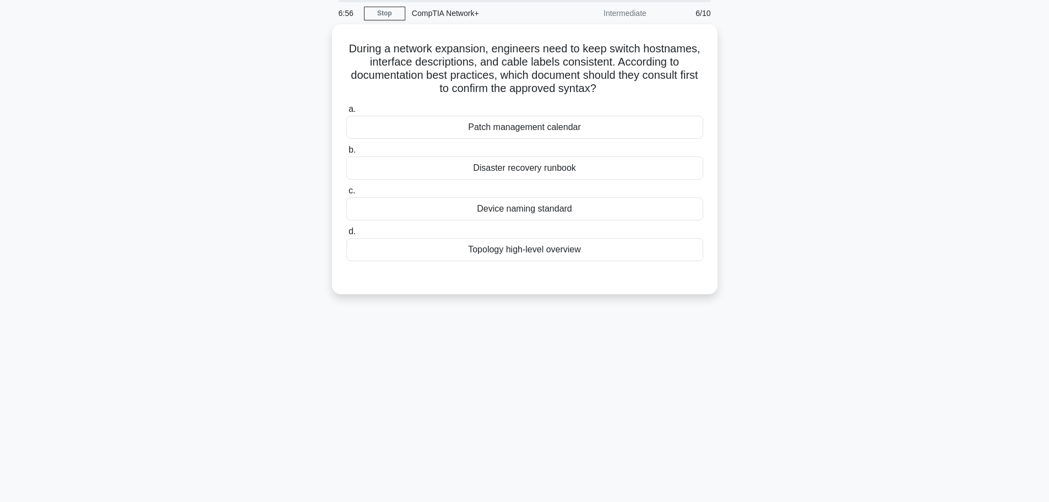
scroll to position [0, 0]
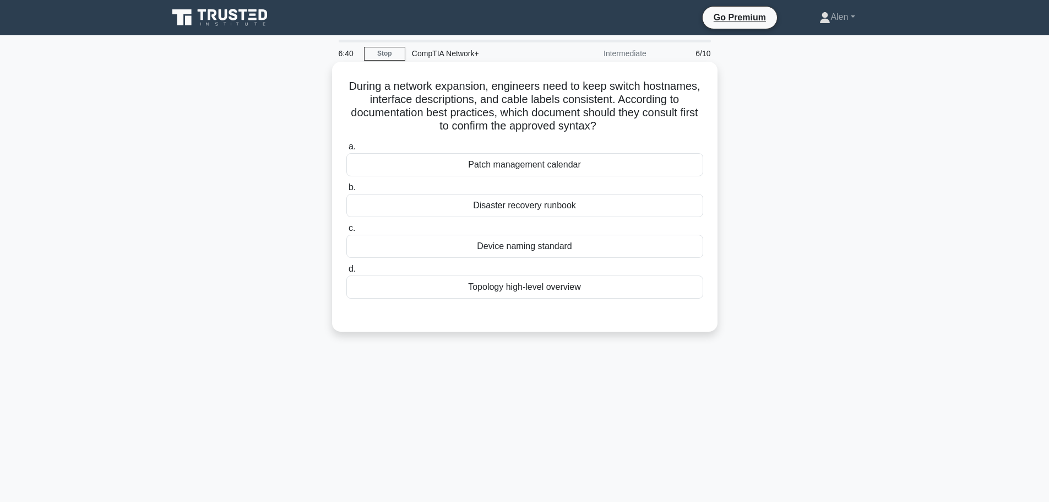
click at [555, 245] on div "Device naming standard" at bounding box center [524, 246] width 357 height 23
click at [346, 232] on input "c. Device naming standard" at bounding box center [346, 228] width 0 height 7
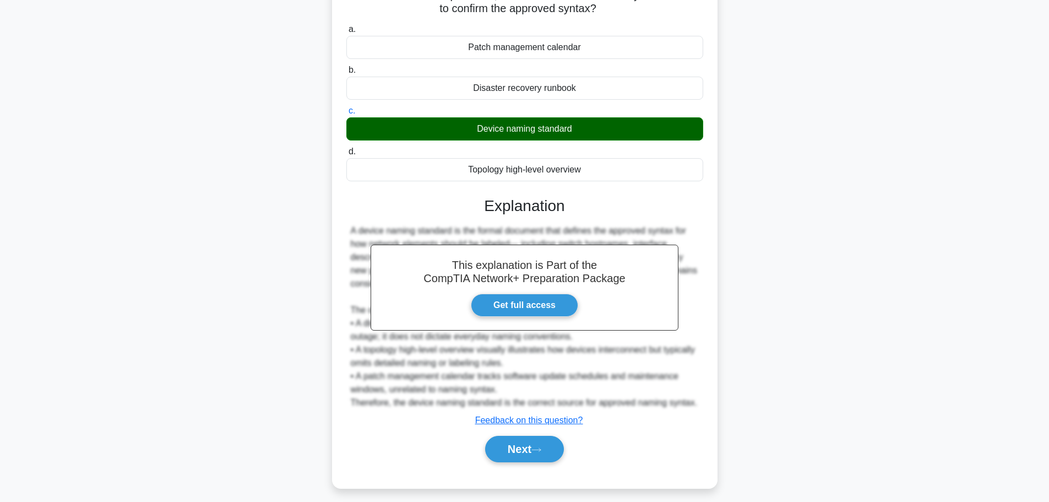
scroll to position [125, 0]
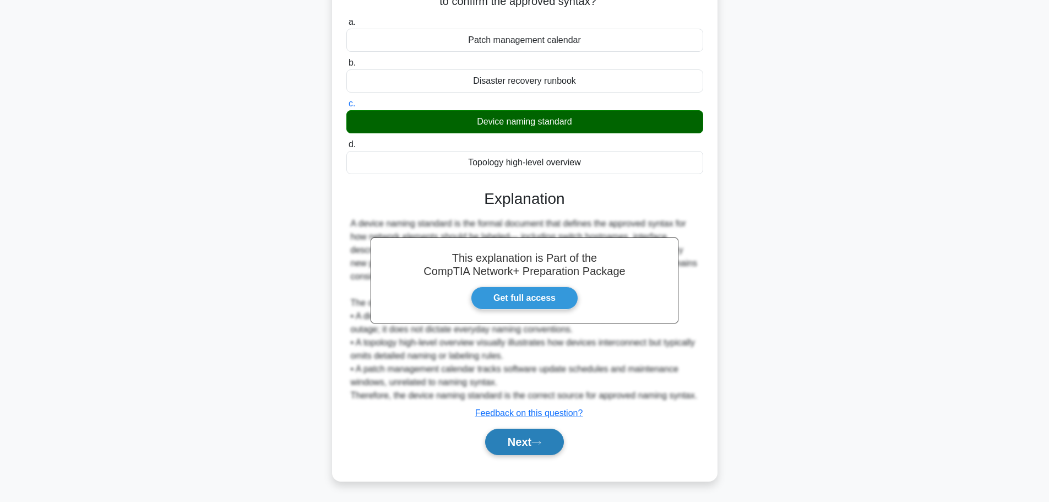
click at [540, 439] on button "Next" at bounding box center [524, 441] width 79 height 26
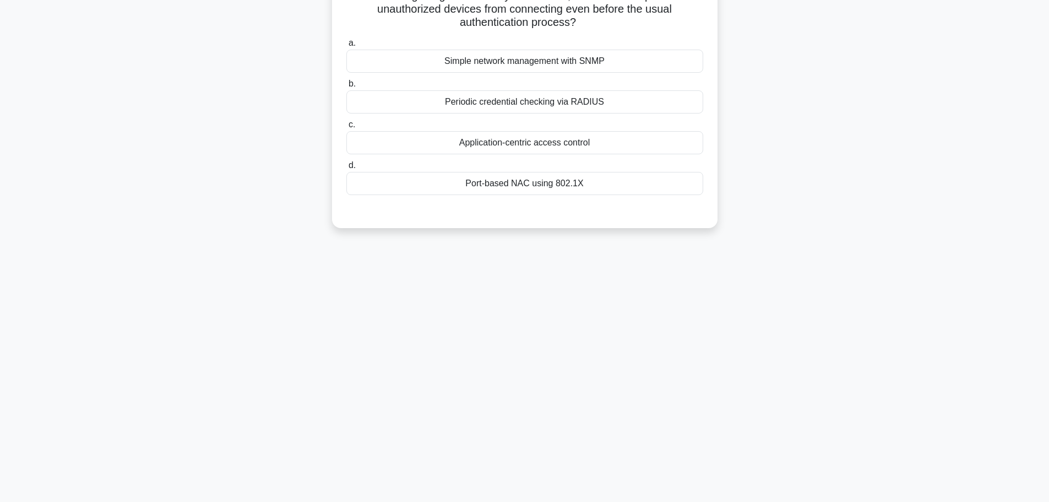
click at [1046, 19] on main "6:35 Stop CompTIA Network+ Intermediate 7/10 When integrating a NAC into your n…" at bounding box center [524, 222] width 1049 height 560
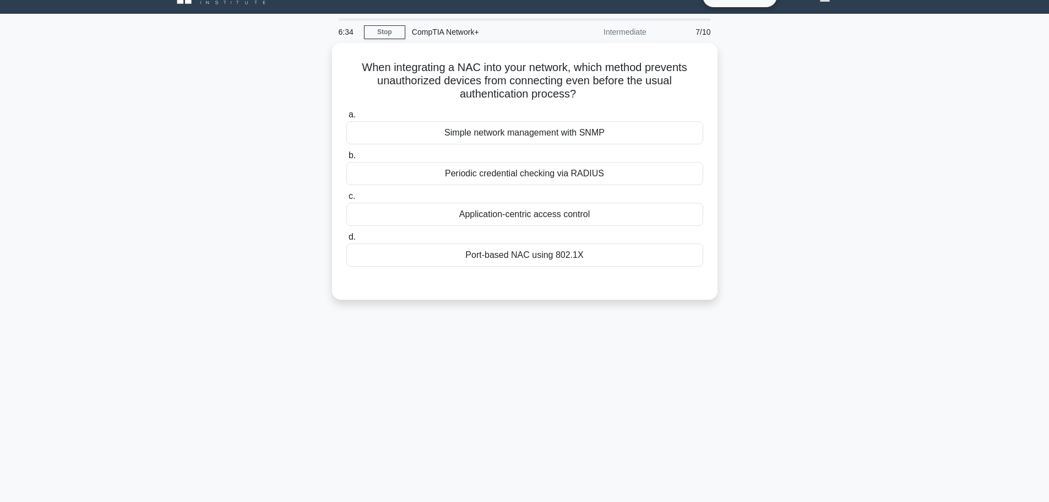
scroll to position [0, 0]
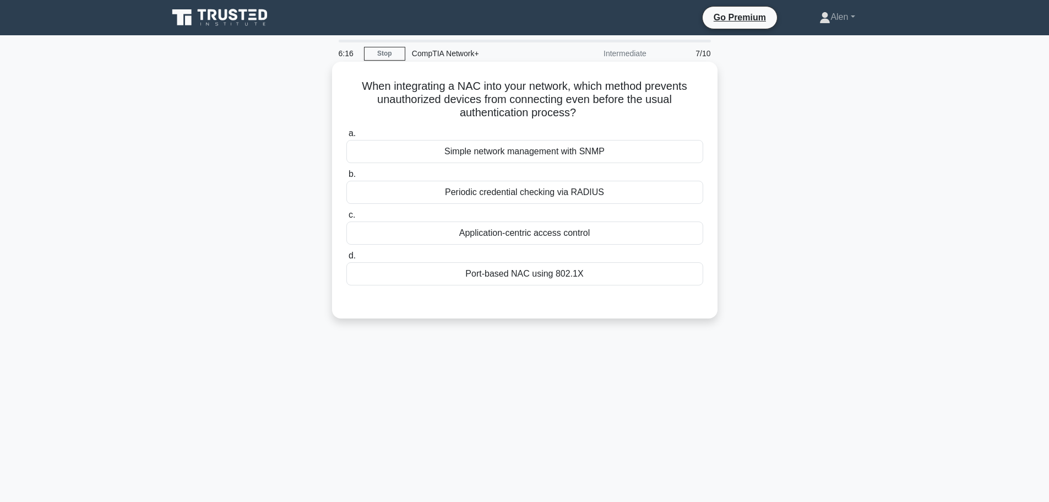
click at [505, 270] on div "Port-based NAC using 802.1X" at bounding box center [524, 273] width 357 height 23
click at [346, 259] on input "d. Port-based NAC using 802.1X" at bounding box center [346, 255] width 0 height 7
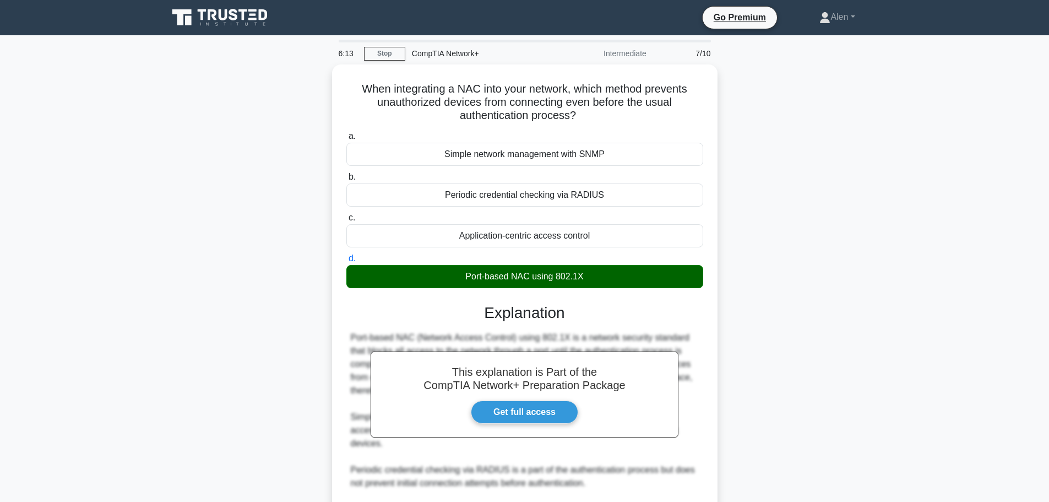
scroll to position [138, 0]
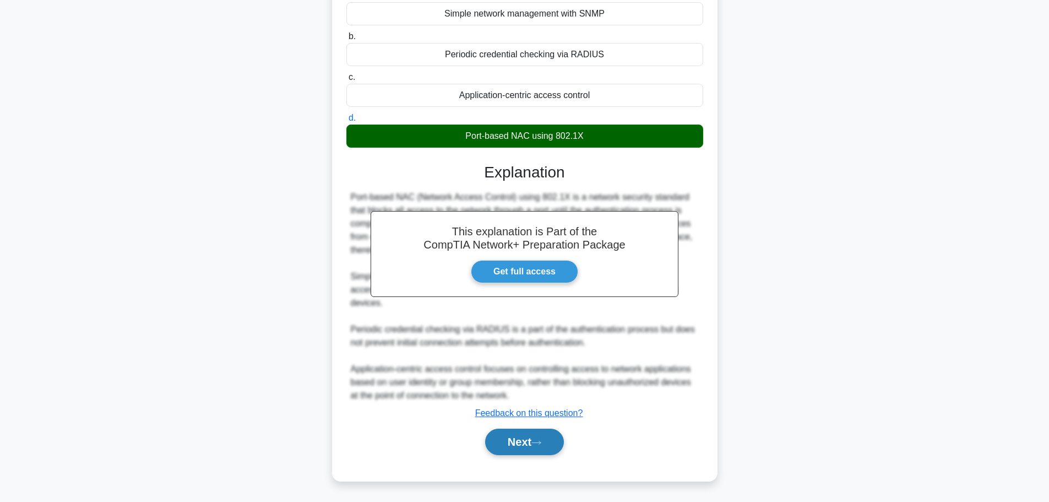
click at [516, 444] on button "Next" at bounding box center [524, 441] width 79 height 26
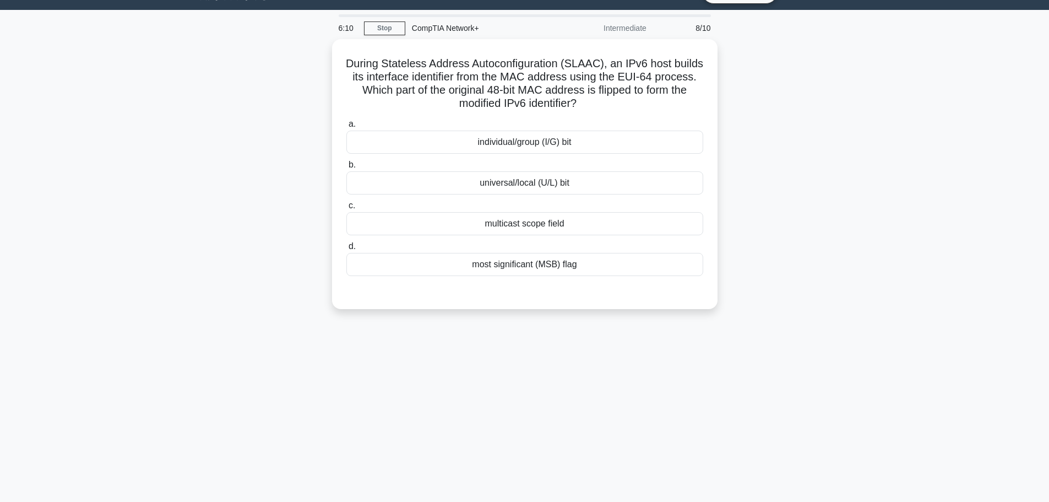
scroll to position [0, 0]
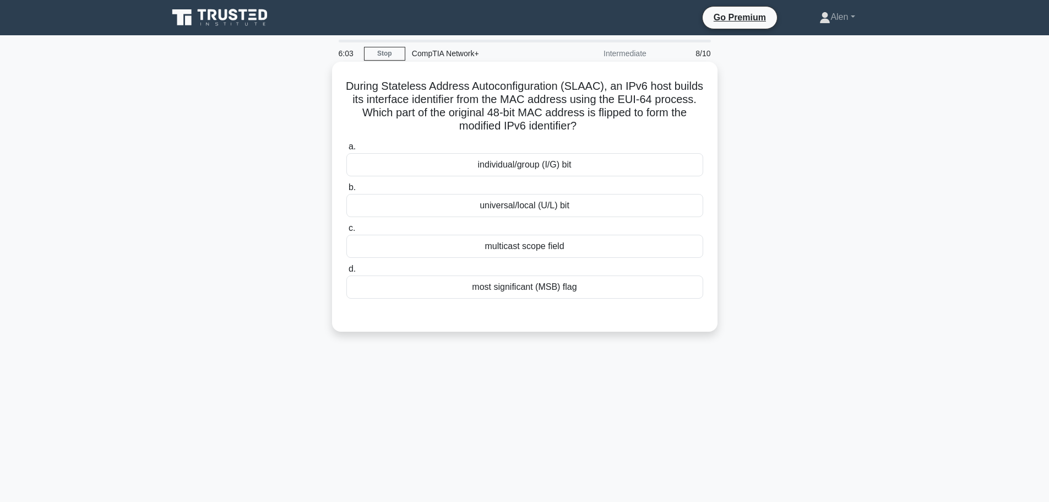
drag, startPoint x: 446, startPoint y: 86, endPoint x: 650, endPoint y: 126, distance: 208.2
click at [650, 126] on h5 "During Stateless Address Autoconfiguration (SLAAC), an IPv6 host builds its int…" at bounding box center [524, 106] width 359 height 54
click at [775, 125] on div "During Stateless Address Autoconfiguration (SLAAC), an IPv6 host builds its int…" at bounding box center [524, 205] width 727 height 283
click at [505, 168] on div "individual/group (I/G) bit" at bounding box center [524, 164] width 357 height 23
click at [346, 150] on input "a. individual/group (I/G) bit" at bounding box center [346, 146] width 0 height 7
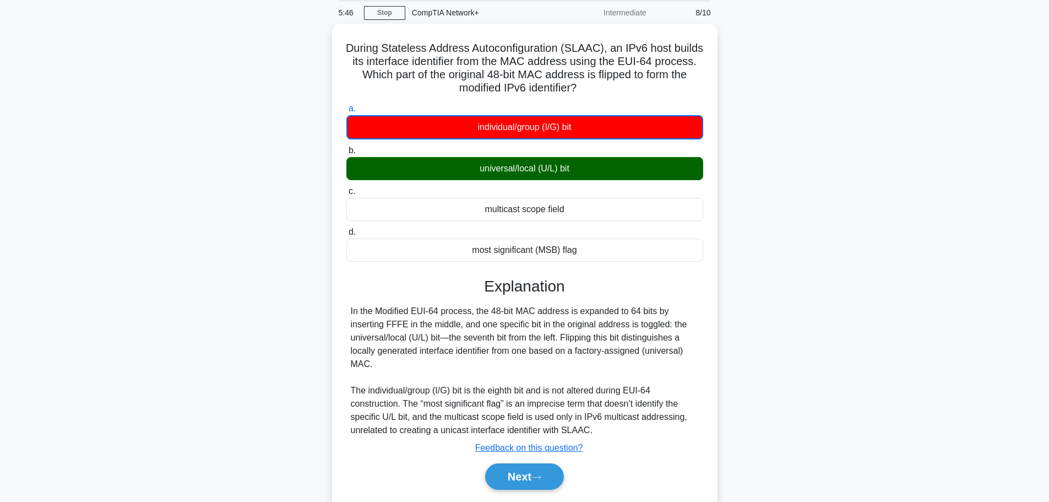
scroll to position [93, 0]
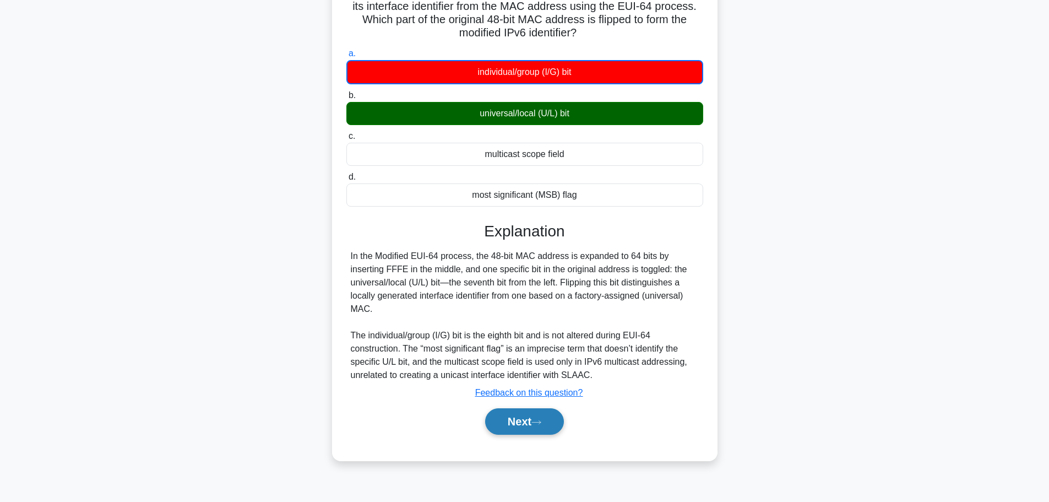
click at [513, 419] on button "Next" at bounding box center [524, 421] width 79 height 26
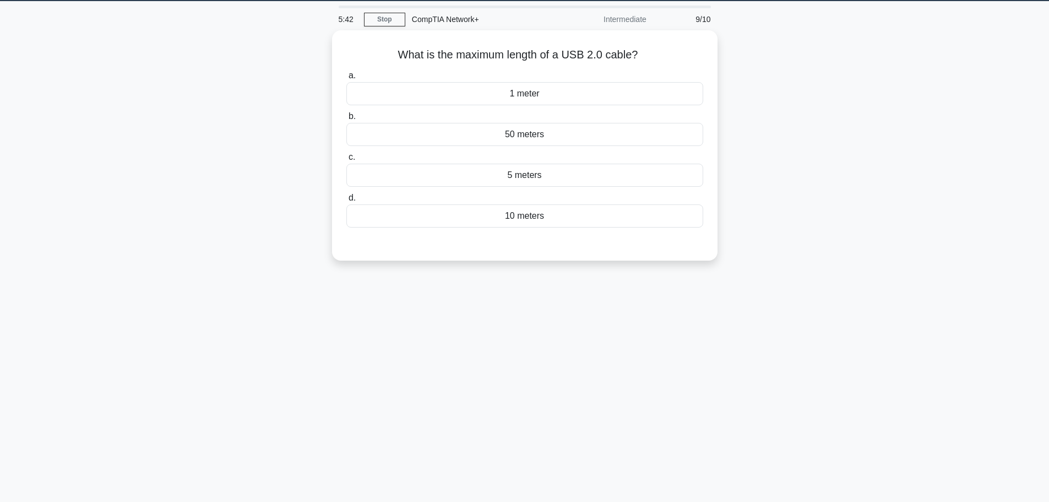
scroll to position [0, 0]
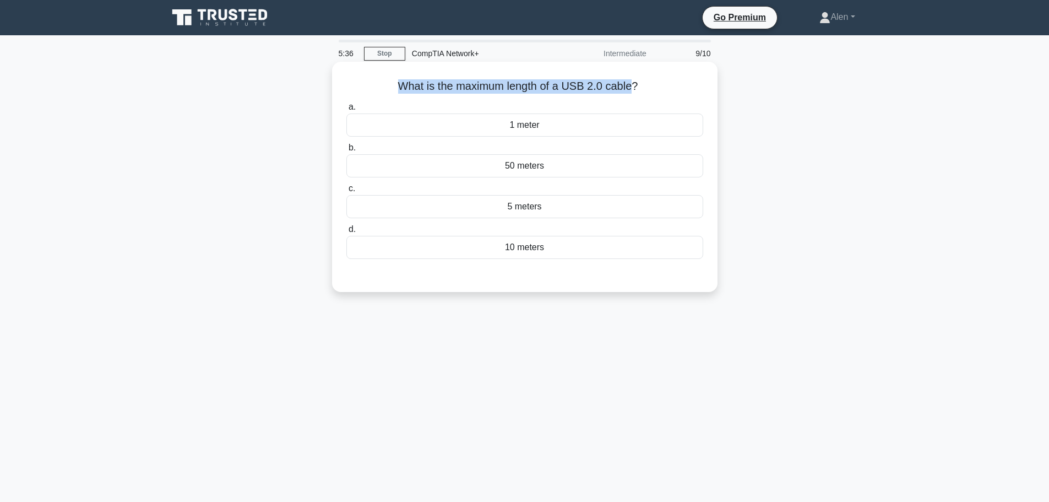
drag, startPoint x: 632, startPoint y: 91, endPoint x: 395, endPoint y: 89, distance: 236.3
click at [395, 89] on h5 "What is the maximum length of a USB 2.0 cable? .spinner_0XTQ{transform-origin:c…" at bounding box center [524, 86] width 359 height 14
copy h5 "What is the maximum length of a USB 2.0 cable"
click at [511, 198] on div "5 meters" at bounding box center [524, 206] width 357 height 23
click at [346, 192] on input "c. 5 meters" at bounding box center [346, 188] width 0 height 7
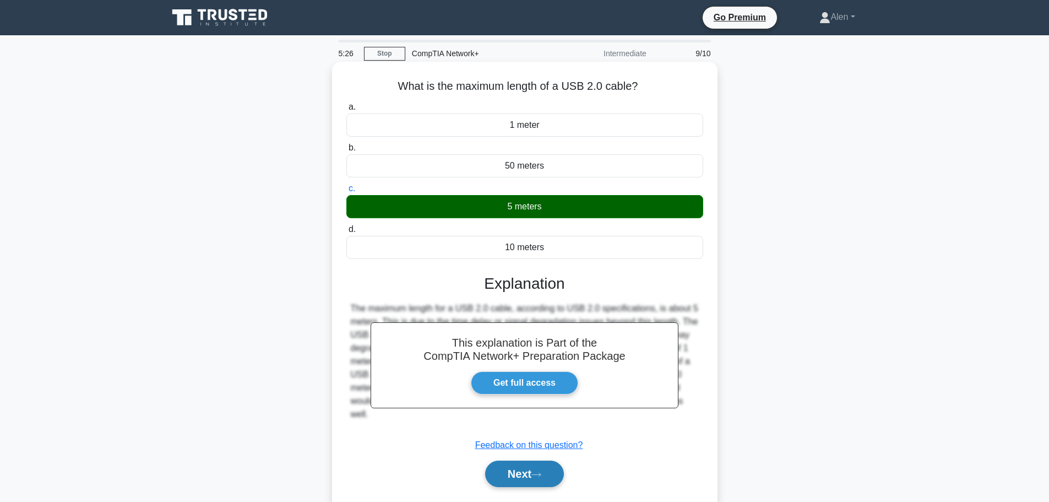
click at [532, 469] on button "Next" at bounding box center [524, 473] width 79 height 26
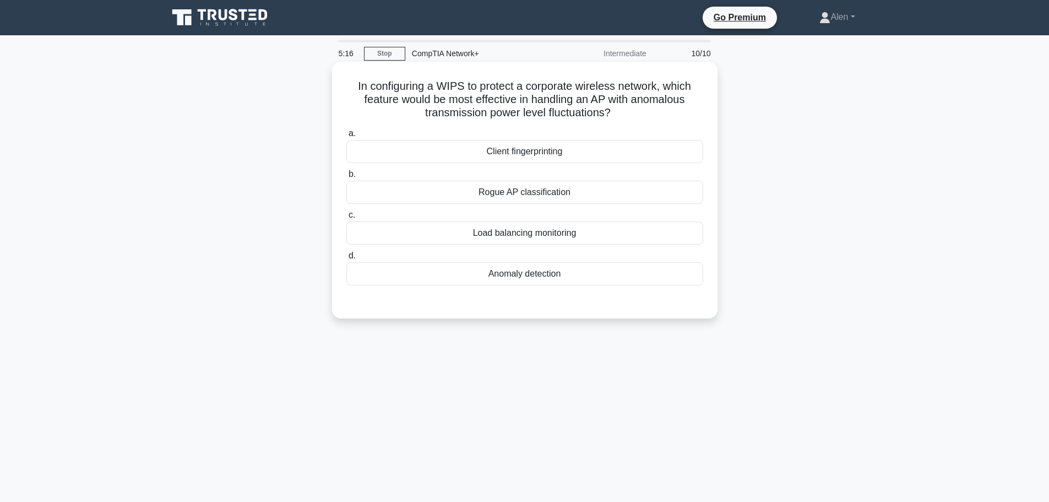
drag, startPoint x: 518, startPoint y: 97, endPoint x: 678, endPoint y: 113, distance: 160.5
click at [678, 113] on h5 "In configuring a WIPS to protect a corporate wireless network, which feature wo…" at bounding box center [524, 99] width 359 height 41
click at [678, 115] on h5 "In configuring a WIPS to protect a corporate wireless network, which feature wo…" at bounding box center [524, 99] width 359 height 41
drag, startPoint x: 354, startPoint y: 85, endPoint x: 648, endPoint y: 108, distance: 294.5
click at [648, 108] on h5 "In configuring a WIPS to protect a corporate wireless network, which feature wo…" at bounding box center [524, 99] width 359 height 41
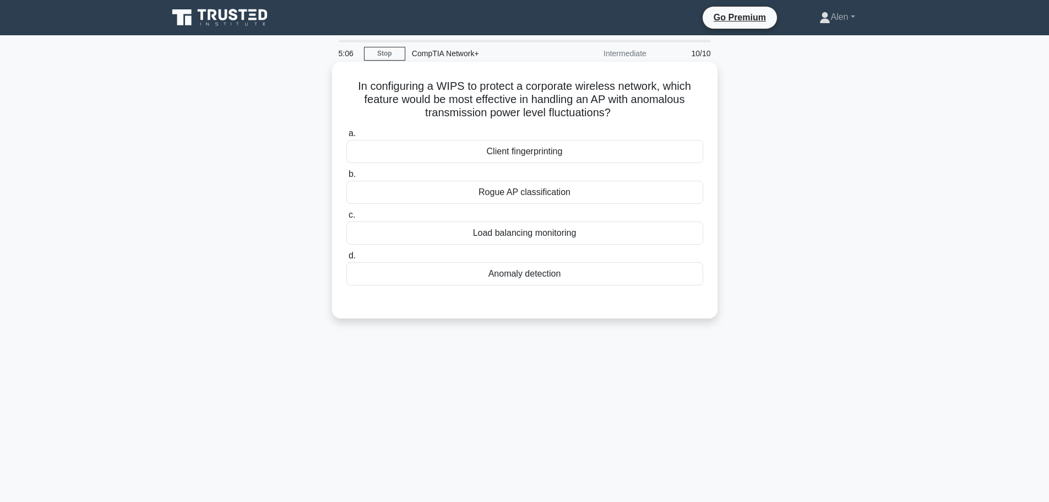
click at [648, 108] on h5 "In configuring a WIPS to protect a corporate wireless network, which feature wo…" at bounding box center [524, 99] width 359 height 41
drag, startPoint x: 600, startPoint y: 99, endPoint x: 656, endPoint y: 112, distance: 58.4
click at [656, 112] on h5 "In configuring a WIPS to protect a corporate wireless network, which feature wo…" at bounding box center [524, 99] width 359 height 41
click at [543, 117] on h5 "In configuring a WIPS to protect a corporate wireless network, which feature wo…" at bounding box center [524, 99] width 359 height 41
click at [624, 117] on icon ".spinner_0XTQ{transform-origin:center;animation:spinner_y6GP .75s linear infini…" at bounding box center [617, 113] width 13 height 13
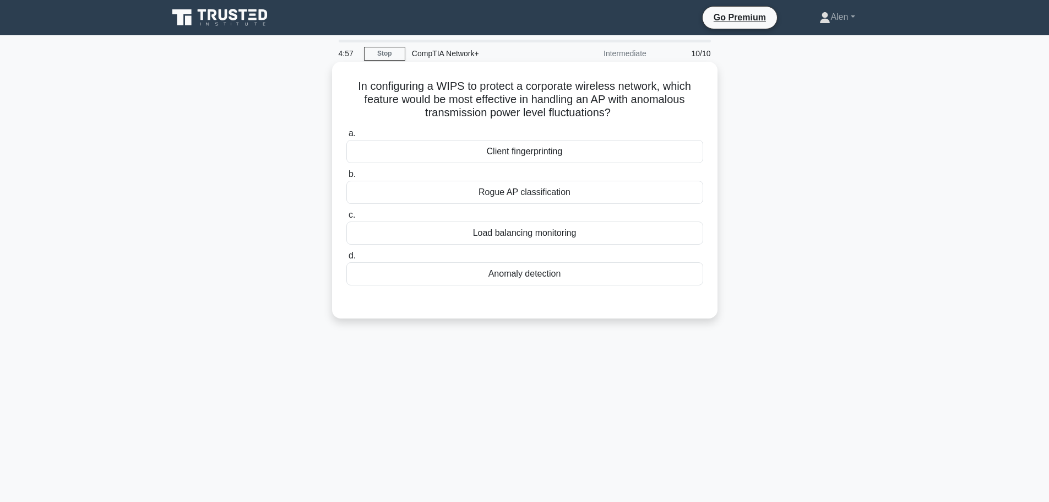
click at [512, 276] on div "Anomaly detection" at bounding box center [524, 273] width 357 height 23
click at [346, 259] on input "d. Anomaly detection" at bounding box center [346, 255] width 0 height 7
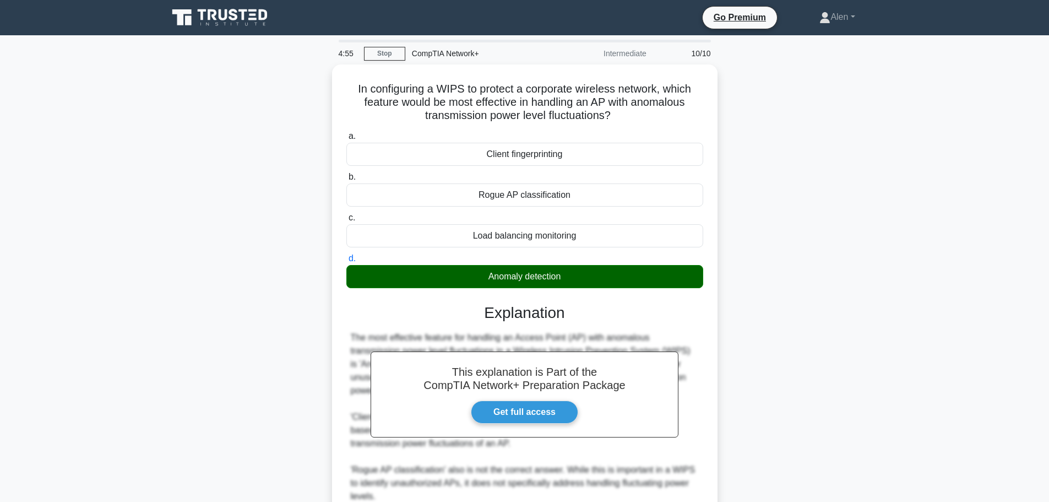
scroll to position [151, 0]
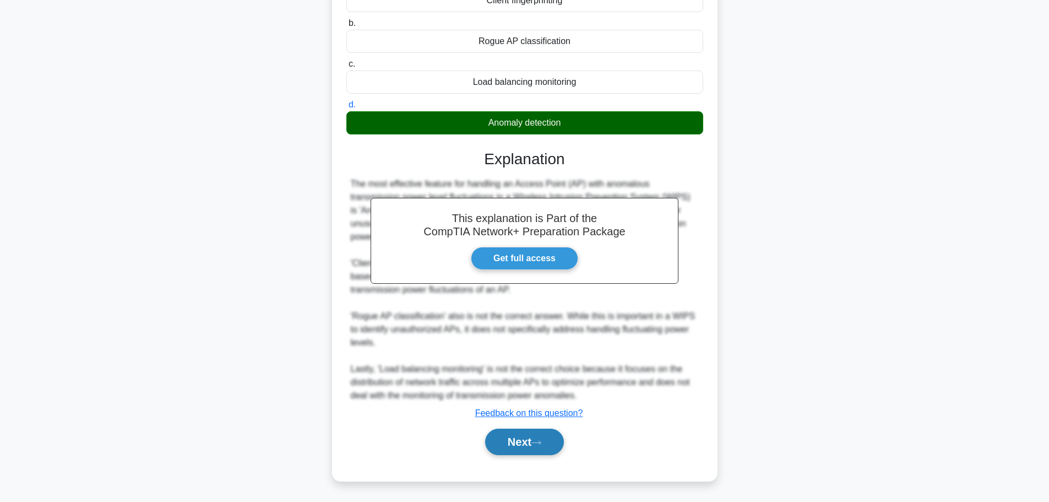
click at [512, 441] on button "Next" at bounding box center [524, 441] width 79 height 26
